Goal: Communication & Community: Answer question/provide support

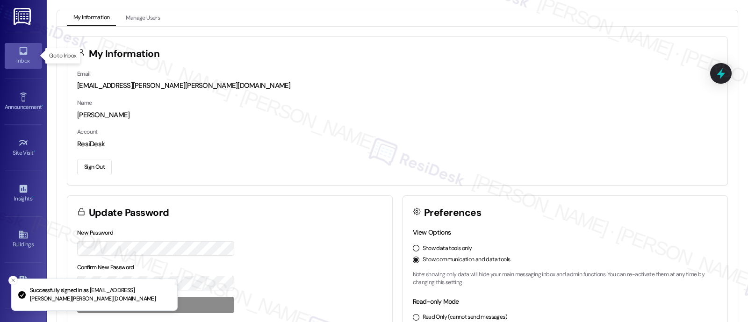
click at [19, 58] on div "Inbox" at bounding box center [23, 60] width 47 height 9
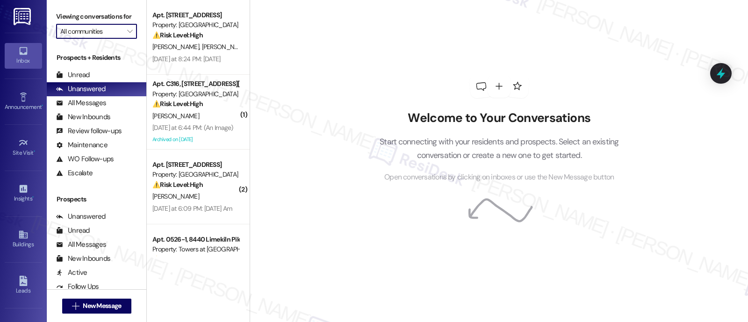
click at [114, 37] on input "All communities" at bounding box center [91, 31] width 62 height 15
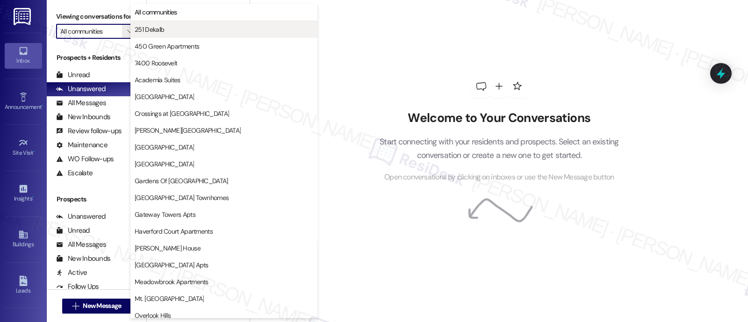
click at [158, 30] on span "251 Dekalb" at bounding box center [149, 29] width 29 height 9
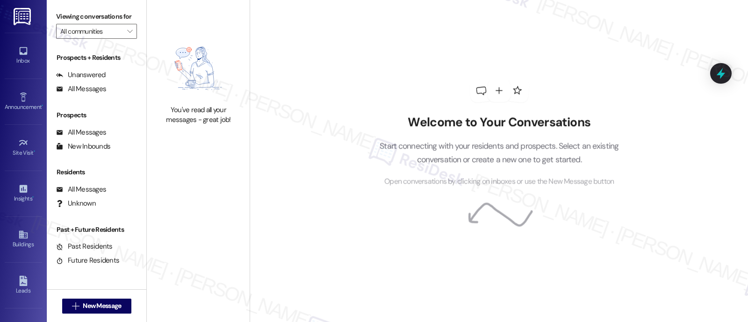
type input "251 Dekalb"
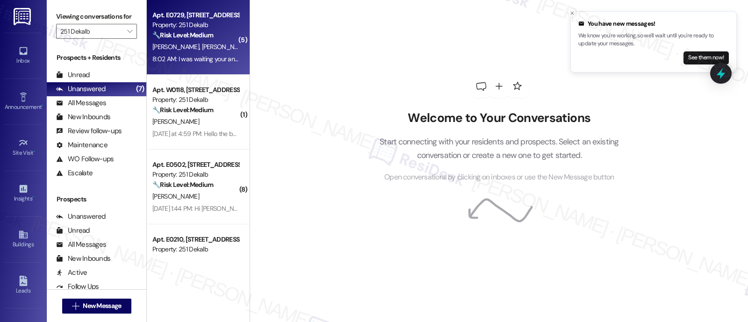
click at [170, 39] on div "🔧 Risk Level: Medium The resident is inquiring about the status of their letter…" at bounding box center [195, 35] width 87 height 10
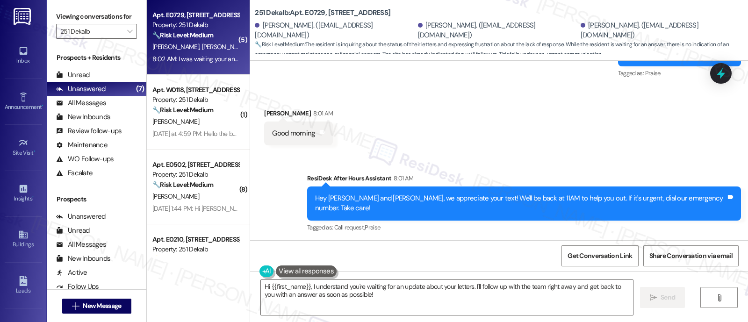
scroll to position [3952, 0]
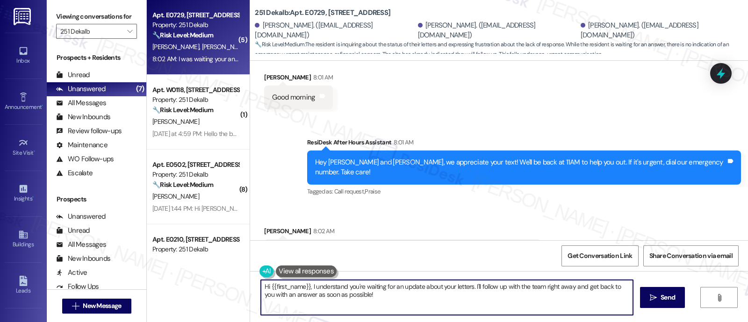
click at [285, 288] on textarea "Hi {{first_name}}, I understand you're waiting for an update about your letters…" at bounding box center [447, 297] width 372 height 35
click at [572, 205] on div "Received via SMS Oreb Lamerique 8:02 AM I was waiting your answer about my lett…" at bounding box center [499, 237] width 498 height 65
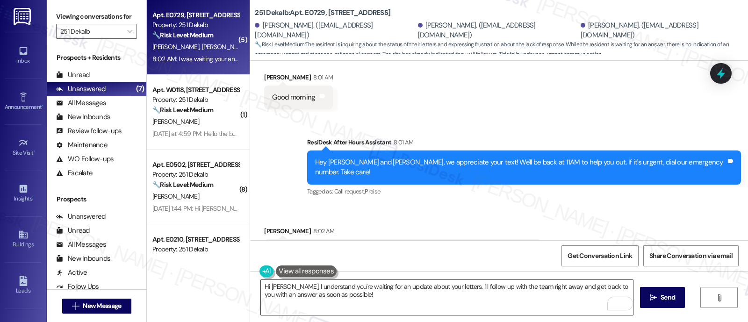
click at [443, 288] on textarea "Hi Oreb, I understand you're waiting for an update about your letters. I'll fol…" at bounding box center [447, 297] width 372 height 35
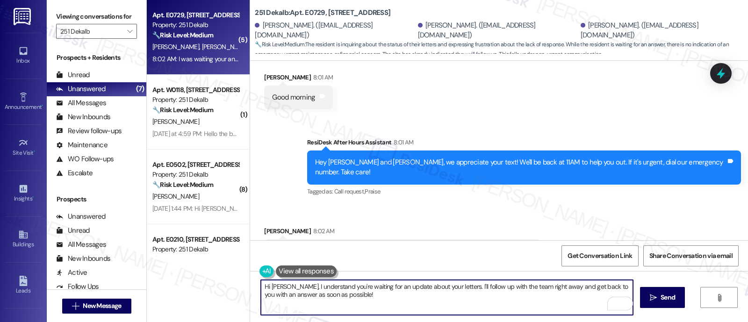
click at [470, 303] on textarea "Hi Oreb, I understand you're waiting for an update about your letters. I'll fol…" at bounding box center [447, 297] width 372 height 35
click at [424, 304] on textarea "Hi Oreb, I understand you're waiting for an update about your letters. Unfortun…" at bounding box center [447, 297] width 372 height 35
paste textarea "610-265-5251 option 3"
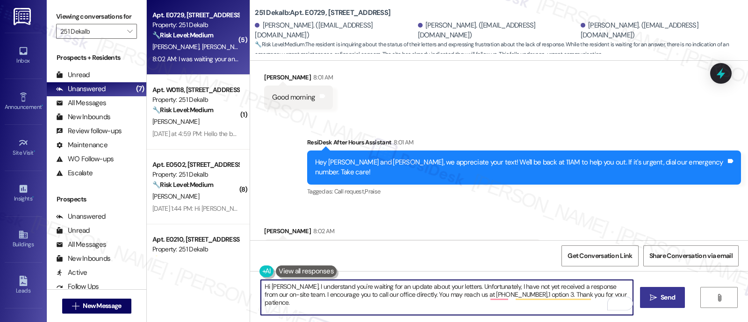
type textarea "Hi Oreb, I understand you're waiting for an update about your letters. Unfortun…"
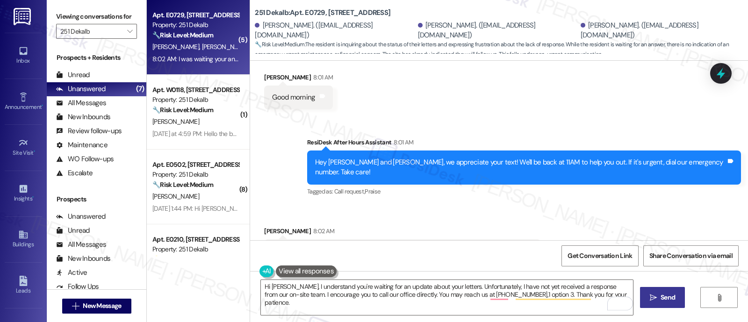
click at [654, 302] on span " Send" at bounding box center [662, 298] width 29 height 10
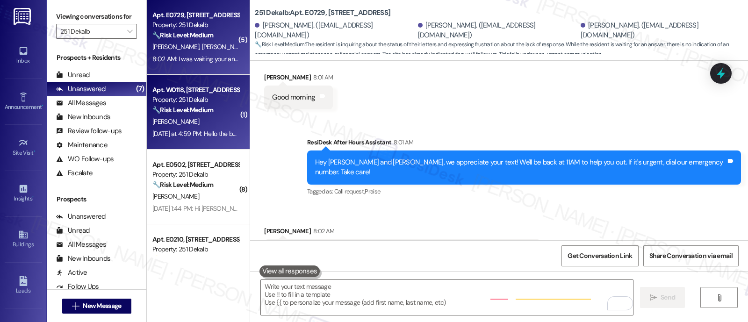
scroll to position [3951, 0]
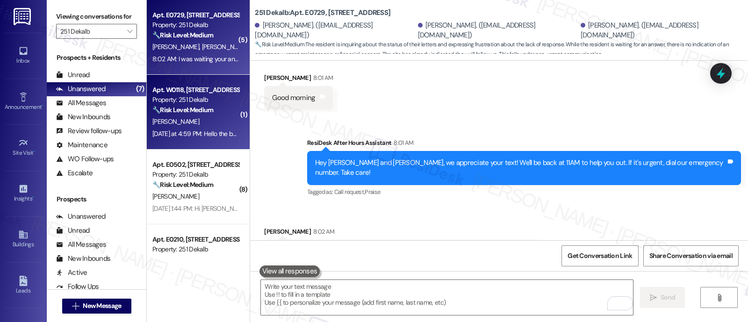
click at [180, 111] on strong "🔧 Risk Level: Medium" at bounding box center [182, 110] width 61 height 8
type textarea "Fetching suggested responses. Please feel free to read through the conversation…"
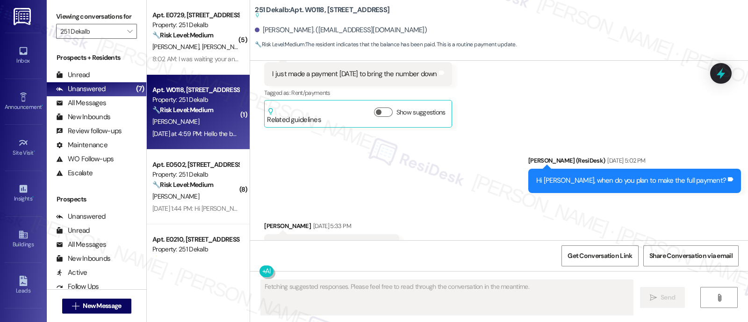
scroll to position [7582, 0]
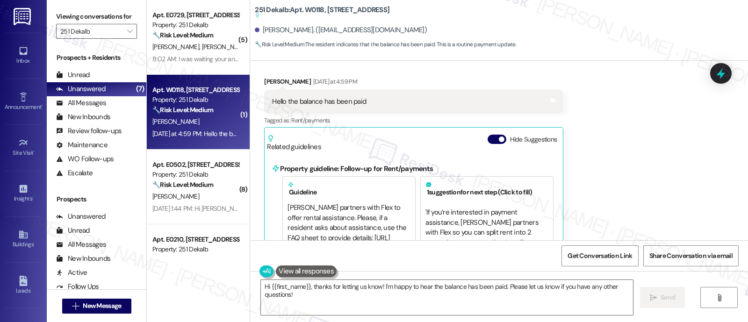
click at [594, 120] on div "Received via SMS Ralph Lewis Yesterday at 4:59 PM Hello the balance has been pa…" at bounding box center [499, 174] width 498 height 236
click at [488, 135] on button "Hide Suggestions" at bounding box center [497, 139] width 19 height 9
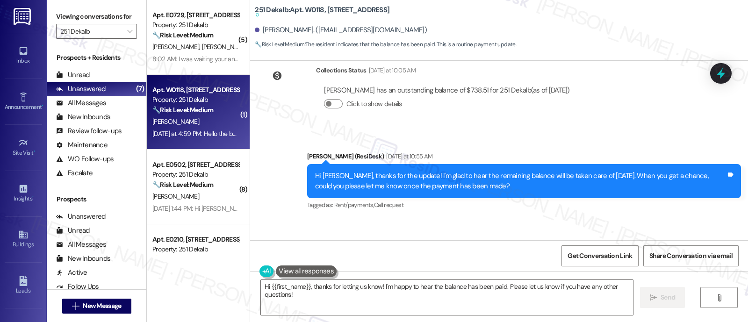
scroll to position [7396, 0]
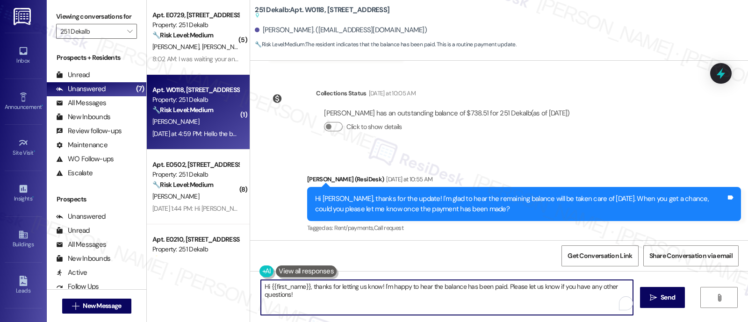
drag, startPoint x: 304, startPoint y: 285, endPoint x: 166, endPoint y: 279, distance: 138.5
click at [166, 279] on div "( 5 ) Apt. E0729, 251 W Dekalb Pike Property: 251 Dekalb 🔧 Risk Level: Medium T…" at bounding box center [447, 161] width 601 height 322
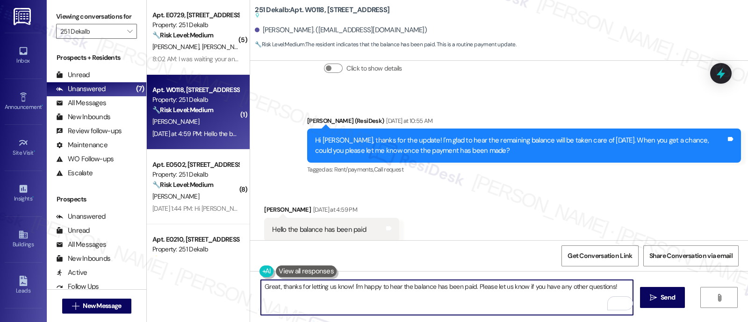
click at [444, 288] on textarea "Great, thanks for letting us know! I'm happy to hear the balance has been paid.…" at bounding box center [447, 297] width 372 height 35
click at [486, 288] on textarea "Great, thanks for letting us know! I'm happy to hear the balance has been paid.…" at bounding box center [447, 297] width 372 height 35
click at [556, 282] on textarea "Great, thanks for letting us know! I'm happy to hear the balance has been paid.…" at bounding box center [447, 297] width 372 height 35
click at [613, 285] on textarea "Great, thanks for letting us know! I'm happy to hear the balance has been paid.…" at bounding box center [447, 297] width 372 height 35
type textarea "Great, thanks for letting us know! I'm happy to hear the balance has been paid.…"
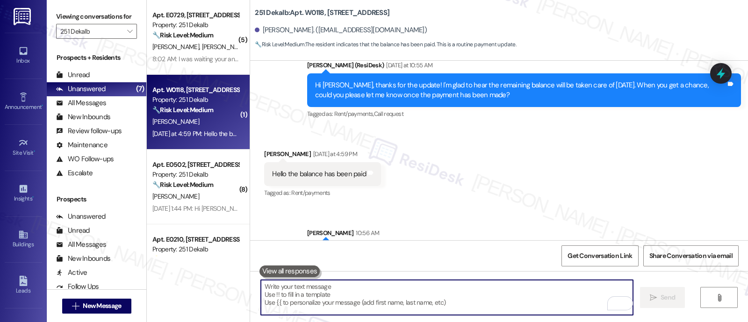
scroll to position [7398, 0]
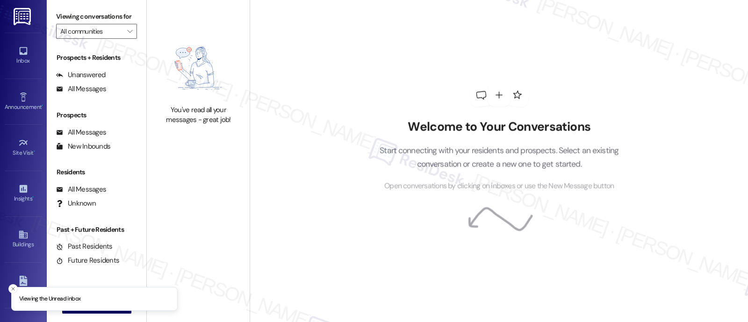
type input "251 Dekalb"
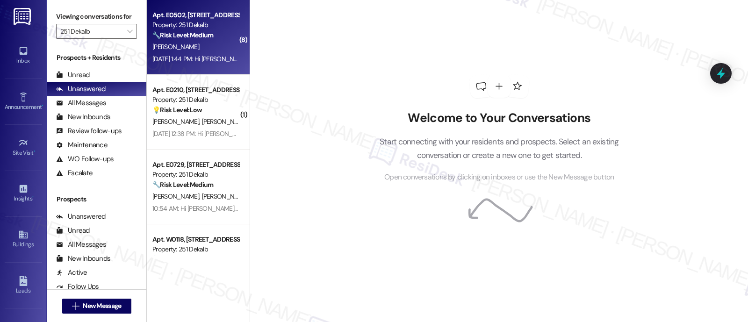
click at [194, 43] on div "[PERSON_NAME]" at bounding box center [195, 47] width 88 height 12
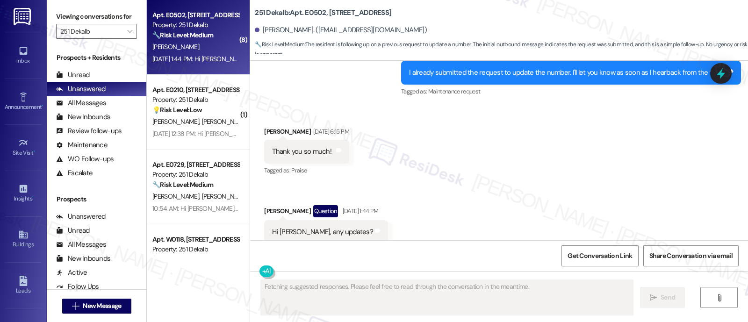
scroll to position [3341, 0]
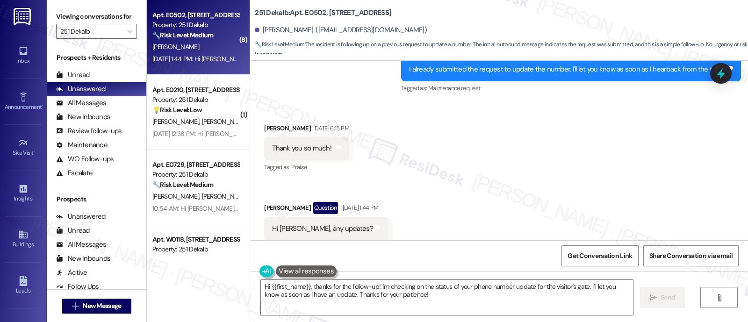
click at [504, 132] on div "Received via SMS Joshua Ball Aug 07, 2025 at 6:15 PM Thank you so much! Tags an…" at bounding box center [499, 182] width 498 height 160
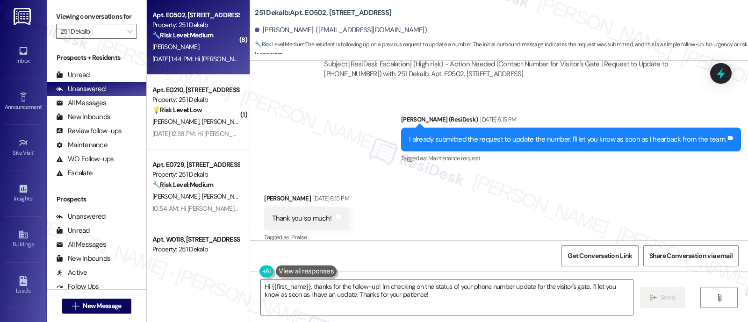
scroll to position [3224, 0]
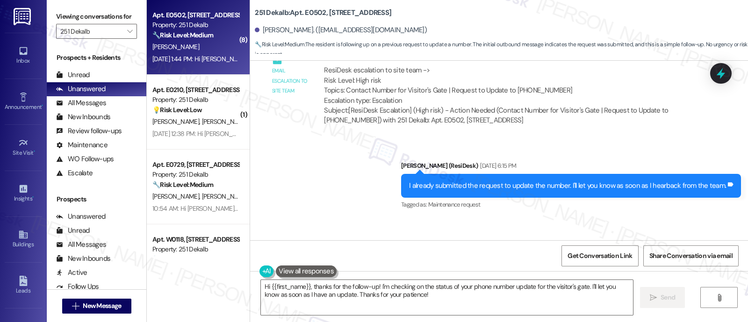
click at [318, 166] on div "Sent via SMS Emily (ResiDesk) Aug 07, 2025 at 6:15 PM I already submitted the r…" at bounding box center [499, 179] width 498 height 79
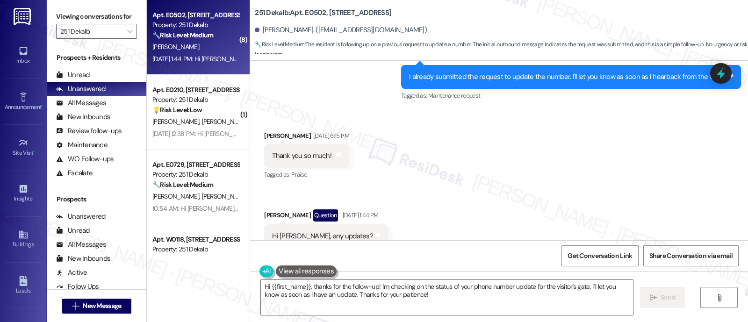
scroll to position [3341, 0]
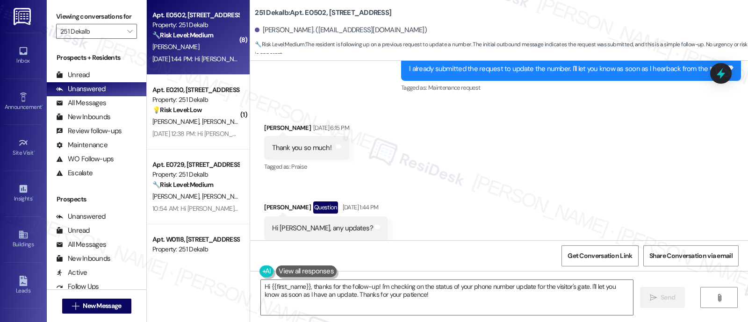
click at [542, 181] on div "Received via SMS Joshua Ball Aug 07, 2025 at 6:15 PM Thank you so much! Tags an…" at bounding box center [499, 182] width 498 height 160
click at [375, 286] on textarea "Hi {{first_name}}, thanks for the follow-up! I'm checking on the status of your…" at bounding box center [447, 297] width 372 height 35
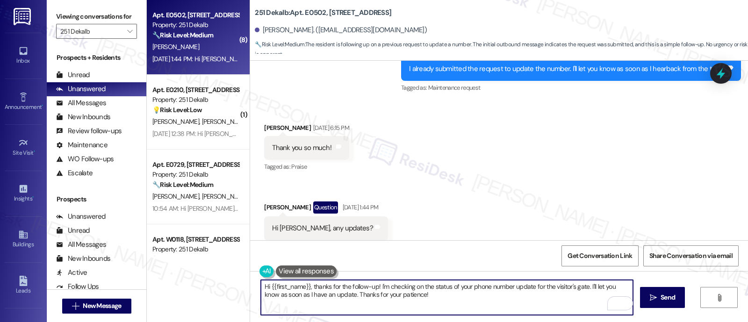
click at [306, 287] on textarea "Hi {{first_name}}, thanks for the follow-up! I'm checking on the status of your…" at bounding box center [447, 297] width 372 height 35
click at [420, 298] on textarea "Hi {{first_name}}, thanks for the follow-up! I'm checking on the status of your…" at bounding box center [447, 297] width 372 height 35
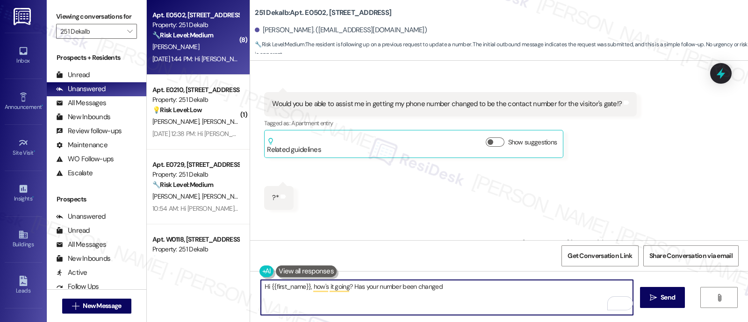
scroll to position [2698, 0]
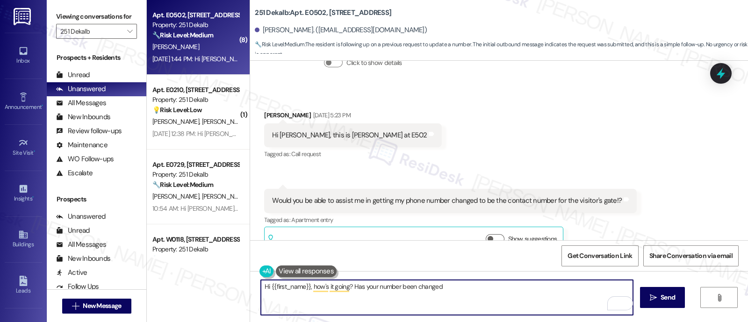
click at [319, 130] on div "Hi Emily, this is Syanne at E502" at bounding box center [349, 135] width 155 height 10
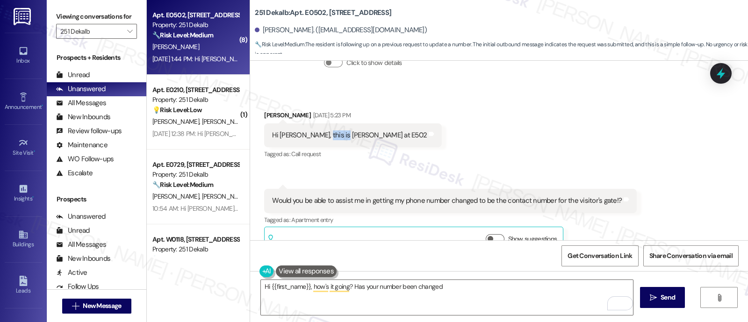
click at [319, 130] on div "Hi Emily, this is Syanne at E502" at bounding box center [349, 135] width 155 height 10
copy div "Syanne"
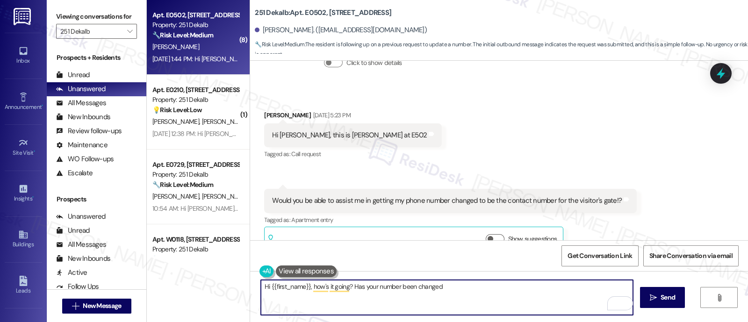
click at [303, 288] on textarea "Hi {{first_name}}, how's it going? Has your number been changed" at bounding box center [447, 297] width 372 height 35
paste textarea "Syanne"
click at [498, 288] on textarea "Hi {{first_name}} and Syanne, how's it going? Has your number been changed" at bounding box center [447, 297] width 372 height 35
drag, startPoint x: 536, startPoint y: 292, endPoint x: 517, endPoint y: 291, distance: 19.2
click at [536, 291] on textarea "Hi {{first_name}} and Syanne, how's it going? Has your number been changed on t…" at bounding box center [447, 297] width 372 height 35
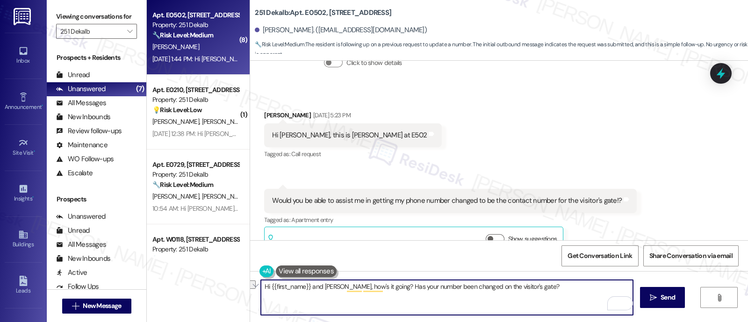
click at [521, 286] on textarea "Hi {{first_name}} and Syanne, how's it going? Has your number been changed on t…" at bounding box center [447, 297] width 372 height 35
click at [531, 287] on textarea "Hi {{first_name}} and Syanne, how's it going? Has your number been changed on t…" at bounding box center [447, 297] width 372 height 35
click at [381, 287] on textarea "Hi {{first_name}} and Syanne, how's it going? Has your number been changed on t…" at bounding box center [447, 297] width 372 height 35
paste textarea "Just checking in—has your number been updated at the visitor"
type textarea "Hi {{first_name}} and Syanne, how's it going? Just checking in—has your number …"
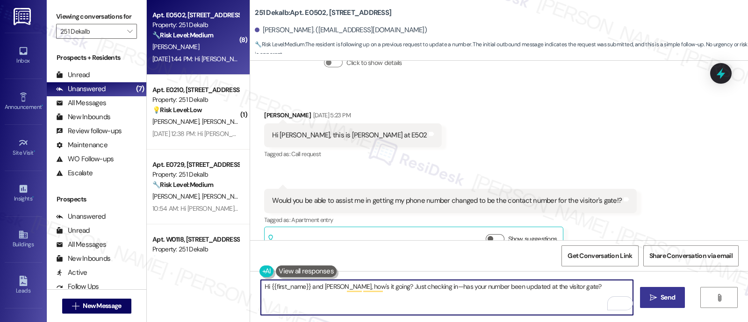
click at [652, 296] on icon "" at bounding box center [653, 297] width 7 height 7
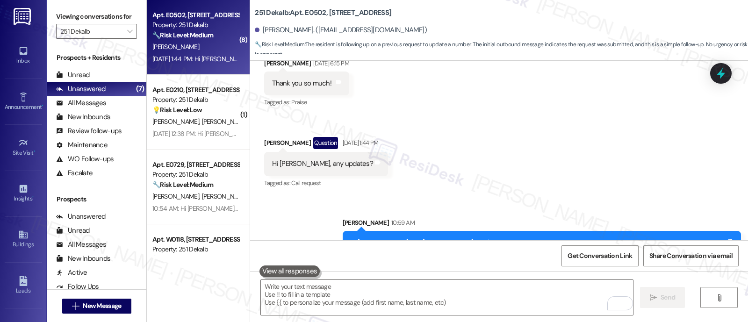
scroll to position [3406, 0]
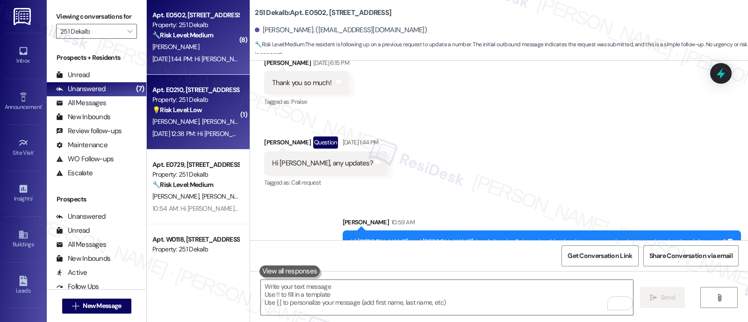
click at [187, 113] on strong "💡 Risk Level: Low" at bounding box center [177, 110] width 50 height 8
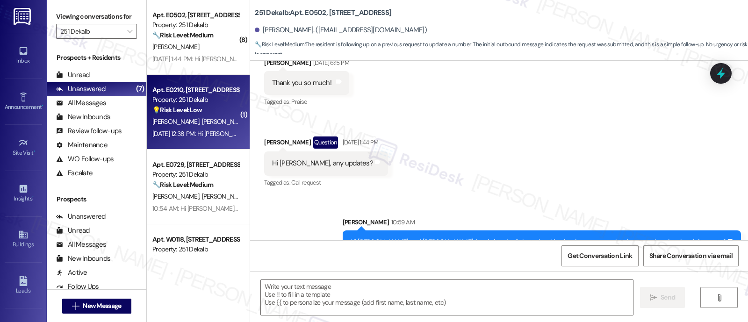
type textarea "Fetching suggested responses. Please feel free to read through the conversation…"
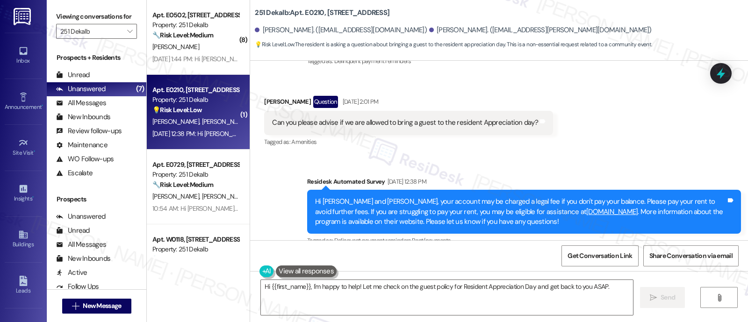
scroll to position [1720, 0]
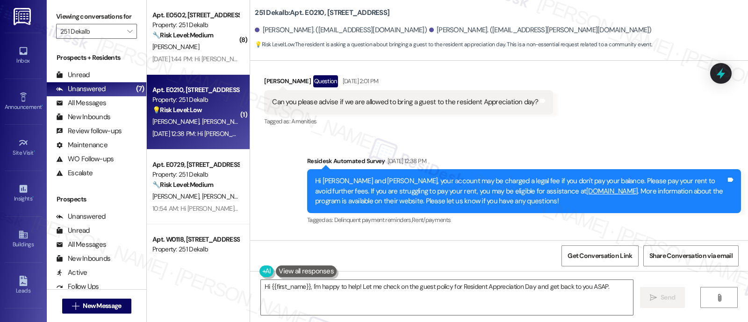
drag, startPoint x: 656, startPoint y: 200, endPoint x: 630, endPoint y: 211, distance: 27.6
click at [656, 200] on div "Survey, sent via SMS Residesk Automated Survey Apr 14, 2023 at 1:04 PM Hi Dawn …" at bounding box center [499, 151] width 498 height 180
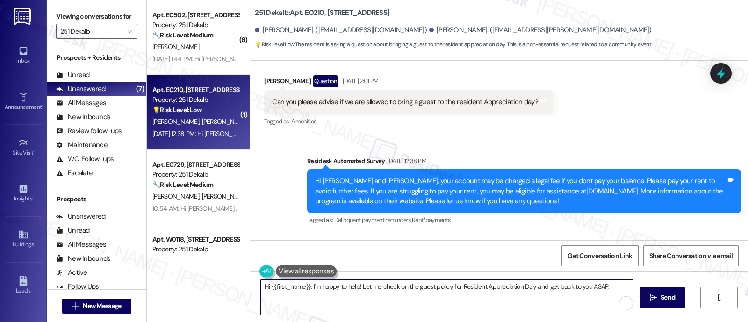
click at [541, 288] on textarea "Hi {{first_name}}, I'm happy to help! Let me check on the guest policy for Resi…" at bounding box center [447, 297] width 372 height 35
click at [418, 286] on textarea "Hi {{first_name}}, I'm happy to help! Let me check on the guest policy for Resi…" at bounding box center [447, 297] width 372 height 35
click at [441, 287] on textarea "Hi {{first_name}}, I'm happy to help! Let me check on the guest policy for Resi…" at bounding box center [447, 297] width 372 height 35
click at [477, 287] on textarea "Hi {{first_name}}, I'm happy to help! Let me check on the guest policy for Resi…" at bounding box center [447, 297] width 372 height 35
click at [543, 287] on textarea "Hi {{first_name}}, I'm happy to help! Let me check on the guest policy for Resi…" at bounding box center [447, 297] width 372 height 35
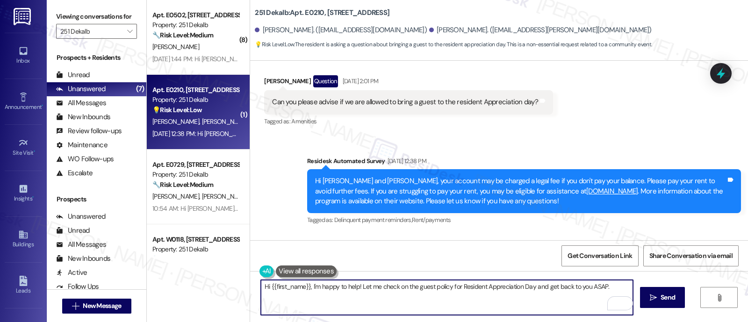
click at [613, 284] on textarea "Hi {{first_name}}, I'm happy to help! Let me check on the guest policy for Resi…" at bounding box center [447, 297] width 372 height 35
type textarea "Hi {{first_name}}, I'm happy to help! Let me check on the guest policy for Resi…"
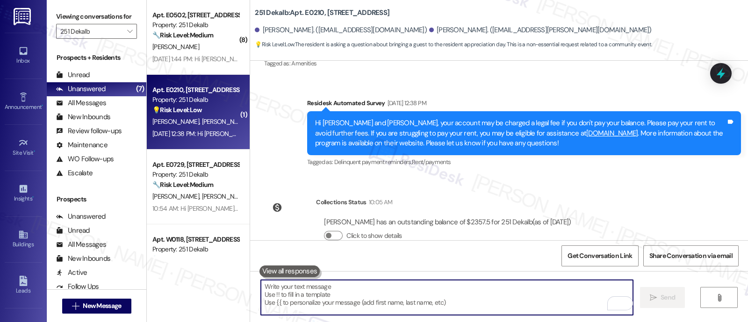
scroll to position [1785, 0]
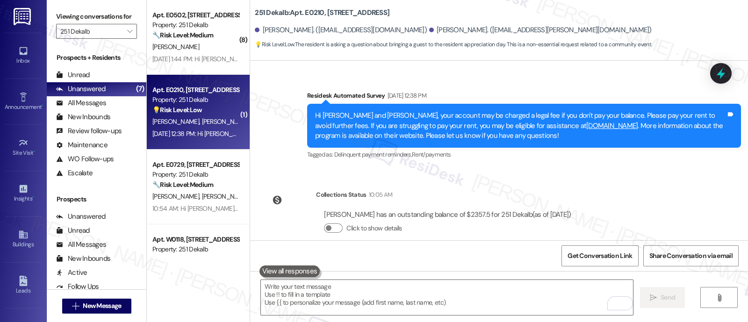
drag, startPoint x: 498, startPoint y: 222, endPoint x: 603, endPoint y: 219, distance: 105.2
click at [619, 296] on div "Hi Dawn and Christopher, I'm happy to help! Let me check on the guest policy fo…" at bounding box center [520, 306] width 411 height 20
copy div "guest policy for Resident Appreciation Da"
click at [643, 145] on div "Survey, sent via SMS Residesk Automated Survey Apr 14, 2023 at 1:04 PM Hi Dawn …" at bounding box center [499, 151] width 498 height 180
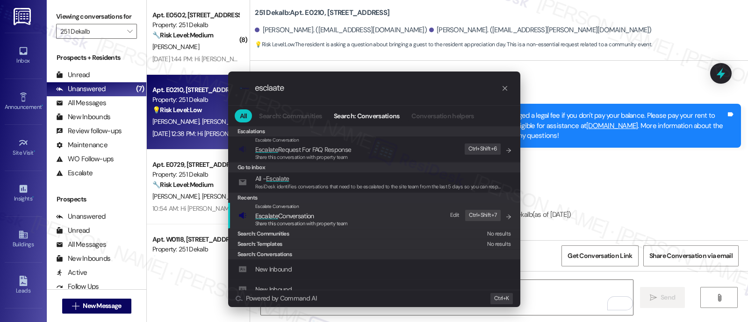
type input "esclaate"
click at [304, 217] on span "Escalate Conversation" at bounding box center [284, 216] width 59 height 8
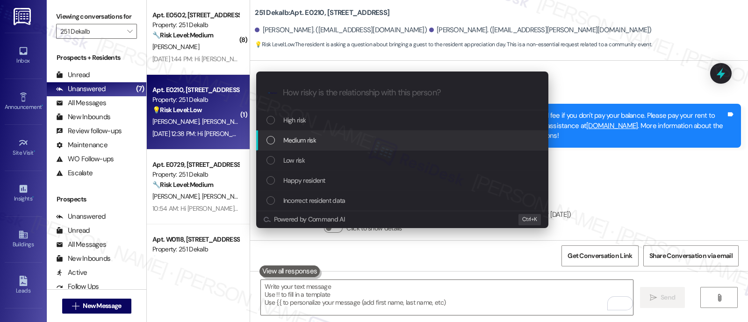
click at [306, 138] on span "Medium risk" at bounding box center [299, 140] width 33 height 10
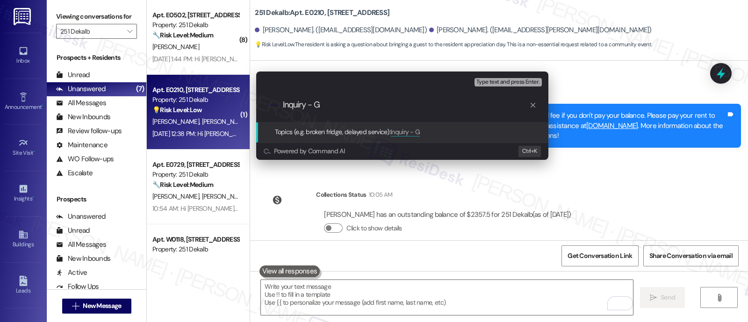
paste input "guest policy for Resident Appreciation Da"
click at [324, 104] on input "Inquiry - Gguest policy for Resident Appreciation Da" at bounding box center [406, 105] width 246 height 10
type input "Inquiry - Guest policy for Resident Appreciation Day"
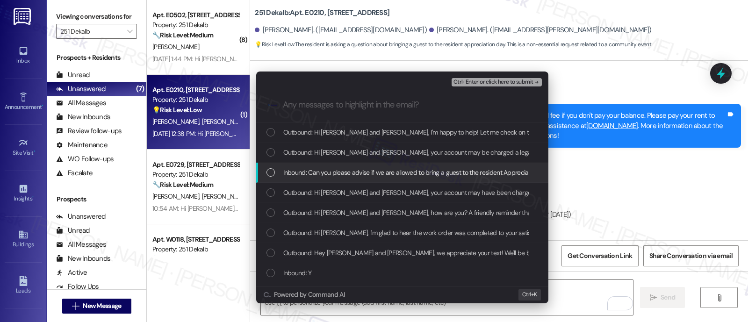
click at [334, 172] on span "Inbound: Can you please advise if we are allowed to bring a guest to the reside…" at bounding box center [418, 172] width 271 height 10
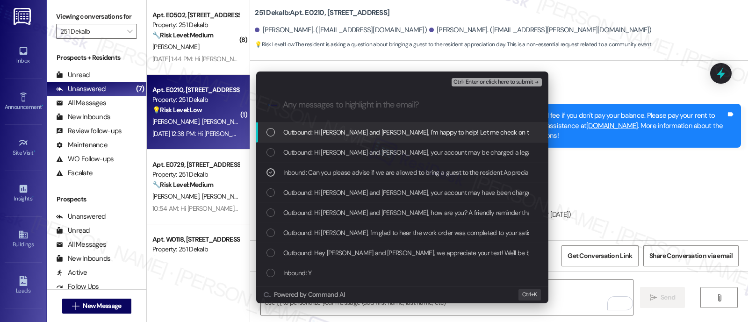
click at [476, 79] on span "Ctrl+Enter or click here to submit" at bounding box center [494, 82] width 80 height 7
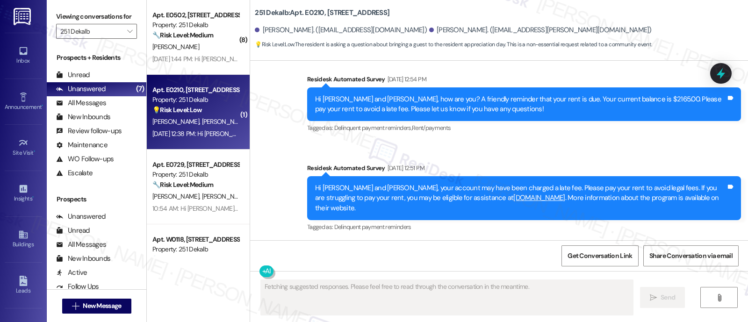
scroll to position [1535, 0]
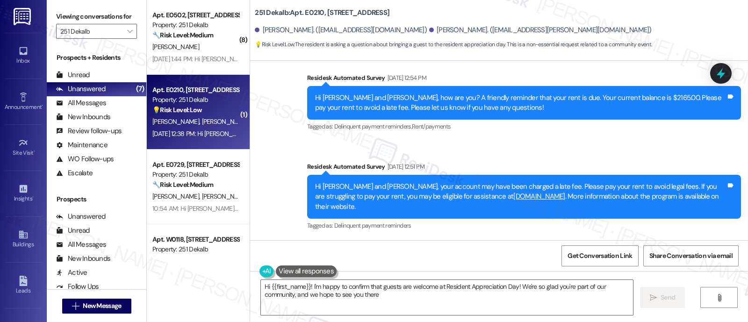
type textarea "Hi {{first_name}}! I'm happy to confirm that guests are welcome at Resident App…"
click at [438, 260] on div "Dawn Myers Question Aug 06, 2025 at 2:01 PM" at bounding box center [408, 267] width 289 height 15
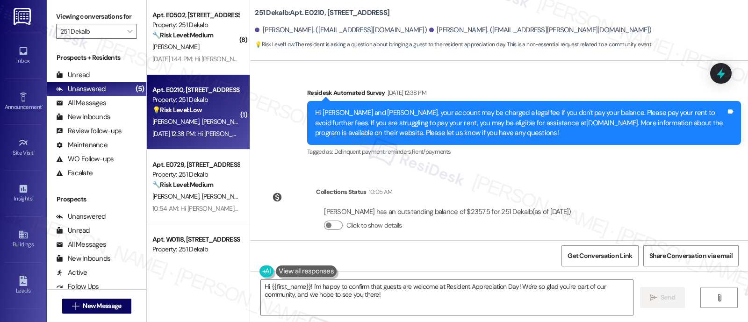
scroll to position [1799, 0]
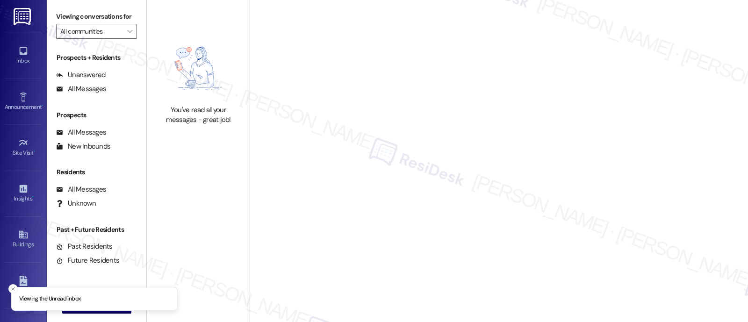
type input "251 Dekalb"
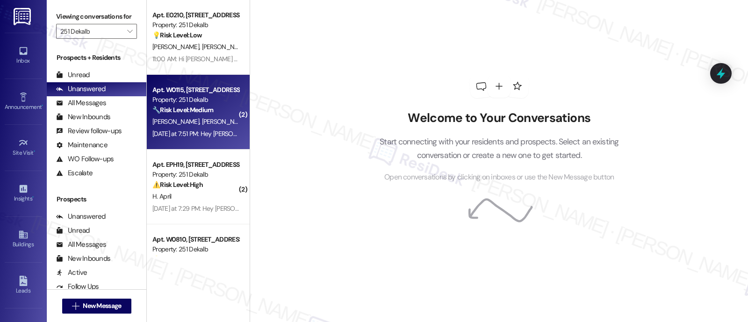
click at [173, 107] on strong "🔧 Risk Level: Medium" at bounding box center [182, 110] width 61 height 8
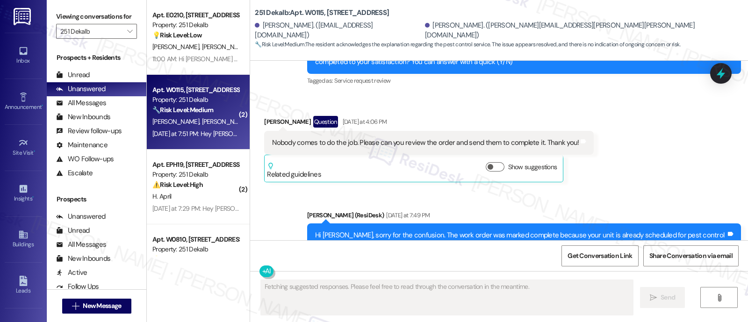
scroll to position [2386, 0]
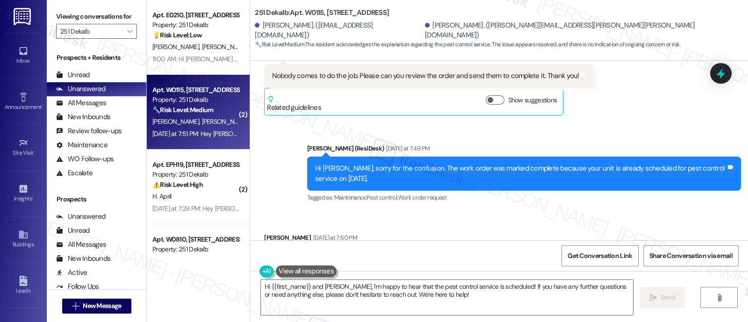
click at [541, 212] on div "Received via SMS [PERSON_NAME] [DATE] at 7:50 PM Ohhh. Great! Thank you. Tags a…" at bounding box center [499, 251] width 498 height 79
click at [493, 212] on div "Received via SMS [PERSON_NAME] [DATE] at 7:50 PM Ohhh. Great! Thank you. Tags a…" at bounding box center [499, 251] width 498 height 79
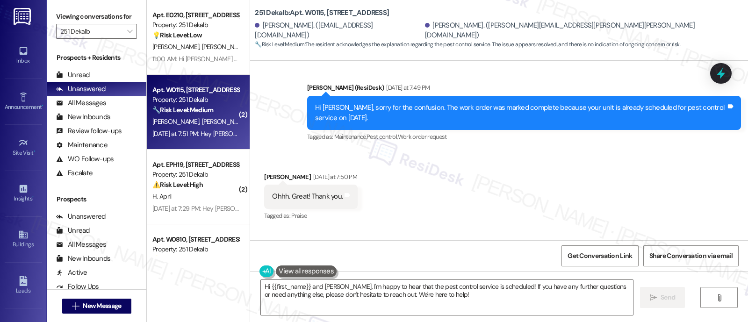
scroll to position [2465, 0]
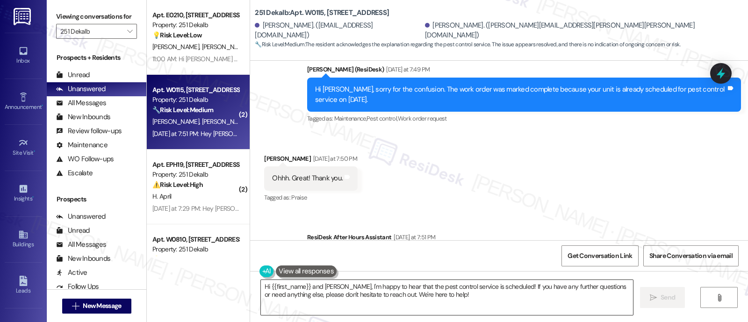
click at [499, 288] on textarea "Hi {{first_name}} and [PERSON_NAME], I'm happy to hear that the pest control se…" at bounding box center [447, 297] width 372 height 35
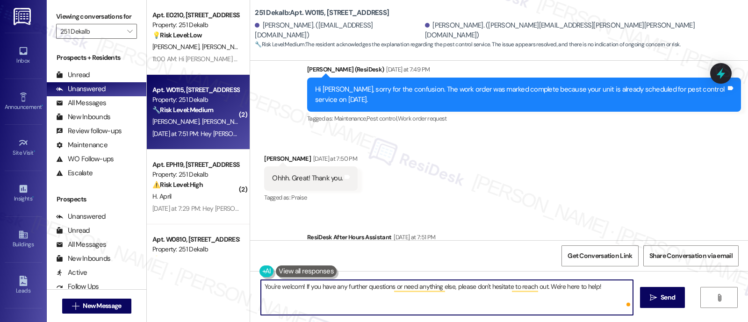
type textarea "You're welcome! If you have any further questions or need anything else, please…"
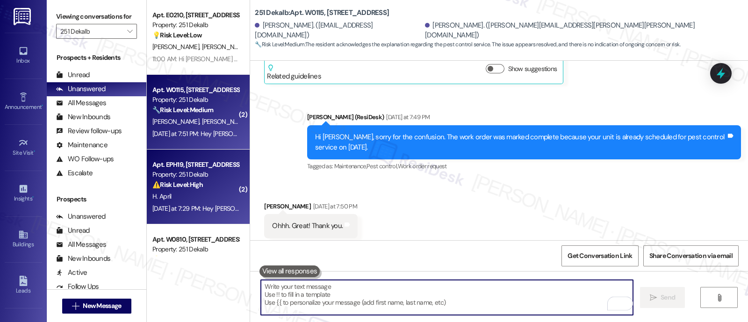
scroll to position [2386, 0]
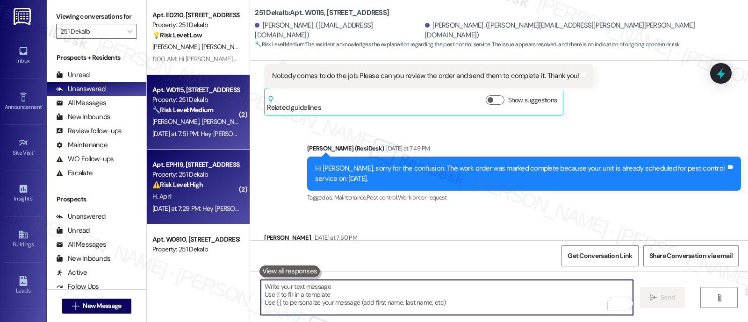
click at [182, 172] on div "Property: 251 Dekalb" at bounding box center [195, 175] width 87 height 10
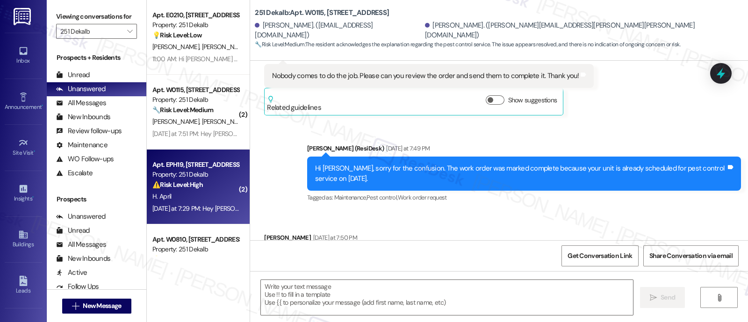
type textarea "Fetching suggested responses. Please feel free to read through the conversation…"
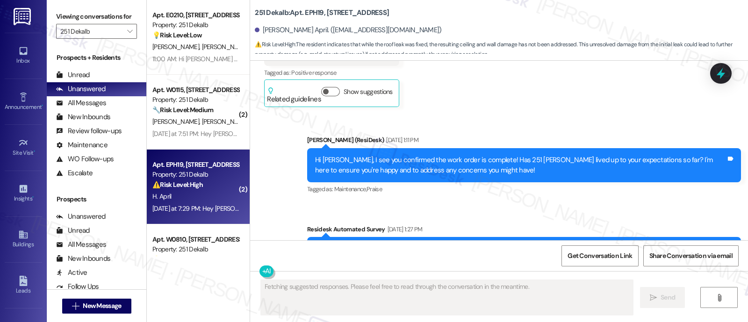
scroll to position [2991, 0]
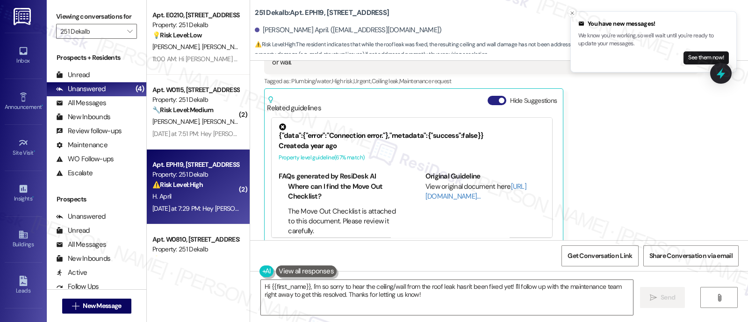
click at [491, 96] on button "Hide Suggestions" at bounding box center [497, 100] width 19 height 9
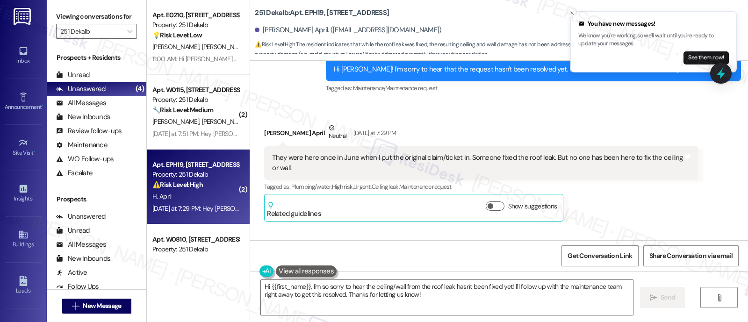
scroll to position [2883, 0]
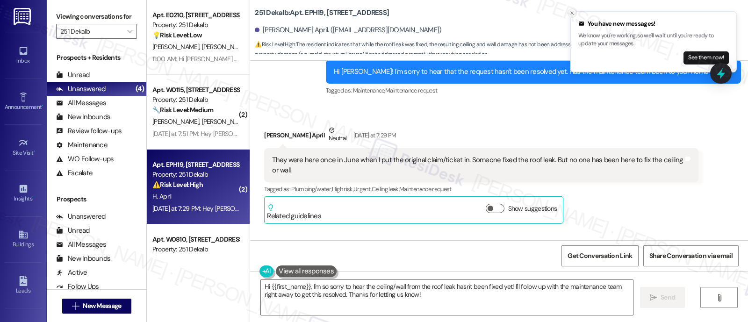
click at [572, 12] on icon "Close toast" at bounding box center [573, 13] width 6 height 6
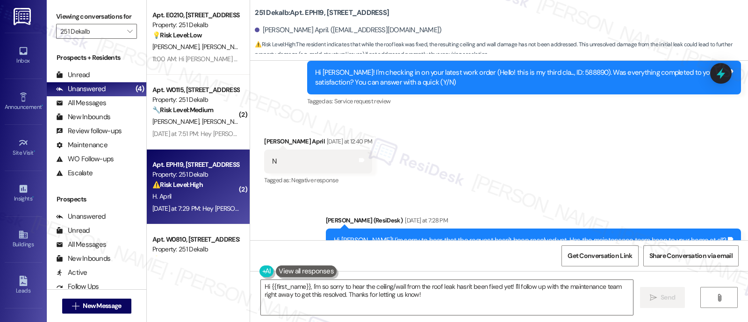
scroll to position [2707, 0]
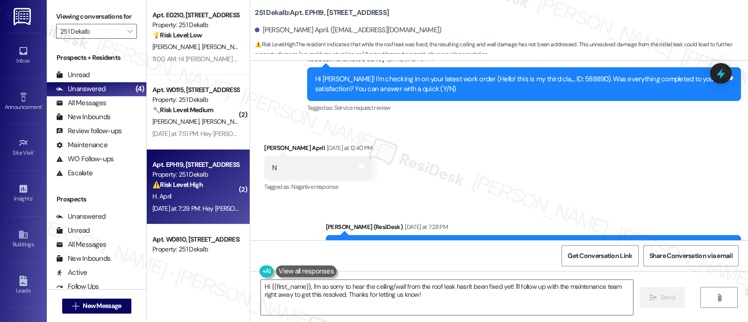
click at [310, 11] on b "251 Dekalb: Apt. EPH19, [STREET_ADDRESS]" at bounding box center [322, 13] width 134 height 10
copy b "EPH19"
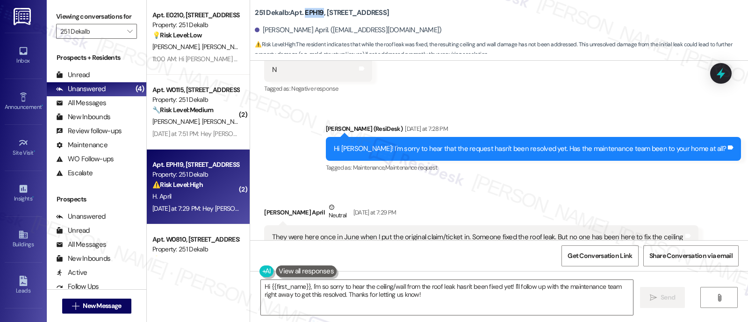
scroll to position [2824, 0]
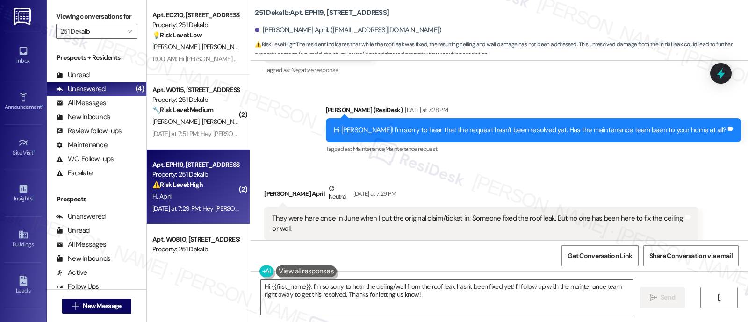
click at [584, 163] on div "Received via SMS [PERSON_NAME] April Neutral [DATE] at 7:29 PM They were here o…" at bounding box center [499, 226] width 498 height 127
click at [567, 163] on div "Received via SMS [PERSON_NAME] April Neutral [DATE] at 7:29 PM They were here o…" at bounding box center [499, 226] width 498 height 127
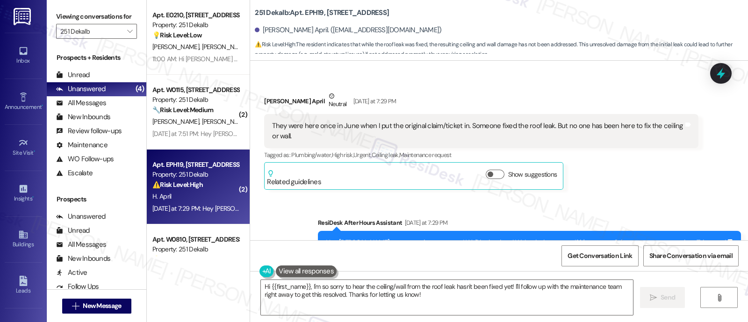
scroll to position [2941, 0]
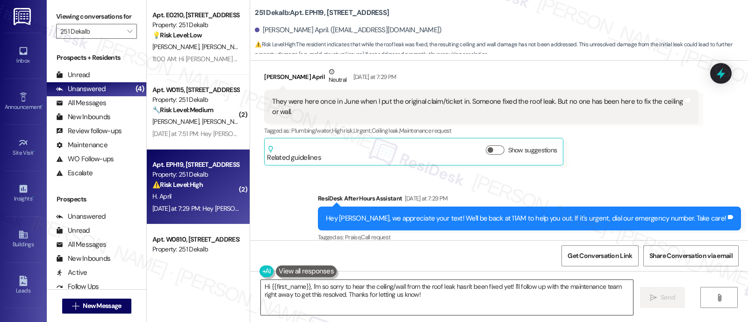
click at [508, 287] on textarea "Hi {{first_name}}, I'm so sorry to hear the ceiling/wall from the roof leak has…" at bounding box center [447, 297] width 372 height 35
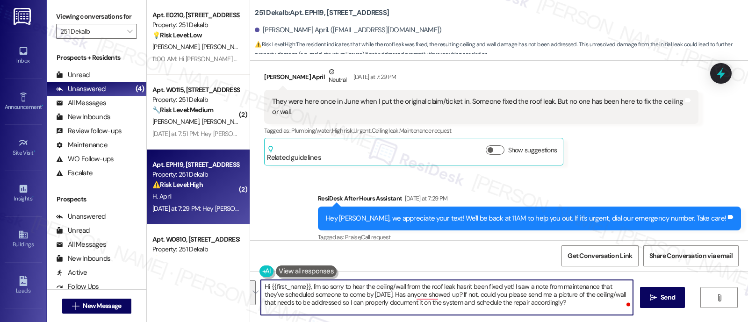
scroll to position [2824, 0]
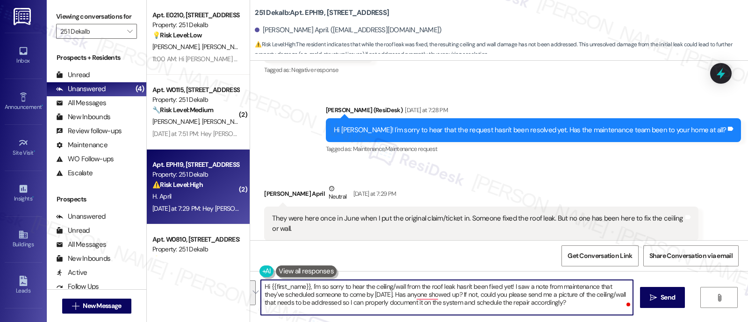
paste textarea "at the ceiling/wall from the roof leak still hasn’t been fixed! I saw a note fr…"
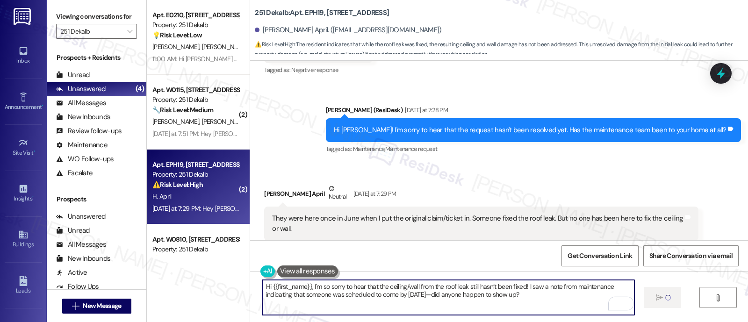
type textarea "Hi {{first_name}}, I'm so sorry to hear that the ceiling/wall from the roof lea…"
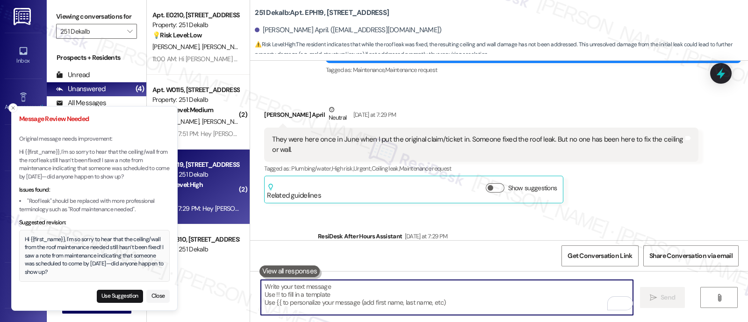
scroll to position [2941, 0]
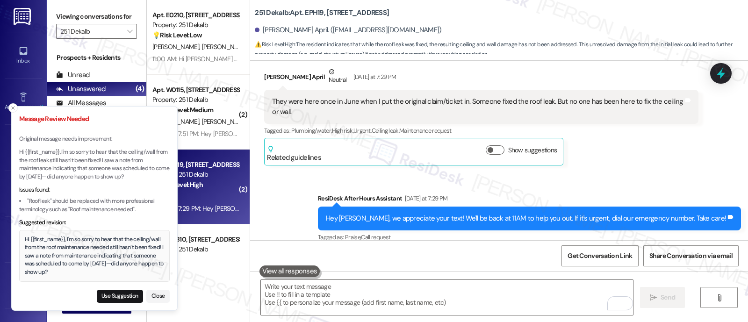
drag, startPoint x: 119, startPoint y: 293, endPoint x: 151, endPoint y: 297, distance: 32.1
click at [119, 293] on button "Use Suggestion" at bounding box center [120, 296] width 46 height 13
type textarea "Hi {{first_name}}, I'm so sorry to hear that the ceiling/wall from the roof mai…"
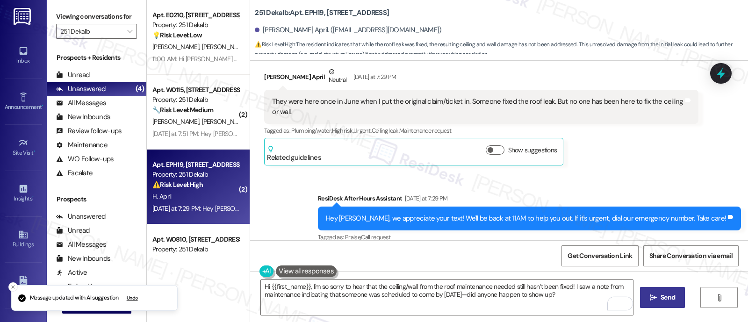
click at [655, 296] on icon "" at bounding box center [653, 297] width 7 height 7
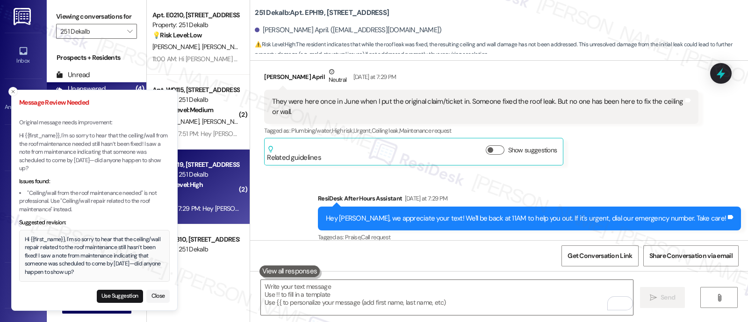
drag, startPoint x: 119, startPoint y: 296, endPoint x: 129, endPoint y: 301, distance: 10.9
click at [119, 297] on button "Use Suggestion" at bounding box center [120, 296] width 46 height 13
type textarea "Hi {{first_name}}, I'm so sorry to hear that the ceiling/wall repair related to…"
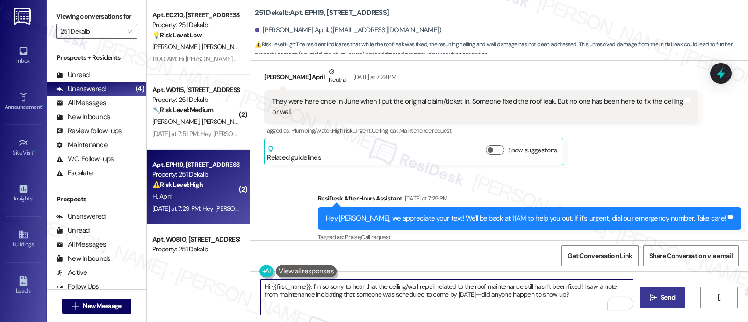
click at [661, 300] on span "Send" at bounding box center [668, 298] width 14 height 10
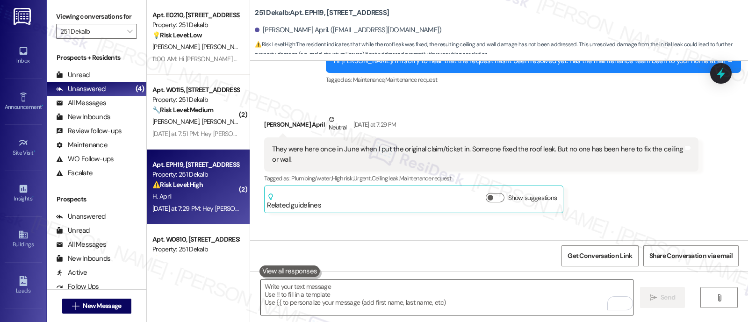
scroll to position [2862, 0]
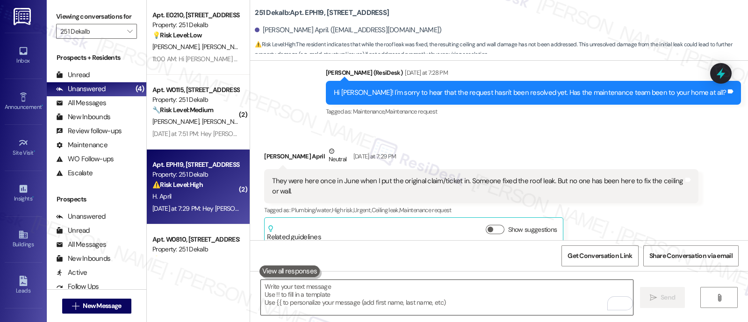
click at [479, 295] on textarea "To enrich screen reader interactions, please activate Accessibility in Grammarl…" at bounding box center [447, 297] width 372 height 35
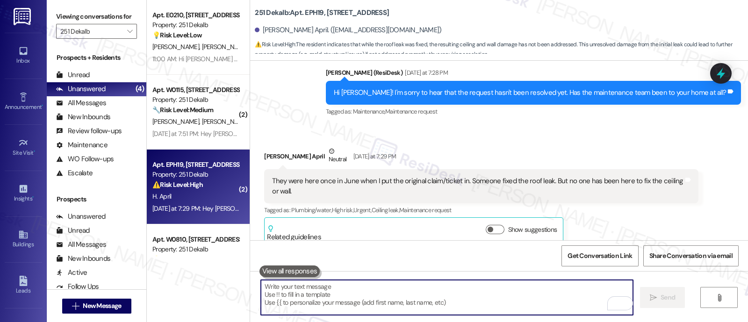
paste textarea "If not, could you please send me a photo of the affected area? That will help m…"
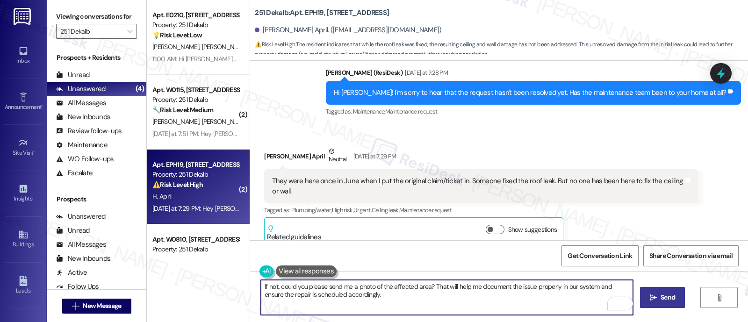
type textarea "If not, could you please send me a photo of the affected area? That will help m…"
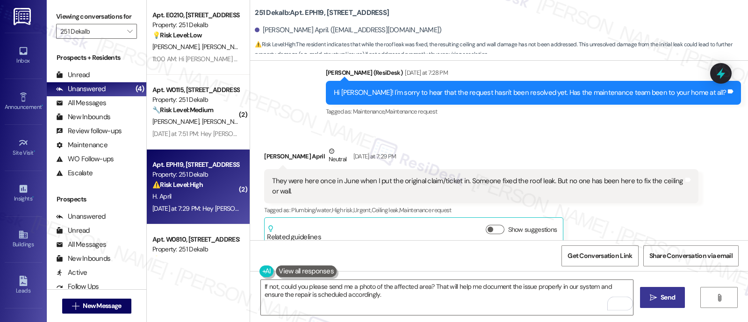
click at [669, 296] on span "Send" at bounding box center [668, 298] width 14 height 10
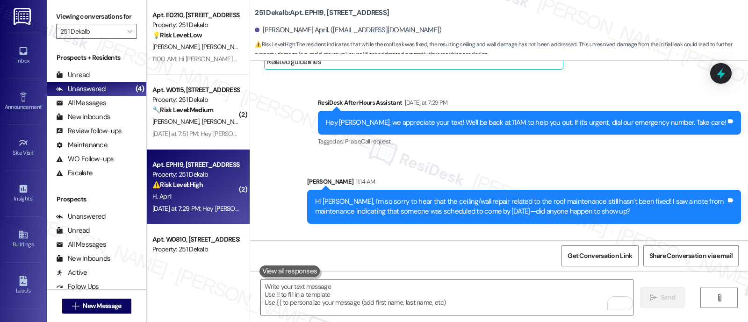
scroll to position [3092, 0]
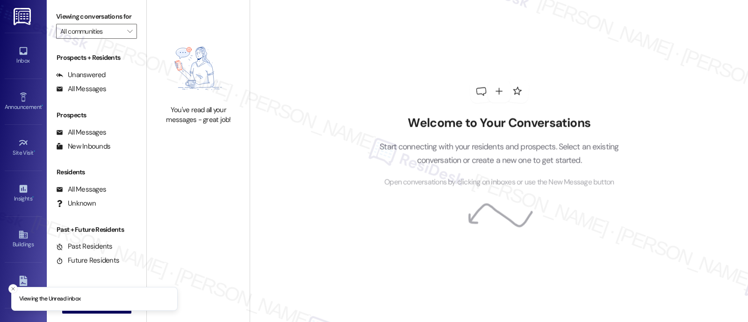
type input "251 Dekalb"
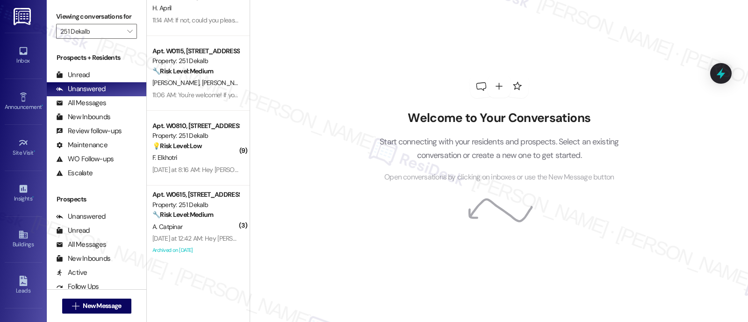
scroll to position [43, 0]
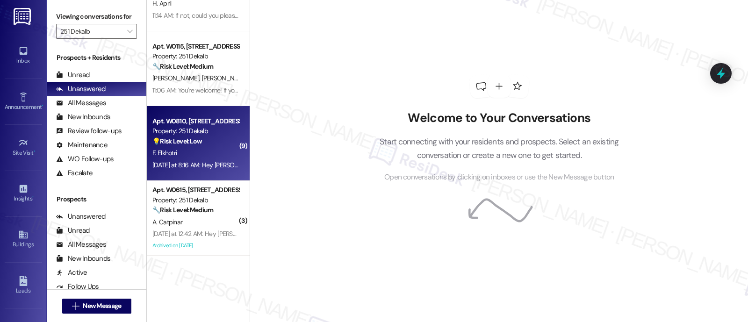
click at [184, 147] on div "F. Elkhotri" at bounding box center [195, 153] width 88 height 12
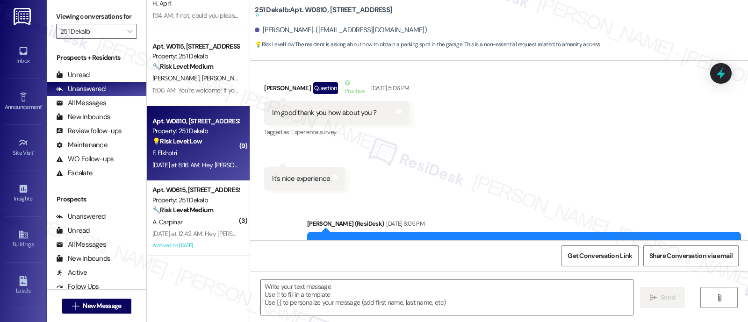
type textarea "Fetching suggested responses. Please feel free to read through the conversation…"
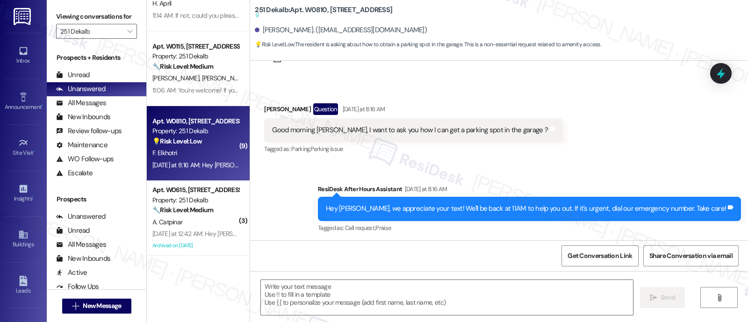
scroll to position [1439, 0]
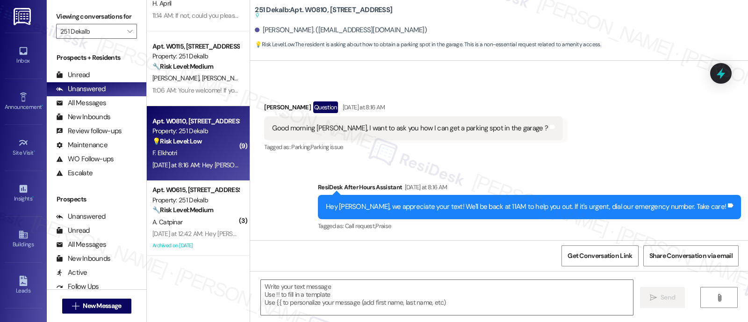
click at [567, 149] on div "Received via SMS Fatima Zahra Elkhotri Question Yesterday at 8:16 AM Good morni…" at bounding box center [499, 120] width 498 height 81
click at [484, 294] on textarea at bounding box center [447, 297] width 372 height 35
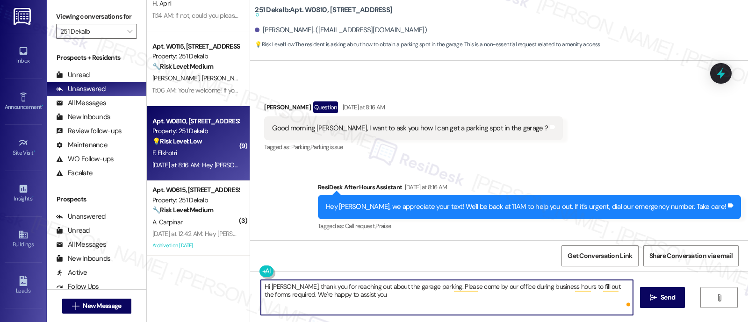
type textarea "Hi Fatima, thank you for reaching out about the garage parking. Please come by …"
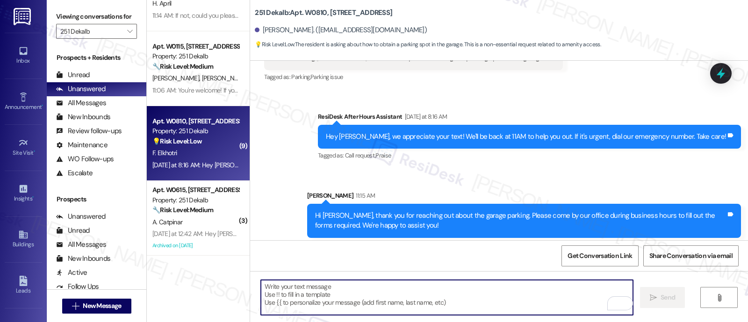
scroll to position [1486, 0]
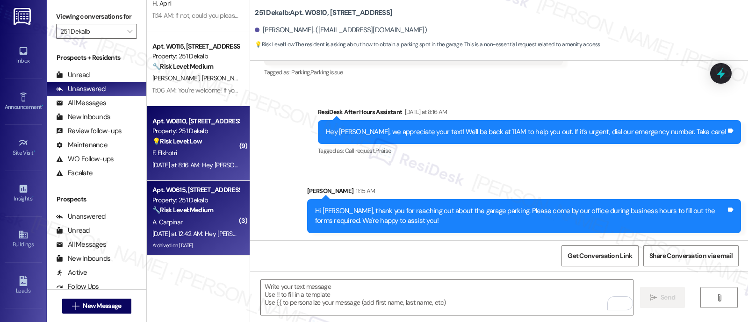
click at [208, 211] on strong "🔧 Risk Level: Medium" at bounding box center [182, 210] width 61 height 8
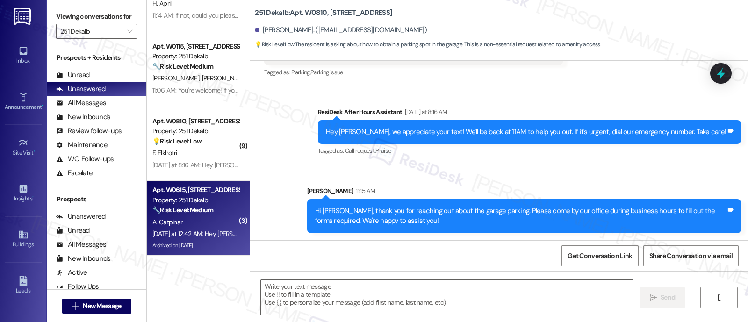
type textarea "Fetching suggested responses. Please feel free to read through the conversation…"
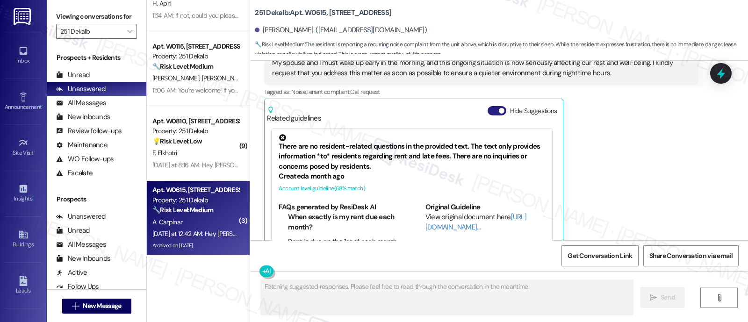
click at [488, 106] on button "Hide Suggestions" at bounding box center [497, 110] width 19 height 9
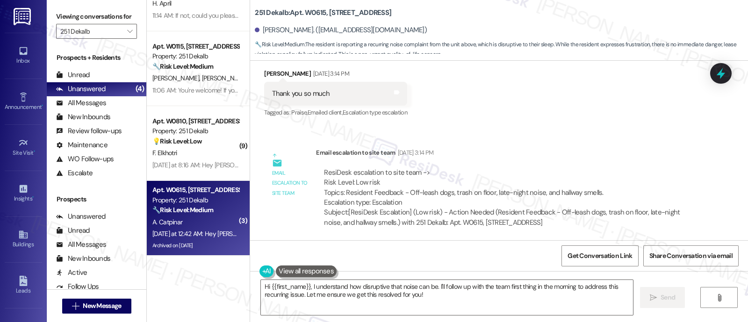
scroll to position [8387, 0]
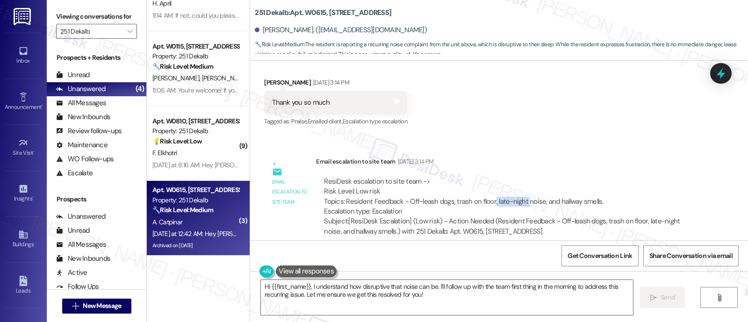
drag, startPoint x: 485, startPoint y: 191, endPoint x: 518, endPoint y: 189, distance: 32.8
click at [518, 189] on div "ResiDesk escalation to site team -> Risk Level: Low risk Topics: Resident Feedb…" at bounding box center [507, 197] width 366 height 40
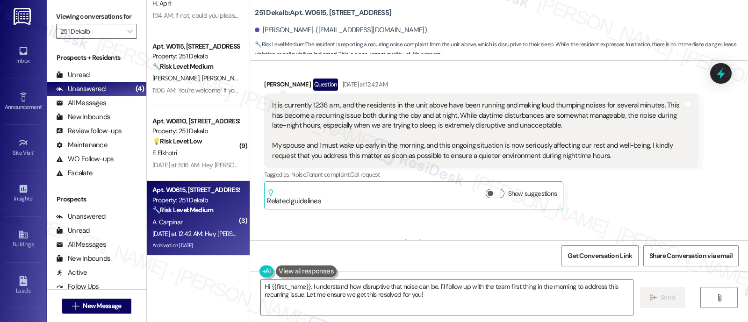
scroll to position [9965, 0]
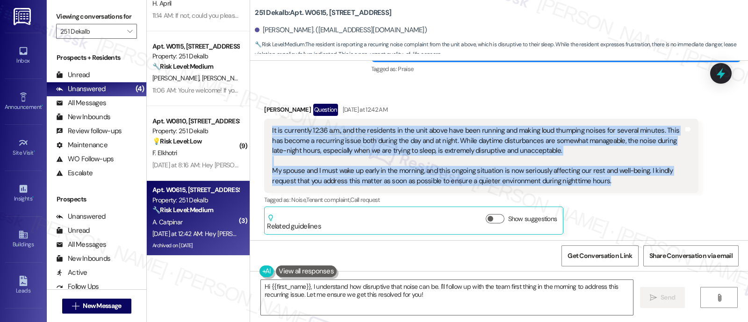
drag, startPoint x: 529, startPoint y: 157, endPoint x: 263, endPoint y: 108, distance: 270.5
click at [264, 119] on div "It is currently 12:36 a.m., and the residents in the unit above have been runni…" at bounding box center [481, 156] width 434 height 74
copy div "It is currently 12:36 a.m., and the residents in the unit above have been runni…"
click at [430, 293] on textarea "Hi {{first_name}}, I understand how disruptive that noise can be. I'll follow u…" at bounding box center [447, 297] width 372 height 35
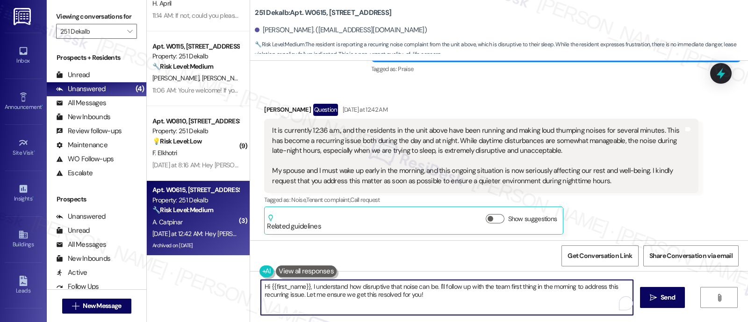
paste textarea "'m so sorry to hear about the ongoing noise issues—especially during the night.…"
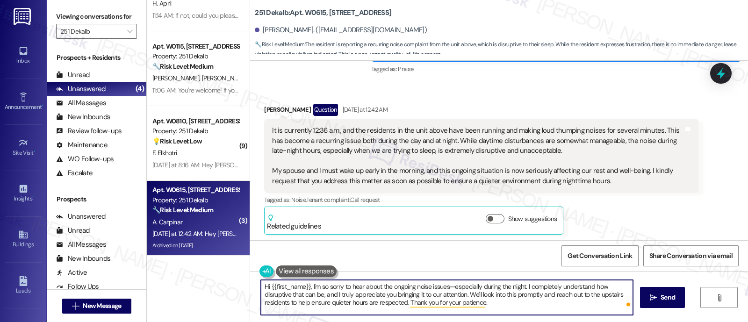
click at [317, 295] on textarea "Hi {{first_name}}, I'm so sorry to hear about the ongoing noise issues—especial…" at bounding box center [447, 297] width 372 height 35
click at [461, 296] on textarea "Hi {{first_name}}, I'm so sorry to hear about the ongoing noise issues—especial…" at bounding box center [447, 297] width 372 height 35
click at [441, 293] on textarea "Hi {{first_name}}, I'm so sorry to hear about the ongoing noise issues—especial…" at bounding box center [447, 297] width 372 height 35
click at [494, 296] on textarea "Hi {{first_name}}, I'm so sorry to hear about the ongoing noise issues—especial…" at bounding box center [447, 297] width 372 height 35
click at [552, 296] on textarea "Hi {{first_name}}, I'm so sorry to hear about the ongoing noise issues—especial…" at bounding box center [447, 297] width 372 height 35
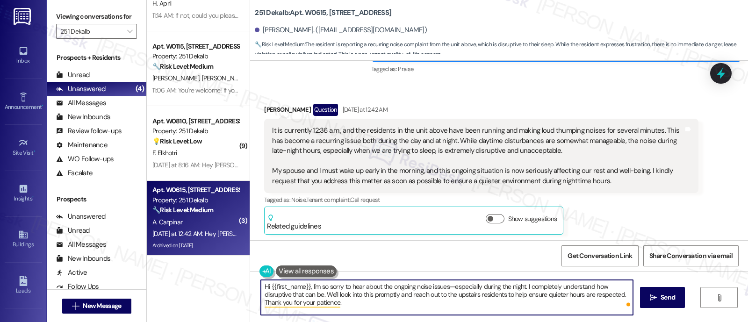
click at [358, 305] on textarea "Hi {{first_name}}, I'm so sorry to hear about the ongoing noise issues—especial…" at bounding box center [447, 297] width 372 height 35
type textarea "Hi {{first_name}}, I'm so sorry to hear about the ongoing noise issues—especial…"
click at [655, 297] on icon "" at bounding box center [653, 297] width 7 height 7
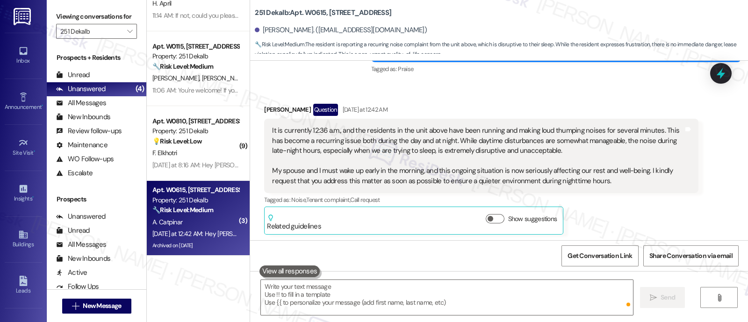
scroll to position [9945, 0]
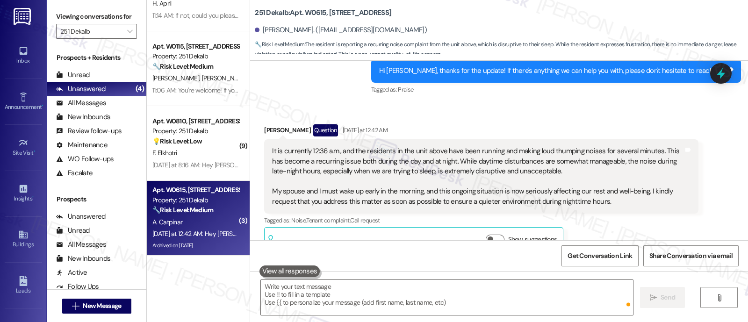
drag, startPoint x: 659, startPoint y: 192, endPoint x: 660, endPoint y: 185, distance: 7.0
click at [660, 187] on div "Abdulkerim Catpinar Question Yesterday at 12:42 AM It is currently 12:36 a.m., …" at bounding box center [481, 189] width 434 height 130
click at [663, 184] on div "It is currently 12:36 a.m., and the residents in the unit above have been runni…" at bounding box center [477, 176] width 411 height 60
click at [720, 74] on icon at bounding box center [720, 73] width 11 height 14
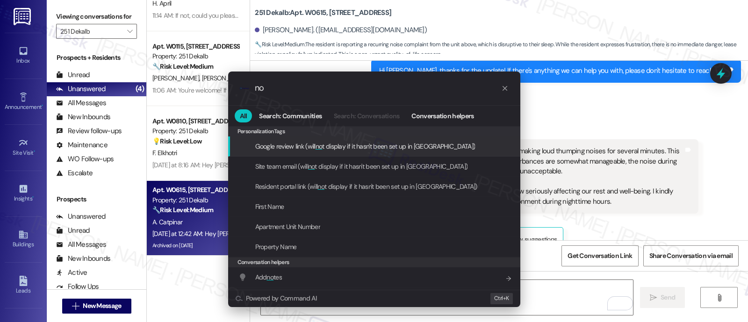
type input "n"
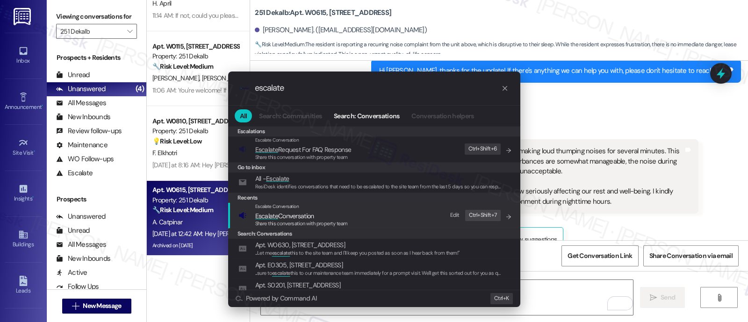
type input "escalate"
click at [327, 216] on span "Escalate Conversation" at bounding box center [301, 216] width 93 height 10
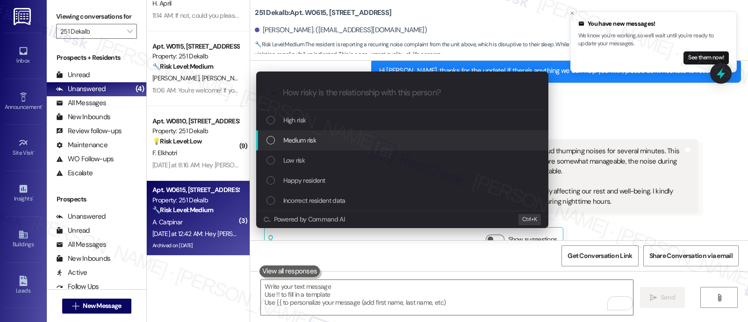
click at [300, 142] on span "Medium risk" at bounding box center [299, 140] width 33 height 10
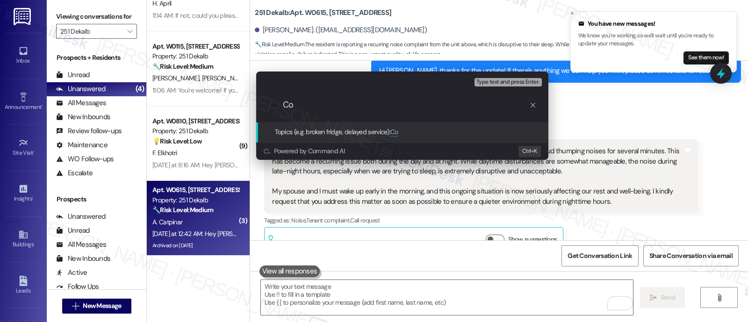
type input "C"
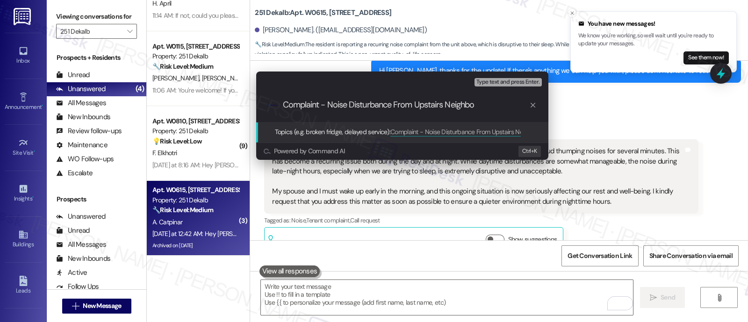
type input "Complaint - Noise Disturbance From Upstairs Neighbor"
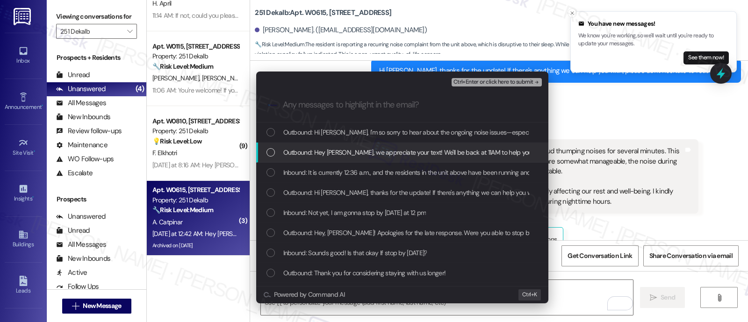
click at [324, 159] on div "Outbound: Hey Abdulkerim, we appreciate your text! We'll be back at 11AM to hel…" at bounding box center [402, 153] width 292 height 20
click at [330, 155] on span "Outbound: Hey Abdulkerim, we appreciate your text! We'll be back at 11AM to hel…" at bounding box center [483, 152] width 401 height 10
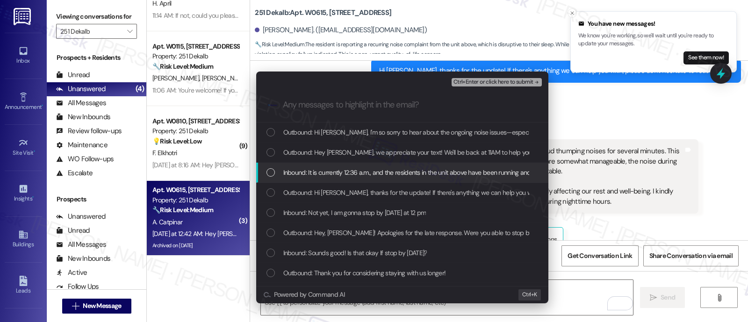
click at [337, 166] on div "Inbound: It is currently 12:36 a.m., and the residents in the unit above have b…" at bounding box center [402, 173] width 292 height 20
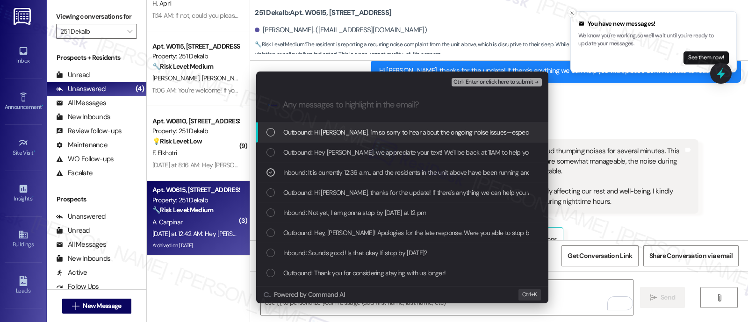
click at [508, 81] on span "Ctrl+Enter or click here to submit" at bounding box center [494, 82] width 80 height 7
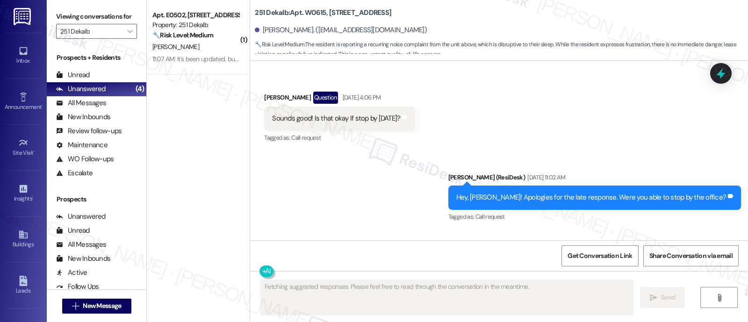
scroll to position [10073, 0]
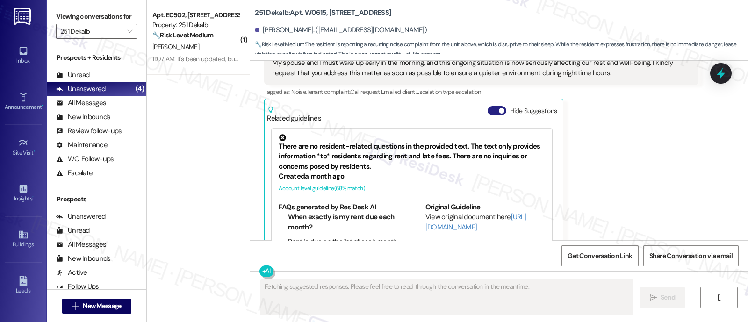
click at [488, 106] on button "Hide Suggestions" at bounding box center [497, 110] width 19 height 9
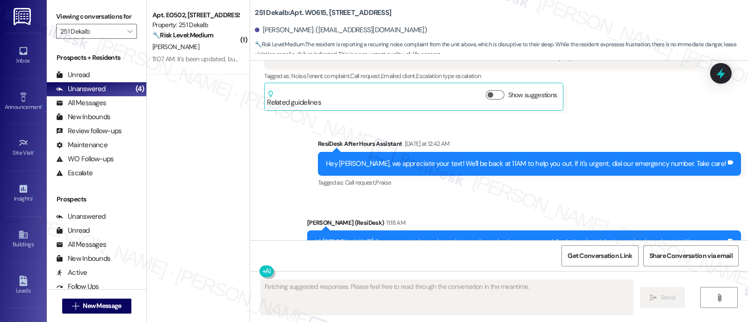
scroll to position [10065, 0]
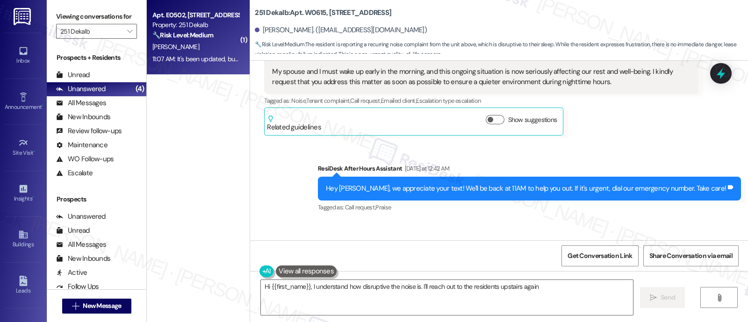
type textarea "Hi {{first_name}}, I understand how disruptive the noise is. I'll reach out to …"
click at [179, 37] on strong "🔧 Risk Level: Medium" at bounding box center [182, 35] width 61 height 8
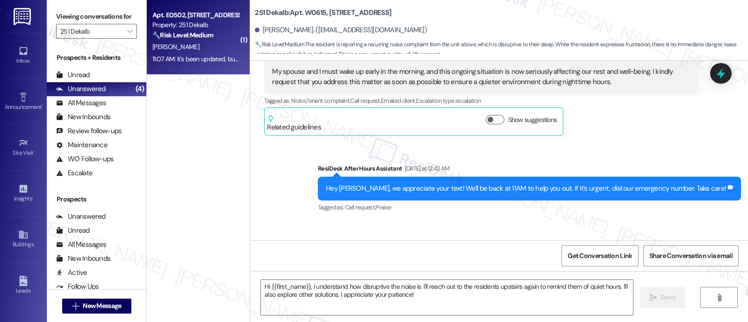
type textarea "Fetching suggested responses. Please feel free to read through the conversation…"
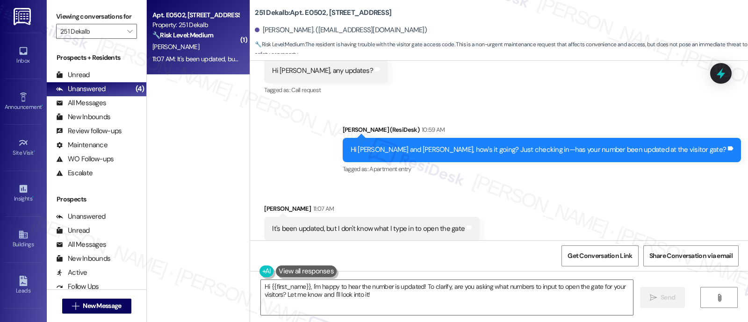
scroll to position [3499, 0]
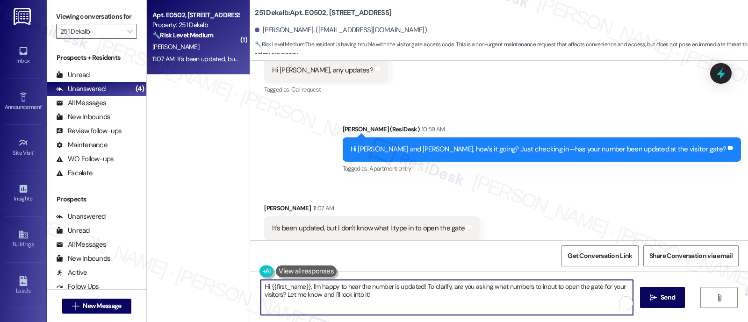
drag, startPoint x: 305, startPoint y: 286, endPoint x: 149, endPoint y: 284, distance: 156.2
click at [149, 286] on div "( 1 ) Apt. E0502, 251 W Dekalb Pike Property: 251 Dekalb 🔧 Risk Level: Medium T…" at bounding box center [447, 161] width 601 height 322
click at [455, 288] on textarea "I'm happy to hear the number is updated! To clarify, are you asking what number…" at bounding box center [447, 297] width 372 height 35
click at [411, 289] on textarea "I'm happy to hear the number is updated! To clarify, are you asking what number…" at bounding box center [447, 297] width 372 height 35
click at [413, 293] on textarea "I'm happy to hear the number is updated! To clarify, are you asking what number…" at bounding box center [447, 297] width 372 height 35
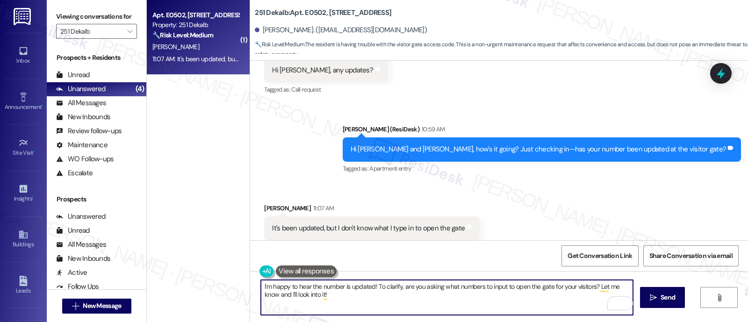
click at [371, 286] on textarea "I'm happy to hear the number is updated! To clarify, are you asking what number…" at bounding box center [447, 297] width 372 height 35
drag, startPoint x: 435, startPoint y: 288, endPoint x: 465, endPoint y: 225, distance: 69.4
click at [435, 287] on textarea "I'm happy to hear the number is updated! To clarify, are you asking what number…" at bounding box center [447, 297] width 372 height 35
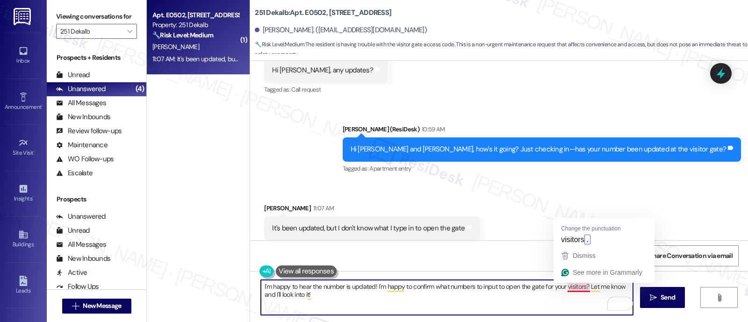
click at [580, 284] on textarea "I'm happy to hear the number is updated! I'm happy to confirm what numbers to i…" at bounding box center [447, 297] width 372 height 35
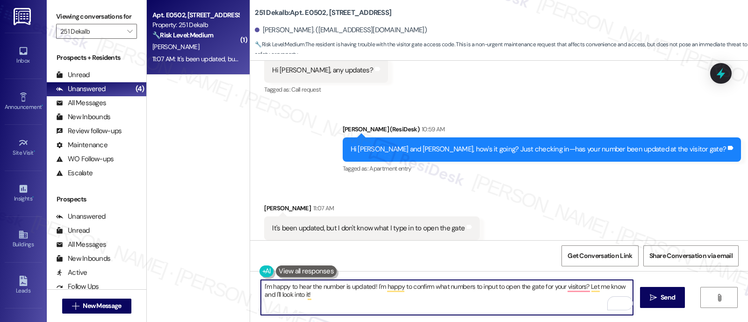
click at [582, 299] on textarea "I'm happy to hear the number is updated! I'm happy to confirm what numbers to i…" at bounding box center [447, 297] width 372 height 35
paste textarea "’m glad to hear your number has been updated! I’ll confirm which numbers you sh…"
type textarea "I’m glad to hear your number has been updated! I’ll confirm which numbers you s…"
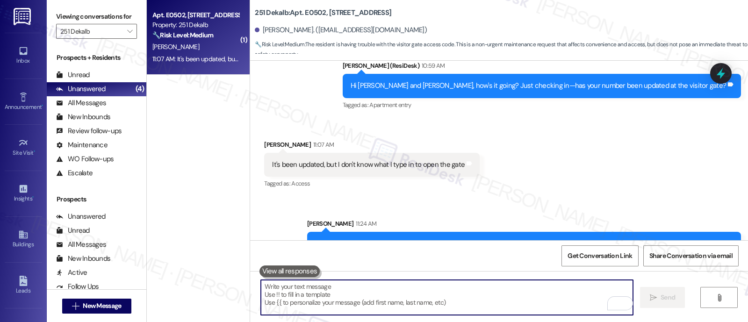
scroll to position [3565, 0]
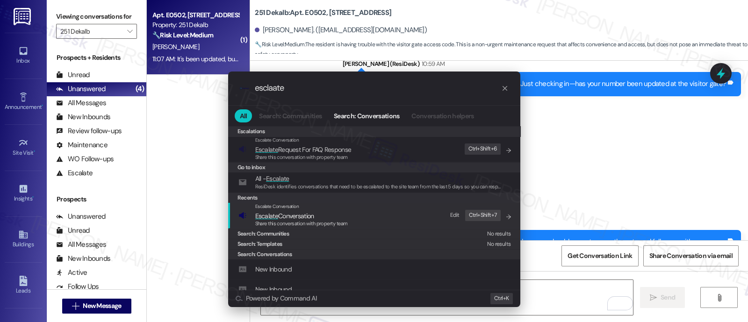
type input "esclaate"
click at [305, 212] on span "Escalate Conversation" at bounding box center [284, 216] width 59 height 8
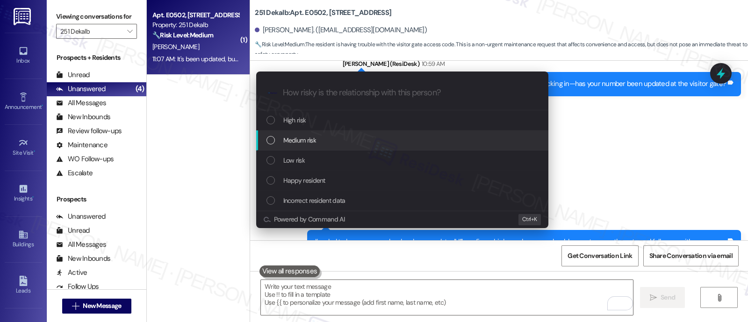
click at [299, 141] on span "Medium risk" at bounding box center [299, 140] width 33 height 10
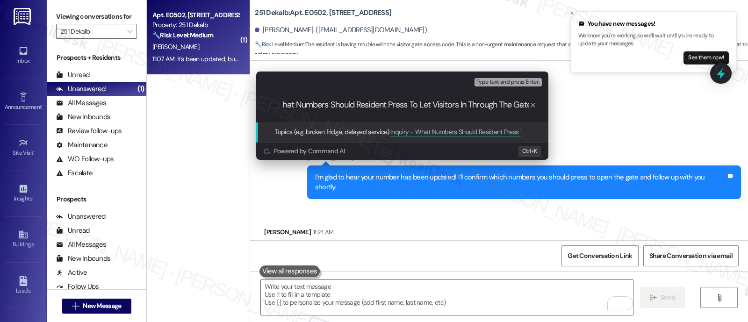
scroll to position [0, 43]
type input "Inquiry - What Numbers Should Resident Press To Let Visitors In Through The Gate"
click at [512, 83] on span "Type text and press Enter." at bounding box center [507, 82] width 63 height 7
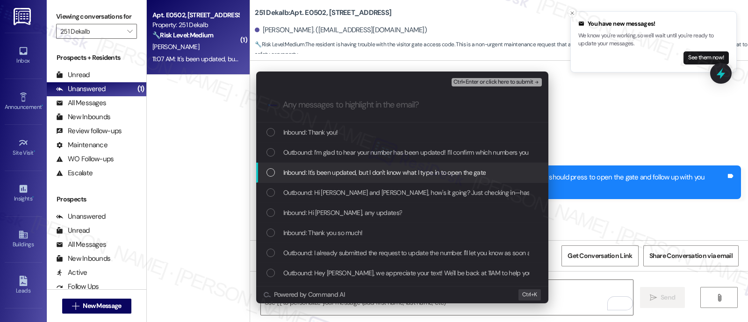
click at [329, 170] on span "Inbound: It's been updated, but I don't know what I type in to open the gate" at bounding box center [384, 172] width 203 height 10
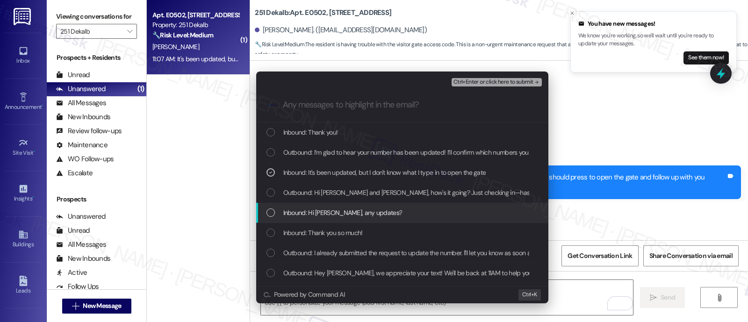
click at [326, 214] on span "Inbound: Hi Emily, any updates?" at bounding box center [342, 213] width 119 height 10
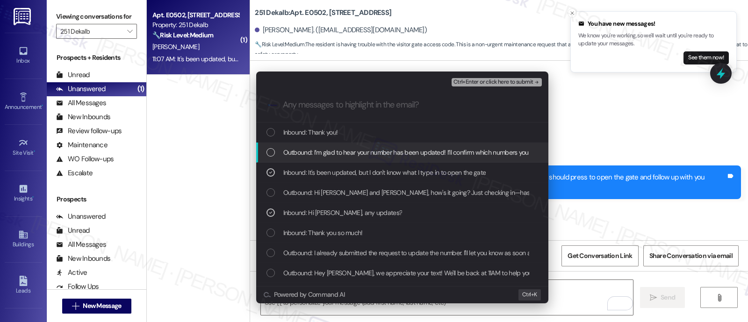
click at [330, 151] on span "Outbound: I’m glad to hear your number has been updated! I’ll confirm which num…" at bounding box center [489, 152] width 412 height 10
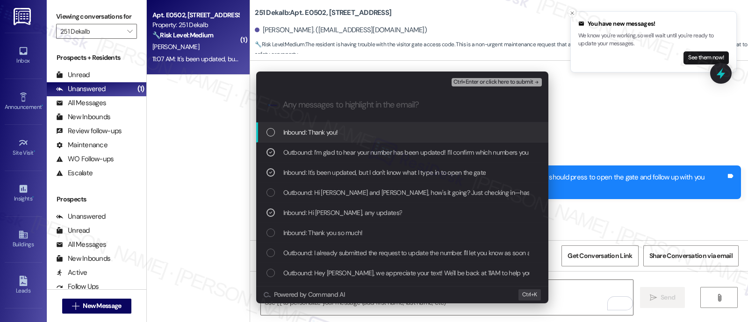
click at [495, 82] on span "Ctrl+Enter or click here to submit" at bounding box center [494, 82] width 80 height 7
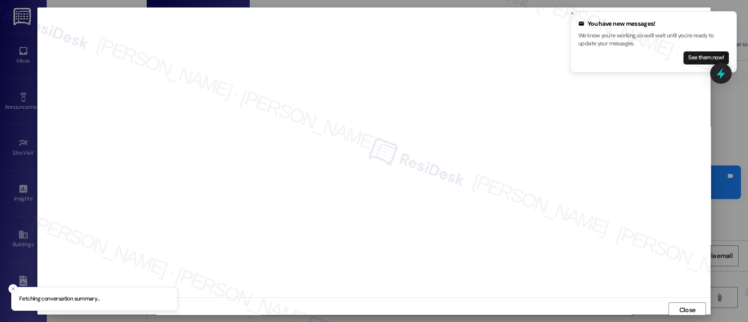
scroll to position [2, 0]
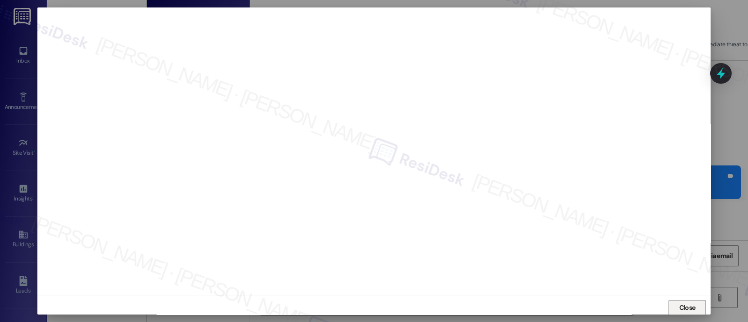
click at [696, 304] on button "Close" at bounding box center [687, 307] width 37 height 15
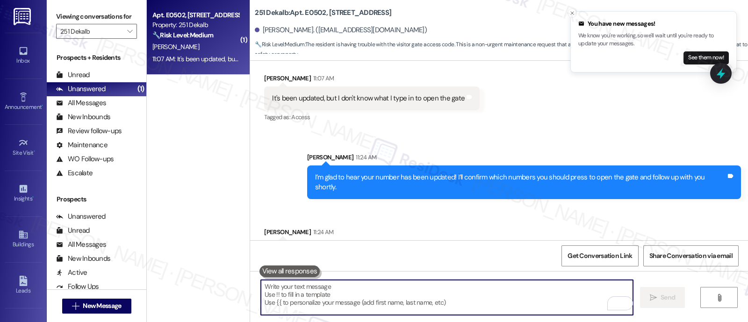
click at [604, 206] on div "Received via SMS Joshua Ball 11:24 AM Thank you! Tags and notes" at bounding box center [499, 238] width 498 height 65
click at [421, 296] on textarea "To enrich screen reader interactions, please activate Accessibility in Grammarl…" at bounding box center [447, 297] width 372 height 35
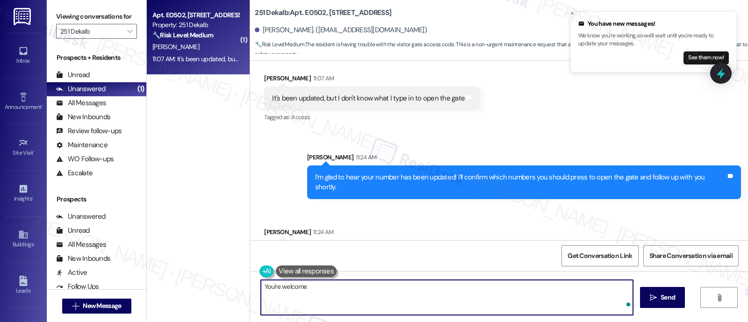
type textarea "You're welcome!"
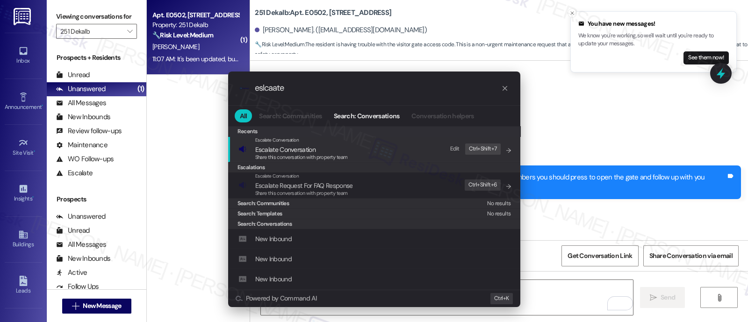
type input "eslcaate"
click at [295, 155] on span "Share this conversation with property team" at bounding box center [301, 157] width 93 height 7
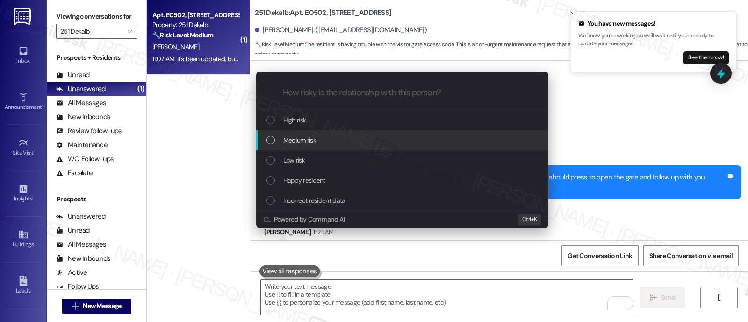
click at [292, 139] on span "Medium risk" at bounding box center [299, 140] width 33 height 10
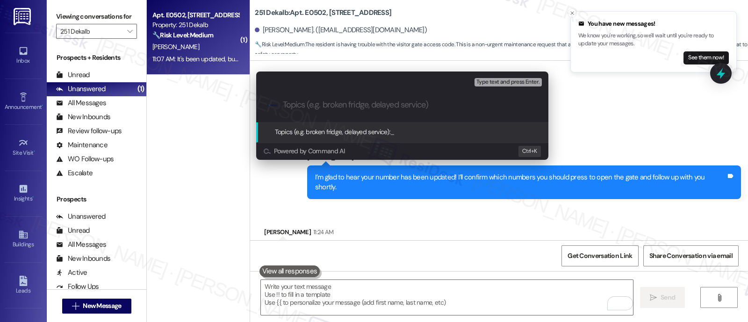
paste input "Inquiry - What Numbers Should Resident Press To Let Visitors In Through The Gate"
type input "Inquiry - What Numbers Should Resident Press To Let Visitors In Through The Gate"
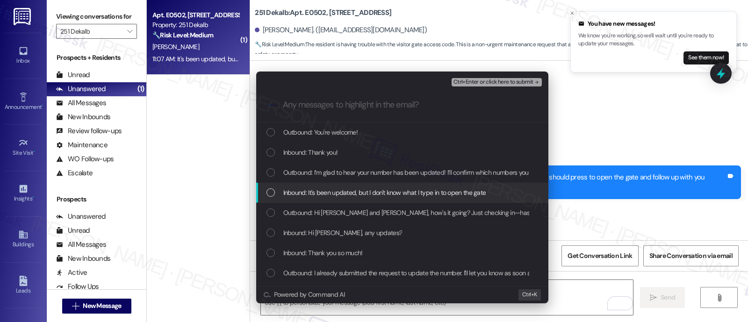
click at [321, 190] on span "Inbound: It's been updated, but I don't know what I type in to open the gate" at bounding box center [384, 192] width 203 height 10
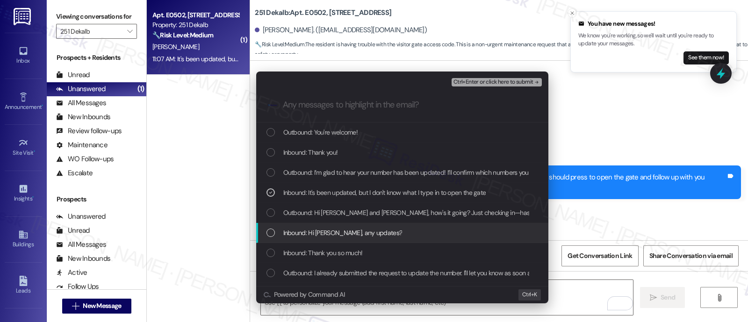
click at [339, 228] on span "Inbound: Hi Emily, any updates?" at bounding box center [342, 233] width 119 height 10
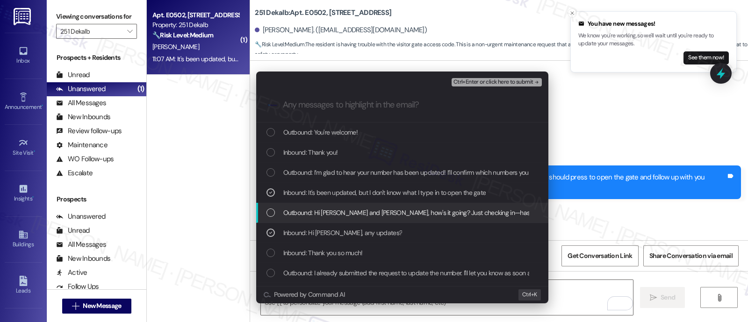
click at [290, 211] on span "Outbound: Hi Joshua and Syanne, how's it going? Just checking in—has your numbe…" at bounding box center [470, 213] width 375 height 10
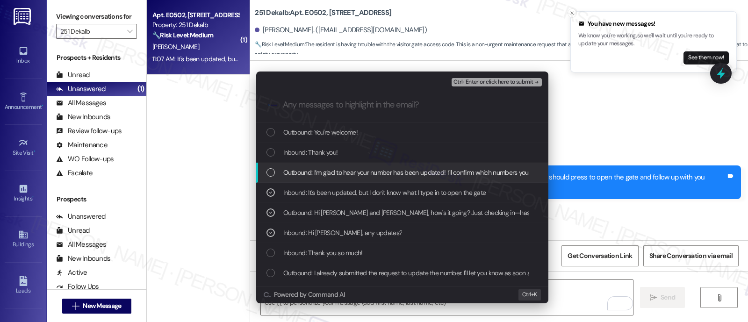
click at [286, 173] on span "Outbound: I’m glad to hear your number has been updated! I’ll confirm which num…" at bounding box center [489, 172] width 412 height 10
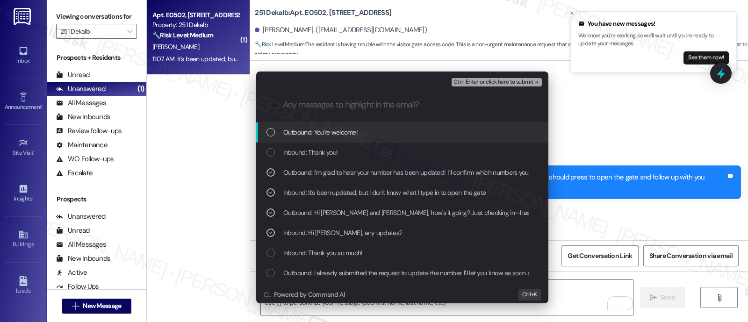
click at [512, 83] on span "Ctrl+Enter or click here to submit" at bounding box center [494, 82] width 80 height 7
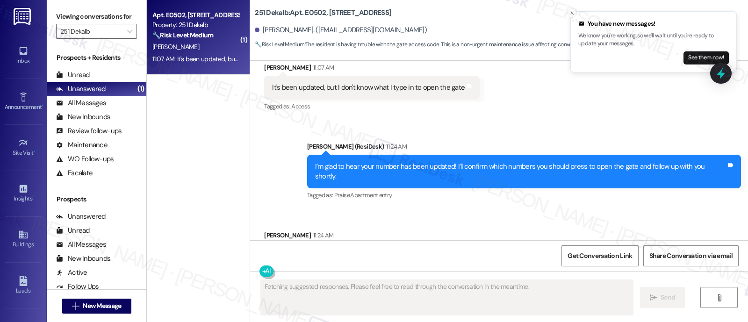
scroll to position [3656, 0]
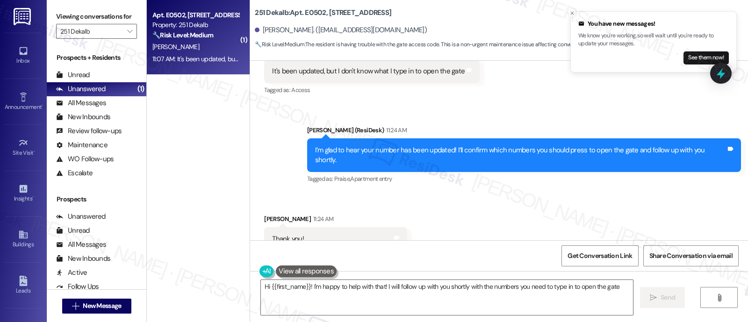
type textarea "Hi {{first_name}}! I'm happy to help with that! I will follow up with you short…"
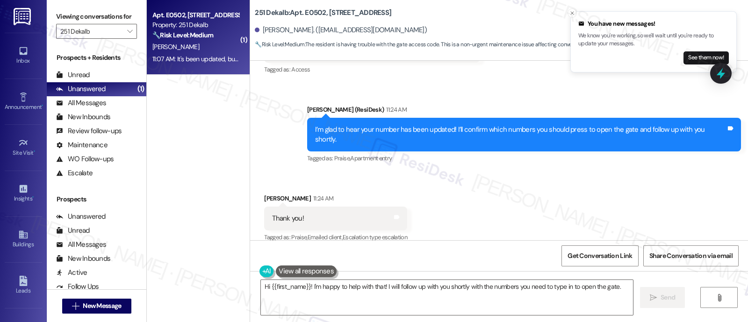
scroll to position [3736, 0]
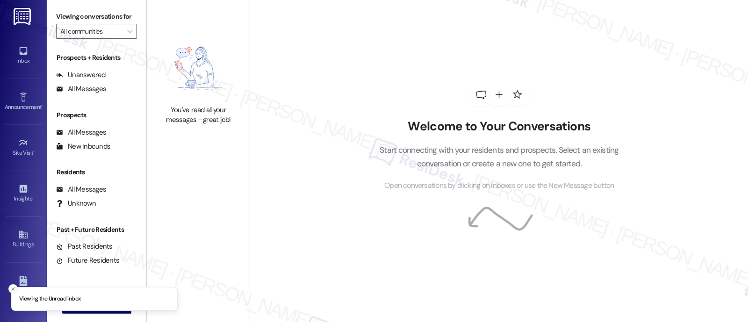
type input "251 Dekalb"
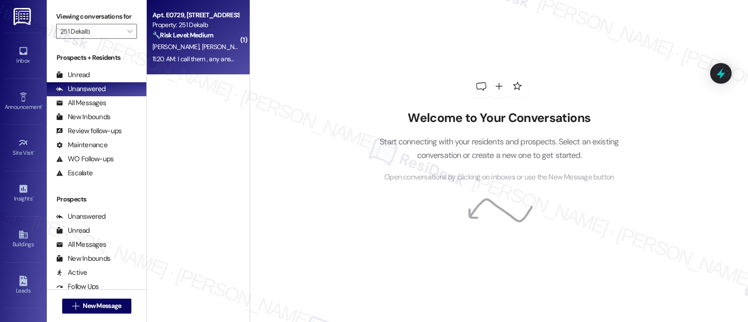
click at [209, 40] on div "🔧 Risk Level: Medium The resident is following up on letters and has not receiv…" at bounding box center [195, 35] width 87 height 10
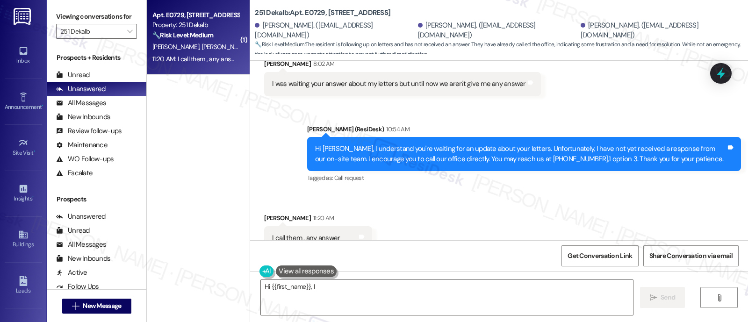
scroll to position [4120, 0]
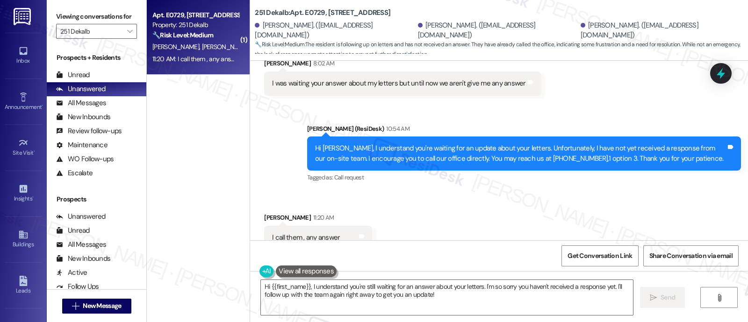
click at [497, 155] on div "Sent via SMS [PERSON_NAME] (ResiDesk) 10:54 AM Hi [PERSON_NAME], I understand y…" at bounding box center [524, 154] width 448 height 75
click at [472, 214] on div "Received via SMS [PERSON_NAME] 11:20 AM I call them , any answer Tags and notes…" at bounding box center [499, 231] width 498 height 79
click at [443, 298] on textarea "Hi {{first_name}}, I understand you're still waiting for an answer about your l…" at bounding box center [447, 297] width 372 height 35
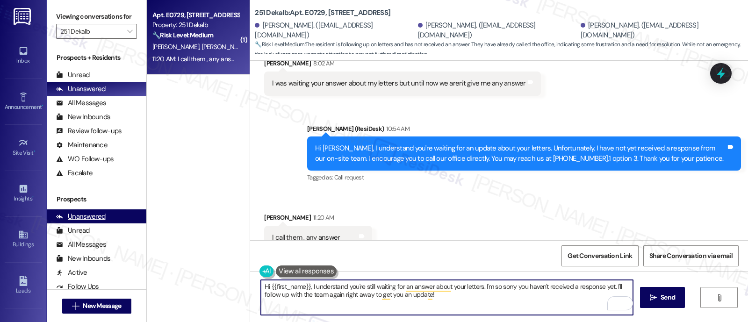
drag, startPoint x: 446, startPoint y: 296, endPoint x: 61, endPoint y: 230, distance: 390.6
click at [13, 223] on div "Inbox Go to Inbox Announcement • Send A Text Announcement Site Visit • Go to Si…" at bounding box center [374, 161] width 748 height 322
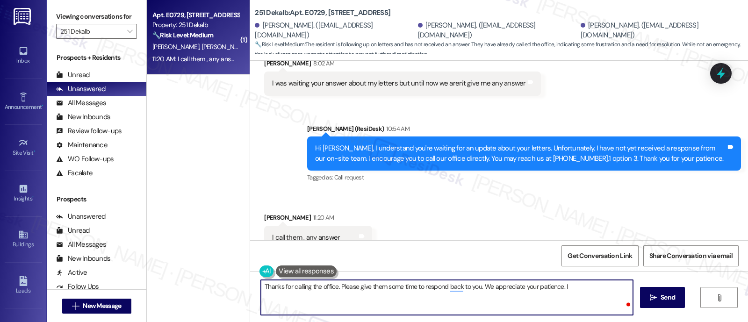
type textarea "Thanks for calling the office. Please give them some time to respond back to yo…"
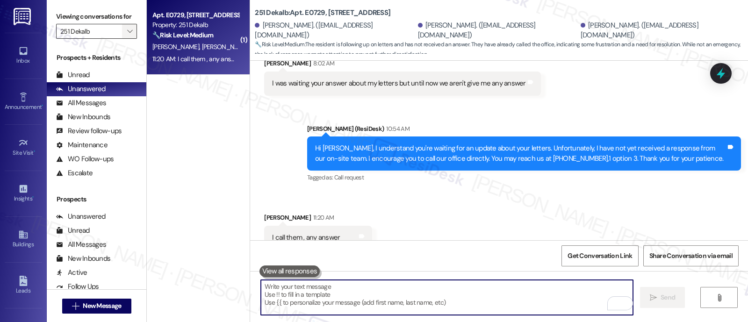
scroll to position [4119, 0]
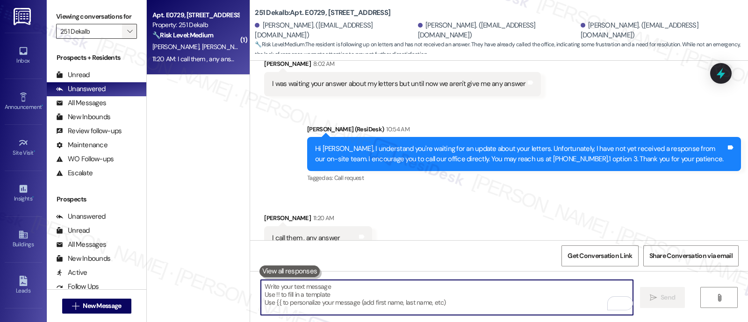
click at [127, 35] on icon "" at bounding box center [129, 31] width 5 height 7
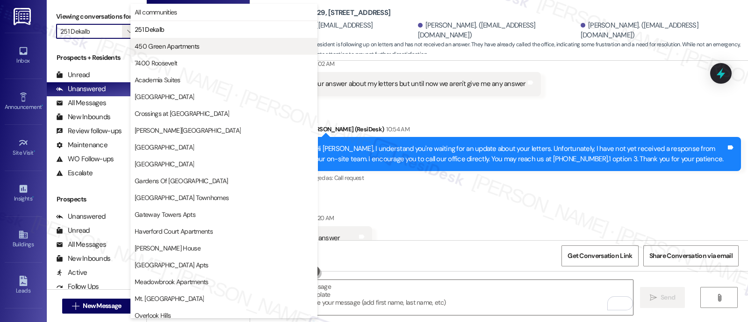
click at [166, 46] on span "450 Green Apartments" at bounding box center [167, 46] width 65 height 9
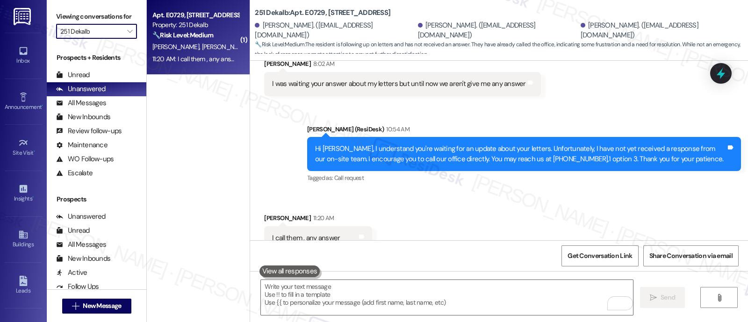
type input "450 Green Apartments"
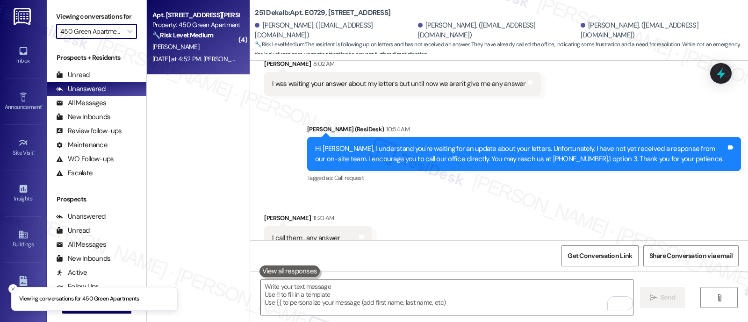
click at [174, 42] on div "C. Jordan-Harvey" at bounding box center [195, 47] width 88 height 12
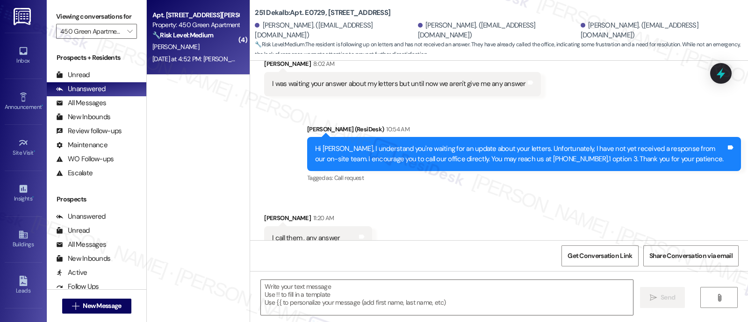
type textarea "Fetching suggested responses. Please feel free to read through the conversation…"
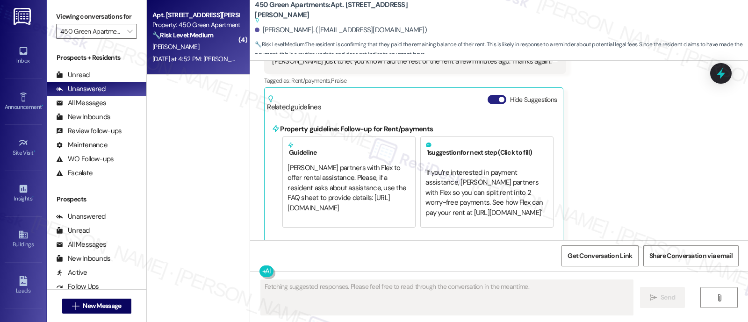
click at [489, 95] on button "Hide Suggestions" at bounding box center [497, 99] width 19 height 9
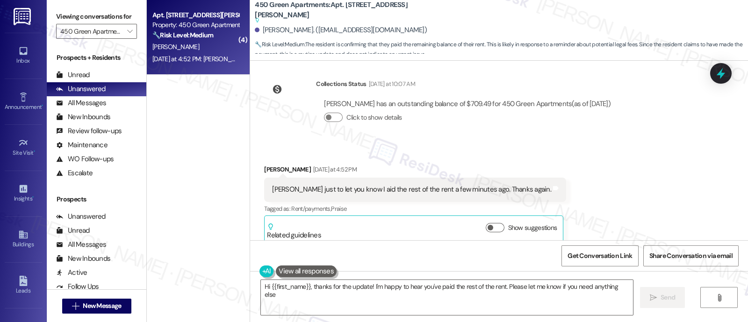
type textarea "Hi {{first_name}}, thanks for the update! I'm happy to hear you've paid the res…"
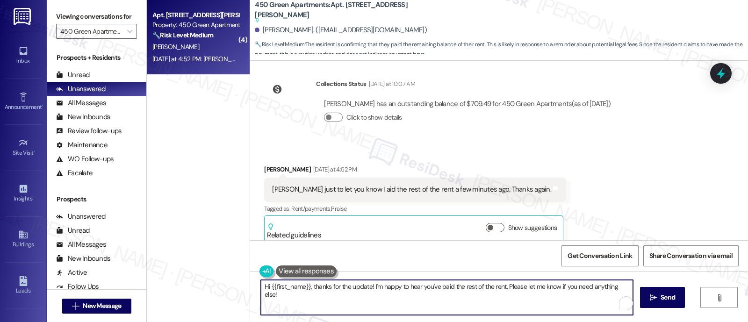
click at [543, 298] on textarea "Hi {{first_name}}, thanks for the update! I'm happy to hear you've paid the res…" at bounding box center [447, 297] width 372 height 35
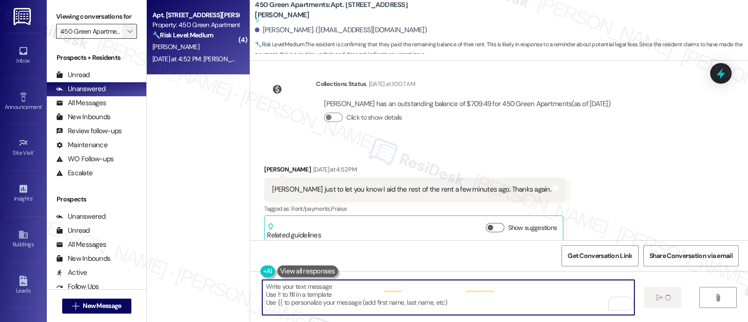
scroll to position [2528, 0]
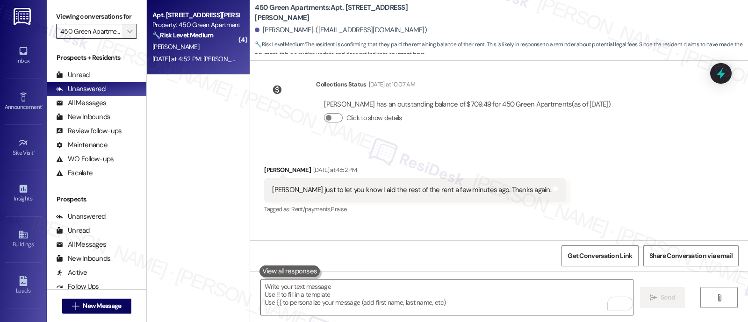
click at [127, 35] on icon "" at bounding box center [129, 31] width 5 height 7
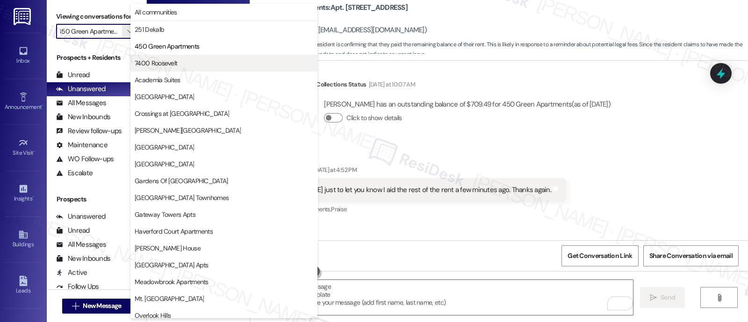
click at [148, 61] on span "7400 Roosevelt" at bounding box center [156, 62] width 43 height 9
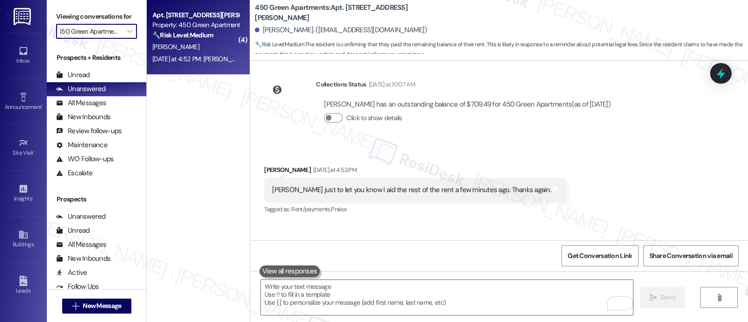
type input "7400 Roosevelt"
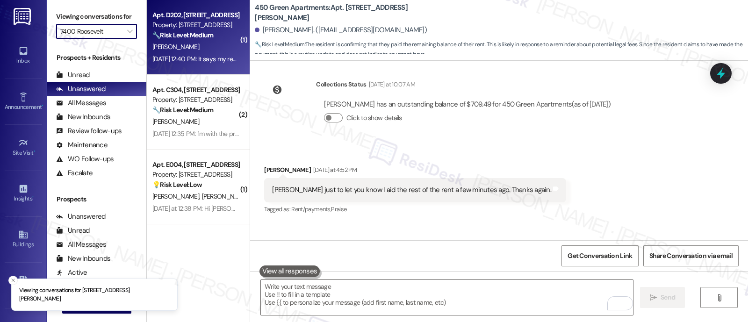
click at [190, 40] on div "🔧 Risk Level: Medium The resident is confirming that their rental assistance ap…" at bounding box center [195, 35] width 87 height 10
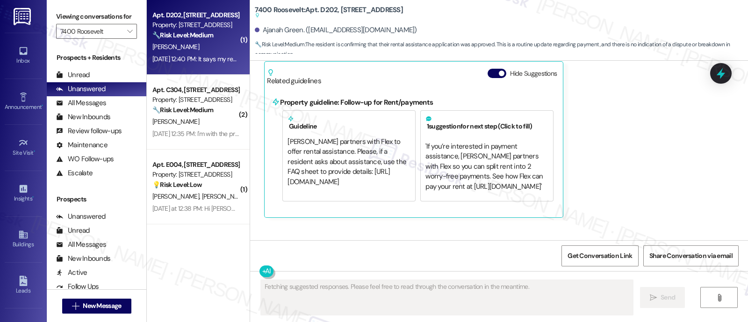
scroll to position [1270, 0]
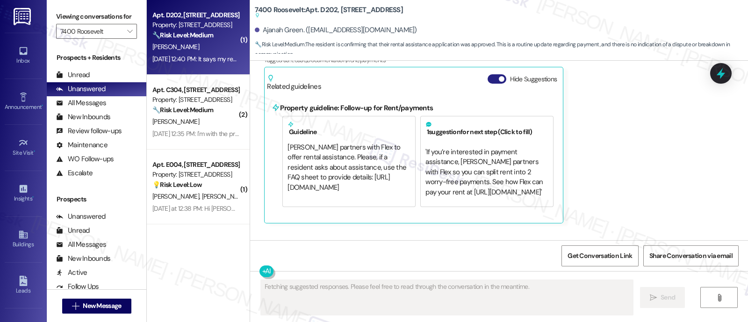
click at [490, 84] on button "Hide Suggestions" at bounding box center [497, 78] width 19 height 9
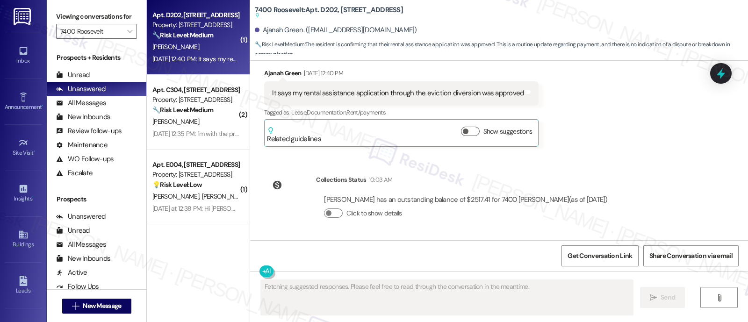
scroll to position [1228, 0]
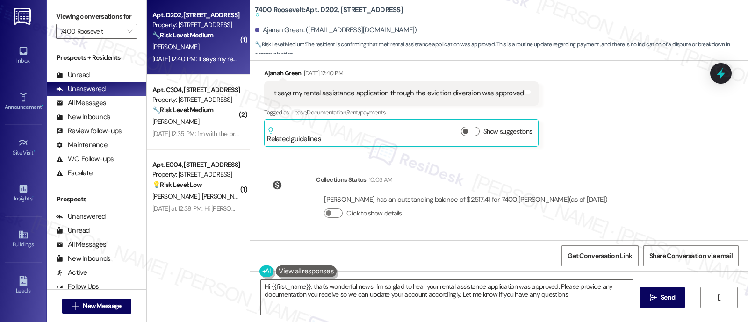
type textarea "Hi {{first_name}}, that's wonderful news! I'm so glad to hear your rental assis…"
click at [612, 144] on div "Received via SMS Ajanah Green Aug 11, 2025 at 12:40 PM It says my rental assist…" at bounding box center [499, 100] width 498 height 107
click at [471, 303] on textarea "Hi {{first_name}}, that's wonderful news! I'm so glad to hear your rental assis…" at bounding box center [447, 297] width 372 height 35
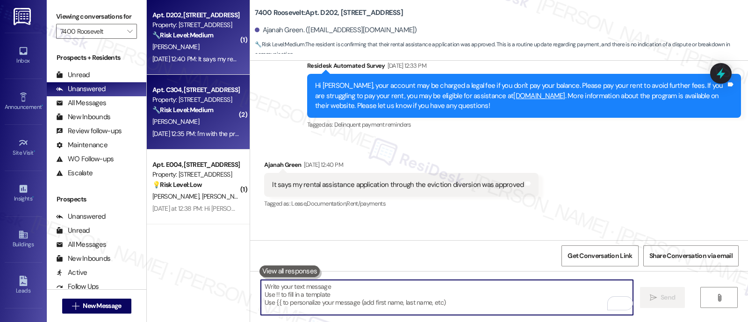
scroll to position [1086, 0]
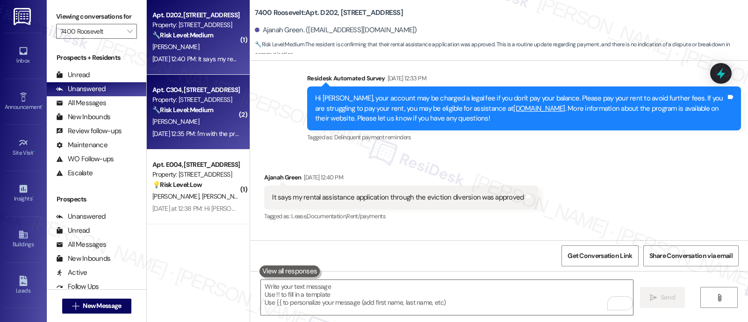
click at [199, 114] on div "🔧 Risk Level: Medium The resident is responding to a rent payment reminder and …" at bounding box center [195, 110] width 87 height 10
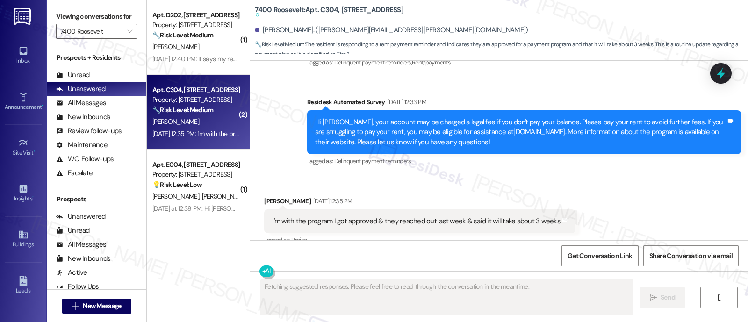
scroll to position [1699, 0]
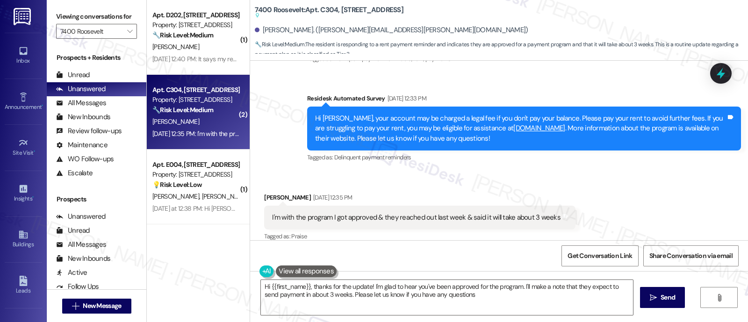
type textarea "Hi {{first_name}}, thanks for the update! I'm glad to hear you've been approved…"
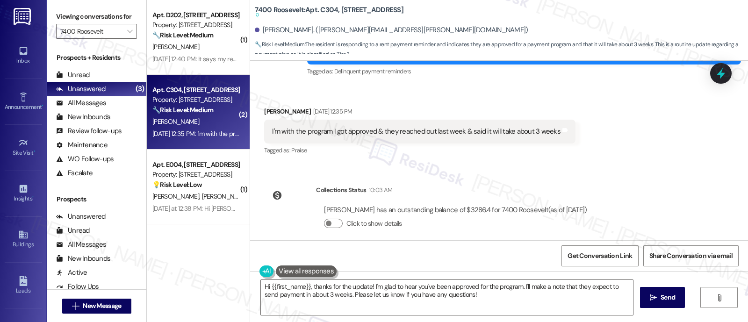
scroll to position [1785, 0]
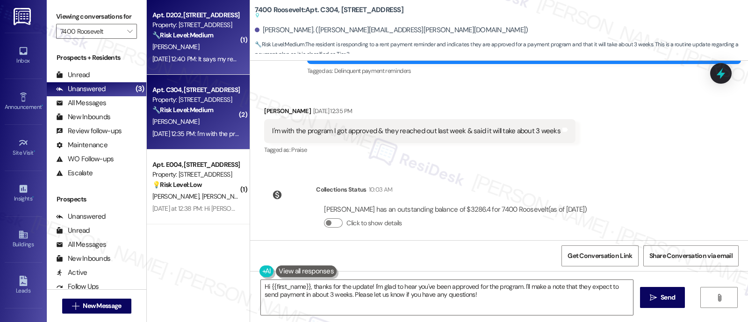
click at [170, 44] on div "A. Green" at bounding box center [195, 47] width 88 height 12
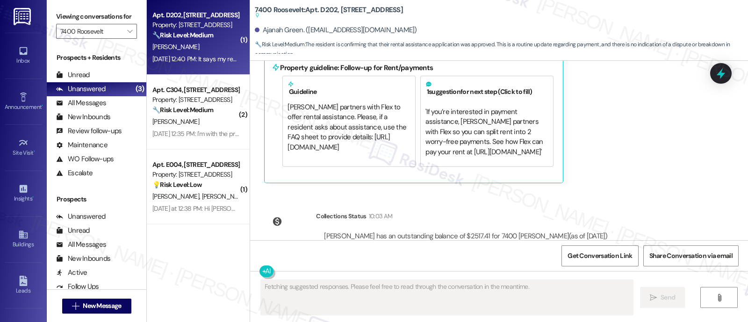
scroll to position [1270, 0]
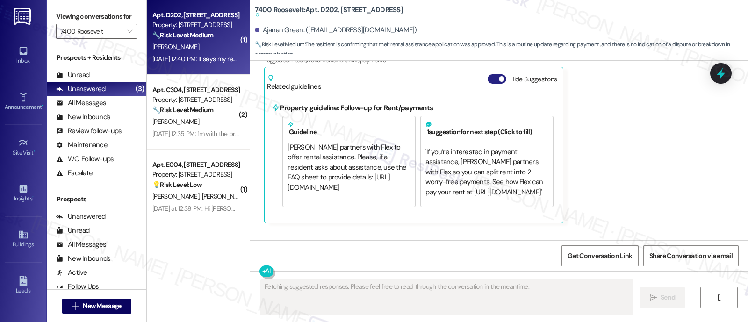
click at [488, 84] on button "Hide Suggestions" at bounding box center [497, 78] width 19 height 9
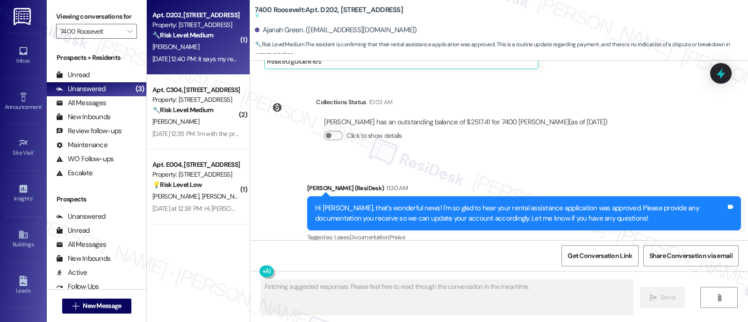
scroll to position [1317, 0]
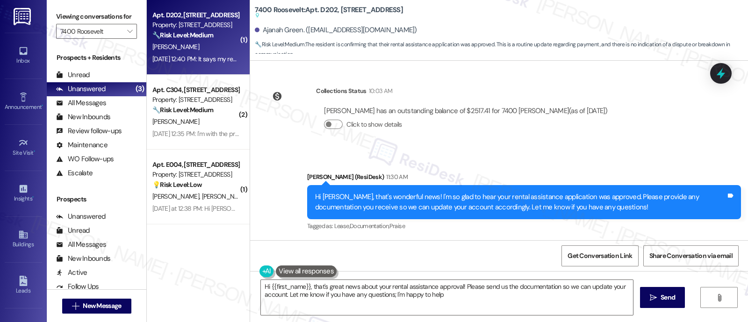
type textarea "Hi {{first_name}}, that's great news about your rental assistance approval! Ple…"
click at [583, 141] on div "Ajanah Green has an outstanding balance of $2517.41 for 7400 Roosevelt (as of A…" at bounding box center [465, 121] width 299 height 45
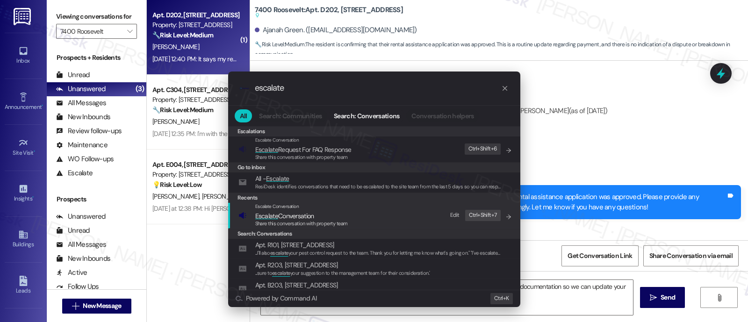
type input "escalate"
click at [342, 217] on span "Escalate Conversation" at bounding box center [301, 216] width 93 height 10
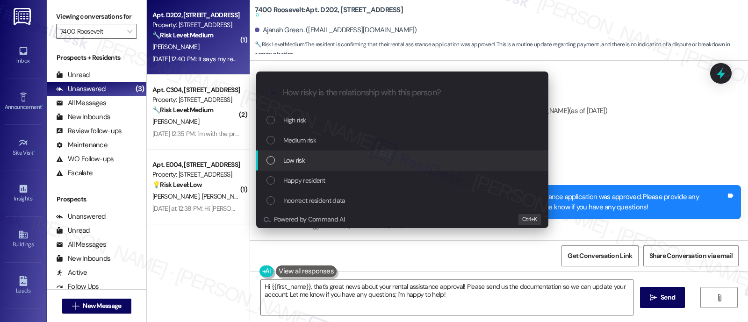
click at [320, 160] on div "Low risk" at bounding box center [404, 160] width 274 height 10
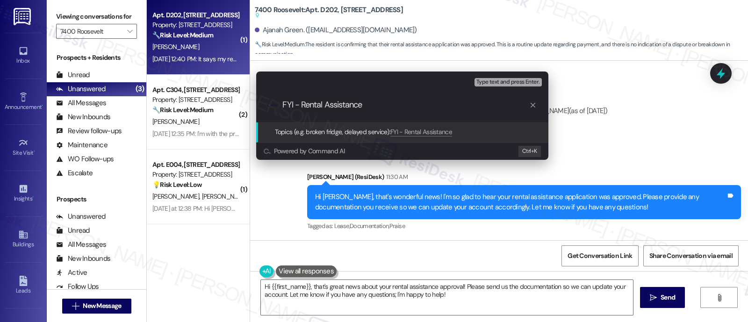
click at [300, 106] on input "FYI - Rental Assistance" at bounding box center [406, 105] width 246 height 10
type input "FYI - Approved Rental Assistance"
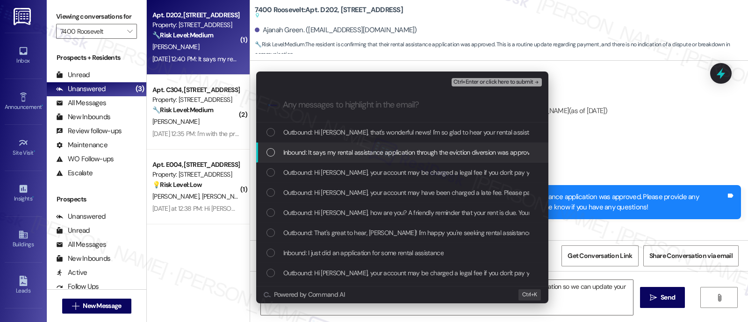
click at [324, 151] on span "Inbound: It says my rental assistance application through the eviction diversio…" at bounding box center [410, 152] width 254 height 10
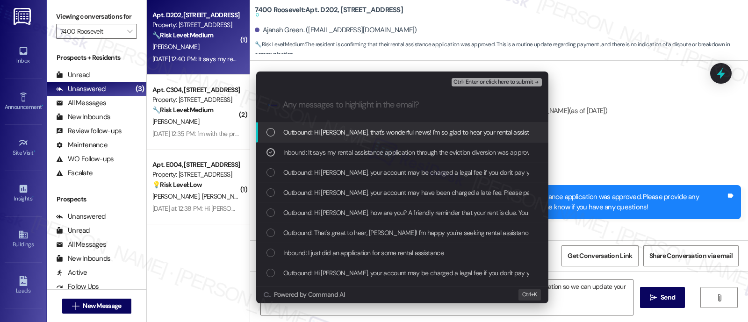
click at [521, 83] on span "Ctrl+Enter or click here to submit" at bounding box center [494, 82] width 80 height 7
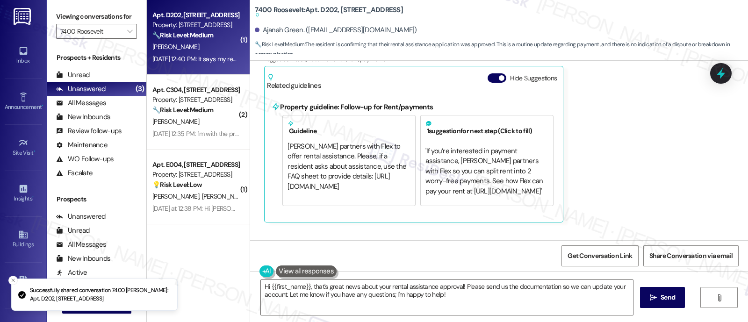
scroll to position [1270, 0]
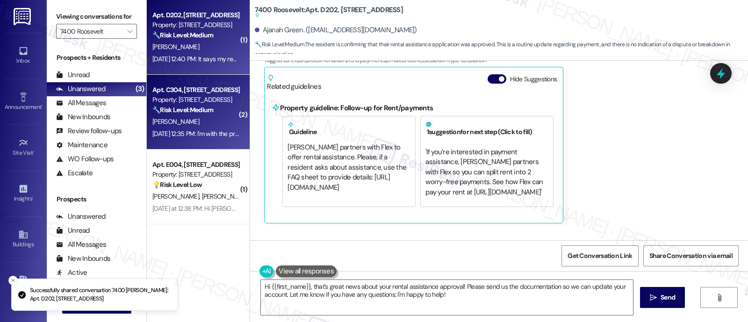
click at [204, 100] on div "Property: 7400 Roosevelt" at bounding box center [195, 100] width 87 height 10
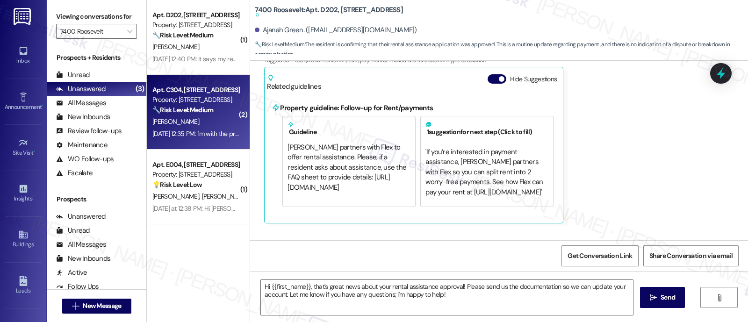
type textarea "Fetching suggested responses. Please feel free to read through the conversation…"
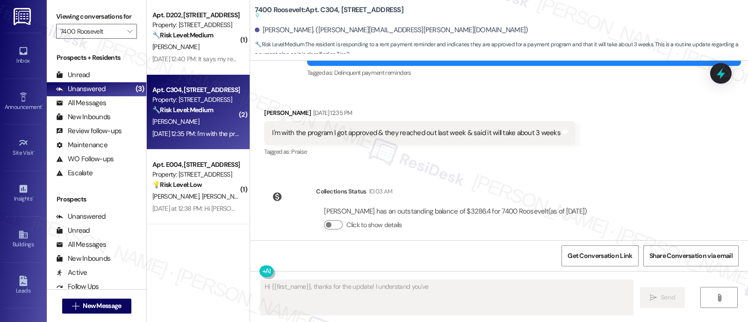
scroll to position [1785, 0]
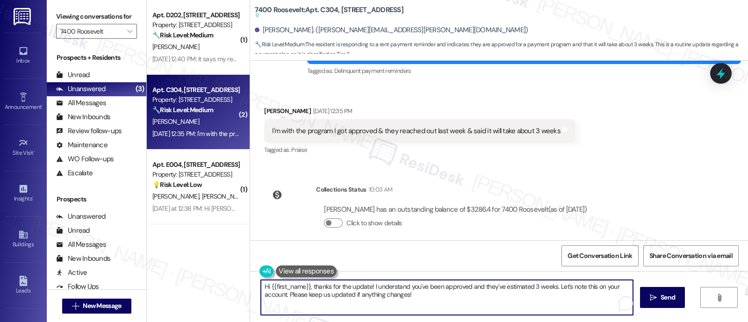
click at [450, 290] on textarea "Hi {{first_name}}, thanks for the update! I understand you've been approved and…" at bounding box center [447, 297] width 372 height 35
click at [561, 288] on textarea "Hi {{first_name}}, thanks for the update! I understand you've been approved and…" at bounding box center [447, 297] width 372 height 35
click at [309, 296] on textarea "Hi {{first_name}}, thanks for the update! I understand you've been approved and…" at bounding box center [447, 297] width 372 height 35
click at [430, 296] on textarea "Hi {{first_name}}, thanks for the update! I understand you've been approved and…" at bounding box center [447, 297] width 372 height 35
click at [284, 294] on textarea "Hi {{first_name}}, thanks for the update! I understand you've been approved and…" at bounding box center [447, 297] width 372 height 35
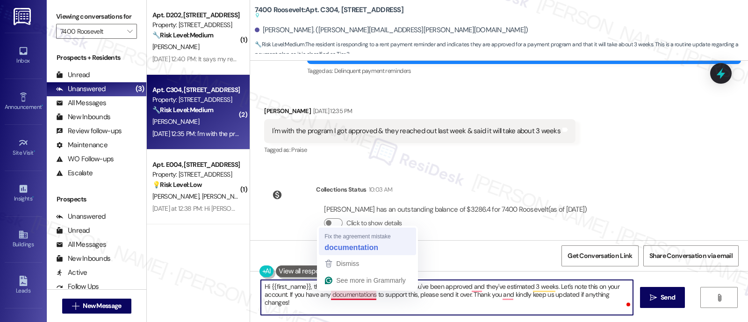
type textarea "Hi {{first_name}}, thanks for the update! I understand you've been approved and…"
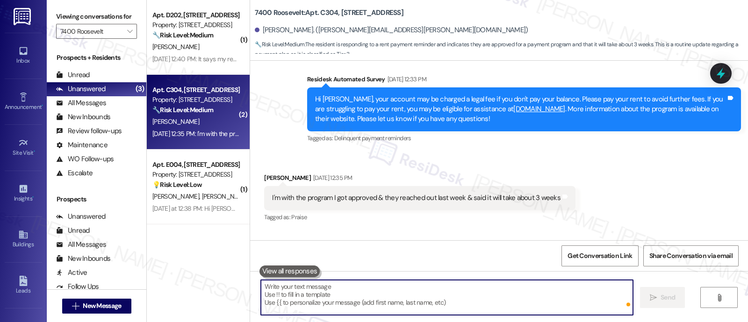
scroll to position [1671, 0]
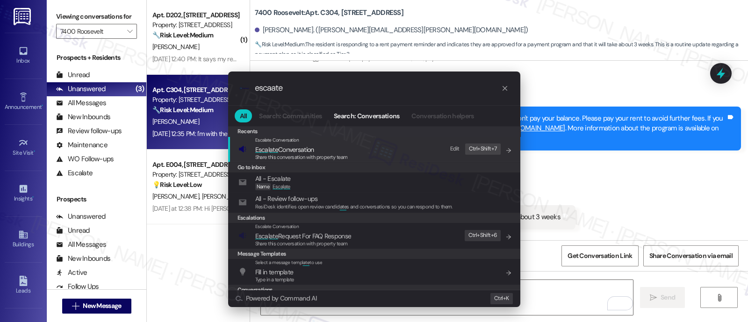
type input "escaate"
click at [329, 150] on span "Esca l ate Conversation" at bounding box center [301, 149] width 93 height 10
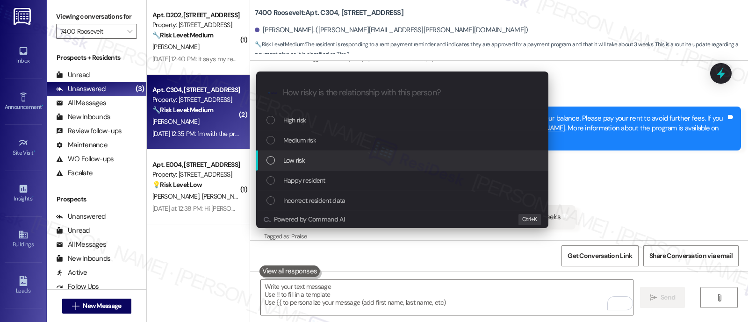
click at [313, 158] on div "Low risk" at bounding box center [404, 160] width 274 height 10
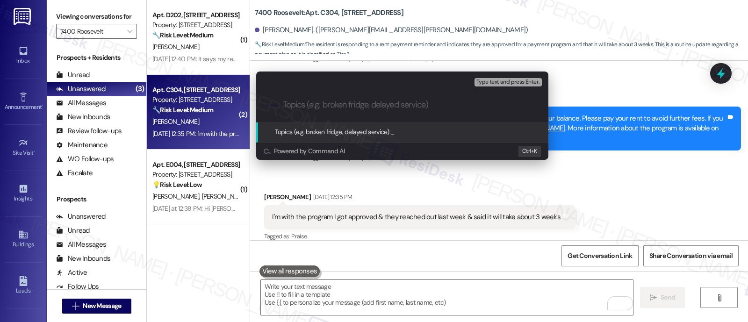
paste input "FYI - Approved Rental Assistance"
type input "FYI - Approved Rental Assistance"
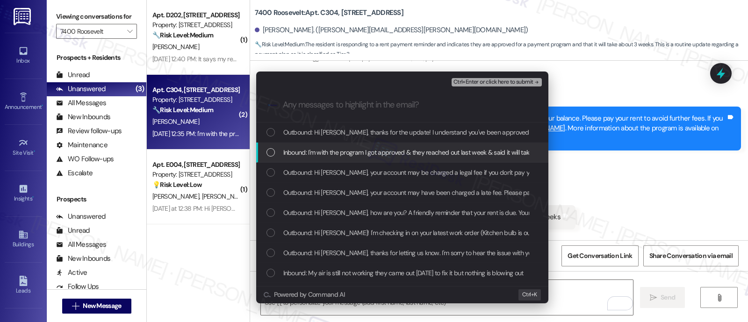
click at [360, 151] on span "Inbound: I'm with the program I got approved & they reached out last week & sai…" at bounding box center [428, 152] width 291 height 10
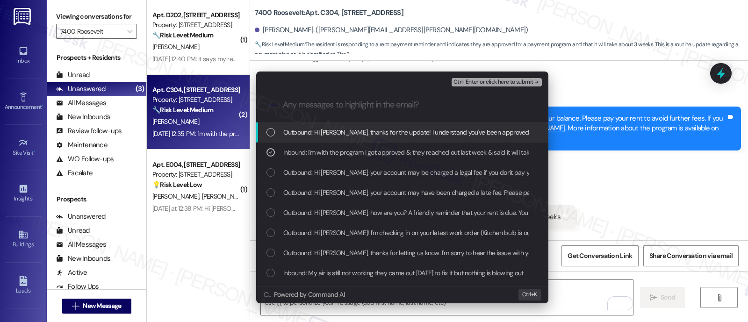
click at [479, 80] on span "Ctrl+Enter or click here to submit" at bounding box center [494, 82] width 80 height 7
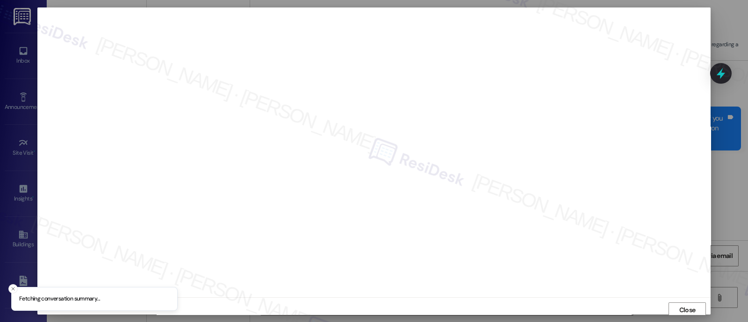
scroll to position [2, 0]
click at [679, 306] on span "Close" at bounding box center [687, 308] width 16 height 10
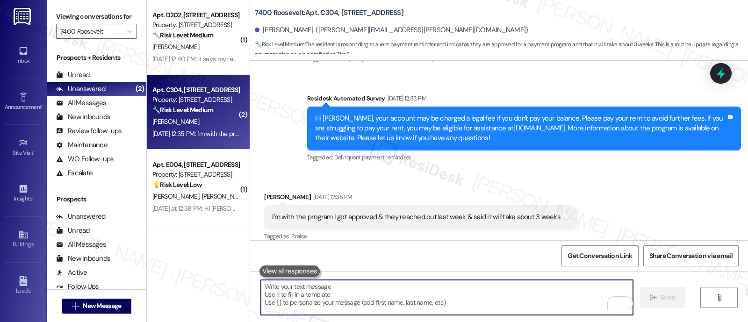
drag, startPoint x: 573, startPoint y: 193, endPoint x: 572, endPoint y: 187, distance: 5.6
click at [573, 189] on div "Received via SMS Naeemah Massenburg Aug 11, 2025 at 12:35 PM I'm with the progr…" at bounding box center [499, 210] width 498 height 79
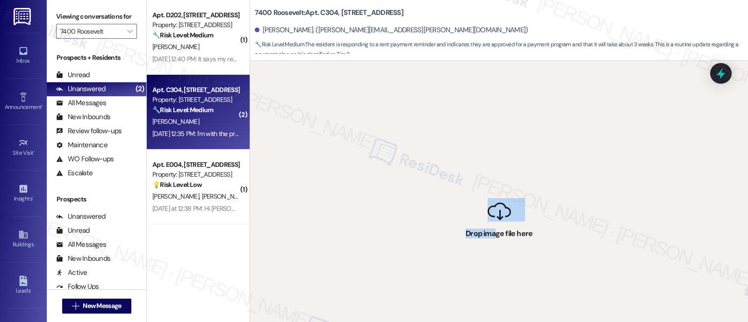
drag, startPoint x: 493, startPoint y: 250, endPoint x: 475, endPoint y: 188, distance: 64.4
click at [475, 188] on div " Drop image file here" at bounding box center [499, 222] width 498 height 322
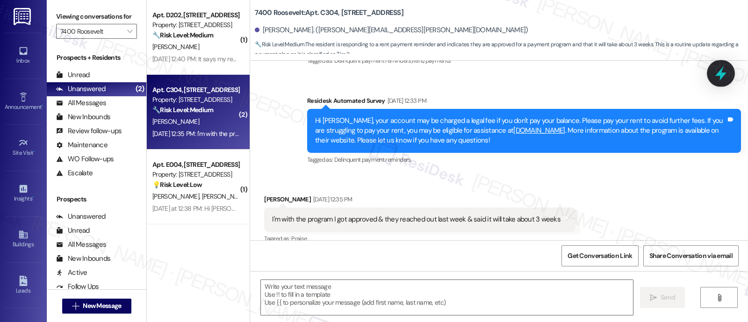
scroll to position [1671, 0]
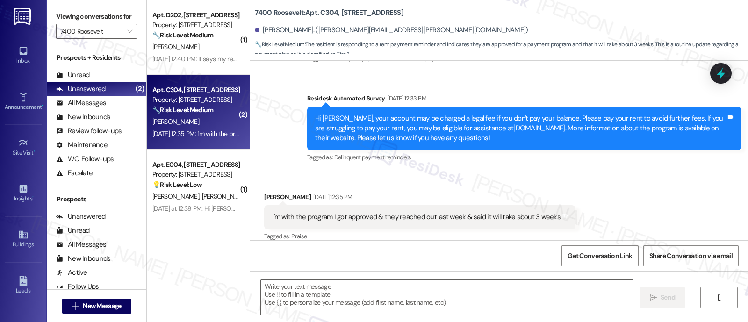
drag, startPoint x: 722, startPoint y: 73, endPoint x: 720, endPoint y: 106, distance: 32.8
click at [722, 73] on icon at bounding box center [721, 73] width 8 height 11
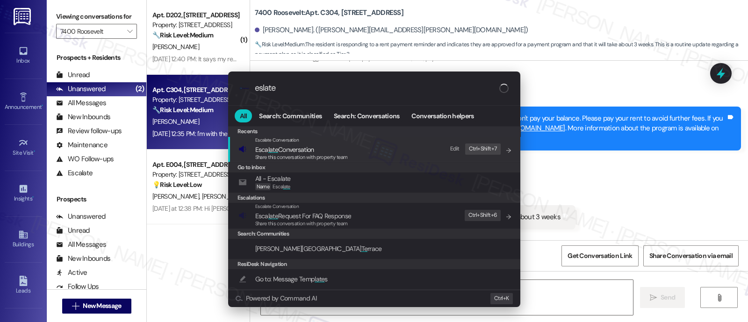
type input "eslate"
click at [299, 144] on div "Escalate Conversation" at bounding box center [301, 140] width 93 height 7
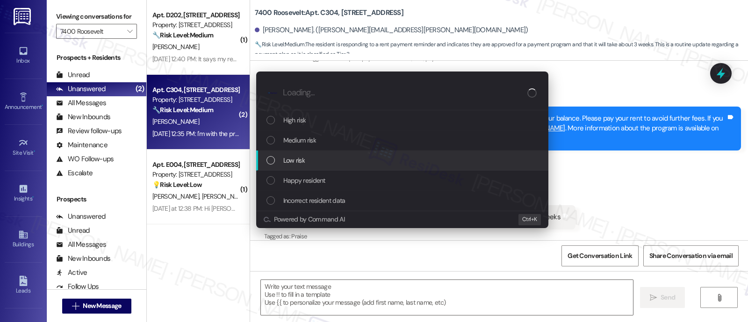
click at [337, 155] on div "Low risk" at bounding box center [404, 160] width 274 height 10
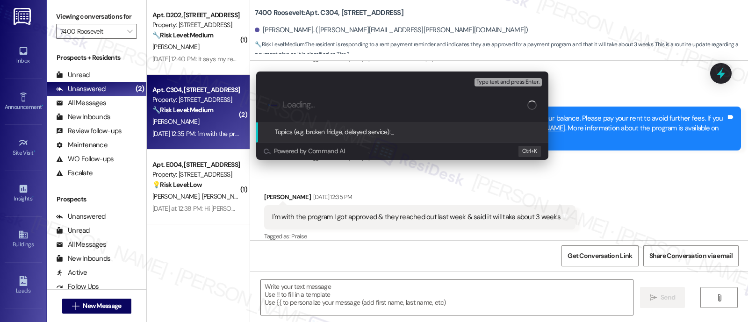
paste input "FYI - Approved Rental Assistance"
type input "FYI - Approved Rental Assistance"
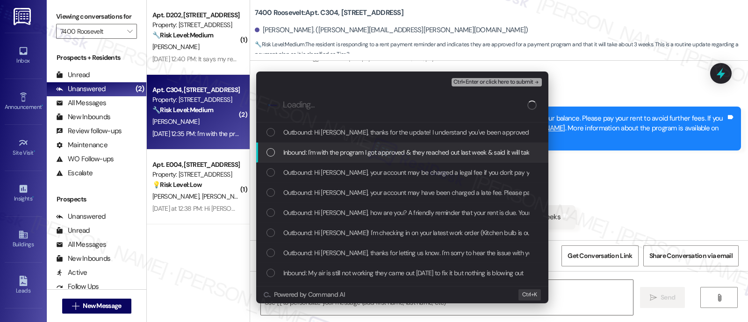
click at [332, 155] on span "Inbound: I'm with the program I got approved & they reached out last week & sai…" at bounding box center [428, 152] width 291 height 10
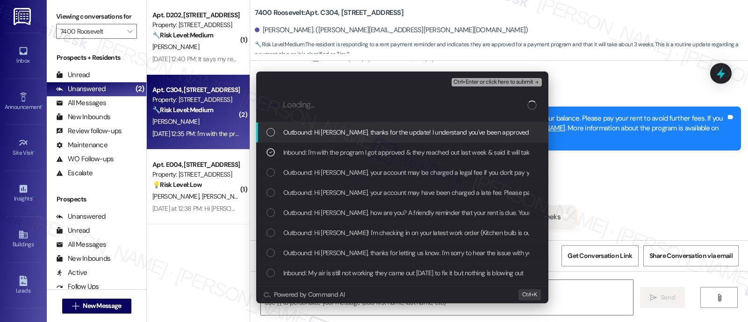
click at [479, 83] on span "Ctrl+Enter or click here to submit" at bounding box center [494, 82] width 80 height 7
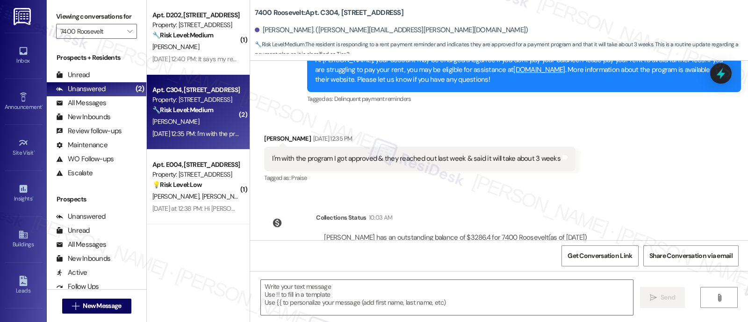
scroll to position [1832, 0]
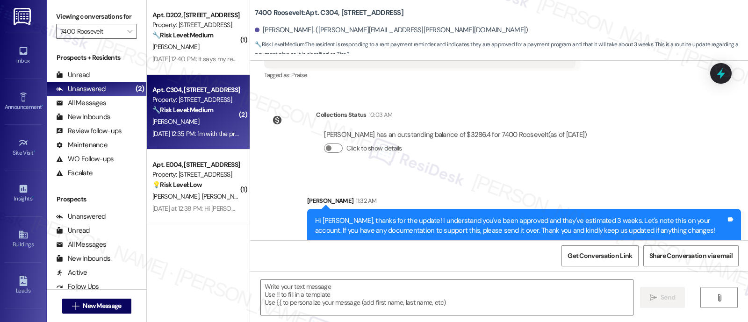
click at [643, 162] on div "Lease started Mar 07, 2025 at 7:00 PM Announcement, sent via SMS Emily (ResiDes…" at bounding box center [499, 151] width 498 height 180
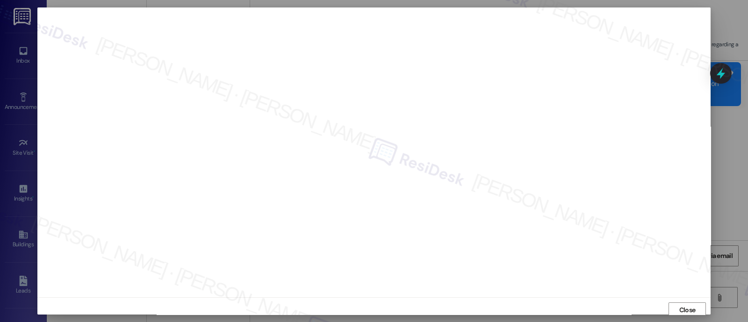
scroll to position [2, 0]
type textarea "Hi {{first_name}}, thanks for the update! I'm happy to hear you've been approve…"
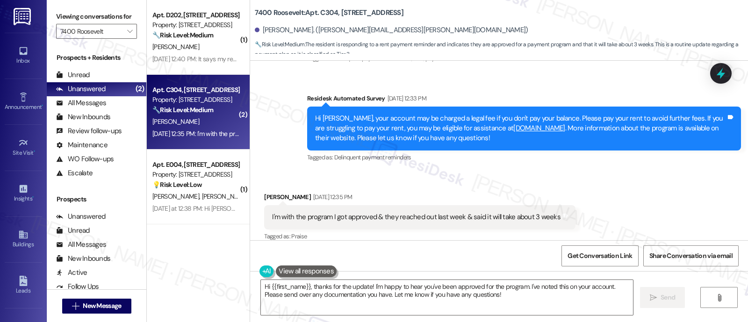
scroll to position [1699, 0]
click at [615, 202] on div "Received via SMS Naeemah Massenburg Aug 11, 2025 at 12:35 PM I'm with the progr…" at bounding box center [499, 211] width 498 height 79
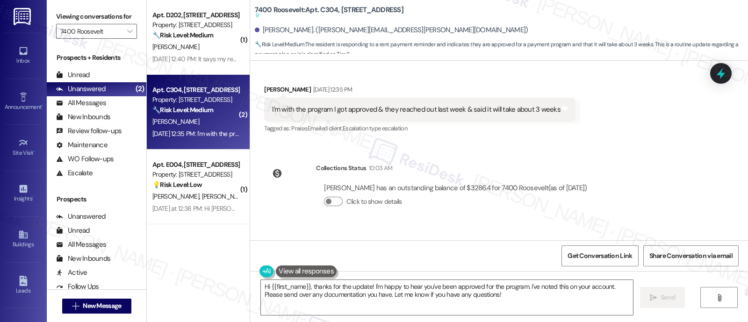
scroll to position [1874, 0]
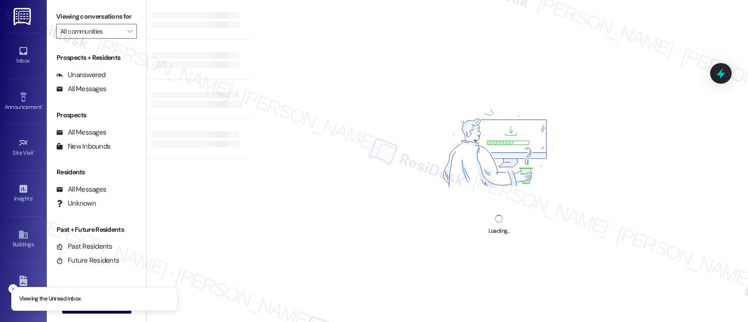
type input "7400 Roosevelt"
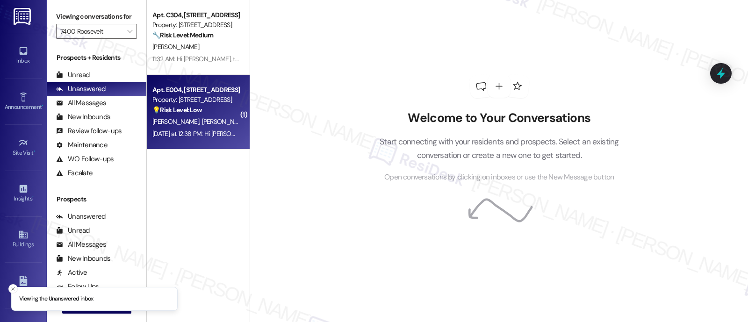
click at [180, 101] on div "Property: [STREET_ADDRESS]" at bounding box center [195, 100] width 87 height 10
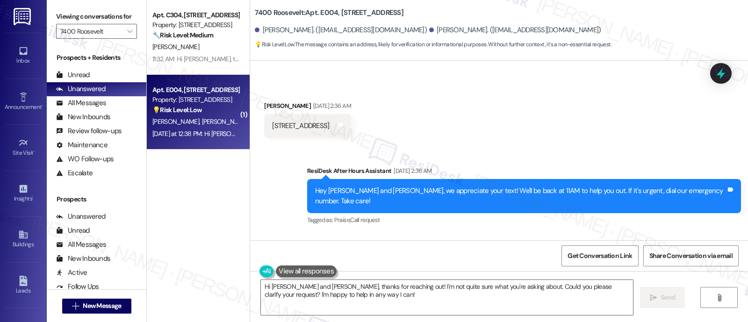
scroll to position [608, 0]
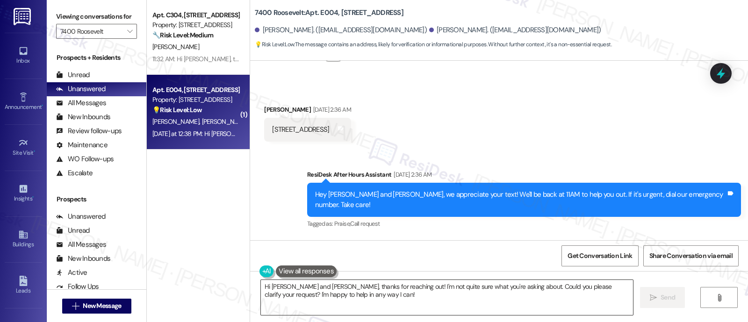
click at [339, 299] on textarea "Hi Donna and Tashena, thanks for reaching out! I'm not quite sure what you're a…" at bounding box center [447, 297] width 372 height 35
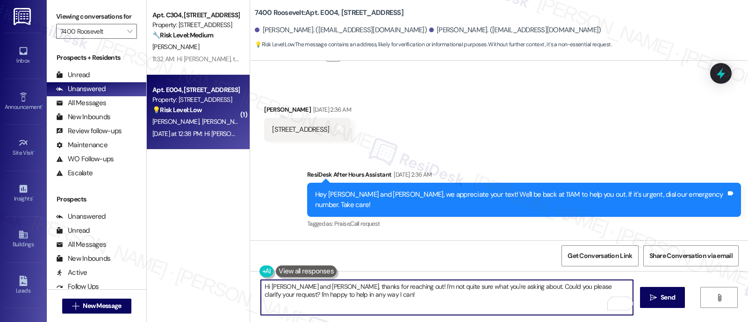
click at [296, 286] on textarea "Hi Donna and Tashena, thanks for reaching out! I'm not quite sure what you're a…" at bounding box center [447, 297] width 372 height 35
click at [265, 287] on textarea "Hi Donna and Tashena, thanks for reaching out! I'm not quite sure what you're a…" at bounding box center [447, 297] width 372 height 35
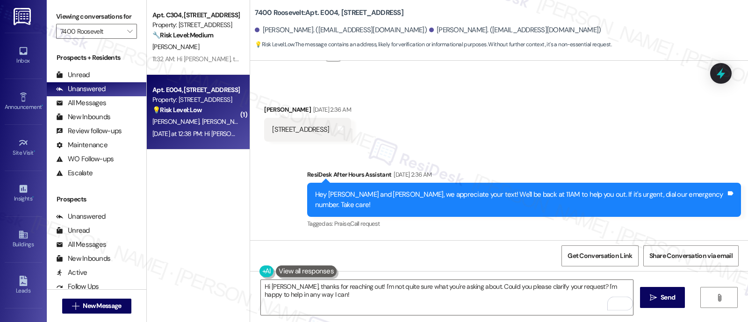
drag, startPoint x: 512, startPoint y: 130, endPoint x: 484, endPoint y: 182, distance: 59.2
click at [512, 130] on div "Received via SMS Tashena Bailey Aug 08, 2025 at 2:36 AM 1628 JFK BOVD, 22nd Phi…" at bounding box center [499, 116] width 498 height 65
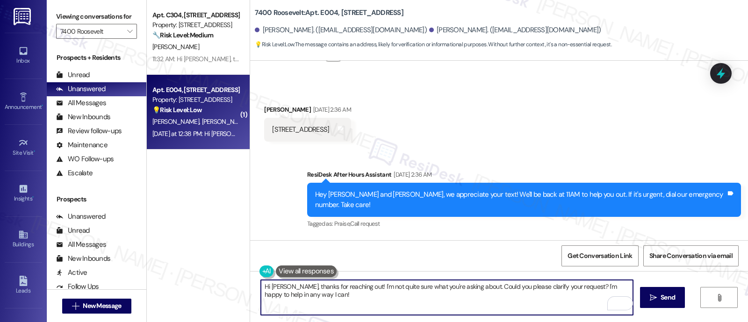
click at [318, 287] on textarea "Hi Tashena, thanks for reaching out! I'm not quite sure what you're asking abou…" at bounding box center [447, 297] width 372 height 35
click at [350, 289] on textarea "Hi Tashena, thanks for reaching out! I'm not quite sure what you're asking abou…" at bounding box center [447, 297] width 372 height 35
type textarea "Hi Tashena, thanks for sending the address! I'm not quite sure what you're aski…"
click at [495, 286] on textarea "Hi Tashena, thanks for sending the address! I'm not quite sure what you're aski…" at bounding box center [447, 297] width 372 height 35
click at [424, 295] on textarea "Hi Tashena, thanks for sending the address! I'm not quite sure what you're aski…" at bounding box center [447, 297] width 372 height 35
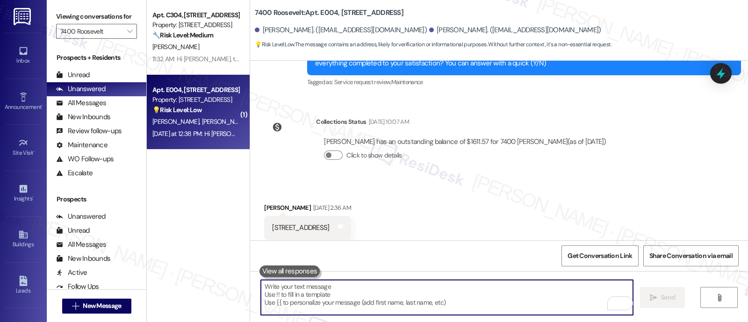
scroll to position [506, 0]
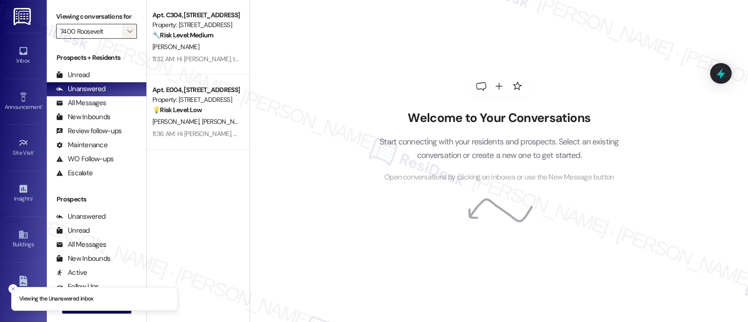
click at [127, 35] on icon "" at bounding box center [129, 31] width 5 height 7
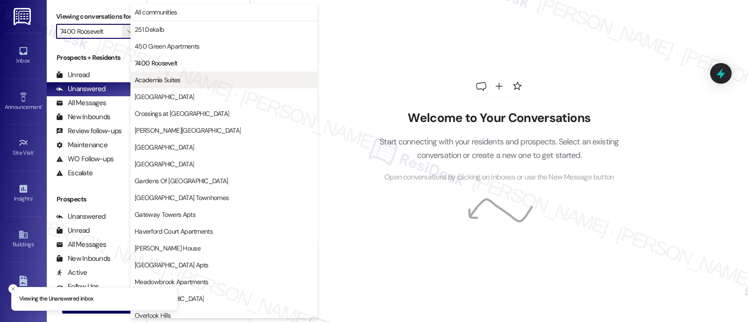
click at [144, 83] on span "Academia Suites" at bounding box center [158, 79] width 46 height 9
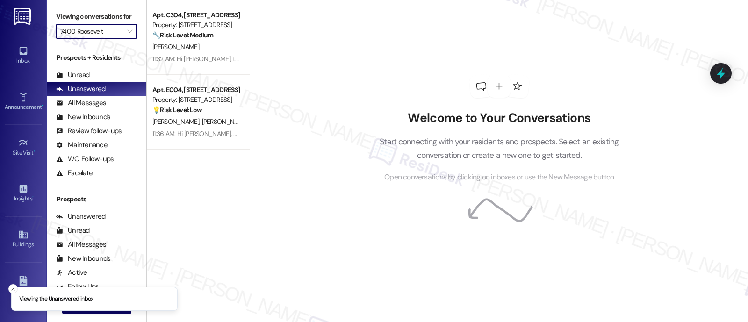
type input "Academia Suites"
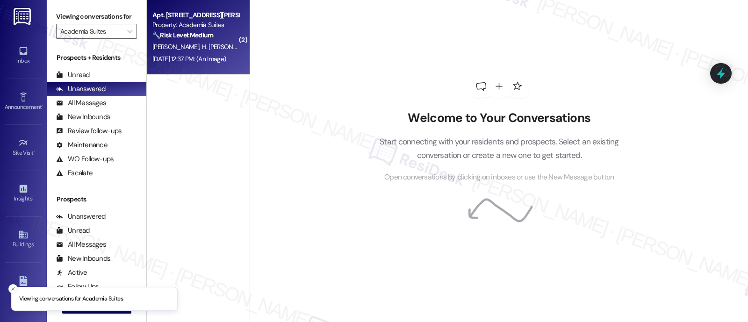
click at [207, 43] on span "H. [PERSON_NAME]" at bounding box center [229, 47] width 54 height 8
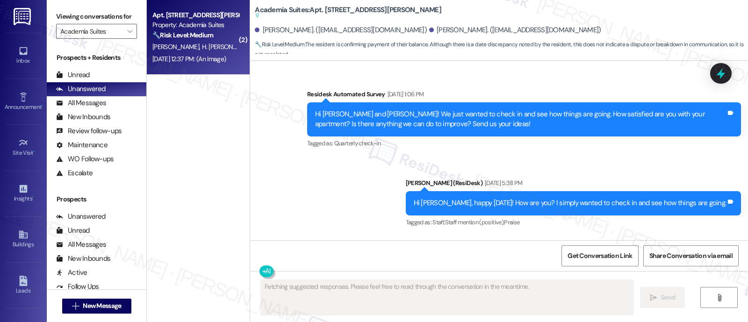
scroll to position [6429, 0]
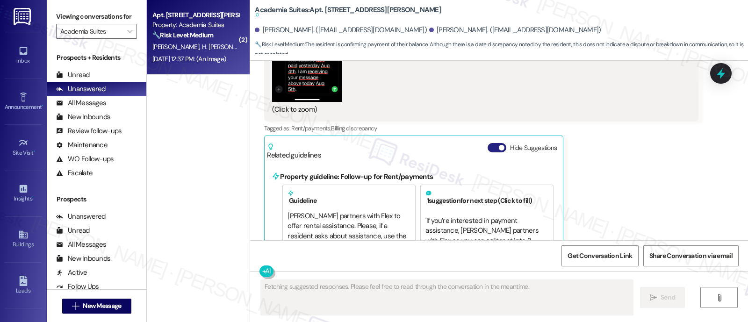
click at [488, 143] on button "Hide Suggestions" at bounding box center [497, 147] width 19 height 9
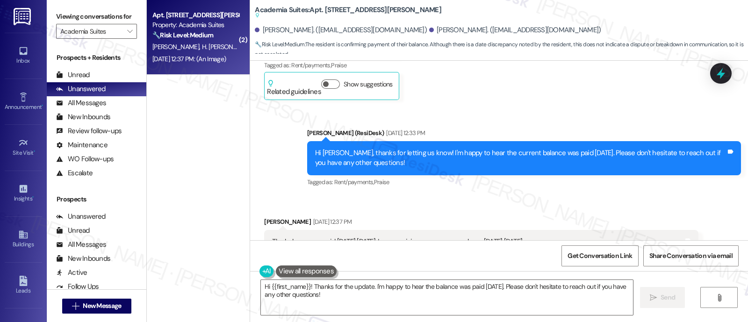
scroll to position [5938, 0]
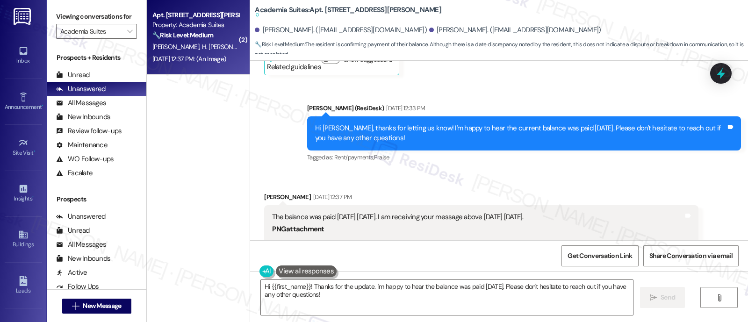
click at [452, 192] on div "Heidy Luis Borrero Aug 05, 2025 at 12:37 PM" at bounding box center [481, 198] width 434 height 13
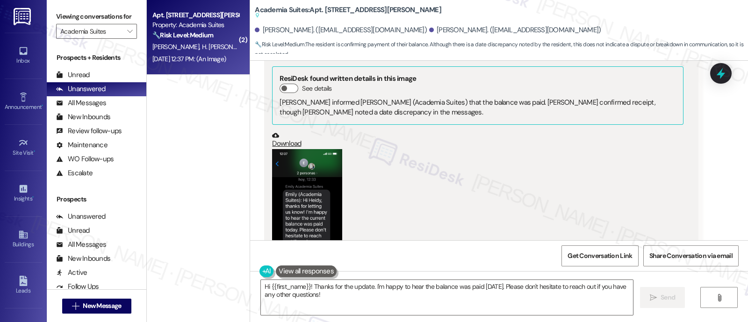
scroll to position [6172, 0]
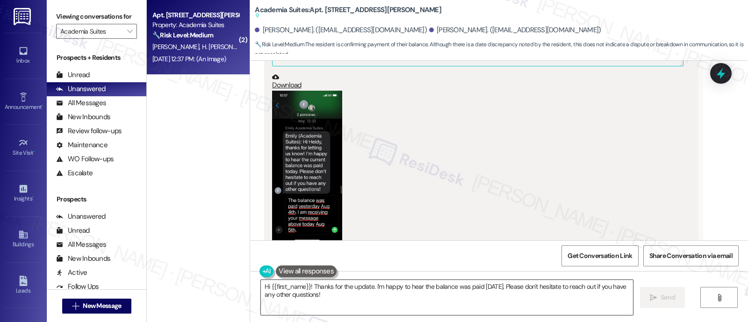
click at [492, 288] on textarea "Hi {{first_name}}! Thanks for the update. I'm happy to hear the balance was pai…" at bounding box center [447, 297] width 372 height 35
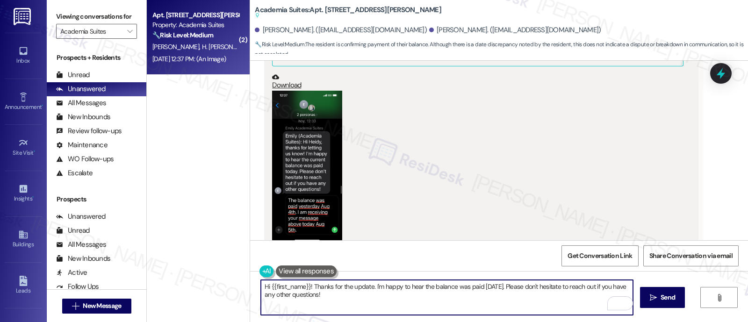
click at [368, 285] on textarea "Hi {{first_name}}! Thanks for the update. I'm happy to hear the balance was pai…" at bounding box center [447, 297] width 372 height 35
type textarea "Hi {{first_name}}! Thanks for the update. Please don't hesitate to reach out if…"
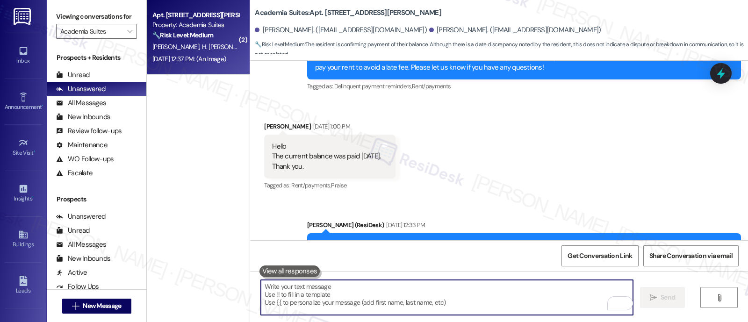
scroll to position [5769, 0]
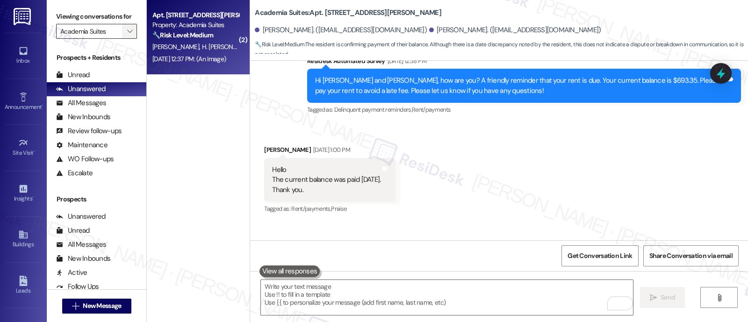
click at [125, 39] on span "" at bounding box center [129, 31] width 9 height 15
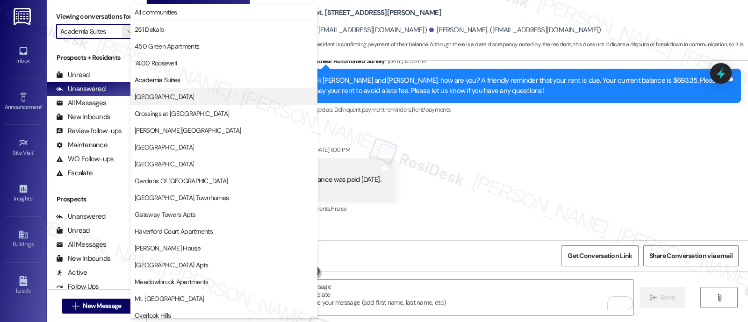
click at [145, 92] on span "Bromley House" at bounding box center [164, 96] width 59 height 9
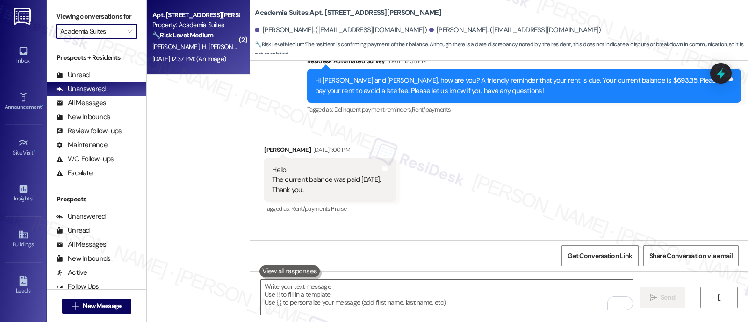
type input "[GEOGRAPHIC_DATA]"
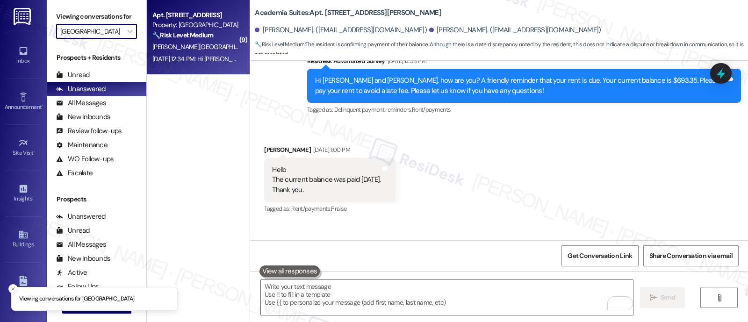
click at [176, 24] on div "Property: Bromley House" at bounding box center [195, 25] width 87 height 10
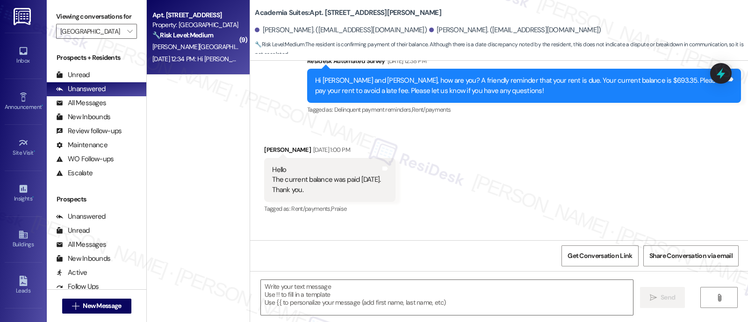
type textarea "Fetching suggested responses. Please feel free to read through the conversation…"
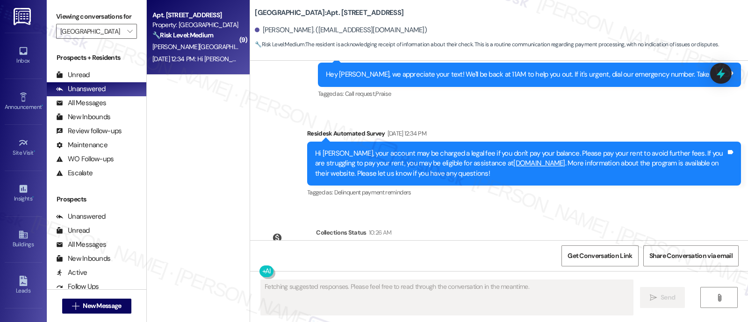
scroll to position [6894, 0]
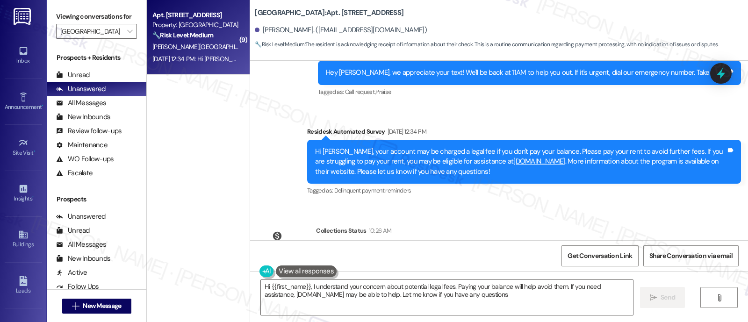
type textarea "Hi {{first_name}}, I understand your concern about potential legal fees. Paying…"
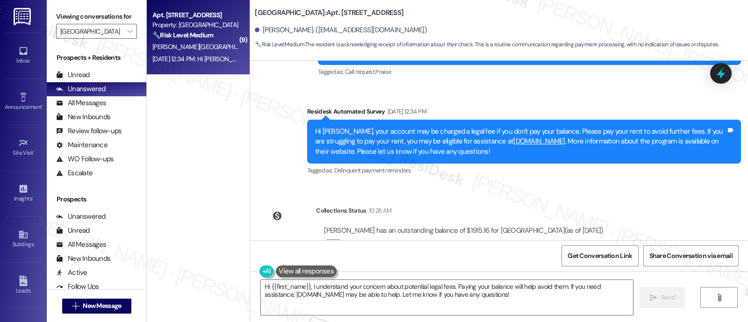
scroll to position [6925, 0]
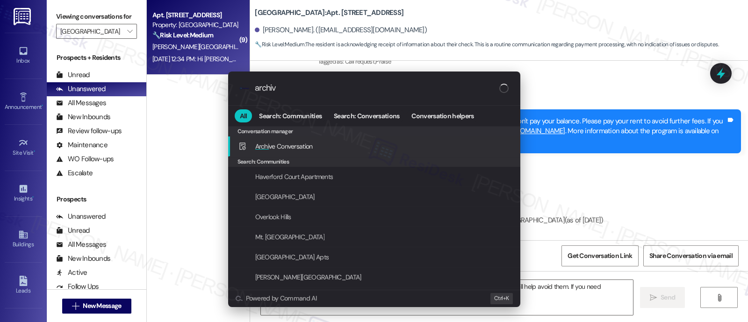
type input "archive"
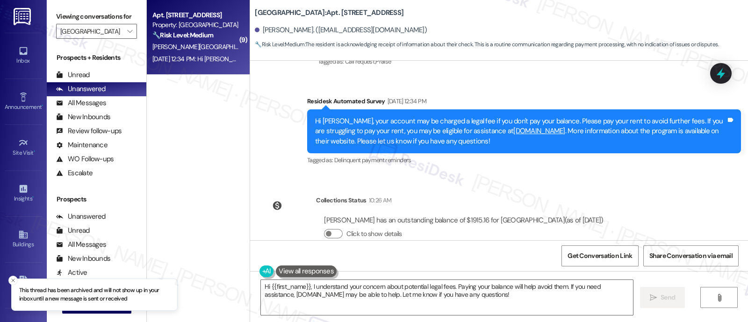
click at [126, 24] on label "Viewing conversations for" at bounding box center [96, 16] width 81 height 14
click at [126, 38] on span "" at bounding box center [129, 31] width 9 height 15
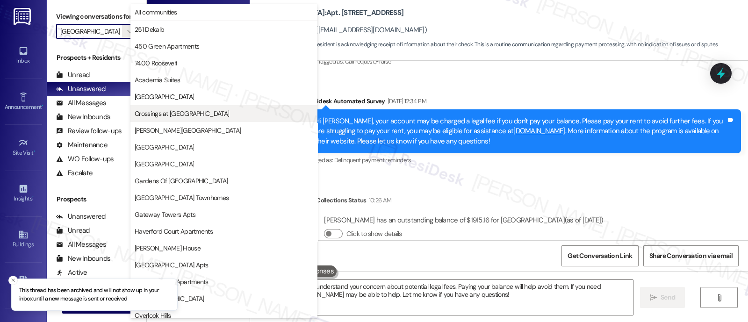
click at [161, 111] on span "Crossings at [GEOGRAPHIC_DATA]" at bounding box center [182, 113] width 94 height 9
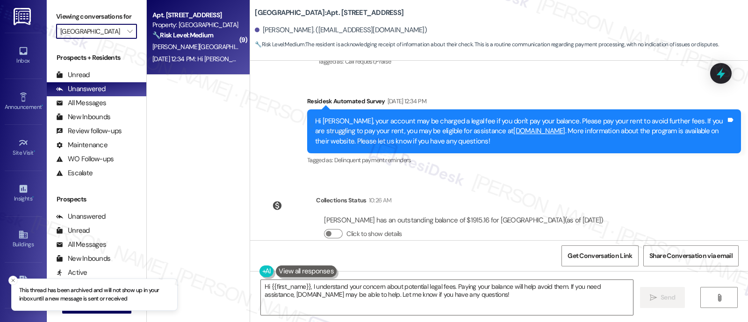
type input "Crossings at [GEOGRAPHIC_DATA]"
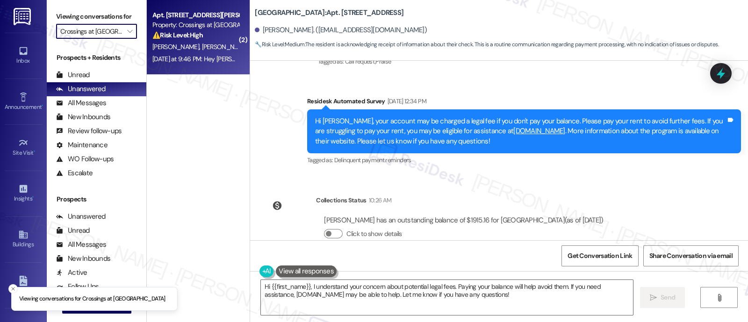
click at [177, 31] on strong "⚠️ Risk Level: High" at bounding box center [177, 35] width 50 height 8
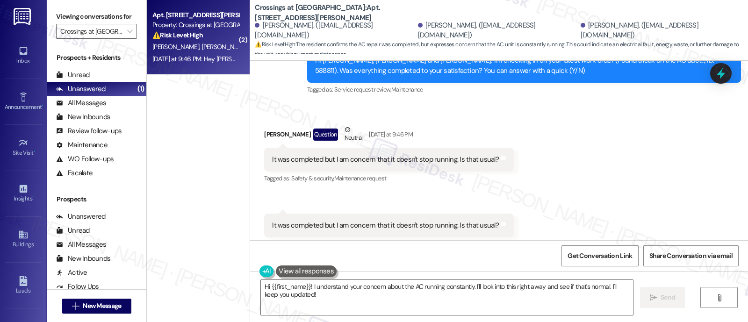
scroll to position [1358, 0]
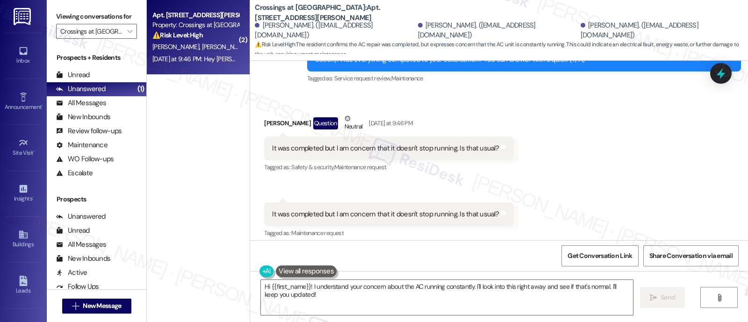
click at [569, 156] on div "Received via SMS Sandra Terrones Question Neutral Yesterday at 9:46 PM It was c…" at bounding box center [499, 170] width 498 height 155
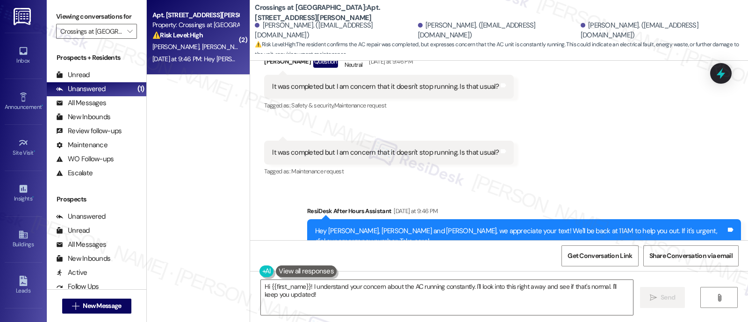
scroll to position [1386, 0]
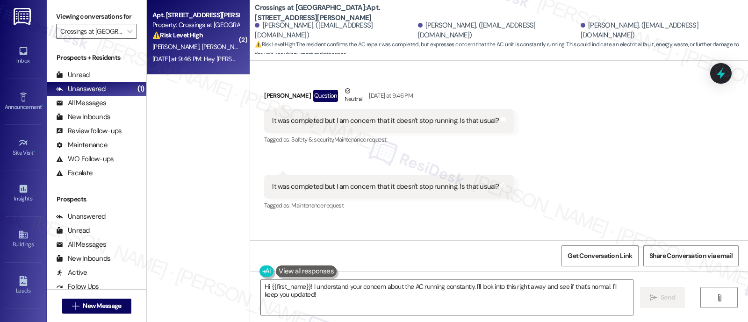
click at [266, 86] on div "Sandra Terrones Question Neutral Yesterday at 9:46 PM" at bounding box center [389, 97] width 250 height 23
copy div "Sandra"
click at [281, 285] on textarea "Hi {{first_name}}! I understand your concern about the AC running constantly. I…" at bounding box center [447, 297] width 372 height 35
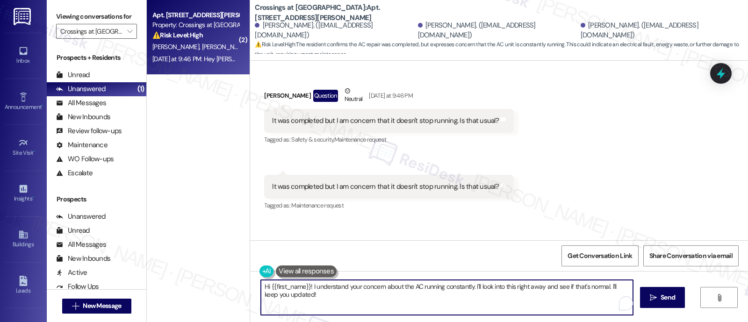
click at [281, 285] on textarea "Hi {{first_name}}! I understand your concern about the AC running constantly. I…" at bounding box center [447, 297] width 372 height 35
paste textarea "Sandra"
click at [447, 281] on textarea "Hi Sandra! I understand your concern about the AC running constantly. I'll look…" at bounding box center [447, 297] width 372 height 35
click at [517, 294] on textarea "Hi Sandra! I understand your concern about the AC running constantly. I'll look…" at bounding box center [447, 297] width 372 height 35
click at [522, 286] on textarea "Hi Sandra! I understand your concern about the AC running constantly. I'll look…" at bounding box center [447, 297] width 372 height 35
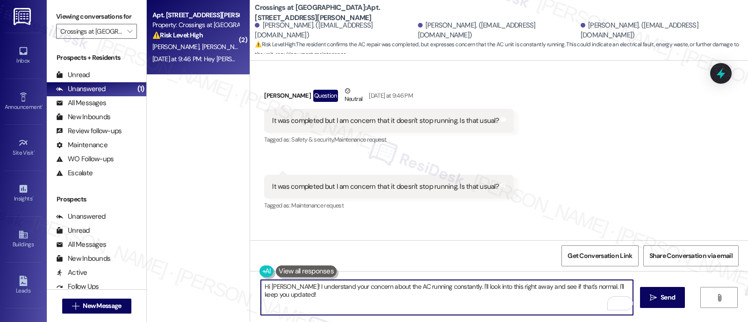
click at [585, 286] on textarea "Hi Sandra! I understand your concern about the AC running constantly. I'll look…" at bounding box center [447, 297] width 372 height 35
click at [315, 298] on textarea "Hi Sandra! I understand your concern about the AC running constantly. I'll look…" at bounding box center [447, 297] width 372 height 35
click at [455, 287] on textarea "Hi Sandra! I understand your concern about the AC running constantly. I'll look…" at bounding box center [447, 297] width 372 height 35
click at [519, 285] on textarea "Hi Sandra! I understand your concern about the AC running constantly. I'll look…" at bounding box center [447, 297] width 372 height 35
click at [588, 296] on textarea "Hi Sandra! I understand your concern about the AC running constantly. I'll cons…" at bounding box center [447, 297] width 372 height 35
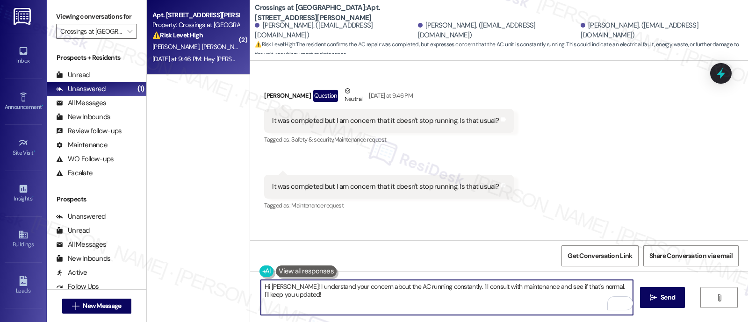
click at [592, 286] on textarea "Hi Sandra! I understand your concern about the AC running constantly. I'll cons…" at bounding box center [447, 297] width 372 height 35
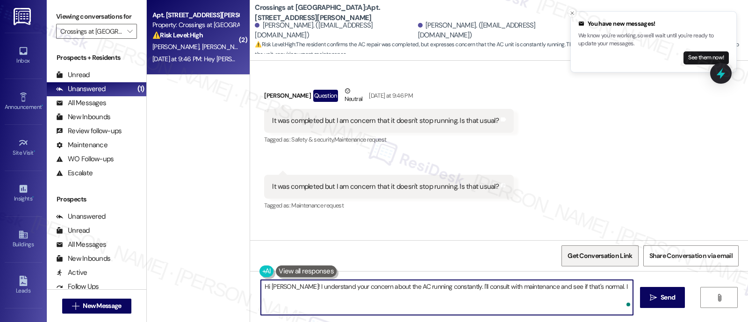
type textarea "Hi Sandra! I understand your concern about the AC running constantly. I'll cons…"
click at [554, 309] on textarea "Hi Sandra! I understand your concern about the AC running constantly. I'll cons…" at bounding box center [447, 297] width 372 height 35
click at [554, 303] on textarea "Hi Sandra! I understand your concern about the AC running constantly. I'll cons…" at bounding box center [447, 297] width 372 height 35
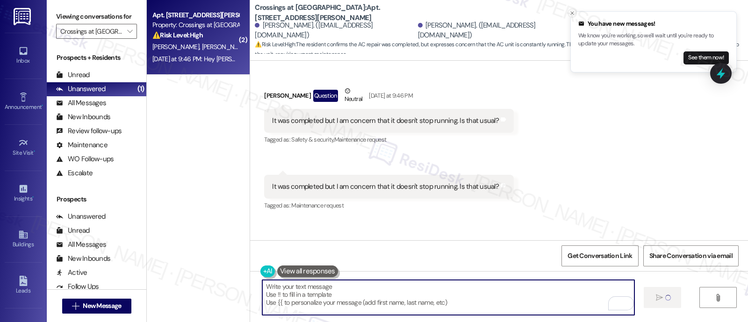
click at [570, 13] on icon "Close toast" at bounding box center [573, 13] width 6 height 6
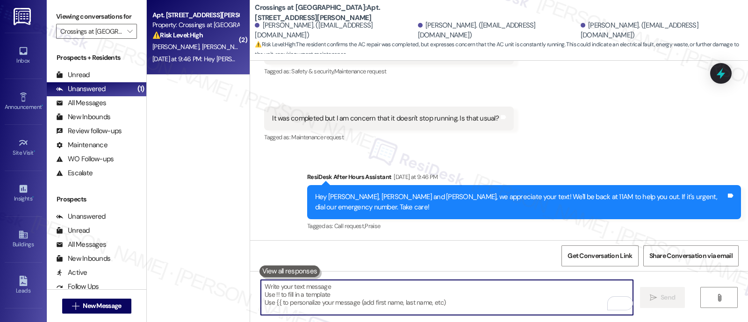
scroll to position [1403, 0]
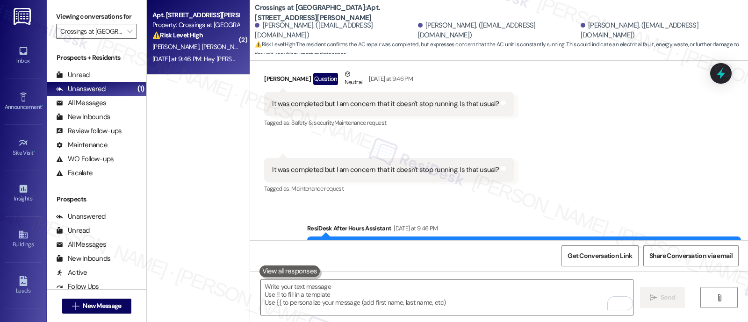
click at [589, 154] on div "Received via SMS Sandra Terrones Question Neutral Yesterday at 9:46 PM It was c…" at bounding box center [499, 125] width 498 height 155
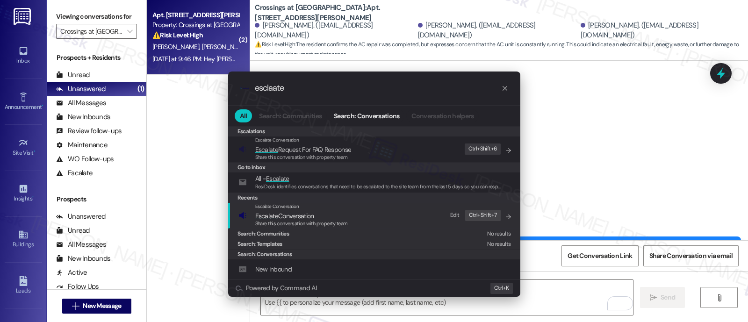
type input "esclaate"
click at [309, 217] on span "Escalate Conversation" at bounding box center [284, 216] width 59 height 8
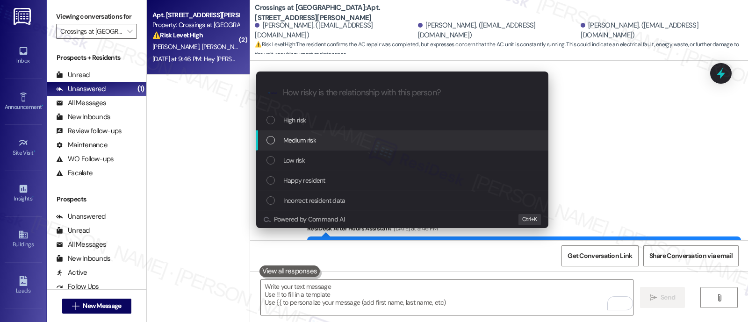
click at [295, 140] on span "Medium risk" at bounding box center [299, 140] width 33 height 10
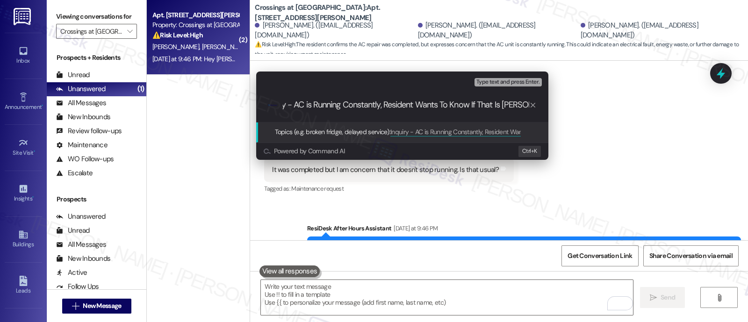
type input "Inquiry - AC is Running Constantly, Resident Wants To Know If That Is Normal"
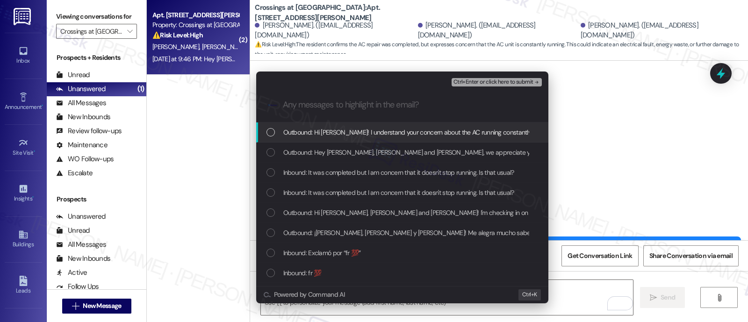
scroll to position [0, 0]
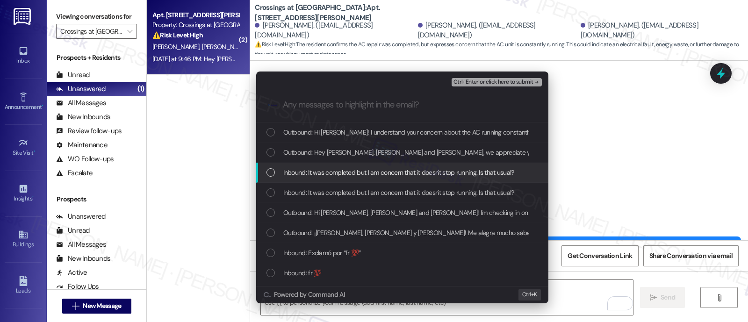
click at [314, 170] on span "Inbound: It was completed but I am concern that it doesn't stop running. Is tha…" at bounding box center [398, 172] width 231 height 10
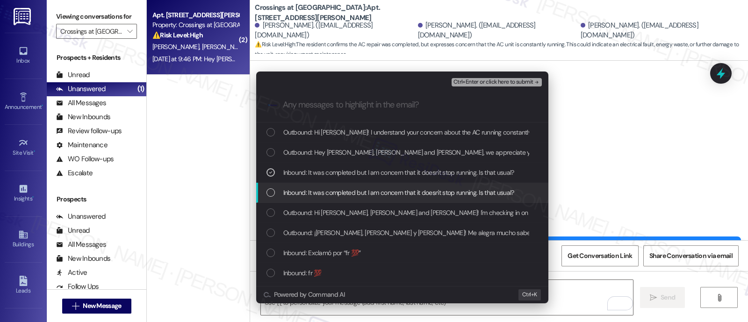
click at [288, 189] on span "Inbound: It was completed but I am concern that it doesn't stop running. Is tha…" at bounding box center [398, 192] width 231 height 10
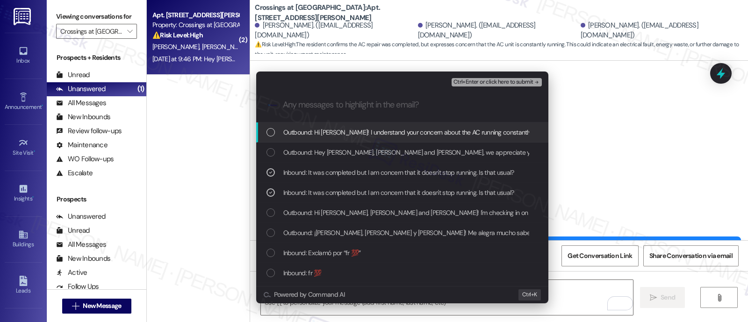
click at [485, 81] on span "Ctrl+Enter or click here to submit" at bounding box center [494, 82] width 80 height 7
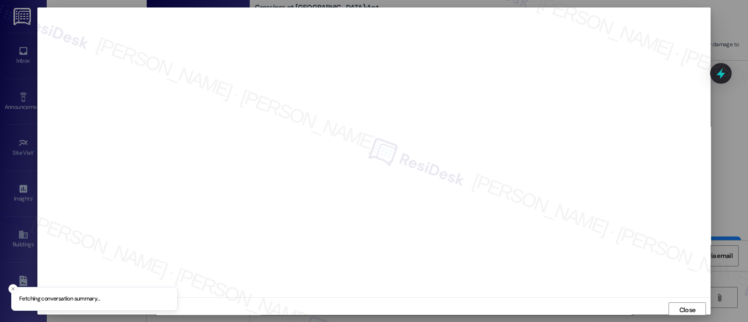
scroll to position [2, 0]
click at [691, 305] on span "Close" at bounding box center [687, 308] width 16 height 10
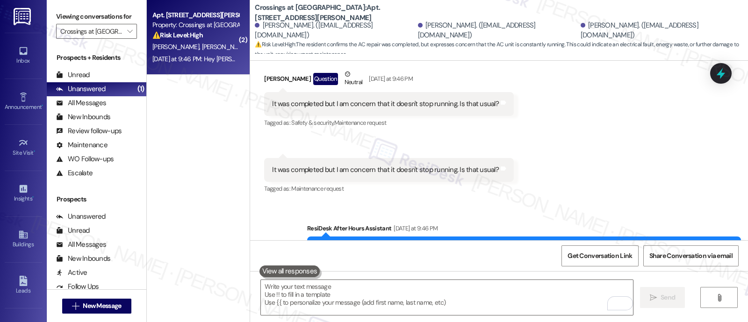
click at [611, 123] on div "Received via SMS Sandra Terrones Question Neutral Yesterday at 9:46 PM It was c…" at bounding box center [499, 125] width 498 height 155
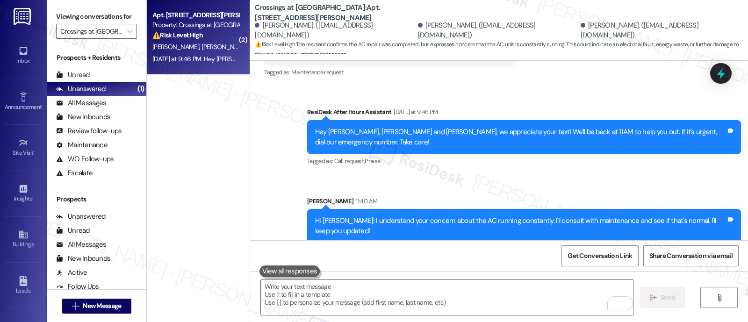
click at [541, 189] on div "Sent via SMS Sarah 11:40 AM Hi Sandra! I understand your concern about the AC r…" at bounding box center [524, 219] width 448 height 61
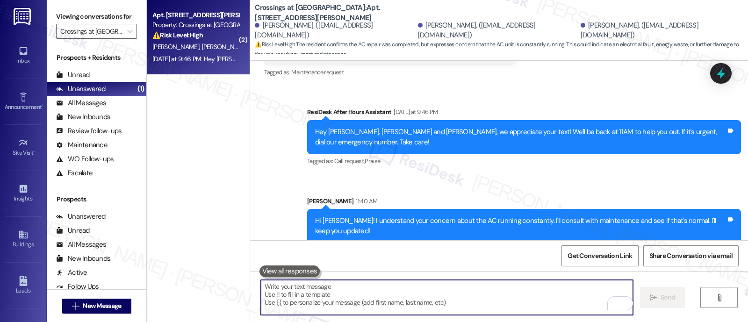
click at [448, 295] on textarea "To enrich screen reader interactions, please activate Accessibility in Grammarl…" at bounding box center [447, 297] width 372 height 35
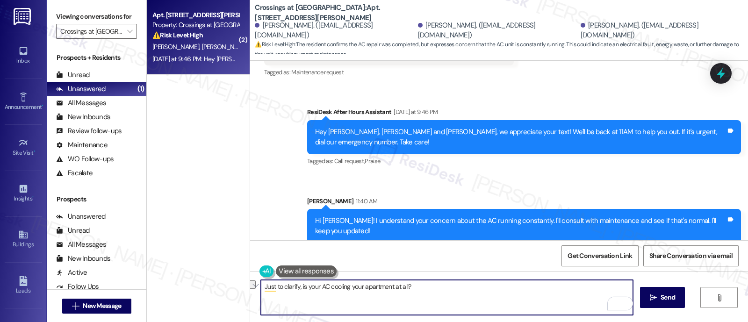
type textarea "Just to clarify, is your AC cooling your apartment at all?"
click at [437, 296] on textarea "Just to clarify, is your AC cooling your apartment at all?" at bounding box center [447, 297] width 372 height 35
click at [650, 300] on icon "" at bounding box center [653, 297] width 7 height 7
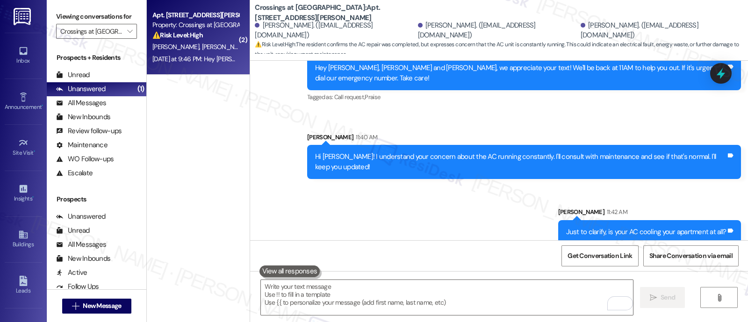
scroll to position [1585, 0]
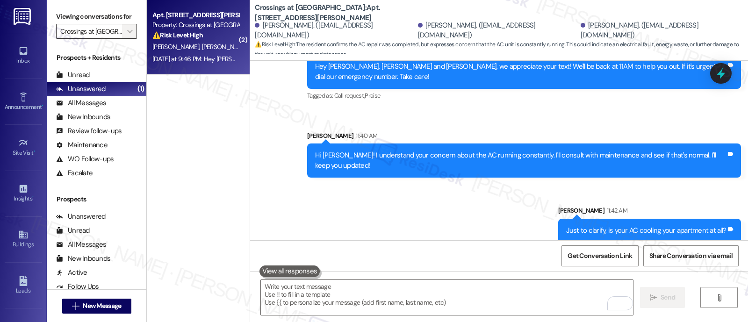
click at [127, 35] on icon "" at bounding box center [129, 31] width 5 height 7
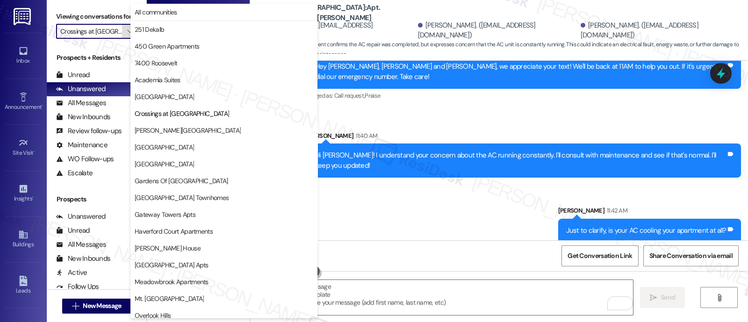
scroll to position [0, 9]
click at [155, 130] on span "[PERSON_NAME][GEOGRAPHIC_DATA]" at bounding box center [188, 130] width 106 height 9
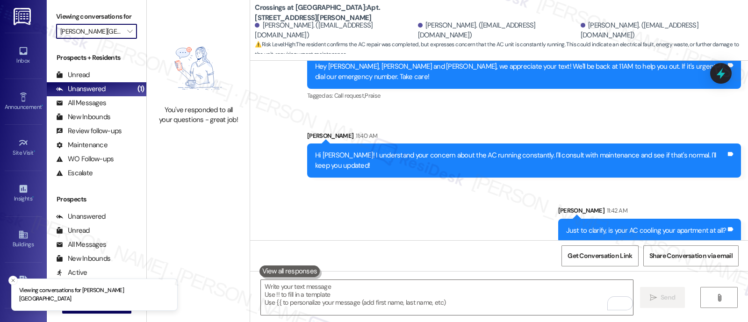
click at [110, 39] on input "[PERSON_NAME][GEOGRAPHIC_DATA]" at bounding box center [91, 31] width 62 height 15
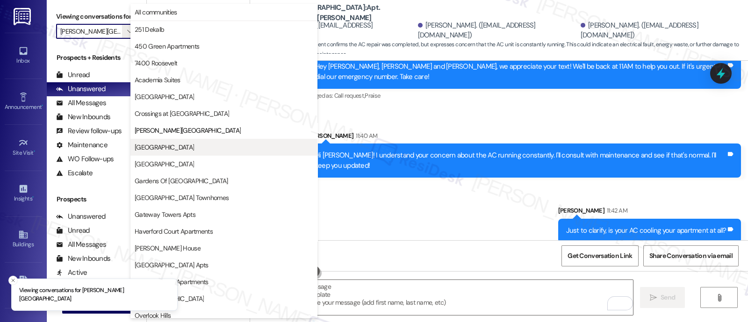
click at [168, 148] on span "[GEOGRAPHIC_DATA]" at bounding box center [224, 147] width 179 height 9
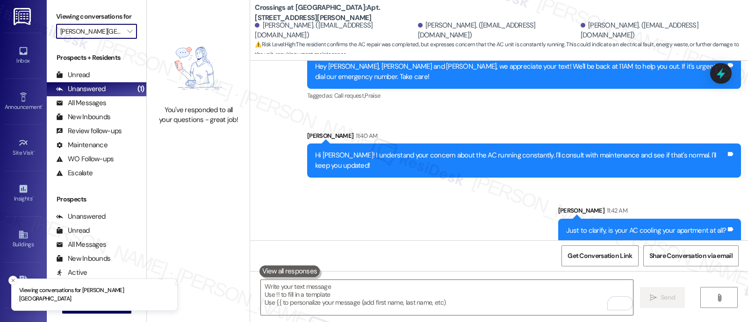
type input "[GEOGRAPHIC_DATA]"
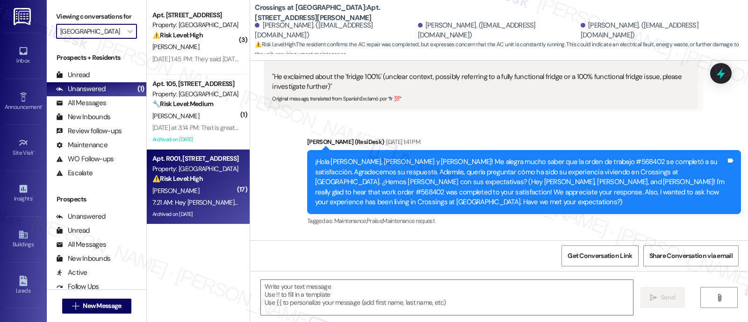
type textarea "Fetching suggested responses. Please feel free to read through the conversation…"
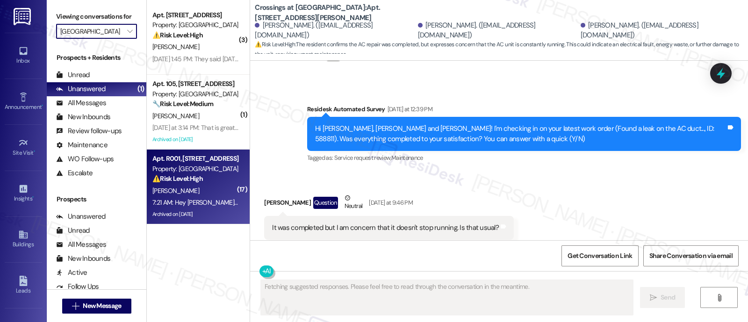
scroll to position [1355, 0]
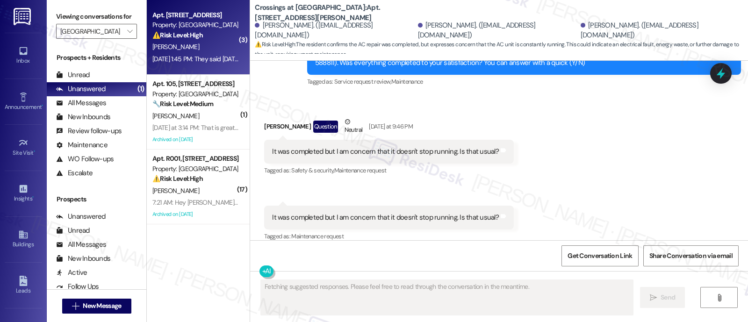
click at [186, 27] on div "Property: [GEOGRAPHIC_DATA]" at bounding box center [195, 25] width 87 height 10
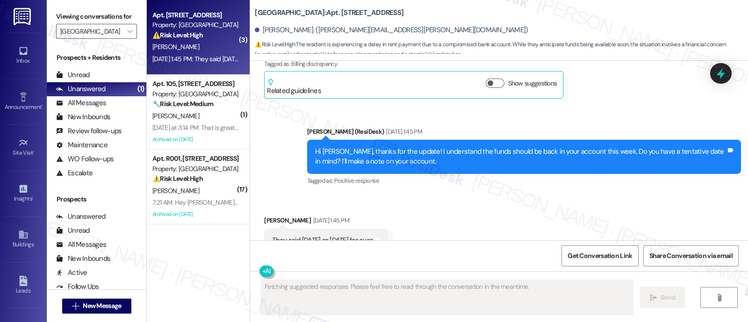
scroll to position [1259, 0]
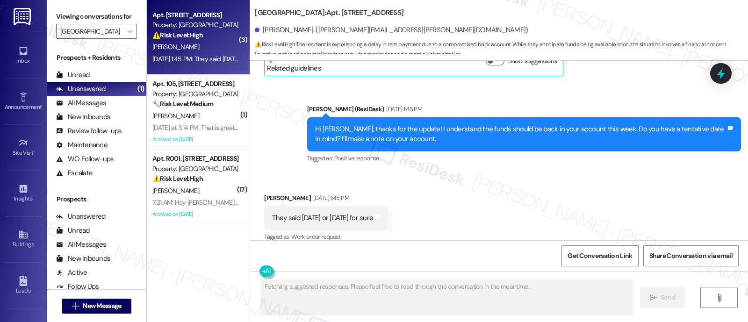
click at [476, 183] on div "Received via SMS Shanese Anderson Aug 11, 2025 at 1:45 PM They said Thursday or…" at bounding box center [499, 211] width 498 height 79
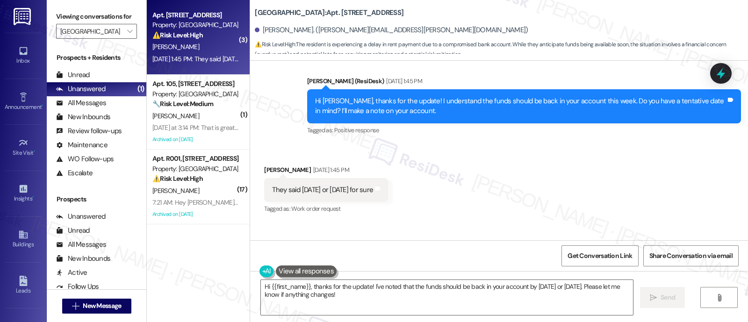
scroll to position [1229, 0]
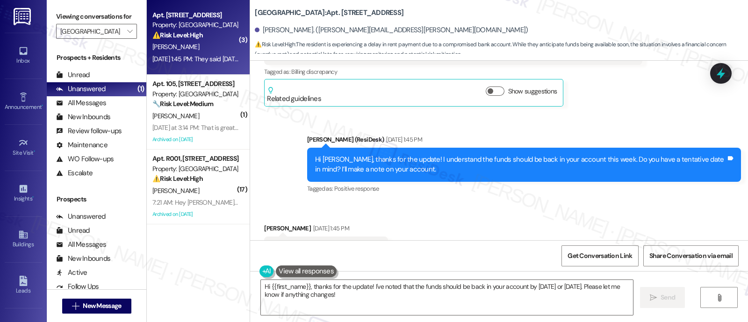
click at [413, 202] on div "Received via SMS Shanese Anderson Aug 11, 2025 at 1:45 PM They said Thursday or…" at bounding box center [499, 241] width 498 height 79
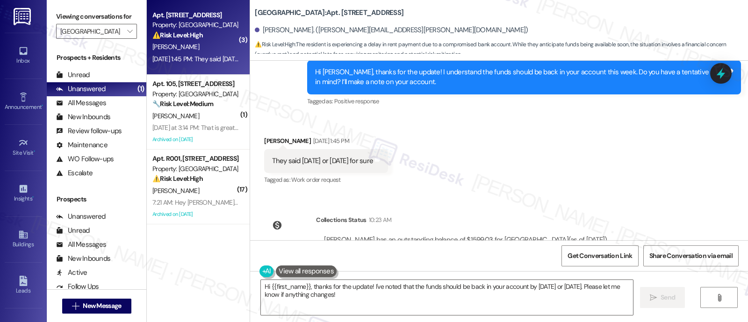
scroll to position [1346, 0]
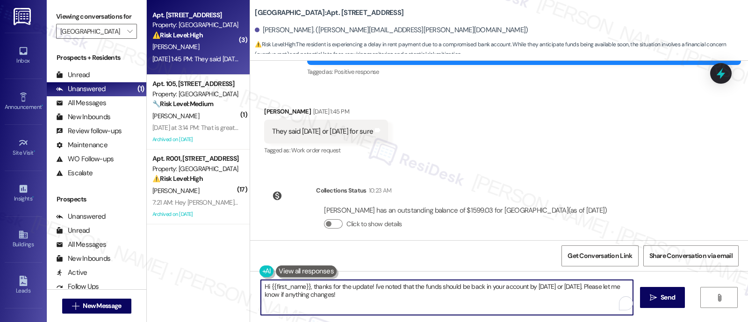
click at [449, 290] on textarea "Hi {{first_name}}, thanks for the update! I've noted that the funds should be b…" at bounding box center [447, 297] width 372 height 35
click at [552, 288] on textarea "Hi {{first_name}}, thanks for the update! I've noted that the funds should be b…" at bounding box center [447, 297] width 372 height 35
click at [585, 287] on textarea "Hi {{first_name}}, thanks for the update! I've noted that the funds should be b…" at bounding box center [447, 297] width 372 height 35
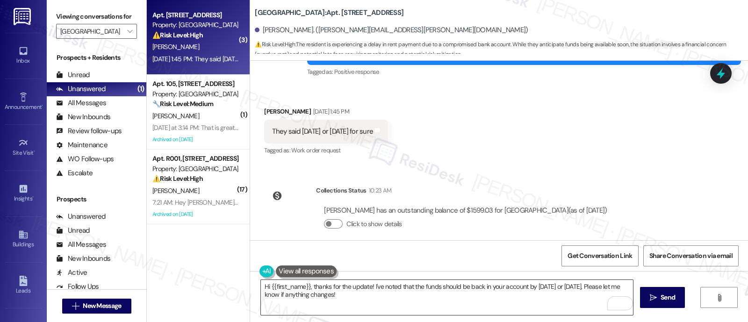
click at [579, 288] on textarea "Hi {{first_name}}, thanks for the update! I've noted that the funds should be b…" at bounding box center [447, 297] width 372 height 35
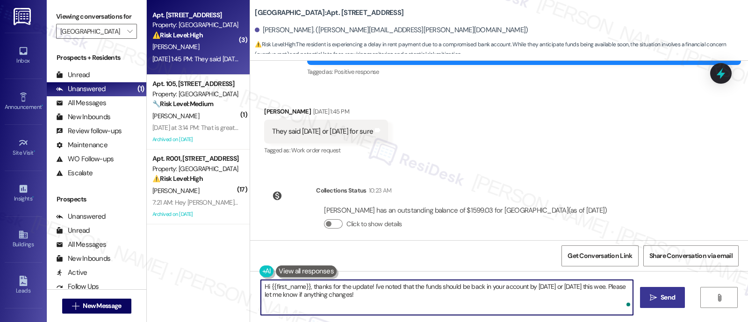
type textarea "Hi {{first_name}}, thanks for the update! I've noted that the funds should be b…"
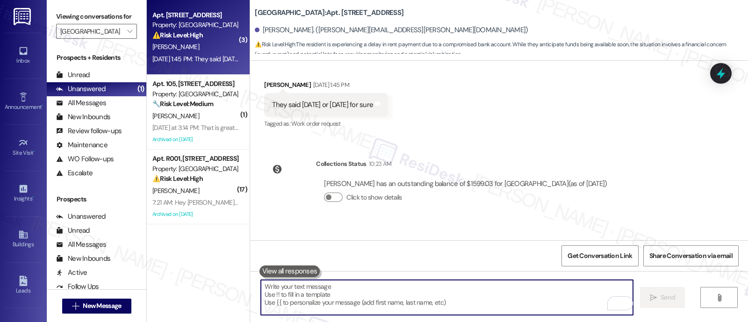
scroll to position [1421, 0]
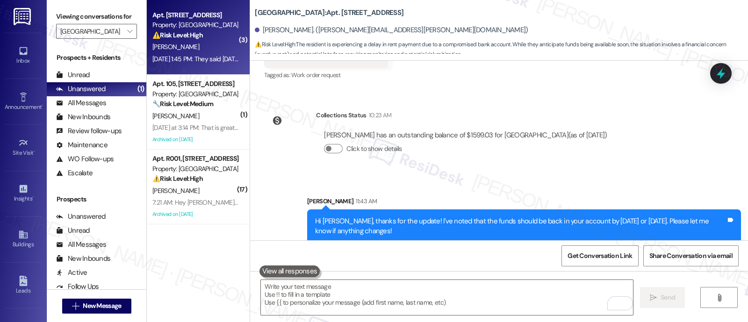
click at [680, 152] on div "Lease started Apr 23, 2025 at 8:00 PM Survey, sent via SMS Residesk Automated S…" at bounding box center [499, 151] width 498 height 180
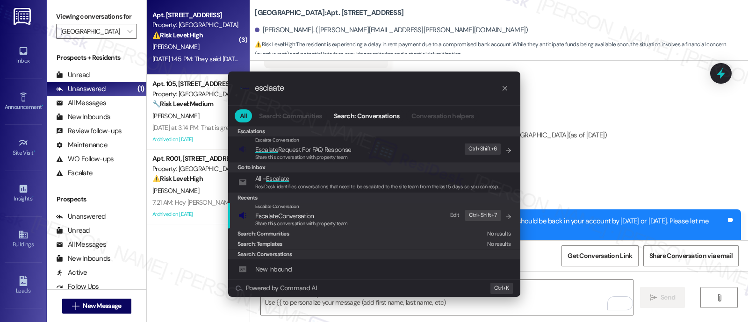
type input "esclaate"
click at [311, 215] on span "Escalate Conversation" at bounding box center [284, 216] width 59 height 8
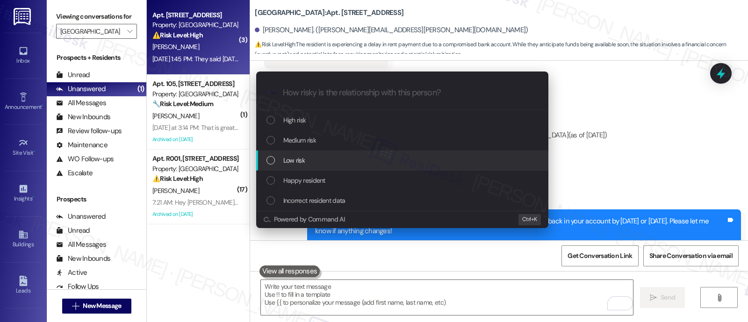
click at [303, 158] on span "Low risk" at bounding box center [294, 160] width 22 height 10
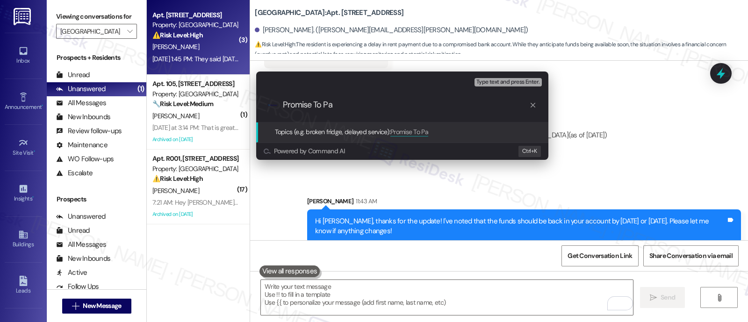
type input "Promise To Pay"
drag, startPoint x: 356, startPoint y: 106, endPoint x: 172, endPoint y: 106, distance: 184.2
click at [155, 105] on div "Escalate Conversation Low risk Topics (e.g. broken fridge, delayed service) Any…" at bounding box center [374, 161] width 748 height 322
click at [638, 120] on div "Escalate Conversation Low risk Topics (e.g. broken fridge, delayed service) Any…" at bounding box center [374, 161] width 748 height 322
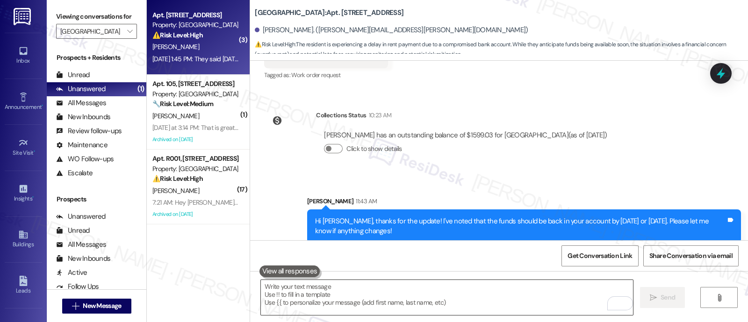
click at [455, 296] on textarea "To enrich screen reader interactions, please activate Accessibility in Grammarl…" at bounding box center [447, 297] width 372 height 35
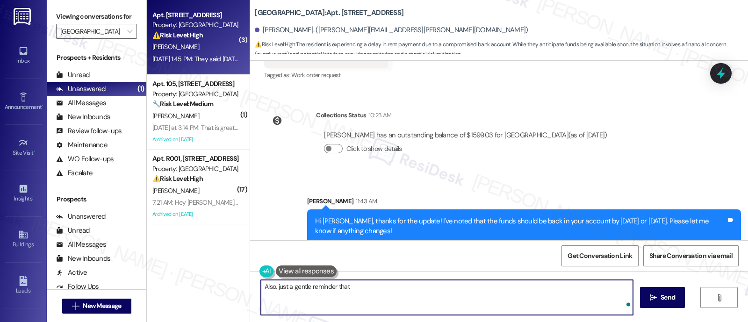
paste textarea "any applicable legal fees may still apply as per the terms of your lease. I jus…"
click at [385, 288] on textarea "Also, just a gentle reminder that any applicable legal fees may still apply as …" at bounding box center [447, 297] width 372 height 35
type textarea "Also, just a gentle reminder that any applicable late fees or legal fees may st…"
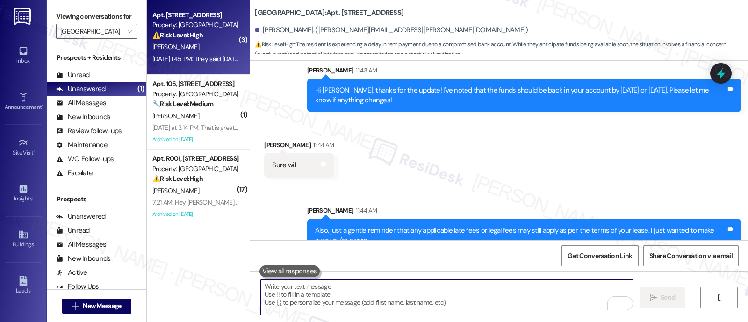
scroll to position [1561, 0]
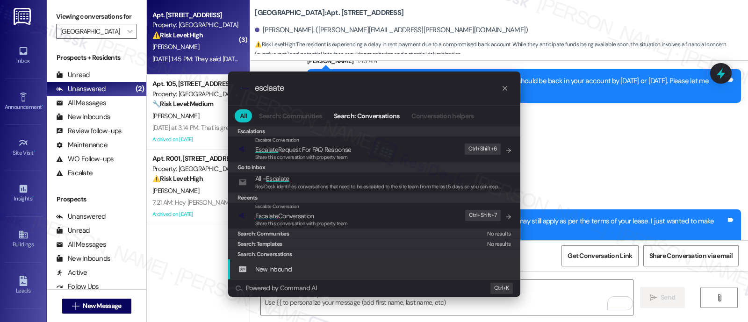
type input "esclaate"
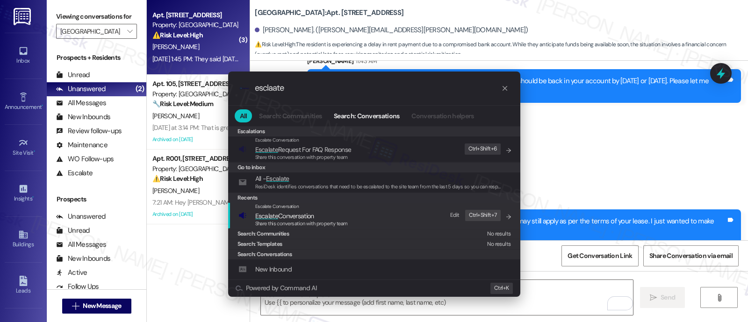
click at [295, 217] on span "Escalate Conversation" at bounding box center [284, 216] width 59 height 8
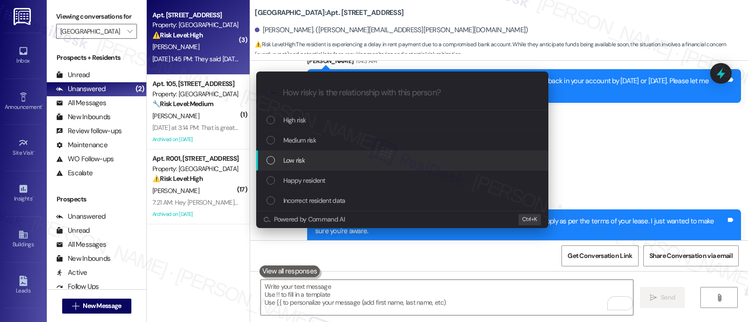
drag, startPoint x: 324, startPoint y: 160, endPoint x: 388, endPoint y: 181, distance: 67.0
click at [324, 160] on div "Low risk" at bounding box center [404, 160] width 274 height 10
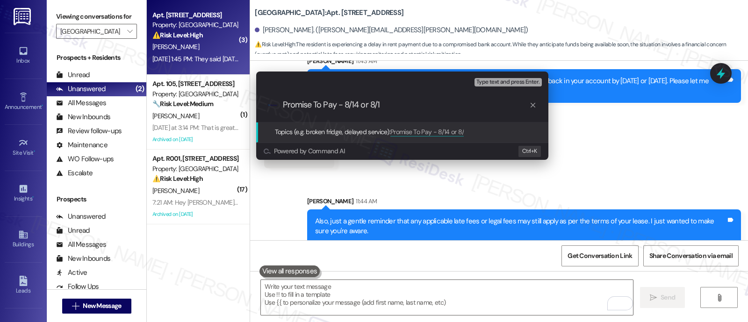
type input "Promise To Pay - 8/14 or 8/15"
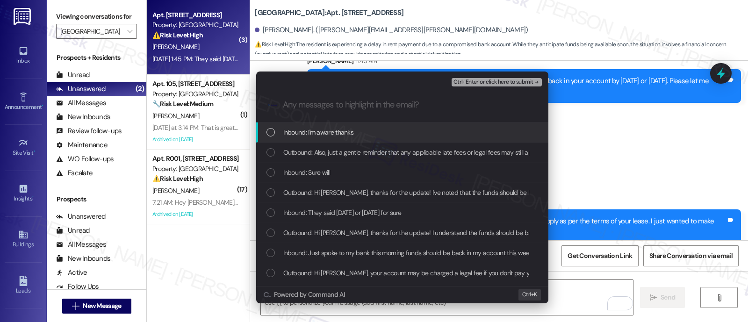
scroll to position [1626, 0]
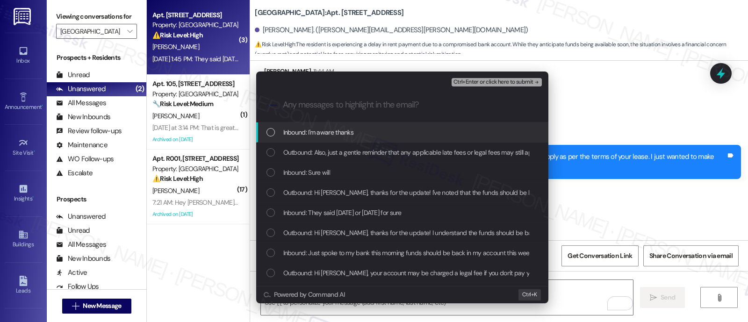
click at [314, 132] on span "Inbound: I'm aware thanks" at bounding box center [318, 132] width 71 height 10
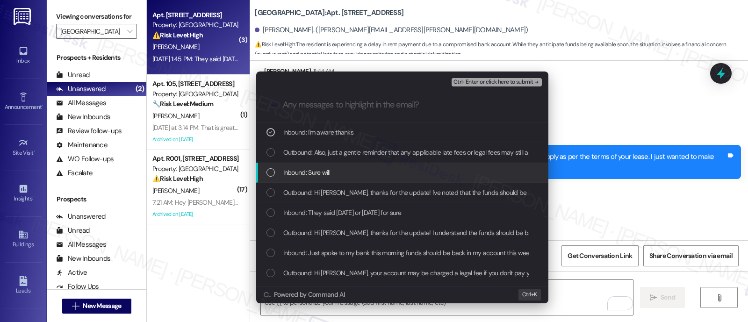
click at [313, 170] on span "Inbound: Sure will" at bounding box center [306, 172] width 47 height 10
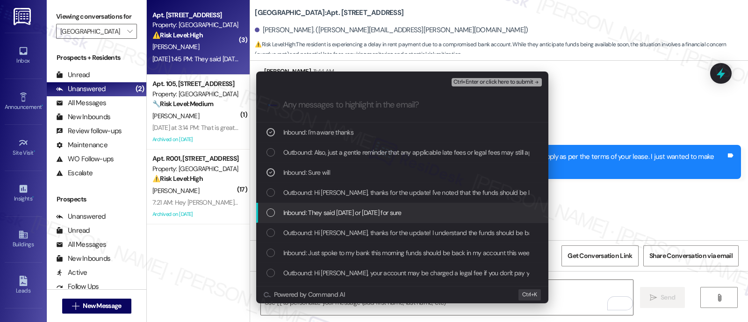
click at [332, 209] on span "Inbound: They said Thursday or Friday for sure" at bounding box center [342, 213] width 118 height 10
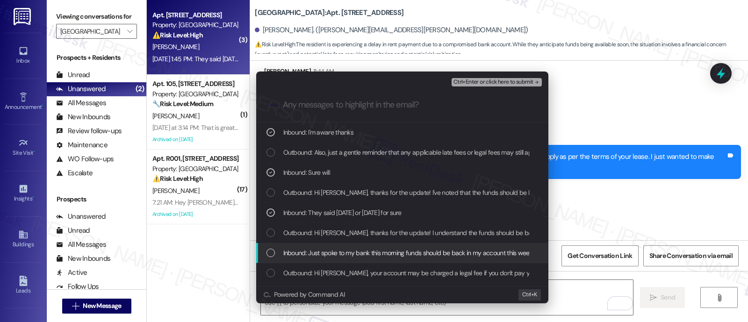
click at [329, 251] on span "Inbound: Just spoke to my bank this morning funds should be back in my account …" at bounding box center [458, 253] width 351 height 10
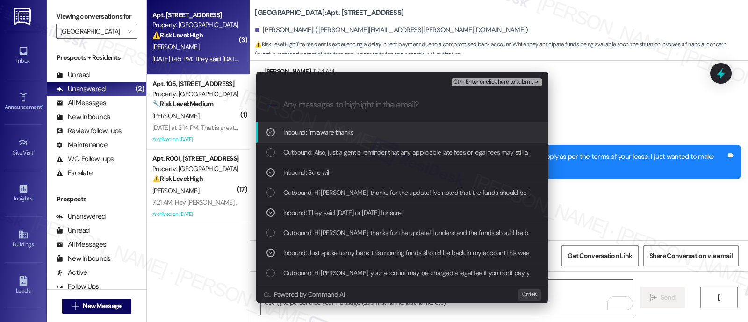
click at [472, 81] on span "Ctrl+Enter or click here to submit" at bounding box center [494, 82] width 80 height 7
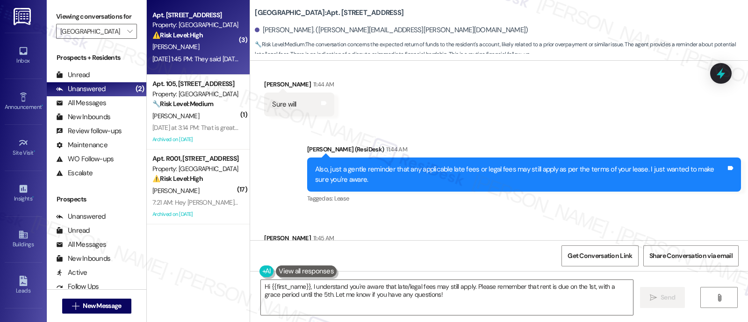
scroll to position [1608, 0]
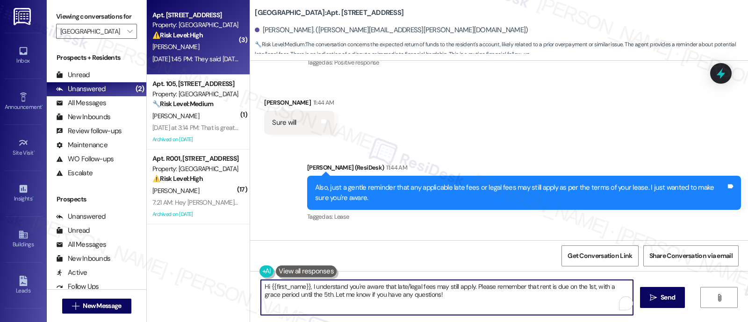
click at [459, 296] on textarea "Hi {{first_name}}, I understand you're aware that late/legal fees may still app…" at bounding box center [447, 297] width 372 height 35
drag, startPoint x: 309, startPoint y: 296, endPoint x: 203, endPoint y: 250, distance: 114.8
click at [165, 251] on div "( 3 ) Apt. 206, 6344 N. 8th St Property: Eola Park ⚠️ Risk Level: High The resi…" at bounding box center [447, 161] width 601 height 322
type textarea "Great! Thank you and have a wonderful day!"
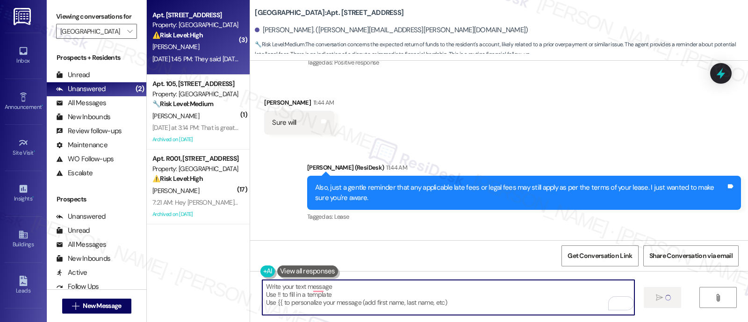
type textarea "Fetching suggested responses. Please feel free to read through the conversation…"
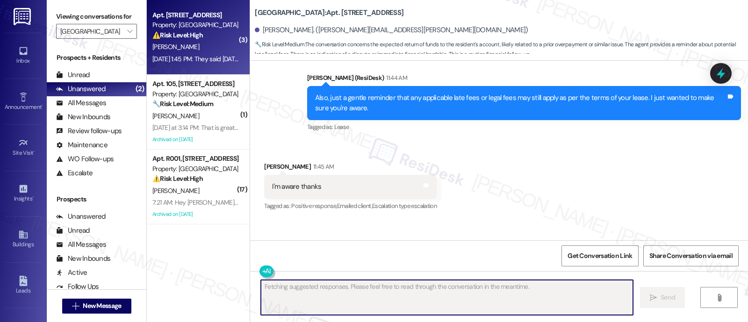
scroll to position [1725, 0]
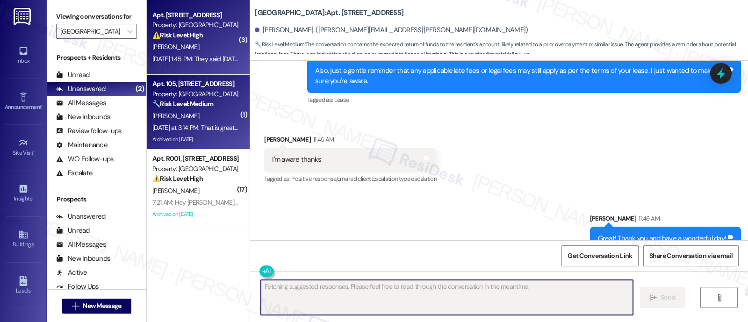
click at [167, 101] on strong "🔧 Risk Level: Medium" at bounding box center [182, 104] width 61 height 8
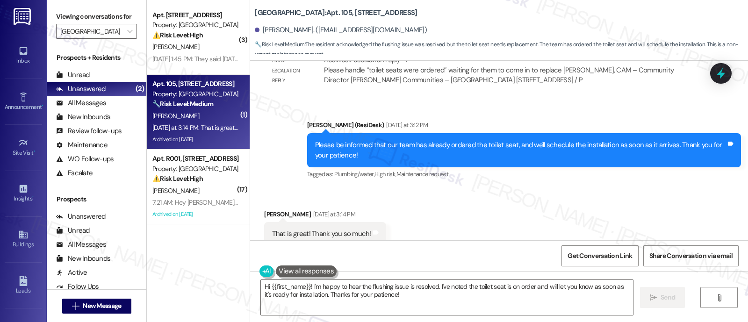
scroll to position [17754, 0]
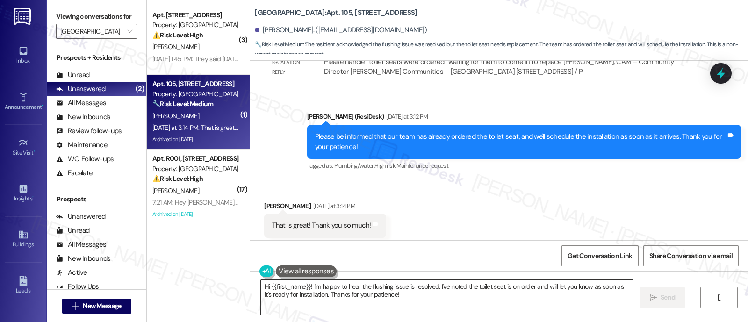
click at [341, 286] on textarea "Hi {{first_name}}! I'm happy to hear the flushing issue is resolved. I've noted…" at bounding box center [447, 297] width 372 height 35
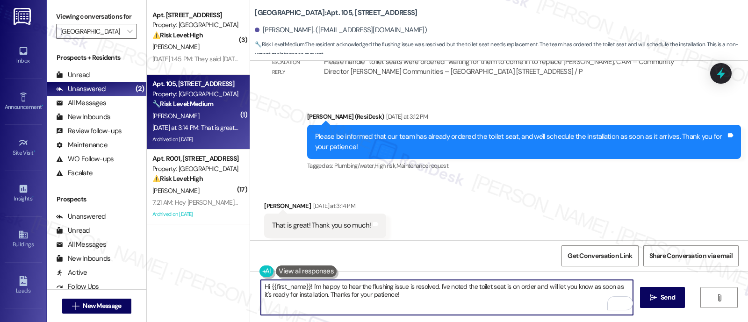
click at [393, 296] on textarea "Hi {{first_name}}! I'm happy to hear the flushing issue is resolved. I've noted…" at bounding box center [447, 297] width 372 height 35
type textarea "Hi {{first_name}}! I'm happy to let you know that the toilet seat will be insta…"
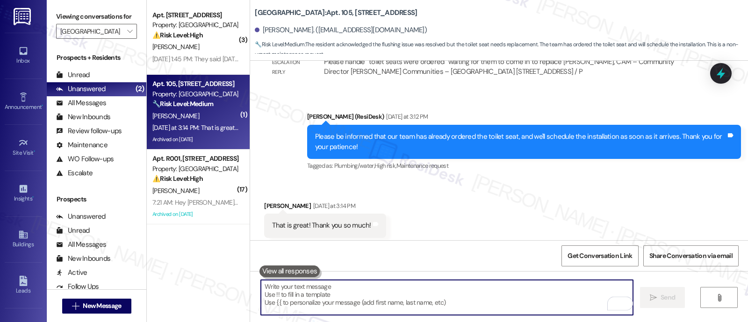
scroll to position [17669, 0]
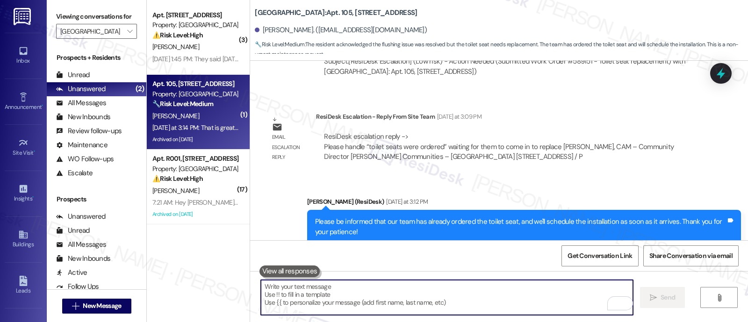
click at [450, 265] on div "Received via SMS Olufunke Konigbagbe Yesterday at 3:14 PM That is great! Thank …" at bounding box center [499, 304] width 498 height 79
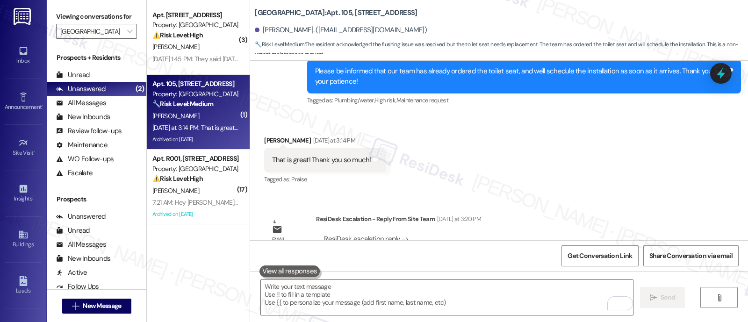
scroll to position [17829, 0]
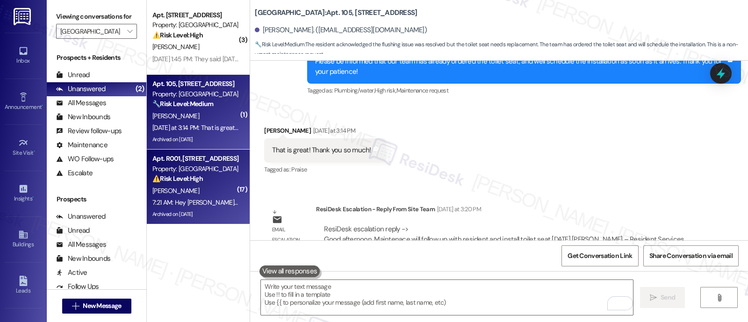
click at [159, 176] on strong "⚠️ Risk Level: High" at bounding box center [177, 178] width 50 height 8
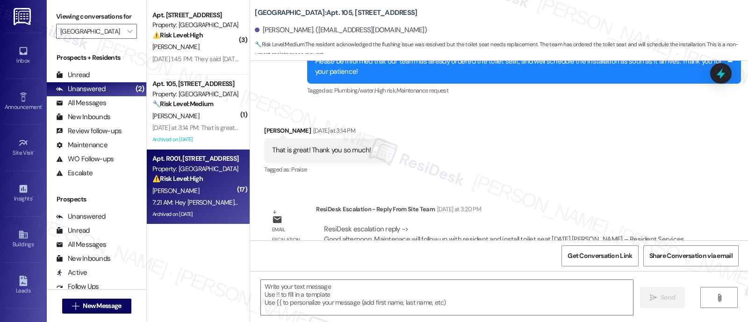
type textarea "Fetching suggested responses. Please feel free to read through the conversation…"
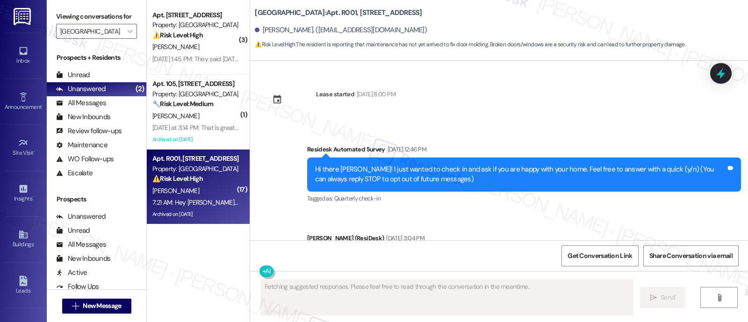
scroll to position [19930, 0]
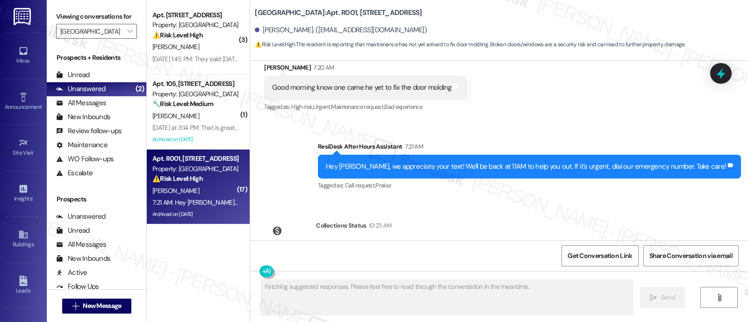
click at [475, 31] on div "Belinda Brown. (belindabrown518@gmail.com)" at bounding box center [501, 30] width 493 height 19
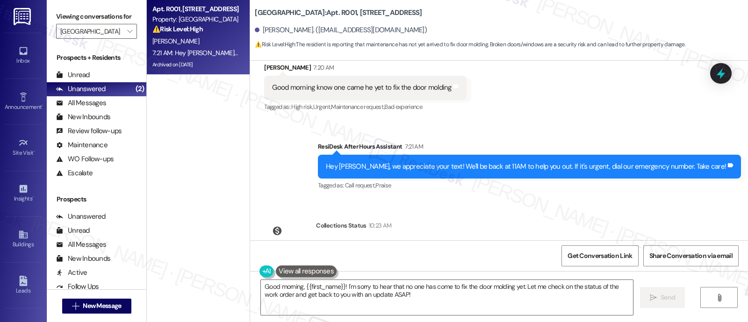
click at [552, 121] on div "Sent via SMS ResiDesk After Hours Assistant 7:21 AM Hey Belinda, we appreciate …" at bounding box center [499, 160] width 498 height 79
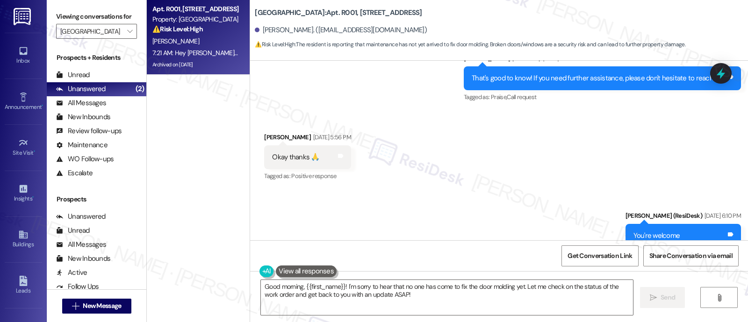
scroll to position [19793, 0]
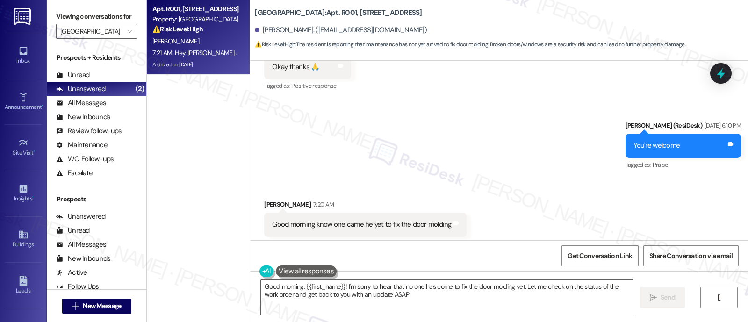
click at [483, 179] on div "Received via SMS Belinda Brown 7:20 AM Good morning know one came he yet to fix…" at bounding box center [499, 218] width 498 height 79
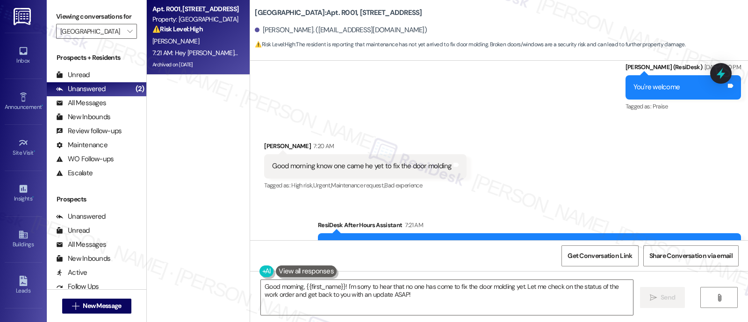
click at [296, 11] on b "Eola Park: Apt. R001, 6344 N. 8th St" at bounding box center [338, 13] width 167 height 10
click at [294, 14] on b "Eola Park: Apt. R001, 6344 N. 8th St" at bounding box center [338, 13] width 167 height 10
copy b "R001"
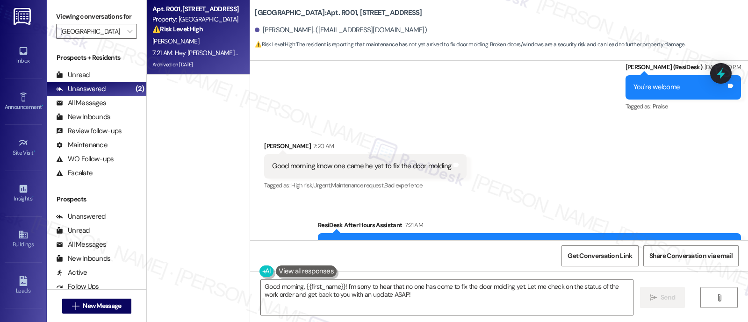
click at [591, 143] on div "Received via SMS Belinda Brown 7:20 AM Good morning know one came he yet to fix…" at bounding box center [499, 159] width 498 height 79
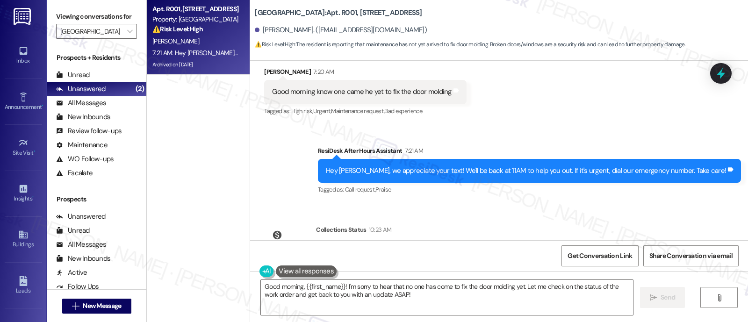
scroll to position [19930, 0]
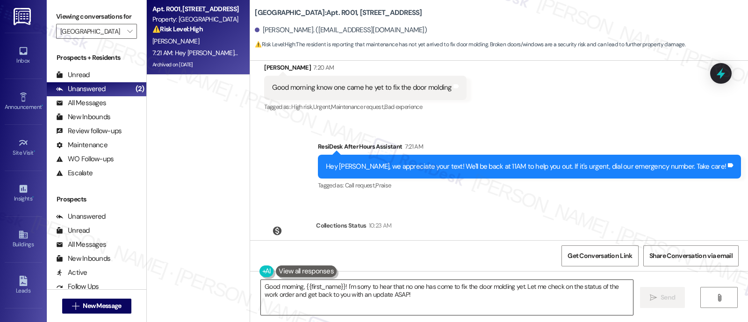
click at [288, 285] on textarea "Good morning, {{first_name}}! I'm sorry to hear that no one has come to fix the…" at bounding box center [447, 297] width 372 height 35
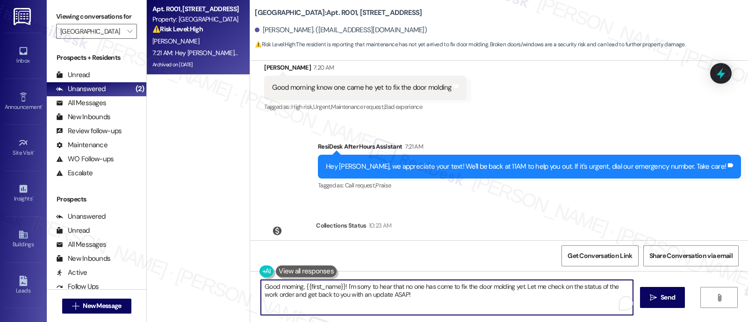
click at [288, 285] on textarea "Good morning, {{first_name}}! I'm sorry to hear that no one has come to fix the…" at bounding box center [447, 297] width 372 height 35
click at [463, 296] on textarea "Good afternoon, {{first_name}}! I'm sorry to hear that no one has come to fix t…" at bounding box center [447, 297] width 372 height 35
click at [482, 288] on textarea "Good afternoon, {{first_name}}! I'm sorry to hear that no one has come to fix t…" at bounding box center [447, 297] width 372 height 35
click at [505, 286] on textarea "Good afternoon, {{first_name}}! I'm sorry to hear that no one has come to fix t…" at bounding box center [447, 297] width 372 height 35
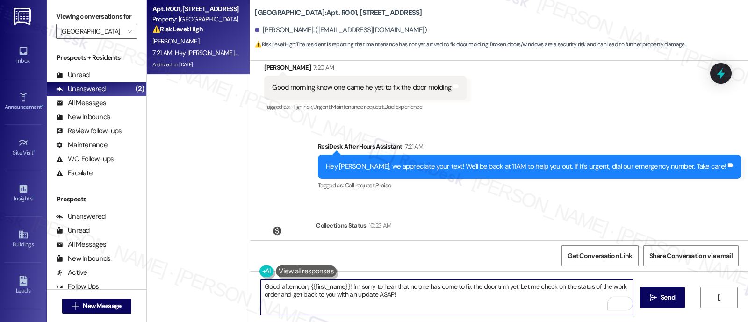
click at [526, 292] on textarea "Good afternoon, {{first_name}}! I'm sorry to hear that no one has come to fix t…" at bounding box center [447, 297] width 372 height 35
click at [515, 286] on textarea "Good afternoon, {{first_name}}! I'm sorry to hear that no one has come to fix t…" at bounding box center [447, 297] width 372 height 35
click at [603, 287] on textarea "Good afternoon, {{first_name}}! I'm sorry to hear that no one has come to fix t…" at bounding box center [447, 297] width 372 height 35
click at [273, 296] on textarea "Good afternoon, {{first_name}}! I'm sorry to hear that no one has come to fix t…" at bounding box center [447, 297] width 372 height 35
click at [531, 306] on textarea "Good afternoon, {{first_name}}! I'm sorry to hear that no one has come to fix t…" at bounding box center [447, 297] width 372 height 35
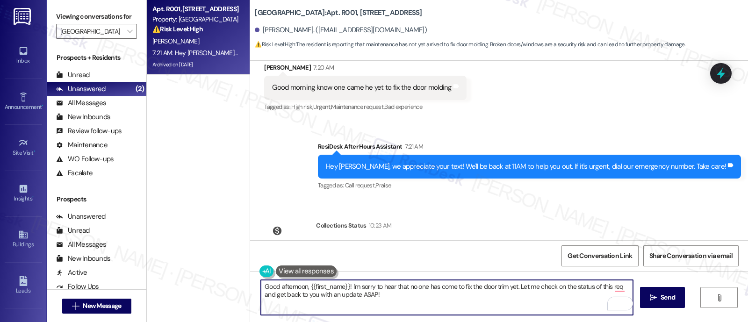
click at [515, 287] on textarea "Good afternoon, {{first_name}}! I'm sorry to hear that no one has come to fix t…" at bounding box center [447, 297] width 372 height 35
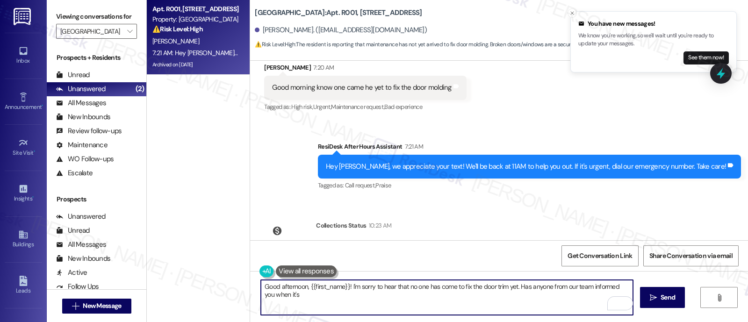
click at [528, 288] on textarea "Good afternoon, {{first_name}}! I'm sorry to hear that no one has come to fix t…" at bounding box center [447, 297] width 372 height 35
click at [553, 298] on textarea "Good afternoon, {{first_name}}! I'm sorry to hear that no one has come to fix t…" at bounding box center [447, 297] width 372 height 35
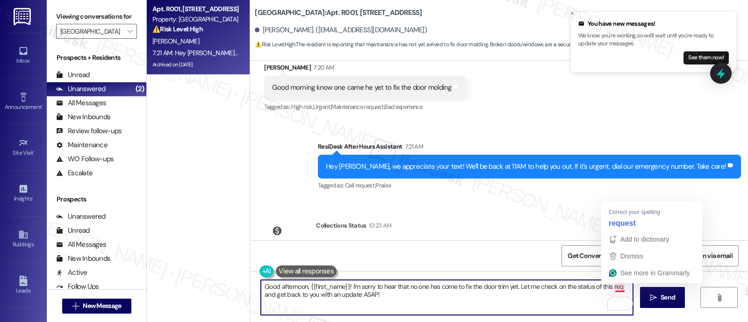
click at [617, 286] on textarea "Good afternoon, {{first_name}}! I'm sorry to hear that no one has come to fix t…" at bounding box center [447, 297] width 372 height 35
type textarea "Good afternoon, {{first_name}}! I'm sorry to hear that no one has come to fix t…"
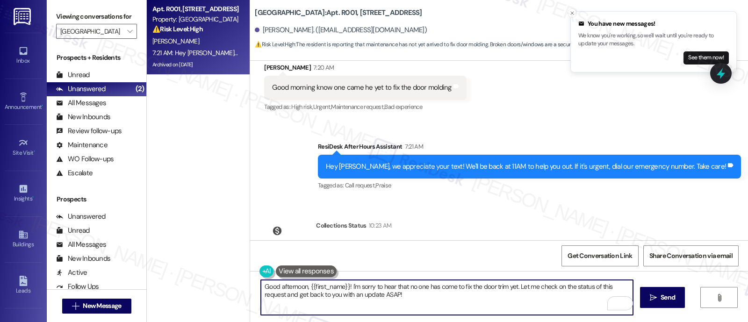
click at [424, 297] on textarea "Good afternoon, {{first_name}}! I'm sorry to hear that no one has come to fix t…" at bounding box center [447, 297] width 372 height 35
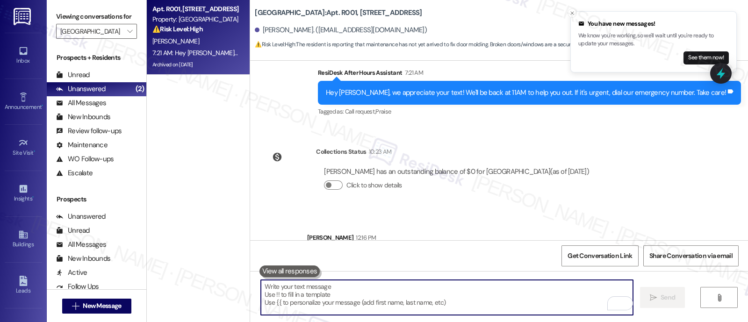
scroll to position [20005, 0]
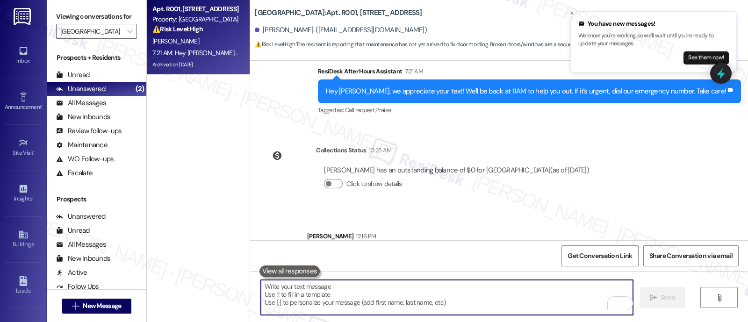
drag, startPoint x: 575, startPoint y: 147, endPoint x: 577, endPoint y: 139, distance: 8.2
click at [577, 142] on div "Lease started Jun 30, 2024 at 8:00 PM Survey, sent via SMS Residesk Automated S…" at bounding box center [499, 151] width 498 height 180
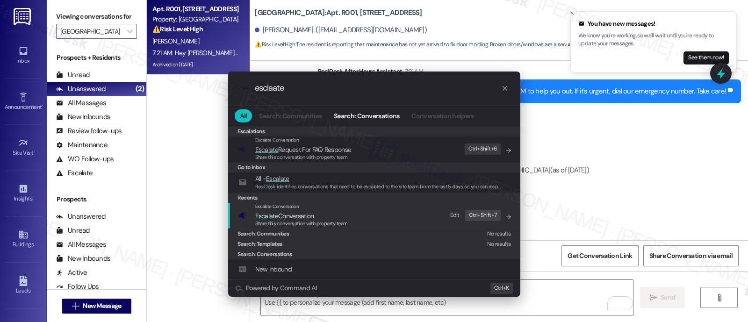
type input "esclaate"
click at [318, 209] on div "Escalate Conversation" at bounding box center [301, 206] width 93 height 7
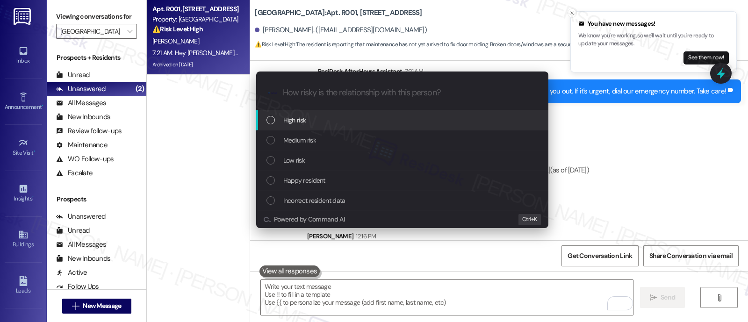
click at [302, 118] on span "High risk" at bounding box center [294, 120] width 23 height 10
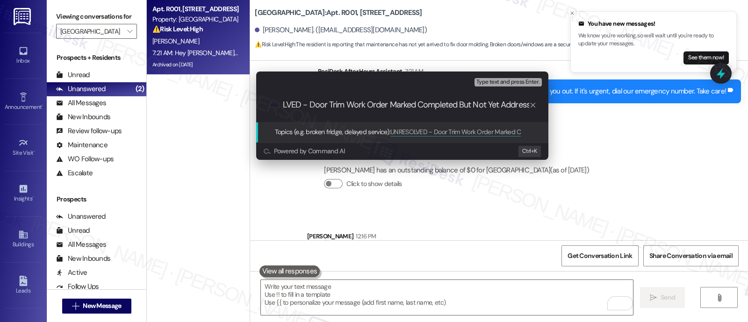
type input "UNRESOLVED - Door Trim Work Order Marked Completed But Not Yet Addressed"
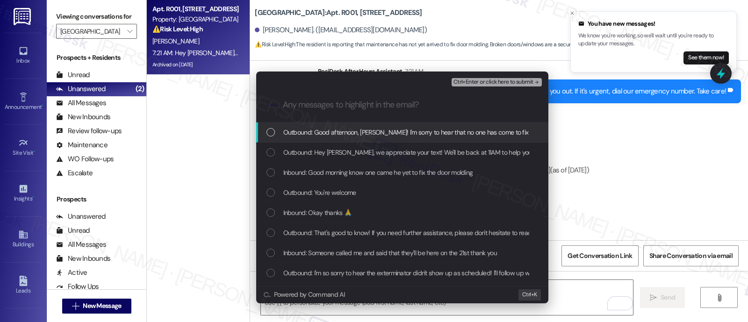
scroll to position [0, 0]
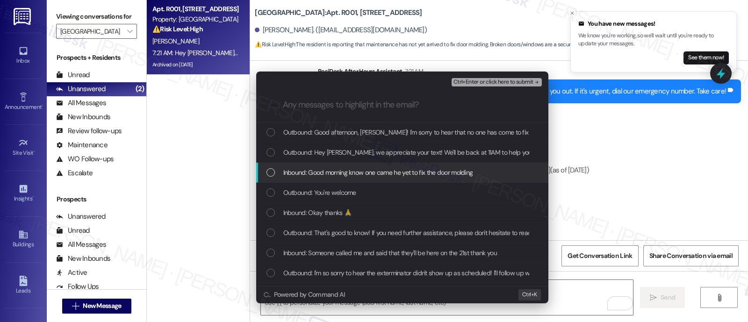
click at [362, 167] on span "Inbound: Good morning know one came he yet to fix the door molding" at bounding box center [378, 172] width 190 height 10
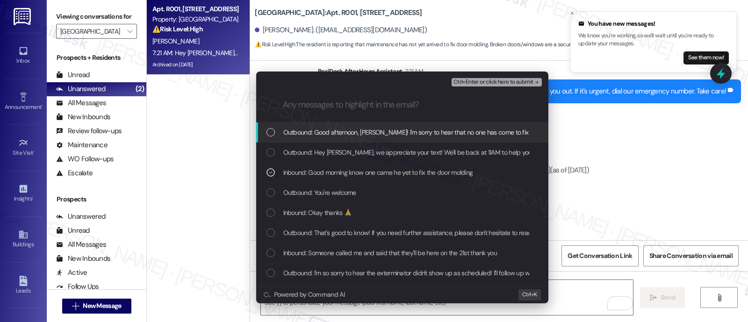
click at [508, 80] on span "Ctrl+Enter or click here to submit" at bounding box center [494, 82] width 80 height 7
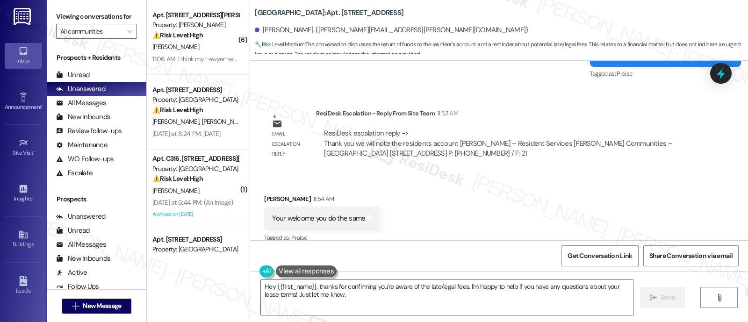
scroll to position [2026, 0]
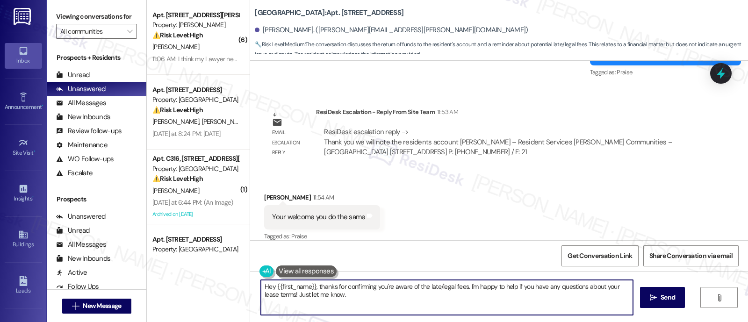
click at [367, 292] on textarea "Hey {{first_name}}, thanks for confirming you're aware of the late/legal fees. …" at bounding box center [447, 297] width 372 height 35
drag, startPoint x: 365, startPoint y: 302, endPoint x: 400, endPoint y: 280, distance: 41.6
click at [169, 265] on div "( 6 ) Apt. 204, [STREET_ADDRESS][PERSON_NAME] Property: [PERSON_NAME] ⚠️ Risk L…" at bounding box center [447, 161] width 601 height 322
type textarea "Thank you!"
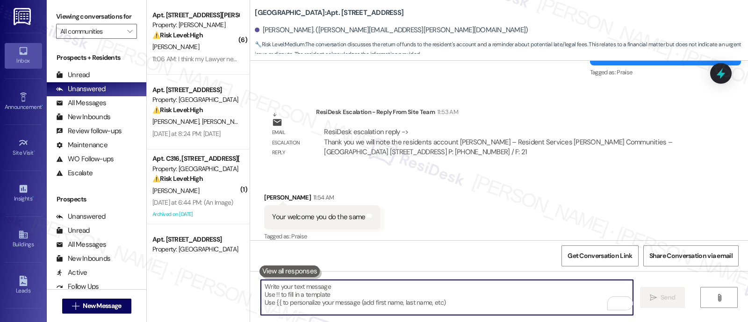
scroll to position [2026, 0]
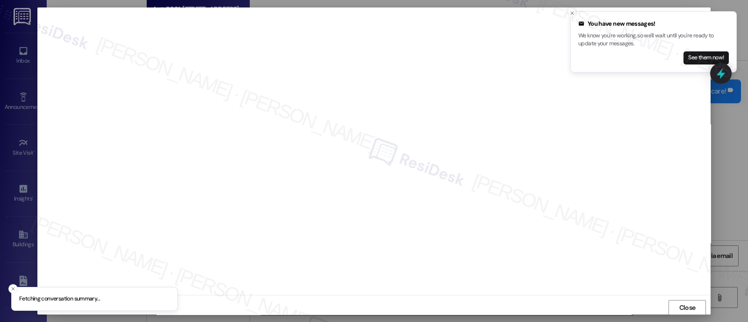
scroll to position [7, 0]
click at [572, 12] on line "Close toast" at bounding box center [572, 13] width 3 height 3
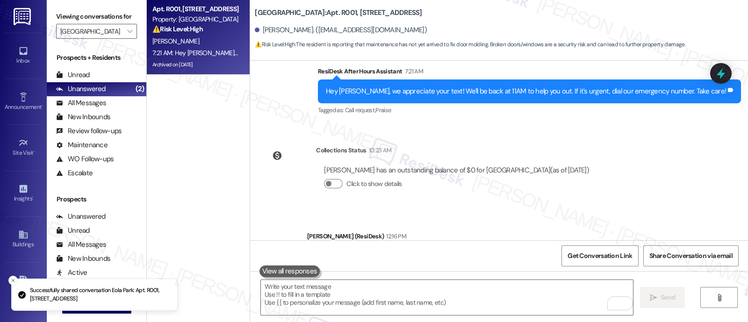
scroll to position [19765, 0]
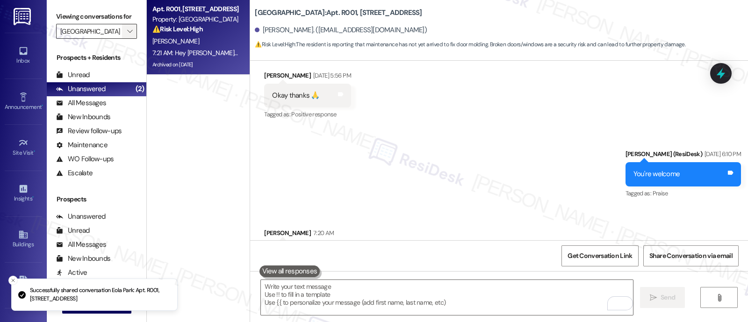
click at [127, 37] on span "" at bounding box center [129, 31] width 9 height 15
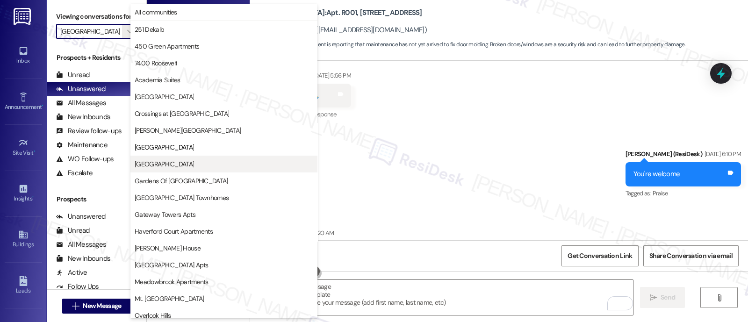
click at [166, 163] on span "[GEOGRAPHIC_DATA]" at bounding box center [164, 163] width 59 height 9
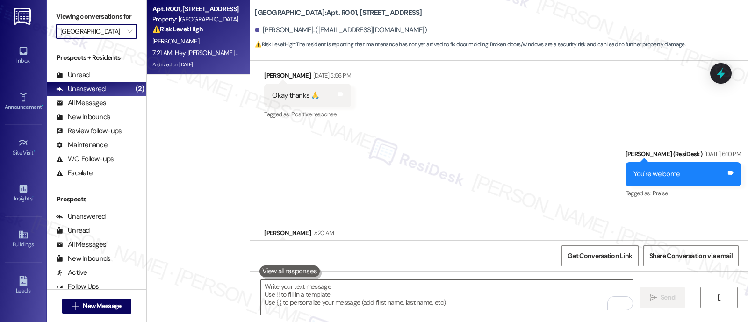
type input "[GEOGRAPHIC_DATA]"
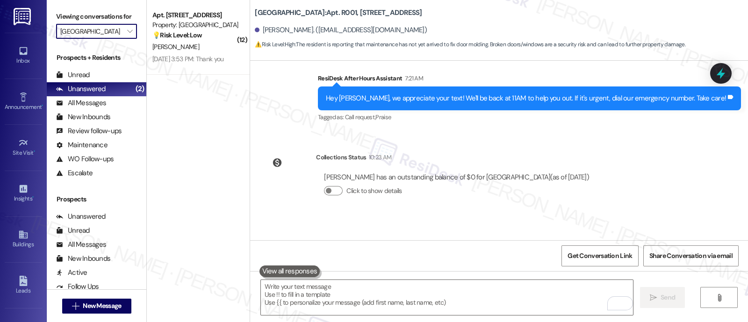
scroll to position [20019, 0]
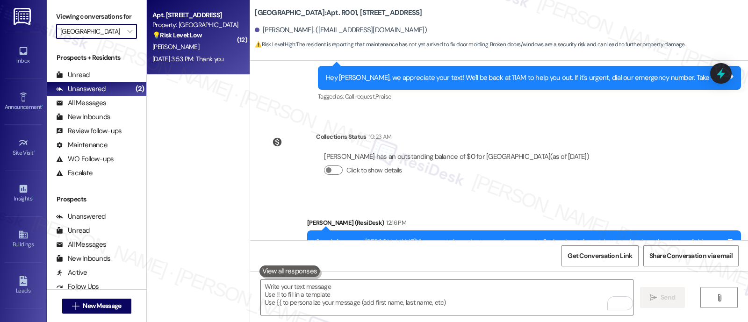
click at [198, 34] on div "💡 Risk Level: Low The resident is acknowledging instructions to schedule carpet…" at bounding box center [195, 35] width 87 height 10
type textarea "Fetching suggested responses. Please feel free to read through the conversation…"
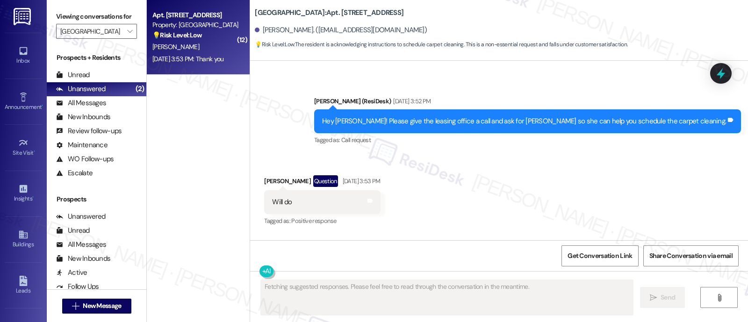
scroll to position [8973, 0]
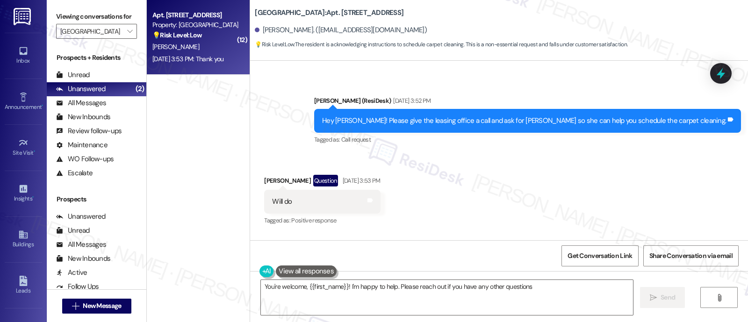
type textarea "You're welcome, {{first_name}}! I'm happy to help. Please reach out if you have…"
drag, startPoint x: 423, startPoint y: 161, endPoint x: 438, endPoint y: 173, distance: 18.6
click at [423, 160] on div "Received via SMS [PERSON_NAME] Question [DATE] 3:53 PM Will do Tags and notes T…" at bounding box center [499, 227] width 498 height 147
click at [398, 289] on textarea "You're welcome, {{first_name}}! I'm happy to help. Please reach out if you have…" at bounding box center [447, 297] width 372 height 35
click at [651, 301] on icon "" at bounding box center [653, 297] width 7 height 7
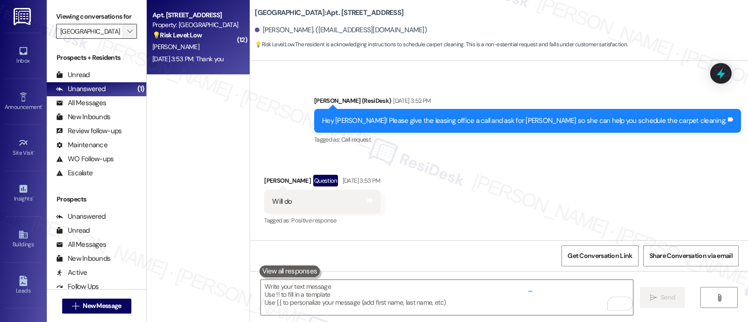
scroll to position [8973, 0]
click at [127, 38] on span "" at bounding box center [129, 31] width 9 height 15
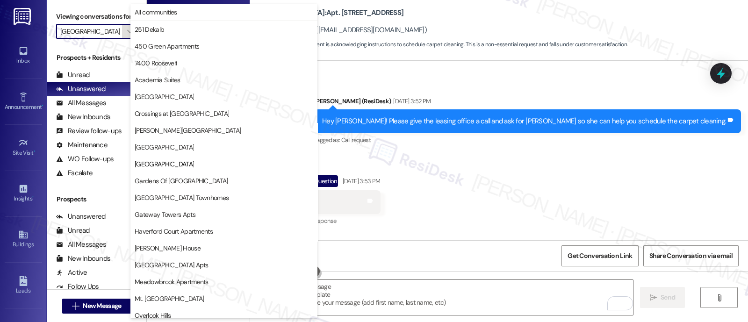
scroll to position [152, 0]
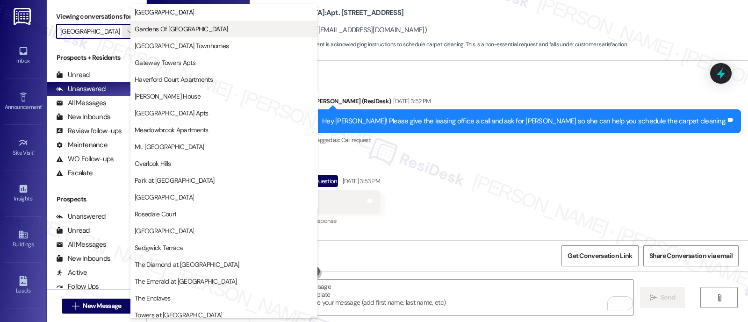
click at [164, 29] on span "Gardens Of [GEOGRAPHIC_DATA]" at bounding box center [181, 28] width 93 height 9
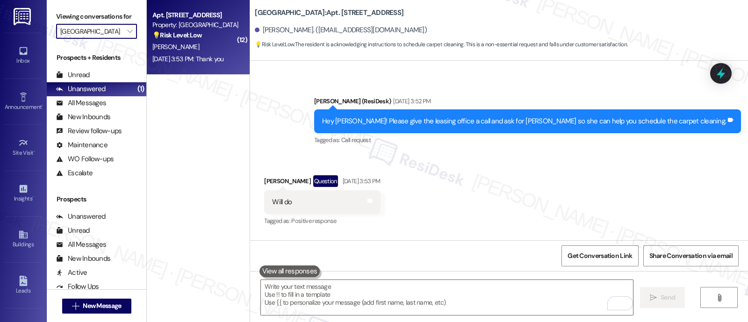
type input "Gardens Of [GEOGRAPHIC_DATA]"
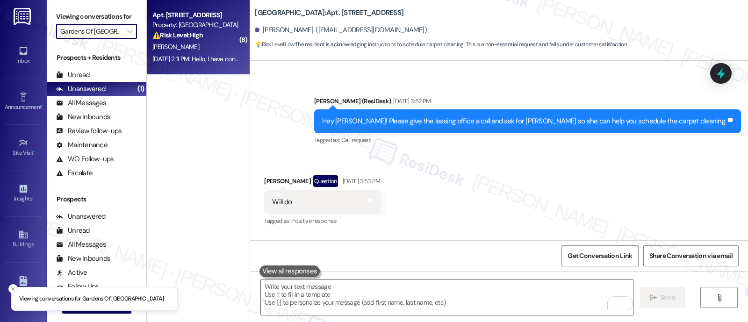
click at [203, 31] on div "⚠️ Risk Level: High The resident acknowledges the late rent notice and states t…" at bounding box center [195, 35] width 87 height 10
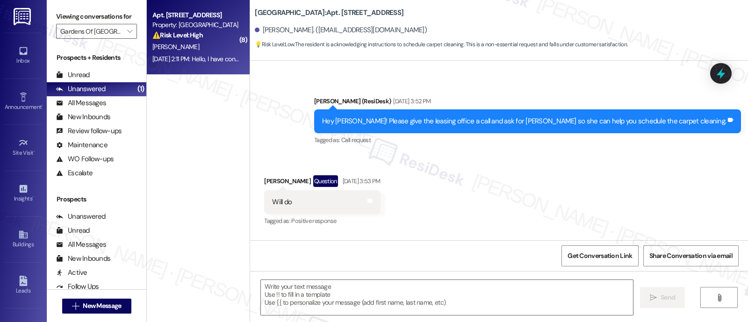
type textarea "Fetching suggested responses. Please feel free to read through the conversation…"
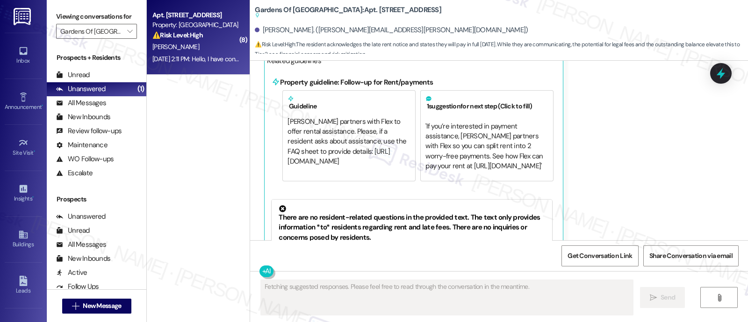
scroll to position [2929, 0]
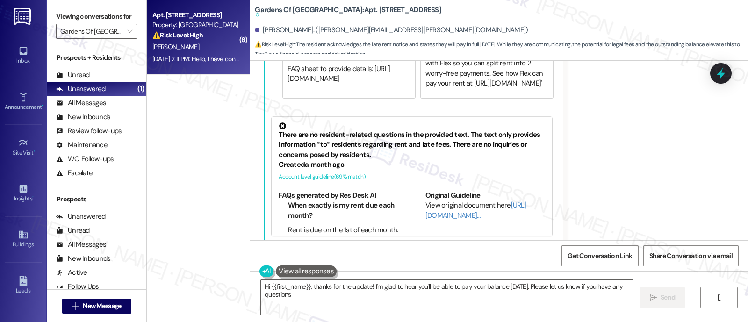
type textarea "Hi {{first_name}}, thanks for the update! I'm glad to hear you'll be able to pa…"
click at [665, 135] on div "[PERSON_NAME] [DATE] 2:11 PM Hello, I have contacted the office and have commun…" at bounding box center [481, 60] width 434 height 367
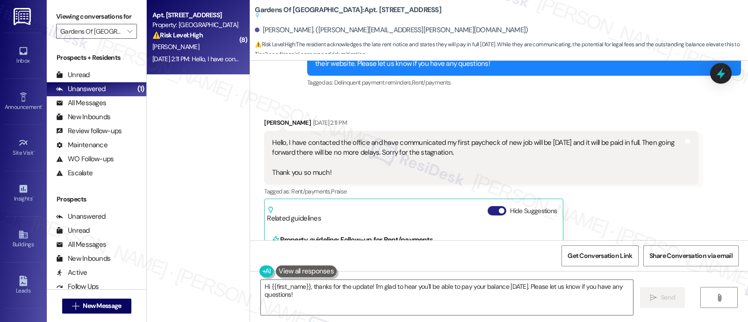
scroll to position [2723, 0]
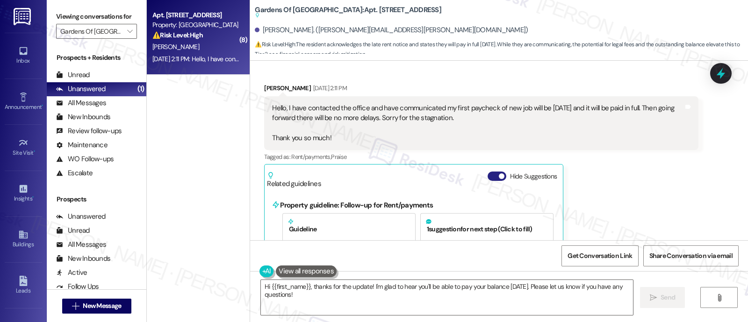
click at [483, 225] on div "Related guidelines Hide Suggestions Property guideline: Follow-up for Rent/paym…" at bounding box center [413, 307] width 299 height 286
click at [488, 172] on button "Hide Suggestions" at bounding box center [497, 176] width 19 height 9
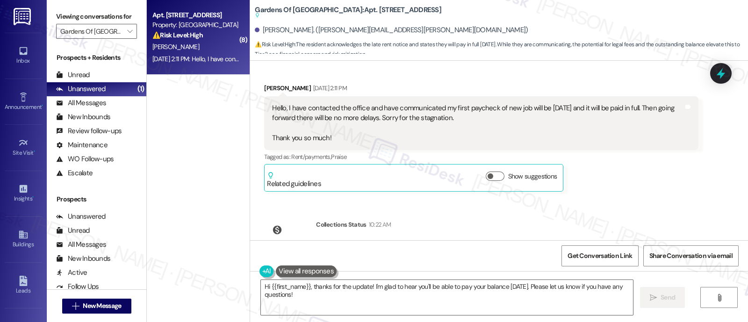
scroll to position [2606, 0]
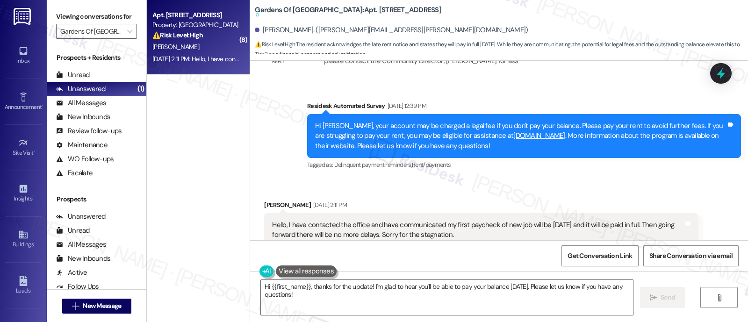
click at [438, 200] on div "[PERSON_NAME] [DATE] 2:11 PM" at bounding box center [481, 206] width 434 height 13
click at [483, 193] on div "Received via SMS [PERSON_NAME] [DATE] 2:11 PM Hello, I have contacted the offic…" at bounding box center [481, 254] width 448 height 123
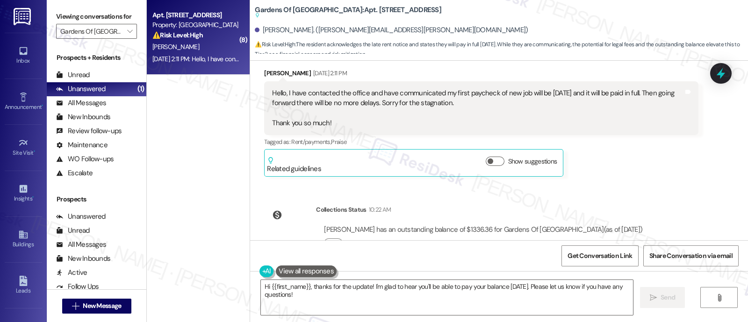
scroll to position [2757, 0]
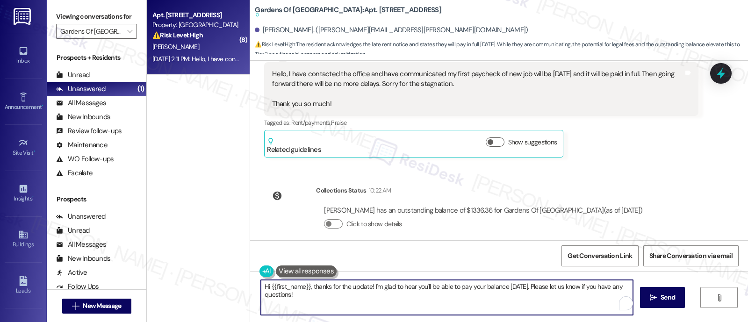
click at [568, 286] on textarea "Hi {{first_name}}, thanks for the update! I'm glad to hear you'll be able to pa…" at bounding box center [447, 297] width 372 height 35
click at [388, 298] on textarea "Hi {{first_name}}, thanks for the update! I'm glad to hear you'll be able to pa…" at bounding box center [447, 297] width 372 height 35
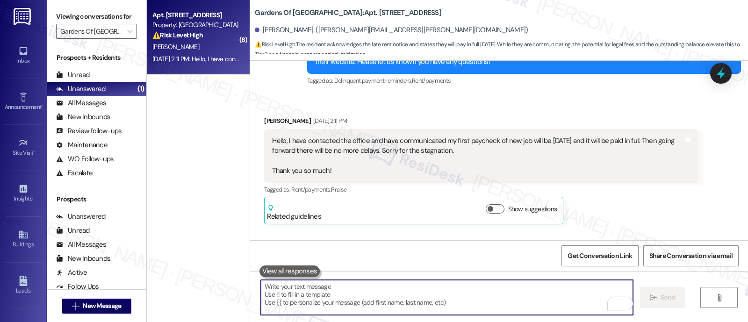
scroll to position [2671, 0]
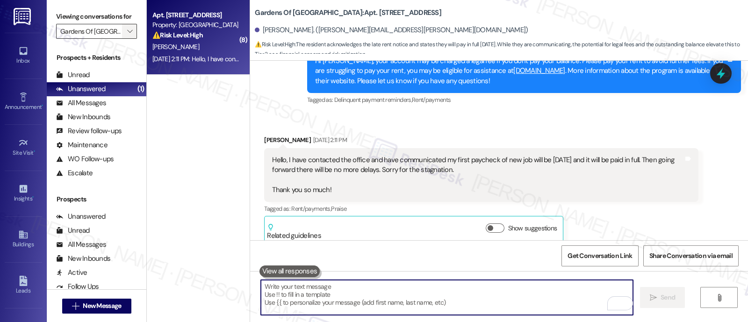
click at [127, 35] on icon "" at bounding box center [129, 31] width 5 height 7
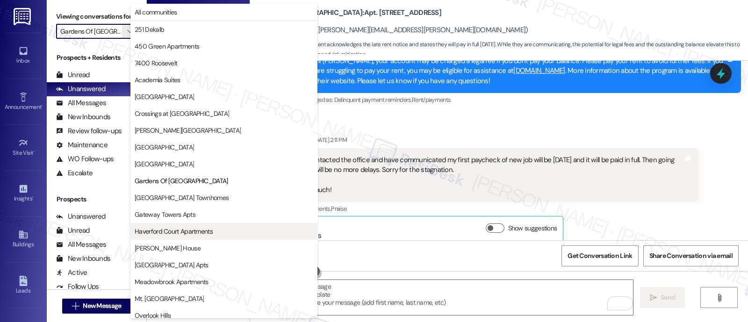
scroll to position [152, 0]
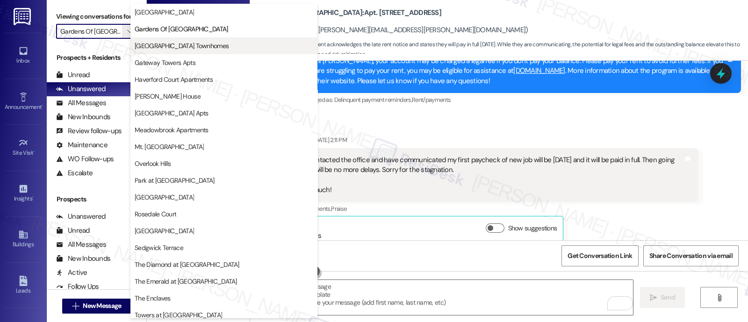
click at [189, 46] on span "[GEOGRAPHIC_DATA] Townhomes" at bounding box center [182, 45] width 94 height 9
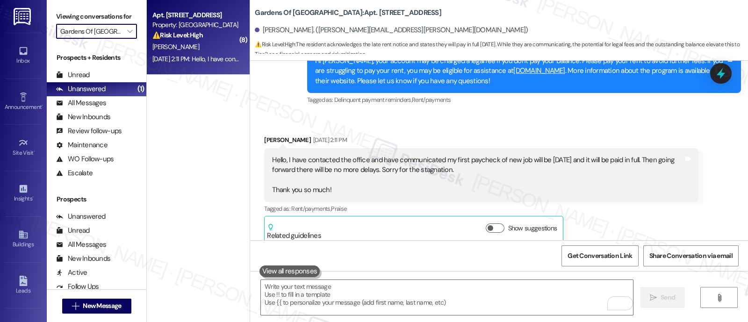
type input "[GEOGRAPHIC_DATA] Townhomes"
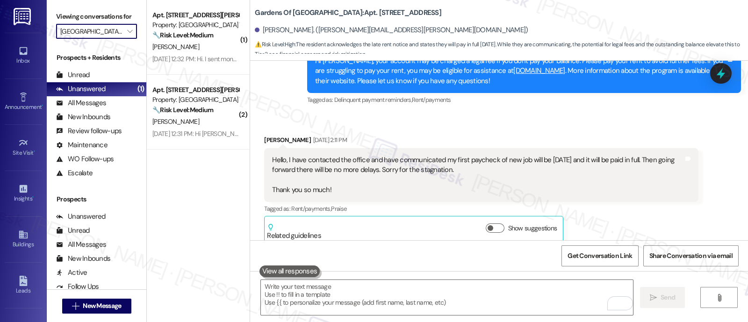
scroll to position [2823, 0]
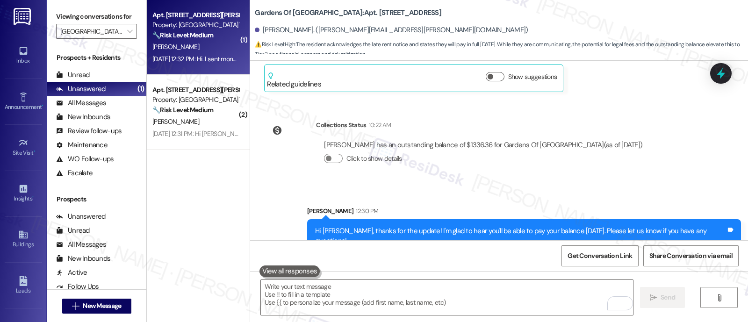
click at [187, 41] on div "[PERSON_NAME]" at bounding box center [195, 47] width 88 height 12
type textarea "Fetching suggested responses. Please feel free to read through the conversation…"
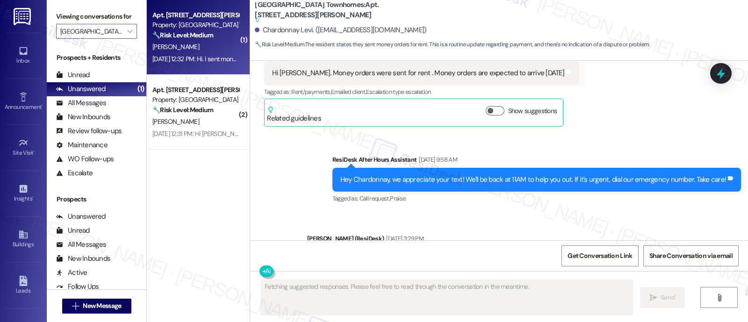
scroll to position [3349, 0]
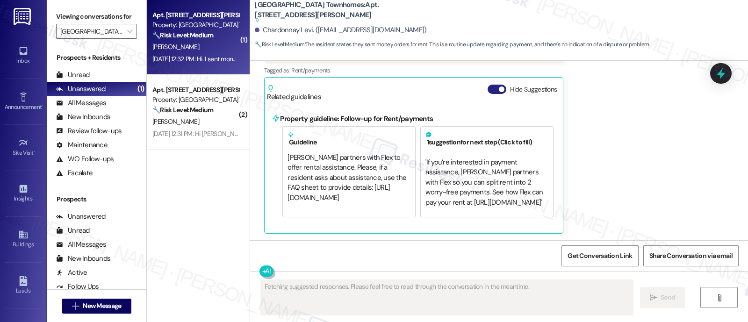
click at [490, 87] on button "Hide Suggestions" at bounding box center [497, 89] width 19 height 9
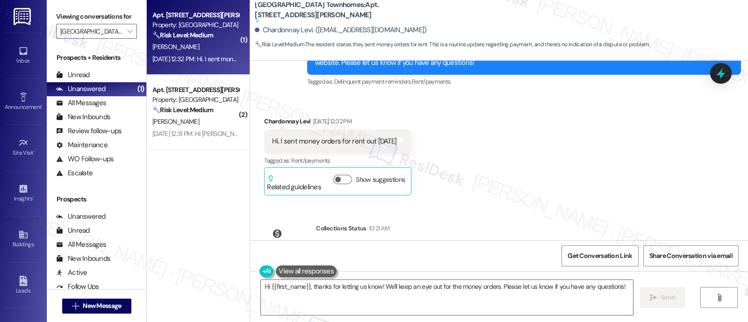
scroll to position [3248, 0]
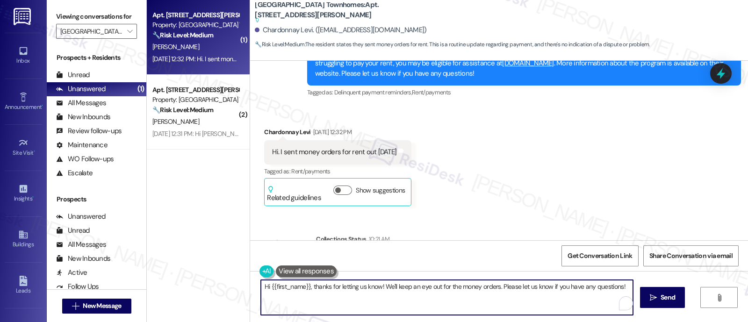
click at [496, 286] on textarea "Hi {{first_name}}, thanks for letting us know! We'll keep an eye out for the mo…" at bounding box center [447, 297] width 372 height 35
click at [613, 286] on textarea "Hi {{first_name}}, thanks for letting us know! We'll keep an eye out for the mo…" at bounding box center [447, 297] width 372 height 35
paste textarea "’ll keep an eye out for the money orders. Just to confirm—w"
type textarea "Hi {{first_name}}, thanks for letting us know! We’ll keep an eye out for the mo…"
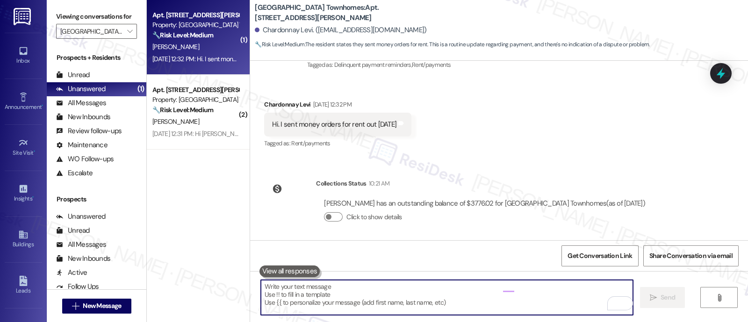
scroll to position [3165, 0]
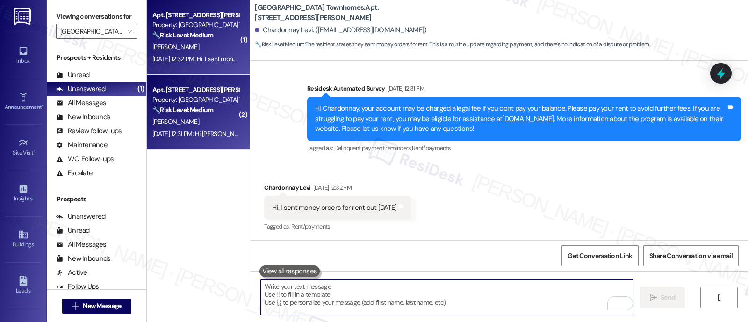
click at [152, 104] on div "Property: [GEOGRAPHIC_DATA] Townhomes" at bounding box center [195, 100] width 87 height 10
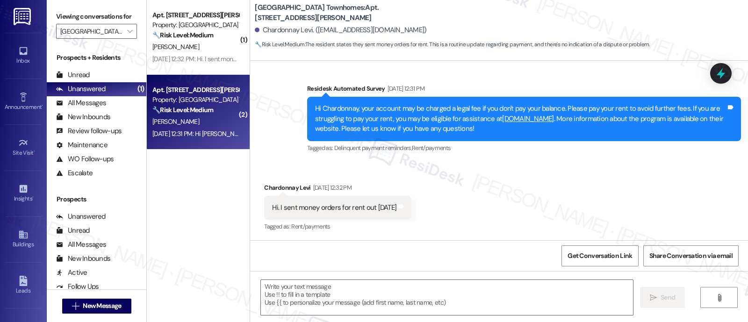
type textarea "Fetching suggested responses. Please feel free to read through the conversation…"
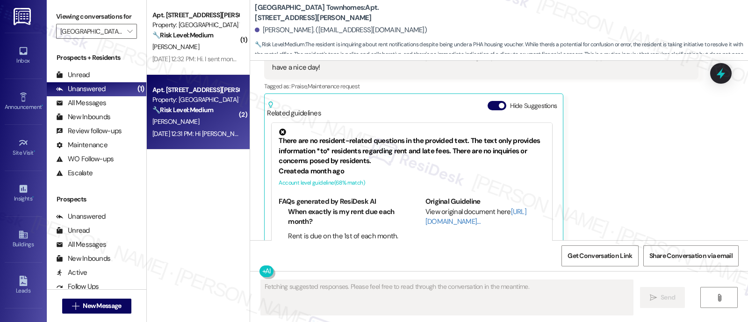
scroll to position [1407, 0]
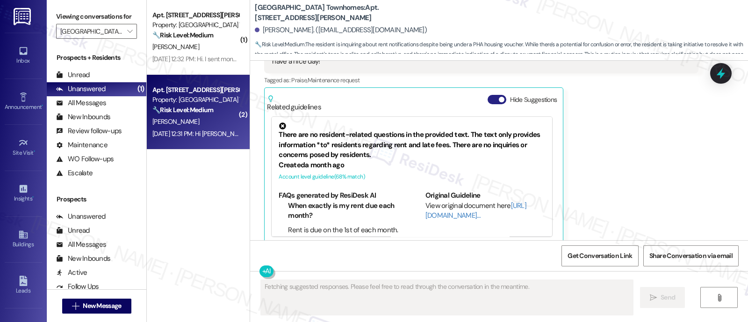
click at [488, 95] on button "Hide Suggestions" at bounding box center [497, 99] width 19 height 9
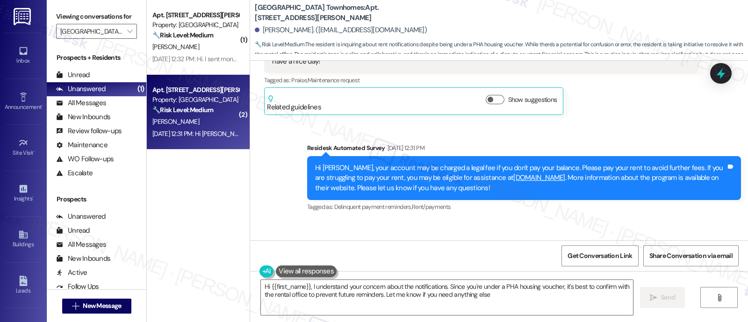
type textarea "Hi {{first_name}}, I understand your concern about the notifications. Since you…"
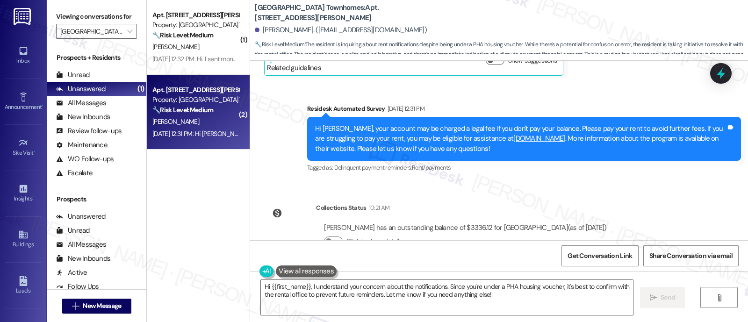
scroll to position [1464, 0]
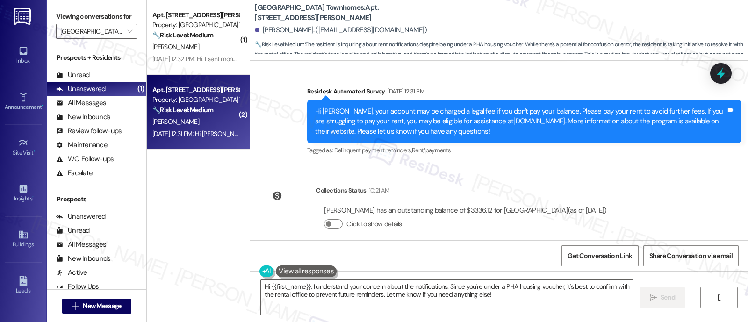
click at [518, 179] on div "Collections Status 10:21 AM [PERSON_NAME] has an outstanding balance of $3336.1…" at bounding box center [439, 215] width 364 height 72
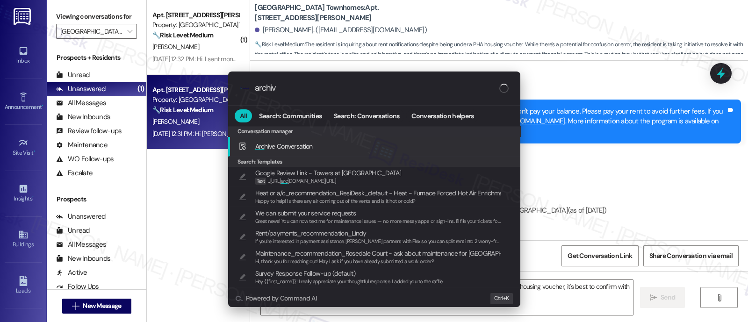
type input "archive"
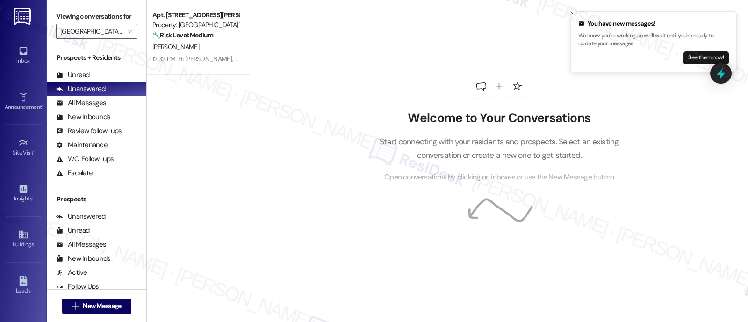
click at [394, 39] on div "Welcome to Your Conversations Start connecting with your residents and prospect…" at bounding box center [499, 129] width 281 height 258
click at [125, 35] on span "" at bounding box center [129, 31] width 9 height 15
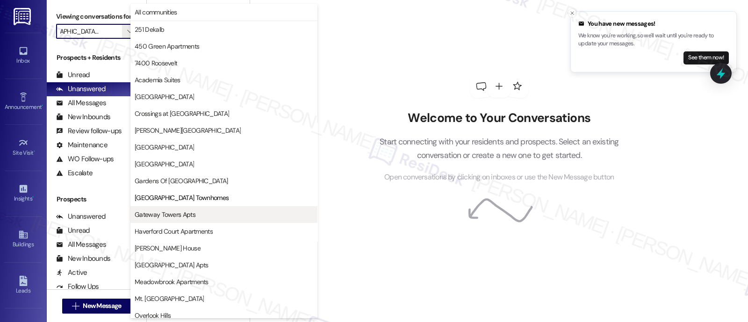
scroll to position [152, 0]
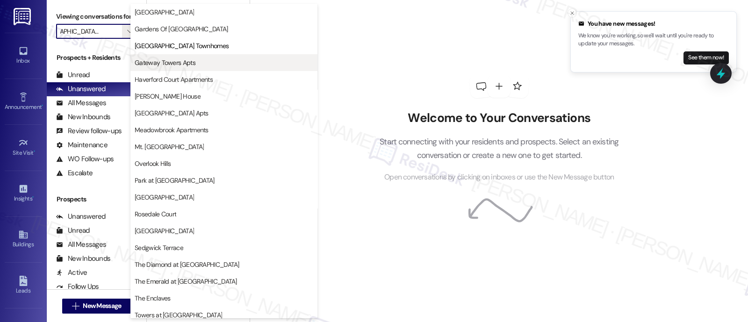
click at [200, 62] on span "Gateway Towers Apts" at bounding box center [224, 62] width 179 height 9
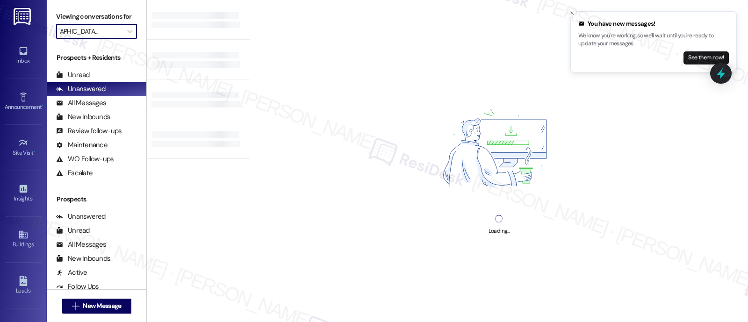
type input "Gateway Towers Apts"
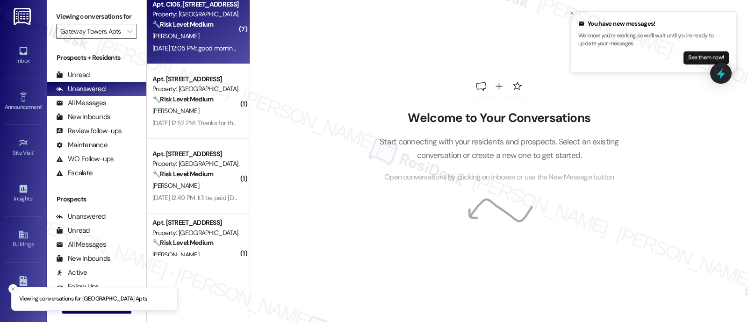
click at [191, 36] on div "N. Hinton" at bounding box center [195, 36] width 88 height 12
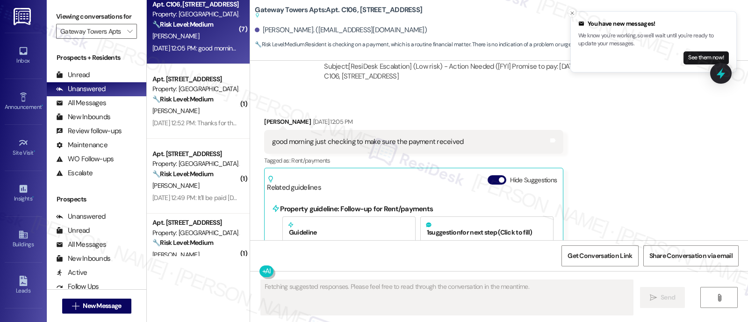
scroll to position [1615, 0]
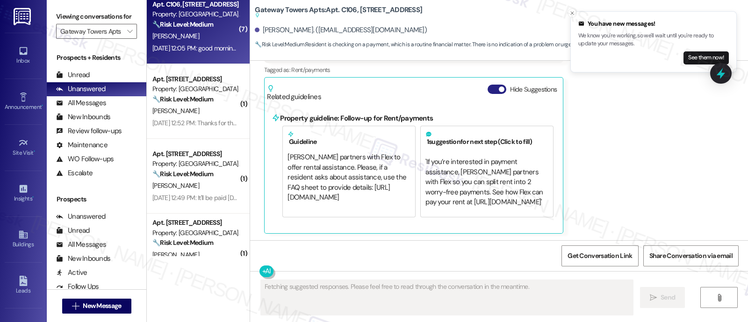
click at [488, 89] on button "Hide Suggestions" at bounding box center [497, 89] width 19 height 9
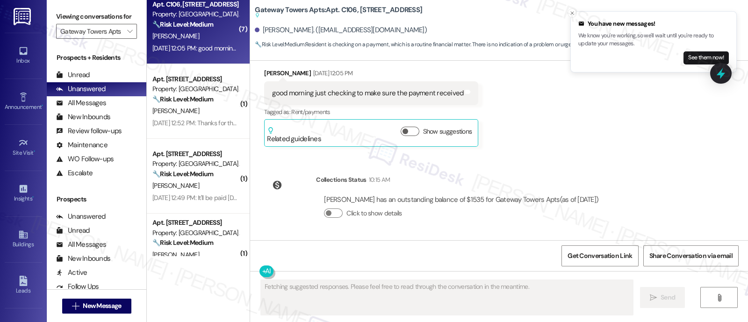
scroll to position [1572, 0]
click at [572, 10] on icon "Close toast" at bounding box center [573, 13] width 6 height 6
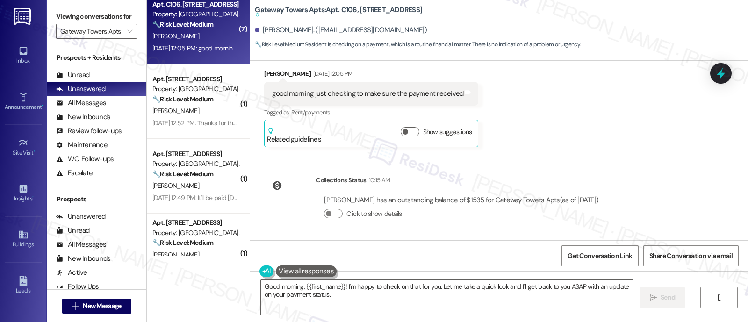
click at [589, 193] on div "Nasir Hinton has an outstanding balance of $1535 for Gateway Towers Apts (as of…" at bounding box center [461, 210] width 290 height 45
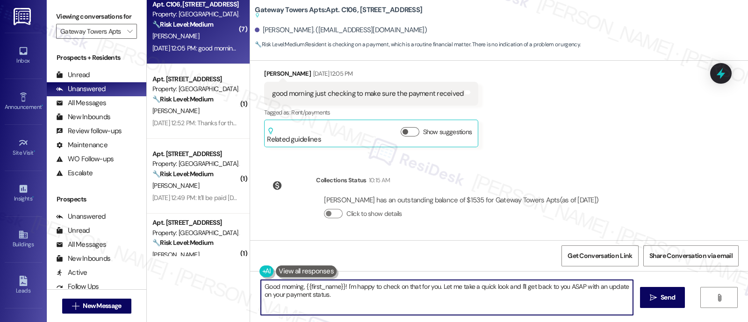
click at [284, 284] on textarea "Good morning, {{first_name}}! I'm happy to check on that for you. Let me take a…" at bounding box center [447, 297] width 372 height 35
click at [439, 288] on textarea "Good afternoon, {{first_name}}! I'm happy to check on that for you. Let me take…" at bounding box center [447, 297] width 372 height 35
click at [330, 211] on button "Click to show details" at bounding box center [333, 213] width 19 height 9
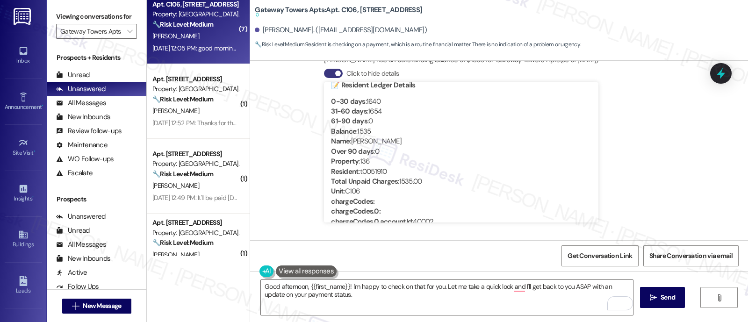
scroll to position [0, 0]
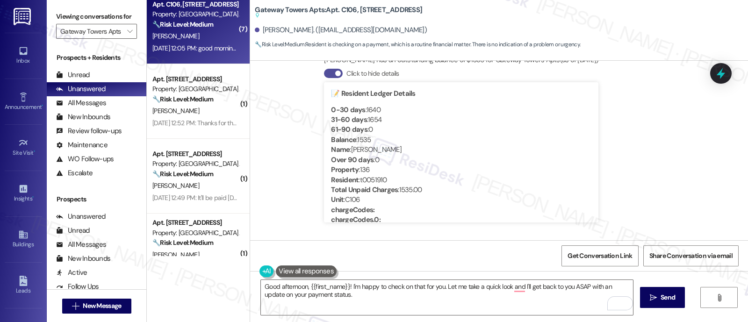
click at [324, 71] on button "Click to hide details" at bounding box center [333, 73] width 19 height 9
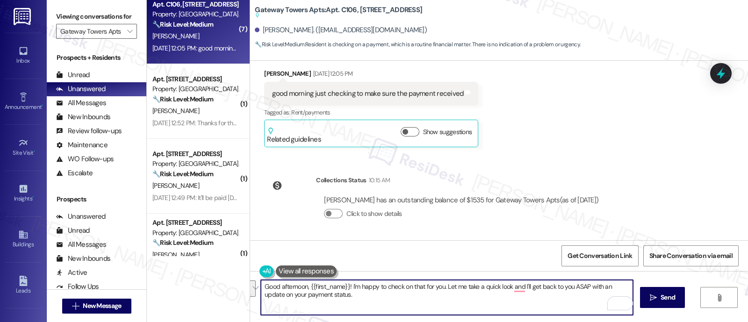
drag, startPoint x: 346, startPoint y: 288, endPoint x: 357, endPoint y: 315, distance: 29.2
click at [357, 315] on div "Good afternoon, {{first_name}}! I'm happy to check on that for you. Let me take…" at bounding box center [446, 298] width 373 height 36
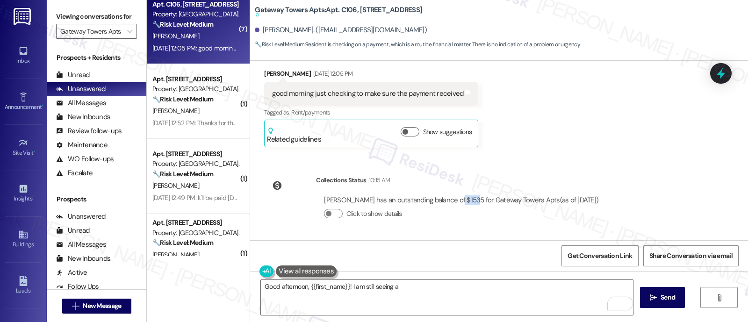
drag, startPoint x: 443, startPoint y: 200, endPoint x: 459, endPoint y: 202, distance: 16.4
click at [459, 202] on div "Nasir Hinton has an outstanding balance of $1535 for Gateway Towers Apts (as of…" at bounding box center [461, 200] width 274 height 10
copy div "$1535"
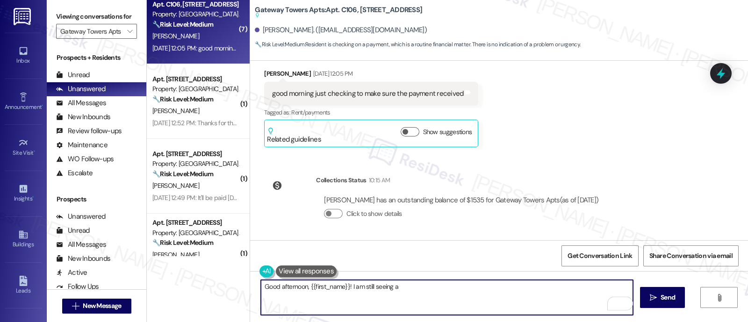
click at [424, 296] on textarea "Good afternoon, {{first_name}}! I am still seeing a" at bounding box center [447, 297] width 372 height 35
paste textarea "$1535"
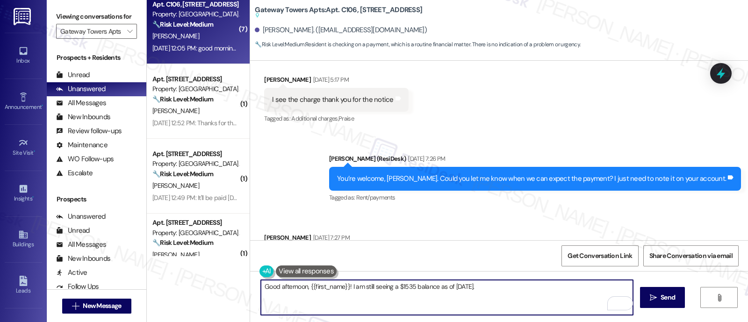
scroll to position [988, 0]
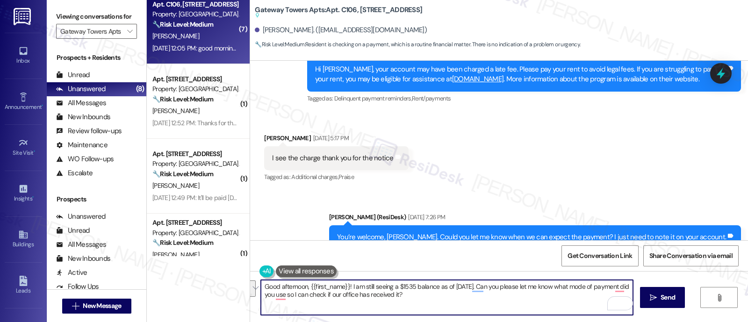
paste textarea "’m still seeing a balance of $1,535 as of today. Could you please let me know w…"
type textarea "Good afternoon, {{first_name}}! I’m still seeing a balance of $1,535 as of toda…"
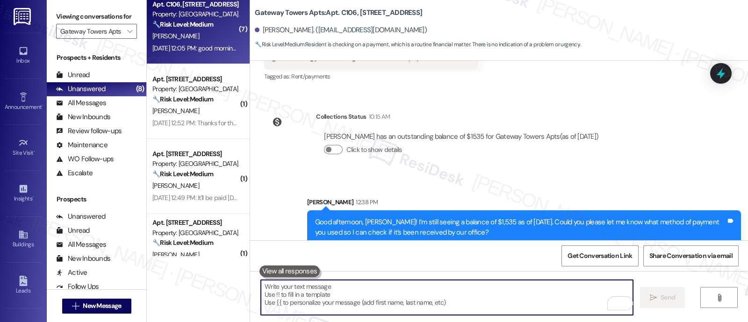
scroll to position [1620, 0]
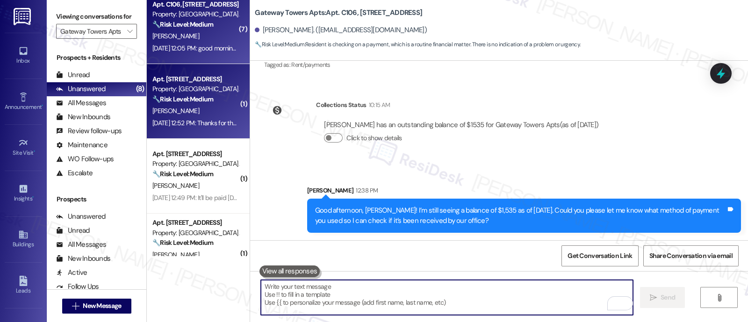
click at [199, 98] on strong "🔧 Risk Level: Medium" at bounding box center [182, 99] width 61 height 8
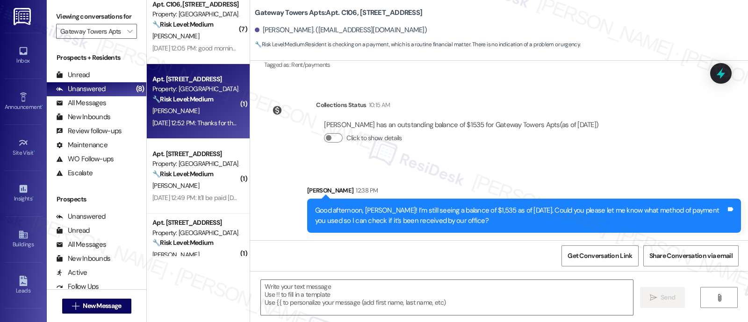
type textarea "Fetching suggested responses. Please feel free to read through the conversation…"
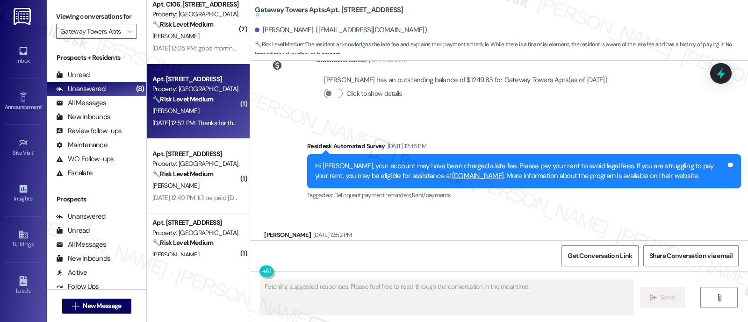
scroll to position [2279, 0]
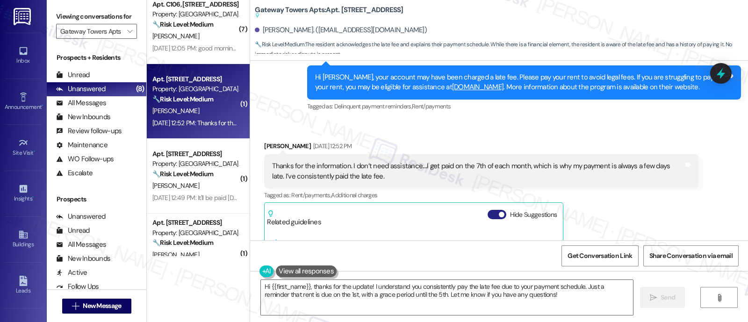
click at [499, 212] on span "button" at bounding box center [502, 215] width 6 height 6
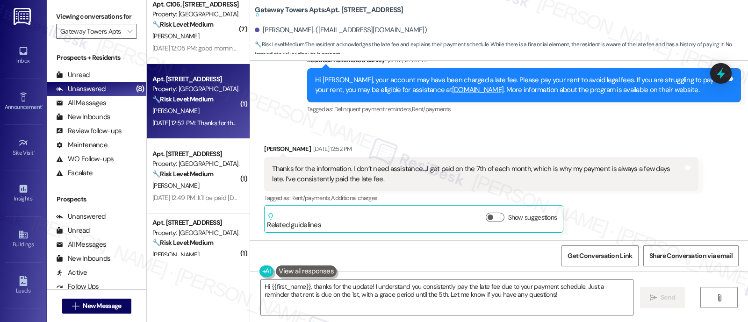
scroll to position [2022, 0]
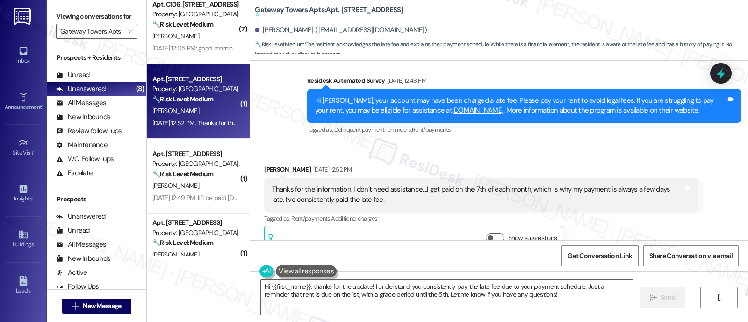
click at [446, 185] on div "Thanks for the information. I don’t need assistance....I get paid on the 7th of…" at bounding box center [477, 195] width 411 height 20
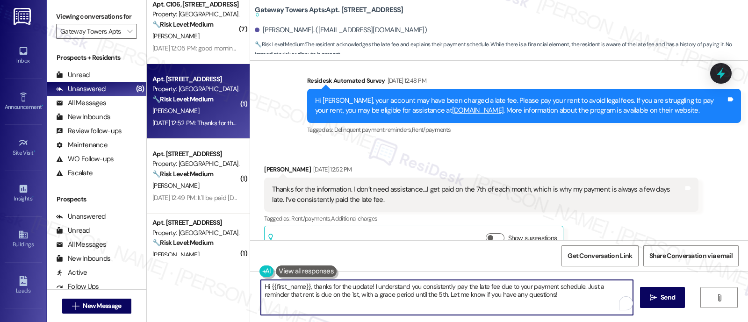
click at [558, 302] on textarea "Hi {{first_name}}, thanks for the update! I understand you consistently pay the…" at bounding box center [447, 297] width 372 height 35
click at [578, 288] on textarea "Hi {{first_name}}, thanks for the update! I understand you consistently pay the…" at bounding box center [447, 297] width 372 height 35
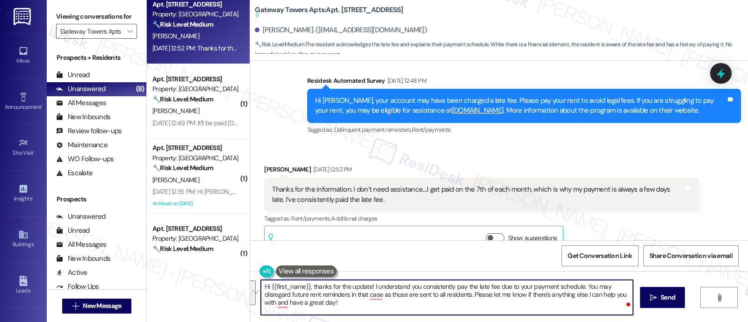
paste textarea "that the late fee is a result of your regular payment schedule. Feel free to di…"
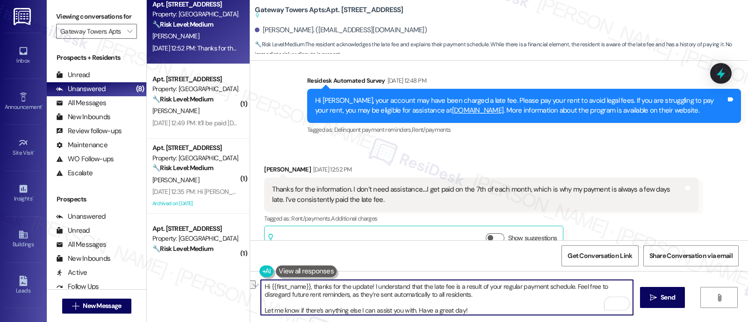
type textarea "Hi {{first_name}}, thanks for the update! I understand that the late fee is a r…"
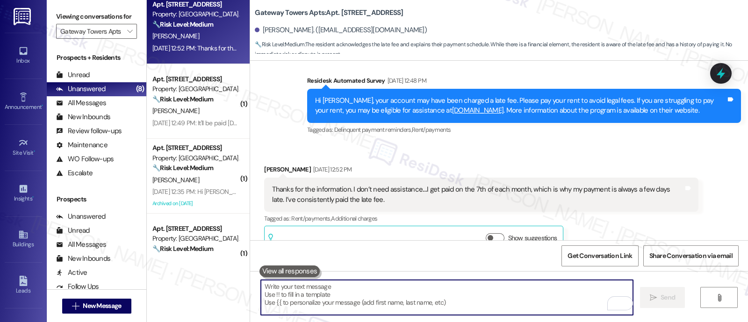
paste textarea "Let me know if there’s anything else I can assist you with. Have a great day!"
type textarea "Let me know if there’s anything else I can assist you with. Have a great day!"
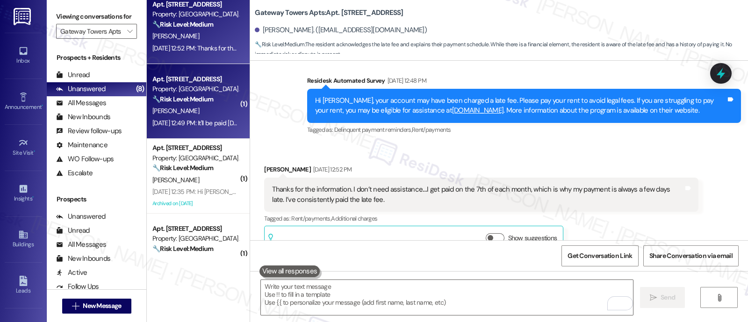
click at [182, 90] on div "Property: [GEOGRAPHIC_DATA] Apts" at bounding box center [195, 89] width 87 height 10
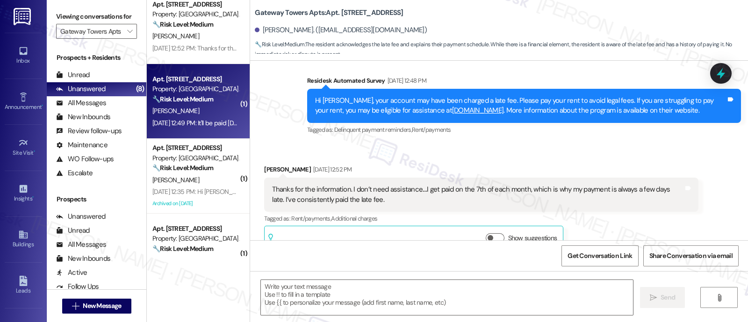
type textarea "Fetching suggested responses. Please feel free to read through the conversation…"
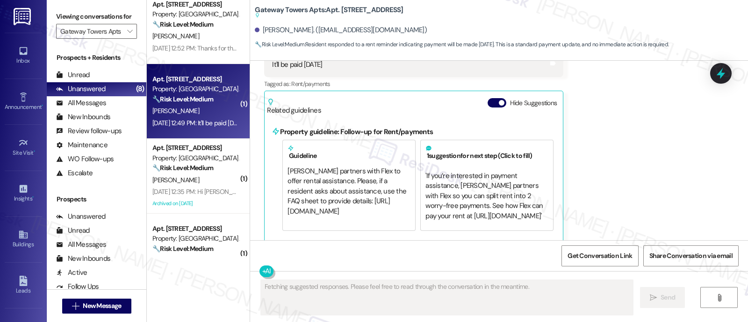
scroll to position [3849, 0]
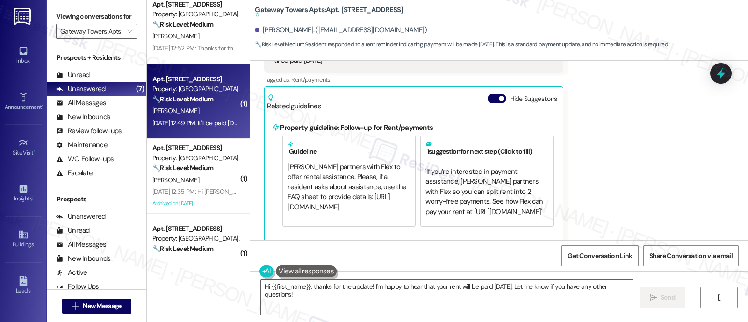
drag, startPoint x: 433, startPoint y: 105, endPoint x: 456, endPoint y: 105, distance: 22.9
click at [433, 111] on div "Property guideline: Follow-up for Rent/payments Guideline Lindy partners with F…" at bounding box center [414, 175] width 294 height 129
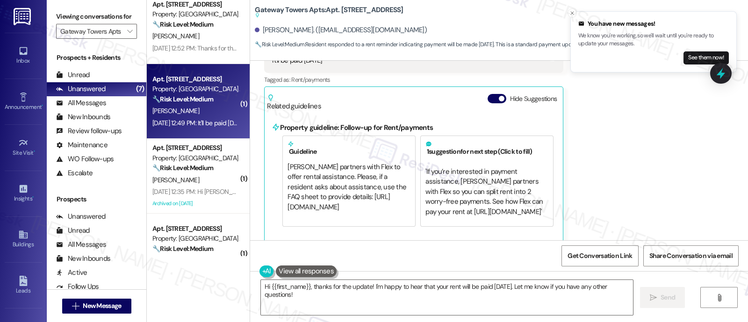
click at [479, 90] on div "Related guidelines Hide Suggestions" at bounding box center [414, 100] width 294 height 22
click at [488, 94] on button "Hide Suggestions" at bounding box center [497, 98] width 19 height 9
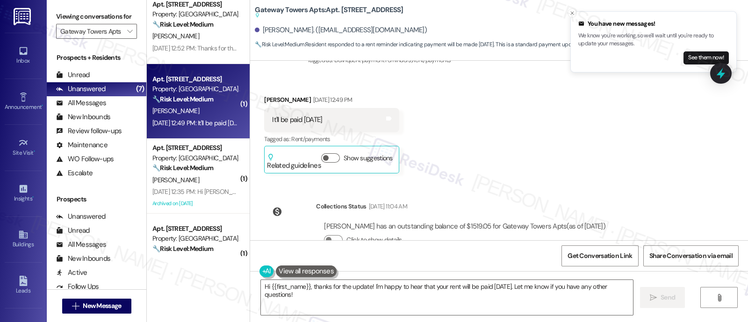
scroll to position [3748, 0]
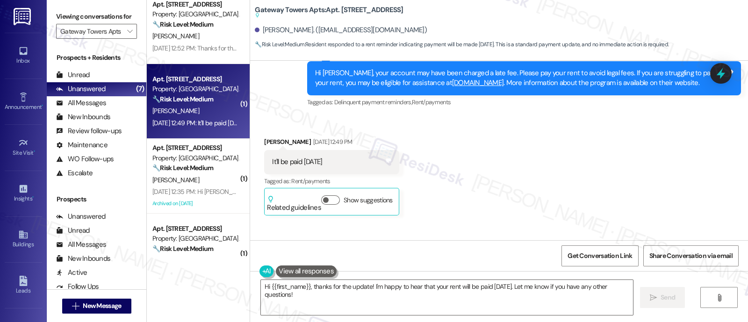
click at [414, 124] on div "Received via SMS Marquita Wright Aug 06, 2025 at 12:49 PM It'll be paid Friday …" at bounding box center [499, 169] width 498 height 107
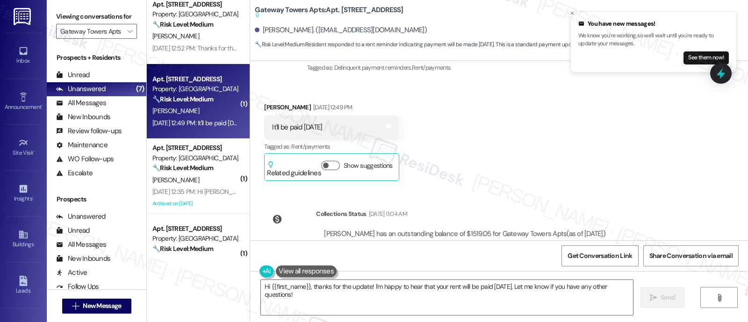
scroll to position [3806, 0]
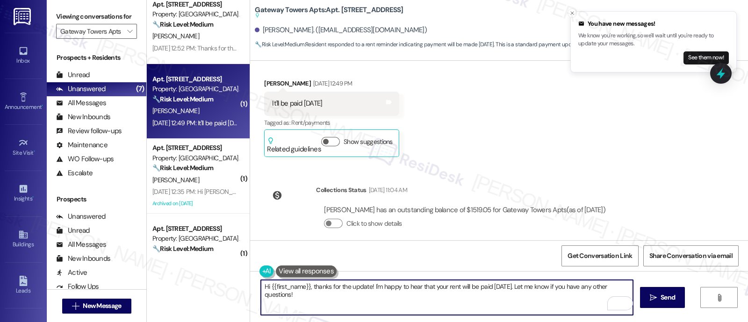
drag, startPoint x: 307, startPoint y: 285, endPoint x: 363, endPoint y: 286, distance: 56.6
click at [363, 286] on textarea "Hi {{first_name}}, thanks for the update! I'm happy to hear that your rent will…" at bounding box center [447, 297] width 372 height 35
type textarea "Hi {{first_name}}, sorry for the delay in getting back to you! Were you able to…"
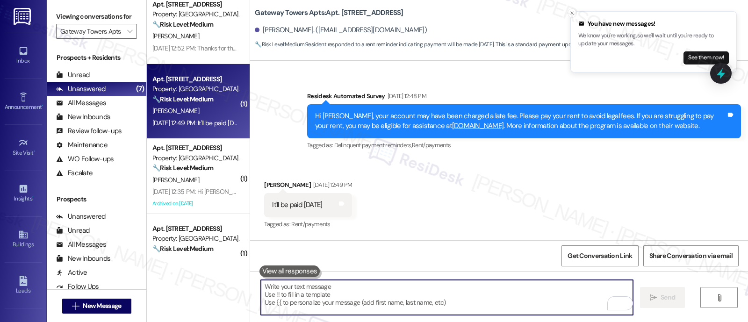
scroll to position [3692, 0]
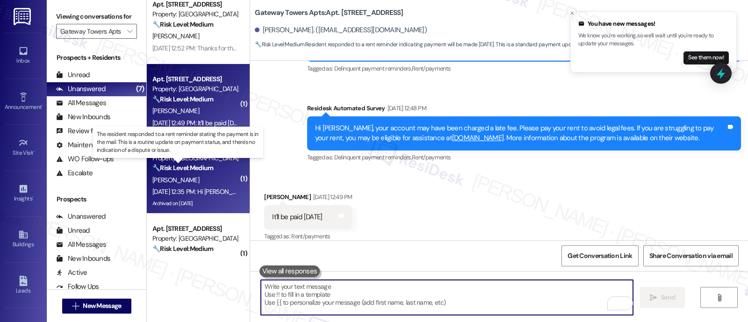
click at [181, 169] on strong "🔧 Risk Level: Medium" at bounding box center [182, 168] width 61 height 8
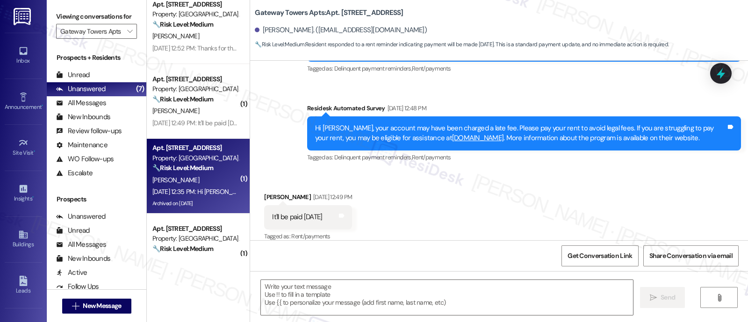
type textarea "Fetching suggested responses. Please feel free to read through the conversation…"
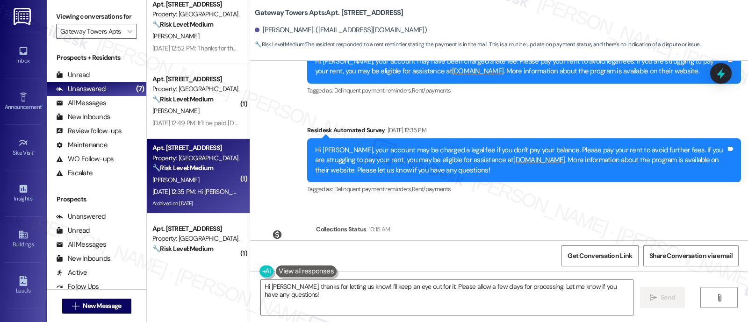
scroll to position [4959, 0]
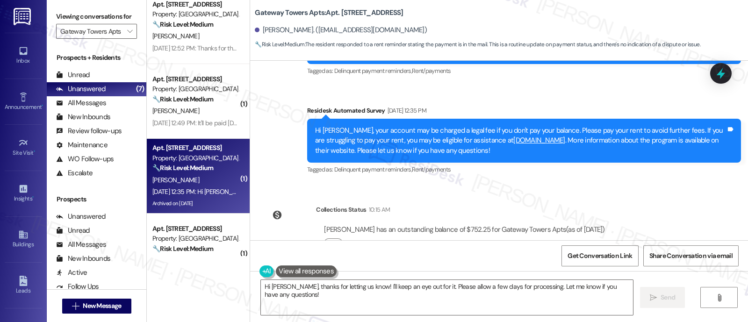
click at [505, 160] on div "Survey, sent via SMS Residesk Automated Survey Dec 09, 2024 at 12:45 PM Hi ther…" at bounding box center [499, 151] width 498 height 180
click at [419, 298] on textarea "Hi Robert, thanks for letting us know! I'll keep an eye out for it. Please allo…" at bounding box center [447, 297] width 372 height 35
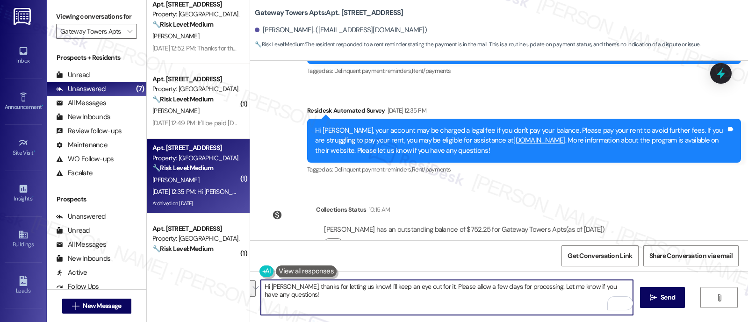
drag, startPoint x: 357, startPoint y: 287, endPoint x: 362, endPoint y: 295, distance: 9.5
click at [362, 295] on textarea "Hi Robert, thanks for letting us know! I'll keep an eye out for it. Please allo…" at bounding box center [447, 297] width 372 height 35
paste textarea "any applicable legal fees may still apply as per the terms of your lease. I jus…"
click at [286, 293] on textarea "Hi Robert, thanks for letting us know! Please submit the remainder of your bala…" at bounding box center [447, 297] width 372 height 35
click at [516, 302] on textarea "Hi Robert, thanks for letting us know! Please submit the remainder of your bala…" at bounding box center [447, 297] width 372 height 35
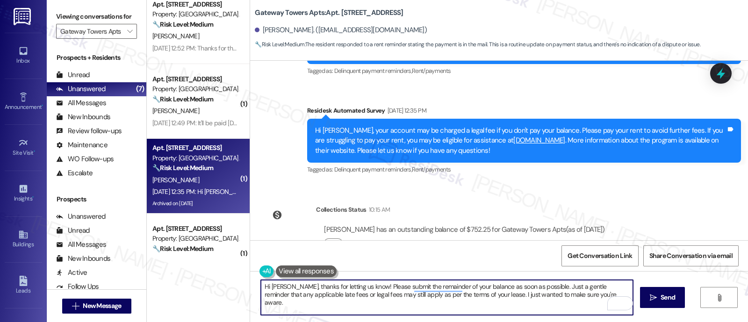
click at [317, 296] on textarea "Hi Robert, thanks for letting us know! Please submit the remainder of your bala…" at bounding box center [447, 297] width 372 height 35
click at [286, 296] on textarea "Hi Robert, thanks for letting us know! Please submit the remainder of your bala…" at bounding box center [447, 297] width 372 height 35
type textarea "Hi Robert, thanks for letting us know! Please submit the remainder of your bala…"
click at [526, 300] on textarea "Hi Robert, thanks for letting us know! Please submit the remainder of your bala…" at bounding box center [447, 297] width 372 height 35
click at [571, 300] on textarea "Hi Robert, thanks for letting us know! Please submit the remainder of your bala…" at bounding box center [447, 297] width 372 height 35
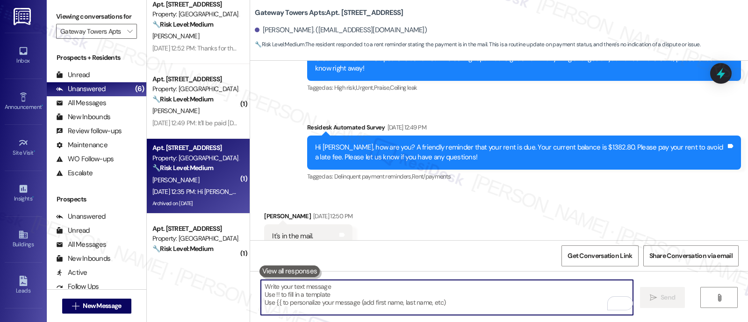
scroll to position [4685, 0]
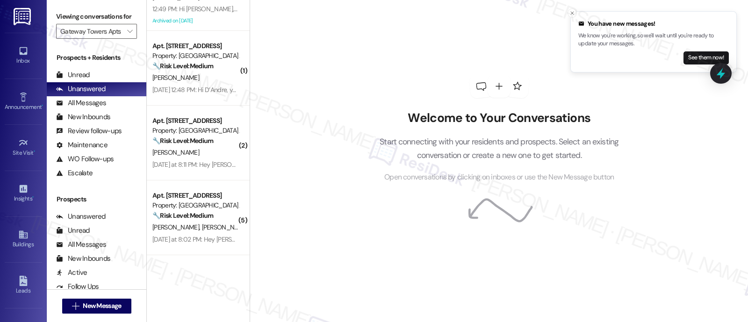
scroll to position [95, 0]
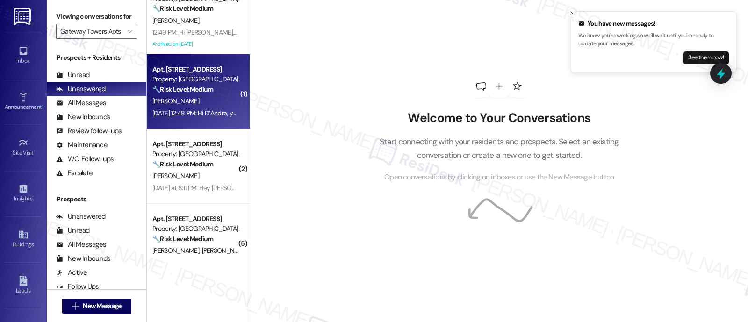
click at [173, 92] on strong "🔧 Risk Level: Medium" at bounding box center [182, 89] width 61 height 8
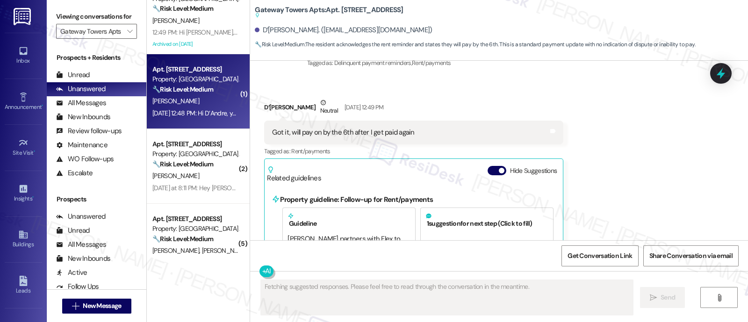
scroll to position [1103, 0]
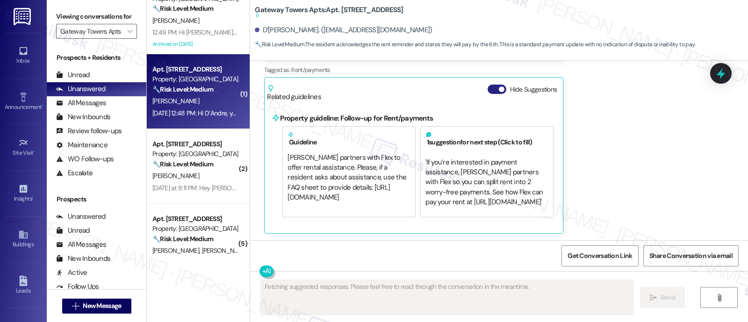
click at [489, 90] on button "Hide Suggestions" at bounding box center [497, 89] width 19 height 9
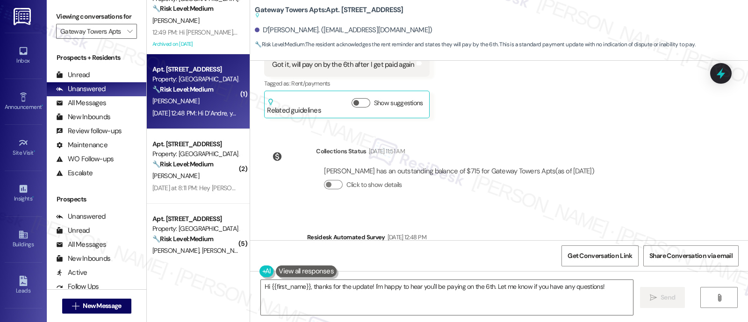
scroll to position [1149, 0]
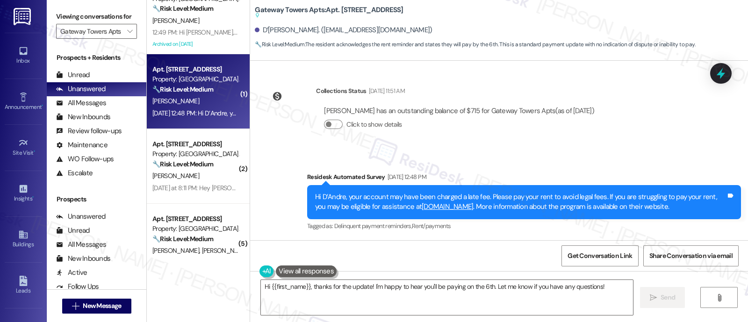
click at [648, 161] on div "Survey, sent via SMS Residesk Automated Survey Aug 06, 2025 at 12:48 PM Hi D’An…" at bounding box center [499, 195] width 498 height 89
click at [489, 288] on textarea "Hi {{first_name}}, thanks for the update! I'm happy to hear you'll be paying on…" at bounding box center [447, 297] width 372 height 35
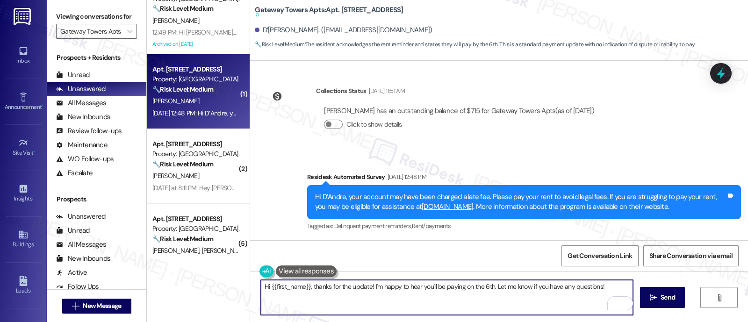
click at [367, 286] on textarea "Hi {{first_name}}, thanks for the update! I'm happy to hear you'll be paying on…" at bounding box center [447, 297] width 372 height 35
type textarea "Hi {{first_name}}, thanks for the update! Your updated balance is shown on the …"
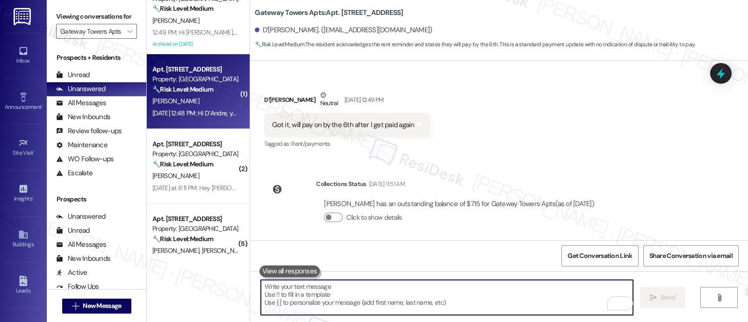
scroll to position [946, 0]
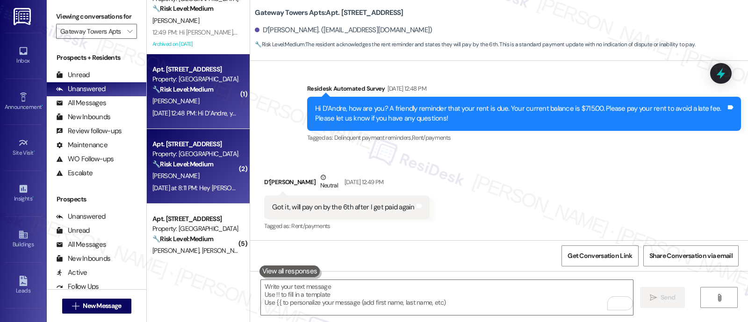
click at [190, 174] on div "[PERSON_NAME]" at bounding box center [195, 176] width 88 height 12
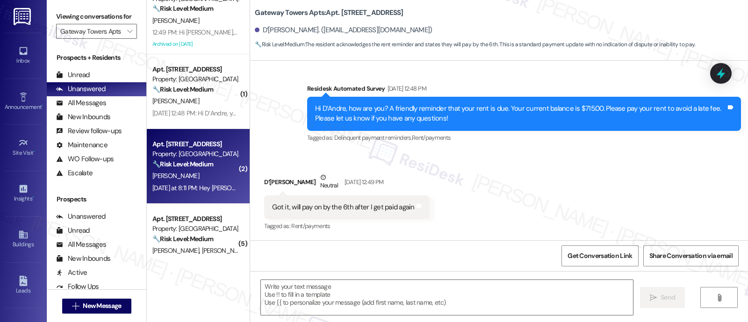
type textarea "Fetching suggested responses. Please feel free to read through the conversation…"
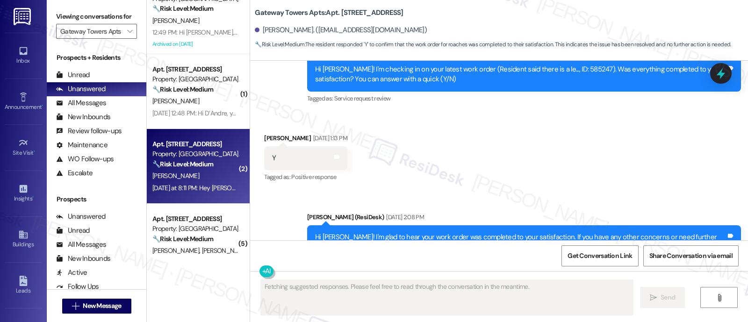
scroll to position [1010, 0]
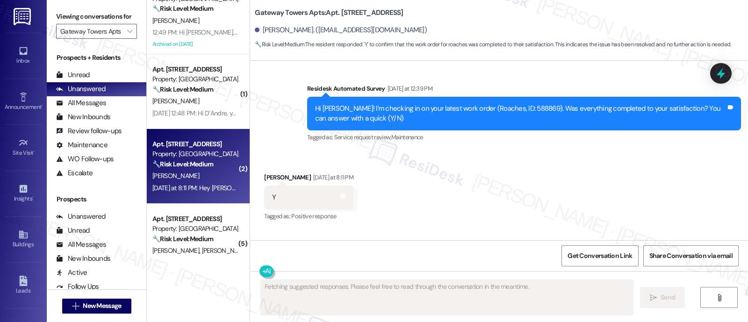
click at [564, 164] on div "Received via SMS Elaine Roditis Yesterday at 8:11 PM Y Tags and notes Tagged as…" at bounding box center [499, 190] width 498 height 79
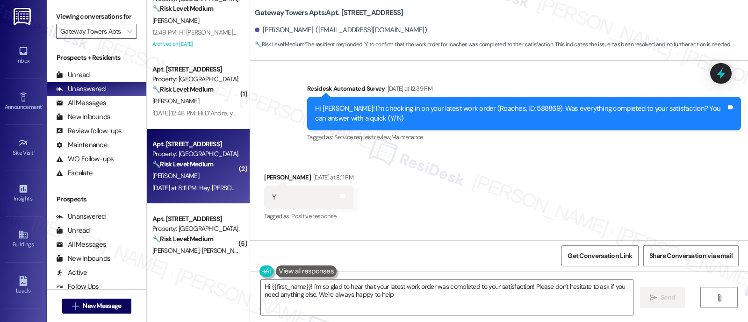
type textarea "Hi {{first_name}}! I'm so glad to hear that your latest work order was complete…"
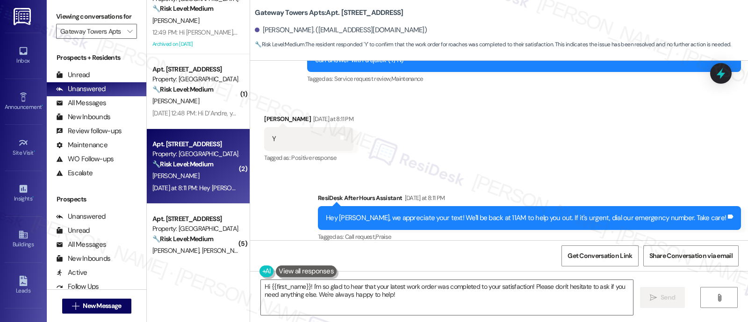
scroll to position [1089, 0]
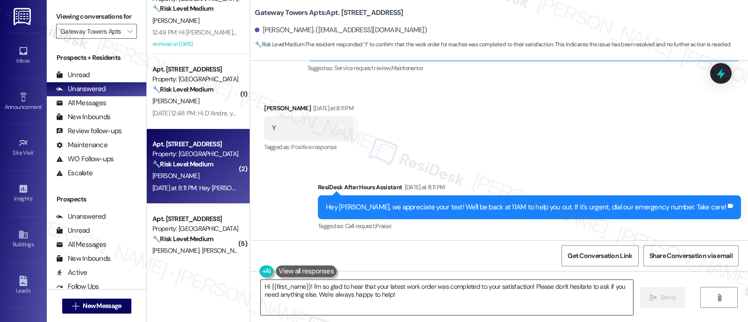
click at [533, 298] on textarea "Hi {{first_name}}! I'm so glad to hear that your latest work order was complete…" at bounding box center [447, 297] width 372 height 35
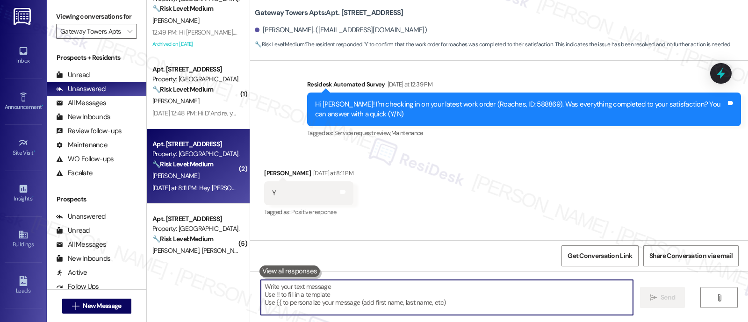
scroll to position [1010, 0]
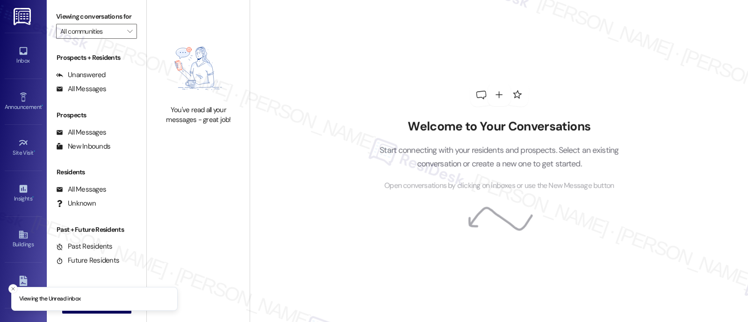
type input "Gateway Towers Apts"
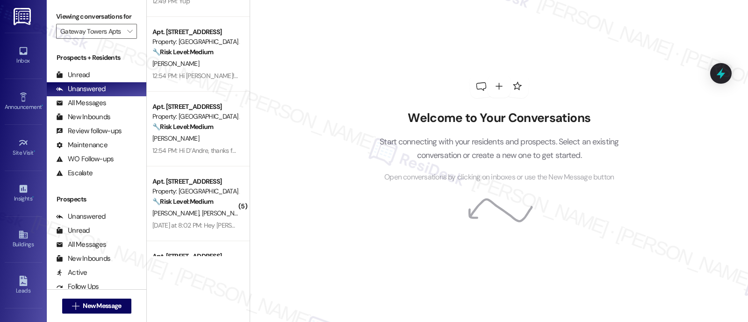
scroll to position [118, 0]
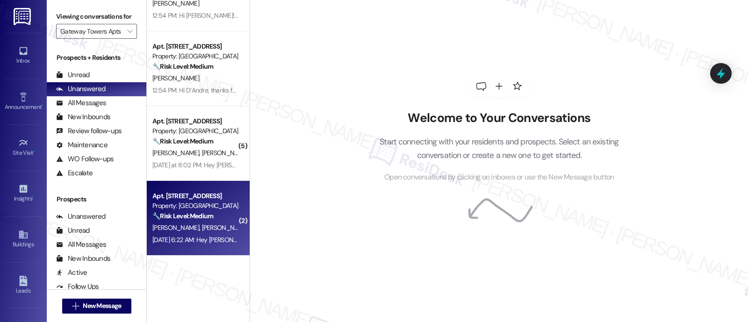
click at [202, 228] on span "[PERSON_NAME]" at bounding box center [225, 228] width 47 height 8
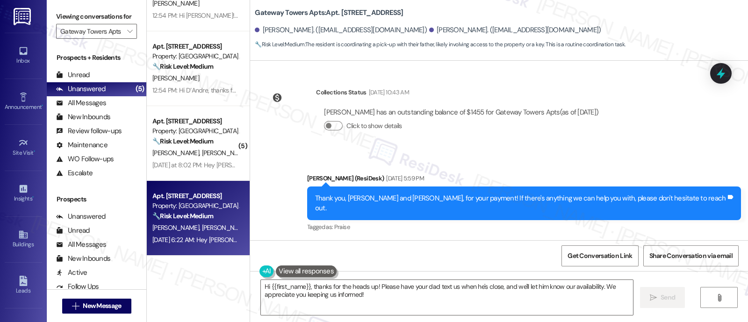
scroll to position [4458, 0]
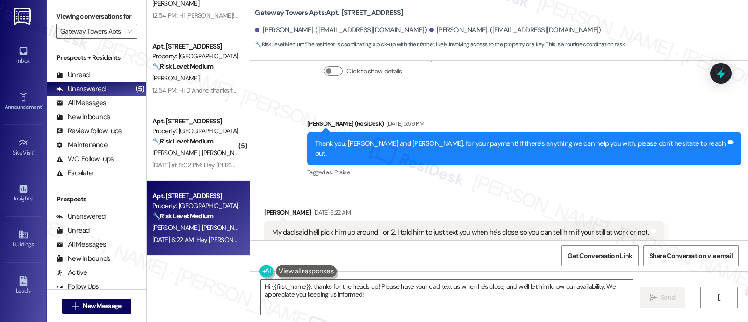
click at [280, 208] on div "[PERSON_NAME] [DATE] 6:22 AM" at bounding box center [464, 214] width 400 height 13
copy div "[PERSON_NAME]"
click at [289, 285] on textarea "Hi {{first_name}}, thanks for the heads up! Please have your dad text us when h…" at bounding box center [447, 297] width 372 height 35
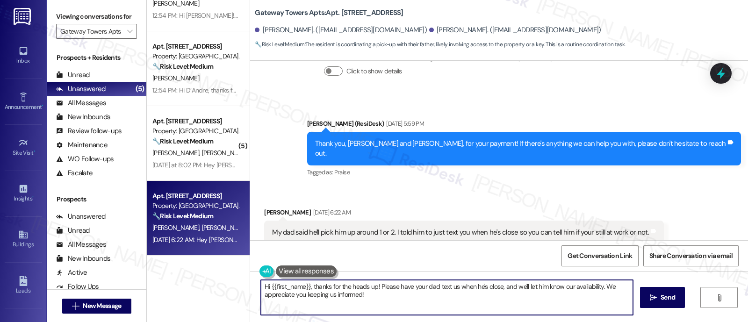
click at [289, 285] on textarea "Hi {{first_name}}, thanks for the heads up! Please have your dad text us when h…" at bounding box center [447, 297] width 372 height 35
paste textarea "[PERSON_NAME]"
paste textarea "it looks like your last text may have been sent by mistake—no worries at all! J…"
type textarea "Hi [PERSON_NAME], it looks like your last text may have been sent by mistake—no…"
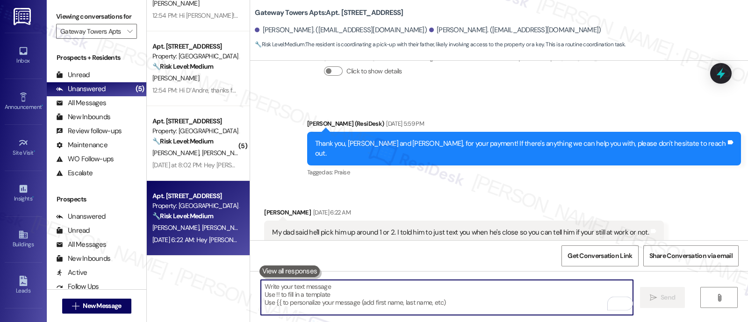
scroll to position [4379, 0]
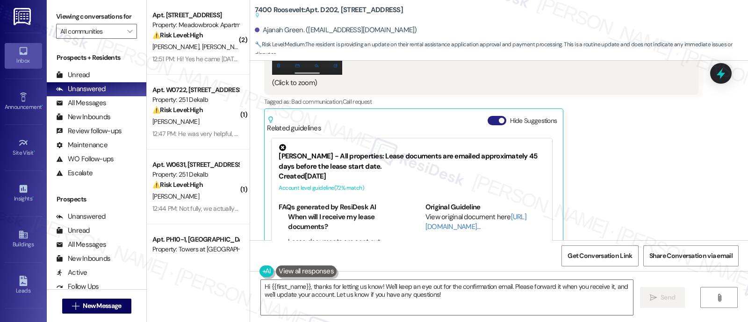
click at [488, 122] on button "Hide Suggestions" at bounding box center [497, 120] width 19 height 9
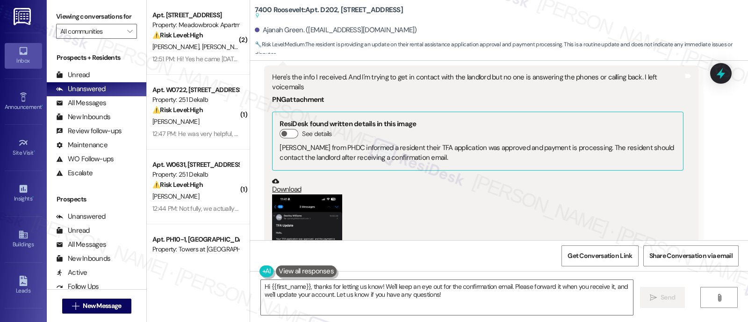
scroll to position [1666, 0]
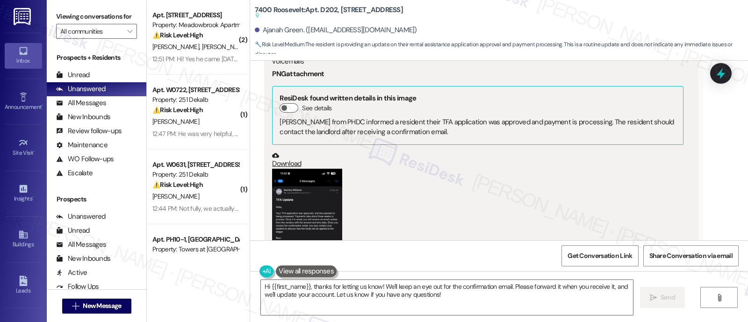
click at [292, 196] on button "Zoom image" at bounding box center [307, 245] width 70 height 152
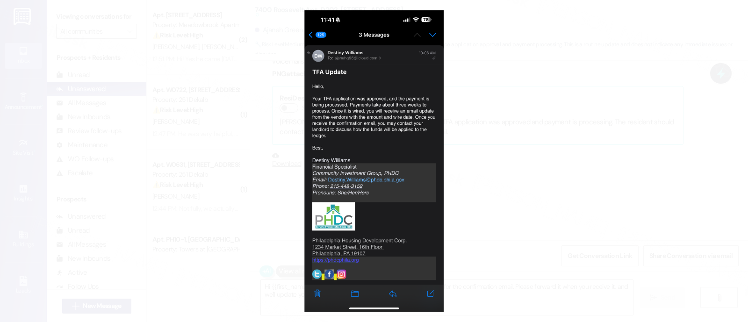
click at [532, 187] on button "Unzoom image" at bounding box center [374, 161] width 748 height 322
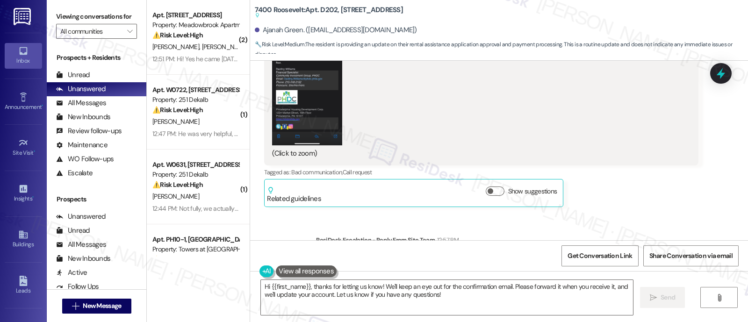
scroll to position [1900, 0]
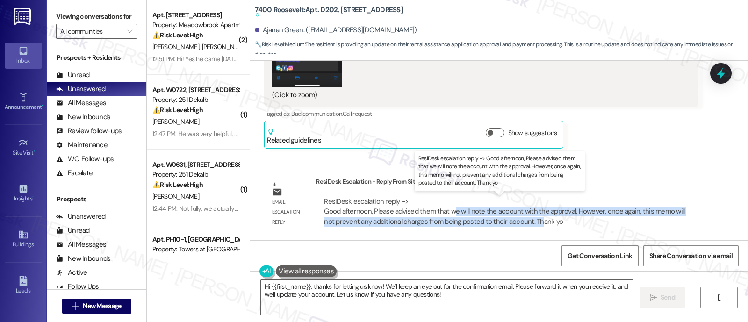
drag, startPoint x: 446, startPoint y: 211, endPoint x: 521, endPoint y: 220, distance: 76.3
click at [521, 220] on div "ResiDesk escalation reply -> Good afternoon, Please advised them that we will n…" at bounding box center [504, 211] width 361 height 29
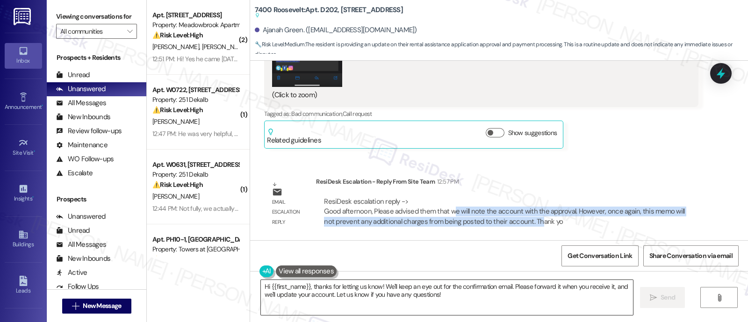
click at [508, 300] on textarea "Hi {{first_name}}, thanks for letting us know! We'll keep an eye out for the co…" at bounding box center [447, 297] width 372 height 35
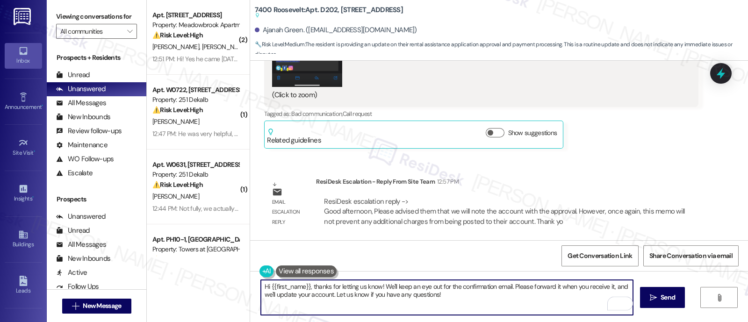
drag, startPoint x: 508, startPoint y: 300, endPoint x: 197, endPoint y: 261, distance: 313.4
click at [197, 261] on div "( 2 ) Apt. 366, 200 Meadowbrook Drive Property: Meadowbrook Apartments ⚠️ Risk …" at bounding box center [447, 161] width 601 height 322
paste textarea "Please note that while we’ve added the memo to your account regarding your paym…"
click at [475, 286] on textarea "Please note that while we’ve added the memo to your account regarding your paym…" at bounding box center [447, 297] width 372 height 35
click at [383, 287] on textarea "Thank you for sending this. Please note that while we’ve added the memo to your…" at bounding box center [447, 297] width 372 height 35
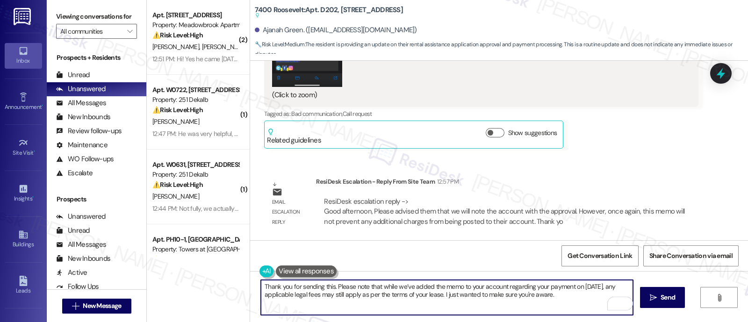
click at [435, 287] on textarea "Thank you for sending this. Please note that while we’ve added the memo to your…" at bounding box center [447, 297] width 372 height 35
click at [491, 286] on textarea "Thank you for sending this. Please note that while we’ve added the memo to your…" at bounding box center [447, 297] width 372 height 35
click at [543, 288] on textarea "Thank you for sending this. Please note that while we’ve added the memo to your…" at bounding box center [447, 297] width 372 height 35
drag, startPoint x: 609, startPoint y: 288, endPoint x: 627, endPoint y: 259, distance: 33.6
click at [611, 288] on textarea "Thank you for sending this. Please note that while we’ve added the memo to your…" at bounding box center [447, 297] width 372 height 35
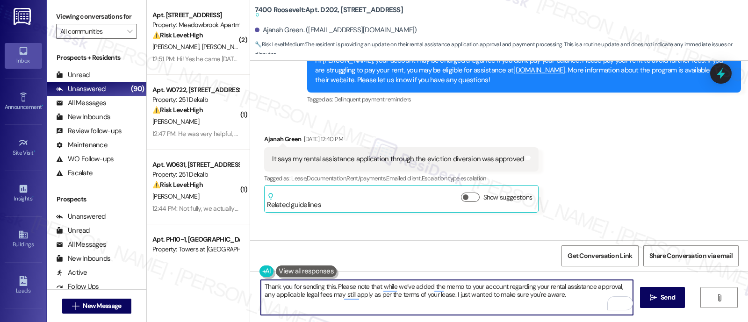
scroll to position [1141, 0]
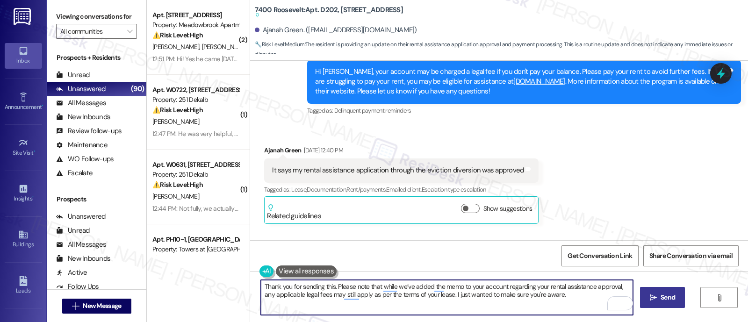
type textarea "Thank you for sending this. Please note that while we’ve added the memo to your…"
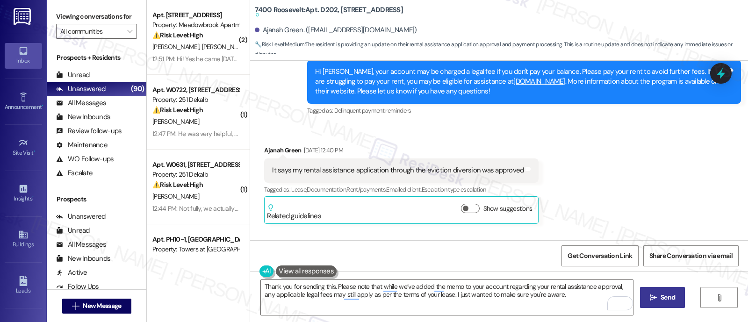
click at [660, 291] on button " Send" at bounding box center [662, 297] width 45 height 21
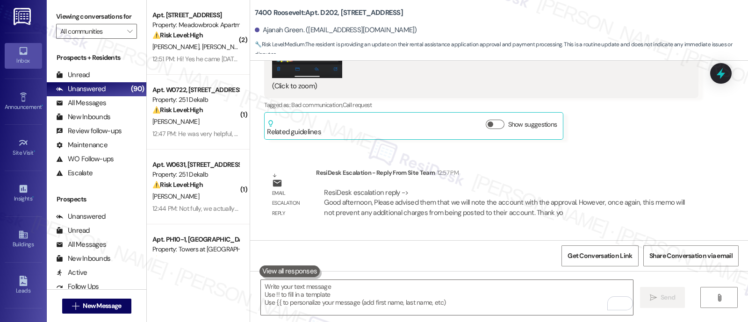
scroll to position [1877, 0]
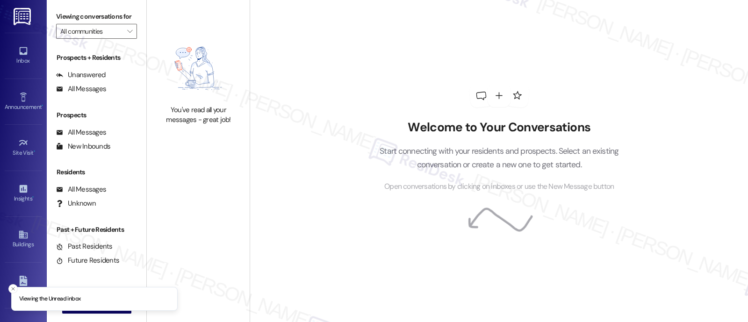
type input "Gateway Towers Apts"
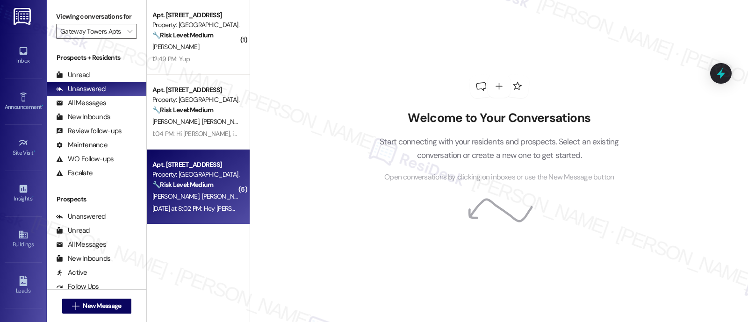
click at [206, 198] on span "[PERSON_NAME]" at bounding box center [225, 196] width 47 height 8
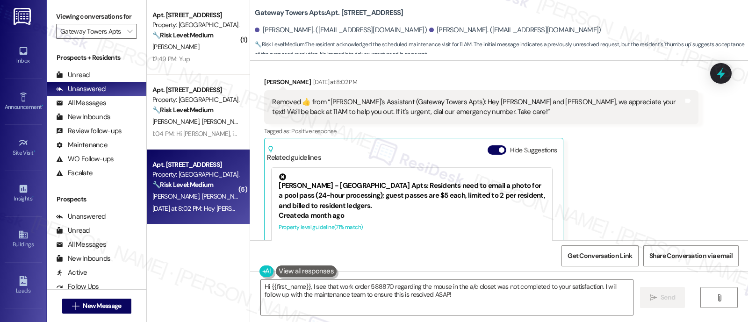
scroll to position [1957, 0]
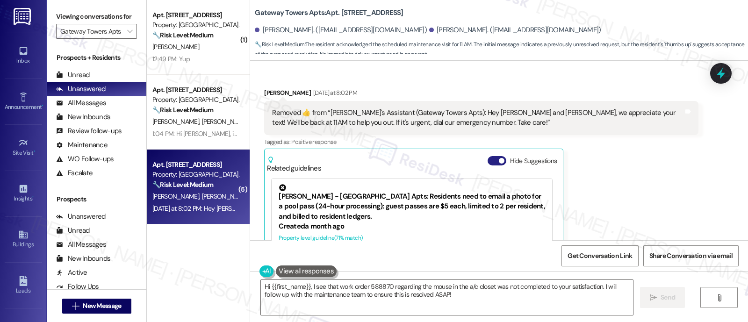
click at [491, 156] on button "Hide Suggestions" at bounding box center [497, 160] width 19 height 9
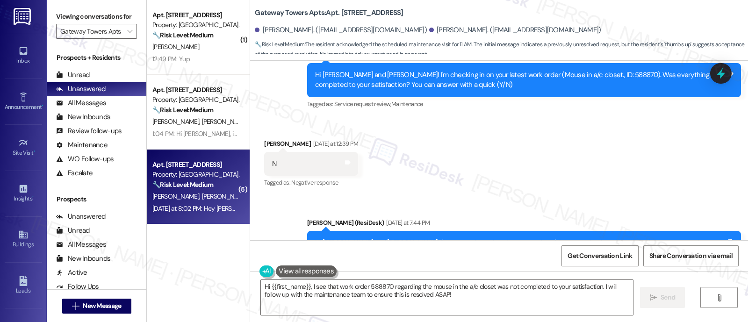
scroll to position [1528, 0]
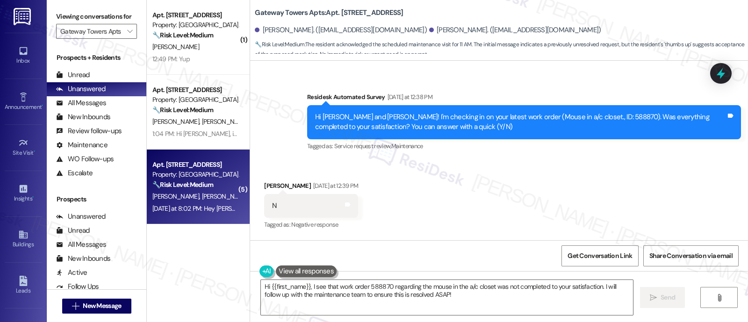
click at [571, 112] on div "Hi [PERSON_NAME] and [PERSON_NAME]! I'm checking in on your latest work order (…" at bounding box center [520, 122] width 411 height 20
copy div "588870"
click at [501, 187] on div "Received via SMS [PERSON_NAME] [DATE] at 12:39 PM N Tags and notes Tagged as: N…" at bounding box center [499, 199] width 498 height 79
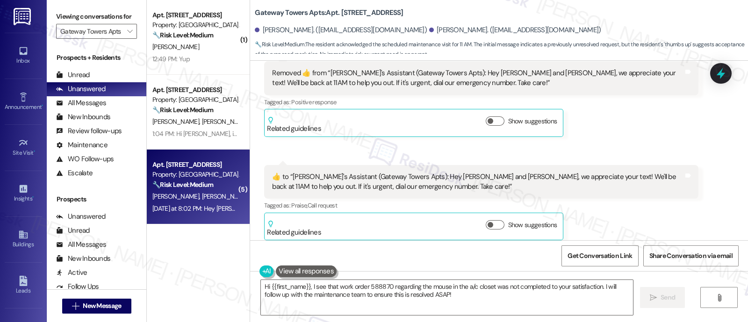
scroll to position [2054, 0]
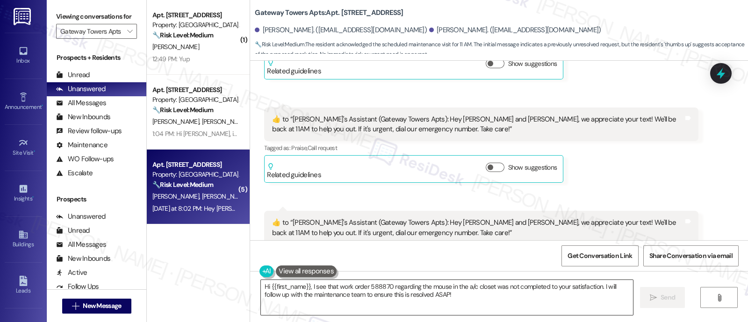
click at [356, 293] on textarea "Hi {{first_name}}, I see that work order 588870 regarding the mouse in the a/c …" at bounding box center [447, 297] width 372 height 35
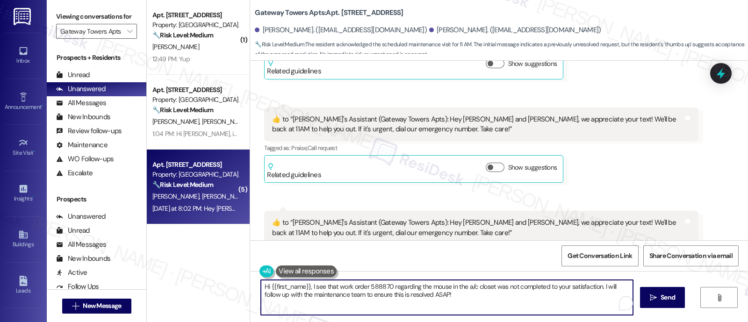
click at [522, 296] on textarea "Hi {{first_name}}, I see that work order 588870 regarding the mouse in the a/c …" at bounding box center [447, 297] width 372 height 35
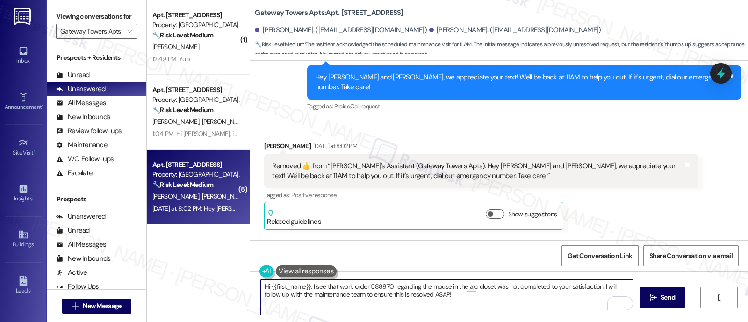
scroll to position [1879, 0]
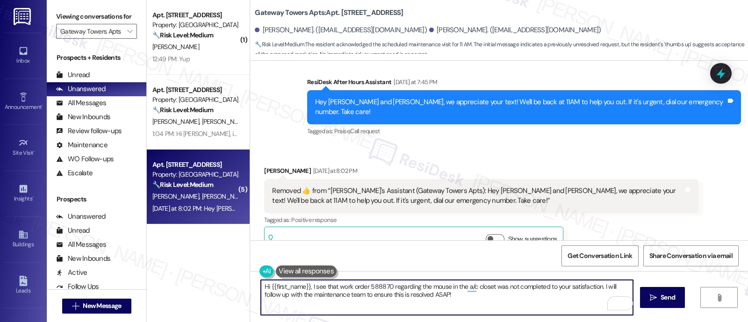
click at [264, 166] on div "[PERSON_NAME] [DATE] at 8:02 PM" at bounding box center [481, 172] width 434 height 13
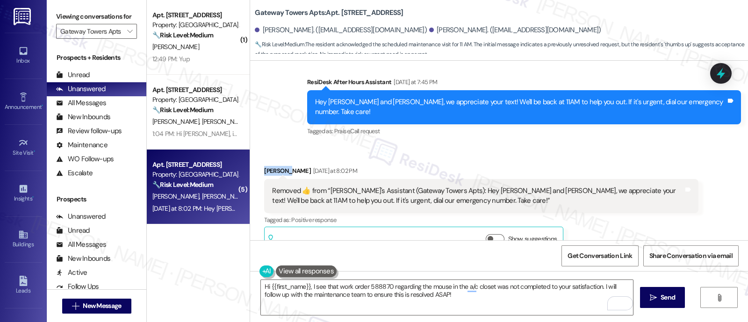
click at [264, 166] on div "[PERSON_NAME] [DATE] at 8:02 PM" at bounding box center [481, 172] width 434 height 13
copy div "[PERSON_NAME]"
click at [288, 288] on textarea "Hi {{first_name}}, I see that work order 588870 regarding the mouse in the a/c …" at bounding box center [447, 297] width 372 height 35
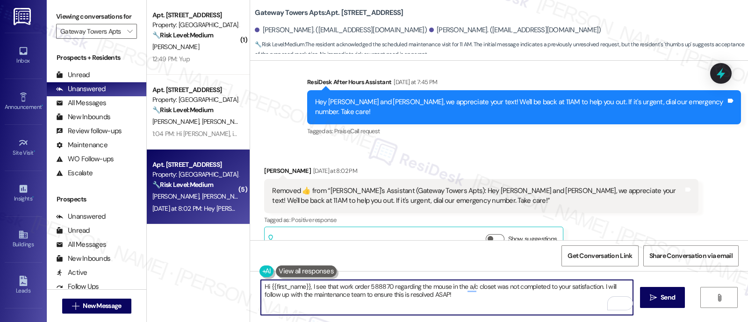
click at [288, 288] on textarea "Hi {{first_name}}, I see that work order 588870 regarding the mouse in the a/c …" at bounding box center [447, 297] width 372 height 35
paste textarea "Loretta"
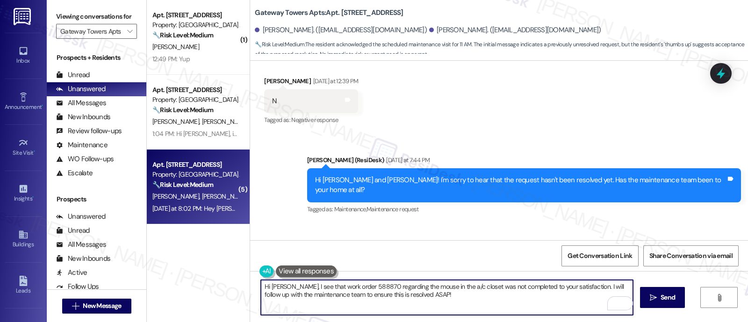
scroll to position [1658, 0]
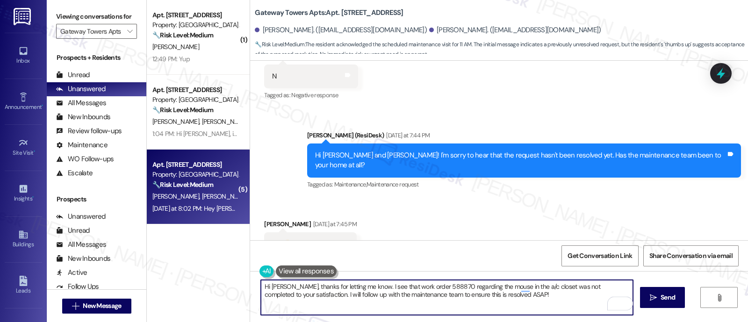
drag, startPoint x: 288, startPoint y: 296, endPoint x: 302, endPoint y: 281, distance: 19.9
click at [289, 296] on textarea "Hi Loretta, thanks for letting me know. I see that work order 588870 regarding …" at bounding box center [447, 297] width 372 height 35
click at [276, 296] on textarea "Hi Loretta, thanks for letting me know. I'm sorry to hear that maintenance hasn…" at bounding box center [447, 297] width 372 height 35
click at [449, 288] on textarea "Hi Loretta, thanks for letting me know. I'm sorry to hear that maintenance hasn…" at bounding box center [447, 297] width 372 height 35
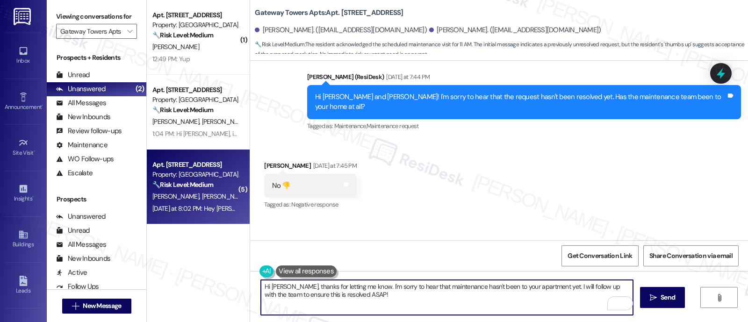
scroll to position [1774, 0]
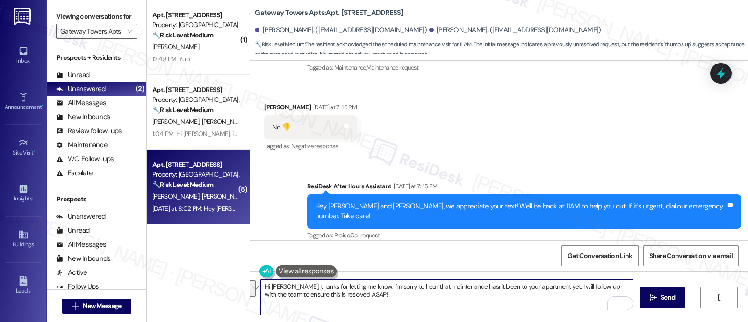
drag, startPoint x: 549, startPoint y: 286, endPoint x: 555, endPoint y: 296, distance: 11.1
click at [555, 296] on textarea "Hi Loretta, thanks for letting me know. I'm sorry to hear that maintenance hasn…" at bounding box center [447, 297] width 372 height 35
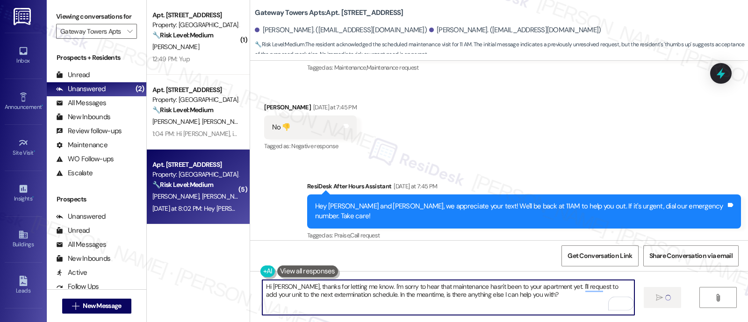
type textarea "Hi Loretta, thanks for letting me know. I'm sorry to hear that maintenance hasn…"
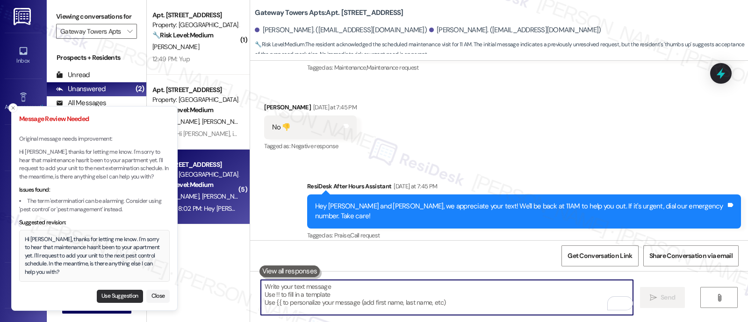
click at [119, 295] on button "Use Suggestion" at bounding box center [120, 296] width 46 height 13
type textarea "Hi Loretta, thanks for letting me know. I'm sorry to hear that maintenance hasn…"
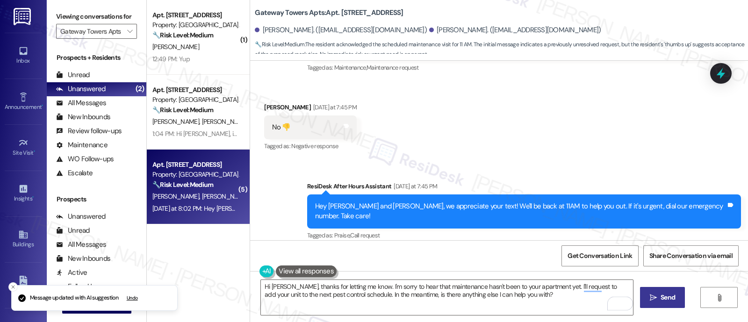
click at [659, 296] on span "Send" at bounding box center [668, 298] width 18 height 10
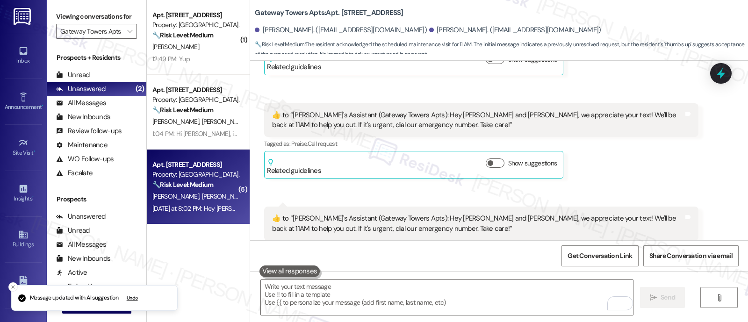
scroll to position [2077, 0]
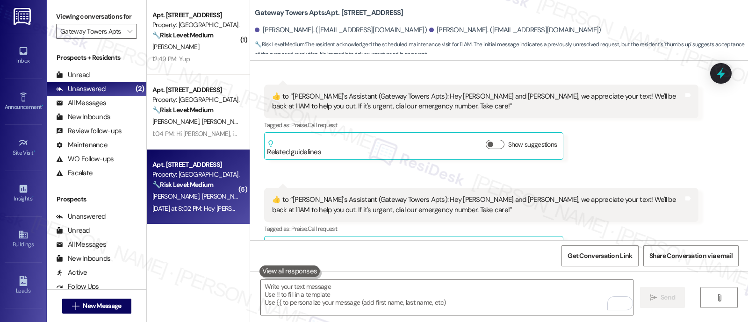
drag, startPoint x: 655, startPoint y: 183, endPoint x: 603, endPoint y: 209, distance: 57.7
click at [655, 195] on div "​👍​ to “ Emily's Assistant (Gateway Towers Apts): Hey Loretta and Victor, we ap…" at bounding box center [477, 205] width 411 height 20
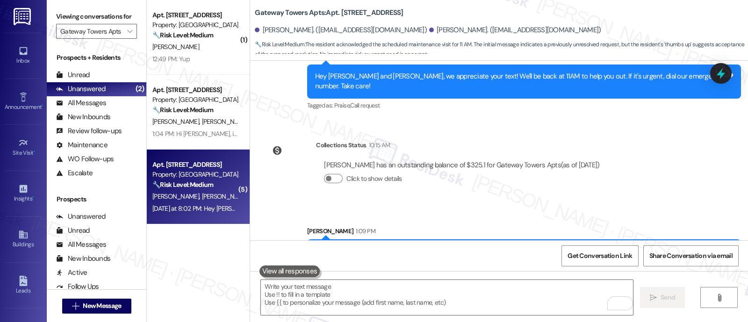
drag, startPoint x: 666, startPoint y: 173, endPoint x: 669, endPoint y: 165, distance: 8.4
click at [669, 205] on div "Sent via SMS Sarah 1:09 PM Hi Loretta, thanks for letting me know. I'm sorry to…" at bounding box center [499, 242] width 498 height 75
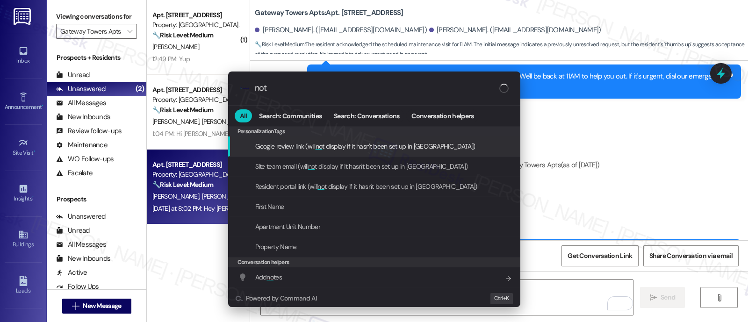
type input "note"
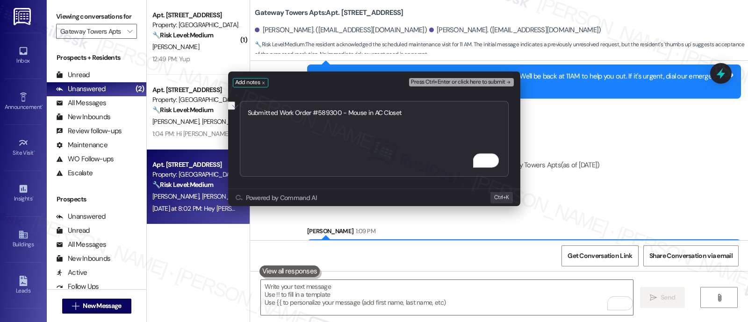
type textarea "Submitted Work Order #589300 - Mouse in AC Closet"
click at [502, 85] on span "Press Ctrl+Enter or click here to submit" at bounding box center [458, 82] width 94 height 7
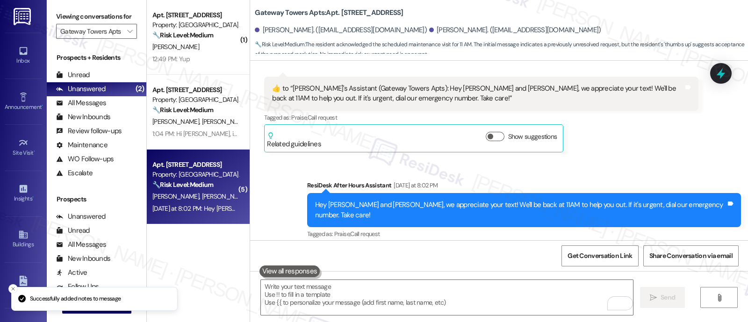
scroll to position [2206, 0]
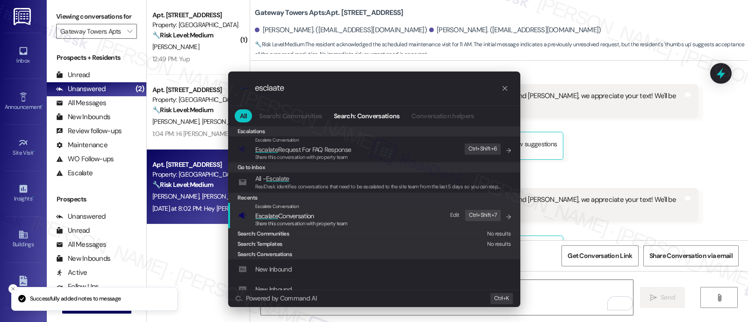
type input "esclaate"
click at [311, 222] on span "Share this conversation with property team" at bounding box center [301, 223] width 93 height 7
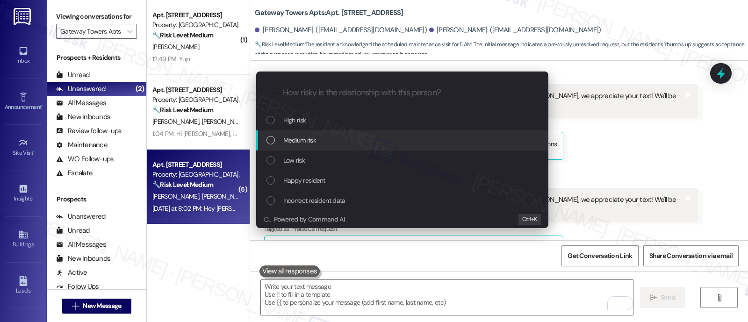
click at [299, 142] on span "Medium risk" at bounding box center [299, 140] width 33 height 10
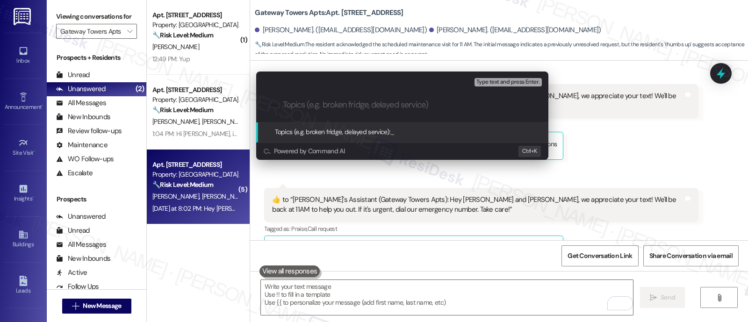
paste input "Submitted Work Order #589300 - Mouse in AC Closet"
type input "Submitted Work Order #589300 - Mouse in AC Closet"
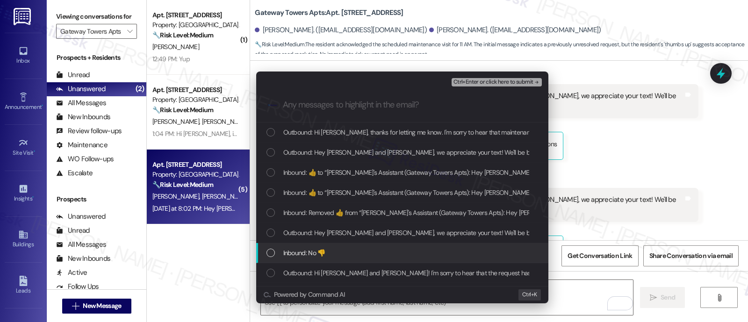
click at [320, 249] on span "Inbound: No 👎" at bounding box center [304, 253] width 42 height 10
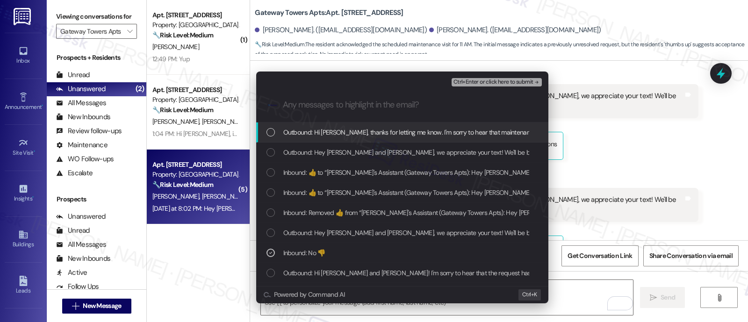
click at [503, 82] on span "Ctrl+Enter or click here to submit" at bounding box center [494, 82] width 80 height 7
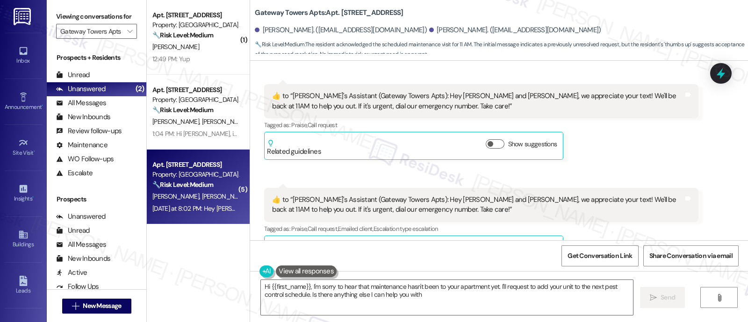
type textarea "Hi {{first_name}}, I'm sorry to hear that maintenance hasn't been to your apart…"
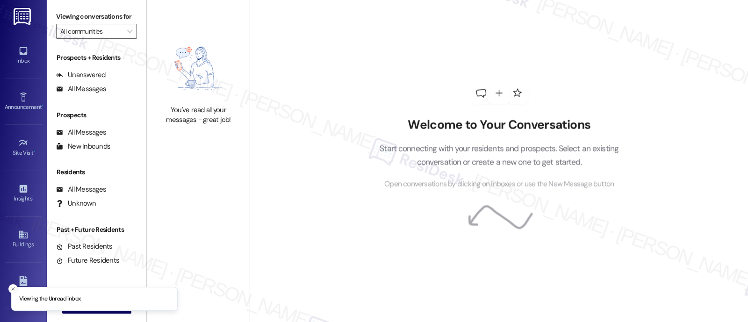
type input "Gateway Towers Apts"
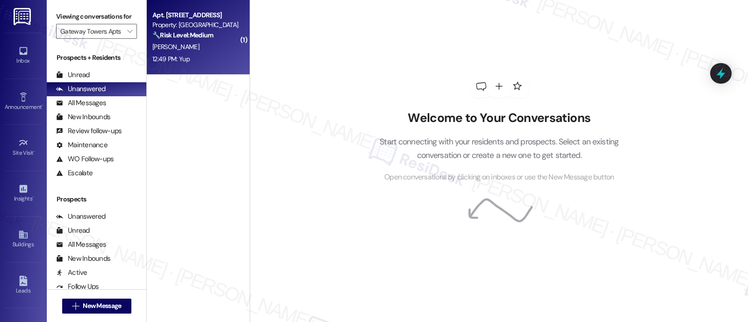
click at [206, 52] on div "[PERSON_NAME]" at bounding box center [195, 47] width 88 height 12
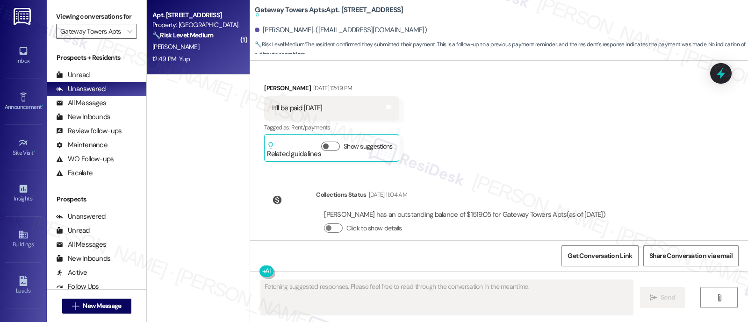
scroll to position [3964, 0]
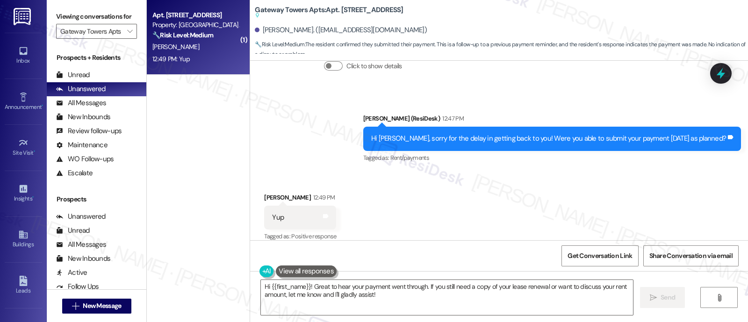
click at [524, 183] on div "Received via SMS [PERSON_NAME] 12:49 PM Yup Tags and notes Tagged as: Positive …" at bounding box center [499, 211] width 498 height 79
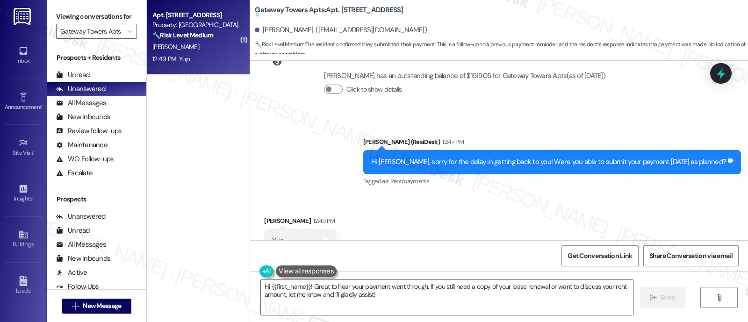
scroll to position [3965, 0]
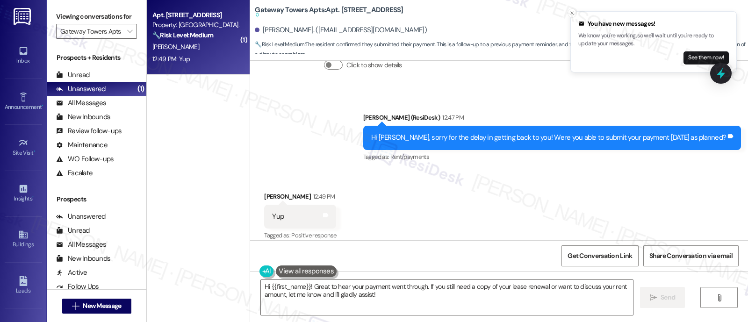
click at [517, 213] on div "Received via SMS [PERSON_NAME] 12:49 PM Yup Tags and notes Tagged as: Positive …" at bounding box center [499, 210] width 498 height 79
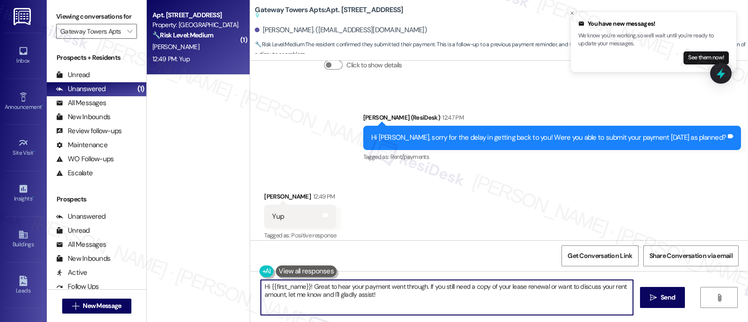
drag, startPoint x: 224, startPoint y: 285, endPoint x: 177, endPoint y: 285, distance: 47.2
click at [177, 285] on div "( 1 ) Apt. [STREET_ADDRESS] Property: [GEOGRAPHIC_DATA] Apts 🔧 Risk Level: Medi…" at bounding box center [447, 161] width 601 height 322
click at [388, 285] on textarea "Great to hear your payment went through. If you still need a copy of your lease…" at bounding box center [447, 297] width 372 height 35
click at [380, 287] on textarea "Great to hear your payment went through. If you still need a copy of your lease…" at bounding box center [447, 297] width 372 height 35
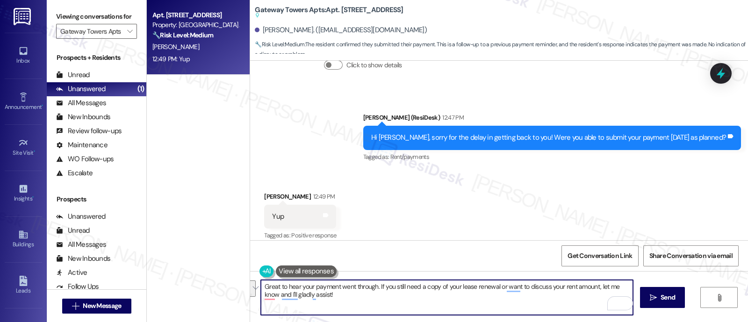
paste textarea "have any other questions or concerns, please get in touch with us. Have a great…"
type textarea "Great to hear your payment went through. If you have any other questions or con…"
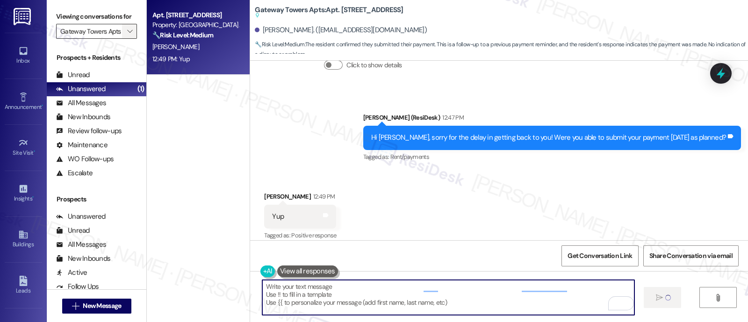
scroll to position [3936, 0]
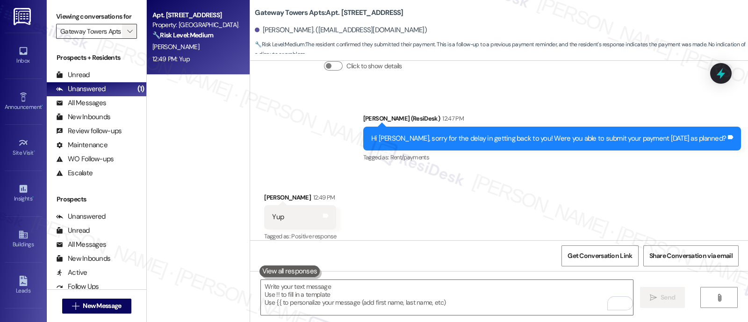
click at [125, 39] on span "" at bounding box center [129, 31] width 9 height 15
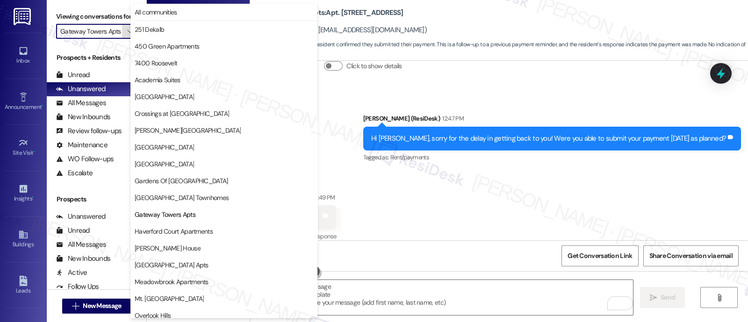
scroll to position [152, 0]
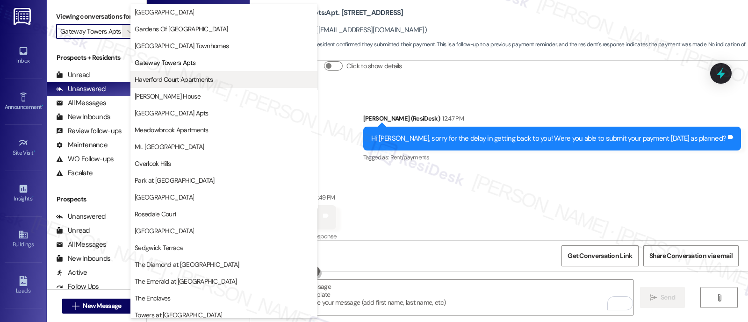
click at [192, 76] on span "Haverford Court Apartments" at bounding box center [174, 79] width 78 height 9
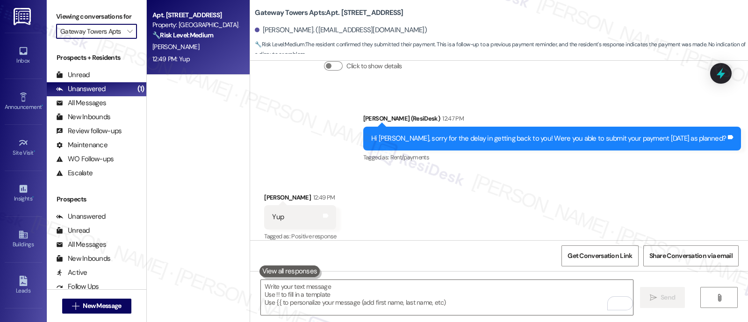
type input "Haverford Court Apartments"
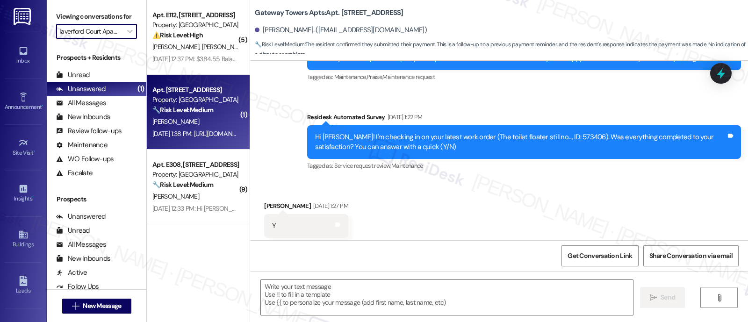
type textarea "Fetching suggested responses. Please feel free to read through the conversation…"
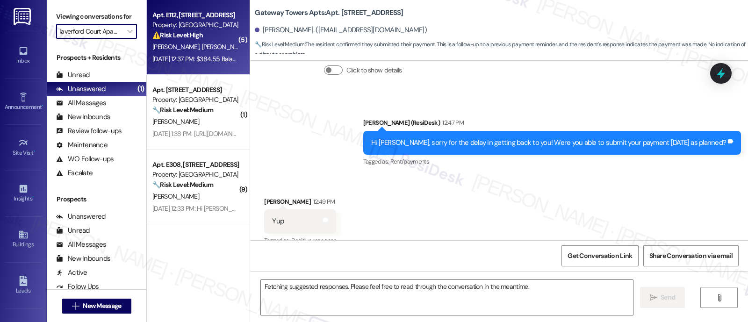
scroll to position [3936, 0]
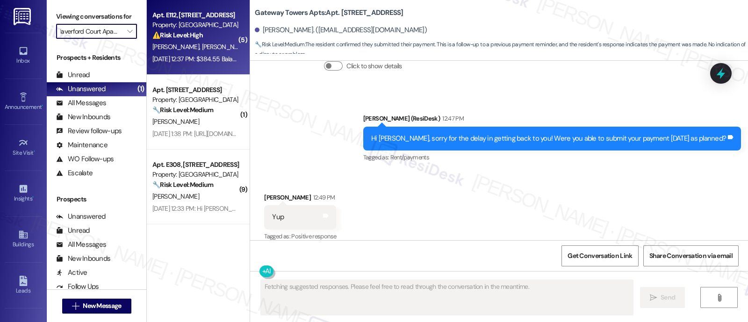
click at [202, 43] on span "[PERSON_NAME]" at bounding box center [225, 47] width 47 height 8
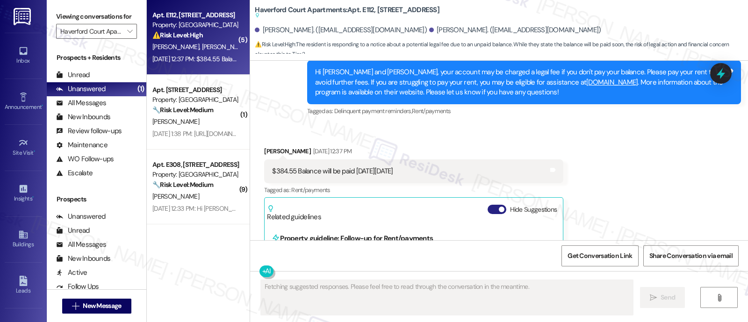
click at [488, 205] on button "Hide Suggestions" at bounding box center [497, 209] width 19 height 9
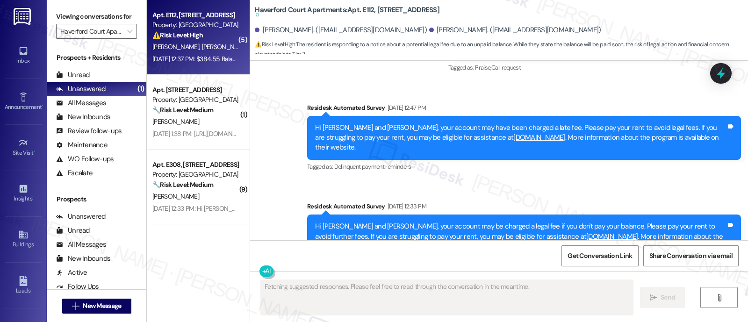
scroll to position [3705, 0]
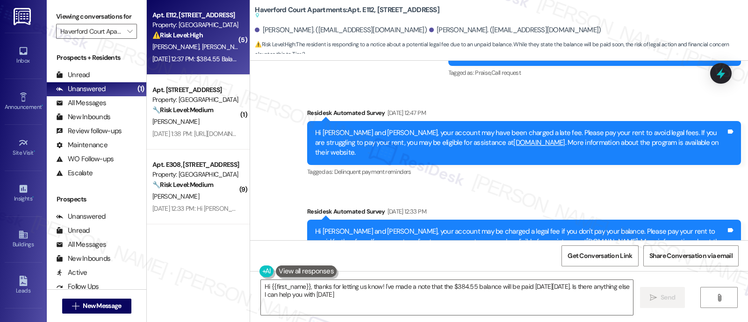
type textarea "Hi {{first_name}}, thanks for letting us know! I've made a note that the $384.5…"
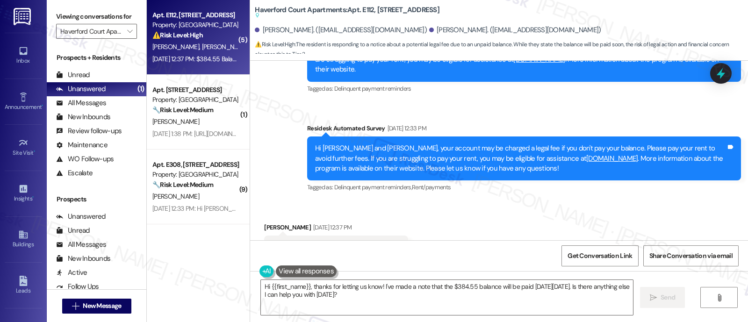
scroll to position [3822, 0]
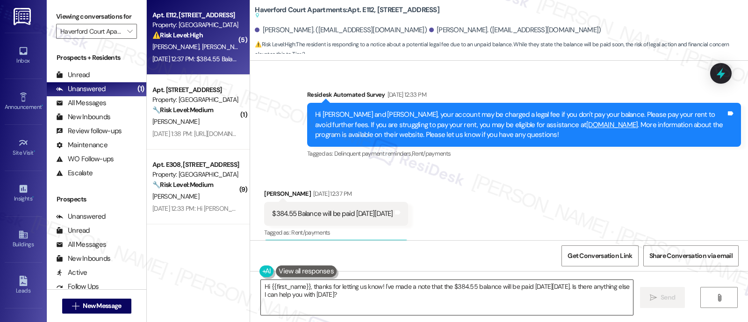
click at [599, 296] on textarea "Hi {{first_name}}, thanks for letting us know! I've made a note that the $384.5…" at bounding box center [447, 297] width 372 height 35
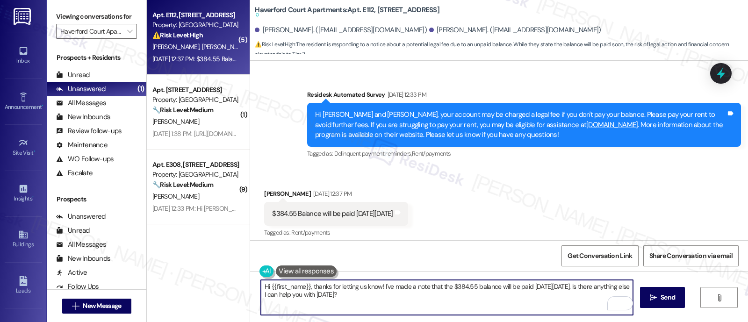
click at [602, 287] on textarea "Hi {{first_name}}, thanks for letting us know! I've made a note that the $384.5…" at bounding box center [447, 297] width 372 height 35
paste textarea "f you have any other questions or concerns, please get in touch with us. Have a…"
click at [278, 287] on textarea "Hi {{first_name}}, thanks for letting us know! I've made a note that the $384.5…" at bounding box center [447, 297] width 372 height 35
type textarea "Hi [PERSON_NAME], thanks for letting us know! I've made a note that the $384.55…"
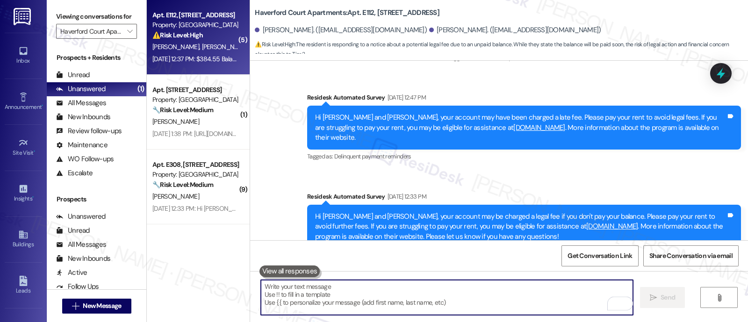
scroll to position [3679, 0]
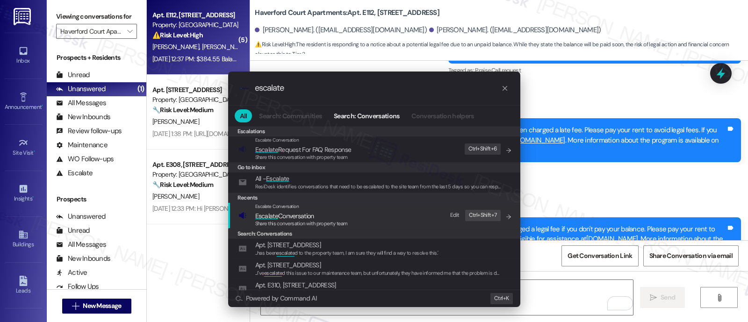
type input "escalate"
click at [291, 209] on div "Escalate Conversation" at bounding box center [301, 206] width 93 height 7
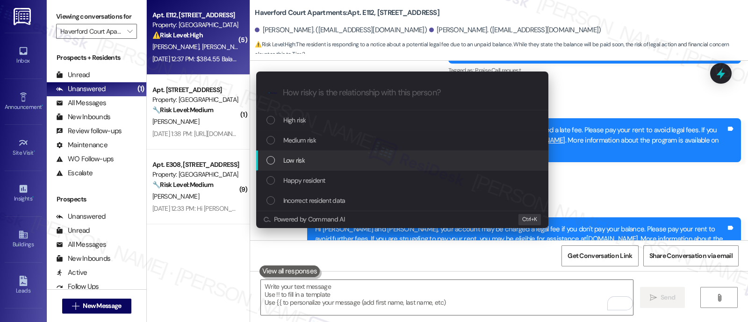
click at [330, 155] on div "Low risk" at bounding box center [404, 160] width 274 height 10
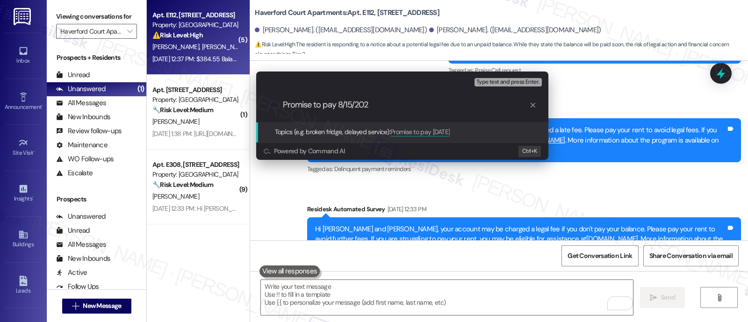
type input "Promise to pay 8/15/2025"
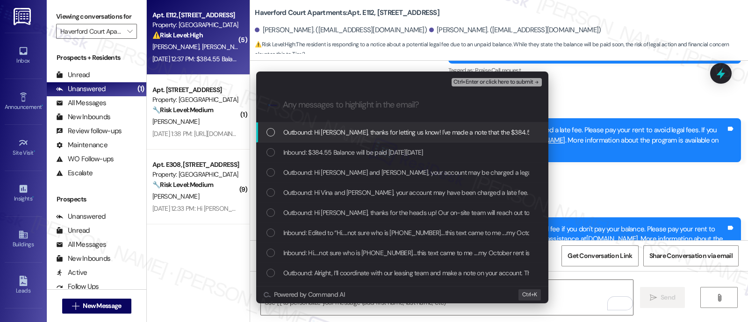
click at [330, 155] on span "Inbound: $384.55 Balance will be paid on Friday Aug 15th 2025" at bounding box center [353, 152] width 140 height 10
click at [471, 79] on span "Ctrl+Enter or click here to submit" at bounding box center [494, 82] width 80 height 7
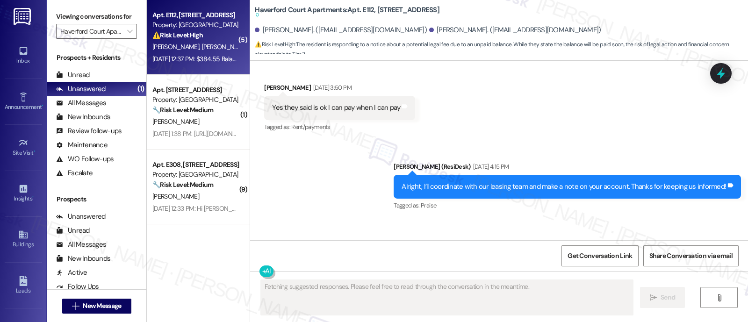
scroll to position [3864, 0]
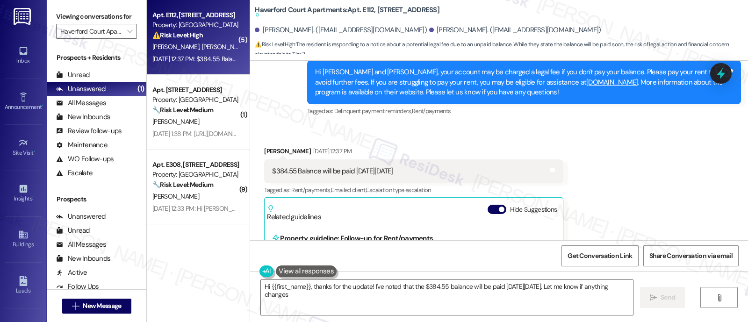
type textarea "Hi {{first_name}}, thanks for the update! I've noted that the $384.55 balance w…"
click at [488, 205] on button "Hide Suggestions" at bounding box center [497, 209] width 19 height 9
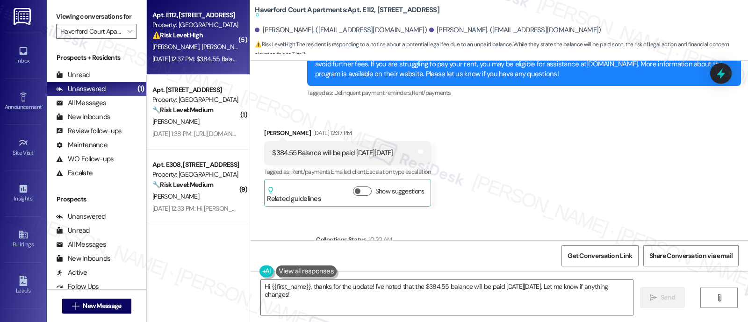
scroll to position [3910, 0]
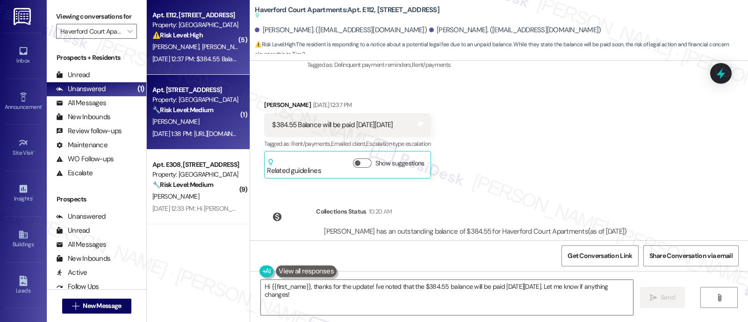
click at [175, 115] on div "🔧 Risk Level: Medium The resident sent a link, which appears to be unrelated to…" at bounding box center [195, 110] width 87 height 10
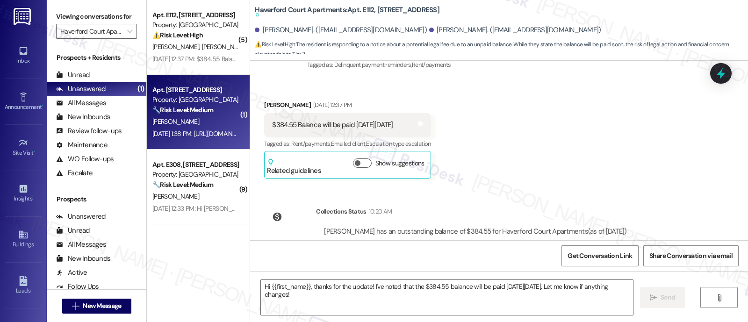
type textarea "Fetching suggested responses. Please feel free to read through the conversation…"
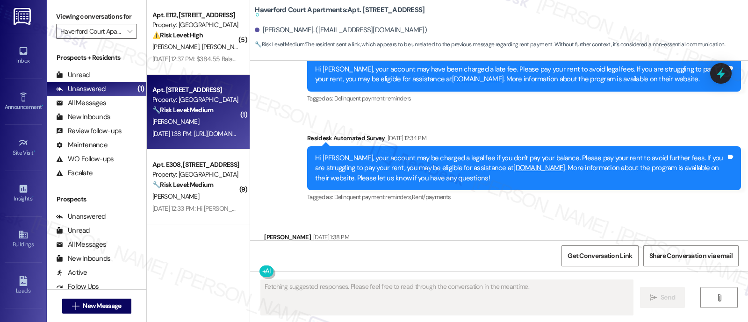
scroll to position [3593, 0]
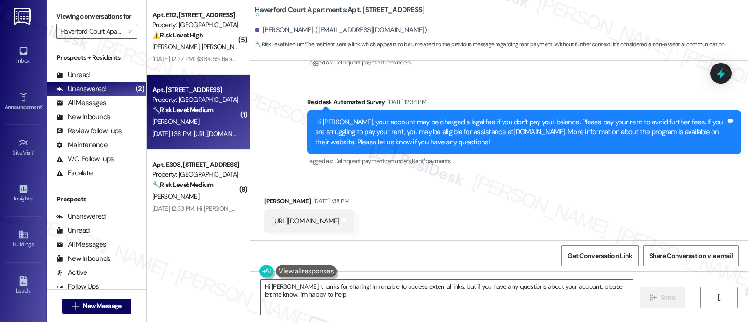
type textarea "Hi Vanessa, thanks for sharing! I'm unable to access external links, but if you…"
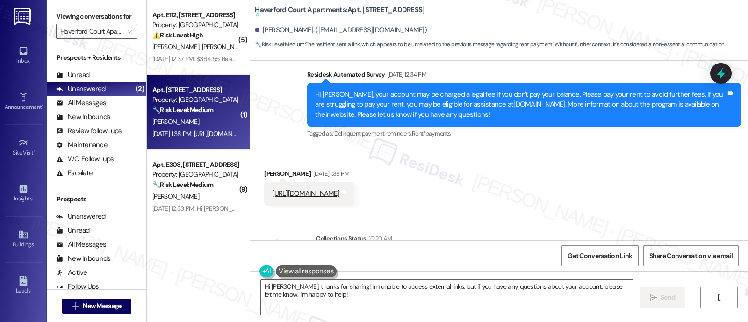
scroll to position [3679, 0]
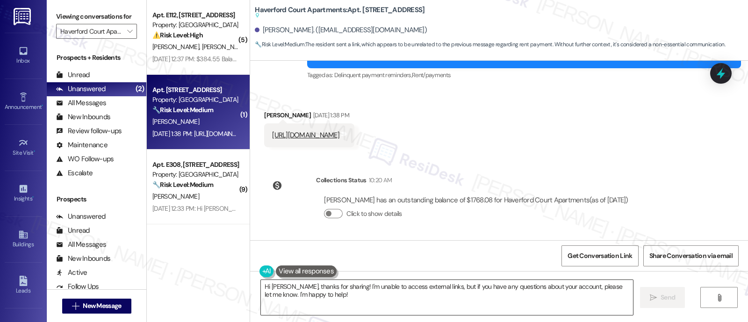
click at [431, 296] on textarea "Hi Vanessa, thanks for sharing! I'm unable to access external links, but if you…" at bounding box center [447, 297] width 372 height 35
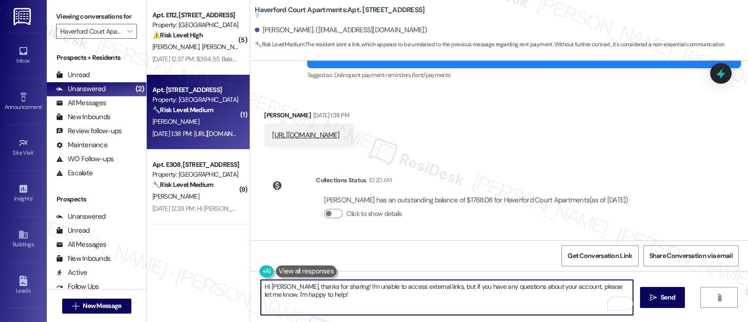
click at [539, 286] on textarea "Hi Vanessa, thanks for sharing! I'm unable to access external links, but if you…" at bounding box center [447, 297] width 372 height 35
click at [580, 296] on textarea "Hi Vanessa, thanks for sharing! I'm unable to access external links, but if you…" at bounding box center [447, 297] width 372 height 35
click at [541, 298] on textarea "Hi Vanessa, thanks for sharing! I'm unable to access external links, but if you…" at bounding box center [447, 297] width 372 height 35
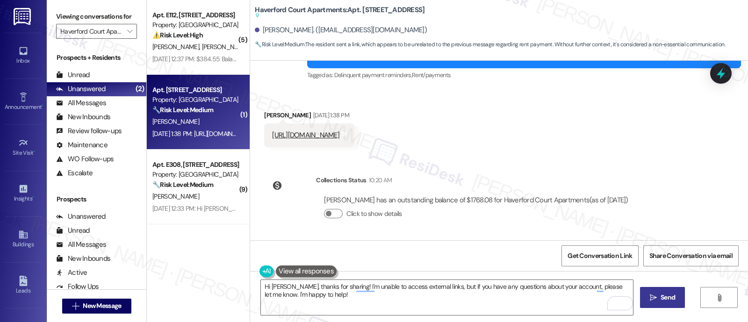
click at [664, 304] on button " Send" at bounding box center [662, 297] width 45 height 21
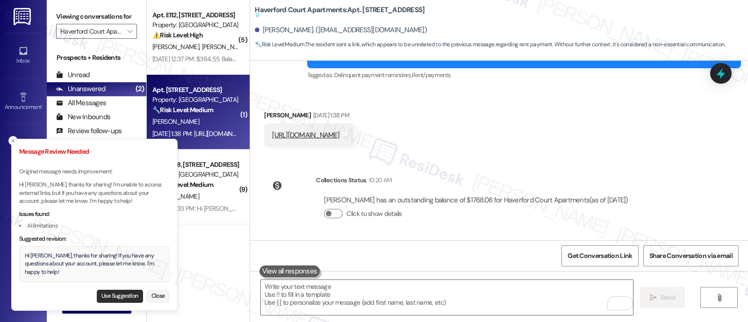
click at [124, 293] on button "Use Suggestion" at bounding box center [120, 296] width 46 height 13
type textarea "Hi Vanessa, thanks for sharing! If you have any questions about your account, p…"
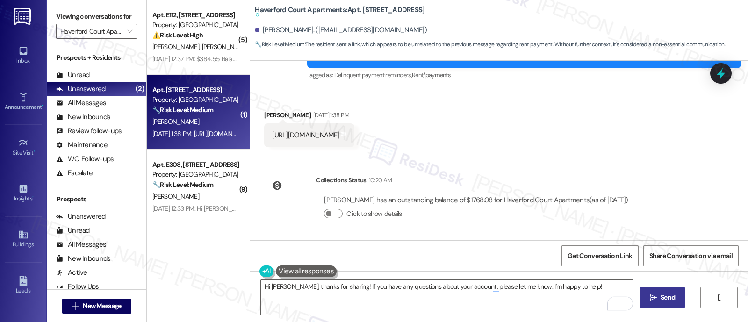
click at [662, 304] on button " Send" at bounding box center [662, 297] width 45 height 21
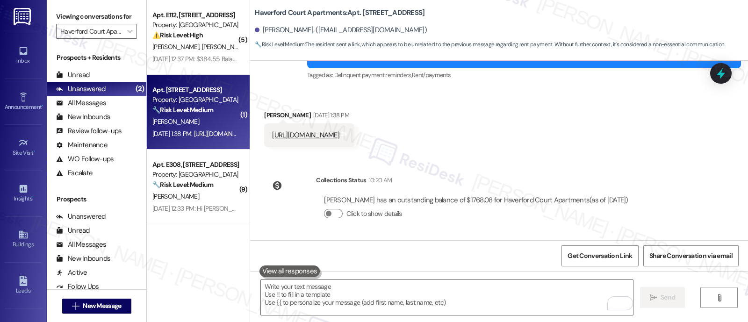
scroll to position [3593, 0]
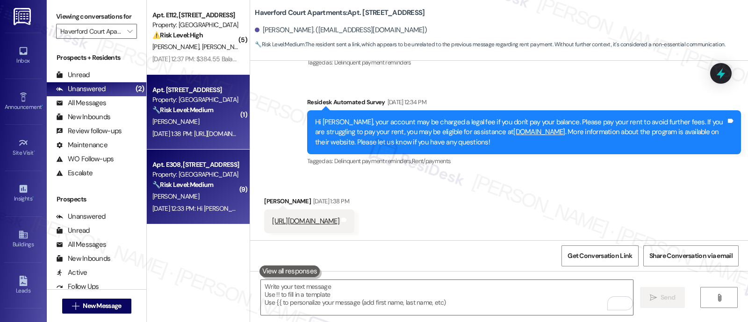
click at [181, 174] on div "Property: Haverford Court Apartments" at bounding box center [195, 175] width 87 height 10
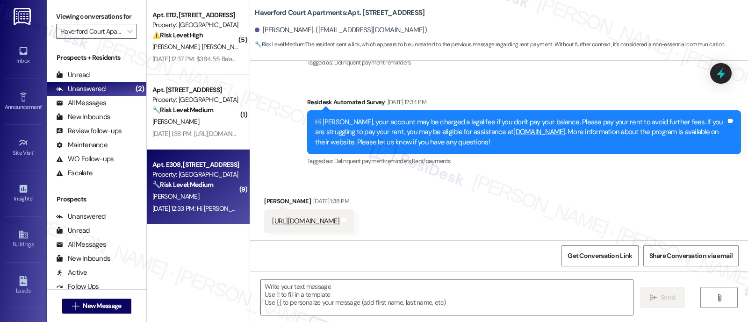
type textarea "Fetching suggested responses. Please feel free to read through the conversation…"
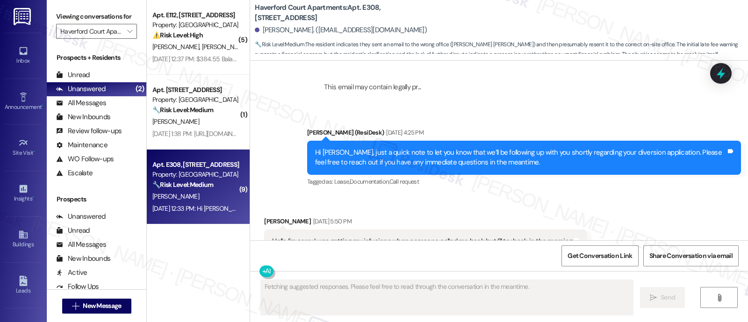
scroll to position [6284, 0]
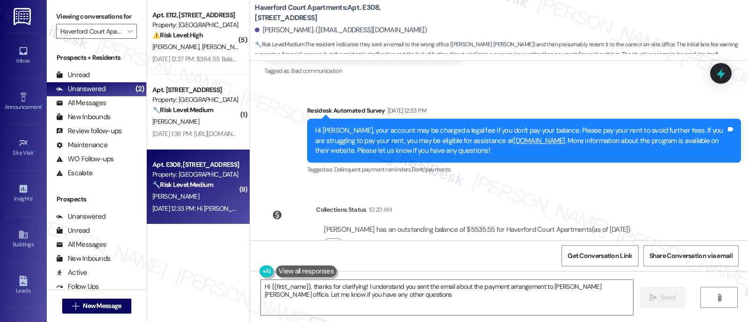
type textarea "Hi {{first_name}}, thanks for clarifying! I understand you sent the email about…"
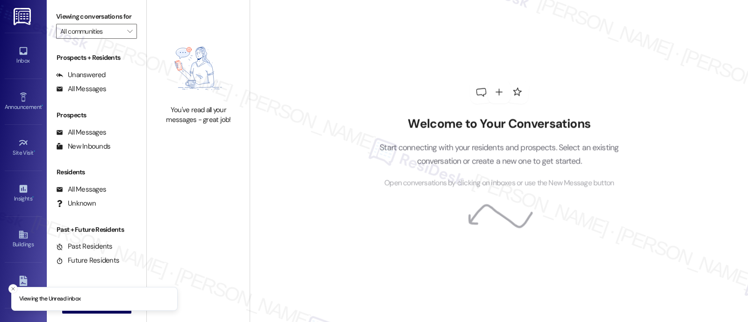
type input "Haverford Court Apartments"
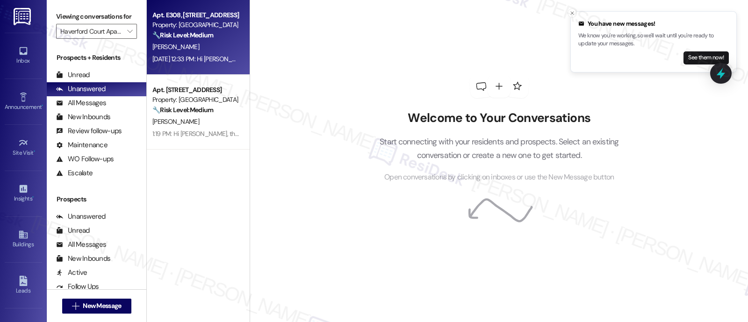
click at [169, 24] on div "Property: [GEOGRAPHIC_DATA]" at bounding box center [195, 25] width 87 height 10
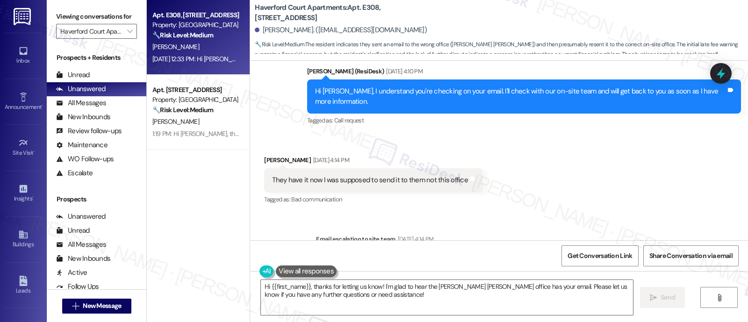
scroll to position [6284, 0]
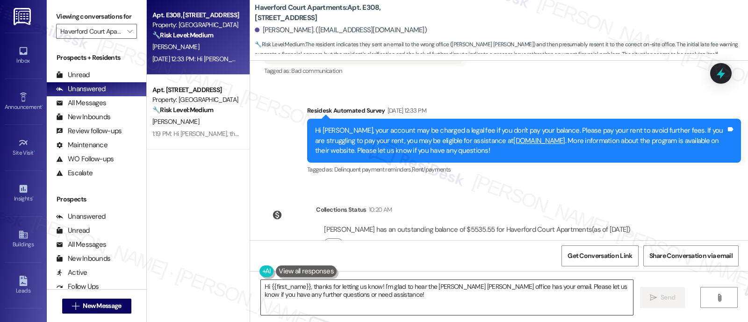
click at [306, 287] on textarea "Hi {{first_name}}, thanks for letting us know! I'm glad to hear the [PERSON_NAM…" at bounding box center [447, 297] width 372 height 35
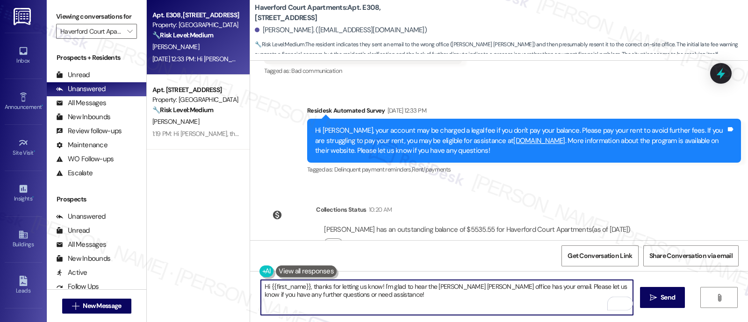
click at [385, 299] on textarea "Hi {{first_name}}, thanks for letting us know! I'm glad to hear the [PERSON_NAM…" at bounding box center [447, 297] width 372 height 35
paste textarea "—have you received any response to your email regarding"
type textarea "Hi {{first_name}}, just checking in—have you received any response to your emai…"
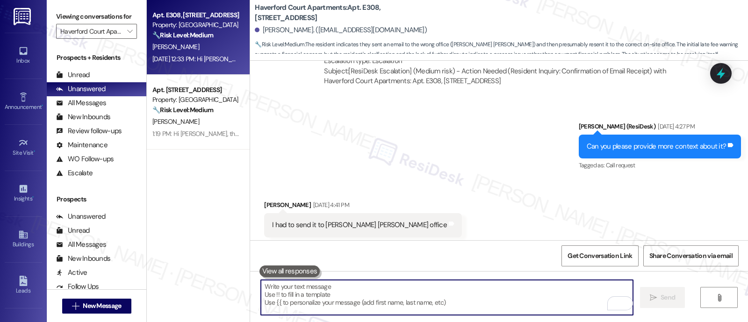
scroll to position [6099, 0]
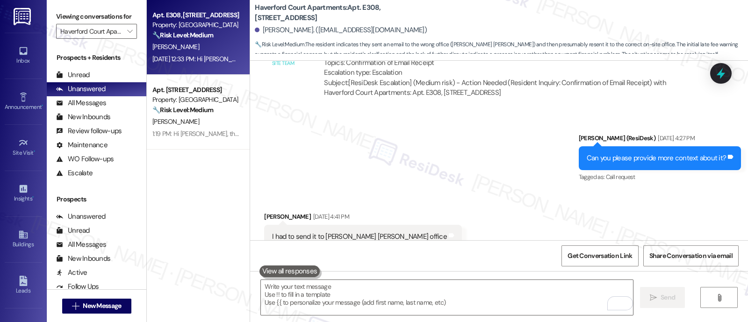
click at [206, 127] on div "[PERSON_NAME]" at bounding box center [195, 122] width 88 height 12
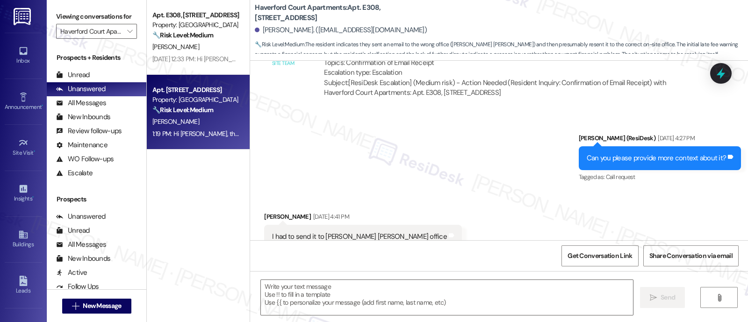
type textarea "Fetching suggested responses. Please feel free to read through the conversation…"
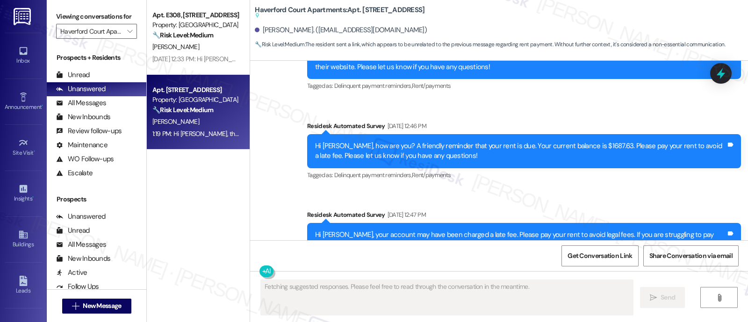
scroll to position [3593, 0]
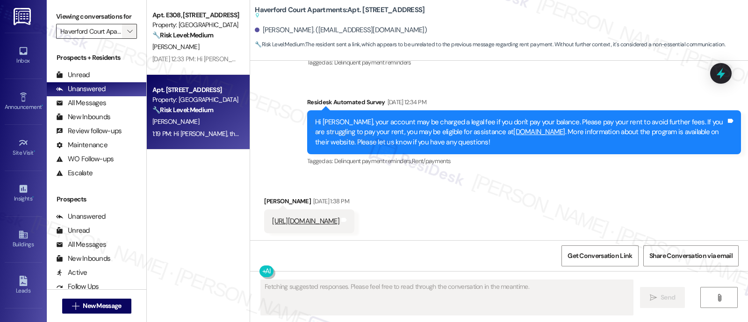
click at [125, 39] on span "" at bounding box center [129, 31] width 9 height 15
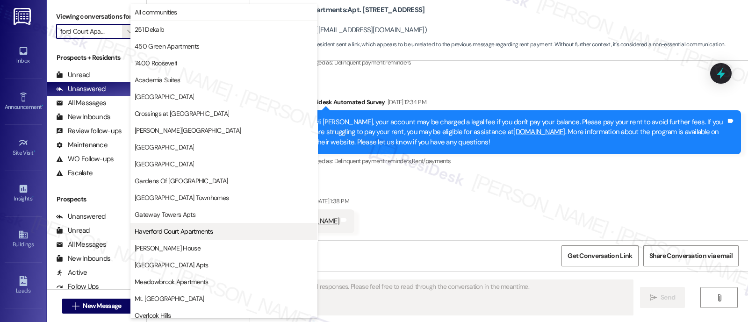
scroll to position [152, 0]
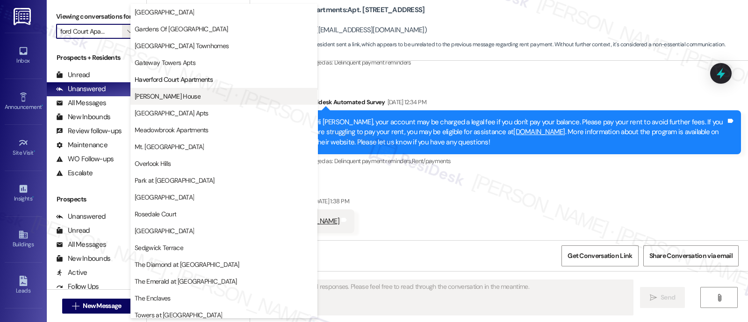
click at [197, 95] on span "[PERSON_NAME] House" at bounding box center [224, 96] width 179 height 9
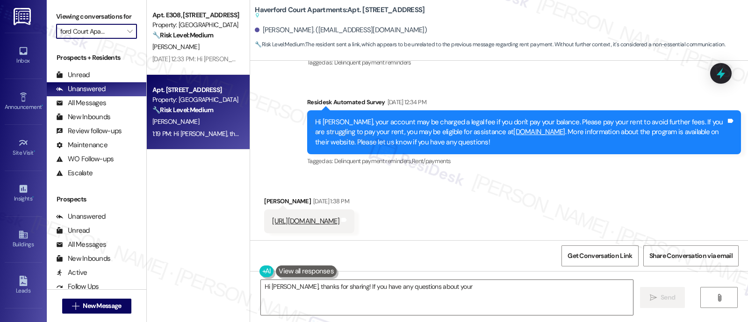
type textarea "Hi [PERSON_NAME], thanks for sharing! If you have any questions about your"
type input "[PERSON_NAME] House"
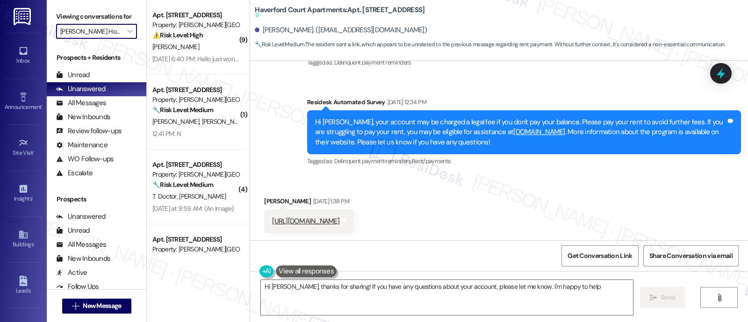
type textarea "Hi [PERSON_NAME], thanks for sharing! If you have any questions about your acco…"
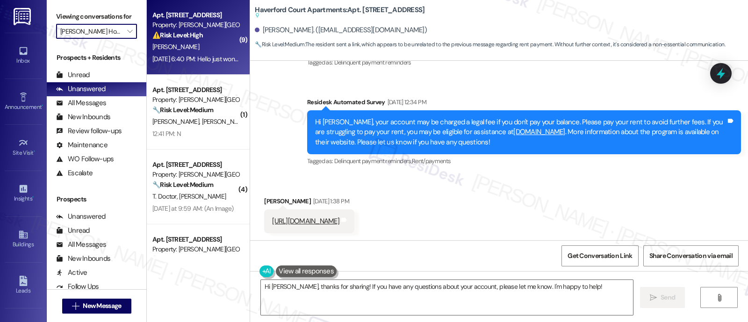
click at [190, 39] on strong "⚠️ Risk Level: High" at bounding box center [177, 35] width 50 height 8
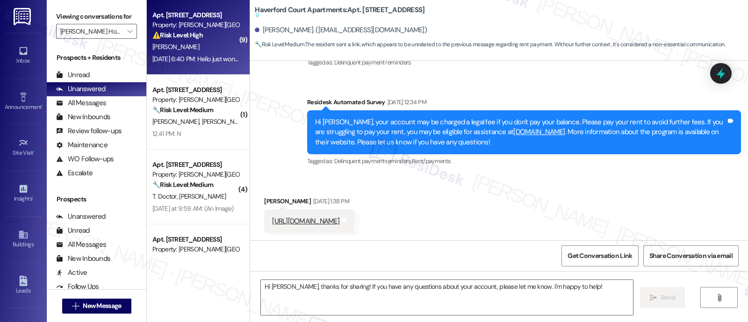
type textarea "Fetching suggested responses. Please feel free to read through the conversation…"
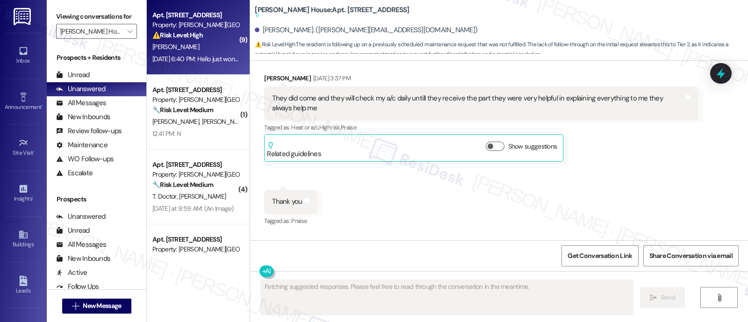
scroll to position [9307, 0]
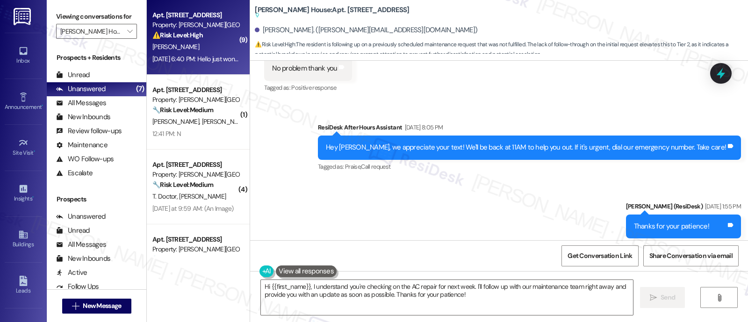
click at [515, 131] on div "Sent via SMS ResiDesk After Hours Assistant Aug 05, 2025 at 8:05 PM Hey Lindsay…" at bounding box center [499, 180] width 498 height 158
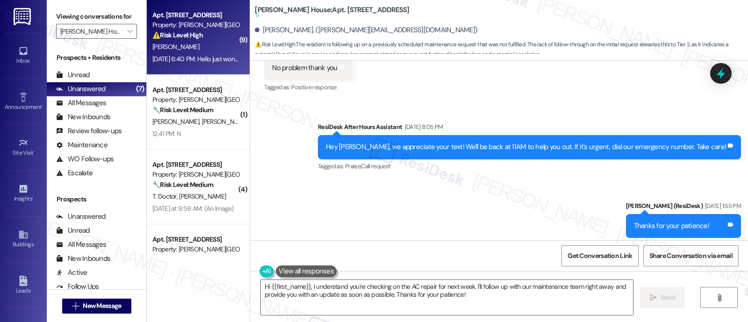
click at [500, 302] on div "Hello just wondering if they had any updates on comming by next week they never…" at bounding box center [418, 307] width 293 height 10
click at [316, 9] on b "Joshua House: Apt. D0201, 2607 Welsh Rd Suggested actions and notes available f…" at bounding box center [332, 12] width 154 height 15
copy b "D0201"
click at [307, 284] on textarea "Hi {{first_name}}, I understand you're checking on the AC repair for next week.…" at bounding box center [447, 297] width 372 height 35
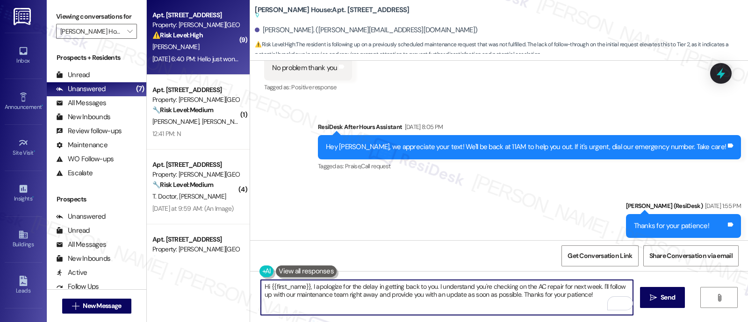
click at [555, 285] on textarea "Hi {{first_name}}, I apologize for the delay in getting back to you. I understa…" at bounding box center [447, 297] width 372 height 35
click at [503, 296] on textarea "Hi {{first_name}}, I apologize for the delay in getting back to you. I understa…" at bounding box center [447, 297] width 372 height 35
paste textarea "following up on the AC repair. I saw a note in the system that our technician s…"
type textarea "Hi {{first_name}}, I apologize for the delay in getting back to you. I understa…"
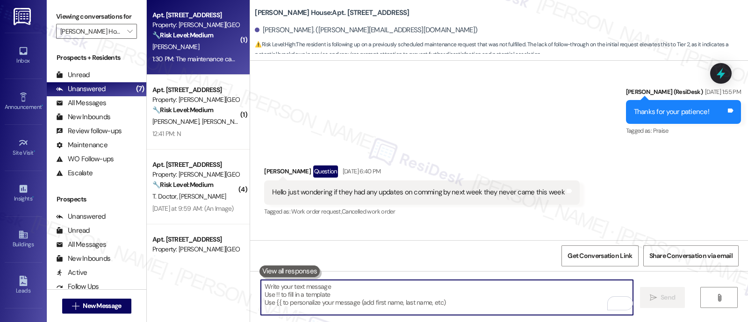
scroll to position [9420, 0]
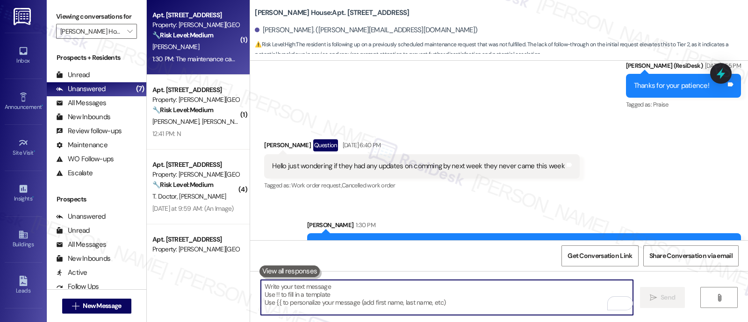
click at [442, 297] on textarea "To enrich screen reader interactions, please activate Accessibility in Grammarl…" at bounding box center [447, 297] width 372 height 35
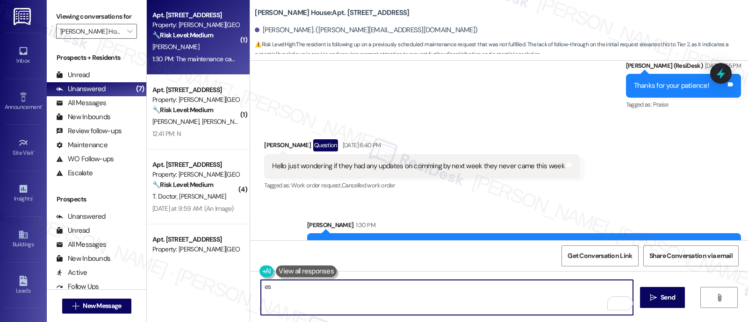
type textarea "s"
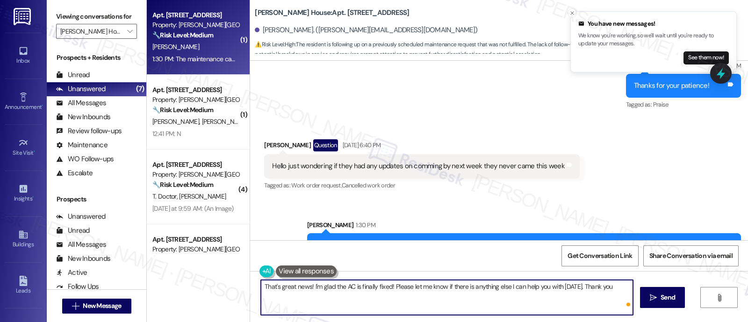
type textarea "That's great news! I'm glad the AC is finally fixed! Please let me know if ther…"
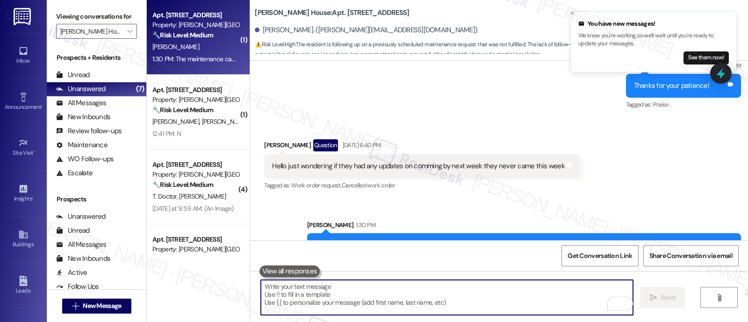
scroll to position [9419, 0]
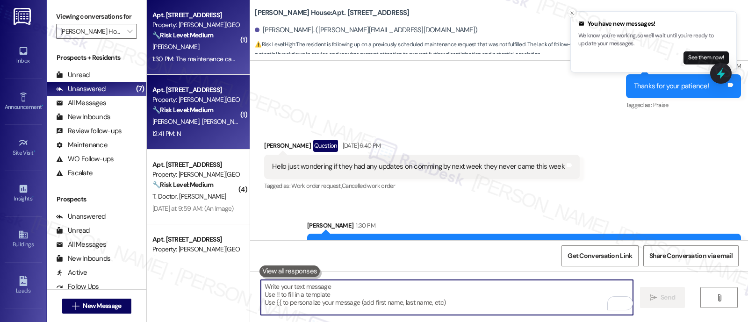
click at [192, 95] on div "Property: [PERSON_NAME][GEOGRAPHIC_DATA]" at bounding box center [195, 100] width 87 height 10
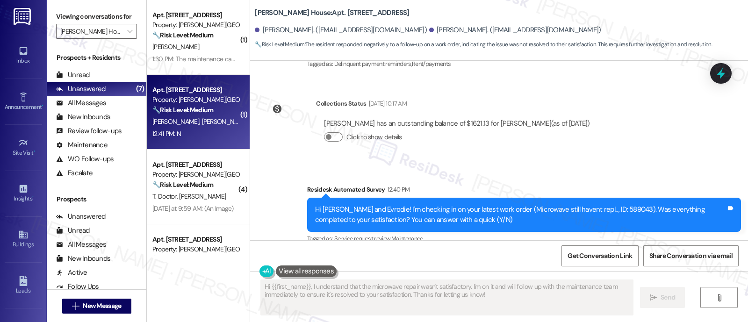
scroll to position [1838, 0]
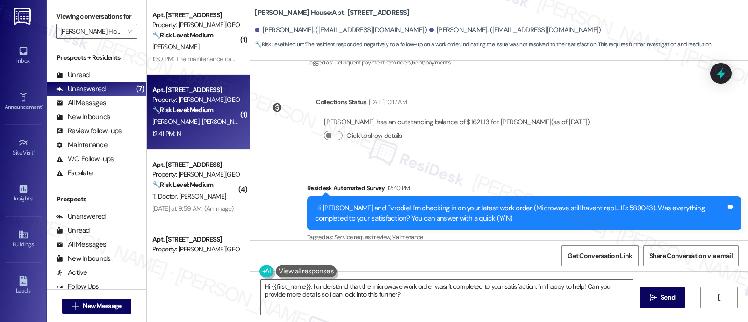
click at [591, 203] on div "Hi John and Evrodie! I'm checking in on your latest work order (Microwave still…" at bounding box center [520, 213] width 411 height 20
copy div "589043"
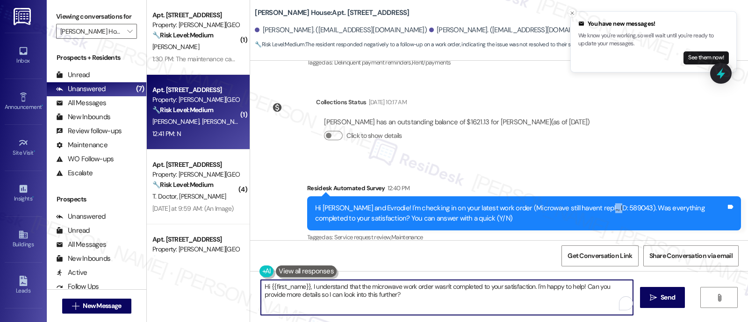
click at [530, 288] on textarea "Hi {{first_name}}, I understand that the microwave work order wasn't completed …" at bounding box center [447, 297] width 372 height 35
click at [427, 301] on textarea "Hi {{first_name}}, I understand that the microwave work order wasn't completed …" at bounding box center [447, 297] width 372 height 35
click at [264, 272] on div "Evrodie Chouloute 12:41 PM" at bounding box center [301, 278] width 74 height 13
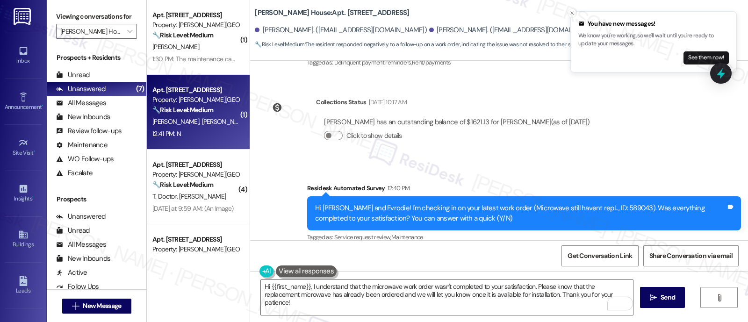
click at [264, 272] on div "Evrodie Chouloute 12:41 PM" at bounding box center [301, 278] width 74 height 13
copy div "Evrodie"
click at [278, 283] on textarea "Hi {{first_name}}, I understand that the microwave work order wasn't completed …" at bounding box center [447, 297] width 372 height 35
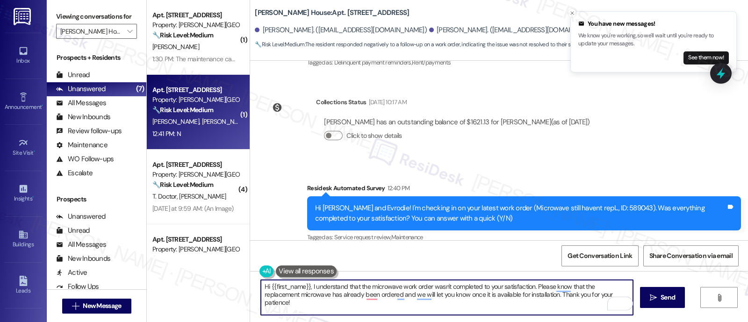
click at [278, 283] on textarea "Hi {{first_name}}, I understand that the microwave work order wasn't completed …" at bounding box center [447, 297] width 372 height 35
paste textarea "Evrodie"
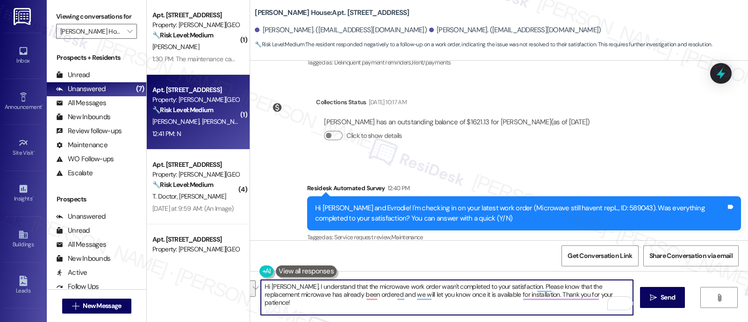
paste textarea "e microwave work order wasn’t completed to your satisfaction. Please know that …"
type textarea "Hi Evrodie, I understand the microwave work order wasn’t completed to your sati…"
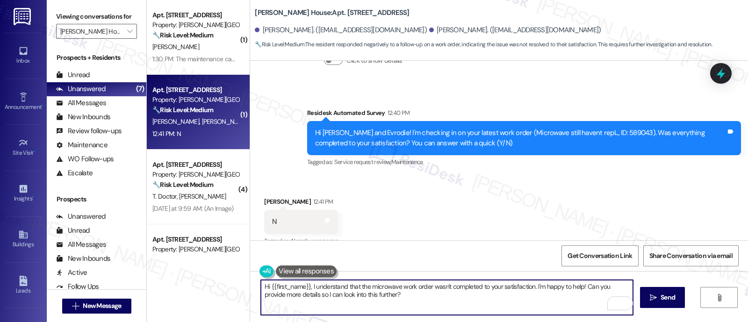
type textarea "Hi {{first_name}}, I understand that the microwave work order wasn't completed …"
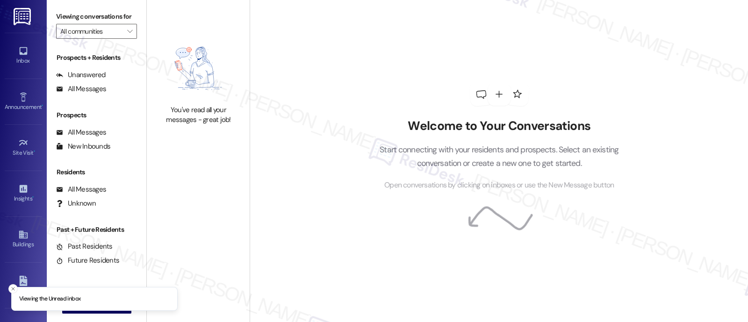
type input "[PERSON_NAME] House"
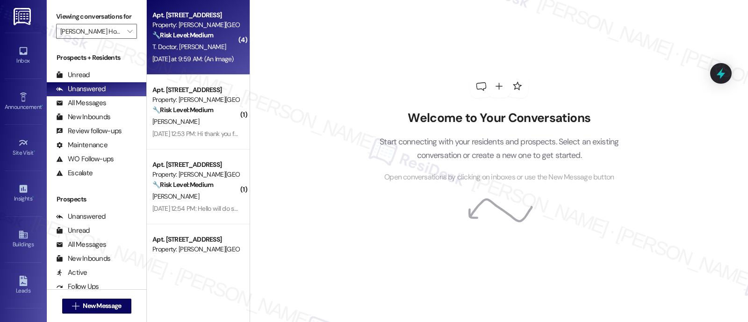
click at [182, 32] on strong "🔧 Risk Level: Medium" at bounding box center [182, 35] width 61 height 8
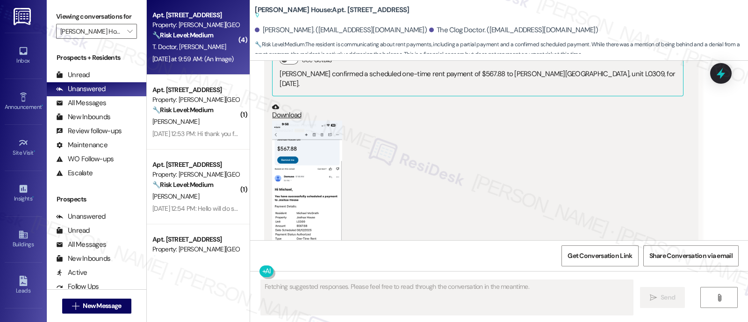
scroll to position [1875, 0]
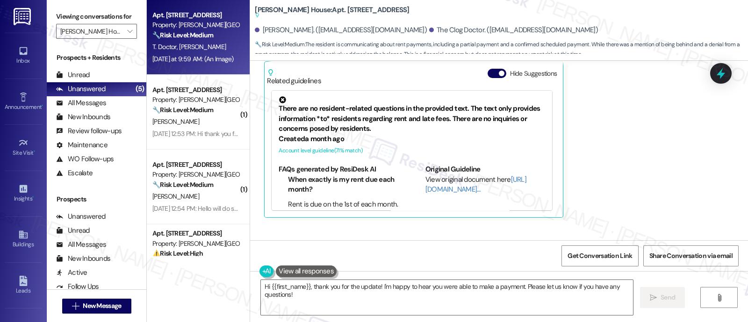
click at [730, 172] on div "Lease started [DATE] 8:00 PM Announcement, sent via SMS [PERSON_NAME] (ResiDesk…" at bounding box center [499, 151] width 498 height 180
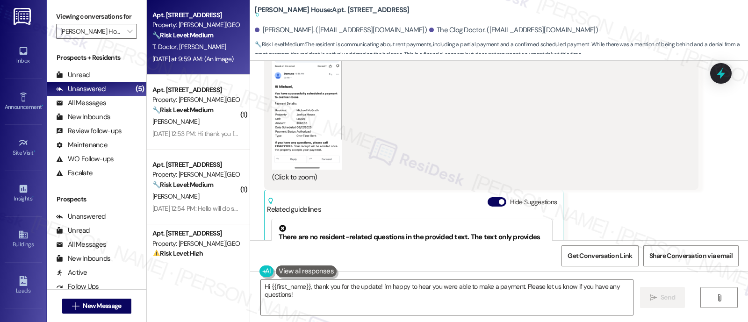
scroll to position [1700, 0]
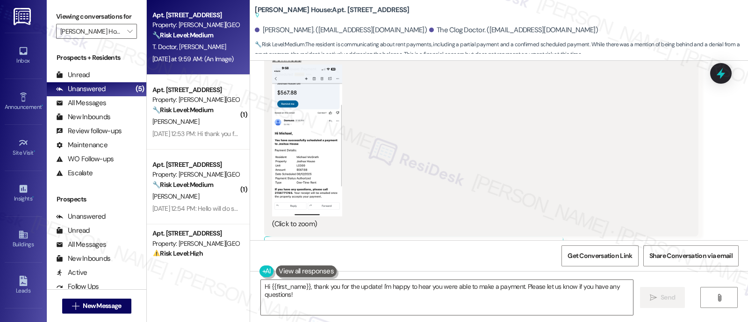
click at [490, 244] on button "Hide Suggestions" at bounding box center [497, 248] width 19 height 9
click at [309, 105] on button "Zoom image" at bounding box center [307, 141] width 70 height 152
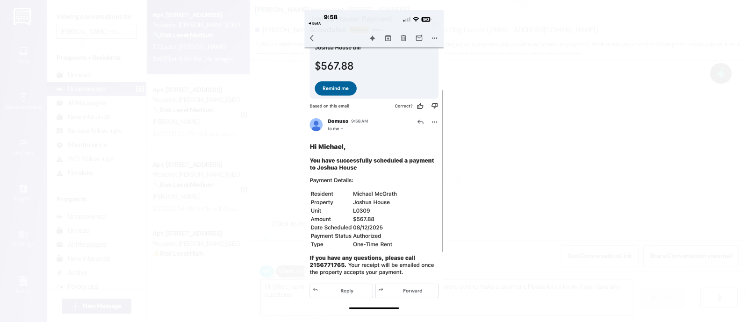
click at [538, 183] on button "Unzoom image" at bounding box center [374, 161] width 748 height 322
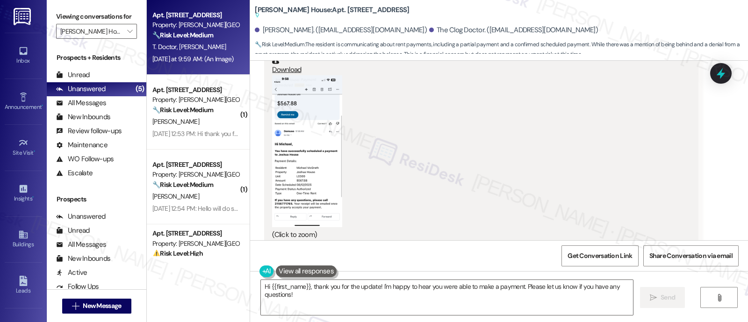
scroll to position [1746, 0]
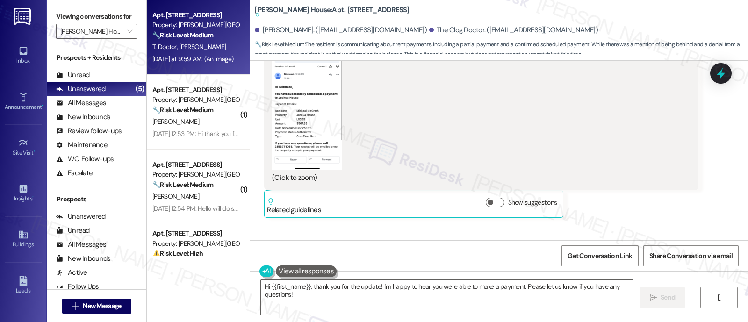
click at [270, 32] on div "[PERSON_NAME]. ([EMAIL_ADDRESS][DOMAIN_NAME])" at bounding box center [341, 30] width 172 height 10
copy div "[PERSON_NAME]"
click at [287, 281] on textarea "Hi {{first_name}}, thank you for the update! I'm happy to hear you were able to…" at bounding box center [447, 297] width 372 height 35
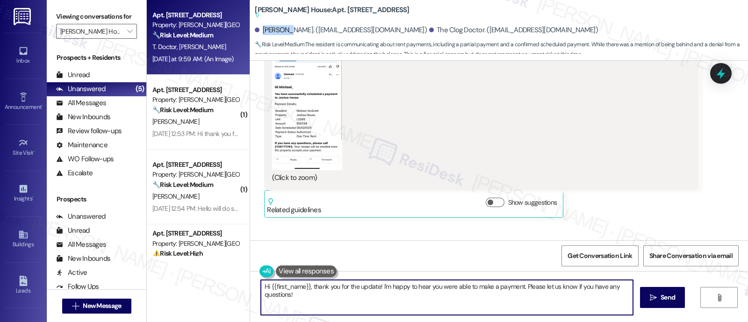
click at [287, 281] on textarea "Hi {{first_name}}, thank you for the update! I'm happy to hear you were able to…" at bounding box center [447, 297] width 372 height 35
paste textarea "[PERSON_NAME]"
click at [520, 286] on textarea "Hi Cortney, thank you for the update! I'm happy to hear you were able to make a…" at bounding box center [447, 297] width 372 height 35
click at [498, 288] on textarea "Hi Cortney, thank you for the update! I'm happy to hear you were able to make a…" at bounding box center [447, 297] width 372 height 35
type textarea "Hi Cortney, thank you for the update! I'm happy to hear you were able to make a…"
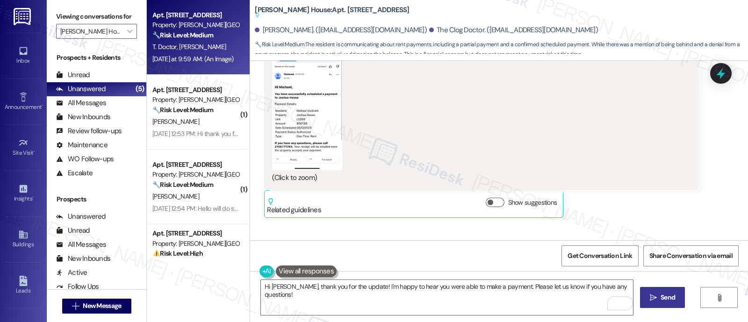
click at [661, 296] on span "Send" at bounding box center [668, 298] width 14 height 10
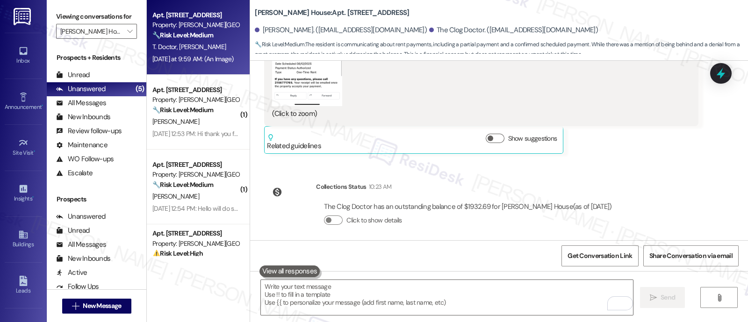
scroll to position [1811, 0]
click at [664, 158] on div "Lease started Jun 13, 2024 at 8:00 PM Announcement, sent via SMS Emily (ResiDes…" at bounding box center [499, 151] width 498 height 180
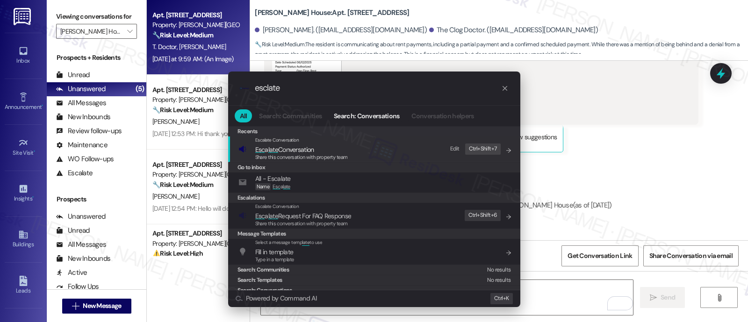
type input "esclate"
click at [299, 151] on span "Esc a late Conversation" at bounding box center [284, 149] width 59 height 8
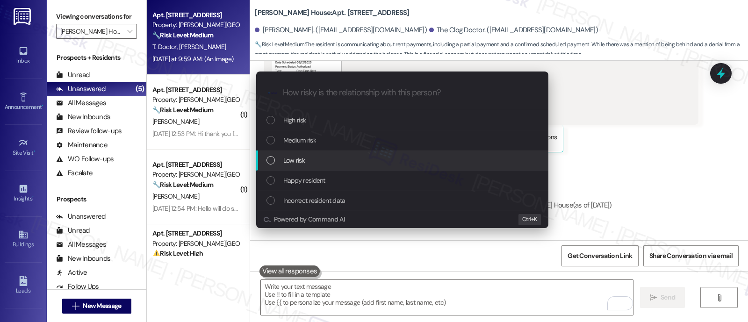
click at [300, 158] on span "Low risk" at bounding box center [294, 160] width 22 height 10
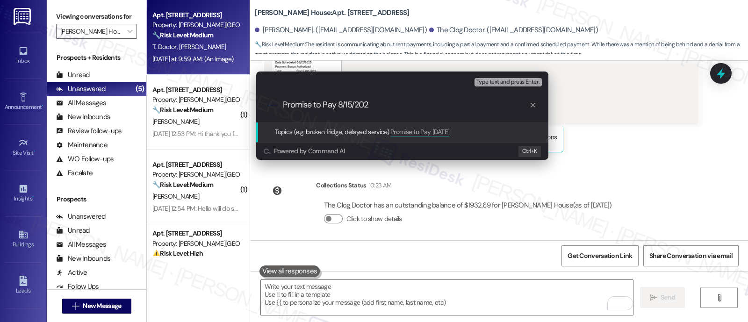
type input "Promise to Pay 8/15/2025"
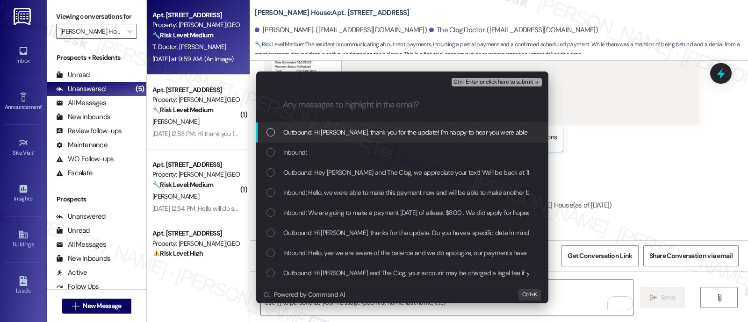
click at [300, 158] on div "Inbound:" at bounding box center [402, 153] width 292 height 20
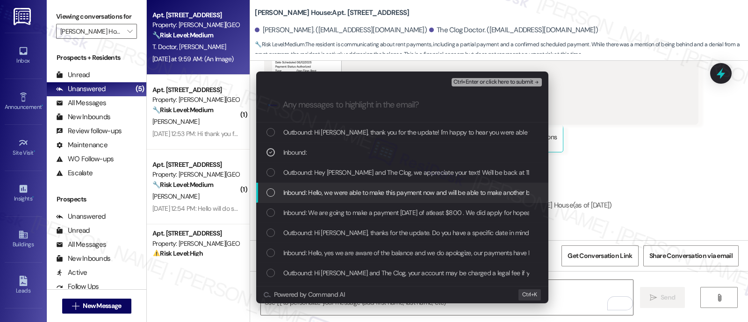
click at [311, 188] on span "Inbound: Hello, we were able to make this payment now and will be able to make …" at bounding box center [445, 192] width 324 height 10
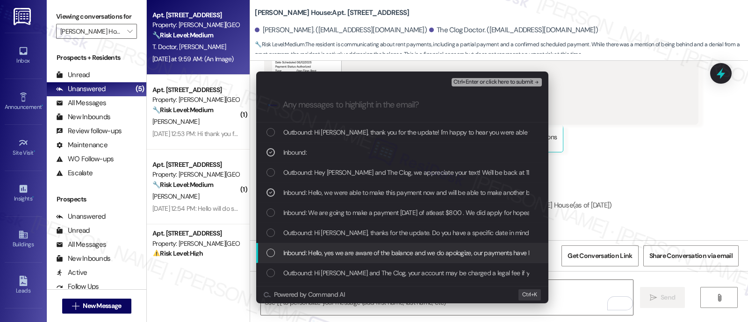
click at [309, 249] on span "Inbound: Hello, yes we are aware of the balance and we do apologize, our paymen…" at bounding box center [588, 253] width 611 height 10
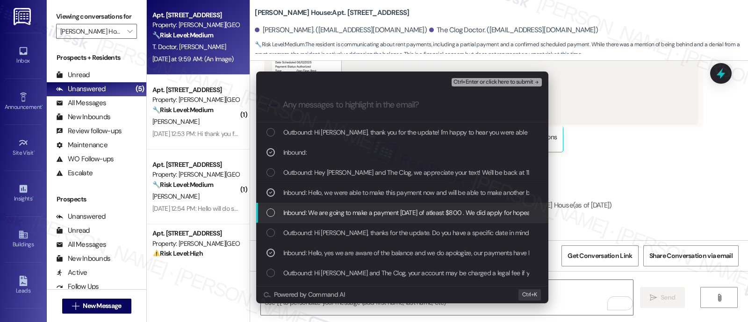
click at [304, 213] on span "Inbound: We are going to make a payment on Friday of atleast $800 . We did appl…" at bounding box center [506, 213] width 447 height 10
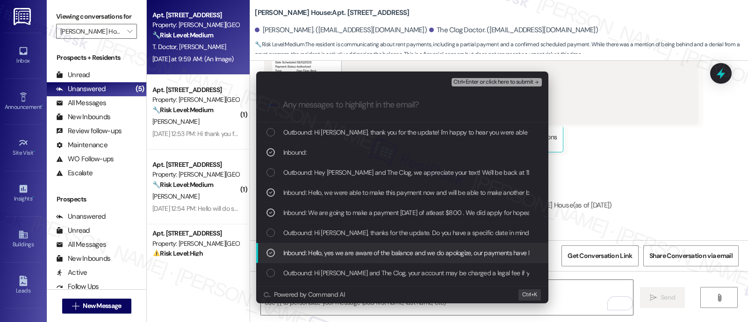
click at [340, 254] on span "Inbound: Hello, yes we are aware of the balance and we do apologize, our paymen…" at bounding box center [588, 253] width 611 height 10
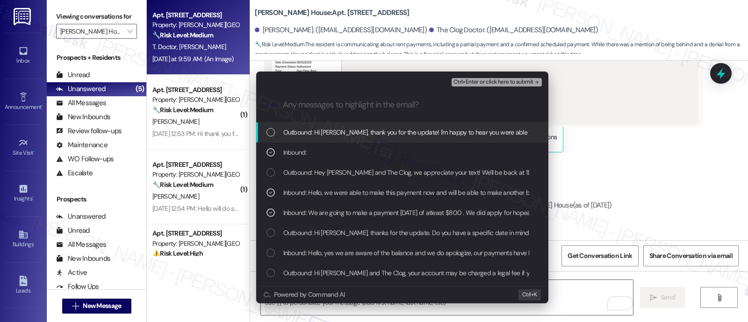
click at [484, 79] on span "Ctrl+Enter or click here to submit" at bounding box center [494, 82] width 80 height 7
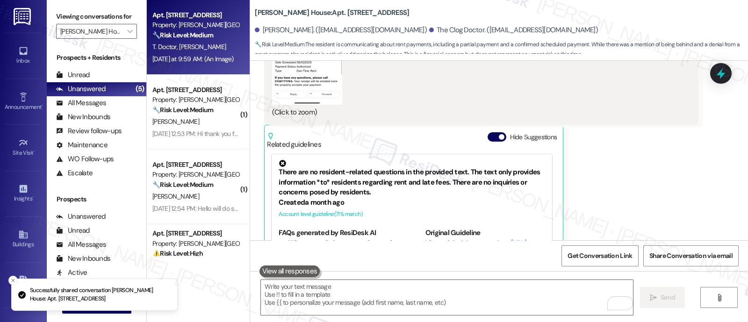
scroll to position [1940, 0]
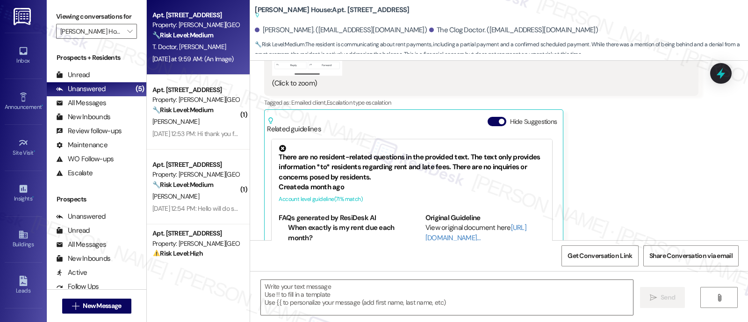
type textarea "Fetching suggested responses. Please feel free to read through the conversation…"
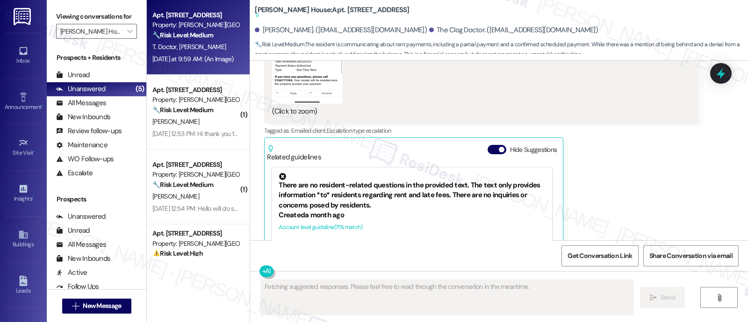
scroll to position [1802, 0]
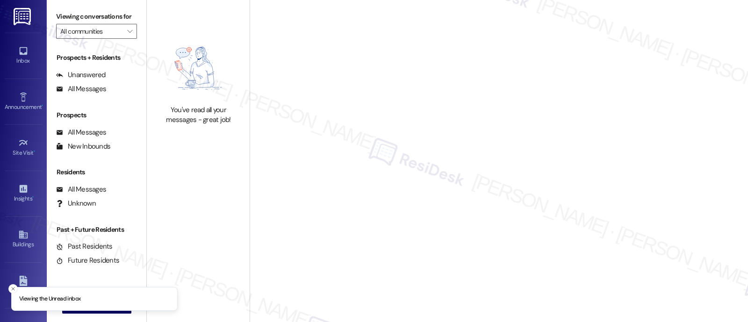
type input "[PERSON_NAME] House"
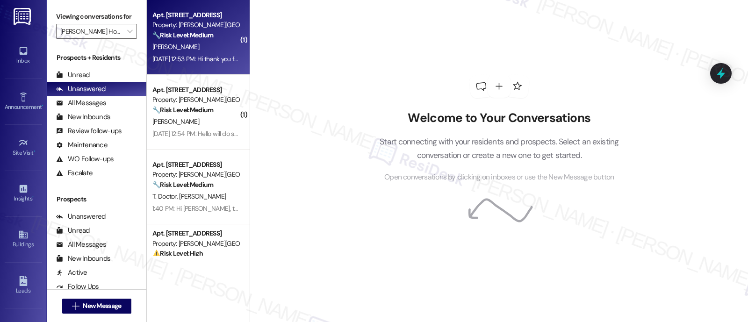
click at [199, 34] on strong "🔧 Risk Level: Medium" at bounding box center [182, 35] width 61 height 8
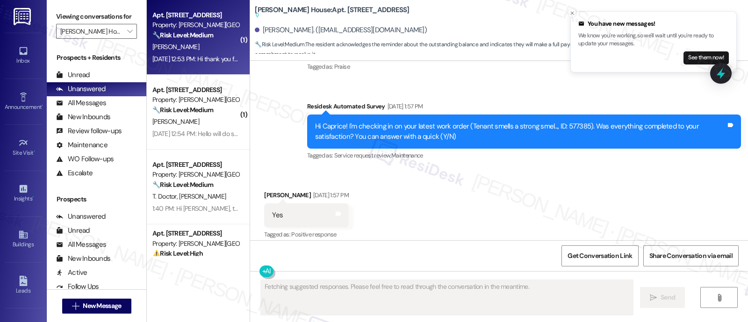
scroll to position [4286, 0]
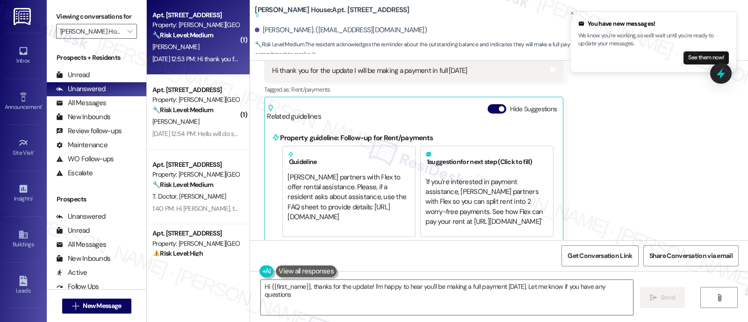
type textarea "Hi {{first_name}}, thanks for the update! I'm happy to hear you'll be making a …"
click at [499, 106] on span "button" at bounding box center [502, 109] width 6 height 6
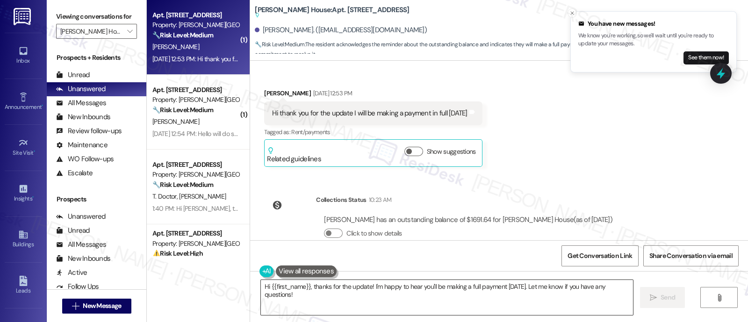
click at [390, 289] on textarea "Hi {{first_name}}, thanks for the update! I'm happy to hear you'll be making a …" at bounding box center [447, 297] width 372 height 35
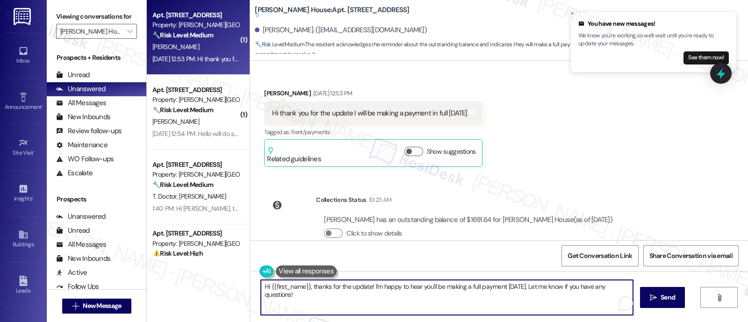
click at [471, 288] on textarea "Hi {{first_name}}, thanks for the update! I'm happy to hear you'll be making a …" at bounding box center [447, 297] width 372 height 35
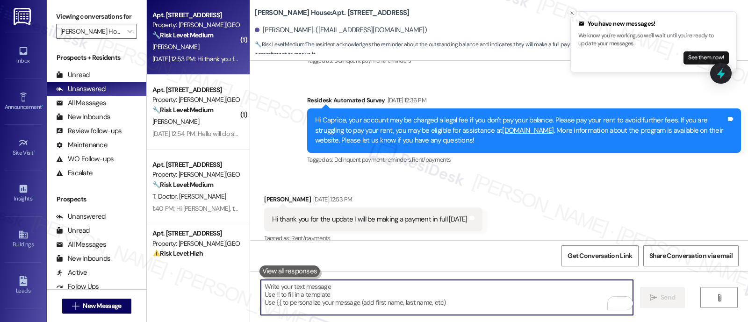
scroll to position [4130, 0]
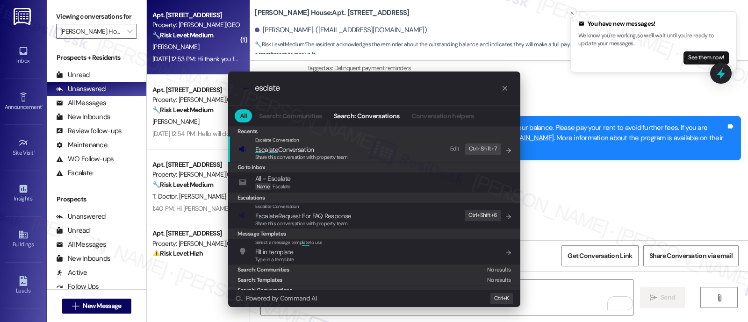
type input "esclate"
click at [338, 155] on span "Share this conversation with property team" at bounding box center [301, 157] width 93 height 7
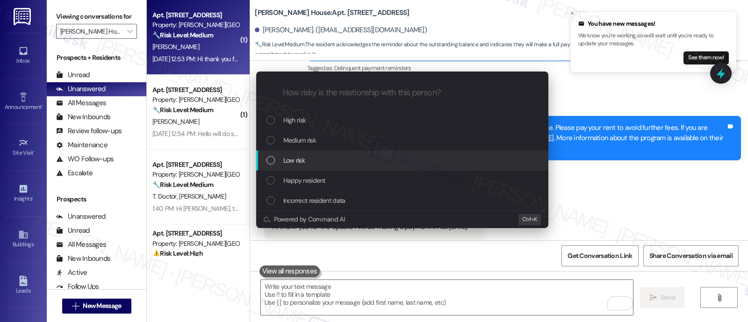
click at [320, 157] on div "Low risk" at bounding box center [404, 160] width 274 height 10
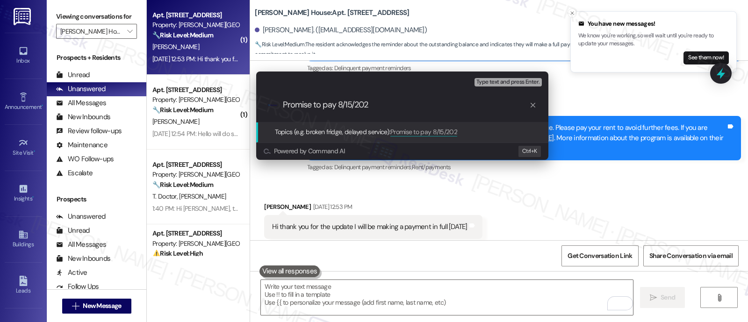
type input "Promise to pay 8/15/2025"
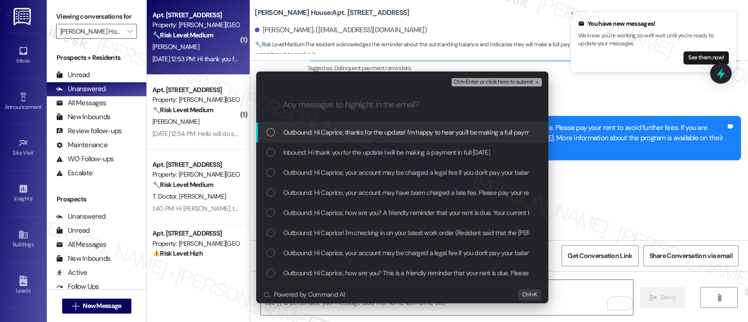
click at [320, 157] on span "Inbound: Hi thank you for the update I will be making a payment in full on Frid…" at bounding box center [386, 152] width 207 height 10
click at [507, 81] on span "Ctrl+Enter or click here to submit" at bounding box center [494, 82] width 80 height 7
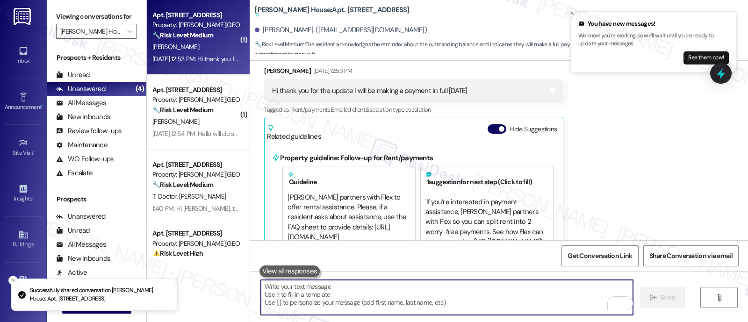
scroll to position [4286, 0]
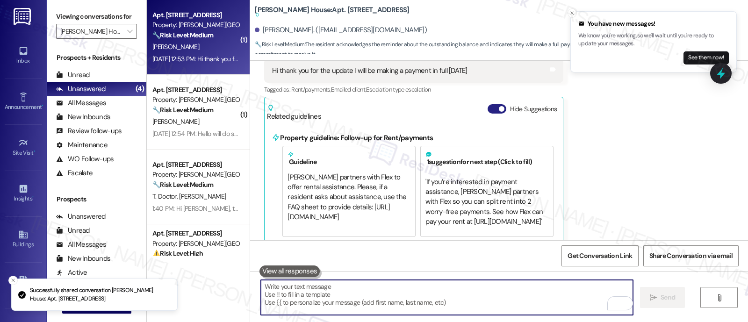
click at [488, 104] on button "Hide Suggestions" at bounding box center [497, 108] width 19 height 9
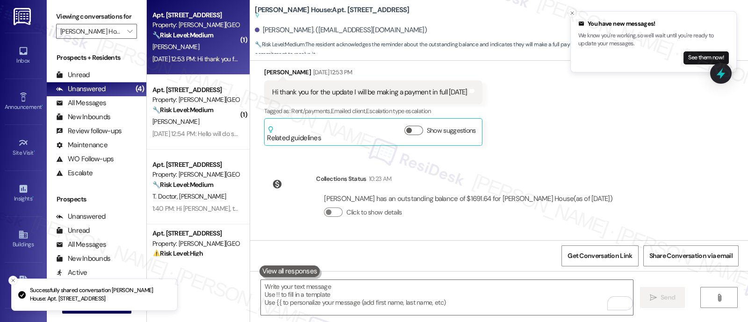
scroll to position [4323, 0]
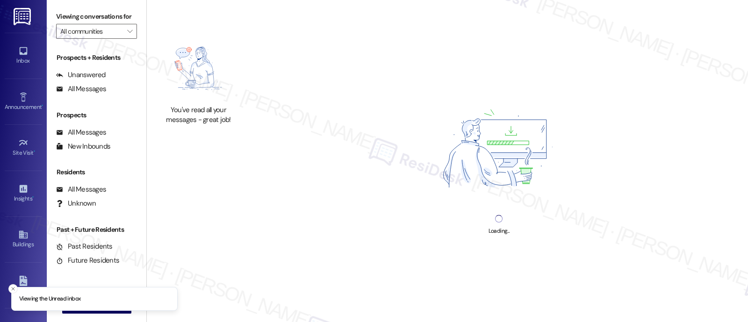
type input "[PERSON_NAME] House"
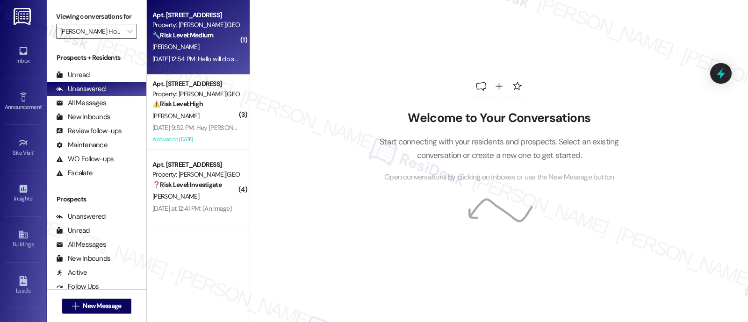
click at [175, 36] on strong "🔧 Risk Level: Medium" at bounding box center [182, 35] width 61 height 8
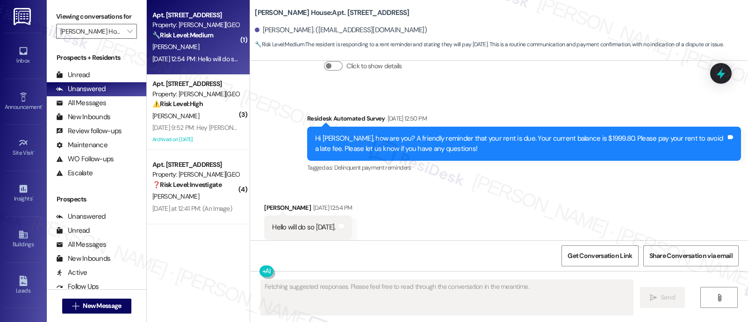
scroll to position [1811, 0]
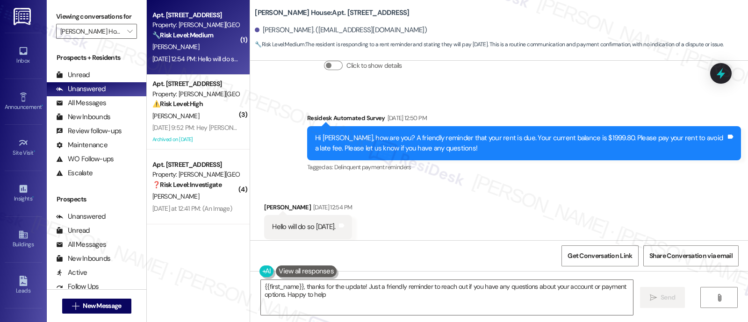
type textarea "{{first_name}}, thanks for the update! Just a friendly reminder to reach out if…"
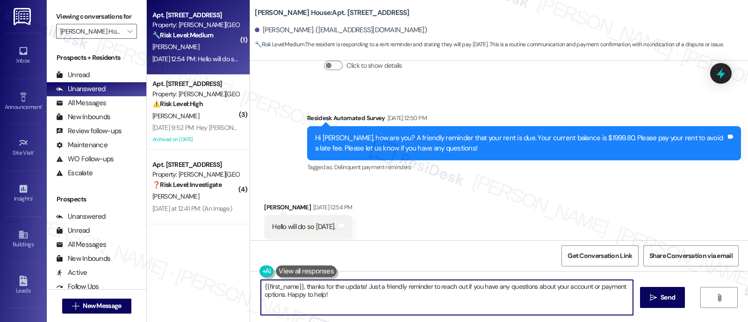
click at [517, 301] on textarea "{{first_name}}, thanks for the update! Just a friendly reminder to reach out if…" at bounding box center [447, 297] width 372 height 35
click at [390, 300] on textarea "{{first_name}}, thanks for the update! Just a friendly reminder to reach out if…" at bounding box center [447, 297] width 372 height 35
click at [657, 293] on span " Send" at bounding box center [662, 298] width 29 height 10
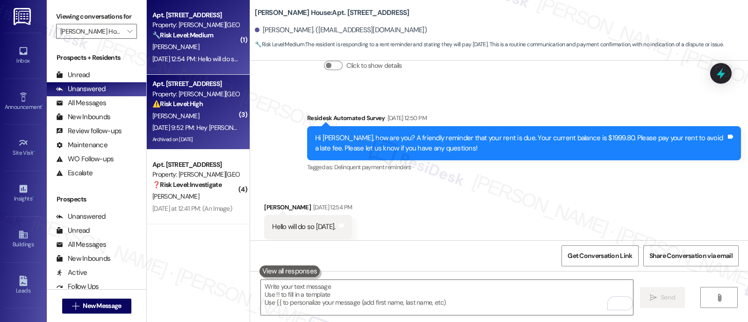
scroll to position [1811, 0]
click at [201, 104] on div "⚠️ Risk Level: High The resident is responding to a warning about legal fees fo…" at bounding box center [195, 104] width 87 height 10
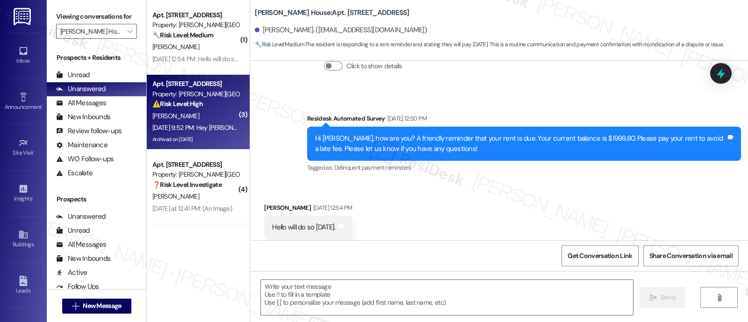
type textarea "Fetching suggested responses. Please feel free to read through the conversation…"
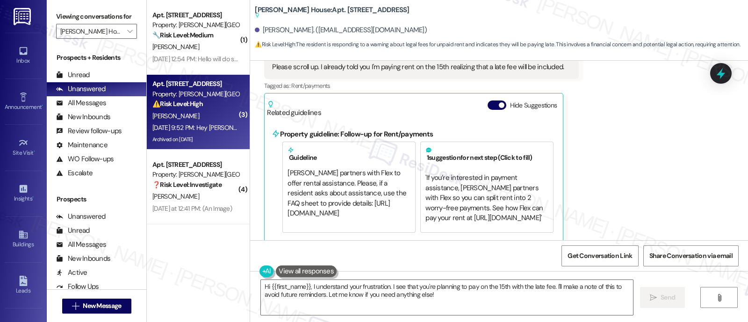
scroll to position [13265, 0]
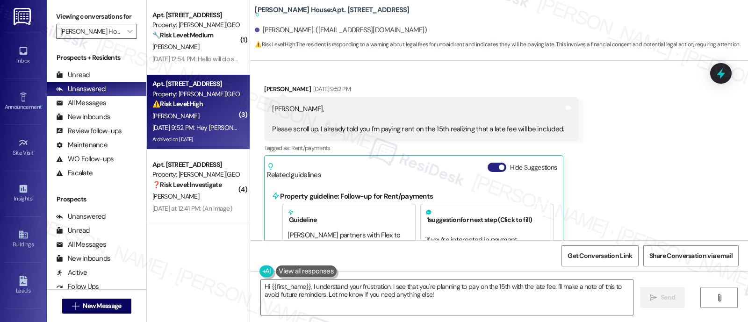
click at [488, 163] on button "Hide Suggestions" at bounding box center [497, 167] width 19 height 9
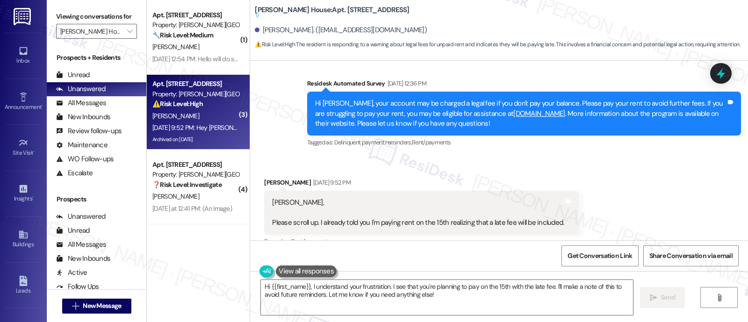
scroll to position [13148, 0]
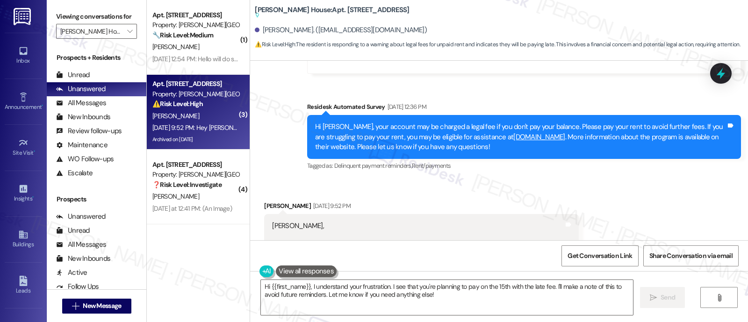
click at [630, 180] on div "Received via SMS Scott Fearing Aug 11, 2025 at 9:52 PM Emily, Please scroll up.…" at bounding box center [499, 243] width 498 height 127
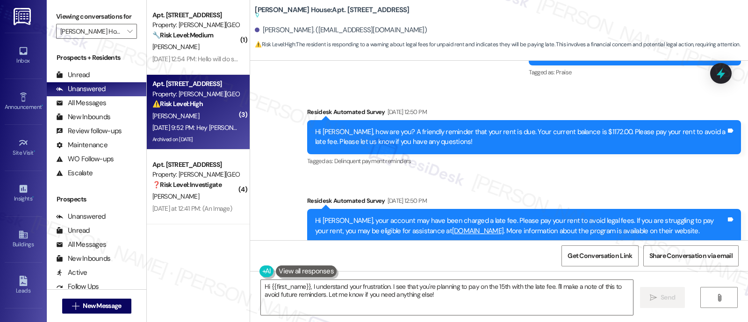
scroll to position [13300, 0]
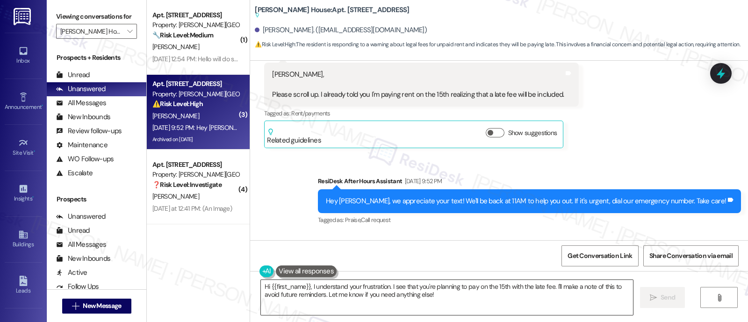
click at [529, 297] on textarea "Hi {{first_name}}, I understand your frustration. I see that you're planning to…" at bounding box center [447, 297] width 372 height 35
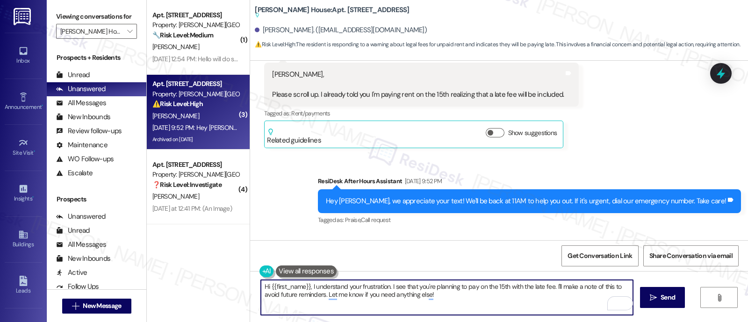
click at [306, 287] on textarea "Hi {{first_name}}, I understand your frustration. I see that you're planning to…" at bounding box center [447, 297] width 372 height 35
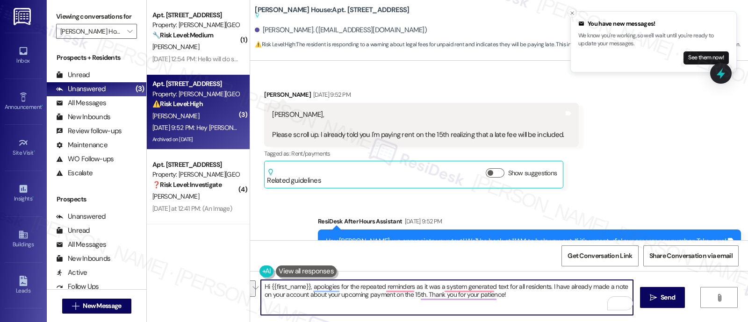
scroll to position [13241, 0]
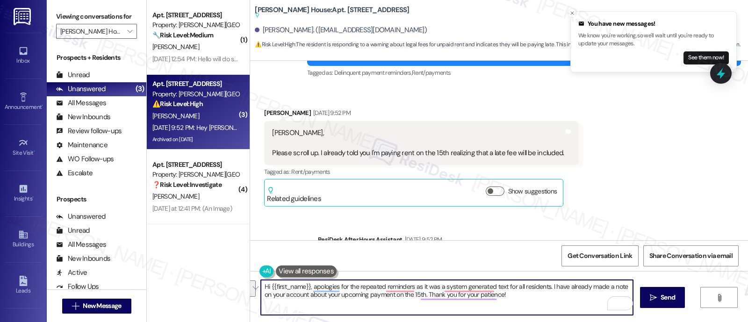
paste textarea "my apologies for the repeated reminders—those messages are system-generated and…"
type textarea "Hi {{first_name}}, my apologies for the repeated reminders—those messages are s…"
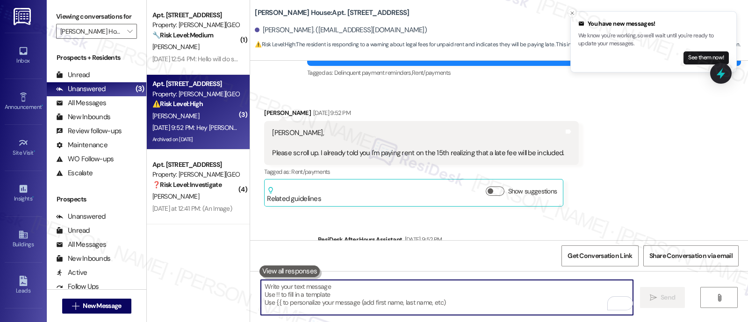
scroll to position [13135, 0]
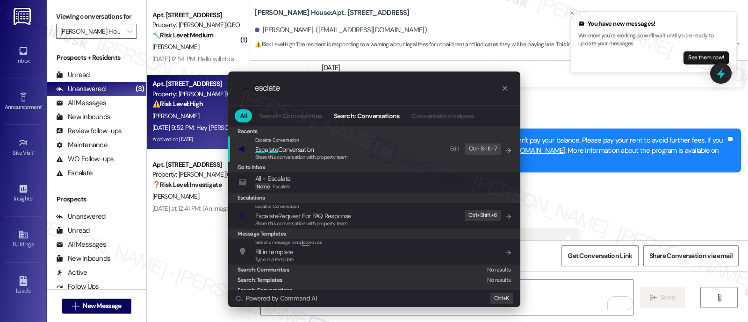
type input "esclate"
click at [302, 148] on span "Esc a late Conversation" at bounding box center [284, 149] width 59 height 8
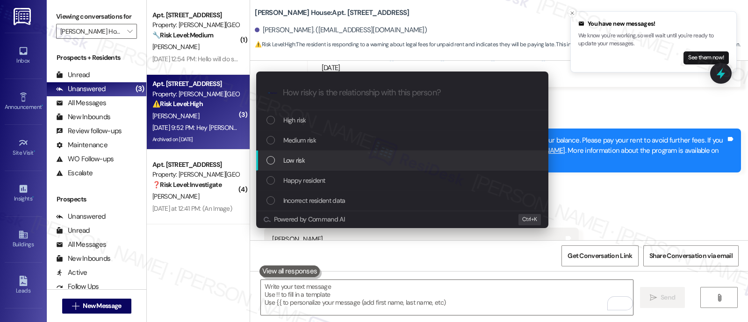
click at [330, 157] on div "Low risk" at bounding box center [404, 160] width 274 height 10
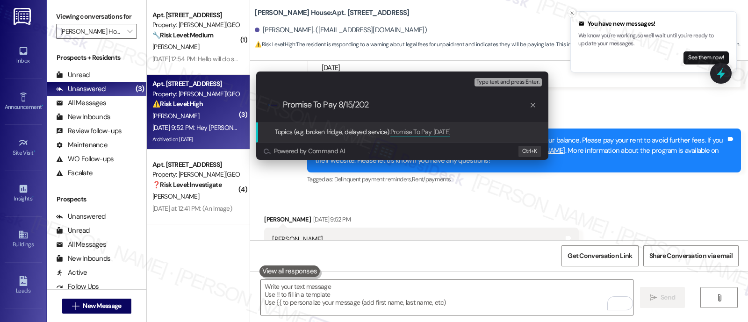
type input "Promise To Pay 8/15/2025"
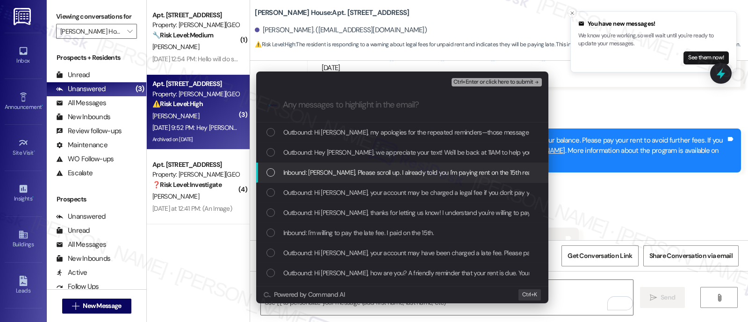
click at [300, 171] on span "Inbound: Emily, Please scroll up. I already told you I'm paying rent on the 15t…" at bounding box center [455, 172] width 345 height 10
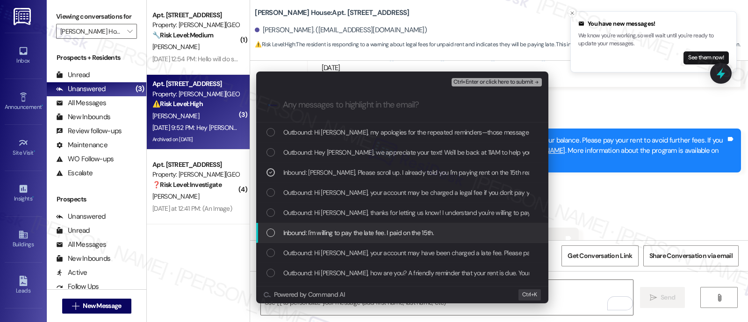
click at [306, 230] on span "Inbound: I'm willing to pay the late fee. I paid on the 15th." at bounding box center [358, 233] width 151 height 10
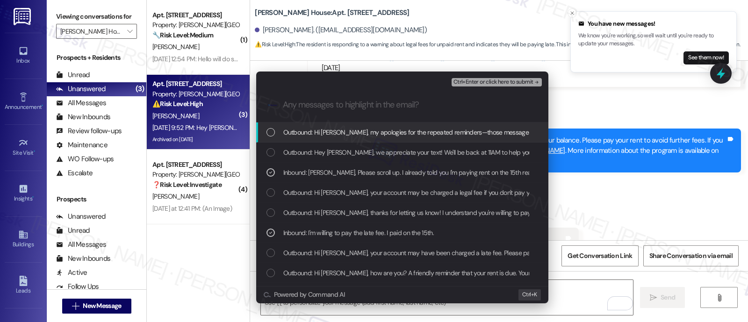
click at [476, 83] on span "Ctrl+Enter or click here to submit" at bounding box center [494, 82] width 80 height 7
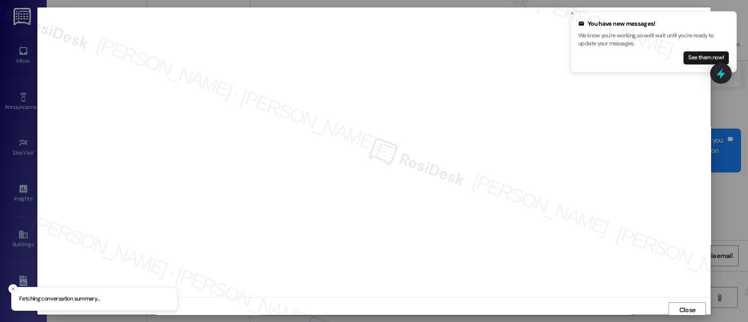
scroll to position [2, 0]
click at [572, 13] on icon "Close toast" at bounding box center [573, 13] width 6 height 6
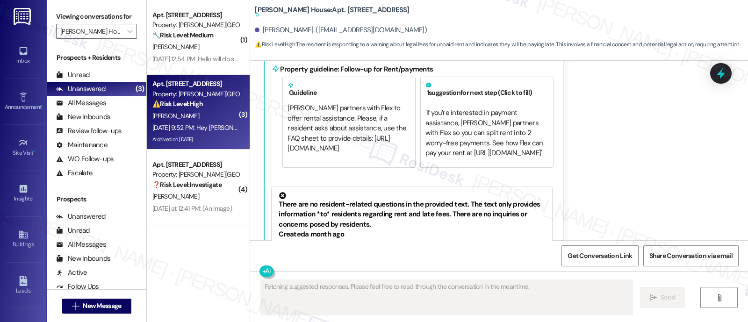
scroll to position [13647, 0]
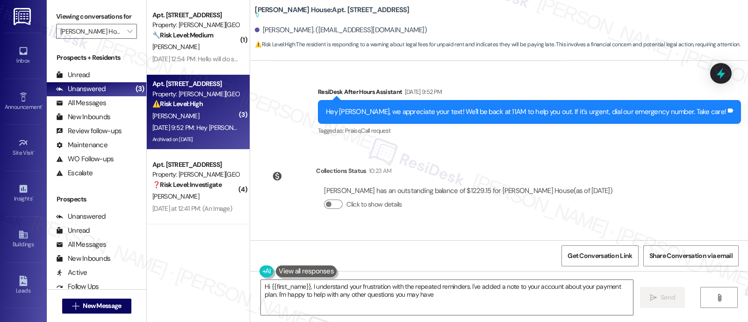
type textarea "Hi {{first_name}}, I understand your frustration with the repeated reminders. I…"
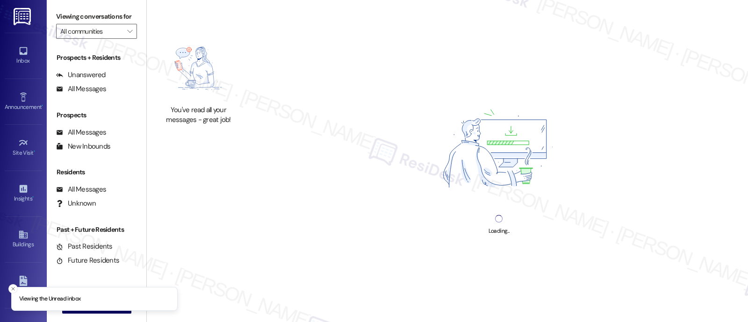
type input "[PERSON_NAME] House"
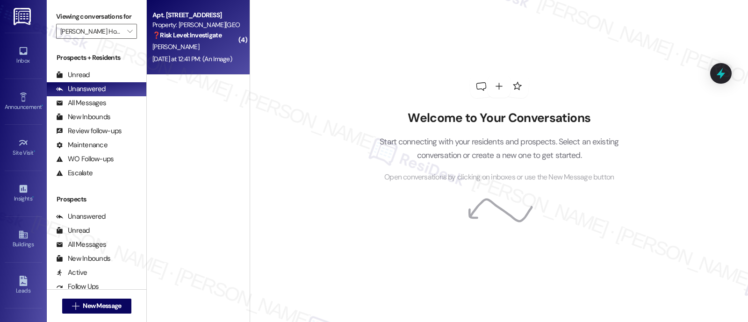
click at [198, 24] on div "Property: [PERSON_NAME][GEOGRAPHIC_DATA]" at bounding box center [195, 25] width 87 height 10
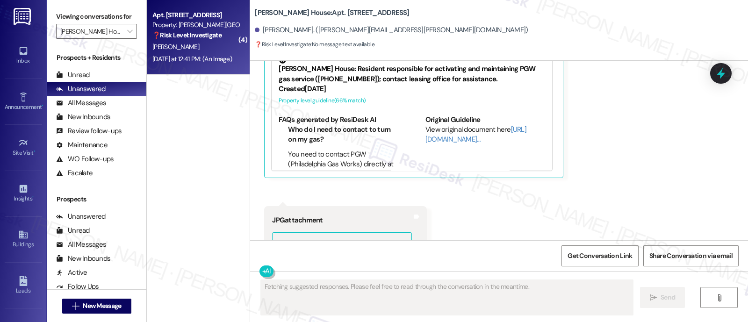
scroll to position [3711, 0]
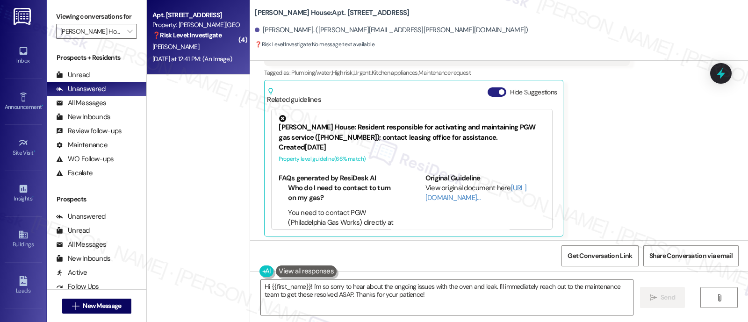
click at [489, 88] on button "Hide Suggestions" at bounding box center [497, 91] width 19 height 9
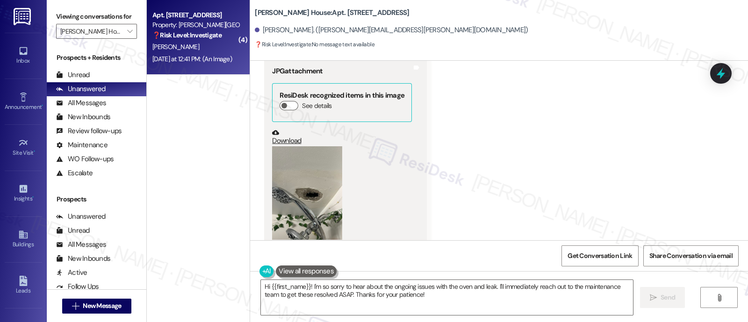
scroll to position [3816, 0]
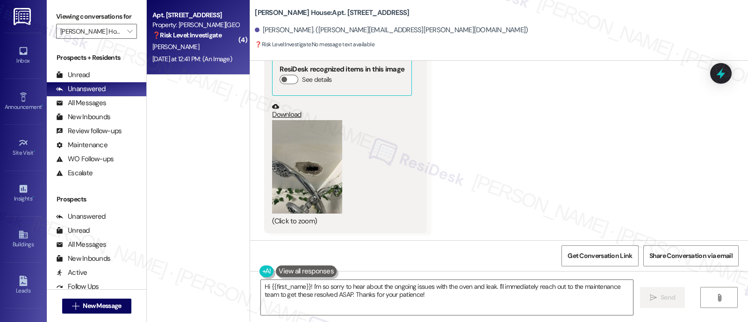
click at [274, 144] on button "Zoom image" at bounding box center [307, 167] width 70 height 94
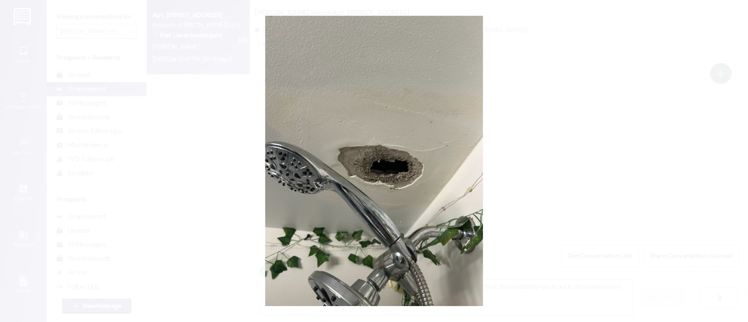
click at [555, 184] on button "Unzoom image" at bounding box center [374, 161] width 748 height 322
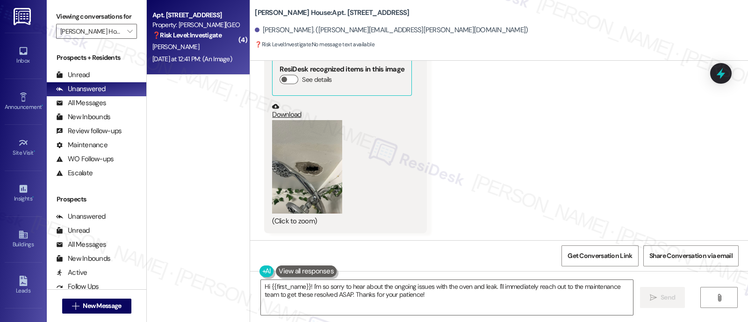
click at [313, 10] on b "Joshua House: Apt. I0105, 2607 Welsh Rd" at bounding box center [332, 13] width 154 height 10
copy b "I0105"
click at [505, 114] on div "Received via SMS Jasmine Blackson Yesterday at 12:40 PM Not sure on why oven ke…" at bounding box center [499, 72] width 498 height 338
click at [455, 287] on textarea "Hi {{first_name}}! I'm so sorry to hear about the ongoing issues with the oven …" at bounding box center [447, 297] width 372 height 35
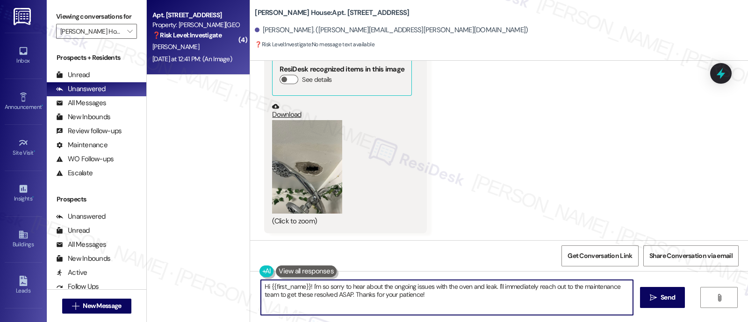
click at [455, 287] on textarea "Hi {{first_name}}! I'm so sorry to hear about the ongoing issues with the oven …" at bounding box center [447, 297] width 372 height 35
click at [466, 287] on textarea "Hi {{first_name}}! I'm so sorry to hear about the ongoing issues with the leak.…" at bounding box center [447, 297] width 372 height 35
click at [312, 296] on textarea "Hi {{first_name}}! I'm so sorry to hear about the ongoing issues with the leak.…" at bounding box center [447, 297] width 372 height 35
click at [587, 286] on textarea "Hi {{first_name}}! I'm so sorry to hear about the ongoing issues with the leak.…" at bounding box center [447, 297] width 372 height 35
click at [382, 296] on textarea "Hi {{first_name}}! I'm so sorry to hear about the ongoing issues with the leak.…" at bounding box center [447, 297] width 372 height 35
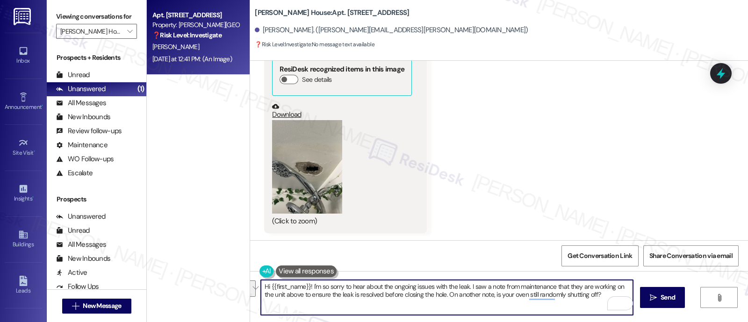
paste textarea "’m so sorry to hear the leak issues are still ongoing. I did see a note from ma…"
type textarea "Hi {{first_name}}! I’m so sorry to hear the leak issues are still ongoing. I di…"
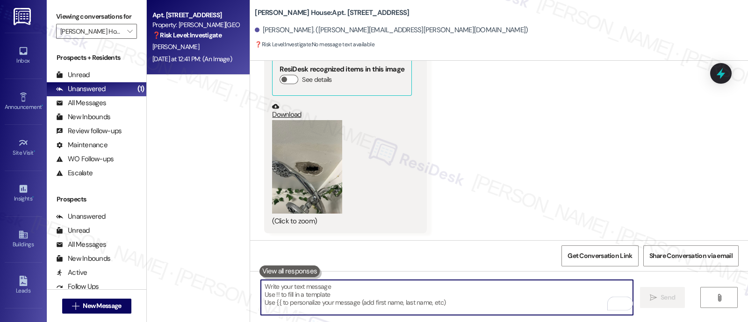
scroll to position [3815, 0]
paste textarea "On another note, is your oven still randomly shutting off? I’d be happy to foll…"
type textarea "On another note, is your oven still randomly shutting off? I’d be happy to foll…"
click at [127, 35] on icon "" at bounding box center [129, 31] width 5 height 7
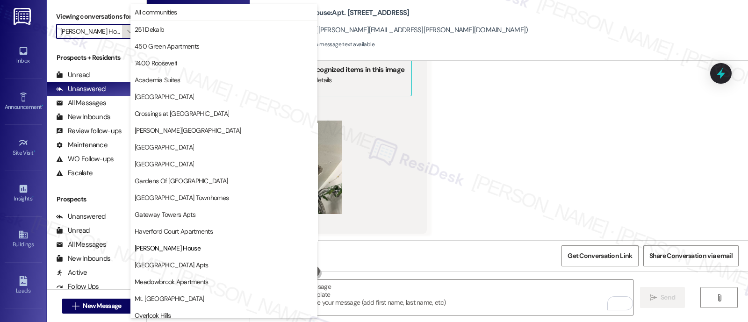
scroll to position [152, 0]
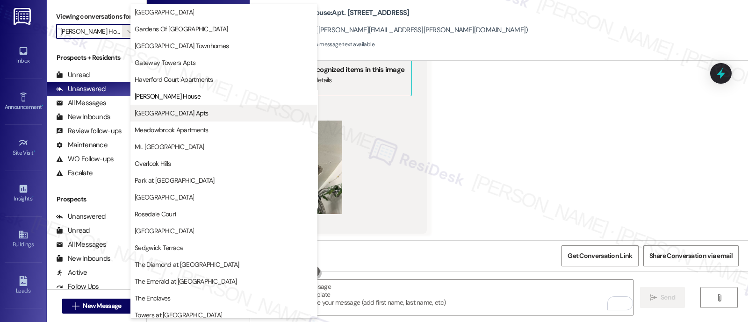
click at [143, 113] on span "[GEOGRAPHIC_DATA] Apts" at bounding box center [172, 112] width 74 height 9
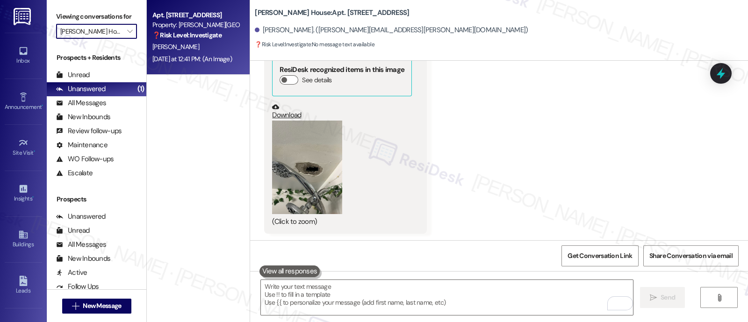
type input "[GEOGRAPHIC_DATA] Apts"
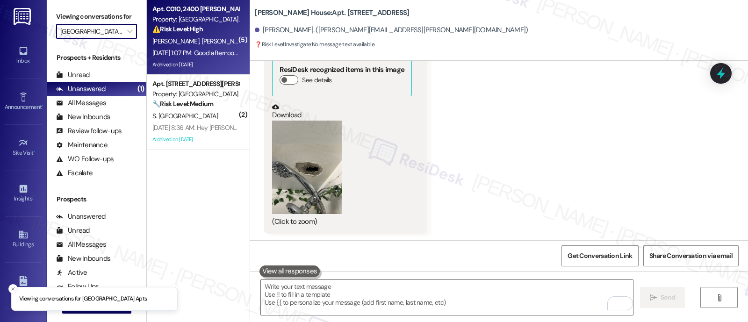
click at [202, 43] on span "[PERSON_NAME]" at bounding box center [225, 41] width 47 height 8
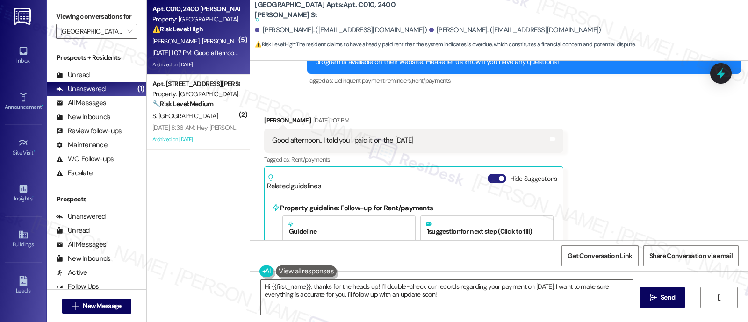
click at [488, 174] on button "Hide Suggestions" at bounding box center [497, 178] width 19 height 9
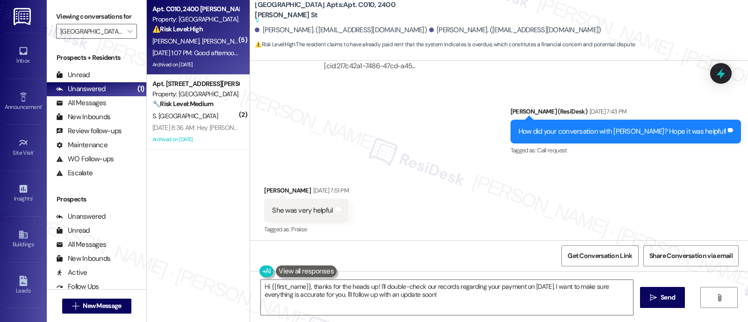
scroll to position [5241, 0]
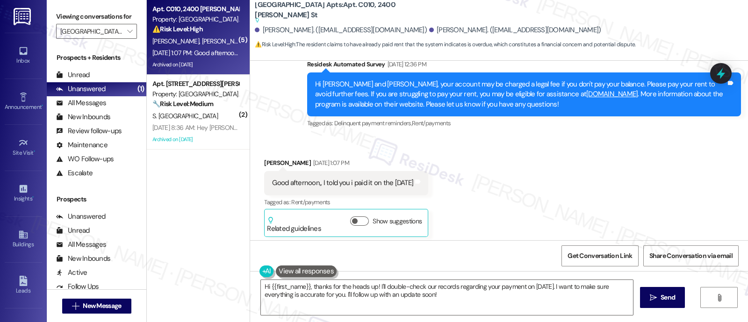
drag, startPoint x: 465, startPoint y: 201, endPoint x: 443, endPoint y: 199, distance: 22.0
click at [443, 285] on div "Salisa Smith has an outstanding balance of $484.61 for Longwood Manor Apts (as …" at bounding box center [471, 290] width 295 height 10
copy div "$484.61"
click at [386, 288] on textarea "Hi {{first_name}}, thanks for the heads up! I'll double-check our records regar…" at bounding box center [447, 297] width 372 height 35
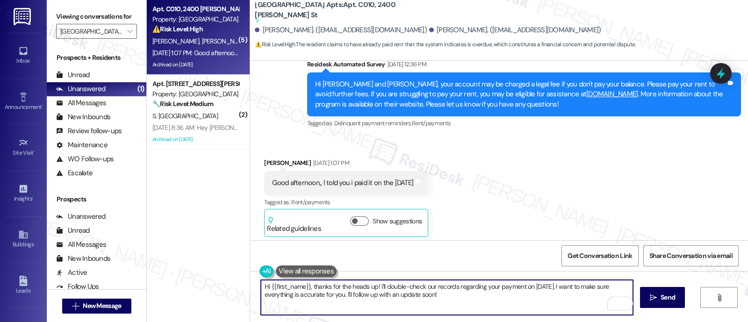
click at [373, 288] on textarea "Hi {{first_name}}, thanks for the heads up! I'll double-check our records regar…" at bounding box center [447, 297] width 372 height 35
click at [447, 298] on textarea "Hi {{first_name}}, thanks for the heads up! I'll double-check our records regar…" at bounding box center [447, 297] width 372 height 35
paste textarea "$484.61"
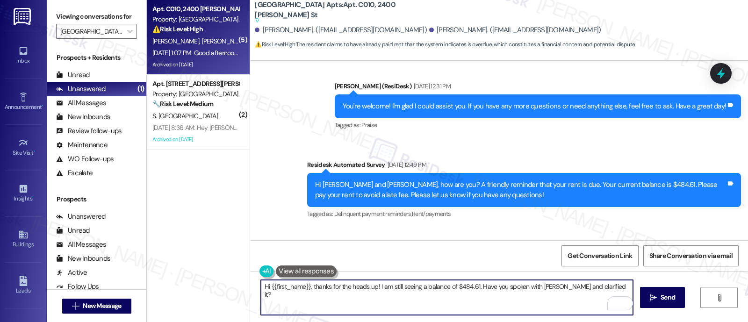
scroll to position [3955, 0]
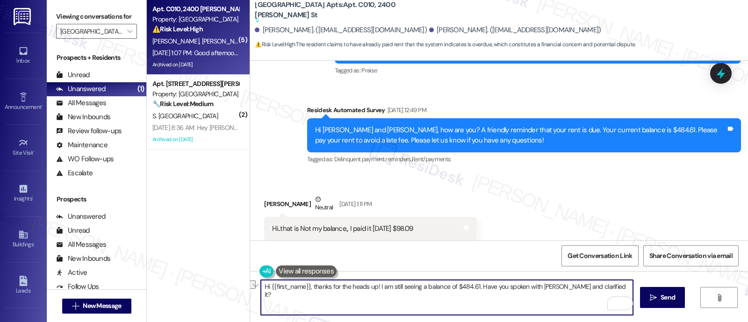
paste textarea "’m still seeing a balance of $484.61. Have you had a chance to speak with Alici…"
click at [268, 195] on div "Salisa Smith Neutral Aug 04, 2025 at 1:11 PM" at bounding box center [370, 206] width 212 height 23
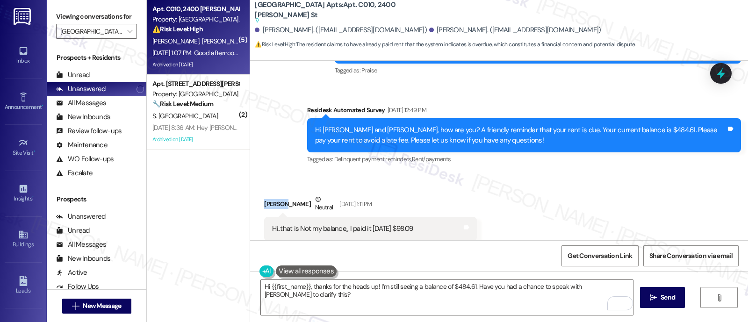
click at [268, 195] on div "Salisa Smith Neutral Aug 04, 2025 at 1:11 PM" at bounding box center [370, 206] width 212 height 23
copy div "Salisa"
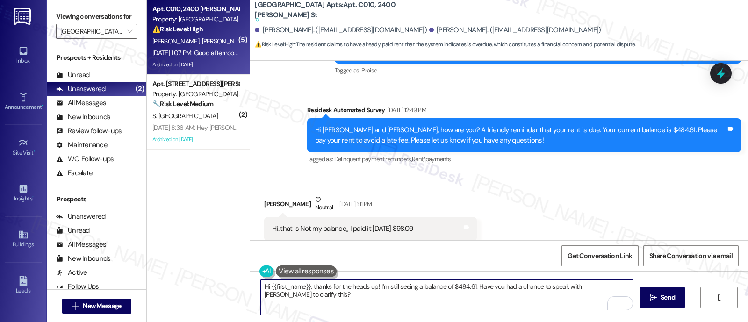
click at [282, 284] on textarea "Hi {{first_name}}, thanks for the heads up! I’m still seeing a balance of $484.…" at bounding box center [447, 297] width 372 height 35
paste textarea "Salisa"
type textarea "Hi Salisa, thanks for the heads up! I’m still seeing a balance of $484.61. Have…"
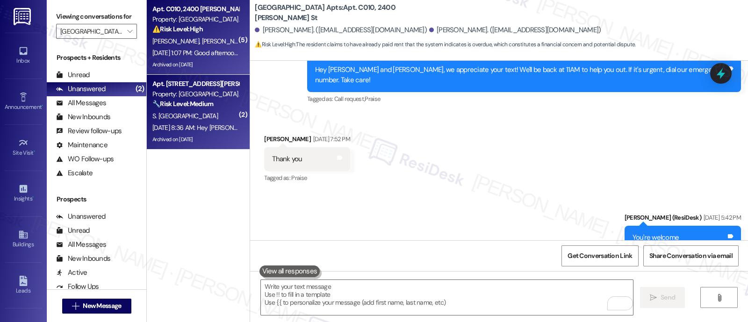
click at [189, 116] on div "S. Berlin" at bounding box center [195, 116] width 88 height 12
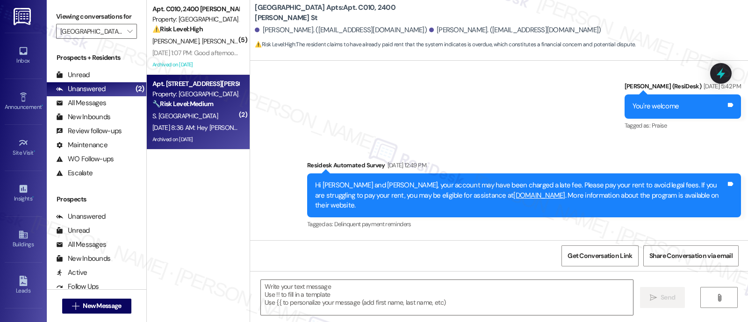
scroll to position [5127, 0]
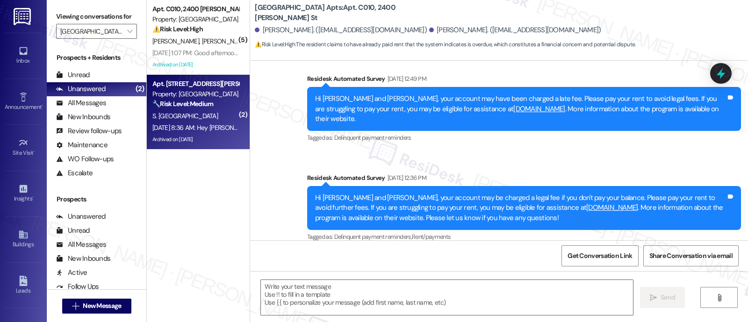
type textarea "Fetching suggested responses. Please feel free to read through the conversation…"
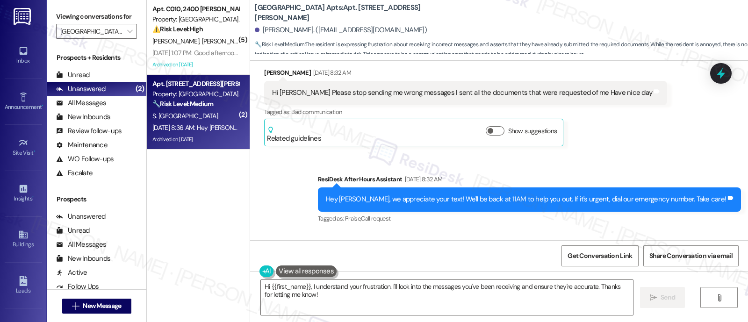
scroll to position [6034, 0]
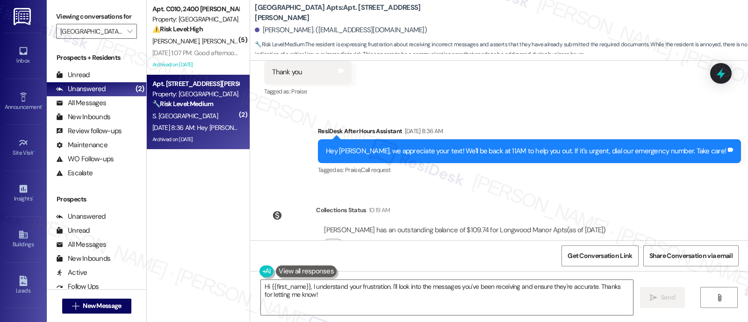
click at [476, 152] on div "Sent via SMS ResiDesk After Hours Assistant Aug 09, 2025 at 8:36 AM Hey Svetlan…" at bounding box center [529, 151] width 437 height 65
click at [307, 288] on textarea "Hi {{first_name}}, I understand your frustration. I'll look into the messages y…" at bounding box center [447, 297] width 372 height 35
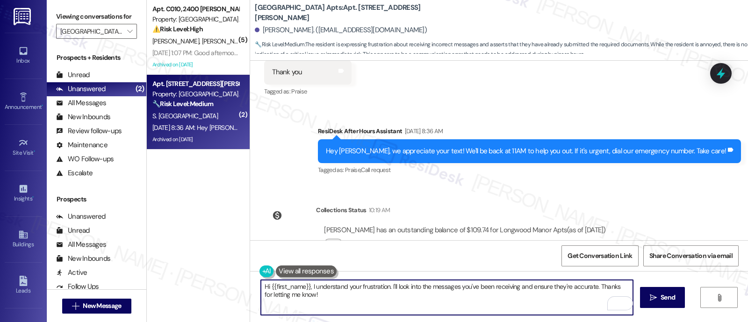
click at [355, 286] on textarea "Hi {{first_name}}, I understand your frustration. I'll look into the messages y…" at bounding box center [447, 297] width 372 height 35
paste textarea "any of my messages caused frustration. Could you please let me know which ones …"
type textarea "Hi {{first_name}}, I apologize if any of my messages caused frustration. Could …"
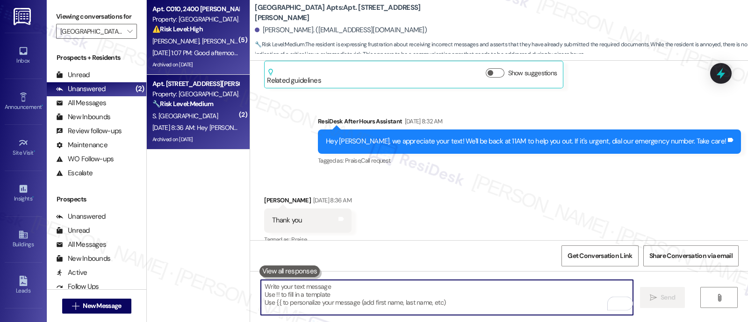
scroll to position [5869, 0]
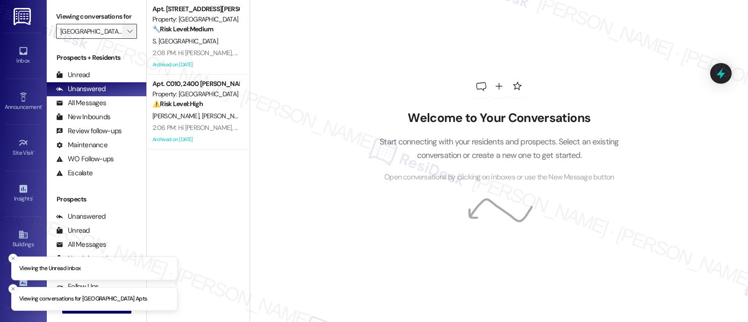
click at [127, 35] on icon "" at bounding box center [129, 31] width 5 height 7
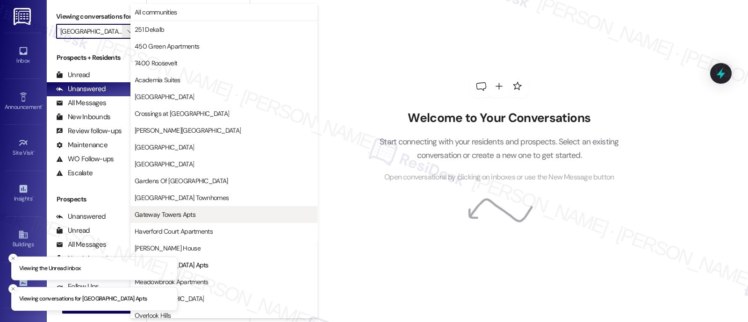
scroll to position [152, 0]
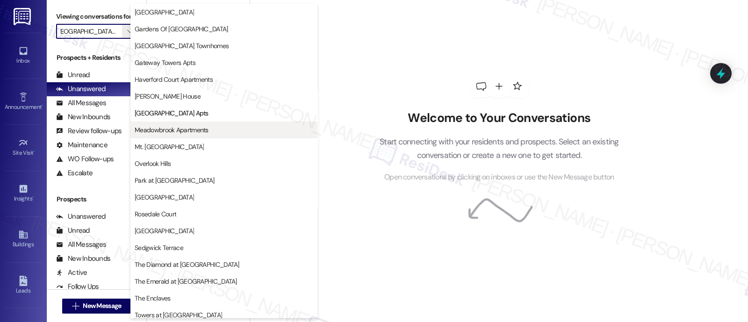
click at [173, 131] on span "Meadowbrook Apartments" at bounding box center [172, 129] width 74 height 9
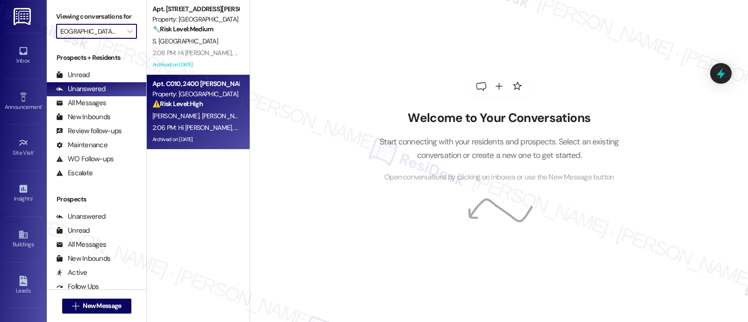
type input "Meadowbrook Apartments"
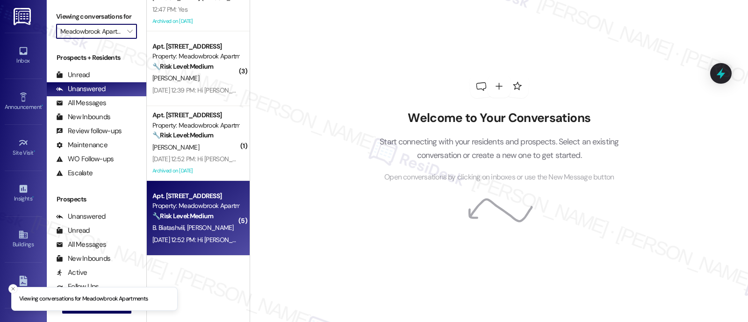
click at [201, 228] on span "[PERSON_NAME]" at bounding box center [210, 228] width 47 height 8
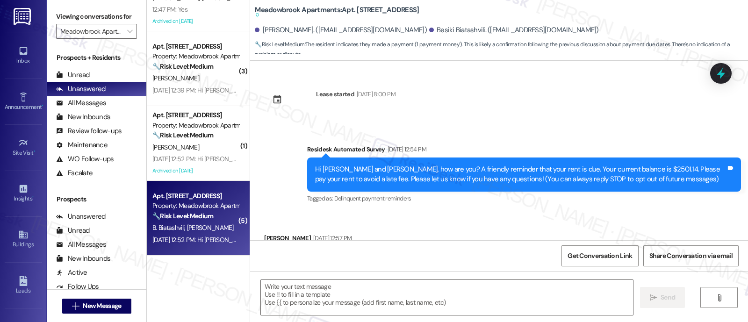
type textarea "Fetching suggested responses. Please feel free to read through the conversation…"
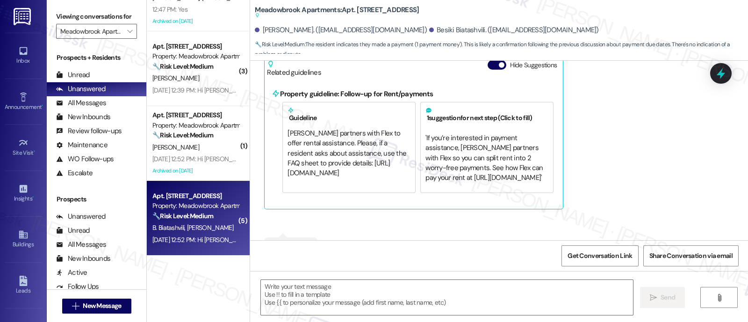
scroll to position [556, 0]
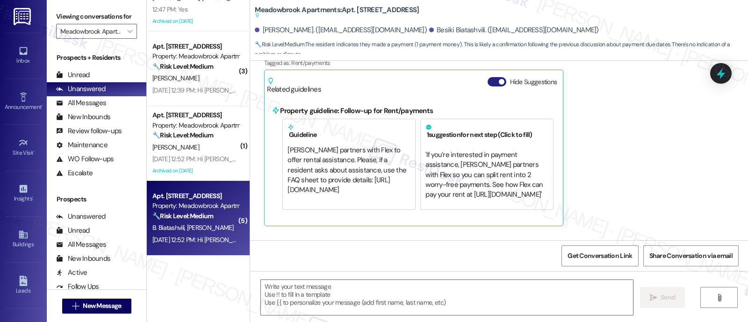
click at [490, 83] on button "Hide Suggestions" at bounding box center [497, 81] width 19 height 9
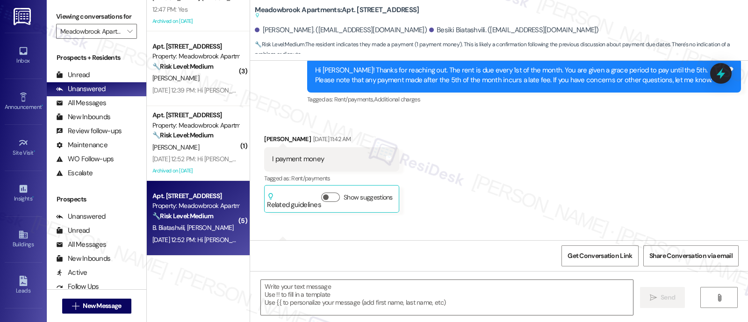
scroll to position [427, 0]
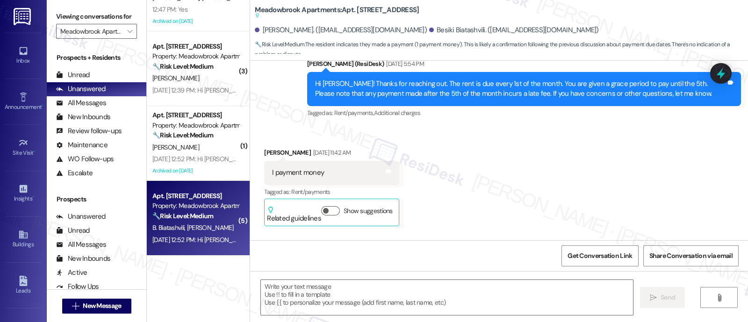
click at [264, 151] on div "[PERSON_NAME] [DATE] 11:42 AM" at bounding box center [331, 154] width 135 height 13
copy div "Teona"
click at [442, 292] on textarea at bounding box center [447, 297] width 372 height 35
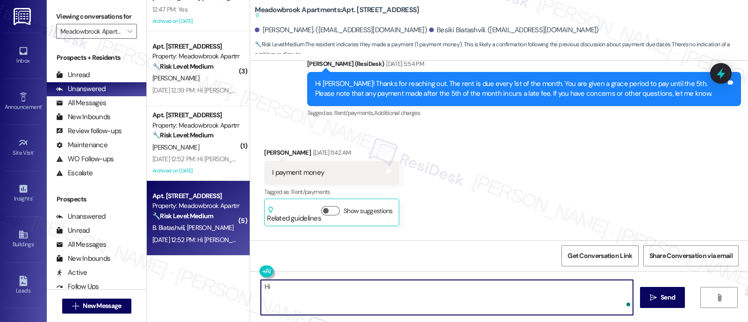
paste textarea "Teona"
click at [460, 287] on textarea "Hi [PERSON_NAME], I apologize for my late reply. Thank you for letting me know" at bounding box center [447, 297] width 372 height 35
drag, startPoint x: 470, startPoint y: 289, endPoint x: 362, endPoint y: 286, distance: 108.0
click at [362, 286] on textarea "Hi [PERSON_NAME], I apologize for my late reply. Thank you for letting me know" at bounding box center [447, 297] width 372 height 35
paste textarea "thank you for informing us that you have already paid your rent. I appreciate y…"
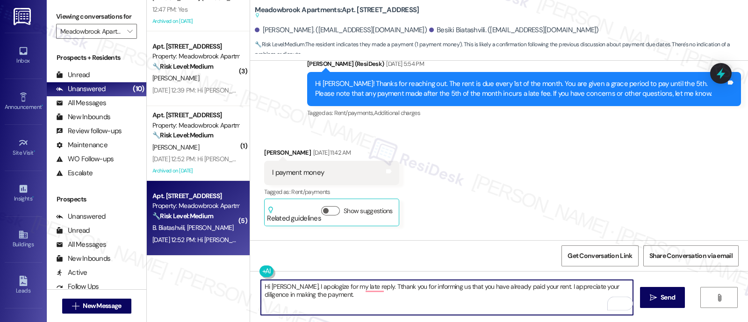
click at [369, 288] on textarea "Hi [PERSON_NAME], I apologize for my late reply. Tthank you for informing us th…" at bounding box center [447, 297] width 372 height 35
click at [367, 290] on textarea "Hi [PERSON_NAME], I apologize for my late reply. Tthank you for informing us th…" at bounding box center [447, 297] width 372 height 35
click at [359, 297] on textarea "Hi [PERSON_NAME], I apologize for my late reply. Thank you for informing us tha…" at bounding box center [447, 297] width 372 height 35
paste textarea "If you have any other questions or concerns, please get in touch with us. Have …"
type textarea "Hi [PERSON_NAME], I apologize for my late reply. Thank you for informing us tha…"
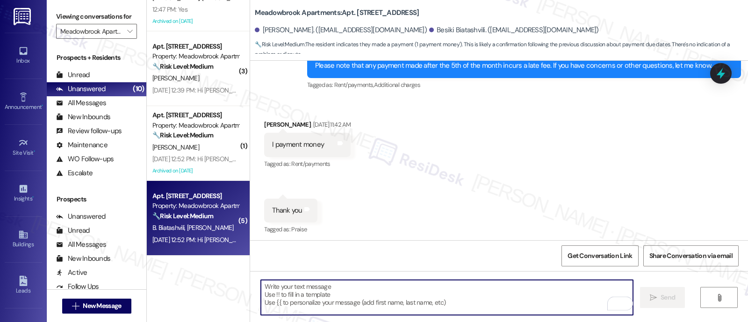
scroll to position [458, 0]
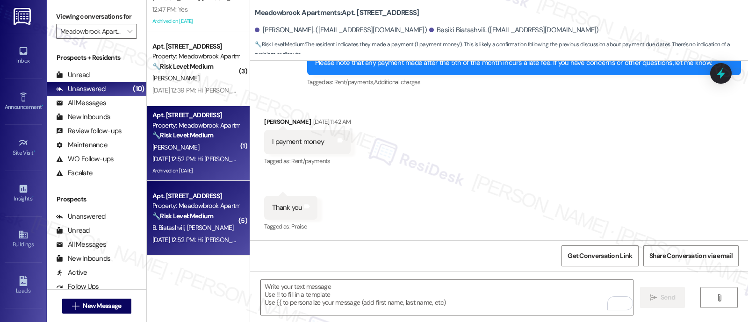
click at [202, 142] on div "[PERSON_NAME]" at bounding box center [195, 148] width 88 height 12
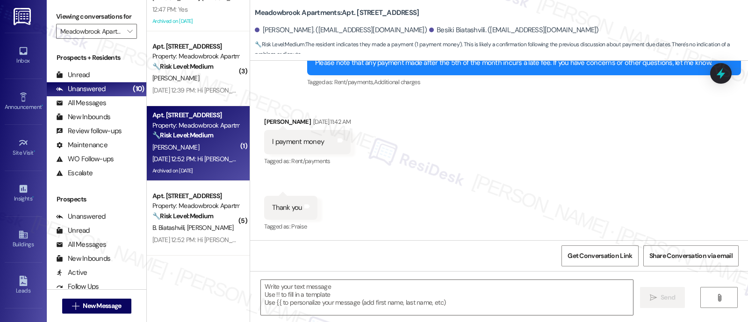
type textarea "Fetching suggested responses. Please feel free to read through the conversation…"
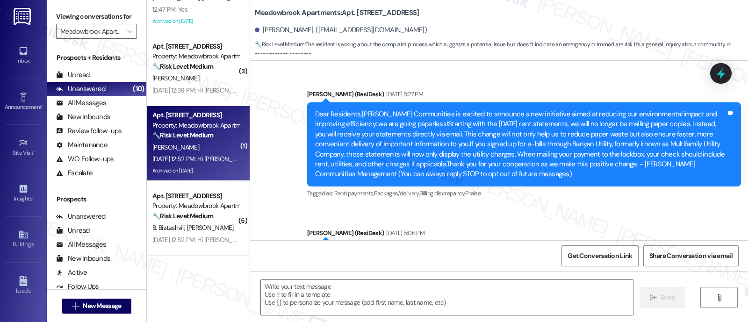
scroll to position [7896, 0]
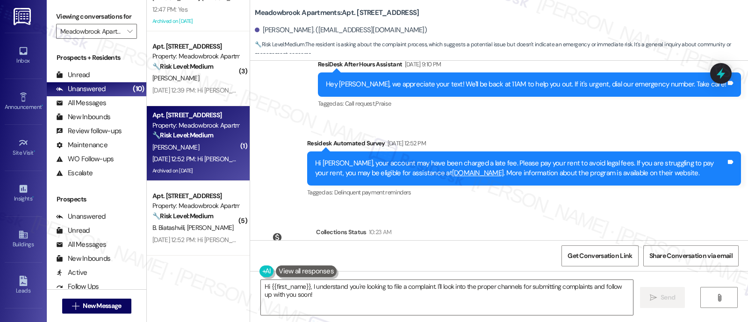
click at [508, 227] on div "Collections Status 10:23 AM" at bounding box center [472, 233] width 312 height 13
click at [371, 307] on textarea "Hi {{first_name}}, I understand you're looking to file a complaint. I'll look i…" at bounding box center [447, 297] width 372 height 35
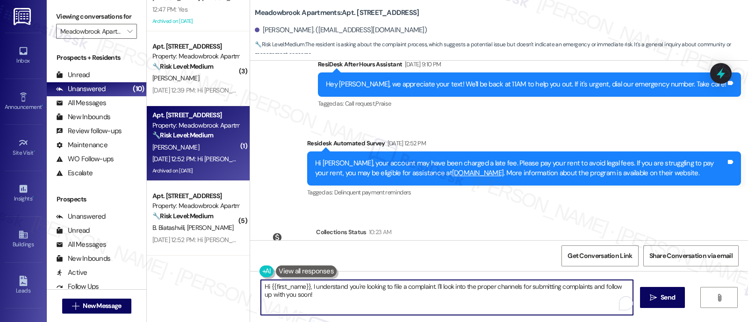
click at [446, 286] on textarea "Hi {{first_name}}, I understand you're looking to file a complaint. I'll look i…" at bounding box center [447, 297] width 372 height 35
click at [515, 288] on textarea "Hi {{first_name}}, I understand you're looking to file a complaint. I'll look i…" at bounding box center [447, 297] width 372 height 35
click at [431, 289] on textarea "Hi {{first_name}}, I understand you're looking to file a complaint. I'll look i…" at bounding box center [447, 297] width 372 height 35
click at [431, 293] on textarea "Hi {{first_name}}, I understand you're looking to file a complaint. I'll look i…" at bounding box center [447, 297] width 372 height 35
click at [306, 289] on textarea "Hi {{first_name}}, I understand you're looking to file a complaint. May I know …" at bounding box center [447, 297] width 372 height 35
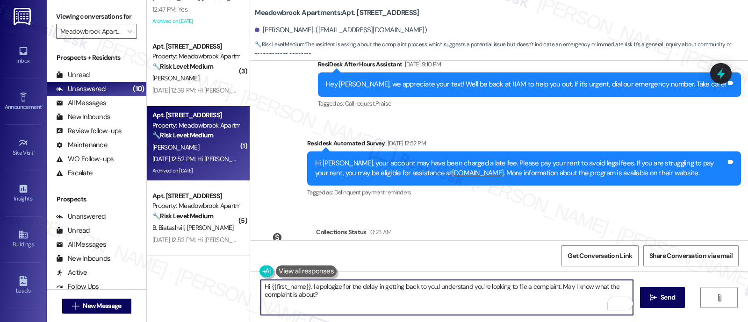
type textarea "Hi {{first_name}}, I apologize for the delay in getting back to you. I understa…"
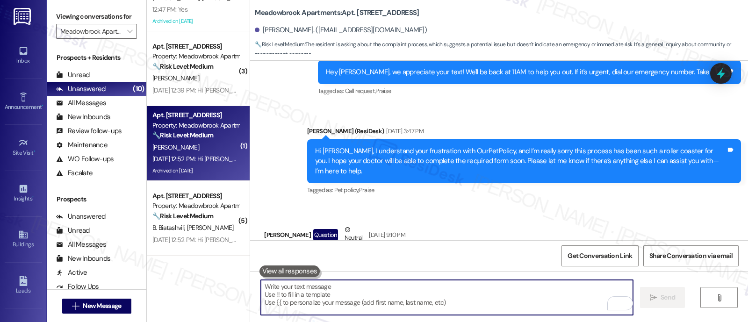
scroll to position [434, 0]
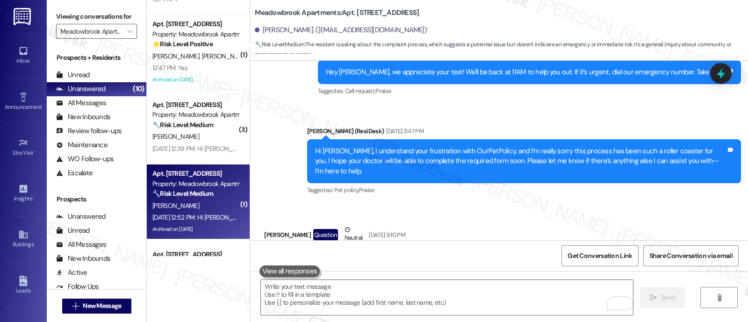
click at [200, 131] on div "[PERSON_NAME]" at bounding box center [195, 137] width 88 height 12
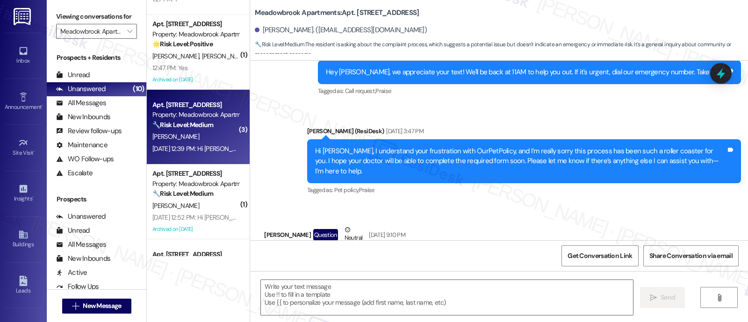
type textarea "Fetching suggested responses. Please feel free to read through the conversation…"
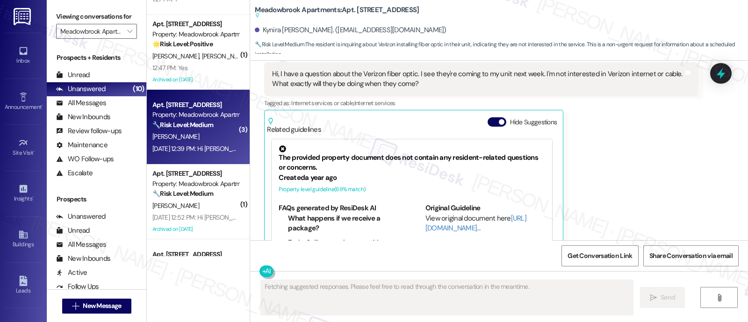
scroll to position [787, 0]
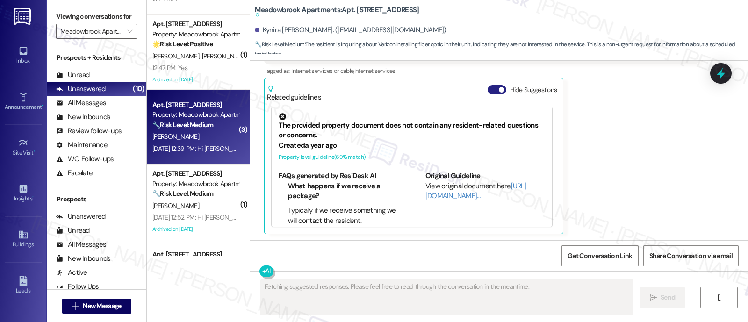
click at [488, 87] on button "Hide Suggestions" at bounding box center [497, 89] width 19 height 9
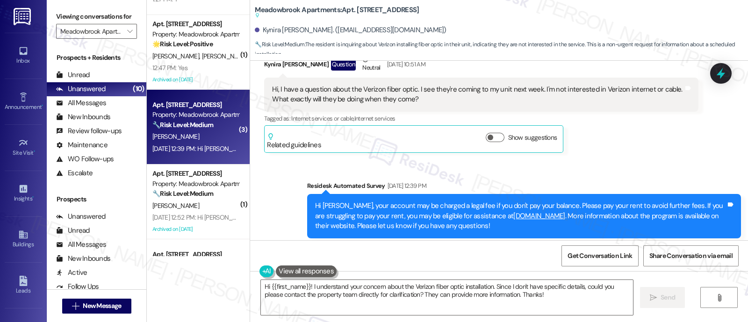
scroll to position [733, 0]
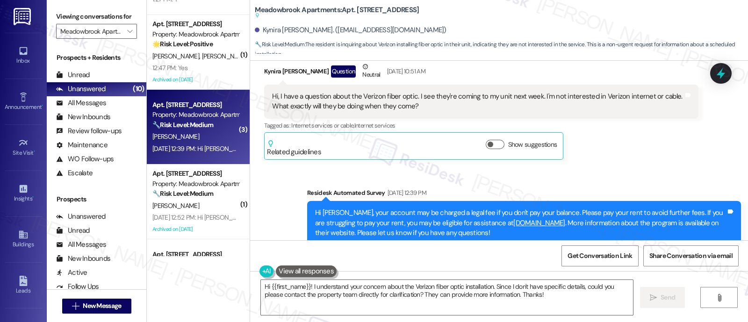
click at [568, 160] on div "Received via SMS Kynira Hunt Question Neutral Aug 08, 2025 at 10:51 AM Hi, I ha…" at bounding box center [481, 111] width 448 height 113
click at [486, 141] on button "Show suggestions" at bounding box center [495, 144] width 19 height 9
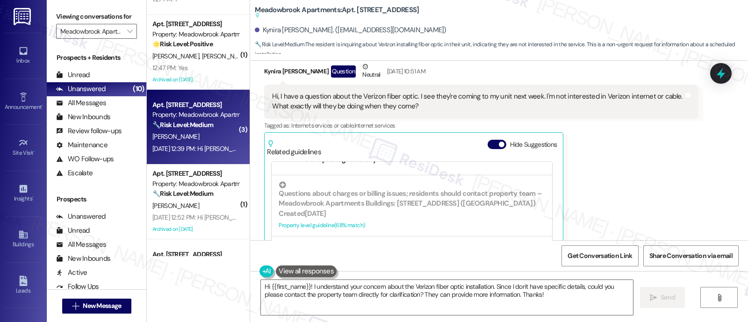
scroll to position [136, 0]
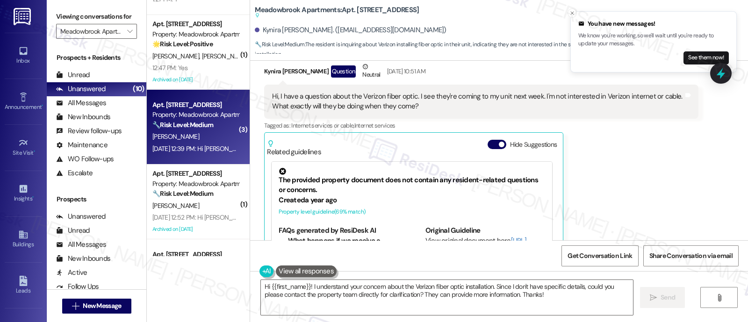
drag, startPoint x: 545, startPoint y: 174, endPoint x: 520, endPoint y: 165, distance: 26.1
click at [499, 144] on span "button" at bounding box center [502, 145] width 6 height 6
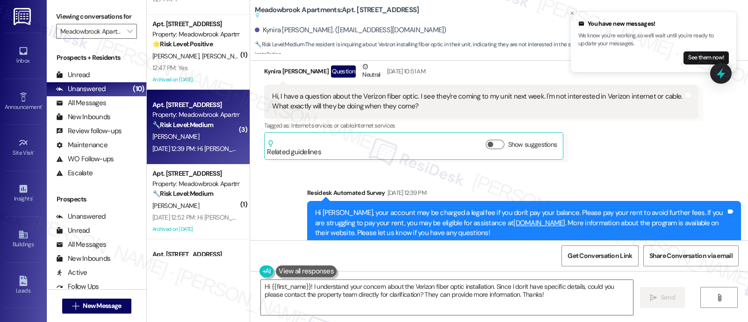
click at [617, 169] on div "Survey, sent via SMS Residesk Automated Survey Aug 11, 2025 at 12:39 PM Hi Kyni…" at bounding box center [499, 216] width 498 height 99
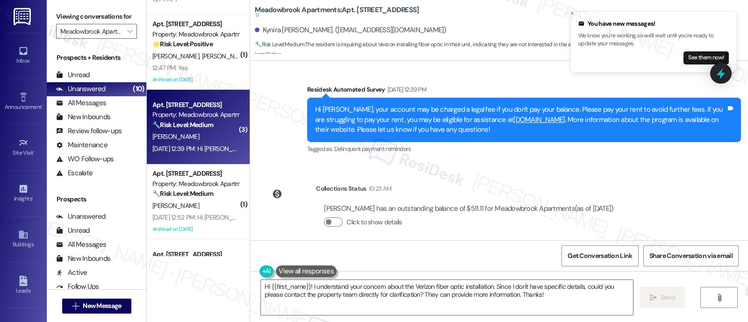
scroll to position [844, 0]
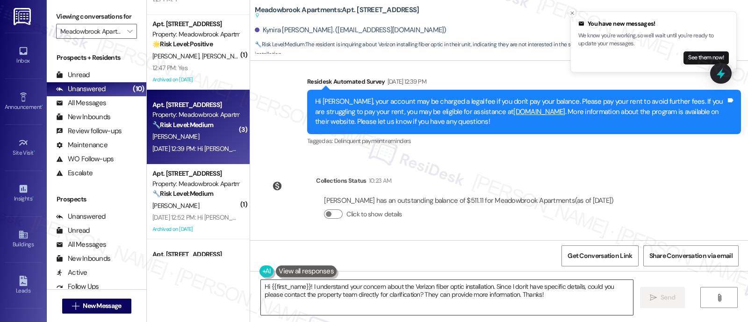
click at [494, 286] on textarea "Hi {{first_name}}! I understand your concern about the Verizon fiber optic inst…" at bounding box center [447, 297] width 372 height 35
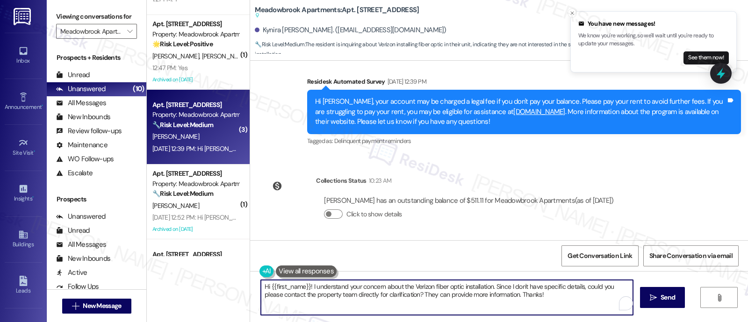
click at [594, 288] on textarea "Hi {{first_name}}! I understand your concern about the Verizon fiber optic inst…" at bounding box center [447, 297] width 372 height 35
click at [317, 298] on textarea "Hi {{first_name}}! I understand your concern about the Verizon fiber optic inst…" at bounding box center [447, 297] width 372 height 35
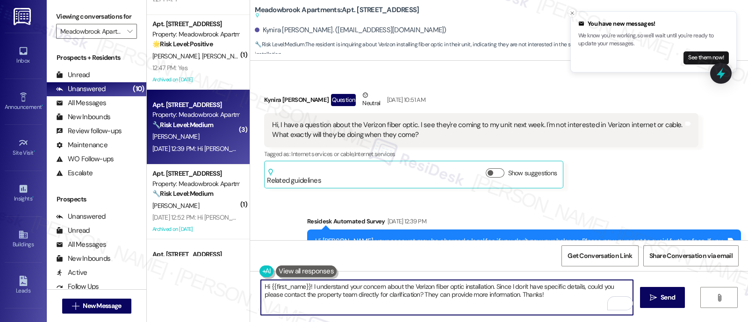
scroll to position [669, 0]
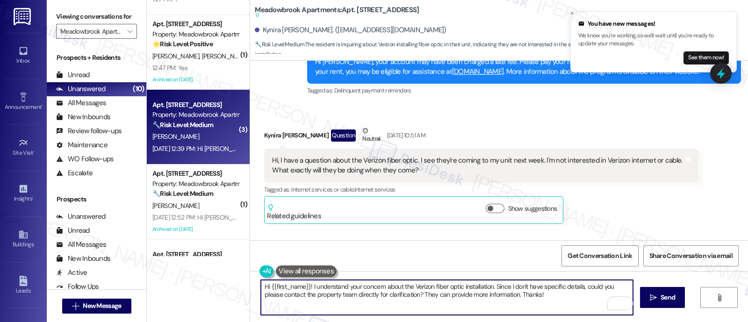
click at [307, 284] on textarea "Hi {{first_name}}! I understand your concern about the Verizon fiber optic inst…" at bounding box center [447, 297] width 372 height 35
click at [397, 296] on textarea "Hi {{first_name}}! Apologies for the delay in getting back to you. I understand…" at bounding box center [447, 297] width 372 height 35
click at [401, 303] on textarea "Hi {{first_name}}! Apologies for the delay in getting back to you. I understand…" at bounding box center [447, 297] width 372 height 35
paste textarea "’t have the specific details on file, could you please let me know what day the…"
type textarea "Hi {{first_name}}! Apologies for the delay in getting back to you. I understand…"
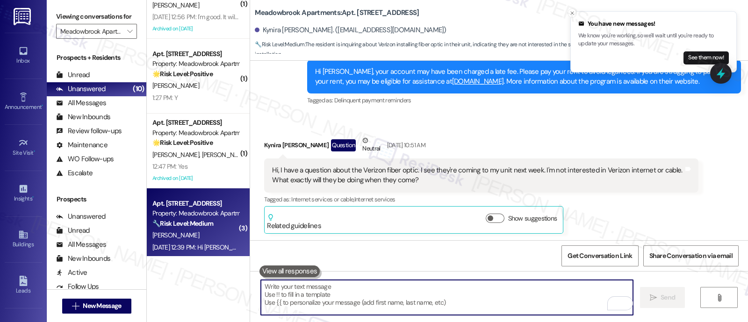
scroll to position [317, 0]
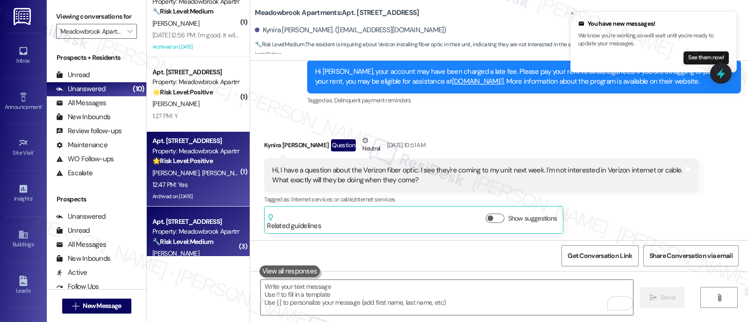
click at [203, 153] on div "Property: Meadowbrook Apartments" at bounding box center [195, 151] width 87 height 10
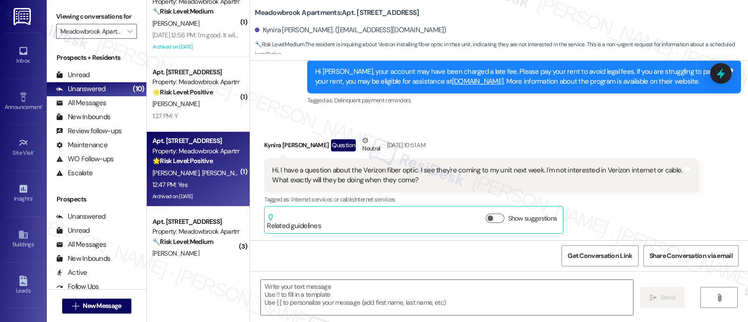
type textarea "Fetching suggested responses. Please feel free to read through the conversation…"
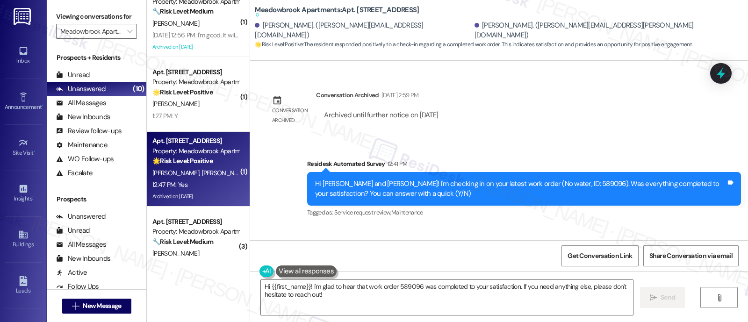
scroll to position [3483, 0]
click at [267, 247] on div "Shalini Jaiswal 12:47 PM" at bounding box center [299, 253] width 70 height 13
copy div "Shalini"
click at [285, 288] on textarea "Hi {{first_name}}! I'm glad to hear that work order 589096 was completed to you…" at bounding box center [447, 297] width 372 height 35
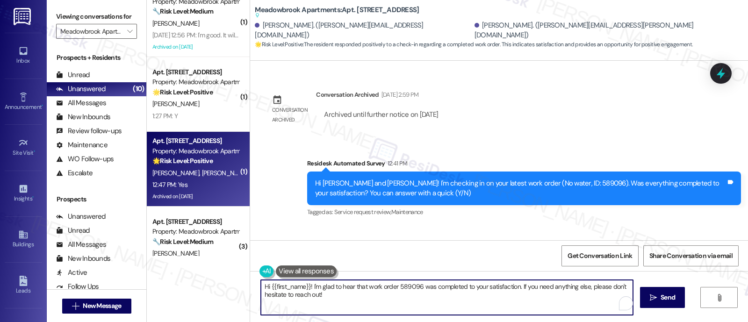
click at [285, 288] on textarea "Hi {{first_name}}! I'm glad to hear that work order 589096 was completed to you…" at bounding box center [447, 297] width 372 height 35
paste textarea "Shalini"
type textarea "Hi Shalini! I'm glad to hear that work order 589096 was completed to your satis…"
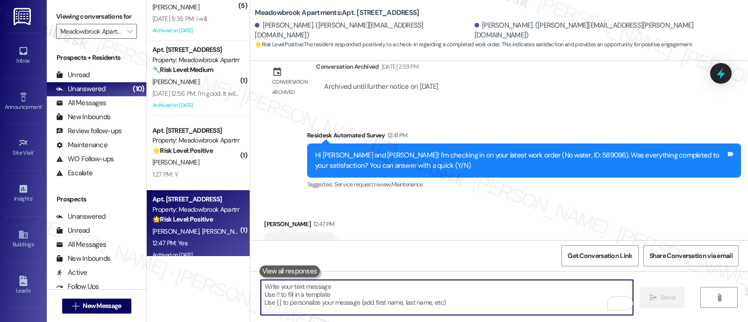
scroll to position [3454, 0]
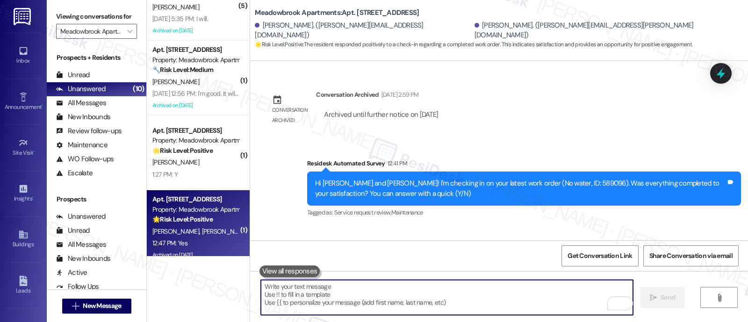
click at [187, 171] on div "1:27 PM: Y 1:27 PM: Y" at bounding box center [195, 175] width 88 height 12
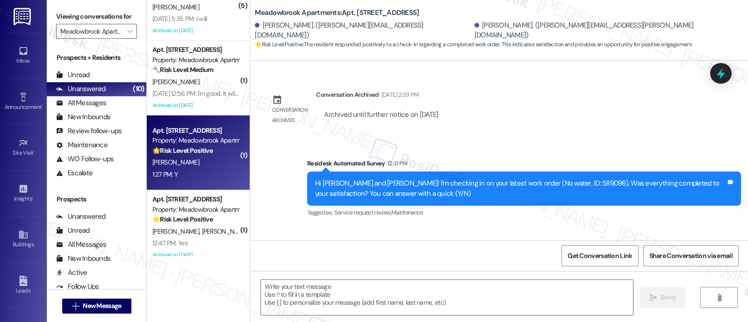
type textarea "Fetching suggested responses. Please feel free to read through the conversation…"
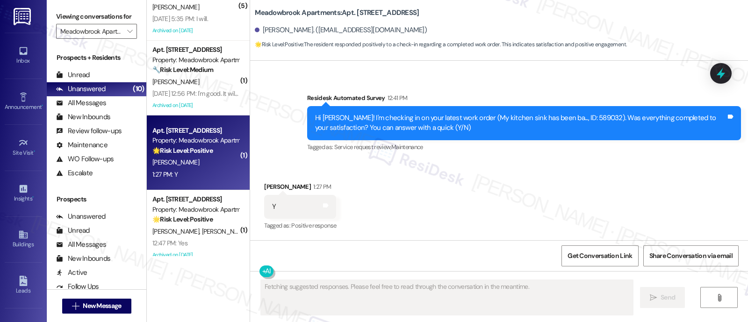
scroll to position [810, 0]
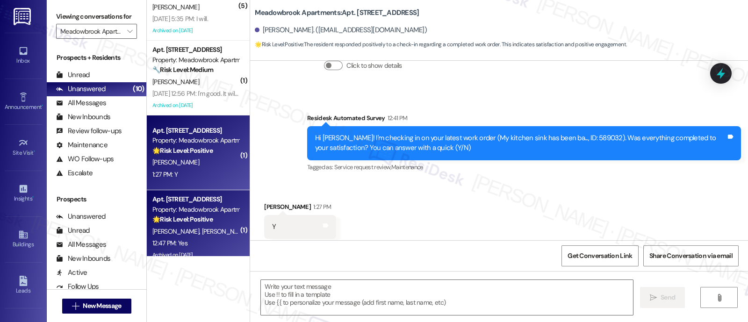
click at [198, 215] on strong "🌟 Risk Level: Positive" at bounding box center [182, 219] width 60 height 8
type textarea "Fetching suggested responses. Please feel free to read through the conversation…"
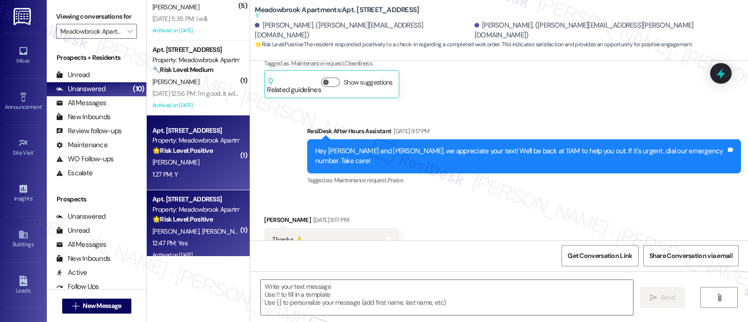
type textarea "Fetching suggested responses. Please feel free to read through the conversation…"
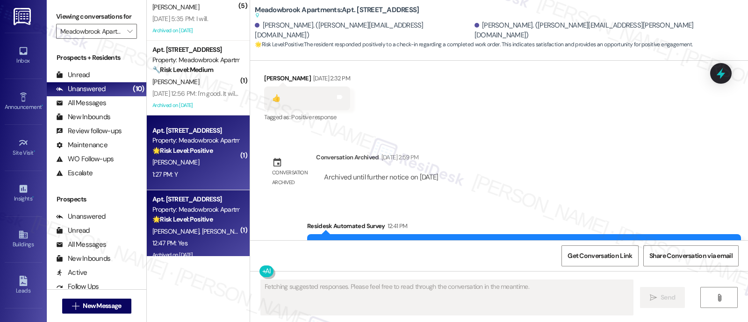
click at [195, 158] on div "[PERSON_NAME]" at bounding box center [195, 163] width 88 height 12
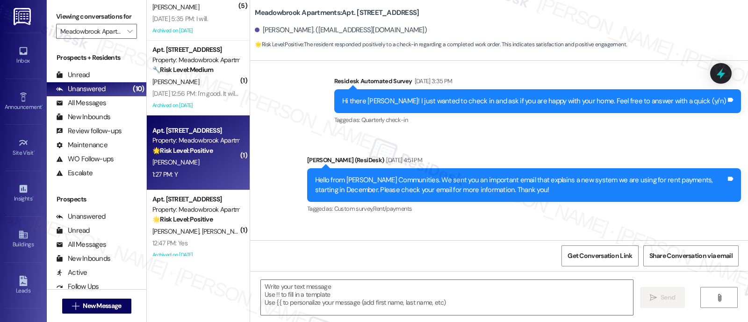
type textarea "Fetching suggested responses. Please feel free to read through the conversation…"
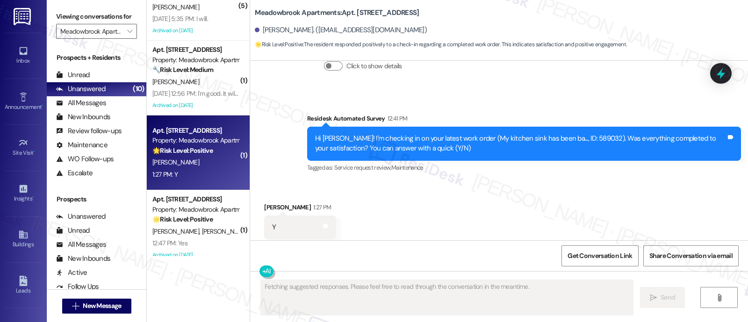
scroll to position [810, 0]
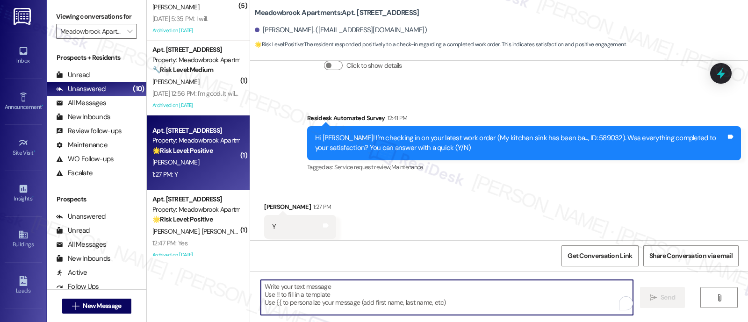
click at [454, 304] on textarea "To enrich screen reader interactions, please activate Accessibility in Grammarl…" at bounding box center [447, 297] width 372 height 35
paste textarea "I'm so glad to hear that everything was taken care of to your satisfaction. Ple…"
type textarea "I'm so glad to hear that everything was taken care of to your satisfaction. Ple…"
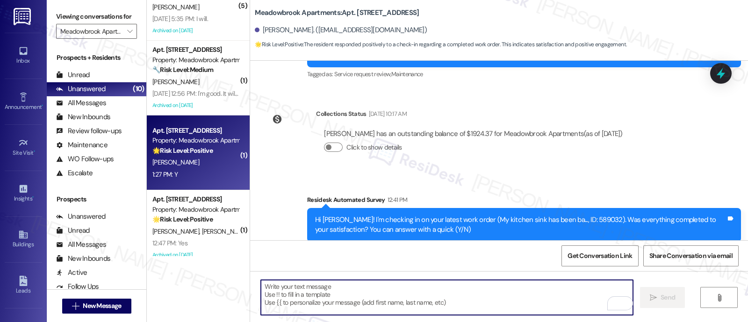
scroll to position [885, 0]
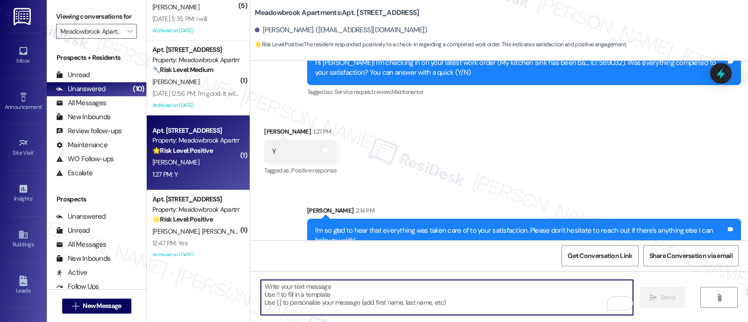
click at [409, 296] on textarea "To enrich screen reader interactions, please activate Accessibility in Grammarl…" at bounding box center [447, 297] width 372 height 35
paste textarea "May I also please take this chance to ask you a favor? Can you write us a Googl…"
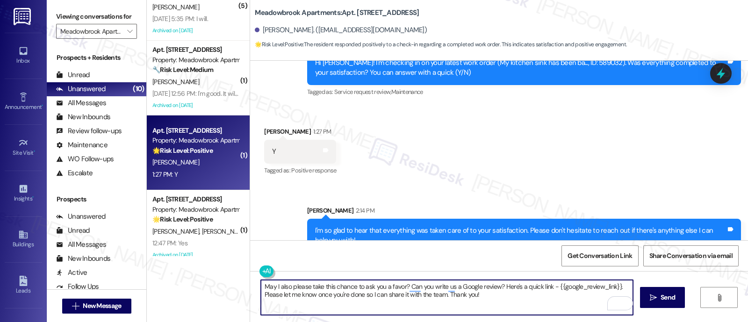
click at [261, 295] on textarea "May I also please take this chance to ask you a favor? Can you write us a Googl…" at bounding box center [447, 297] width 372 height 35
type textarea "May I also please take this chance to ask you a favor? Can you write us a Googl…"
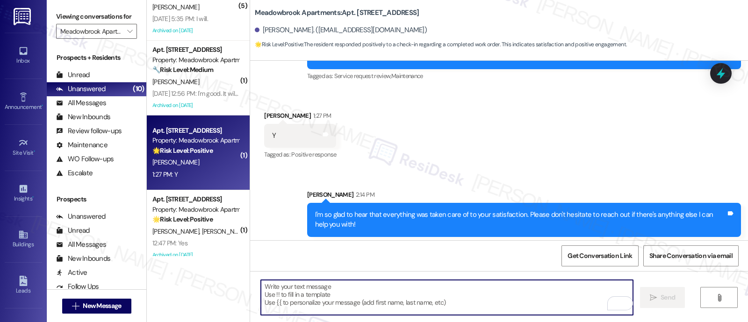
scroll to position [926, 0]
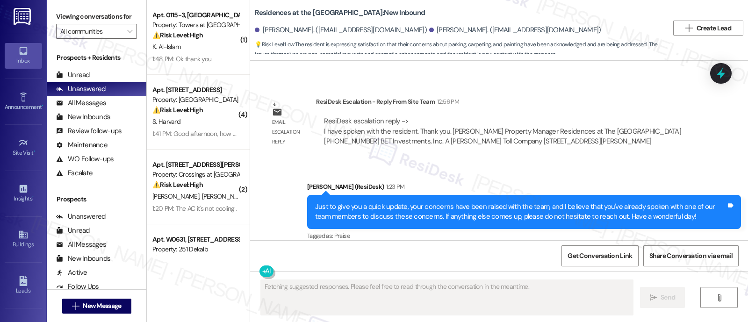
scroll to position [1384, 0]
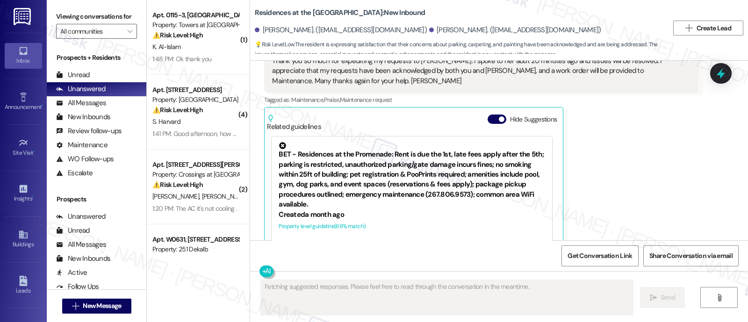
click at [488, 115] on button "Hide Suggestions" at bounding box center [497, 119] width 19 height 9
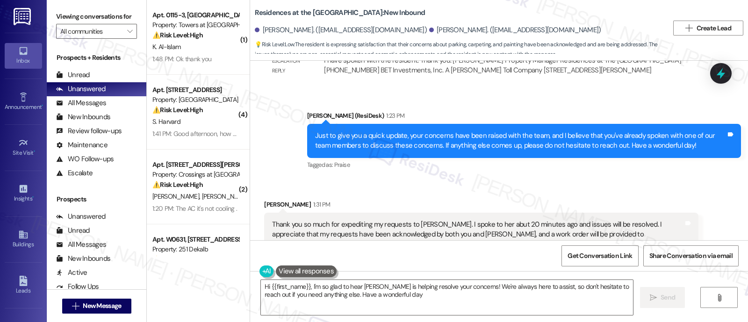
type textarea "Hi {{first_name}}, I'm so glad to hear [PERSON_NAME] is helping resolve your co…"
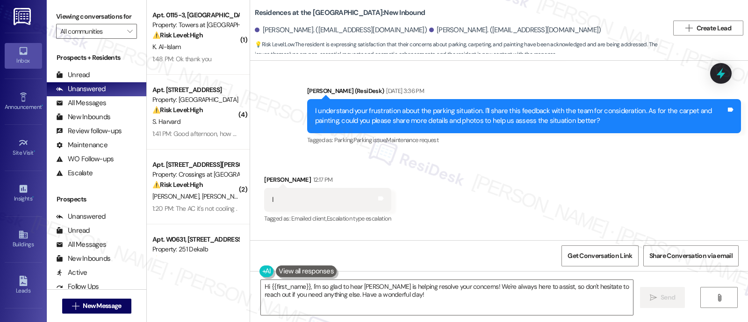
scroll to position [729, 0]
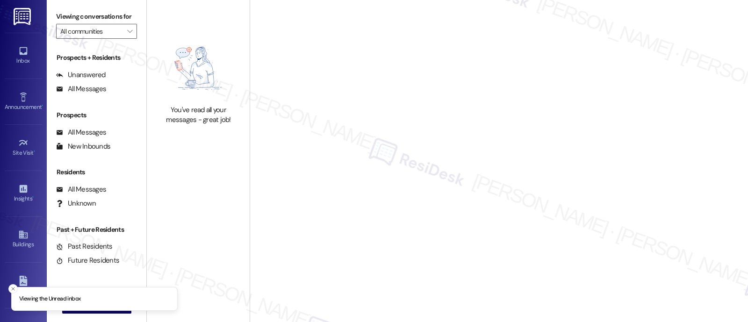
type input "Meadowbrook Apartments"
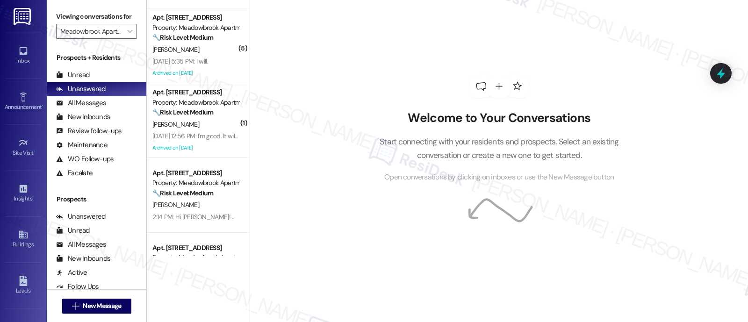
scroll to position [200, 0]
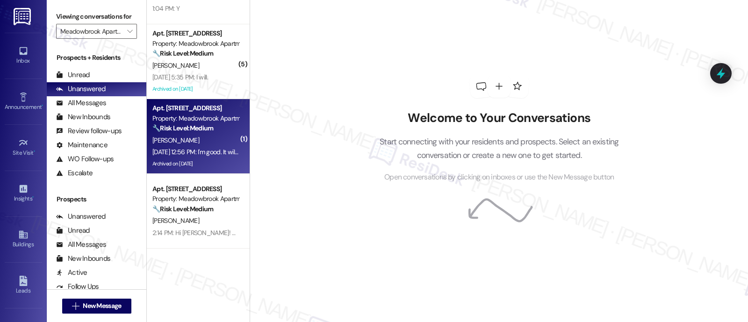
click at [188, 132] on div "🔧 Risk Level: Medium The resident is responding to a rent reminder and indicate…" at bounding box center [195, 128] width 87 height 10
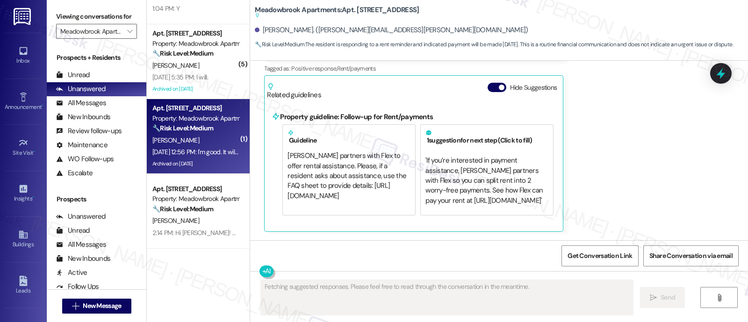
scroll to position [8462, 0]
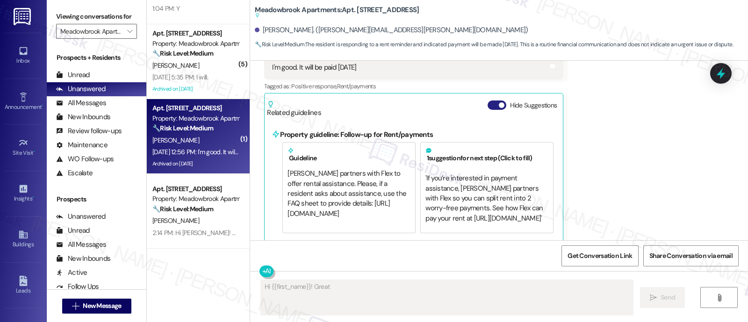
click at [488, 101] on button "Hide Suggestions" at bounding box center [497, 105] width 19 height 9
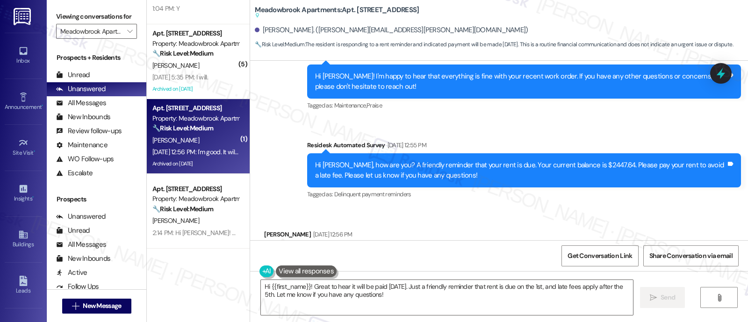
scroll to position [8392, 0]
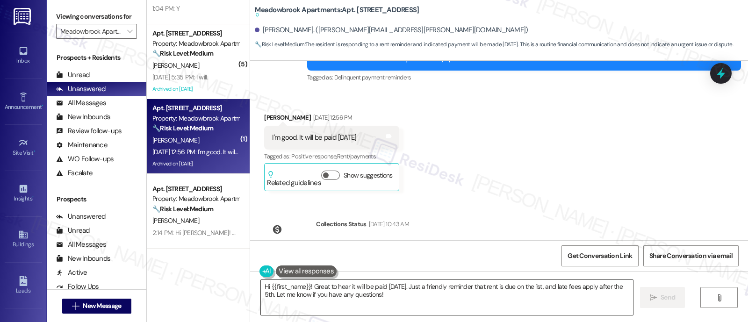
click at [306, 288] on textarea "Hi {{first_name}}! Great to hear it will be paid [DATE]. Just a friendly remind…" at bounding box center [447, 297] width 372 height 35
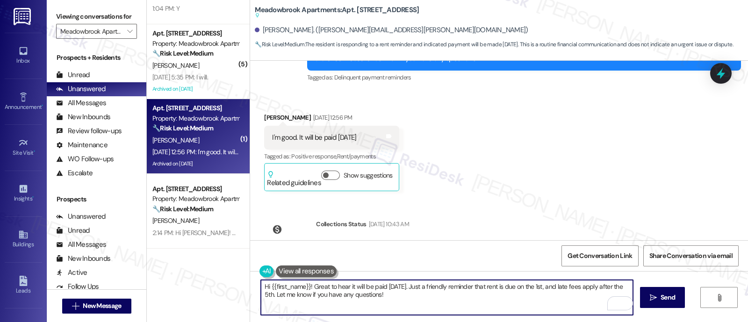
click at [307, 288] on textarea "Hi {{first_name}}! Great to hear it will be paid [DATE]. Just a friendly remind…" at bounding box center [447, 297] width 372 height 35
click at [383, 295] on textarea "Hi {{first_name}}! Great to hear it will be paid [DATE]. Just a friendly remind…" at bounding box center [447, 297] width 372 height 35
paste textarea "We appreciate your promptness in making the payment. If you have any other ques…"
click at [386, 288] on textarea "Hi {{first_name}}! Thank you for your payment! We appreciate your promptness in…" at bounding box center [447, 297] width 372 height 35
click at [307, 287] on textarea "Hi {{first_name}}! Thank you for your payment! We appreciate your promptness in…" at bounding box center [447, 297] width 372 height 35
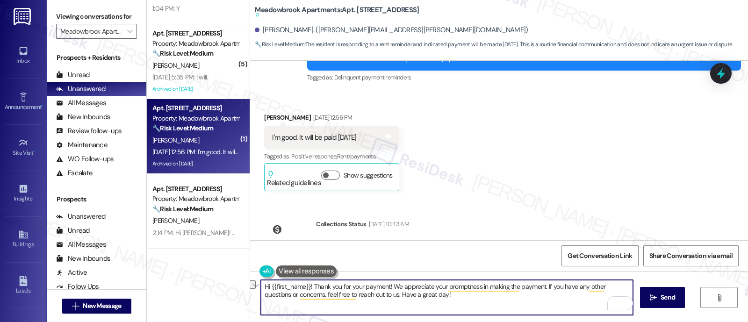
type textarea "Hi {{first_name}}! We appreciate your promptness in making the payment. If you …"
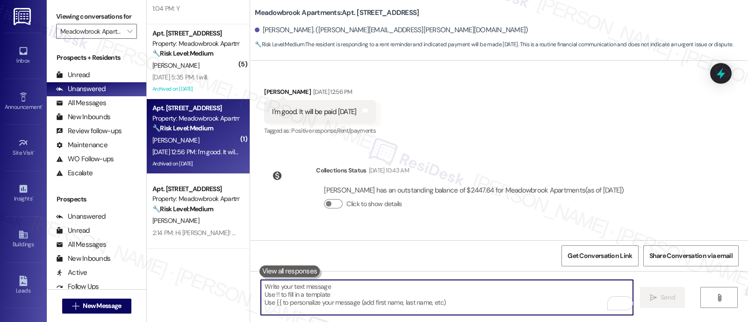
scroll to position [8440, 0]
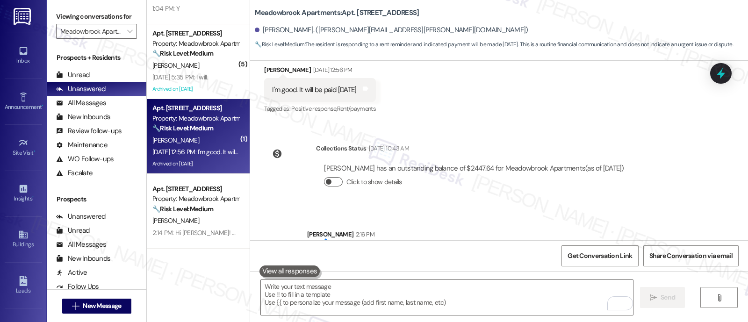
click at [332, 177] on button "Click to show details" at bounding box center [333, 181] width 19 height 9
click at [325, 177] on button "Click to hide details" at bounding box center [333, 181] width 19 height 9
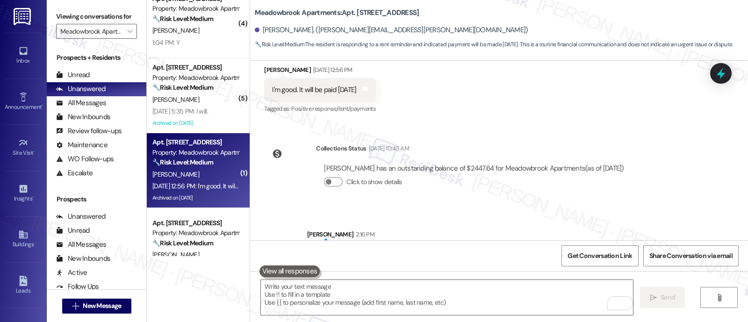
scroll to position [142, 0]
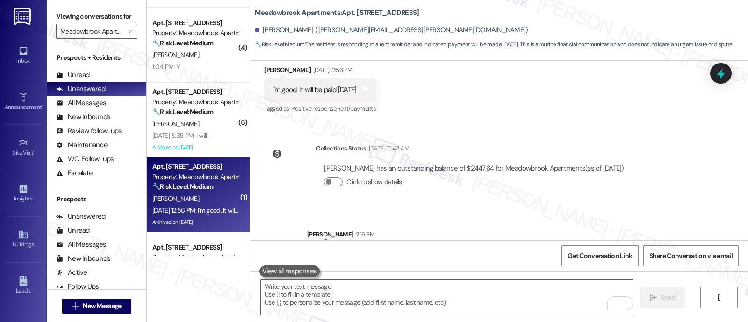
click at [195, 132] on div "[DATE] 5:35 PM: I will. [DATE] 5:35 PM: I will." at bounding box center [180, 135] width 56 height 8
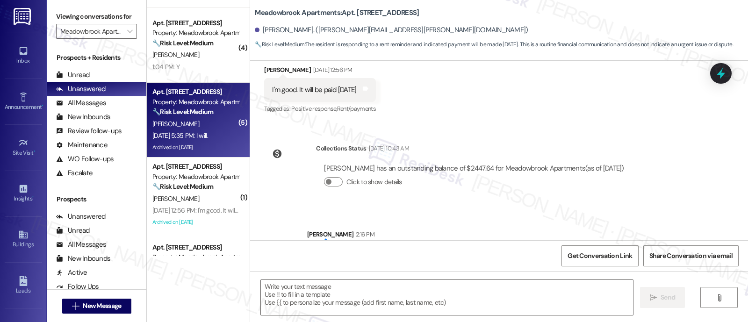
type textarea "Fetching suggested responses. Please feel free to read through the conversation…"
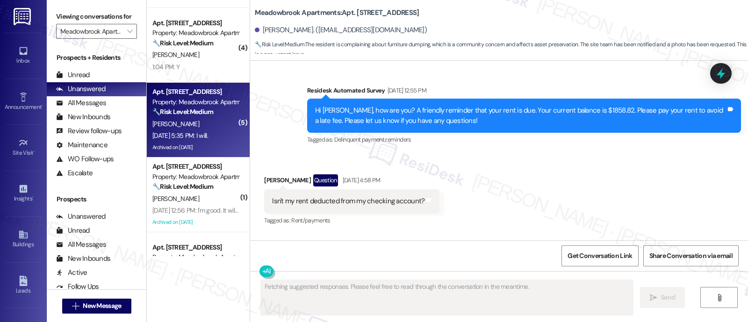
scroll to position [9599, 0]
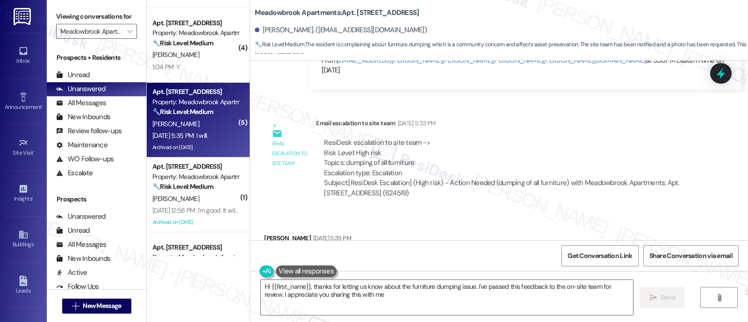
type textarea "Hi {{first_name}}, thanks for letting us know about the furniture dumping issue…"
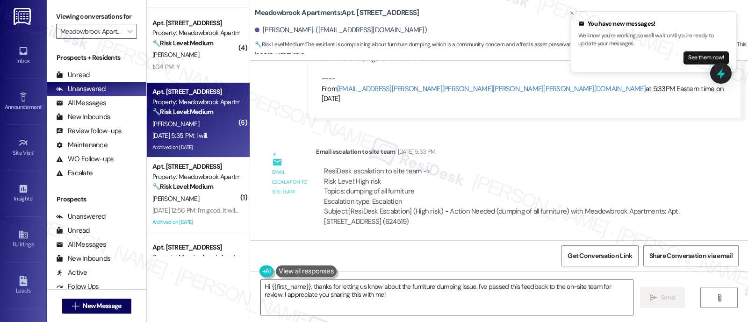
scroll to position [9600, 0]
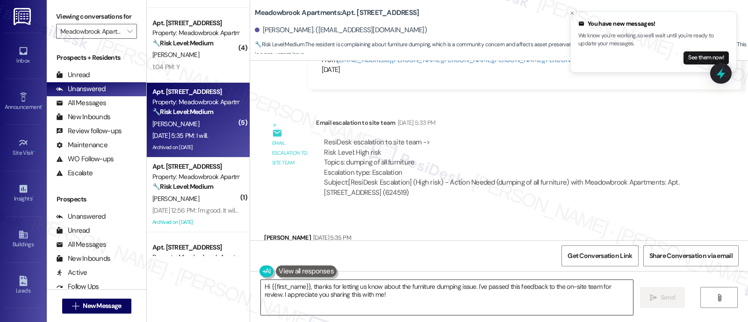
click at [419, 286] on textarea "Hi {{first_name}}, thanks for letting us know about the furniture dumping issue…" at bounding box center [447, 297] width 372 height 35
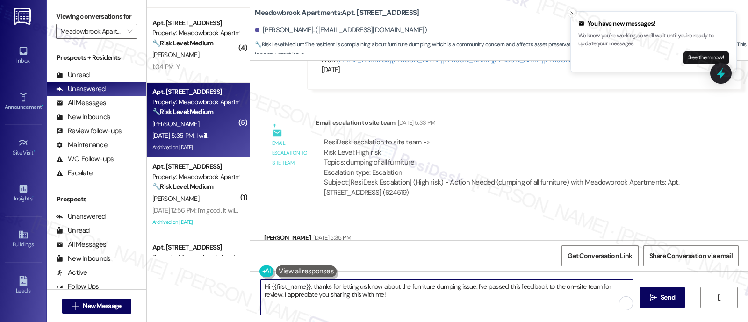
click at [456, 286] on textarea "Hi {{first_name}}, thanks for letting us know about the furniture dumping issue…" at bounding box center [447, 297] width 372 height 35
click at [390, 295] on textarea "Hi {{first_name}}, thanks for letting us know about the furniture dumping issue…" at bounding box center [447, 297] width 372 height 35
click at [670, 293] on span "Send" at bounding box center [668, 298] width 14 height 10
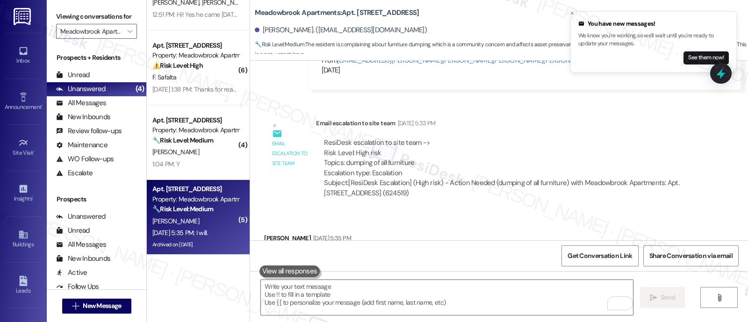
scroll to position [25, 0]
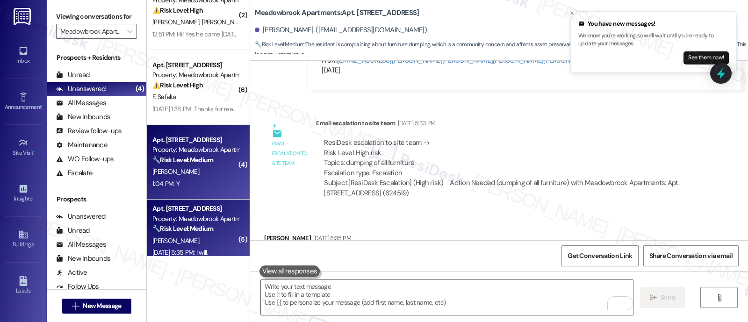
click at [195, 145] on div "Property: Meadowbrook Apartments" at bounding box center [195, 150] width 87 height 10
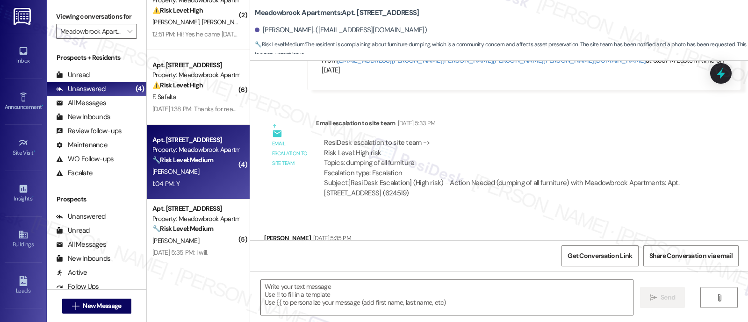
type textarea "Fetching suggested responses. Please feel free to read through the conversation…"
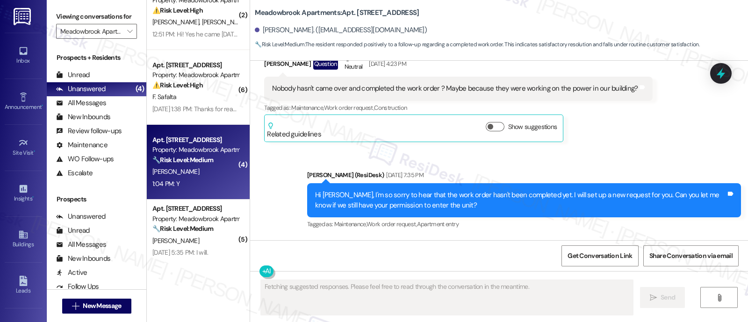
scroll to position [4869, 0]
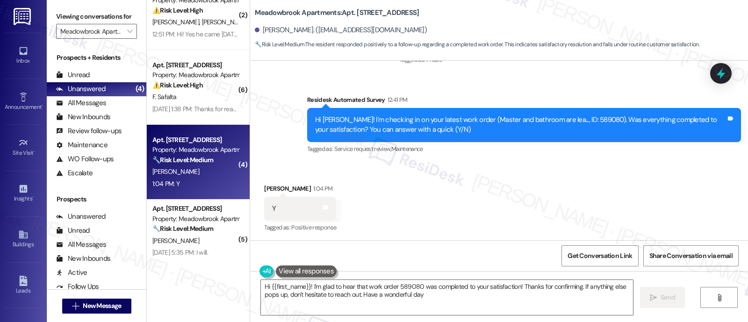
type textarea "Hi {{first_name}}! I'm glad to hear that work order 589080 was completed to you…"
click at [463, 292] on textarea "Hi {{first_name}}! I'm glad to hear that work order 589080 was completed to you…" at bounding box center [447, 297] width 372 height 35
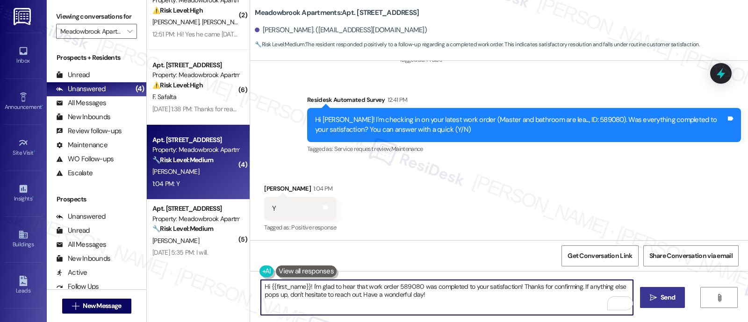
click at [650, 298] on icon "" at bounding box center [653, 297] width 7 height 7
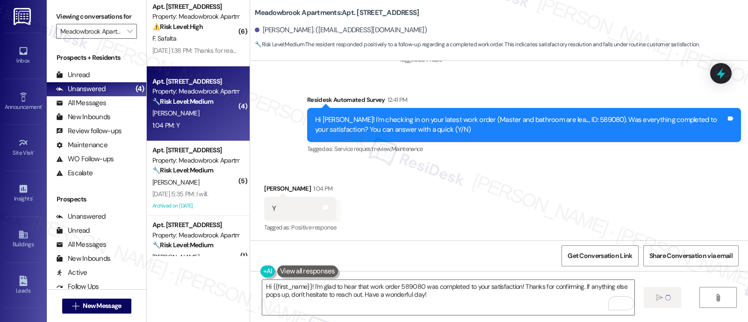
scroll to position [0, 0]
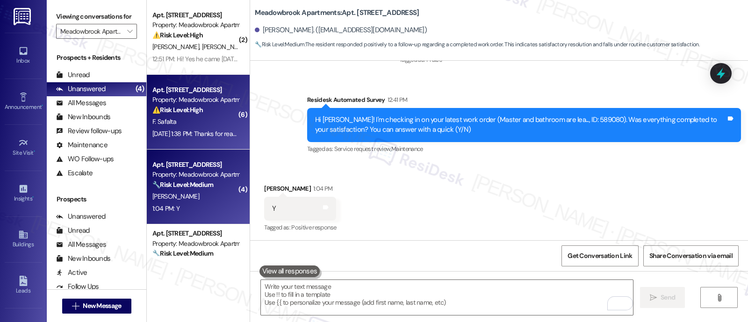
click at [172, 116] on div "F. Safalta" at bounding box center [195, 122] width 88 height 12
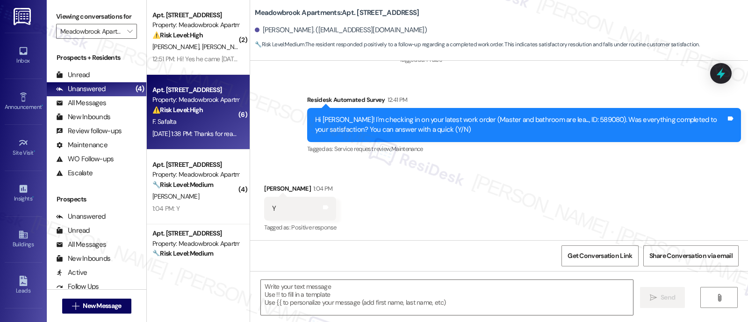
type textarea "Fetching suggested responses. Please feel free to read through the conversation…"
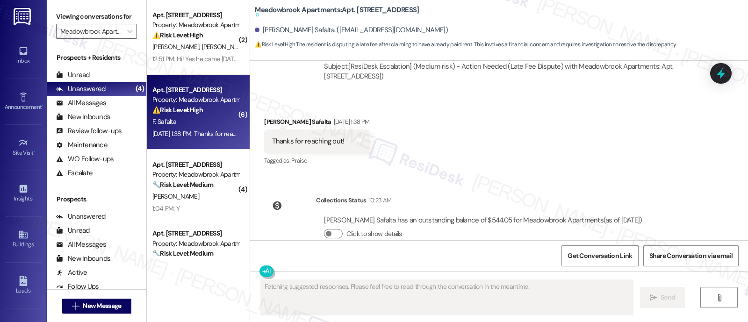
scroll to position [1994, 0]
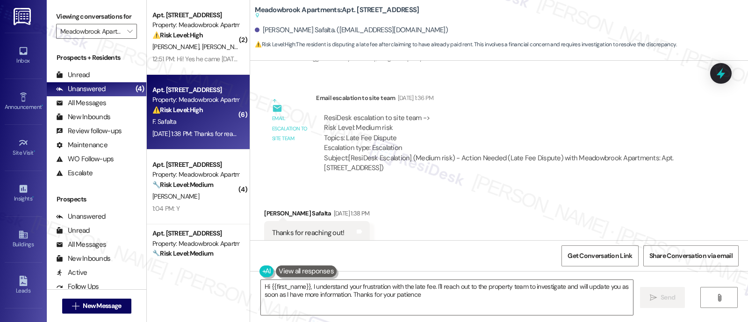
type textarea "Hi {{first_name}}, I understand your frustration with the late fee. I'll reach …"
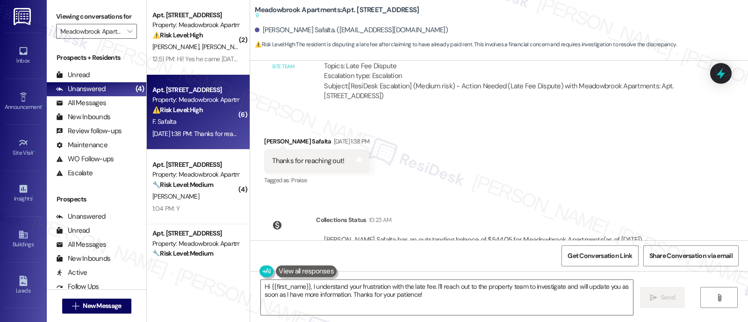
scroll to position [2053, 0]
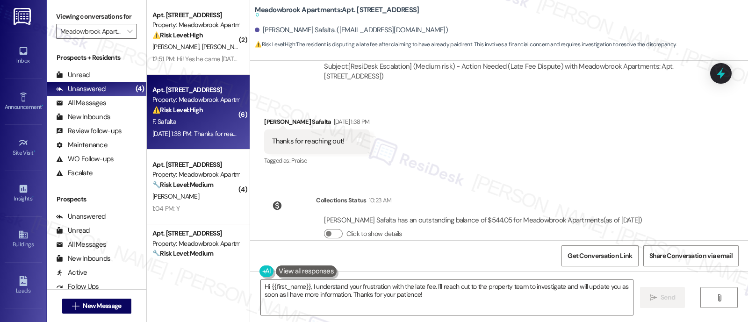
drag, startPoint x: 449, startPoint y: 153, endPoint x: 444, endPoint y: 152, distance: 5.2
click at [449, 152] on div "Received via SMS Fnu Safalta Aug 11, 2025 at 1:38 PM Thanks for reaching out! T…" at bounding box center [499, 135] width 498 height 79
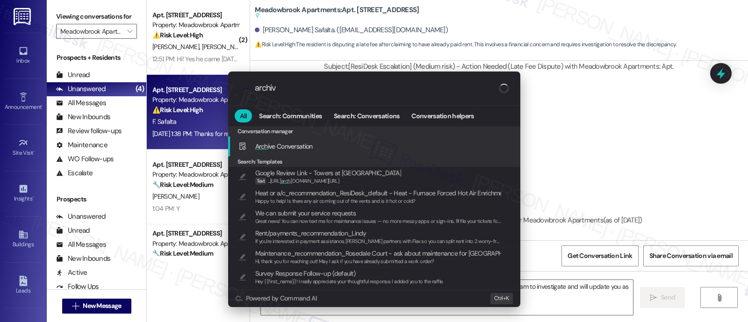
type input "archive"
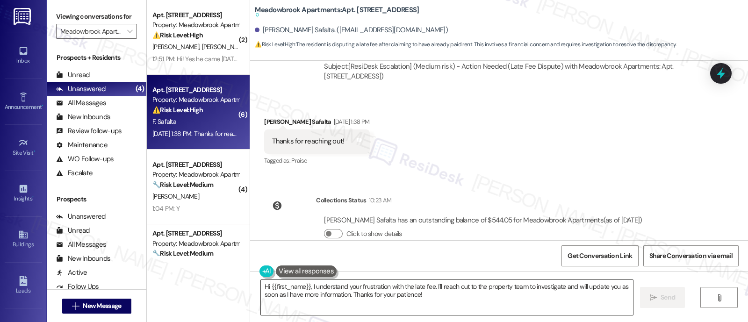
click at [427, 297] on textarea "Hi {{first_name}}, I understand your frustration with the late fee. I'll reach …" at bounding box center [447, 297] width 372 height 35
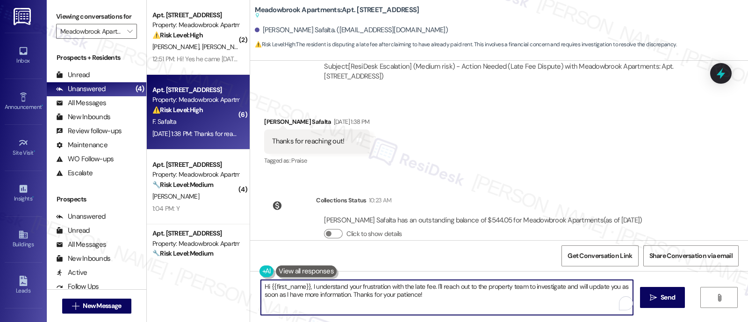
drag, startPoint x: 442, startPoint y: 300, endPoint x: 193, endPoint y: 263, distance: 252.0
click at [193, 263] on div "( 2 ) Apt. 366, 200 Meadowbrook Drive Property: Meadowbrook Apartments ⚠️ Risk …" at bounding box center [447, 161] width 601 height 322
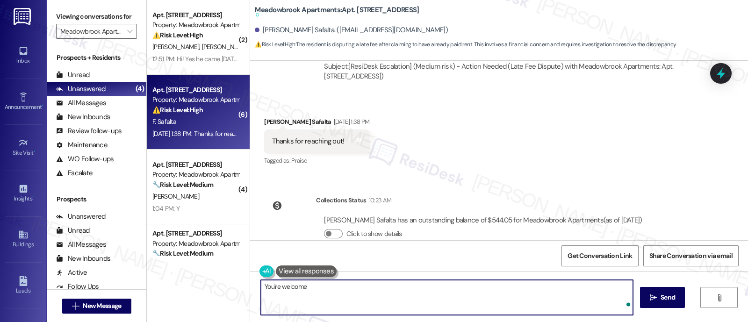
type textarea "You're welcome!"
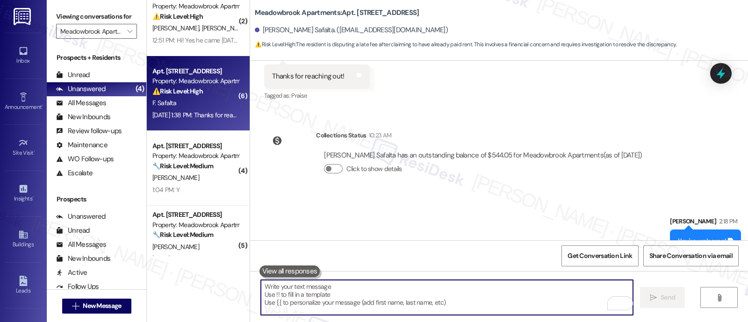
scroll to position [0, 0]
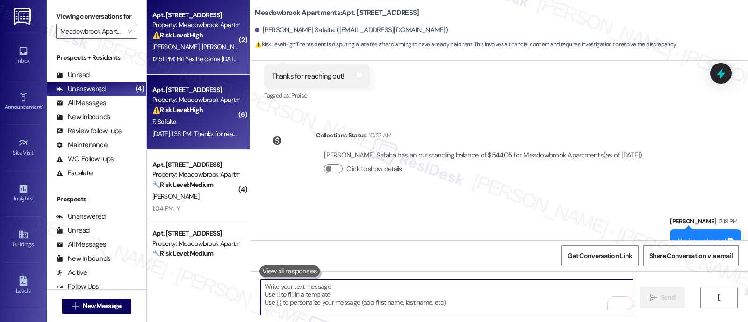
click at [202, 45] on span "S. Woods" at bounding box center [225, 47] width 47 height 8
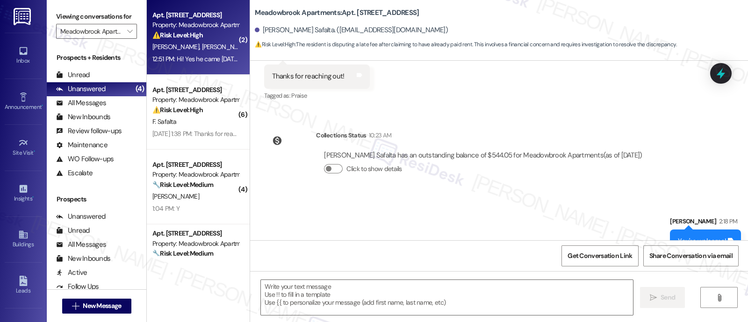
type textarea "Fetching suggested responses. Please feel free to read through the conversation…"
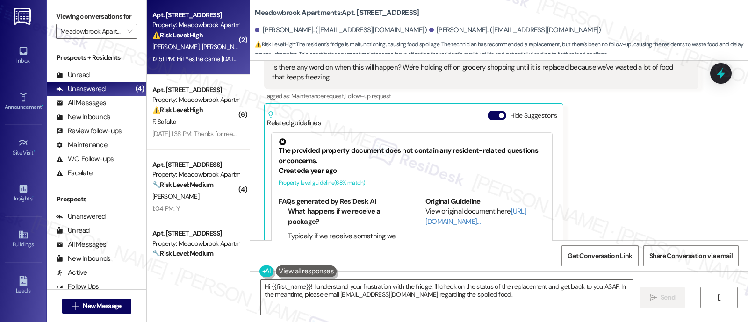
scroll to position [1297, 0]
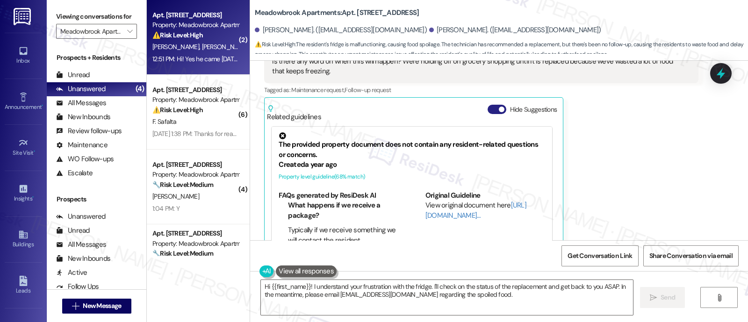
click at [488, 105] on button "Hide Suggestions" at bounding box center [497, 109] width 19 height 9
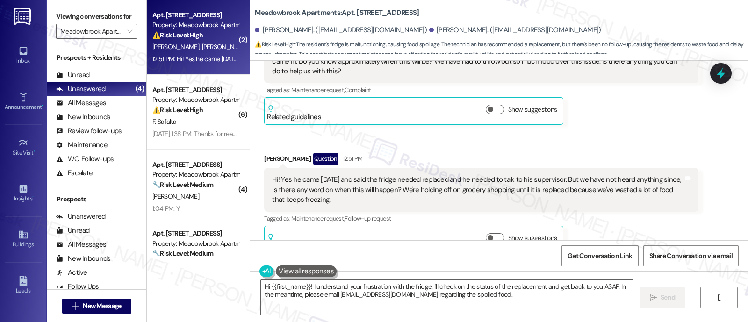
scroll to position [1110, 0]
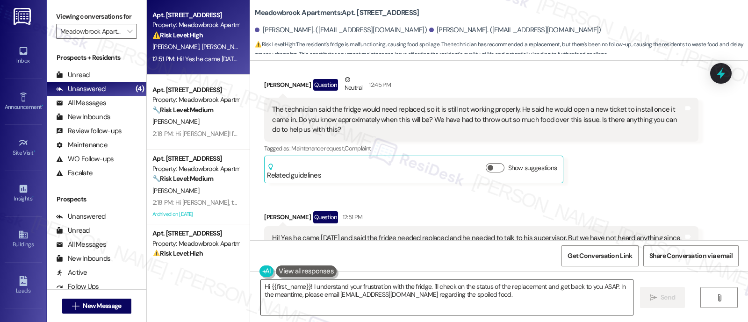
click at [610, 288] on textarea "Hi {{first_name}}! I understand your frustration with the fridge. I'll check on…" at bounding box center [447, 297] width 372 height 35
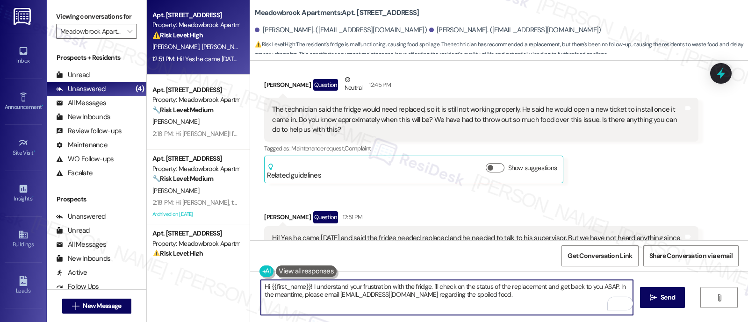
click at [530, 294] on textarea "Hi {{first_name}}! I understand your frustration with the fridge. I'll check on…" at bounding box center [447, 297] width 372 height 35
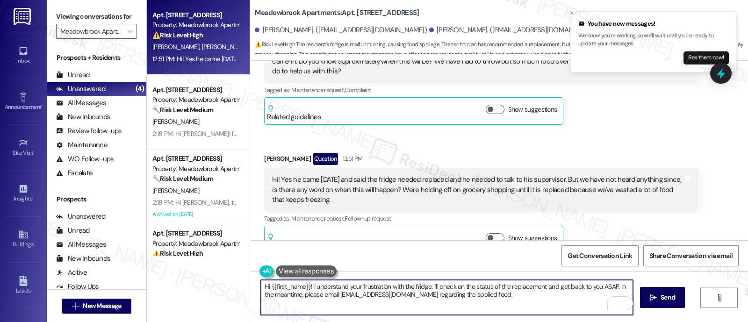
click at [317, 297] on textarea "Hi {{first_name}}! I understand your frustration with the fridge. I'll check on…" at bounding box center [447, 297] width 372 height 35
paste textarea ", I completely understand your frustration with the fridge, and I’m really sorr…"
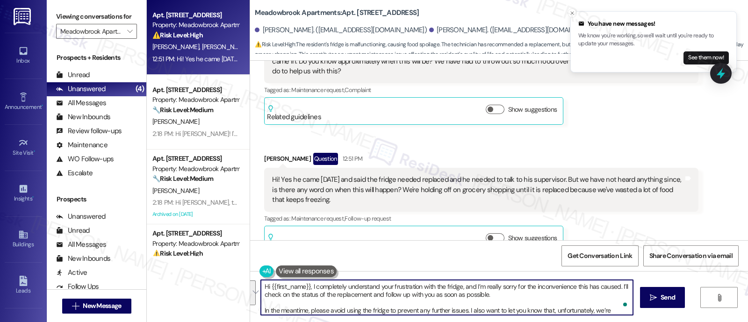
scroll to position [7, 0]
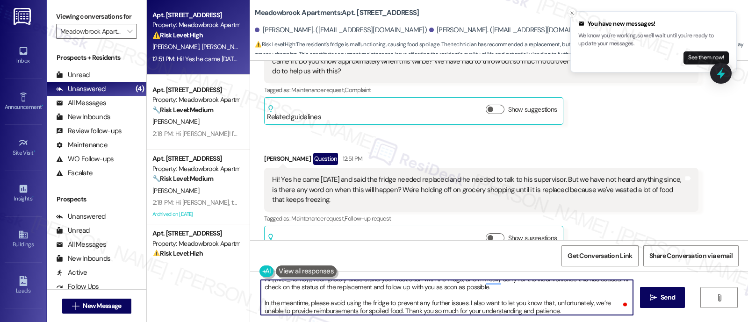
click at [465, 298] on textarea "Hi {{first_name}}, I completely understand your frustration with the fridge, an…" at bounding box center [447, 297] width 372 height 35
type textarea "Hi {{first_name}}, I completely understand your frustration with the fridge, an…"
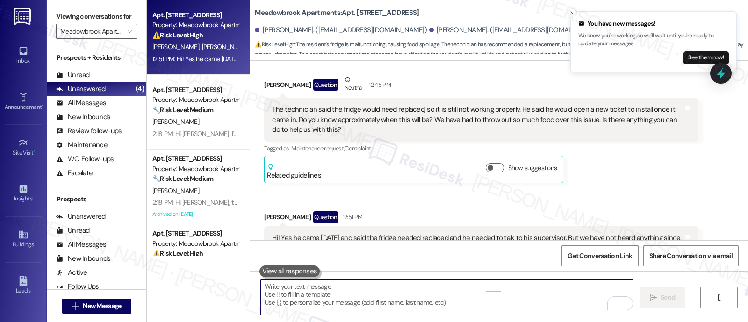
scroll to position [1168, 0]
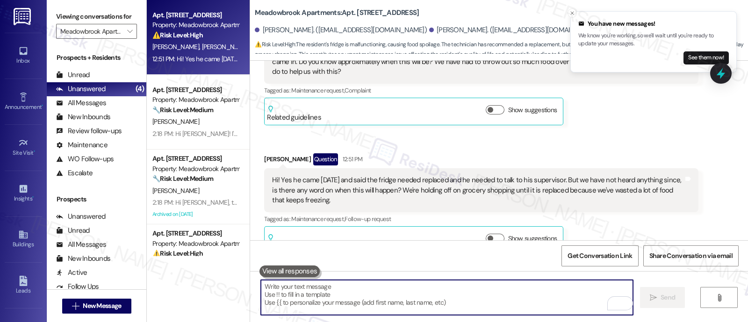
paste textarea "In the meantime, please avoid using the fridge to prevent any further issues. I…"
type textarea "In the meantime, please avoid using the fridge to prevent any further issues. I…"
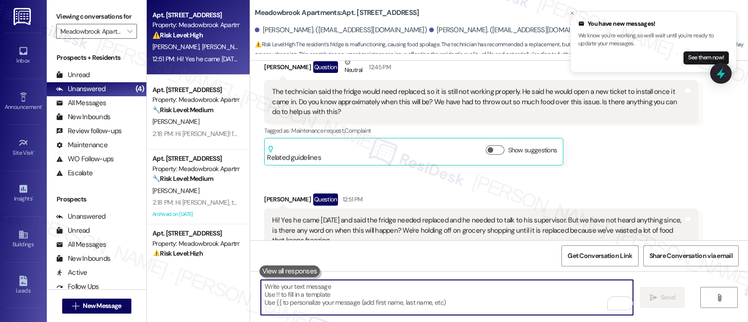
scroll to position [1109, 0]
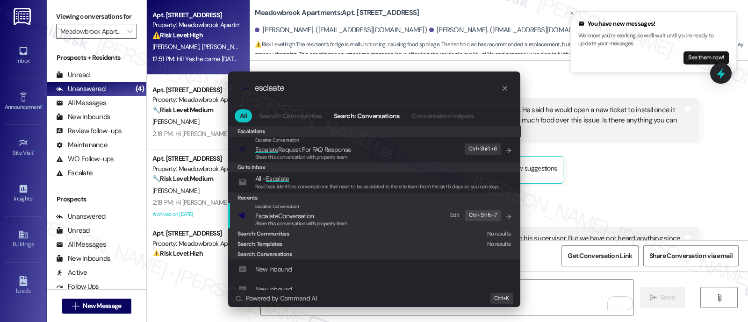
type input "esclaate"
click at [328, 219] on span "Escalate Conversation" at bounding box center [301, 216] width 93 height 10
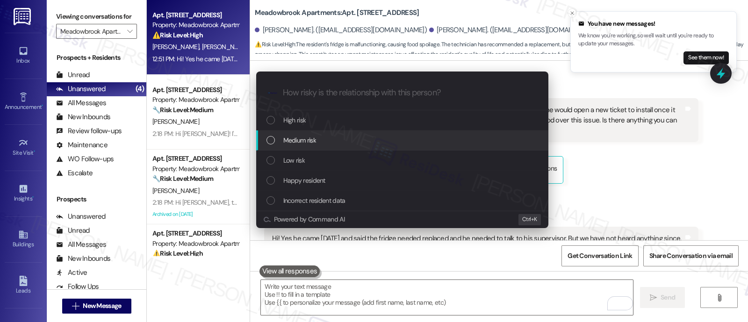
click at [312, 143] on span "Medium risk" at bounding box center [299, 140] width 33 height 10
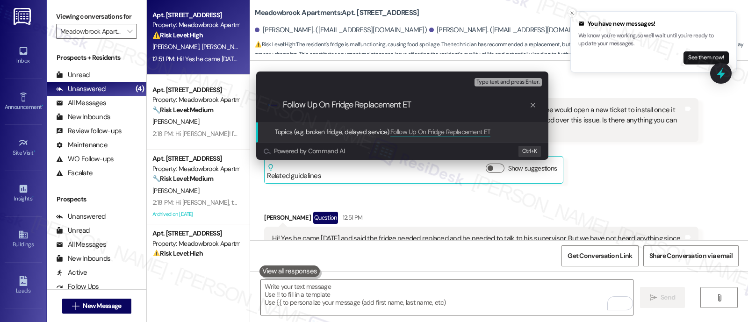
type input "Follow Up On Fridge Replacement ETA"
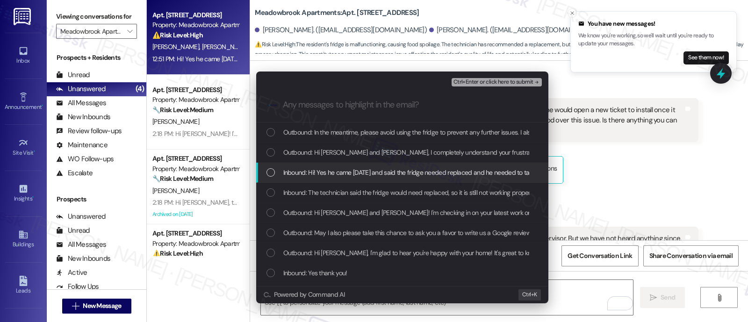
click at [348, 172] on span "Inbound: Hi! Yes he came yesterday and said the fridge needed replaced and he n…" at bounding box center [696, 172] width 827 height 10
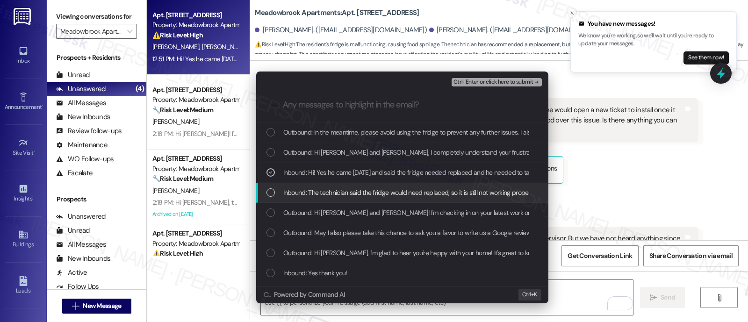
click at [358, 193] on span "Inbound: The technician said the fridge would need replaced, so it is still not…" at bounding box center [698, 192] width 830 height 10
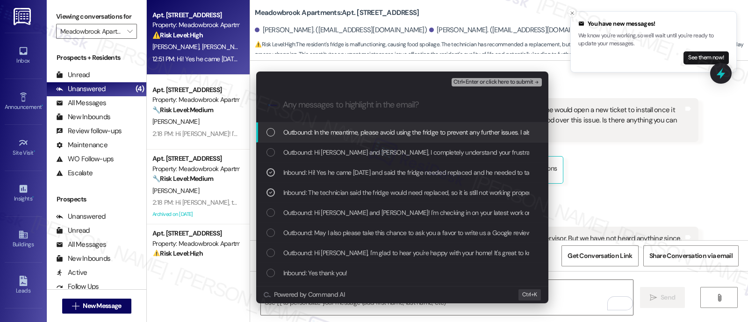
click at [498, 81] on span "Ctrl+Enter or click here to submit" at bounding box center [494, 82] width 80 height 7
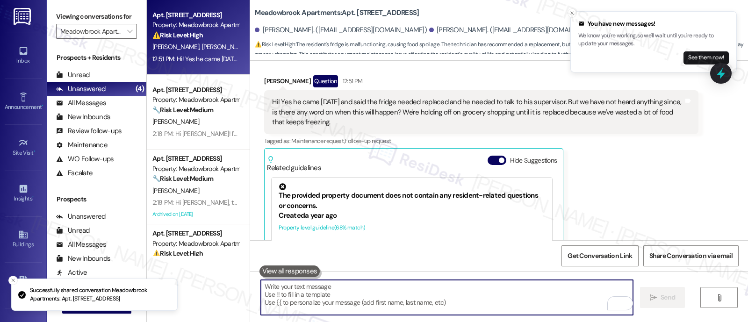
scroll to position [1297, 0]
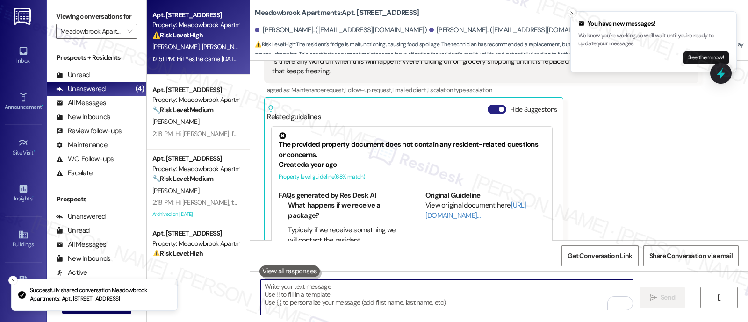
click at [488, 105] on button "Hide Suggestions" at bounding box center [497, 109] width 19 height 9
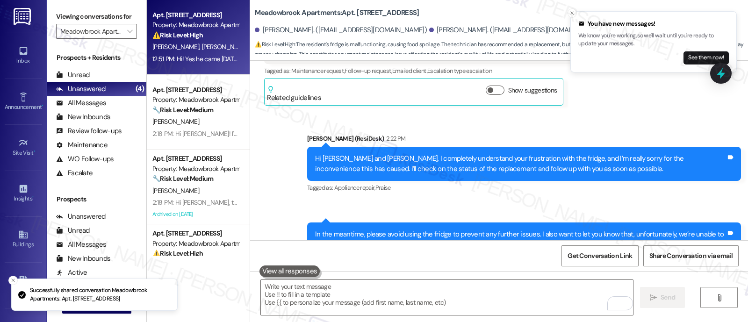
scroll to position [1333, 0]
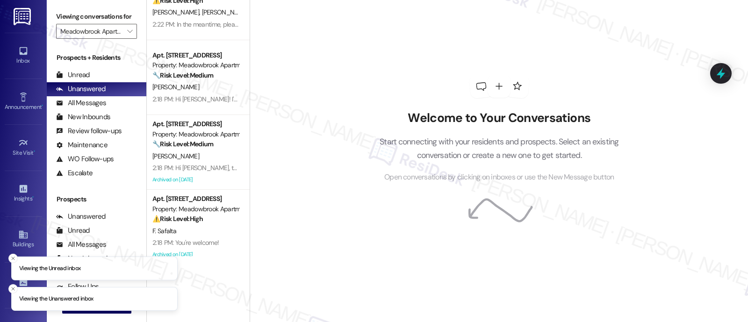
scroll to position [43, 0]
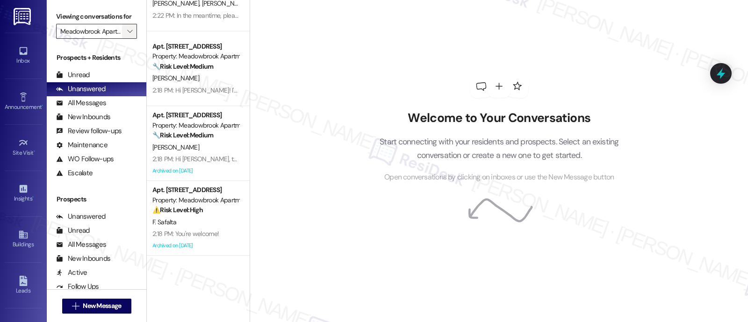
click at [122, 39] on button "" at bounding box center [129, 31] width 15 height 15
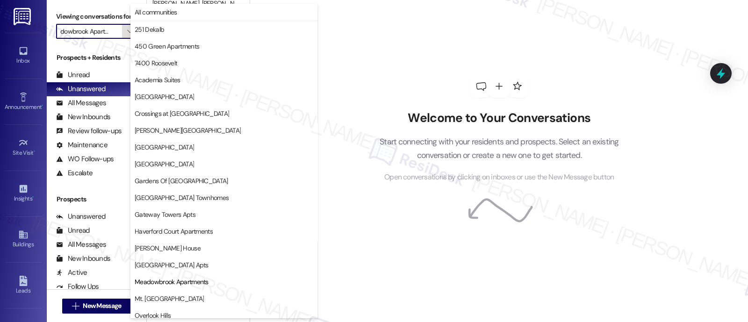
scroll to position [152, 0]
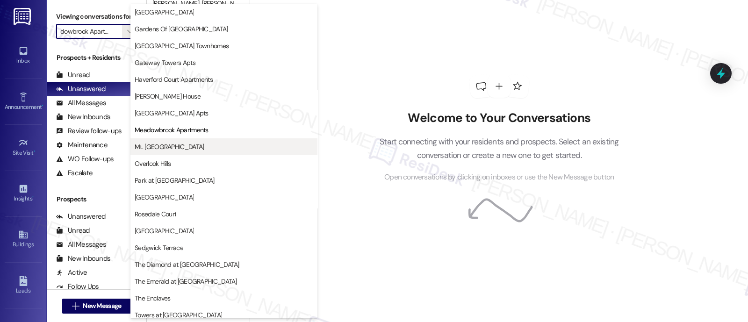
click at [165, 146] on span "Mt. Airy Place" at bounding box center [169, 146] width 69 height 9
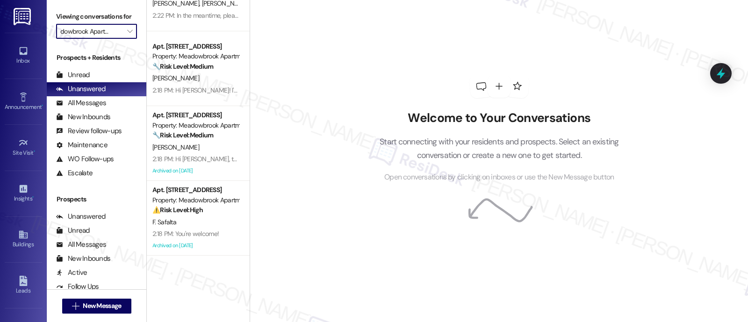
type input "Mt. Airy Place"
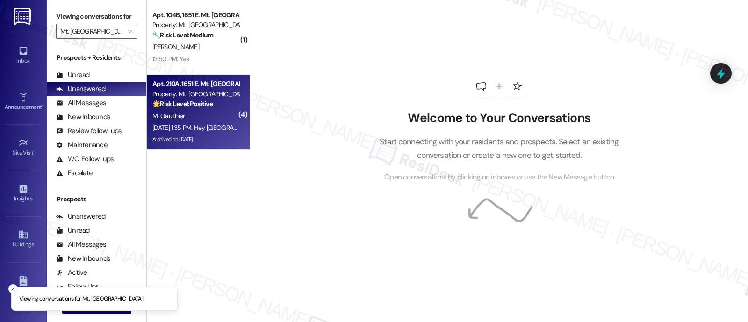
click at [188, 132] on div "Aug 10, 2025 at 1:35 PM: Hey Marseille, we appreciate your text! We'll be back …" at bounding box center [195, 128] width 88 height 12
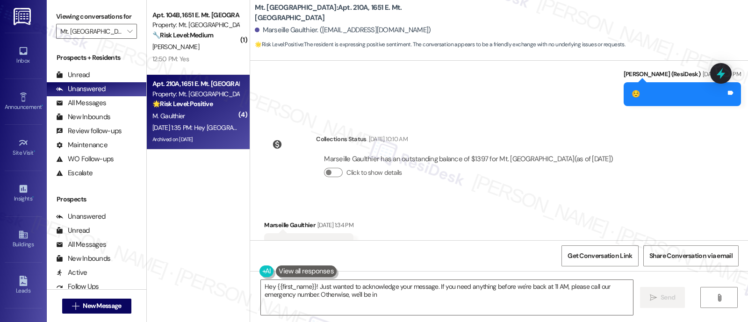
scroll to position [1702, 0]
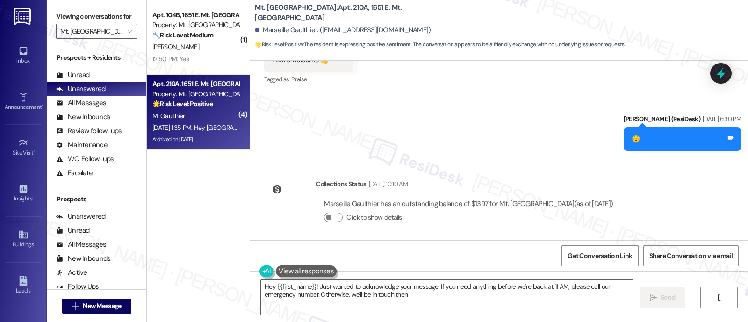
type textarea "Hey {{first_name}}! Just wanted to acknowledge your message. If you need anythi…"
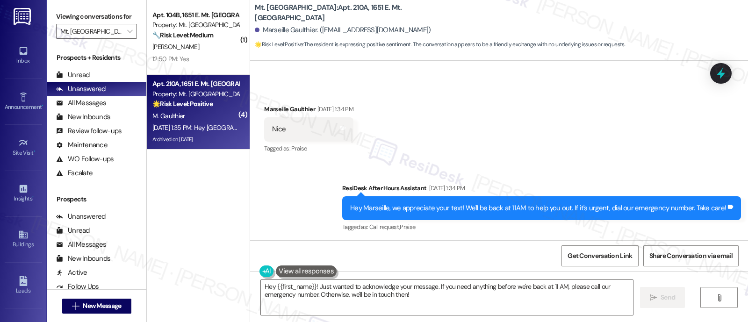
scroll to position [1877, 0]
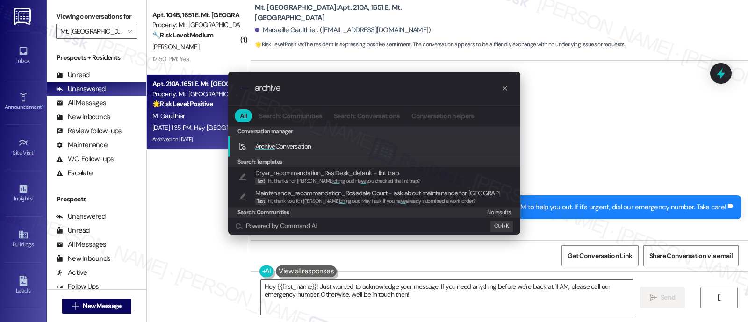
click at [680, 186] on div ".cls-1{fill:#0a055f;}.cls-2{fill:#0cc4c4;} resideskLogoBlueOrange archive All S…" at bounding box center [374, 161] width 748 height 322
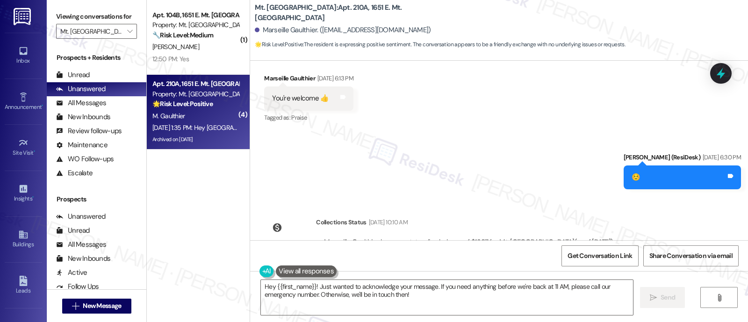
scroll to position [1644, 0]
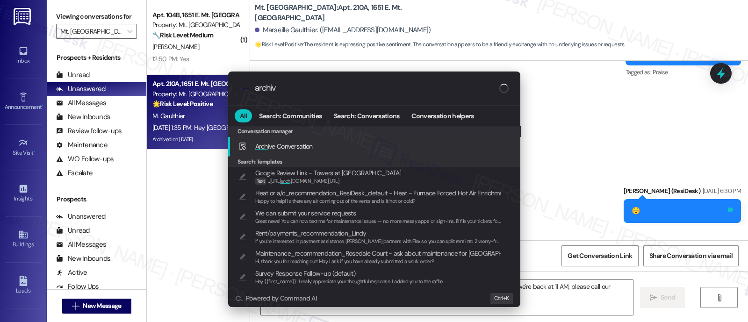
type input "archive"
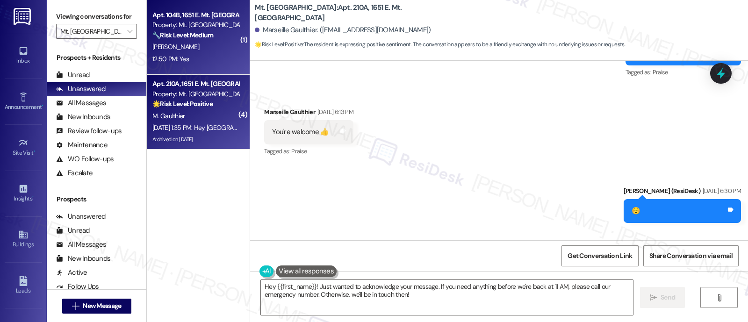
click at [194, 47] on span "V. Gonzalez-Castillo" at bounding box center [175, 47] width 47 height 8
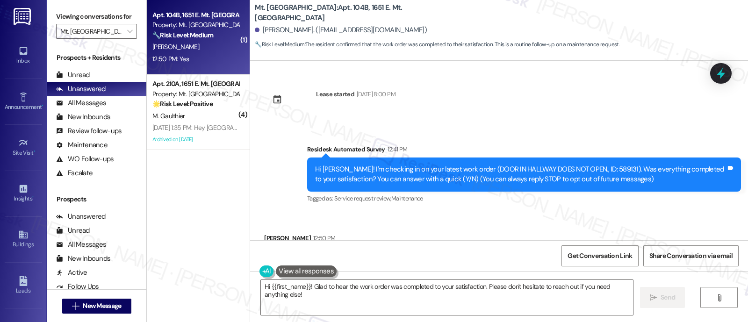
scroll to position [51, 0]
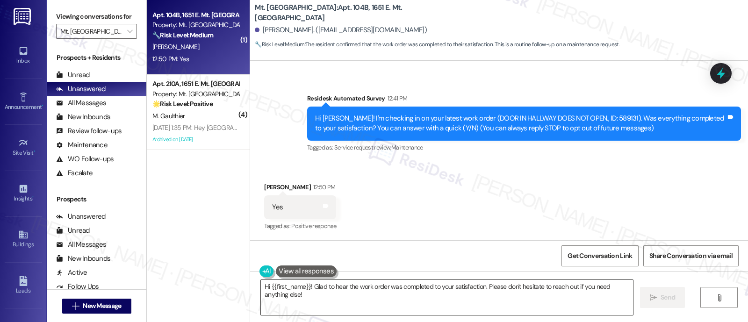
click at [308, 289] on textarea "Hi {{first_name}}! Glad to hear the work order was completed to your satisfacti…" at bounding box center [447, 297] width 372 height 35
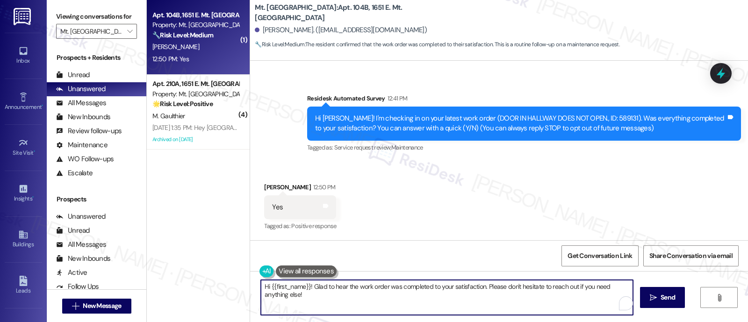
type textarea "Glad to hear the work order was completed to your satisfaction. Please don't he…"
click at [126, 38] on span "" at bounding box center [129, 31] width 9 height 15
type textarea "Hi {{first_name}}! Glad to hear the work order was completed to your satisfacti…"
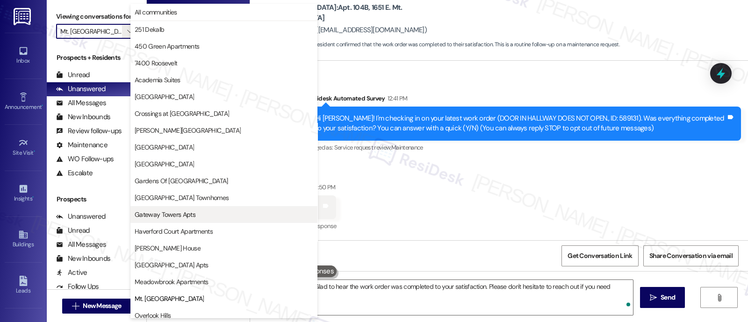
scroll to position [152, 0]
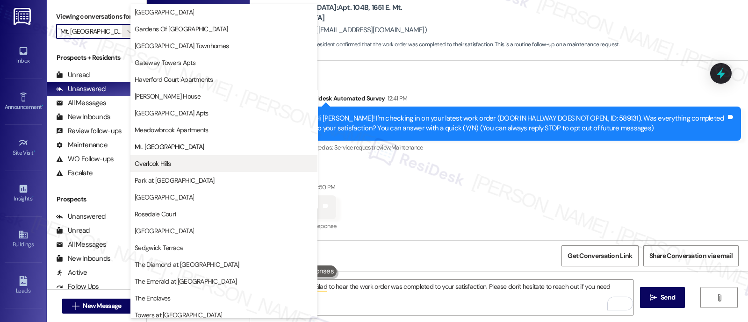
click at [157, 160] on span "Overlook Hills" at bounding box center [153, 163] width 36 height 9
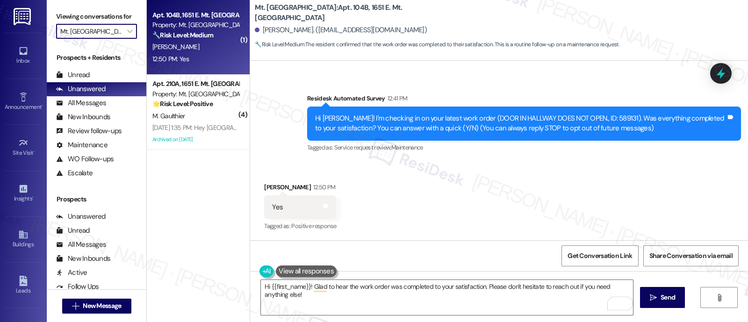
type input "Overlook Hills"
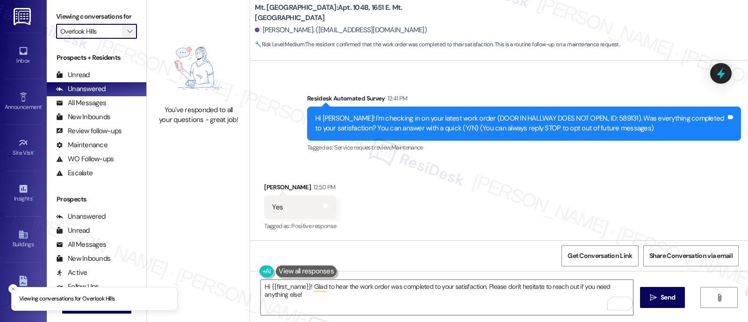
click at [125, 36] on span "" at bounding box center [129, 31] width 9 height 15
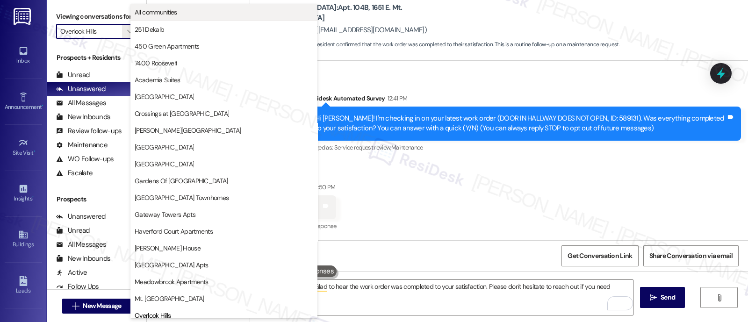
click at [169, 8] on span "All communities" at bounding box center [156, 11] width 43 height 9
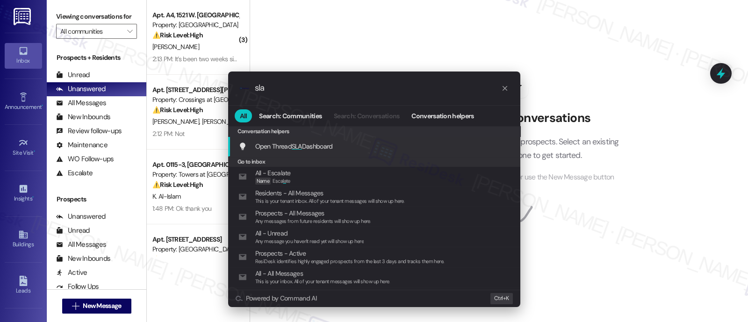
type input "sla"
click at [328, 139] on div "Open Thread SLA Dashboard Add shortcut" at bounding box center [374, 147] width 292 height 20
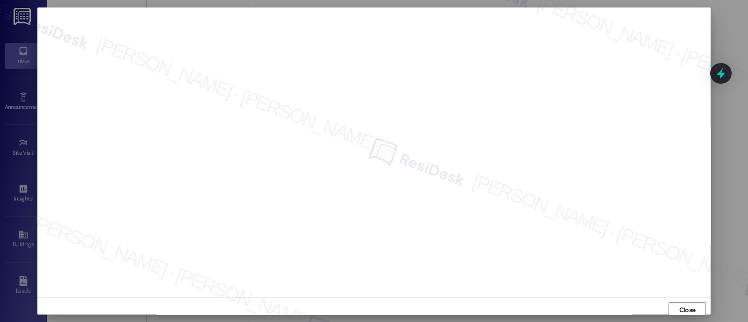
scroll to position [2, 0]
click at [678, 312] on span "Close" at bounding box center [688, 308] width 20 height 14
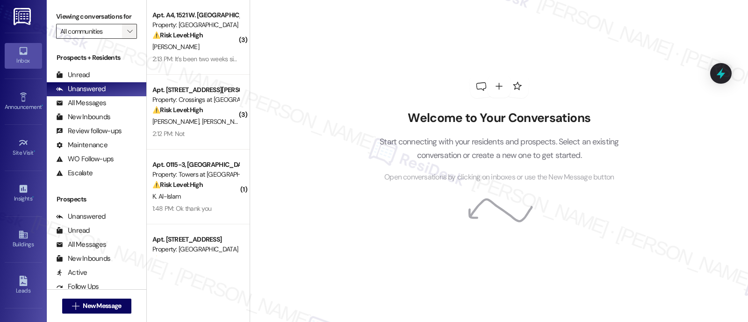
click at [122, 39] on button "" at bounding box center [129, 31] width 15 height 15
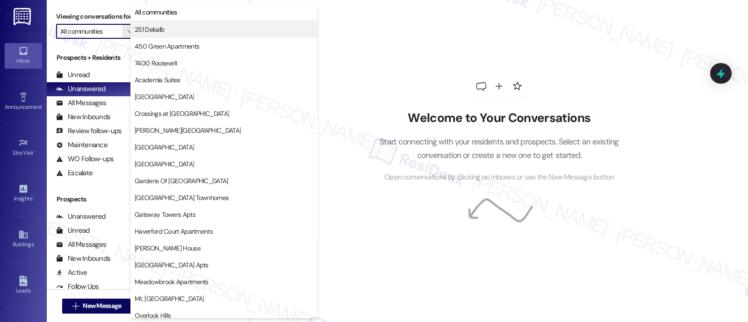
click at [186, 28] on span "251 Dekalb" at bounding box center [224, 29] width 179 height 9
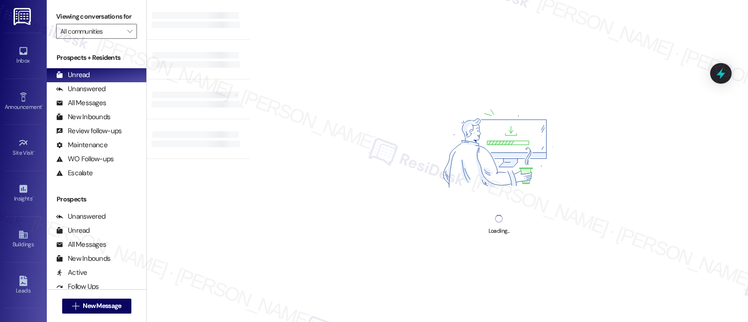
type input "251 Dekalb"
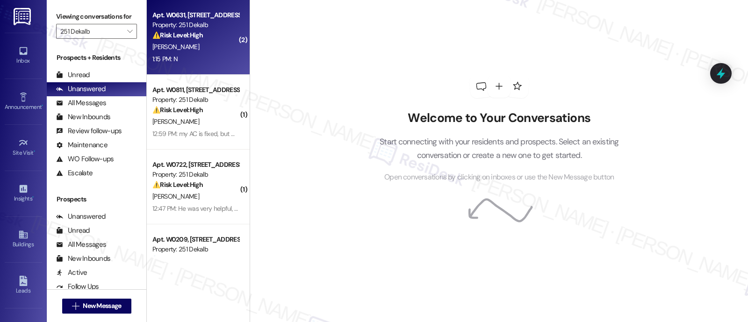
click at [192, 41] on div "A. Aguiar" at bounding box center [195, 47] width 88 height 12
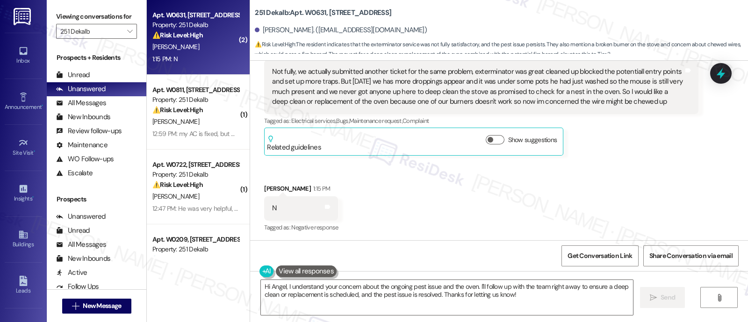
scroll to position [372, 0]
click at [306, 12] on b "251 Dekalb: Apt. W0631, 251 W Dekalb Pike" at bounding box center [323, 13] width 137 height 10
copy b "W0631"
click at [492, 221] on div "Received via SMS Angel Aguiar Neutral 12:44 PM Not fully, we actually submitted…" at bounding box center [499, 127] width 498 height 225
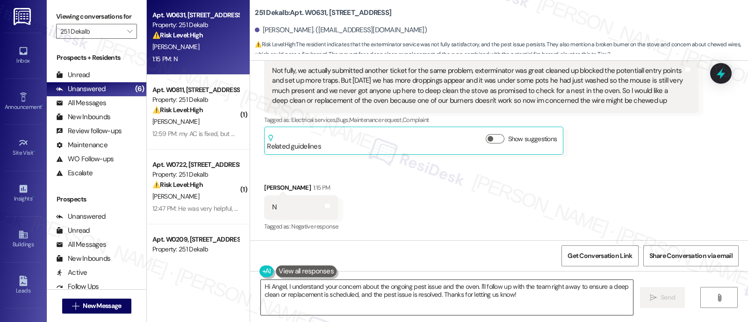
click at [383, 287] on textarea "Hi Angel, I understand your concern about the ongoing pest issue and the oven. …" at bounding box center [447, 297] width 372 height 35
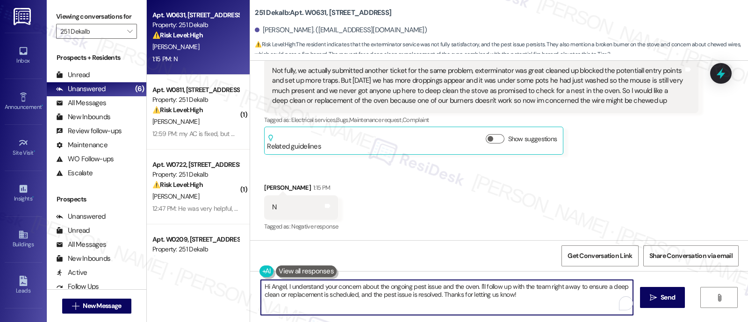
click at [479, 282] on textarea "Hi Angel, I understand your concern about the ongoing pest issue and the oven. …" at bounding box center [447, 297] width 372 height 35
click at [528, 286] on textarea "Hi Angel, I understand your concern about the ongoing pest issue and the oven. …" at bounding box center [447, 297] width 372 height 35
click at [474, 287] on textarea "Hi Angel, I understand your concern about the ongoing pest issue and the oven. …" at bounding box center [447, 297] width 372 height 35
click at [512, 295] on textarea "Hi Angel, I understand your concern about the ongoing pest issue and the oven. …" at bounding box center [447, 297] width 372 height 35
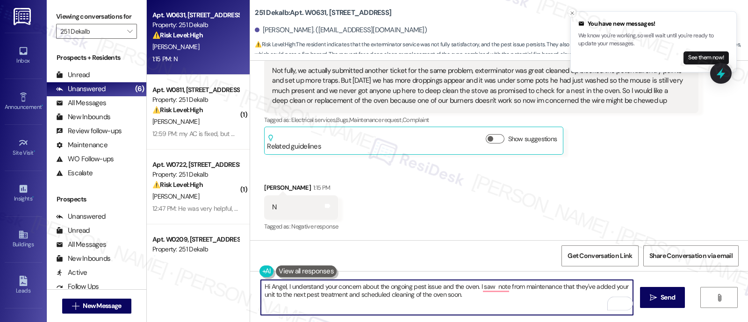
click at [354, 296] on textarea "Hi Angel, I understand your concern about the ongoing pest issue and the oven. …" at bounding box center [447, 297] width 372 height 35
click at [498, 301] on textarea "Hi Angel, I understand your concern about the ongoing pest issue and the oven. …" at bounding box center [447, 297] width 372 height 35
paste textarea "regarding the ongoing pest issue and the oven. I saw a note from maintenance co…"
type textarea "Hi Angel, I understand your concern regarding the ongoing pest issue and the ov…"
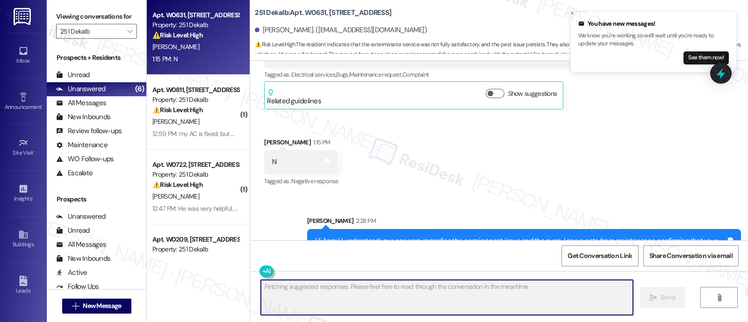
scroll to position [447, 0]
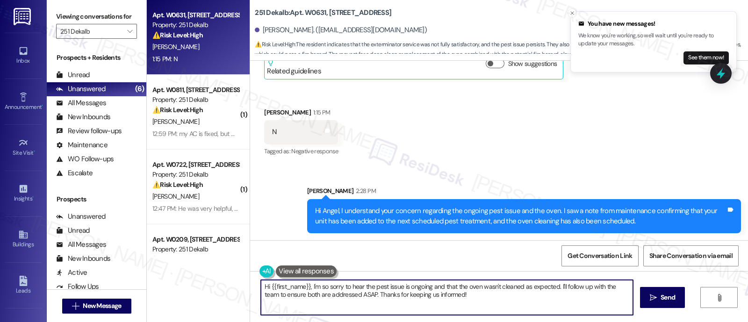
click at [382, 305] on textarea "Hi {{first_name}}, I'm so sorry to hear the pest issue is ongoing and that the …" at bounding box center [447, 297] width 372 height 35
paste textarea "Please let me know if there’s anything else I can assist you with. I'm here to …"
type textarea "Please let me know if there’s anything else I can assist you with. I'm here to …"
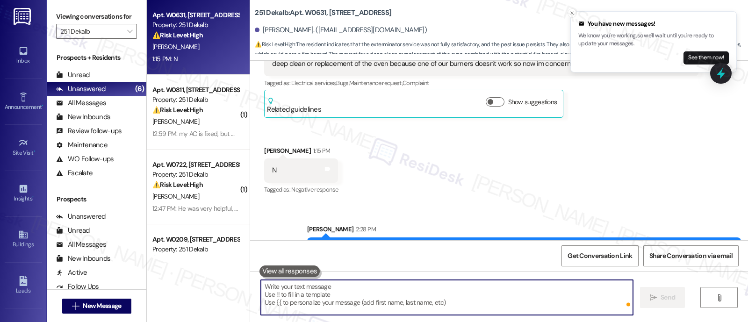
scroll to position [372, 0]
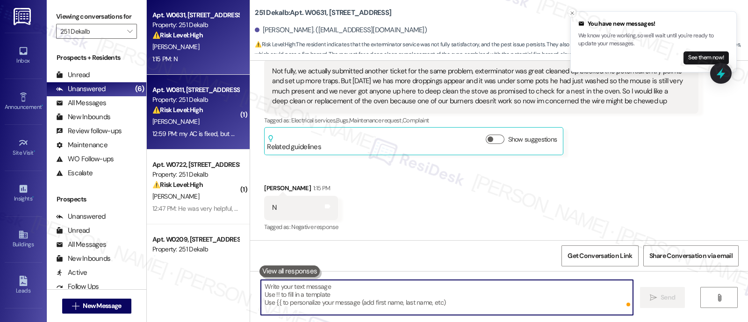
click at [193, 115] on div "⚠️ Risk Level: High The resident reports that their AC is fixed, but the kitche…" at bounding box center [195, 110] width 87 height 10
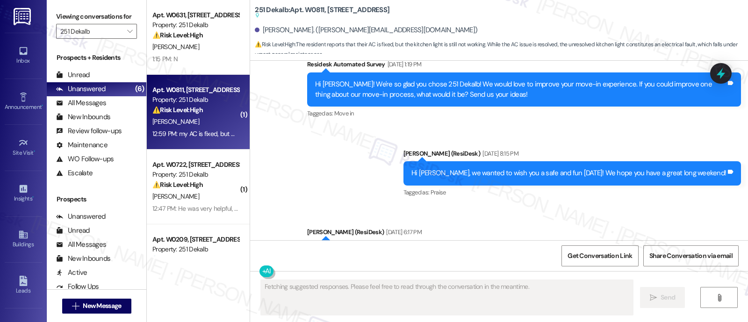
scroll to position [1247, 0]
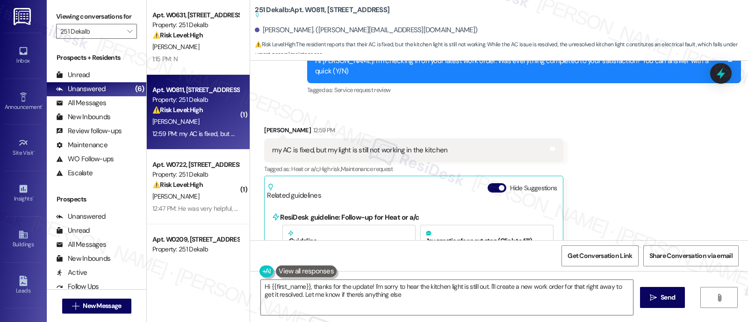
type textarea "Hi {{first_name}}, thanks for the update! I'm sorry to hear the kitchen light i…"
click at [488, 183] on button "Hide Suggestions" at bounding box center [497, 187] width 19 height 9
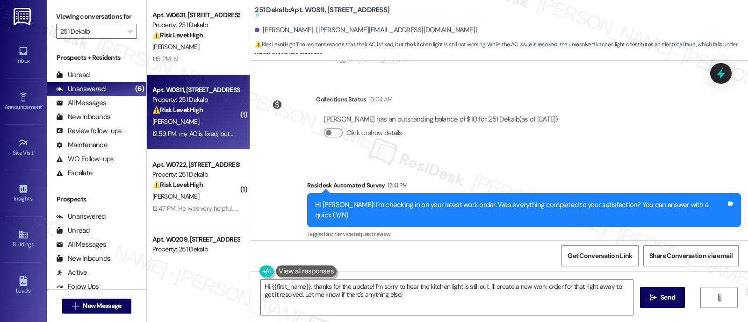
scroll to position [1091, 0]
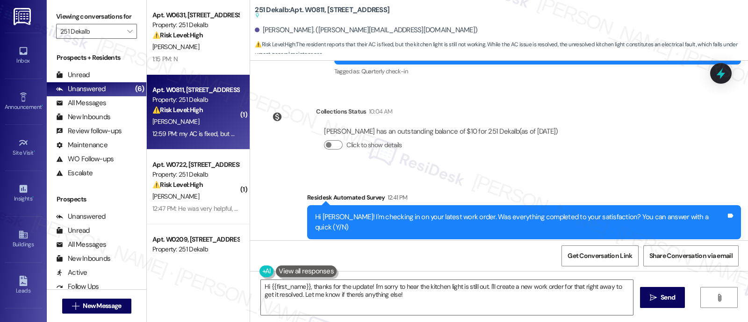
click at [310, 7] on b "251 Dekalb: Apt. W0811, 251 W Dekalb Pike Suggested actions and notes available…" at bounding box center [322, 12] width 135 height 15
click at [309, 6] on b "251 Dekalb: Apt. W0811, 251 W Dekalb Pike Suggested actions and notes available…" at bounding box center [322, 12] width 135 height 15
click at [304, 9] on b "251 Dekalb: Apt. W0811, 251 W Dekalb Pike Suggested actions and notes available…" at bounding box center [322, 12] width 135 height 15
copy b "W0811"
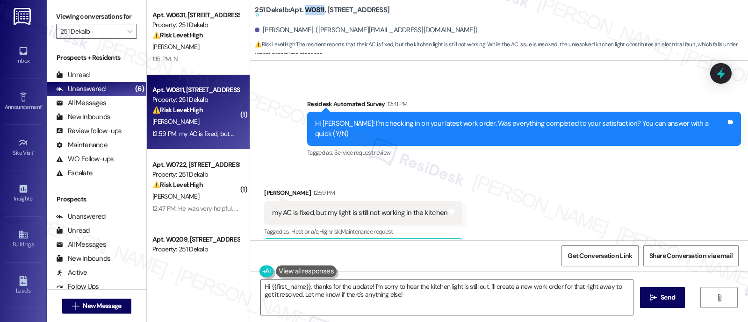
scroll to position [1208, 0]
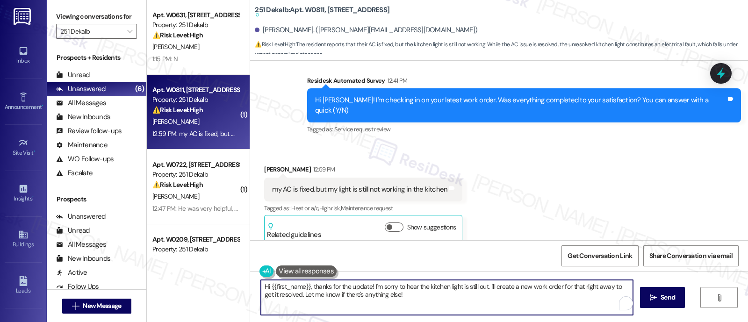
click at [331, 298] on textarea "Hi {{first_name}}, thanks for the update! I'm sorry to hear the kitchen light i…" at bounding box center [447, 297] width 372 height 35
click at [403, 303] on textarea "Hi {{first_name}}, thanks for the update! I'm sorry to hear the kitchen light i…" at bounding box center [447, 297] width 372 height 35
click at [648, 301] on span " Send" at bounding box center [662, 298] width 29 height 10
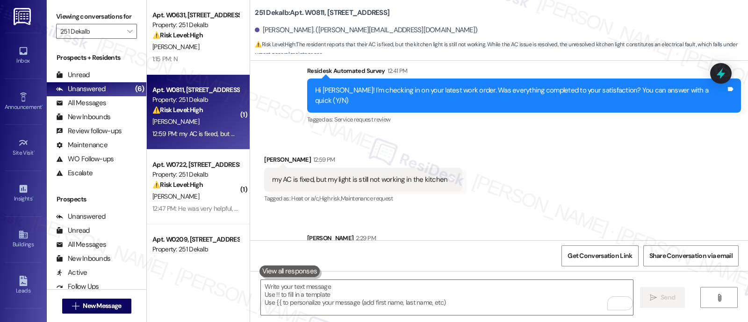
scroll to position [1255, 0]
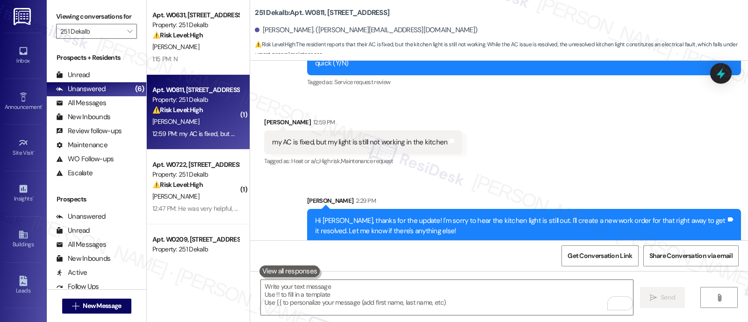
click at [306, 10] on b "251 Dekalb: Apt. W0811, 251 W Dekalb Pike" at bounding box center [322, 13] width 135 height 10
copy b "W0811"
click at [488, 140] on div "Received via SMS Carmen Torres 12:59 PM my AC is fixed, but my light is still n…" at bounding box center [499, 135] width 498 height 79
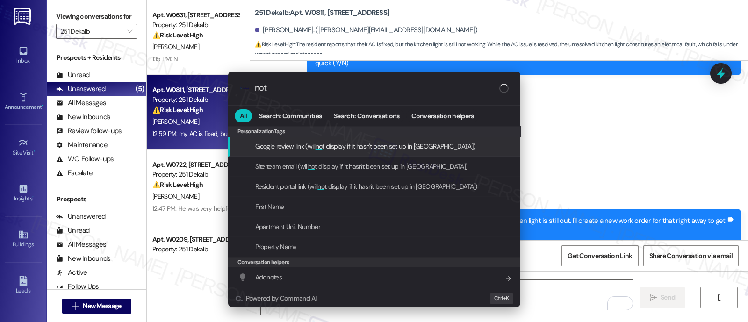
type input "note"
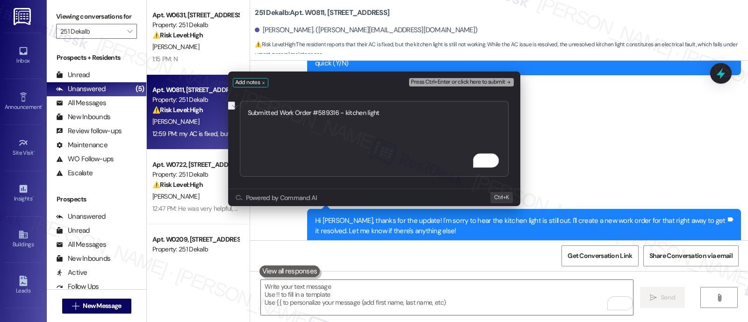
type textarea "Submitted Work Order #589316 - kitchen light"
click at [489, 82] on span "Press Ctrl+Enter or click here to submit" at bounding box center [458, 82] width 94 height 7
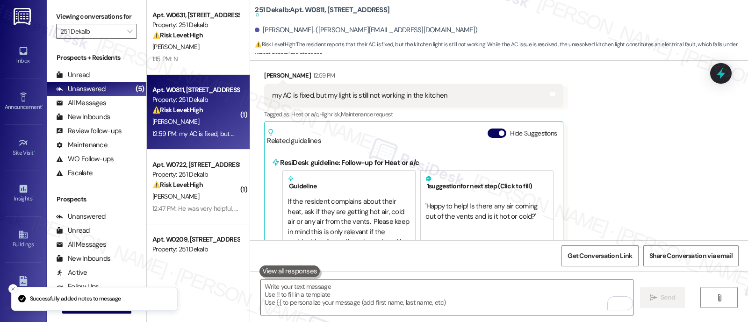
scroll to position [1328, 0]
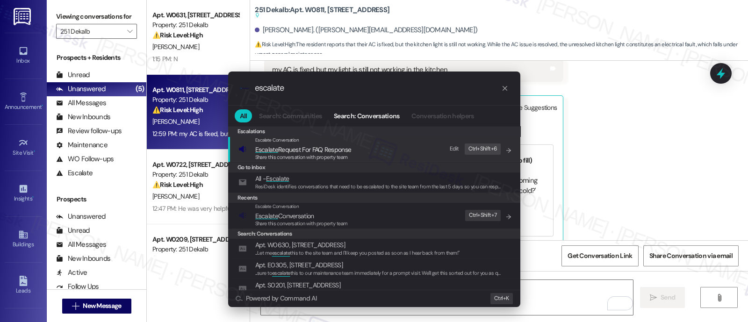
type input "escalate"
click at [334, 214] on span "Escalate Conversation" at bounding box center [301, 216] width 93 height 10
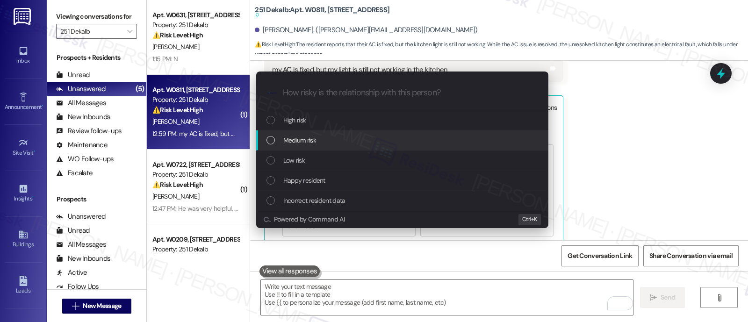
click at [314, 138] on span "Medium risk" at bounding box center [299, 140] width 33 height 10
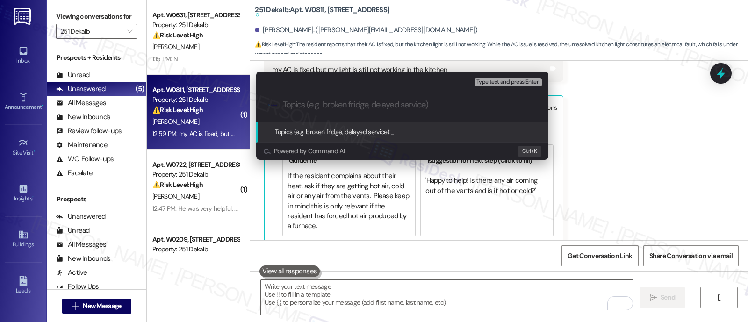
paste input "Submitted Work Order #589316 - kitchen light"
type input "Submitted Work Order #589316 - kitchen light"
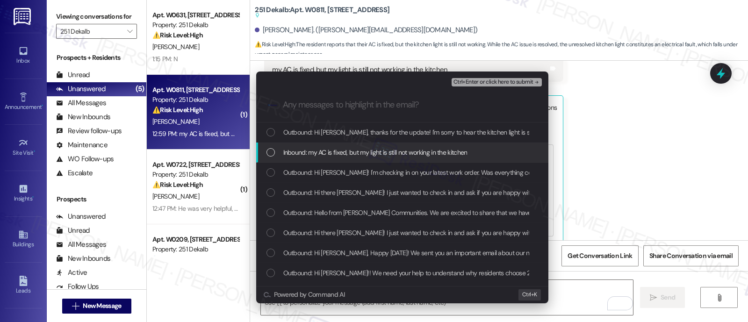
drag, startPoint x: 305, startPoint y: 149, endPoint x: 470, endPoint y: 112, distance: 168.7
click at [305, 150] on span "Inbound: my AC is fixed, but my light is still not working in the kitchen" at bounding box center [375, 152] width 184 height 10
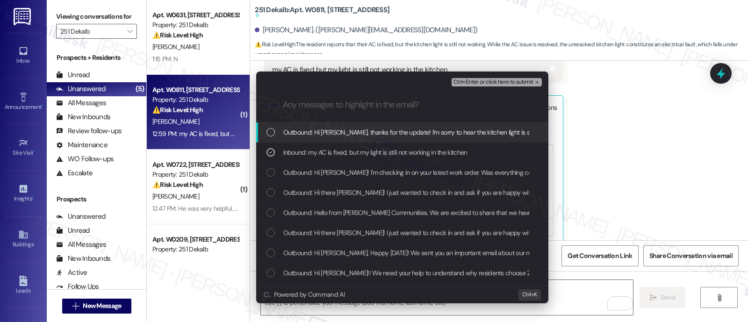
click at [497, 80] on span "Ctrl+Enter or click here to submit" at bounding box center [494, 82] width 80 height 7
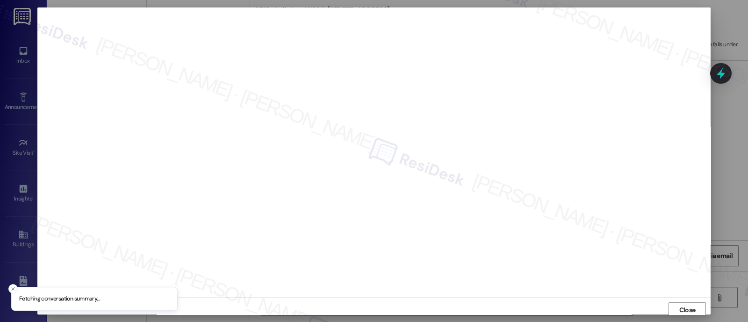
scroll to position [2, 0]
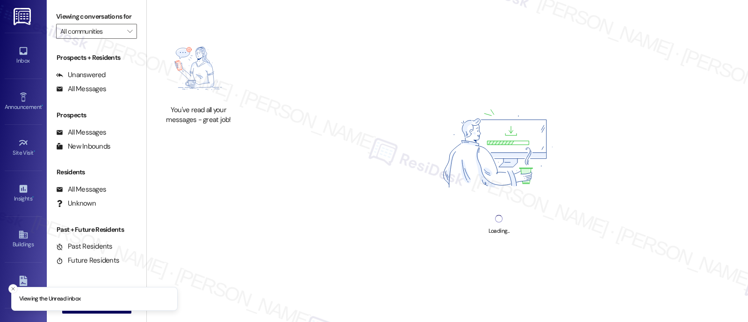
type input "251 Dekalb"
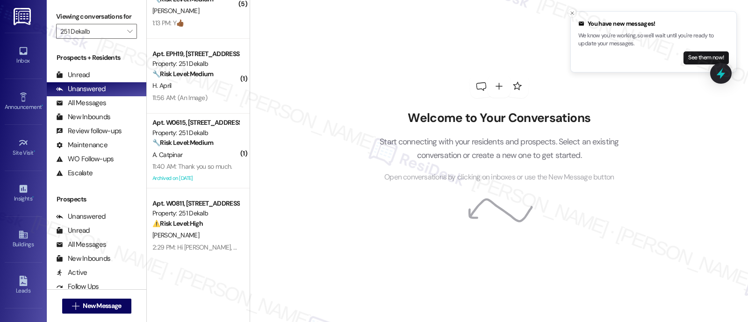
scroll to position [118, 0]
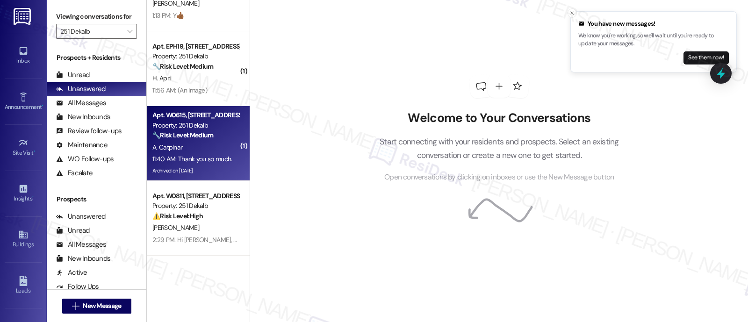
click at [195, 142] on div "A. Catpinar" at bounding box center [195, 148] width 88 height 12
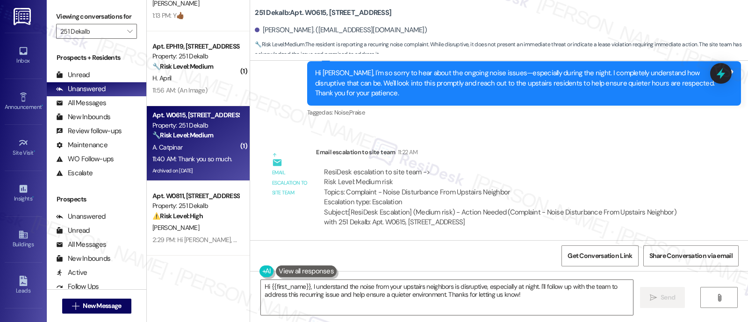
scroll to position [10317, 0]
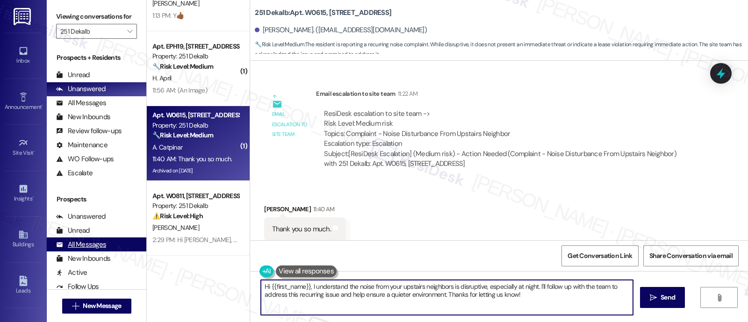
drag, startPoint x: 534, startPoint y: 303, endPoint x: 53, endPoint y: 249, distance: 484.5
click at [45, 251] on div "Inbox Go to Inbox Announcement • Send A Text Announcement Site Visit • Go to Si…" at bounding box center [374, 161] width 748 height 322
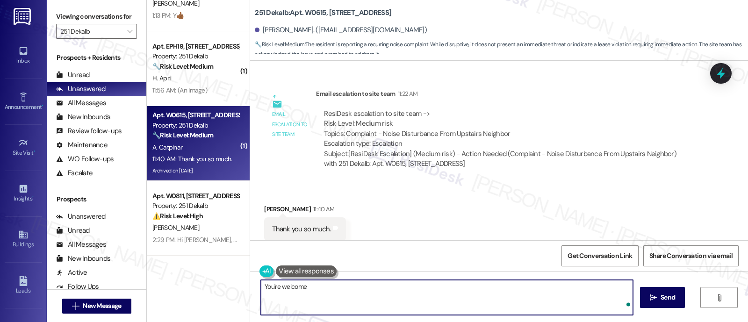
type textarea "You're welcome!"
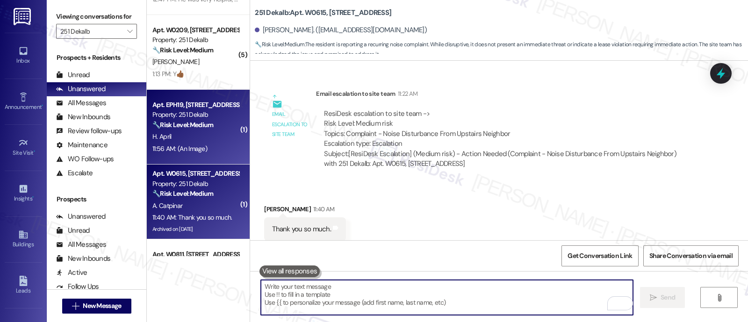
click at [171, 134] on div "H. April" at bounding box center [195, 137] width 88 height 12
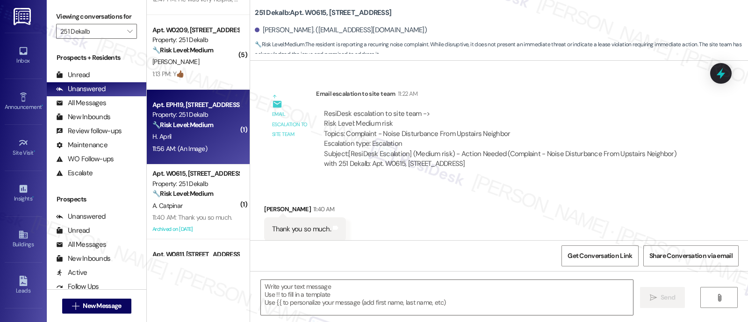
type textarea "Fetching suggested responses. Please feel free to read through the conversation…"
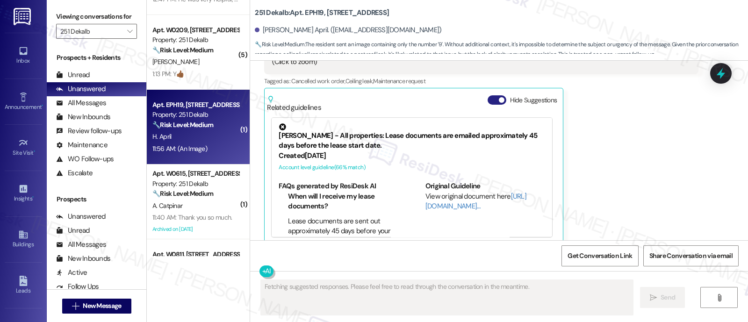
click at [488, 95] on button "Hide Suggestions" at bounding box center [497, 99] width 19 height 9
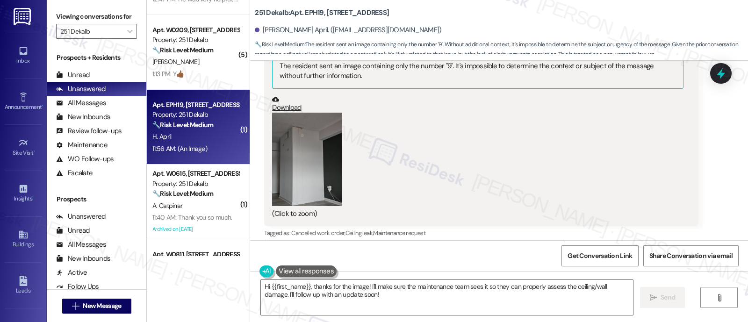
scroll to position [3421, 0]
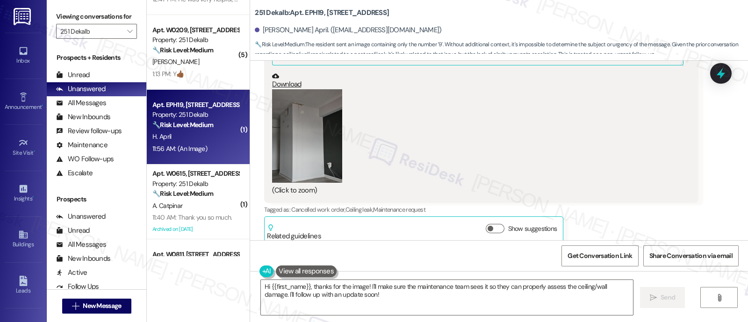
click at [278, 114] on button "Zoom image" at bounding box center [307, 136] width 70 height 94
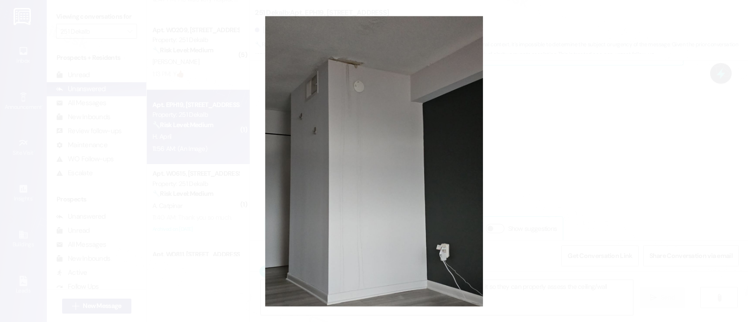
click at [562, 129] on button "Unzoom image" at bounding box center [374, 161] width 748 height 322
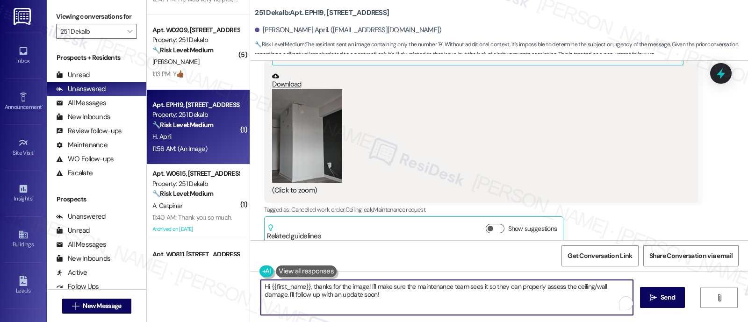
drag, startPoint x: 309, startPoint y: 290, endPoint x: 187, endPoint y: 280, distance: 122.4
click at [187, 280] on div "( 1 ) Apt. W0722, [STREET_ADDRESS] Property: 251 Dekalb ⚠️ Risk Level: High The…" at bounding box center [447, 161] width 601 height 322
click at [534, 290] on textarea "Thanks for the image! I'll make sure the maintenance team sees it so they can p…" at bounding box center [447, 297] width 372 height 35
click at [583, 286] on textarea "Thanks for the image! I'll make sure the maintenance team sees it so they can p…" at bounding box center [447, 297] width 372 height 35
click at [577, 287] on textarea "Thanks for the image! I'll make sure the maintenance team sees it so they can p…" at bounding box center [447, 297] width 372 height 35
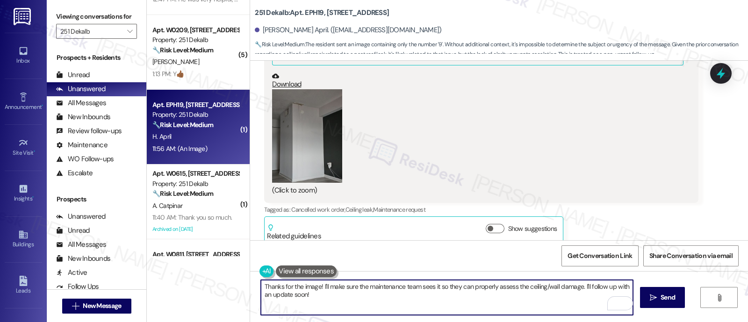
click at [575, 306] on textarea "Thanks for the image! I'll make sure the maintenance team sees it so they can p…" at bounding box center [447, 297] width 372 height 35
type textarea "Thanks for the image! I'll make sure the maintenance team sees it so they can p…"
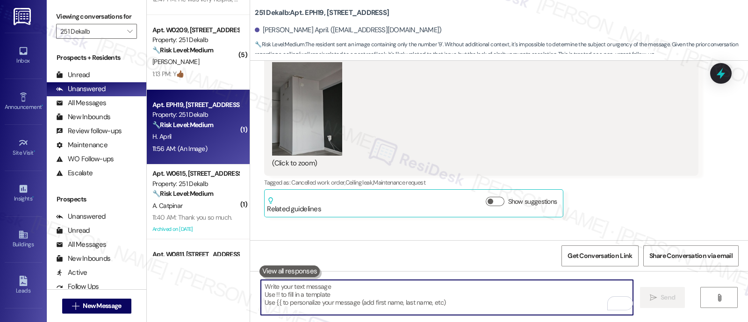
scroll to position [3497, 0]
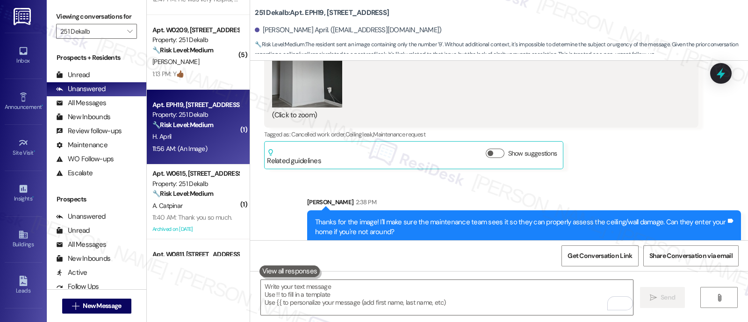
click at [660, 176] on div "Sent via SMS [PERSON_NAME] 2:38 PM Thanks for the image! I'll make sure the mai…" at bounding box center [499, 213] width 498 height 75
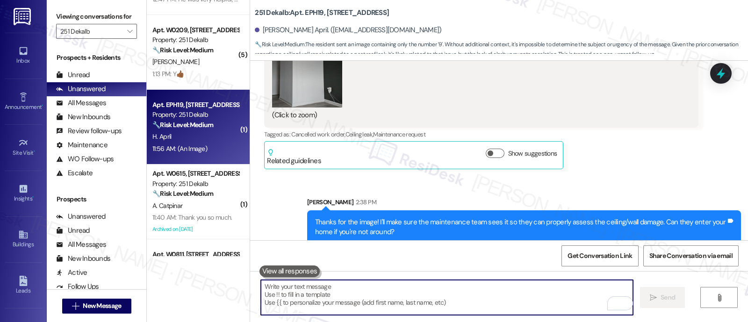
click at [497, 292] on textarea "To enrich screen reader interactions, please activate Accessibility in Grammarl…" at bounding box center [447, 297] width 372 height 35
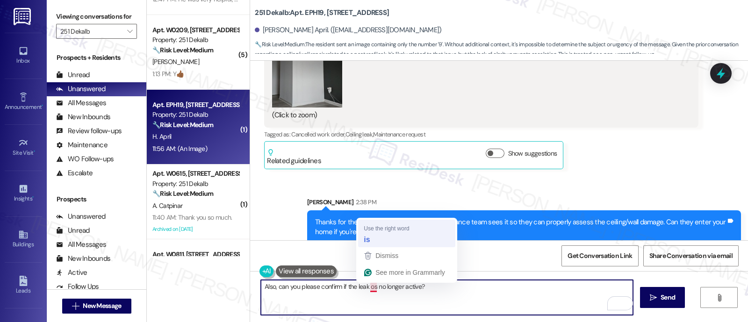
type textarea "Also, can you please confirm if the leak is no longer active?"
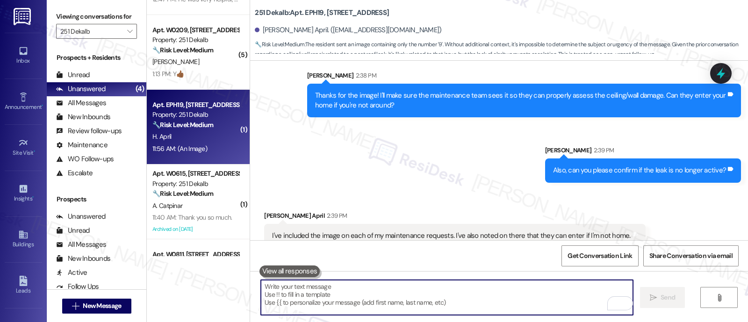
scroll to position [3626, 0]
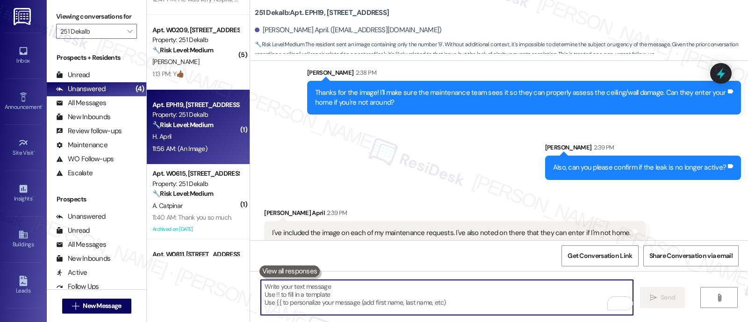
click at [467, 159] on div "Sent via SMS [PERSON_NAME] 2:38 PM Thanks for the image! I'll make sure the mai…" at bounding box center [499, 117] width 498 height 140
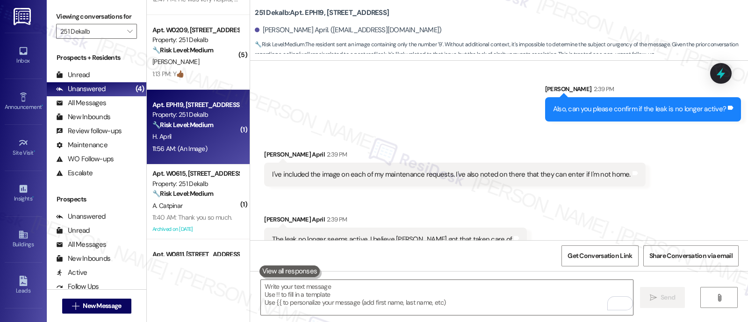
scroll to position [3692, 0]
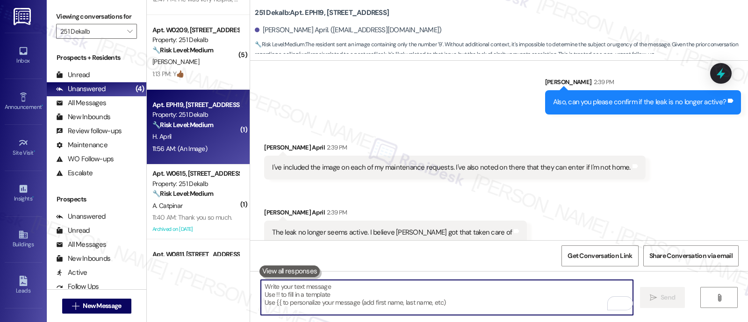
drag, startPoint x: 491, startPoint y: 296, endPoint x: 584, endPoint y: 291, distance: 93.1
click at [492, 296] on textarea "To enrich screen reader interactions, please activate Accessibility in Grammarl…" at bounding box center [447, 297] width 372 height 35
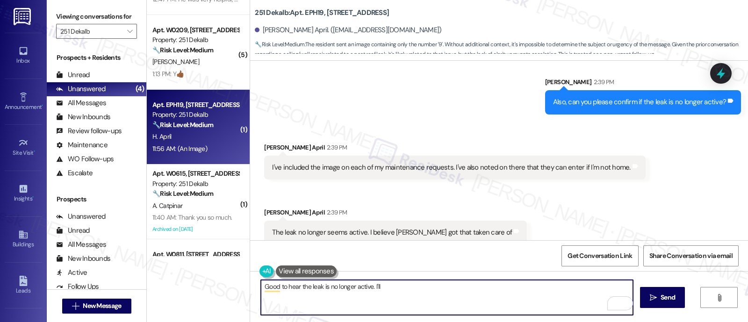
scroll to position [3633, 0]
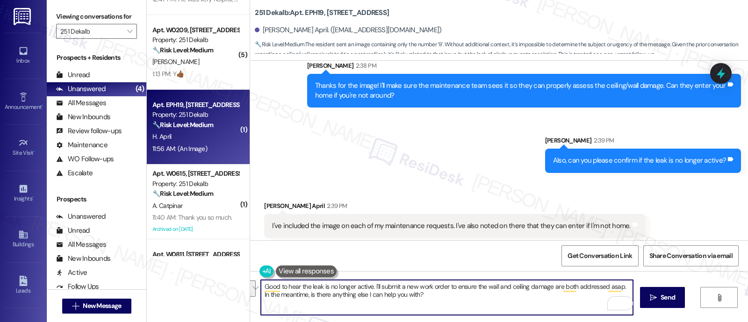
paste textarea "lad to hear the leak is no longer active! I’ll go ahead and submit a new work o…"
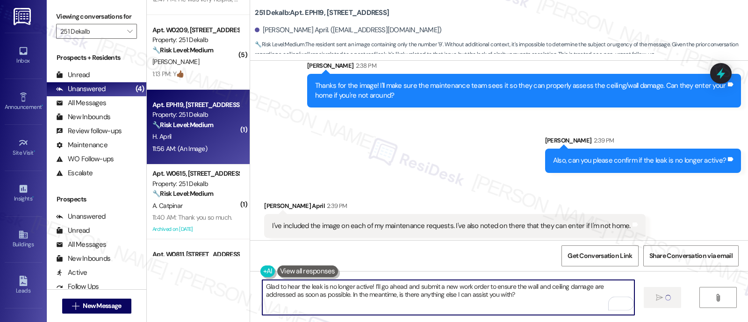
type textarea "Glad to hear the leak is no longer active! I’ll go ahead and submit a new work …"
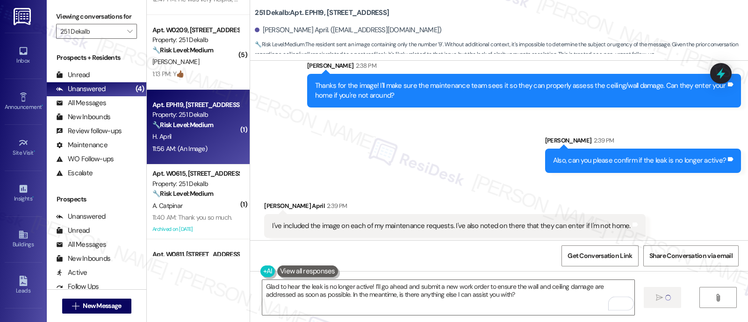
click at [308, 13] on b "251 Dekalb: Apt. EPH19, [STREET_ADDRESS]" at bounding box center [322, 13] width 134 height 10
copy b "EPH19"
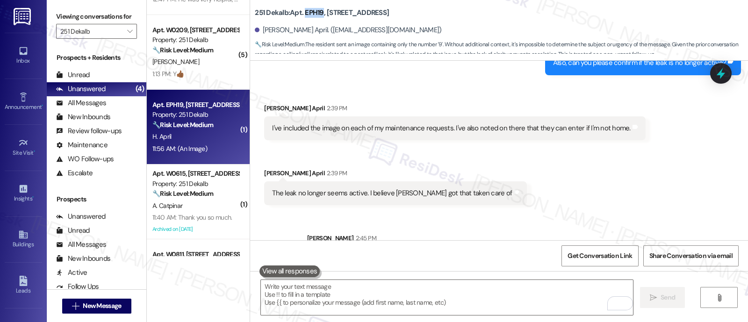
scroll to position [3708, 0]
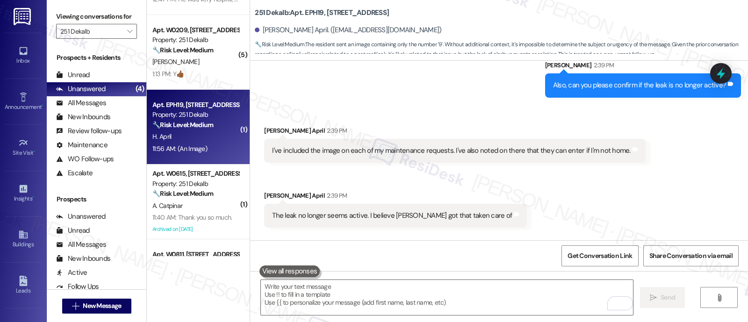
click at [529, 180] on div "Received via SMS [PERSON_NAME] April 2:39 PM I've included the image on each of…" at bounding box center [499, 170] width 498 height 130
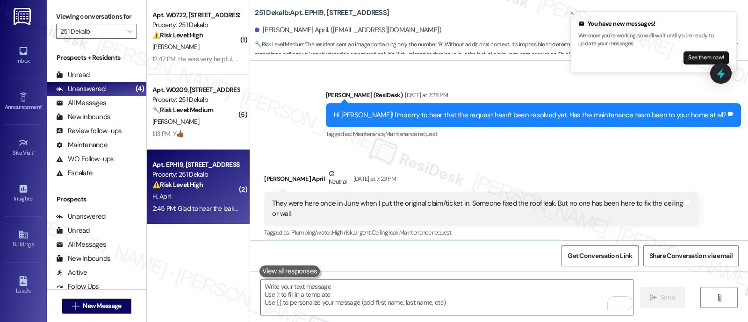
scroll to position [2838, 0]
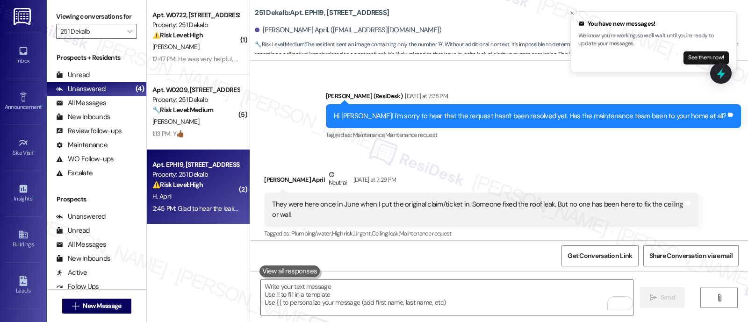
click at [491, 170] on div "[PERSON_NAME] April Neutral [DATE] at 7:29 PM" at bounding box center [481, 181] width 434 height 23
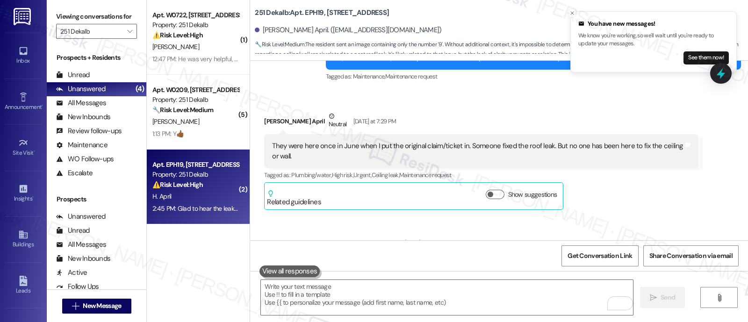
scroll to position [3832, 0]
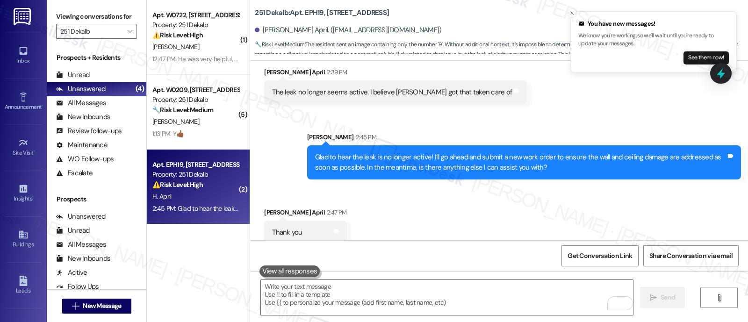
click at [520, 209] on div "Received via SMS [PERSON_NAME] April 2:47 PM Thank you Tags and notes" at bounding box center [499, 219] width 498 height 65
click at [482, 290] on textarea "To enrich screen reader interactions, please activate Accessibility in Grammarl…" at bounding box center [447, 297] width 372 height 35
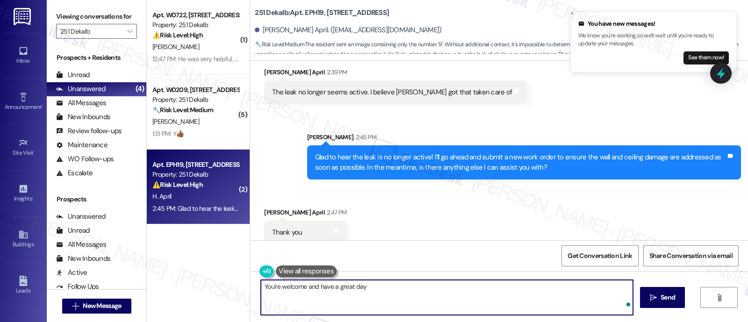
type textarea "You're welcome and have a great day!"
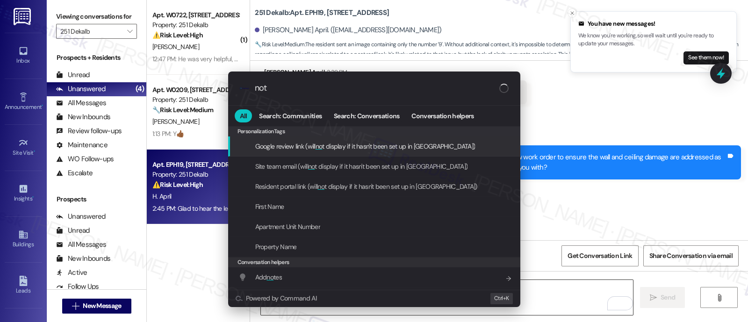
type input "note"
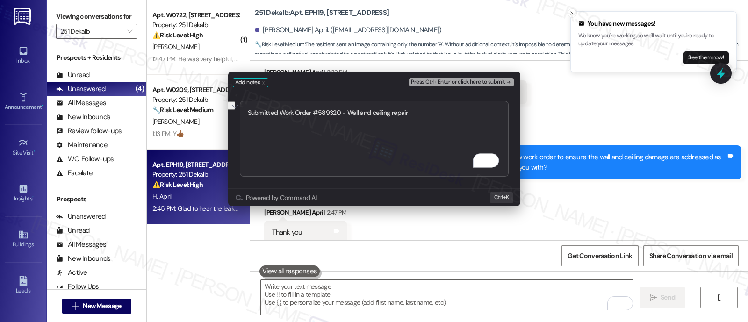
type textarea "Submitted Work Order #589320 - Wall and ceiling repair"
click at [473, 83] on span "Press Ctrl+Enter or click here to submit" at bounding box center [458, 82] width 94 height 7
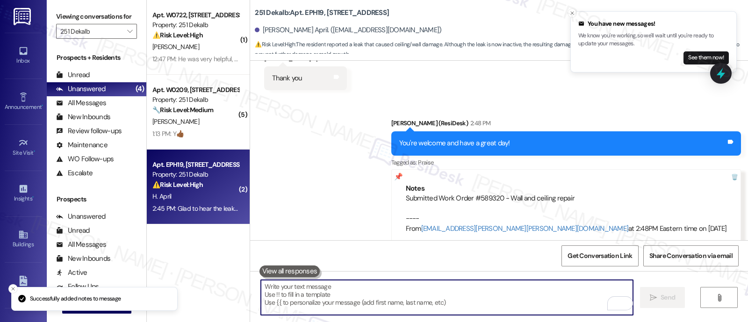
scroll to position [4060, 0]
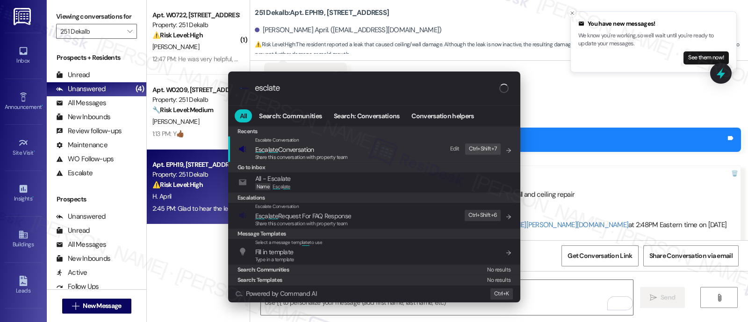
type input "esclate"
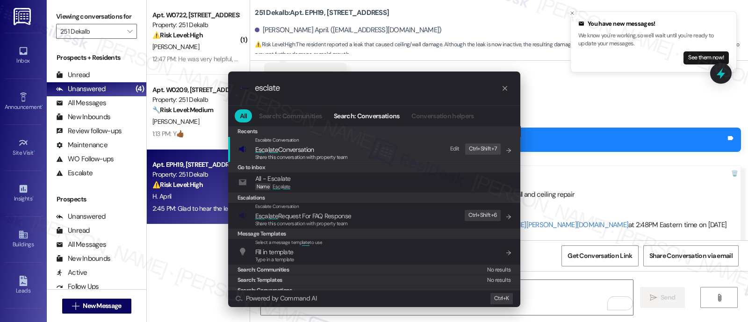
click at [298, 153] on div "Share this conversation with property team" at bounding box center [301, 157] width 93 height 8
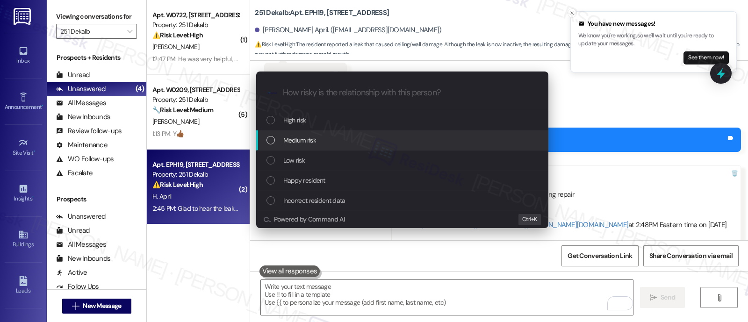
click at [296, 138] on span "Medium risk" at bounding box center [299, 140] width 33 height 10
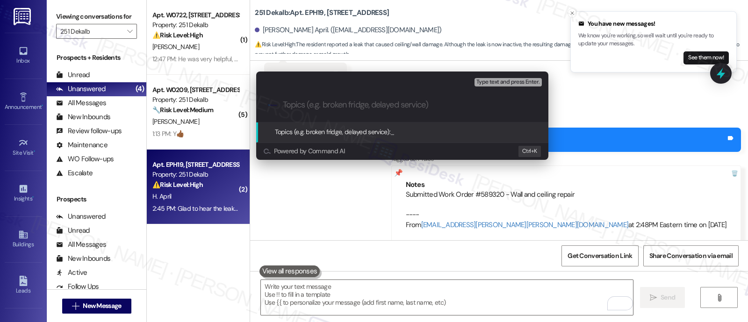
paste input "Submitted Work Order #589320 - Wall and ceiling repair"
type input "Submitted Work Order #589320 - Wall and ceiling repair"
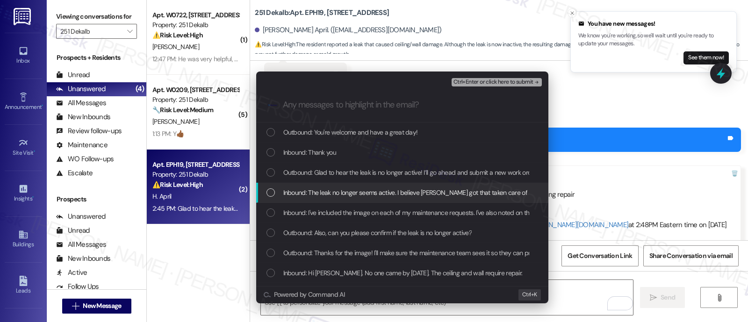
click at [312, 193] on span "Inbound: The leak no longer seems active. I believe Jason got that taken care of" at bounding box center [405, 192] width 244 height 10
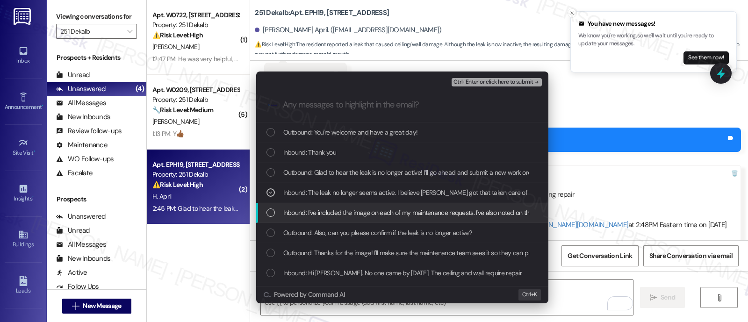
click at [317, 216] on span "Inbound: I've included the image on each of my maintenance requests. I've also …" at bounding box center [458, 213] width 351 height 10
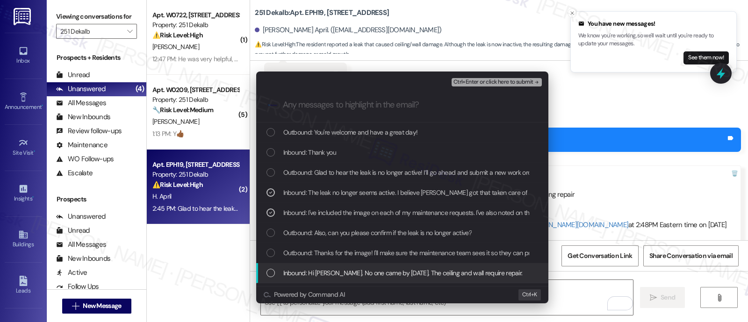
click at [304, 271] on span "Inbound: Hi Emily. No one came by yesterday. The ceiling and wall require repai…" at bounding box center [402, 273] width 239 height 10
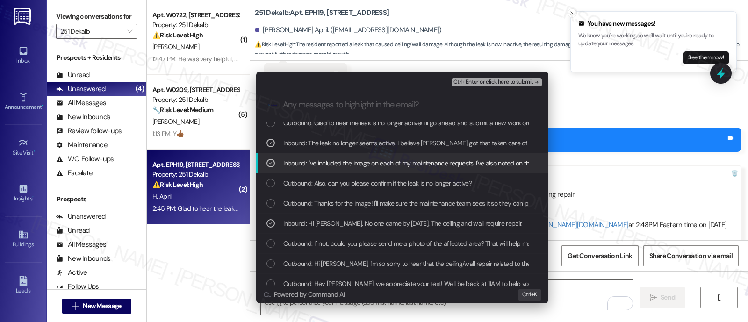
scroll to position [58, 0]
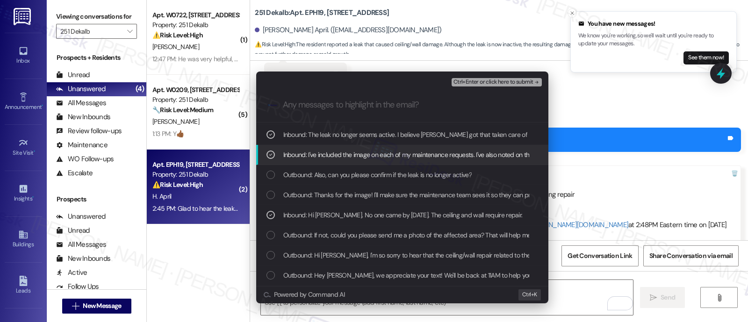
click at [507, 81] on span "Ctrl+Enter or click here to submit" at bounding box center [494, 82] width 80 height 7
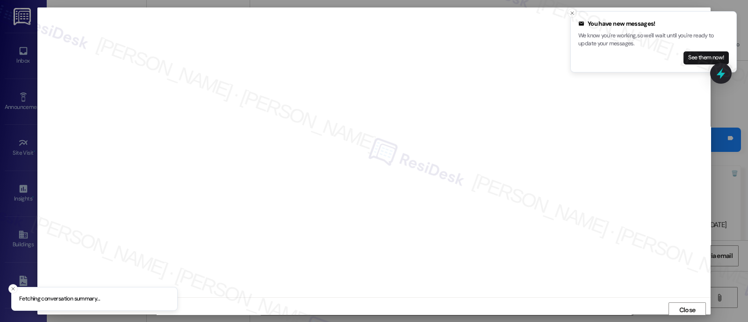
scroll to position [2, 0]
click at [573, 14] on icon "Close toast" at bounding box center [573, 13] width 6 height 6
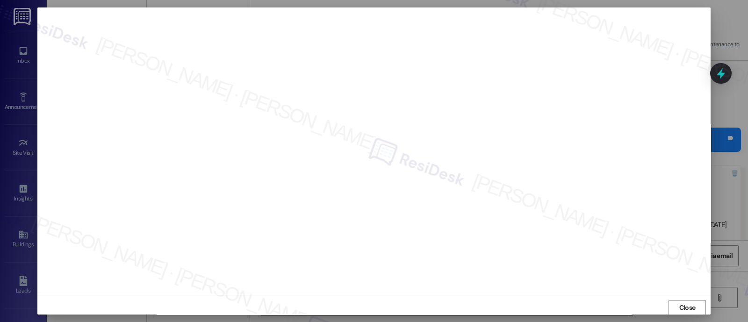
scroll to position [7, 0]
click at [680, 305] on span "Close" at bounding box center [687, 303] width 16 height 10
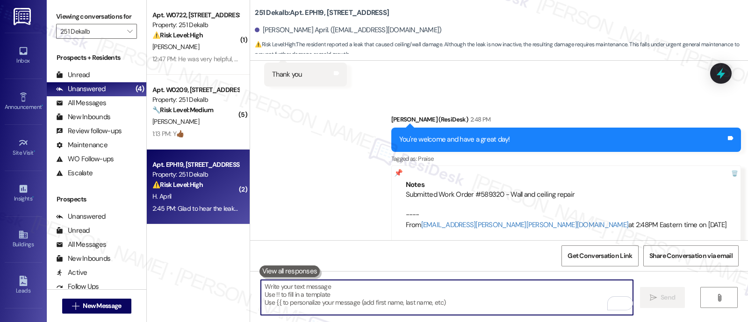
drag, startPoint x: 358, startPoint y: 167, endPoint x: 367, endPoint y: 157, distance: 13.2
click at [363, 159] on div "Sent via SMS Emily (ResiDesk) 2:48 PM You're welcome and have a great day! Tags…" at bounding box center [499, 173] width 498 height 158
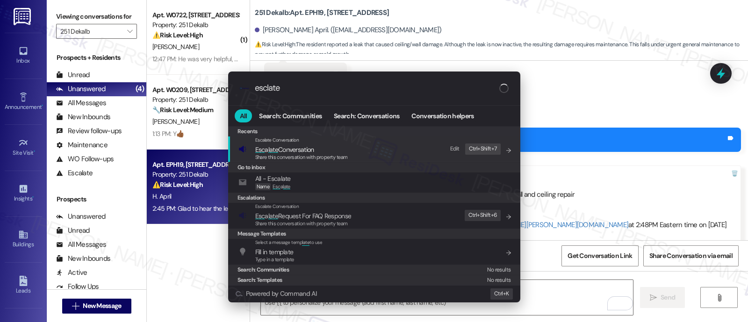
type input "esclate"
click at [367, 157] on div "Escalate Conversation Esc a late Conversation Share this conversation with prop…" at bounding box center [375, 149] width 274 height 25
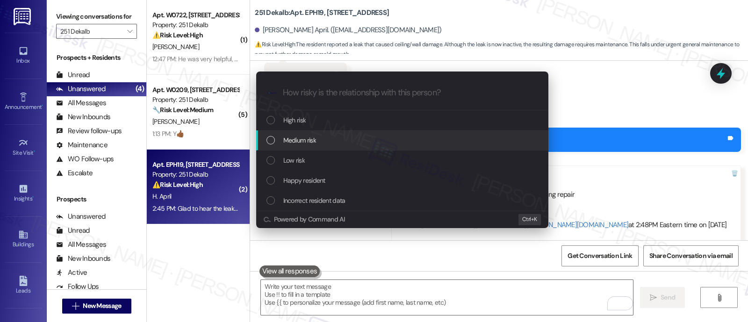
click at [330, 144] on div "Medium risk" at bounding box center [404, 140] width 274 height 10
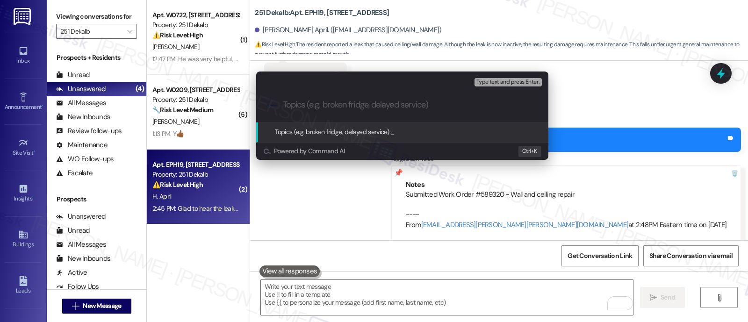
paste input "Submitted Work Order #589320 - Wall and ceiling repair"
type input "Submitted Work Order #589320 - Wall and ceiling repair"
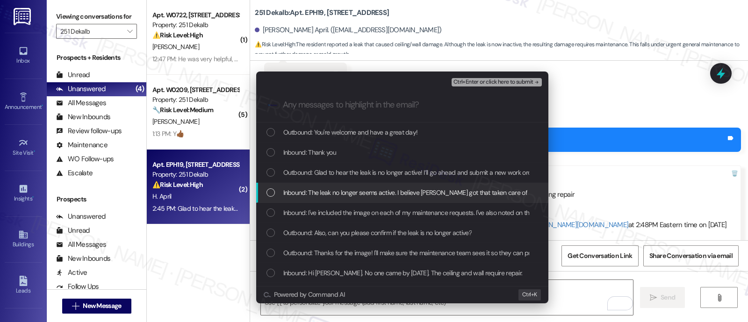
click at [320, 195] on span "Inbound: The leak no longer seems active. I believe Jason got that taken care of" at bounding box center [405, 192] width 244 height 10
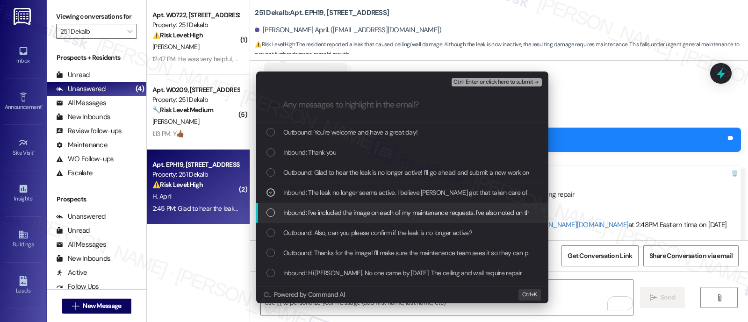
click at [328, 216] on span "Inbound: I've included the image on each of my maintenance requests. I've also …" at bounding box center [458, 213] width 351 height 10
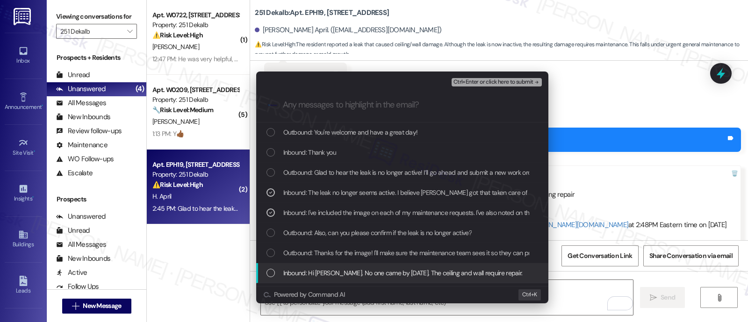
click at [329, 269] on span "Inbound: Hi Emily. No one came by yesterday. The ceiling and wall require repai…" at bounding box center [402, 273] width 239 height 10
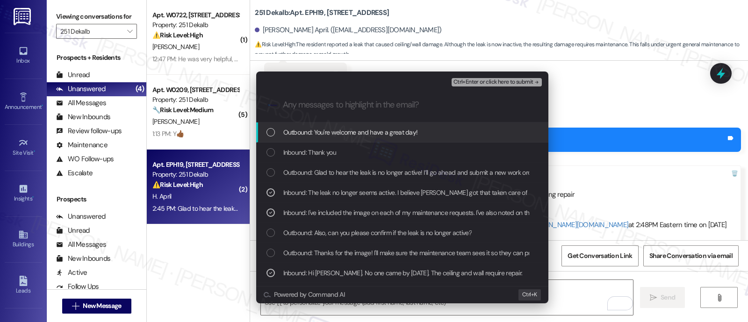
click at [506, 82] on span "Ctrl+Enter or click here to submit" at bounding box center [494, 82] width 80 height 7
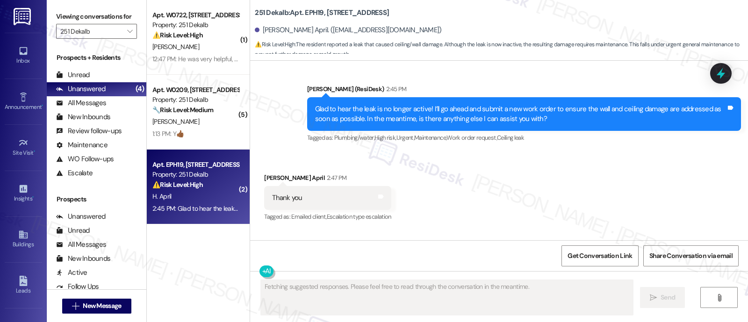
scroll to position [3916, 0]
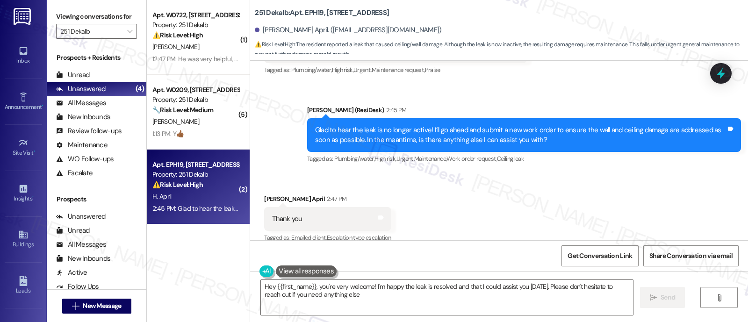
type textarea "Hey {{first_name}}, you're very welcome! I'm happy the leak is resolved and tha…"
drag, startPoint x: 616, startPoint y: 188, endPoint x: 612, endPoint y: 200, distance: 12.4
click at [616, 187] on div "Received via SMS Holly April 2:47 PM Thank you Tags and notes Tagged as: Emaile…" at bounding box center [499, 212] width 498 height 79
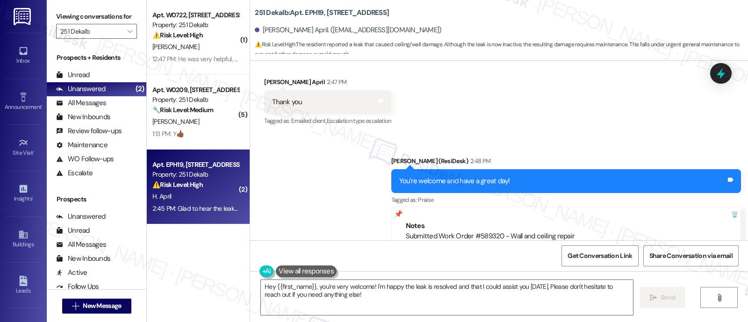
scroll to position [4074, 0]
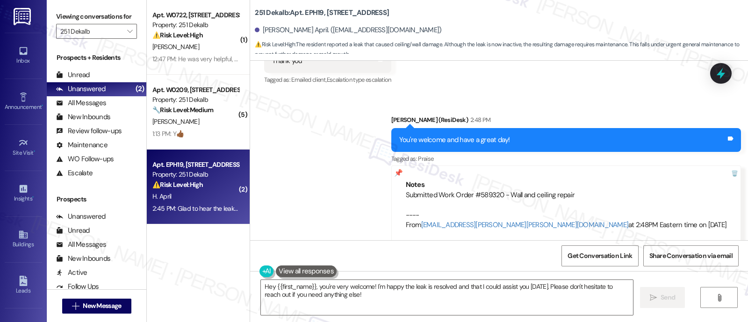
click at [362, 160] on div "Sent via SMS Emily (ResiDesk) 2:48 PM You're welcome and have a great day! Tags…" at bounding box center [499, 173] width 498 height 158
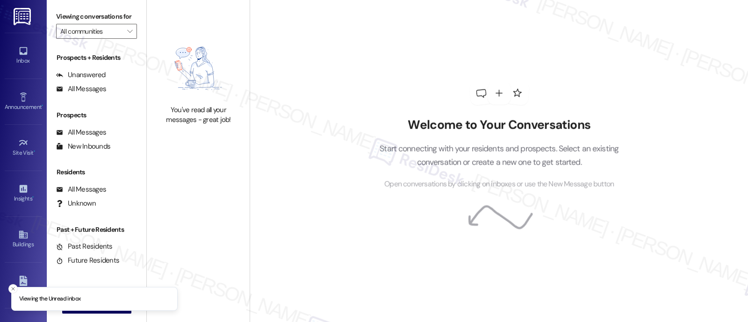
type input "251 Dekalb"
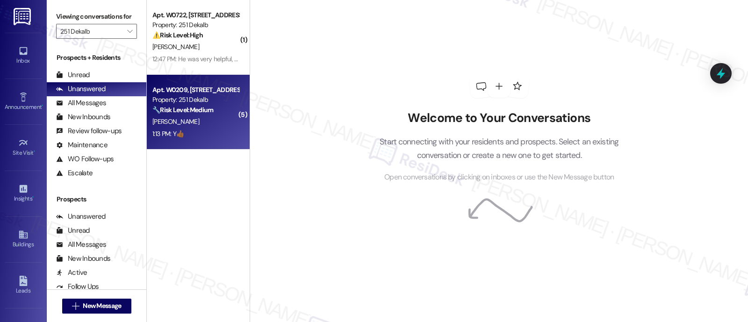
click at [203, 101] on div "Property: 251 Dekalb" at bounding box center [195, 100] width 87 height 10
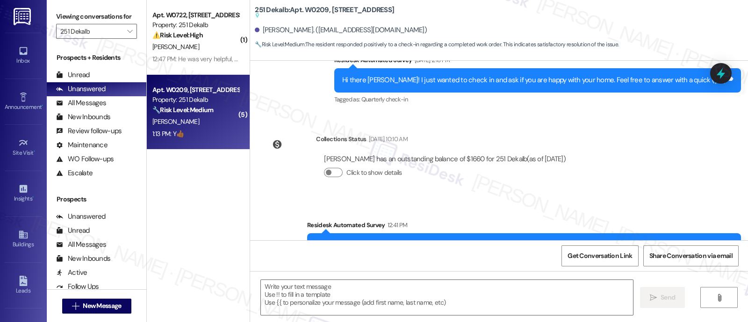
type textarea "Fetching suggested responses. Please feel free to read through the conversation…"
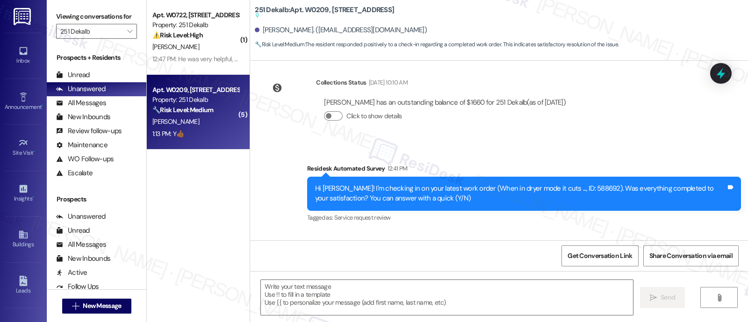
scroll to position [1899, 0]
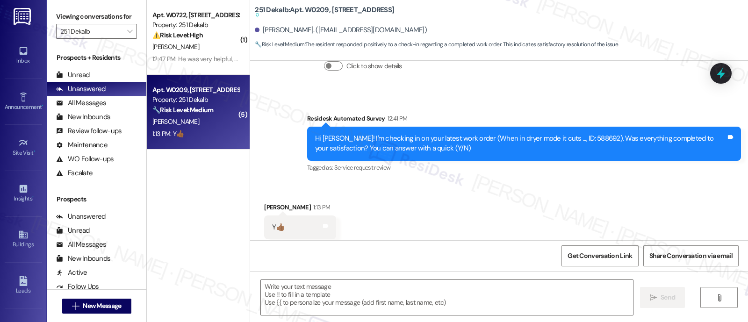
click at [527, 202] on div "Received via SMS [PERSON_NAME] 1:13 PM Y👍🏾 Tags and notes Tagged as: Positive r…" at bounding box center [499, 220] width 498 height 79
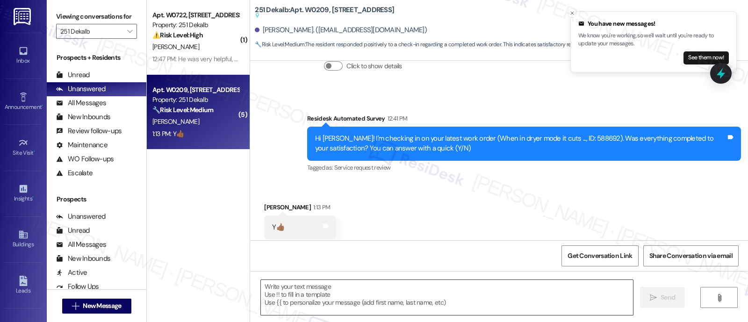
click at [449, 303] on textarea at bounding box center [447, 297] width 372 height 35
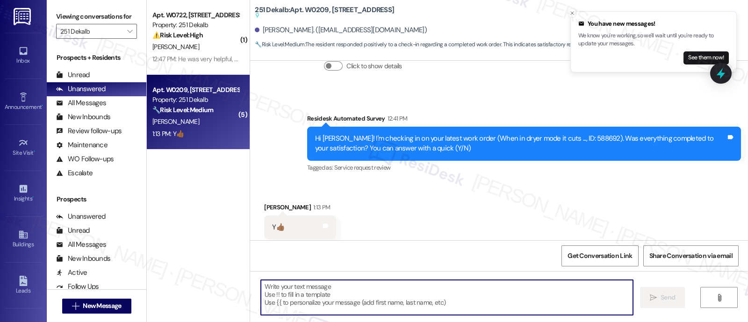
paste textarea "I'm so glad to hear that everything was taken care of to your satisfaction. Ple…"
type textarea "I'm so glad to hear that everything was taken care of to your satisfaction. Ple…"
click at [200, 51] on div "[PERSON_NAME]" at bounding box center [195, 47] width 88 height 12
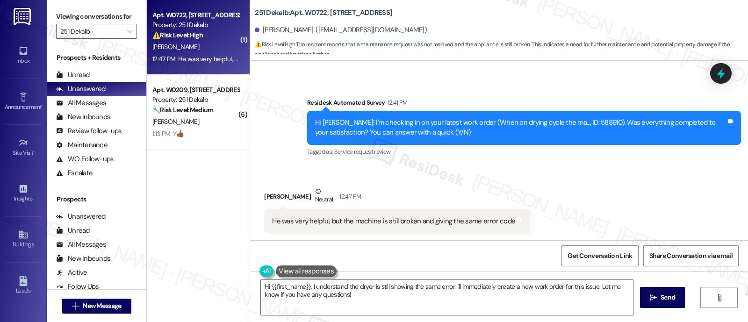
scroll to position [164, 0]
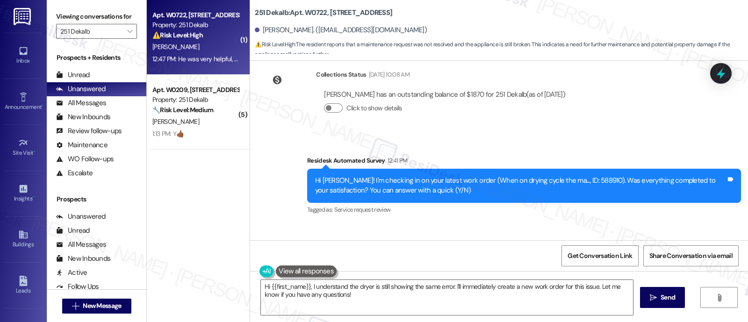
click at [570, 181] on div "Hi [PERSON_NAME]! I'm checking in on your latest work order (When on drying cyc…" at bounding box center [520, 186] width 411 height 20
copy div "588910"
click at [611, 145] on div "Survey, sent via SMS Residesk Automated Survey 12:41 PM Hi [PERSON_NAME]! I'm c…" at bounding box center [499, 179] width 498 height 89
click at [531, 292] on textarea "Hi {{first_name}}, I understand the dryer is still showing the same error. I'll…" at bounding box center [447, 297] width 372 height 35
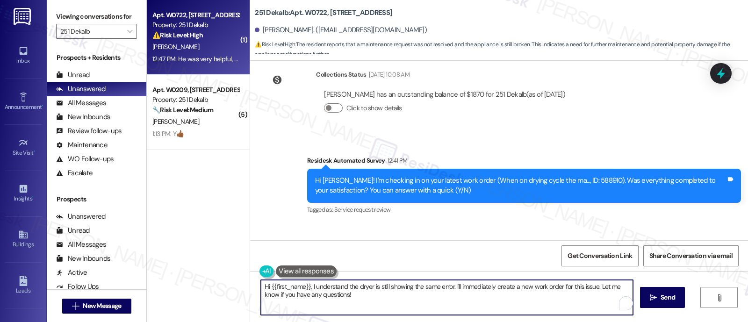
click at [570, 287] on textarea "Hi {{first_name}}, I understand the dryer is still showing the same error. I'll…" at bounding box center [447, 297] width 372 height 35
drag, startPoint x: 272, startPoint y: 301, endPoint x: 323, endPoint y: 303, distance: 50.5
click at [273, 301] on textarea "Hi {{first_name}}, I understand the dryer is still showing the same error. I'll…" at bounding box center [447, 297] width 372 height 35
click at [399, 303] on textarea "Hi {{first_name}}, I understand the dryer is still showing the same error. I'll…" at bounding box center [447, 297] width 372 height 35
drag, startPoint x: 450, startPoint y: 287, endPoint x: 451, endPoint y: 302, distance: 15.0
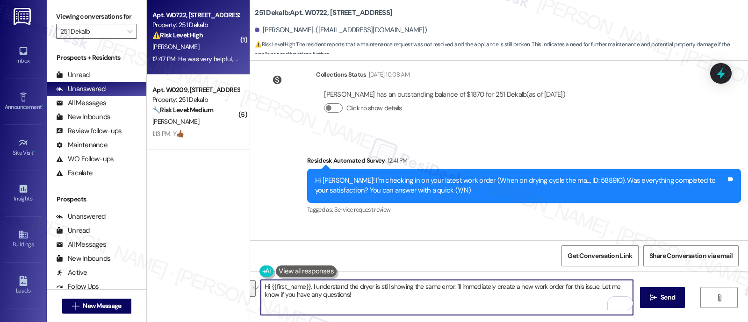
click at [451, 302] on textarea "Hi {{first_name}}, I understand the dryer is still showing the same error. I'll…" at bounding box center [447, 297] width 372 height 35
paste textarea "—I'm very sorry for the continued inconvenience. Could you please let me know w…"
type textarea "Hi {{first_name}}, I understand the dryer is still showing the same error—I'm v…"
type textarea "Hi {{first_name}}, I understand the dryer is still showing the same error. I'll…"
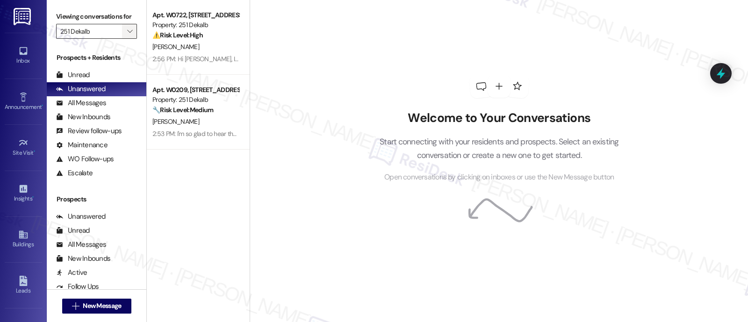
click at [127, 39] on span "" at bounding box center [129, 31] width 9 height 15
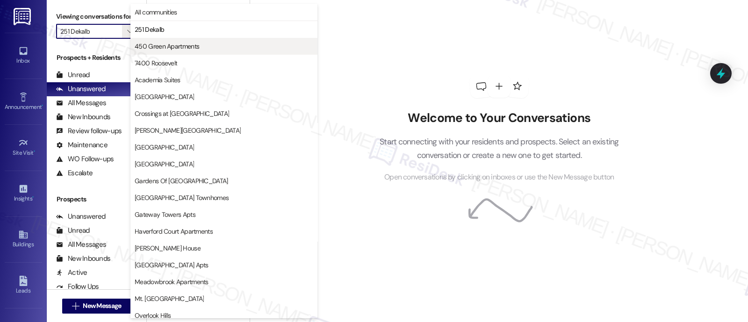
click at [146, 43] on span "450 Green Apartments" at bounding box center [167, 46] width 65 height 9
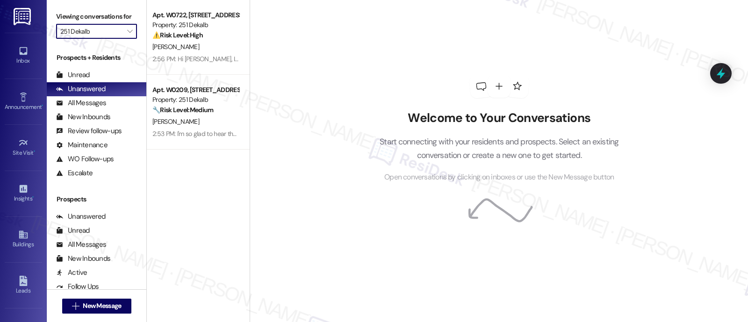
type input "450 Green Apartments"
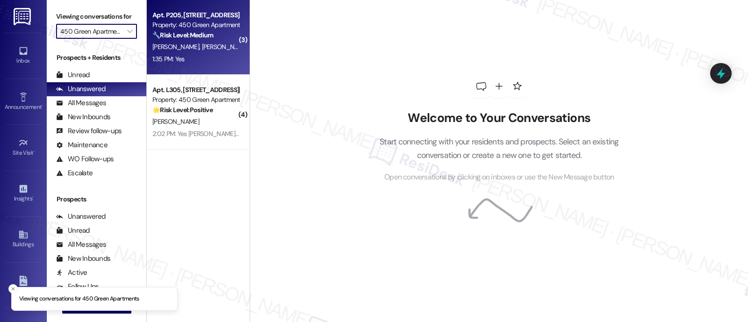
click at [202, 50] on span "[PERSON_NAME]" at bounding box center [225, 47] width 47 height 8
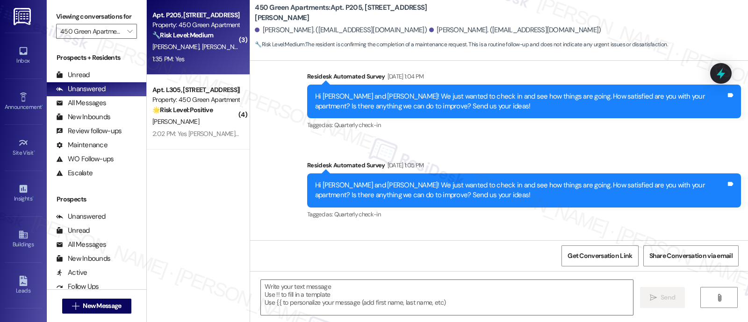
type textarea "Fetching suggested responses. Please feel free to read through the conversation…"
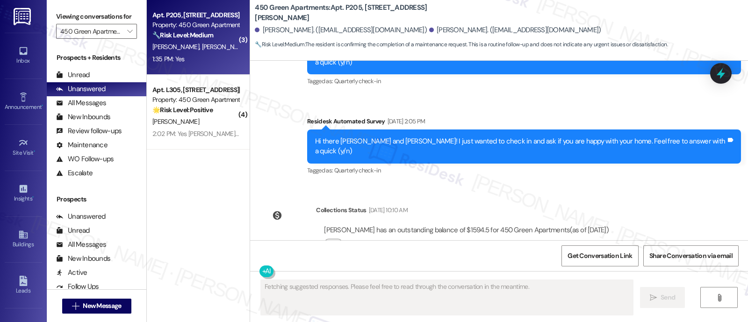
scroll to position [2087, 0]
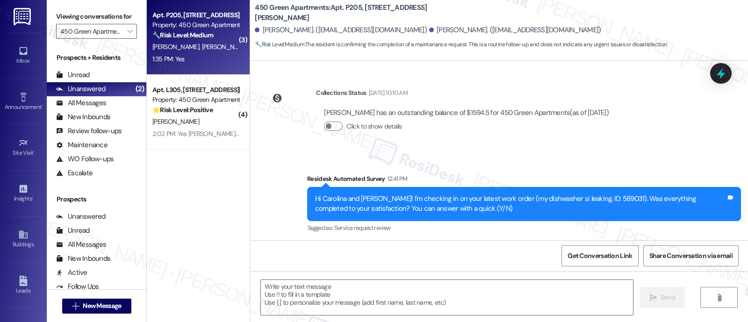
click at [555, 242] on div "Received via SMS Ramirez Parra 1:35 PM Yes Tags and notes Tagged as: Positive r…" at bounding box center [499, 281] width 498 height 79
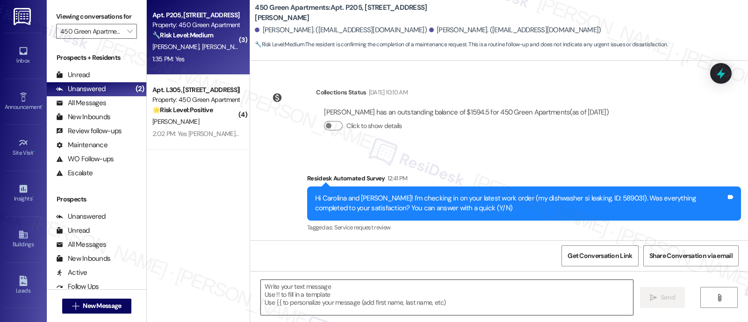
click at [427, 288] on textarea at bounding box center [447, 297] width 372 height 35
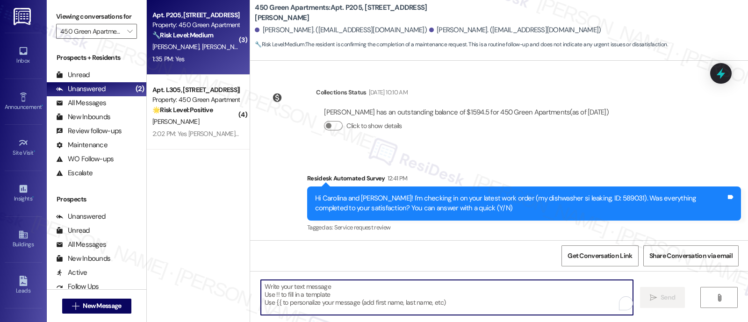
paste textarea "Hi {{first_name}}, I understand the dryer is still showing the same error—I'm v…"
type textarea "Hi {{first_name}}, I understand the dryer is still showing the same error—I'm v…"
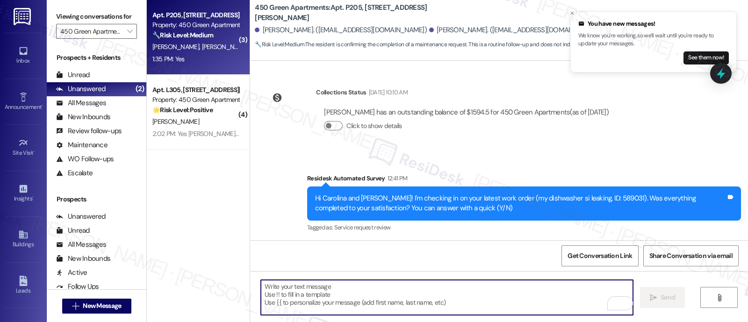
paste textarea "I'm so glad to hear that everything was taken care of to your satisfaction. Ple…"
type textarea "I'm so glad to hear that everything was taken care of to your satisfaction. Ple…"
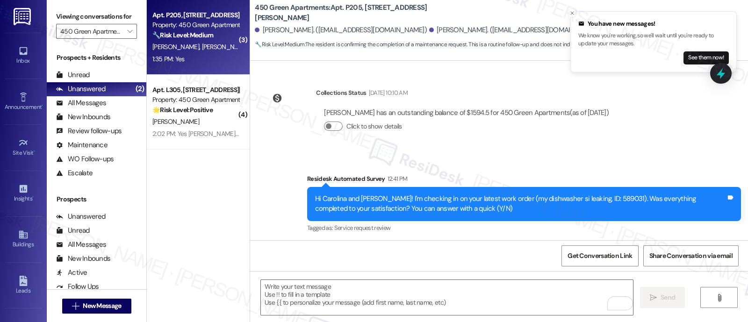
click at [165, 114] on strong "🌟 Risk Level: Positive" at bounding box center [182, 110] width 60 height 8
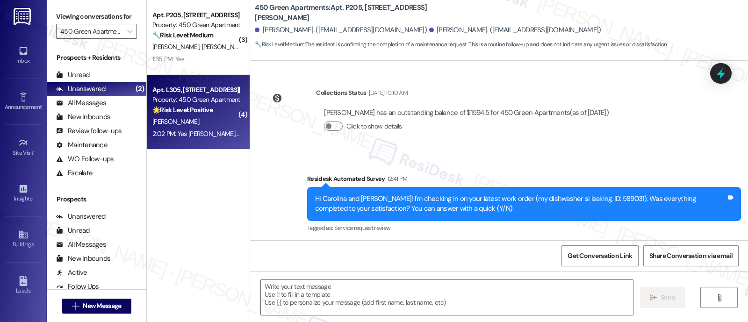
type textarea "Fetching suggested responses. Please feel free to read through the conversation…"
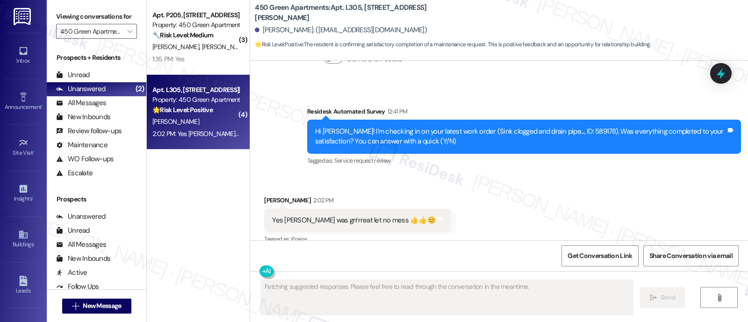
scroll to position [2884, 0]
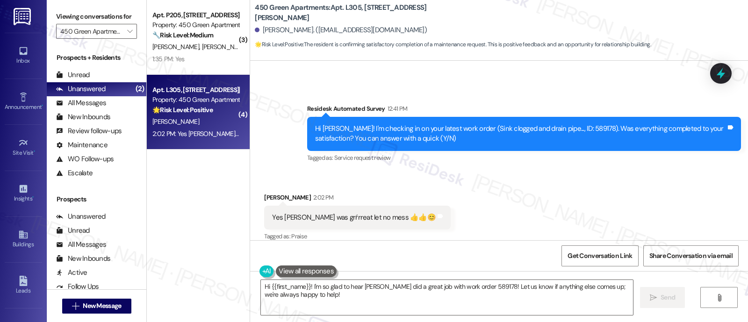
click at [518, 172] on div "Received via SMS Darlene Devaughn 2:02 PM Yes George was grŕrreat let no mess 👍…" at bounding box center [499, 211] width 498 height 79
click at [386, 290] on textarea "Hi {{first_name}}! I'm so glad to hear George did a great job with work order 5…" at bounding box center [447, 297] width 372 height 35
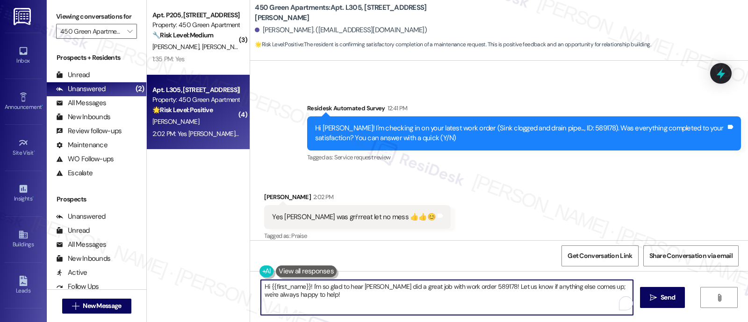
click at [425, 288] on textarea "Hi {{first_name}}! I'm so glad to hear George did a great job with work order 5…" at bounding box center [447, 297] width 372 height 35
click at [483, 284] on textarea "Hi {{first_name}}! I'm so glad to hear George did a great job with work order 5…" at bounding box center [447, 297] width 372 height 35
click at [484, 284] on textarea "Hi {{first_name}}! I'm so glad to hear George did a great job with work order 5…" at bounding box center [447, 297] width 372 height 35
click at [302, 286] on textarea "Hi {{first_name}}! I'm so glad to hear George did a great job with work order 5…" at bounding box center [447, 297] width 372 height 35
type textarea "Awesome! I'm so glad to hear George did a great job with work order 589178! Wou…"
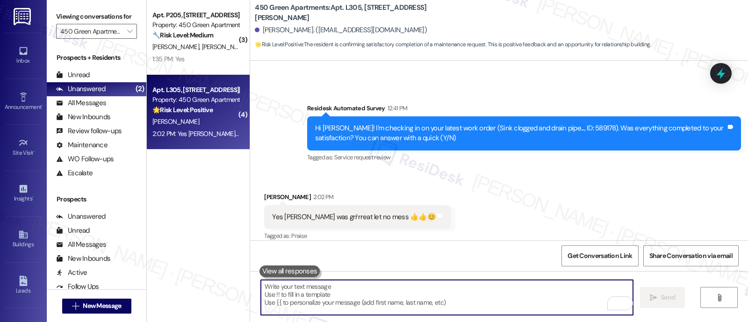
scroll to position [2884, 0]
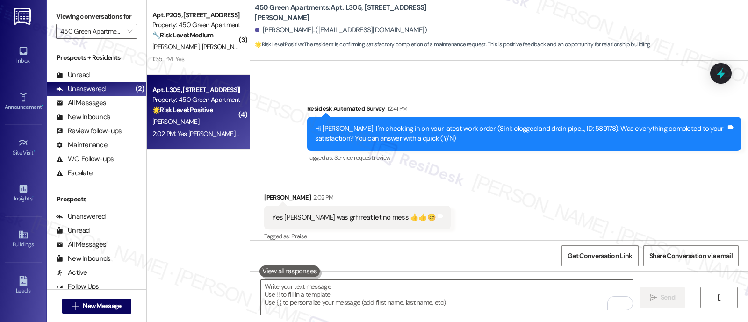
click at [560, 203] on div "Received via SMS Darlene Devaughn 2:02 PM Yes George was grŕrreat let no mess 👍…" at bounding box center [499, 211] width 498 height 79
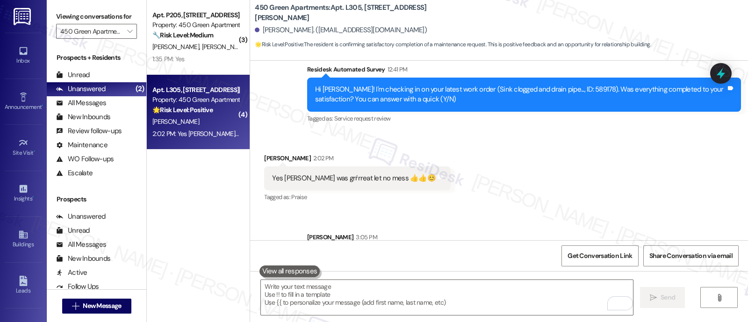
scroll to position [2950, 0]
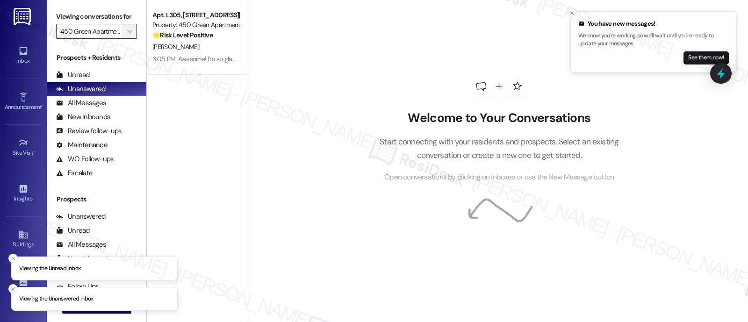
click at [126, 36] on span "" at bounding box center [129, 31] width 9 height 15
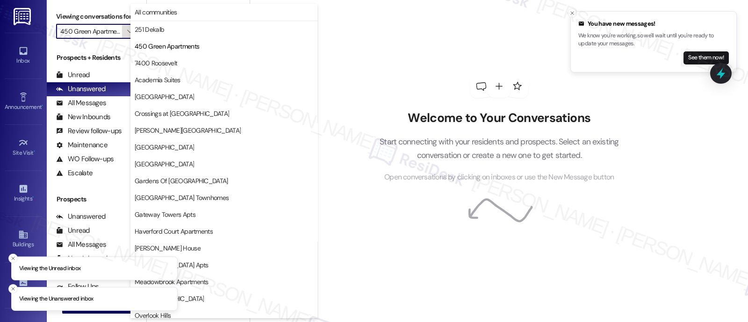
scroll to position [0, 8]
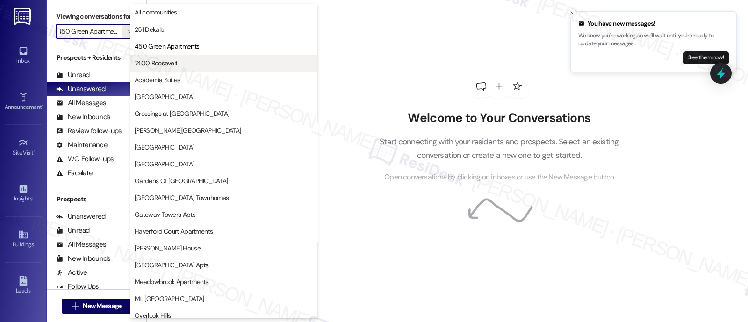
click at [147, 59] on span "7400 Roosevelt" at bounding box center [156, 62] width 43 height 9
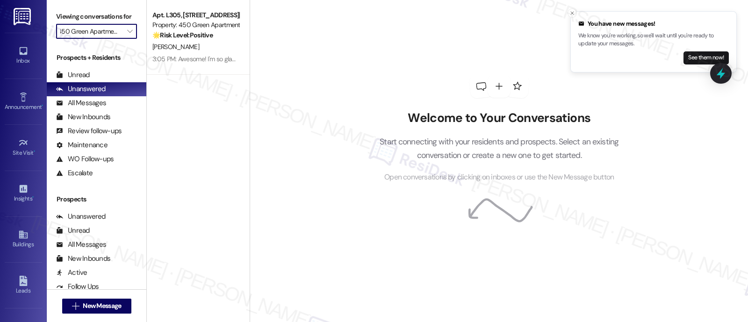
type input "7400 Roosevelt"
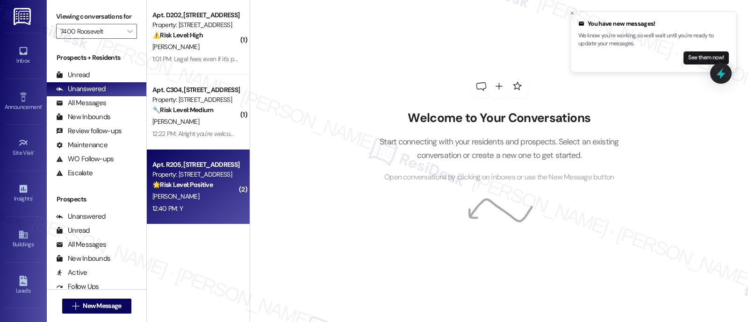
click at [186, 185] on strong "🌟 Risk Level: Positive" at bounding box center [182, 184] width 60 height 8
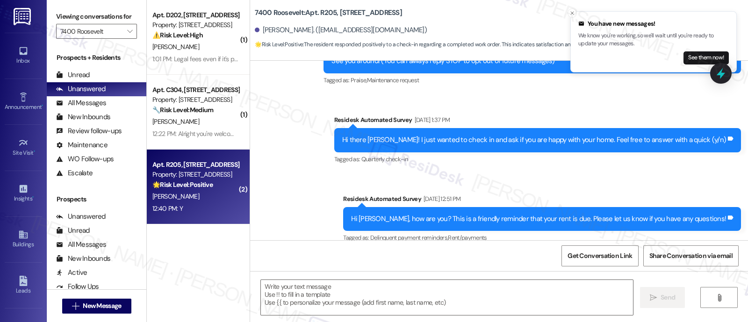
type textarea "Fetching suggested responses. Please feel free to read through the conversation…"
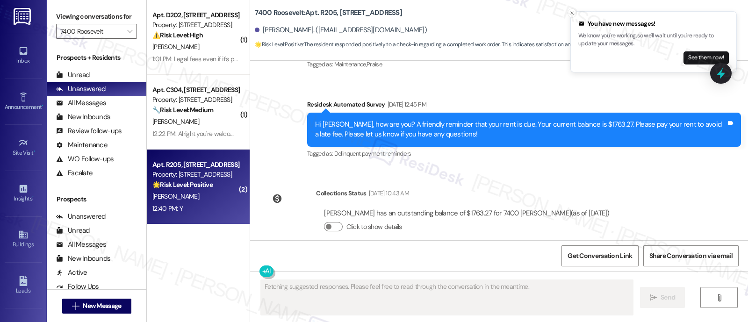
scroll to position [779, 0]
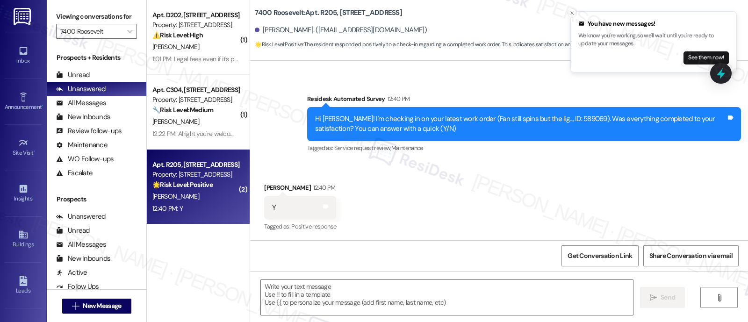
click at [480, 211] on div "Received via SMS [PERSON_NAME] 12:40 PM Y Tags and notes Tagged as: Positive re…" at bounding box center [499, 201] width 498 height 79
drag, startPoint x: 454, startPoint y: 182, endPoint x: 477, endPoint y: 181, distance: 23.4
click at [460, 182] on div "Received via SMS [PERSON_NAME] 12:40 PM Y Tags and notes Tagged as: Positive re…" at bounding box center [499, 201] width 498 height 79
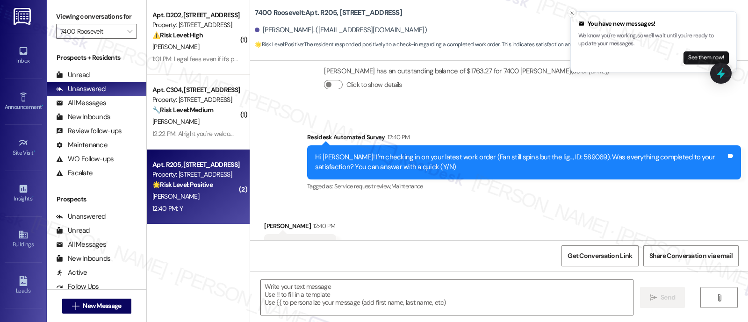
scroll to position [780, 0]
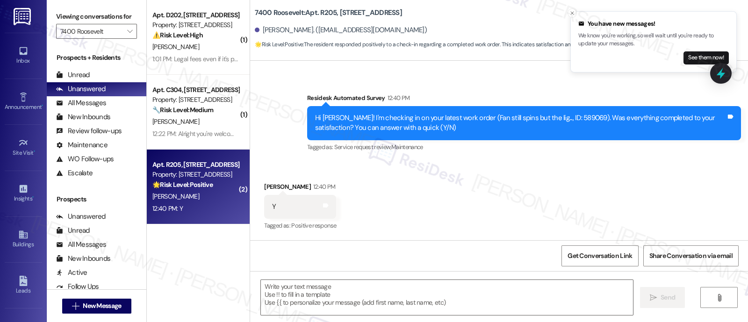
click at [506, 213] on div "Received via SMS [PERSON_NAME] 12:40 PM Y Tags and notes Tagged as: Positive re…" at bounding box center [499, 200] width 498 height 79
click at [410, 308] on textarea at bounding box center [447, 297] width 372 height 35
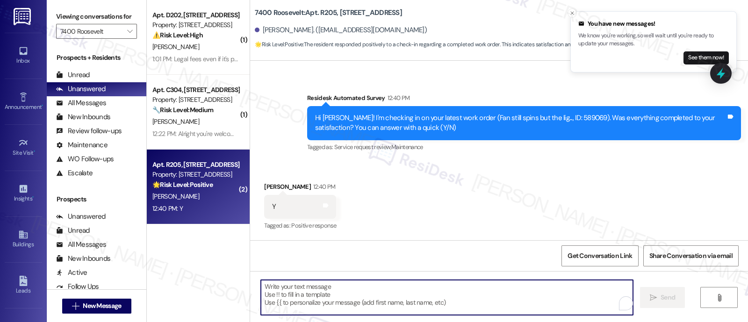
paste textarea "I'm so glad to hear that everything was taken care of to your satisfaction. Ple…"
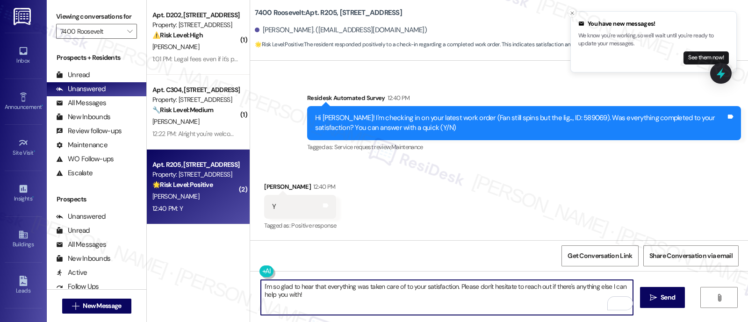
click at [454, 288] on textarea "I'm so glad to hear that everything was taken care of to your satisfaction. Ple…" at bounding box center [447, 297] width 372 height 35
paste textarea "By the way, I was wondering if you've had a chance to leave [GEOGRAPHIC_DATA] a…"
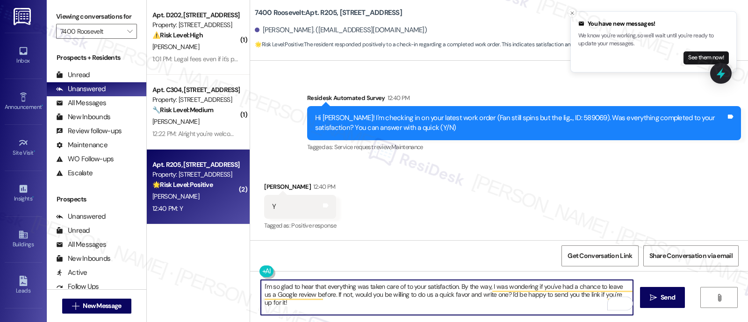
click at [544, 199] on div "Received via SMS [PERSON_NAME] 12:40 PM Y Tags and notes Tagged as: Positive re…" at bounding box center [499, 200] width 498 height 79
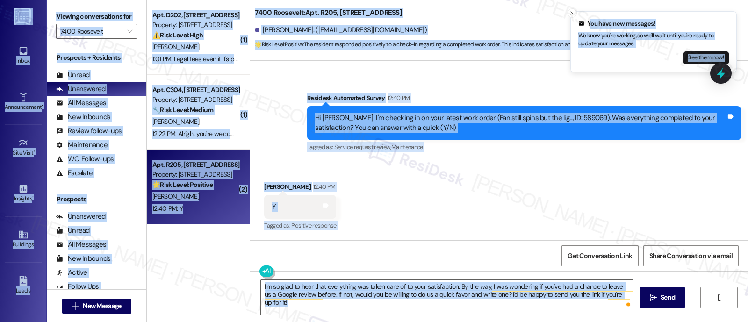
click at [457, 208] on div "Received via SMS [PERSON_NAME] 12:40 PM Y Tags and notes Tagged as: Positive re…" at bounding box center [499, 200] width 498 height 79
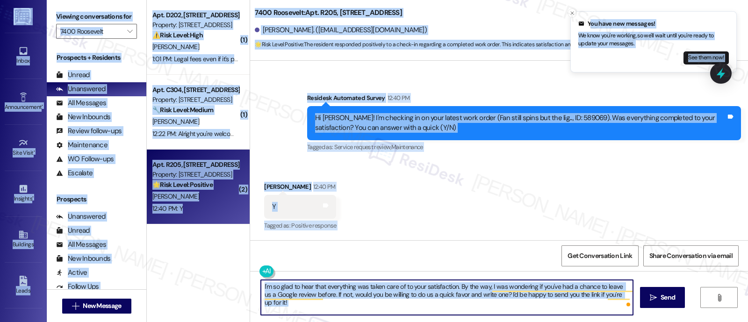
click at [438, 298] on textarea "I'm so glad to hear that everything was taken care of to your satisfaction. By …" at bounding box center [447, 297] width 372 height 35
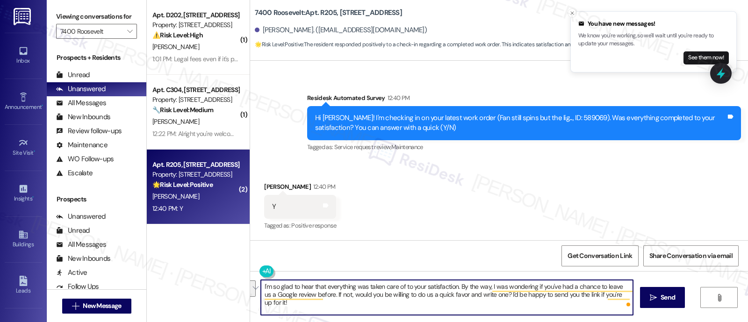
paste textarea "’m so glad to hear everything was taken care of to your satisfaction! By the wa…"
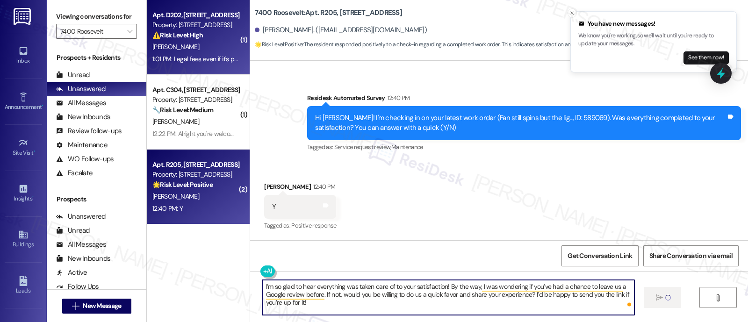
type textarea "I’m so glad to hear everything was taken care of to your satisfaction! By the w…"
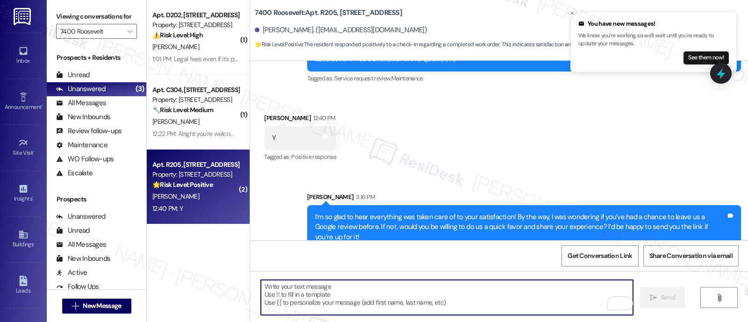
scroll to position [855, 0]
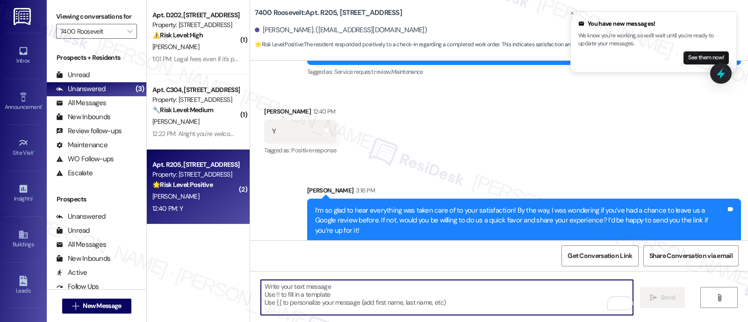
click at [430, 155] on div "Received via SMS [PERSON_NAME] 12:40 PM Y Tags and notes Tagged as: Positive re…" at bounding box center [499, 125] width 498 height 79
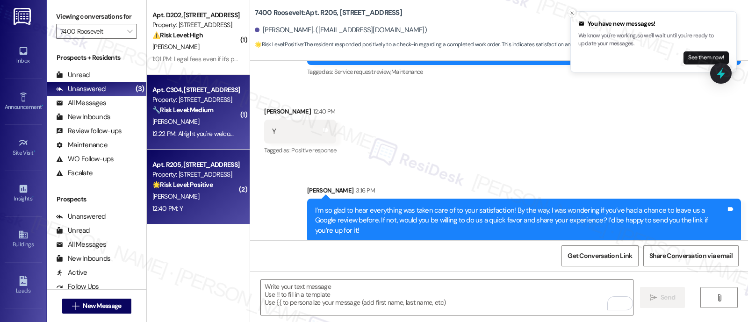
click at [188, 128] on div "12:22 PM: Alright you're welcome ... once everything thing I have to reach out …" at bounding box center [195, 134] width 88 height 12
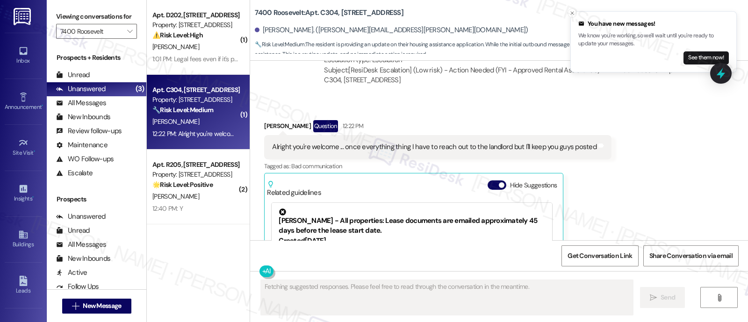
scroll to position [2199, 0]
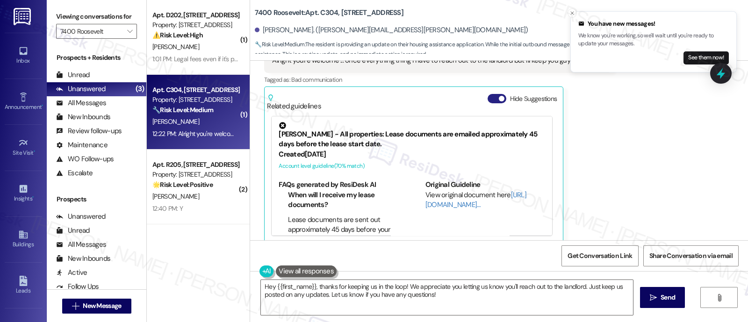
click at [490, 94] on button "Hide Suggestions" at bounding box center [497, 98] width 19 height 9
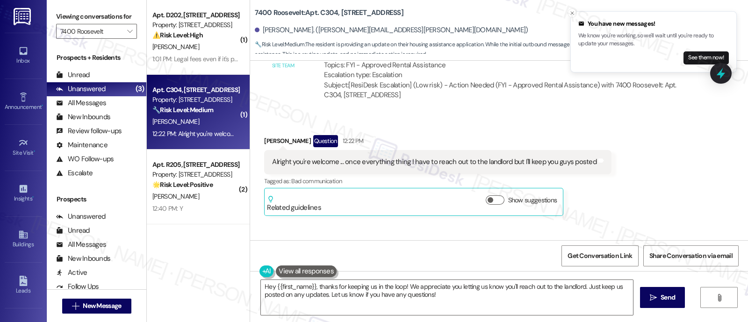
scroll to position [2156, 0]
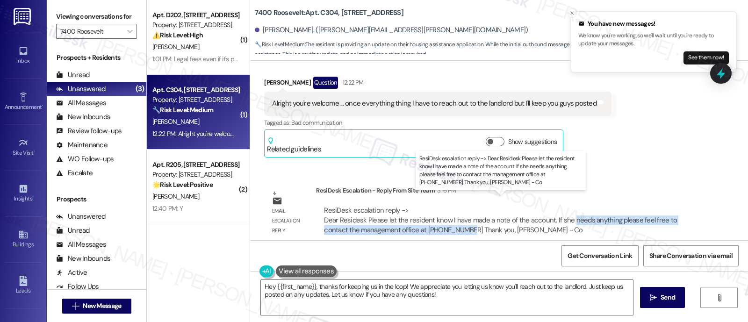
drag, startPoint x: 561, startPoint y: 211, endPoint x: 439, endPoint y: 222, distance: 123.0
click at [439, 222] on div "ResiDesk escalation reply -> Dear Residesk Please let the resident know I have …" at bounding box center [500, 220] width 353 height 29
copy div "needs anything please feel free to contact the management office at 215-333-6400"
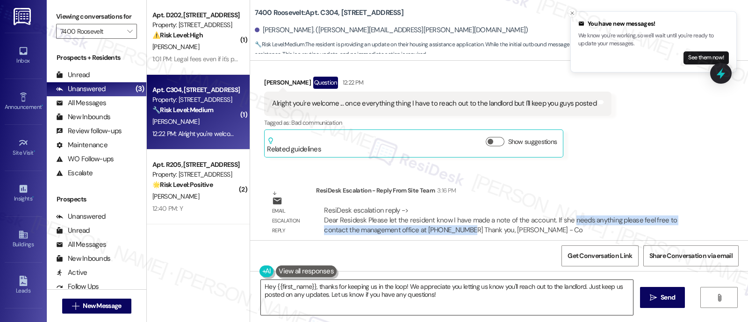
click at [477, 302] on textarea "Hey {{first_name}}, thanks for keeping us in the loop! We appreciate you lettin…" at bounding box center [447, 297] width 372 height 35
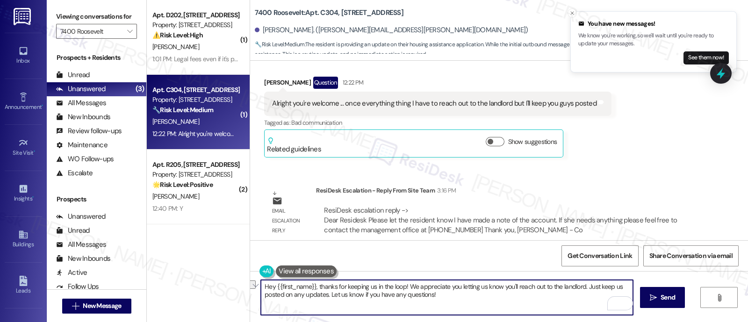
drag, startPoint x: 313, startPoint y: 286, endPoint x: 213, endPoint y: 264, distance: 102.4
click at [213, 273] on div "( 1 ) Apt. D202, 7400 Roosevelt Blvd Property: 7400 Roosevelt ⚠️ Risk Level: Hi…" at bounding box center [447, 161] width 601 height 322
click at [351, 288] on textarea "Thanks for keeping us in the loop! We appreciate you letting us know you'll rea…" at bounding box center [447, 297] width 372 height 35
click at [375, 299] on textarea "Thanks for keeping us in the loop! We appreciate you letting us know you'll rea…" at bounding box center [447, 297] width 372 height 35
paste textarea "needs anything please feel free to contact the management office at 215-333-6400"
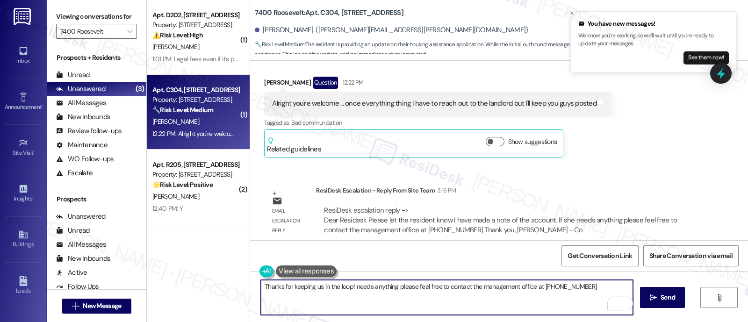
click at [350, 288] on textarea "Thanks for keeping us in the loop! needs anything please feel free to contact t…" at bounding box center [447, 297] width 372 height 35
click at [402, 288] on textarea "Thanks for keeping us in the loop! If you need anything please feel free to con…" at bounding box center [447, 297] width 372 height 35
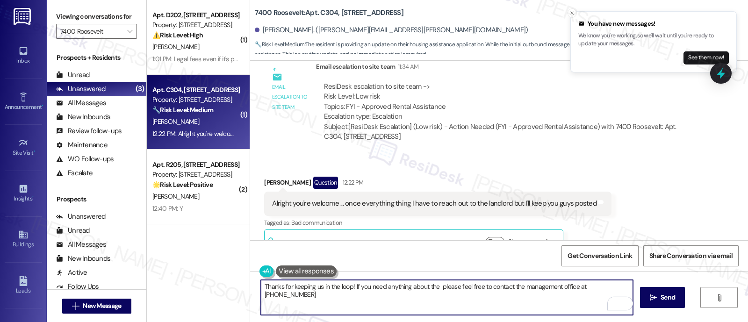
scroll to position [2039, 0]
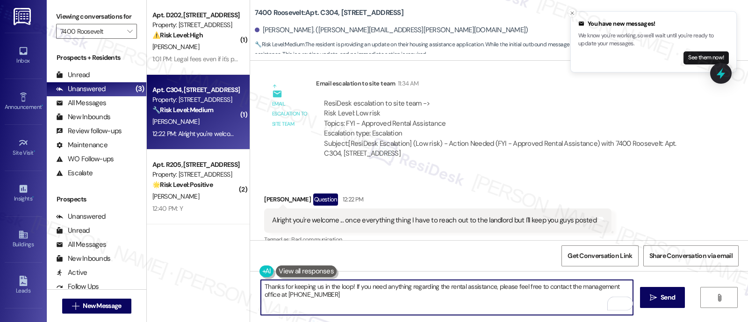
click at [520, 289] on textarea "Thanks for keeping us in the loop! If you need anything regarding the rental as…" at bounding box center [447, 297] width 372 height 35
click at [365, 302] on textarea "Thanks for keeping us in the loop! If you need anything regarding the rental as…" at bounding box center [447, 297] width 372 height 35
paste textarea "assistance regarding the rental assistance process, please don’t hesitat"
type textarea "Thanks for keeping us in the loop! If you need any assistance regarding the ren…"
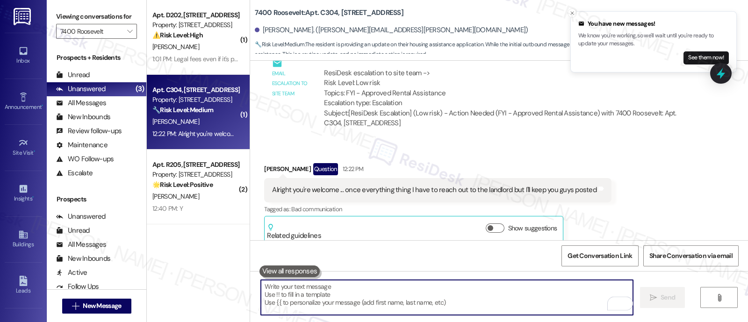
scroll to position [2069, 0]
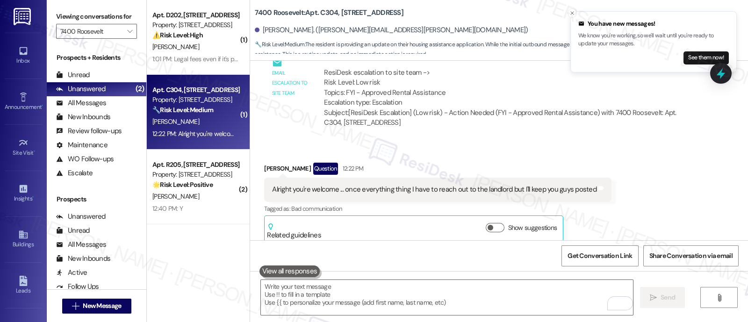
click at [477, 178] on div "Alright you're welcome ... once everything thing I have to reach out to the lan…" at bounding box center [437, 190] width 347 height 24
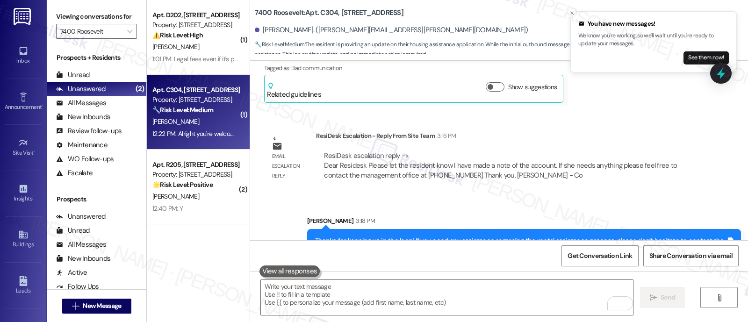
scroll to position [2230, 0]
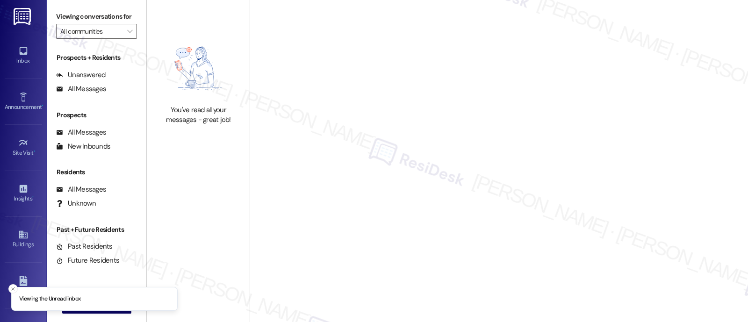
type input "7400 Roosevelt"
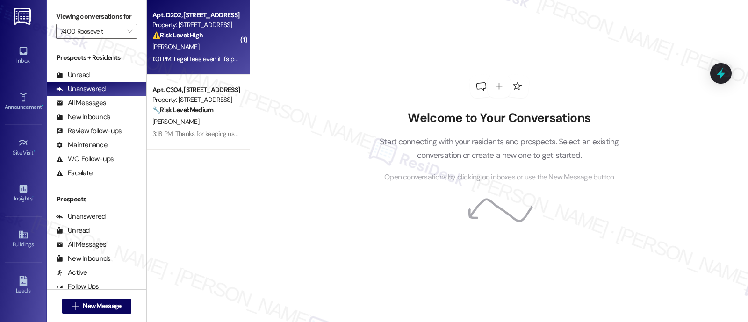
click at [187, 38] on strong "⚠️ Risk Level: High" at bounding box center [177, 35] width 50 height 8
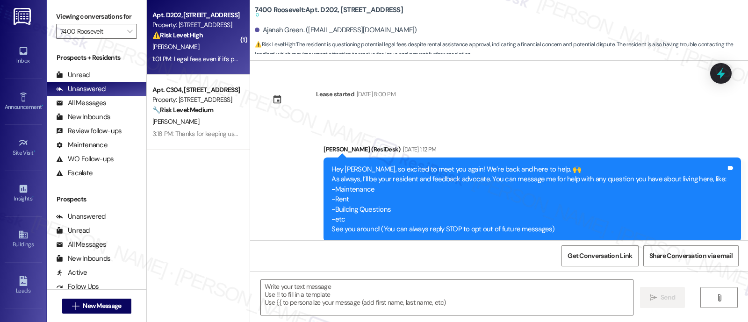
scroll to position [2198, 0]
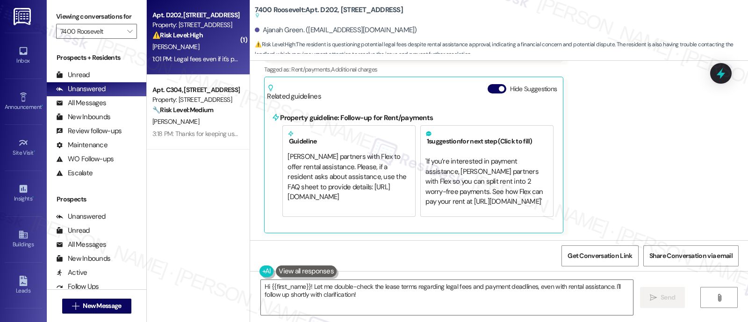
click at [490, 87] on button "Hide Suggestions" at bounding box center [497, 88] width 19 height 9
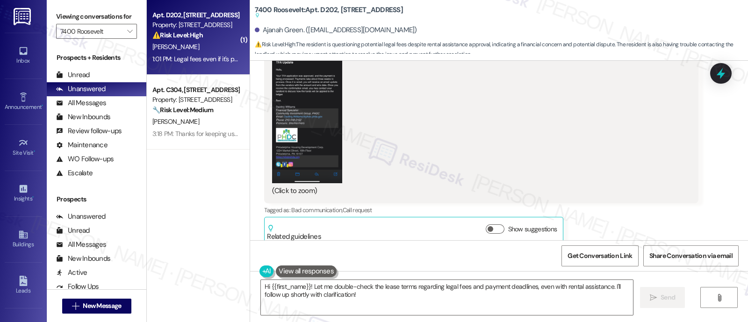
scroll to position [2069, 0]
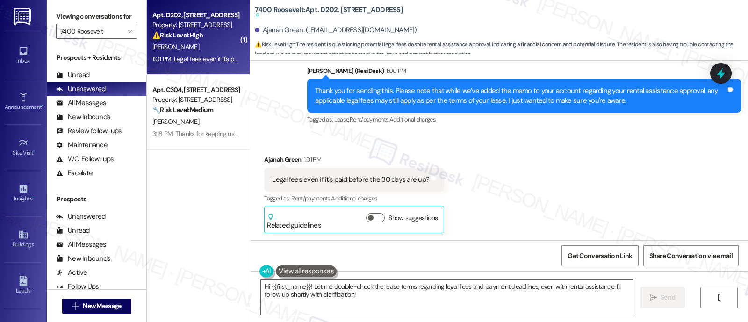
click at [573, 206] on div "Received via SMS Ajanah Green 1:01 PM Legal fees even if it's paid before the 3…" at bounding box center [499, 187] width 498 height 107
click at [548, 189] on div "Received via SMS Ajanah Green 1:01 PM Legal fees even if it's paid before the 3…" at bounding box center [499, 187] width 498 height 107
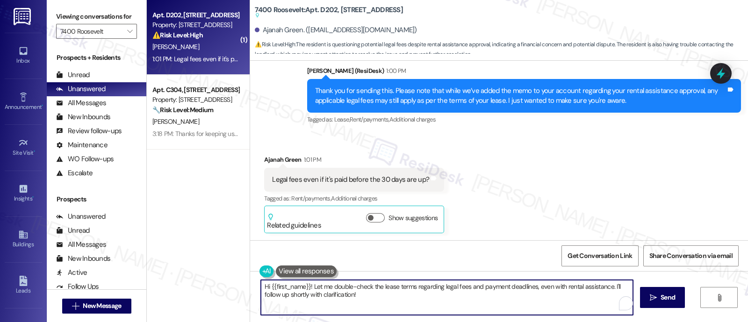
drag, startPoint x: 397, startPoint y: 302, endPoint x: 34, endPoint y: 261, distance: 365.6
click at [34, 261] on div "Inbox Go to Inbox Announcement • Send A Text Announcement Site Visit • Go to Si…" at bounding box center [374, 161] width 748 height 322
paste textarea "Please keep in mind that legal filing may take place any time after the 5th of …"
click at [466, 307] on textarea "Please keep in mind that legal filing may take place any time after the 5th of …" at bounding box center [447, 297] width 372 height 35
type textarea "Please keep in mind that legal filing may take place any time after the 5th of …"
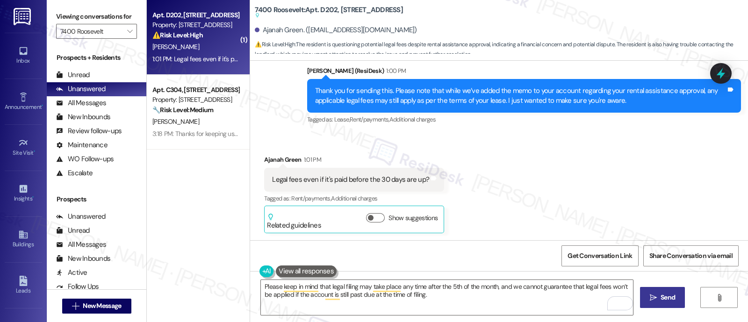
click at [646, 296] on button " Send" at bounding box center [662, 297] width 45 height 21
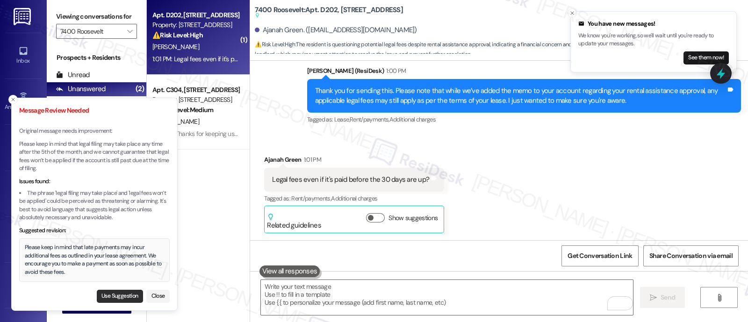
click at [115, 298] on button "Use Suggestion" at bounding box center [120, 296] width 46 height 13
type textarea "Please keep in mind that late payments may incur additional fees as outlined in…"
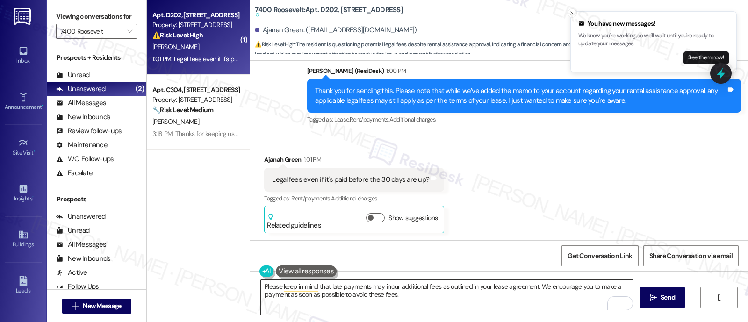
click at [440, 293] on textarea "Please keep in mind that late payments may incur additional fees as outlined in…" at bounding box center [447, 297] width 372 height 35
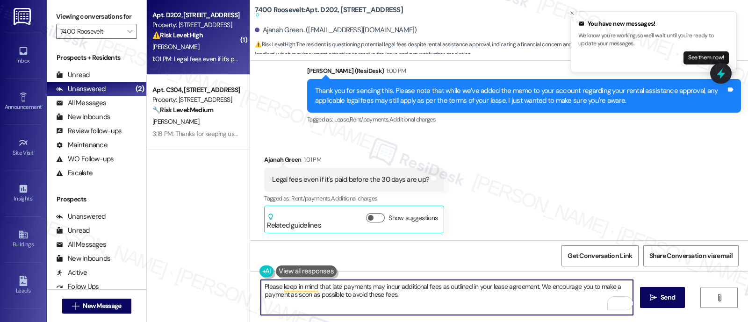
click at [548, 287] on textarea "Please keep in mind that late payments may incur additional fees as outlined in…" at bounding box center [447, 297] width 372 height 35
click at [367, 300] on textarea "Please keep in mind that late payments may incur additional fees as outlined in…" at bounding box center [447, 297] width 372 height 35
click at [431, 299] on textarea "Please keep in mind that late payments may incur additional fees as outlined in…" at bounding box center [447, 297] width 372 height 35
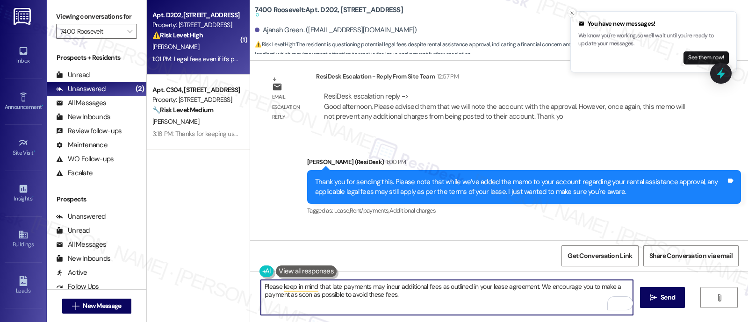
scroll to position [1952, 0]
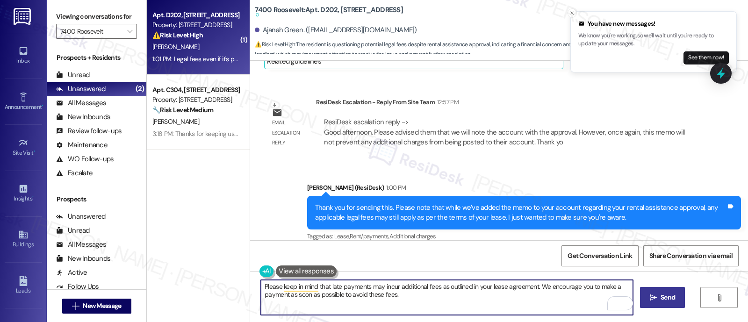
click at [651, 296] on icon "" at bounding box center [653, 297] width 7 height 7
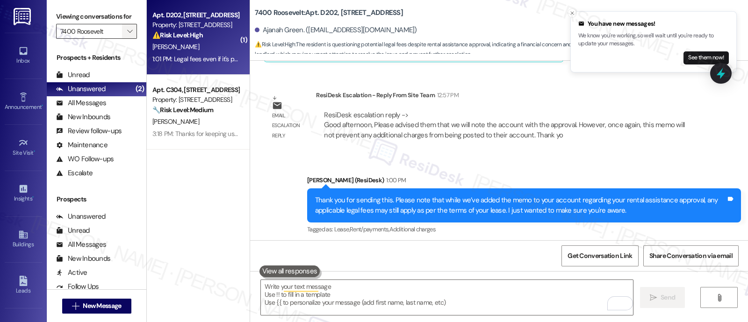
click at [127, 35] on icon "" at bounding box center [129, 31] width 5 height 7
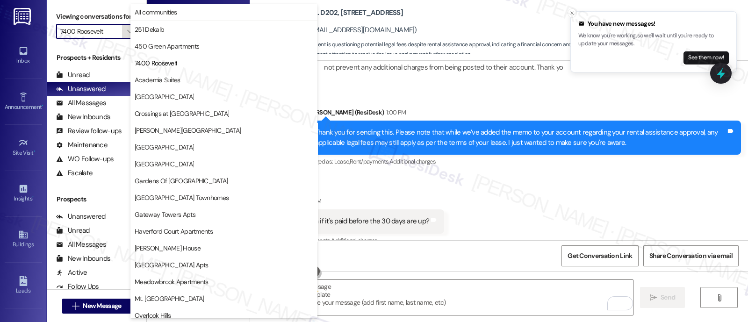
scroll to position [2013, 0]
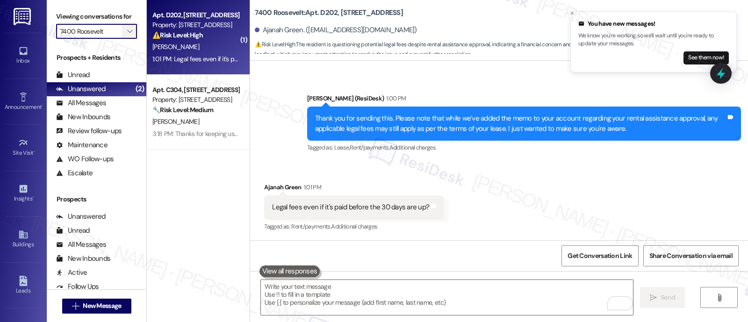
click at [127, 35] on icon "" at bounding box center [129, 31] width 5 height 7
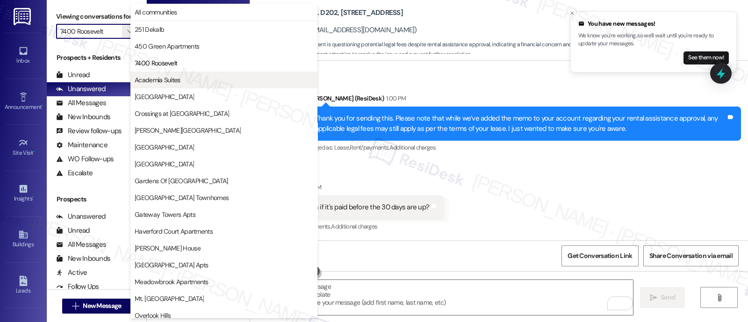
click at [152, 85] on button "Academia Suites" at bounding box center [223, 80] width 187 height 17
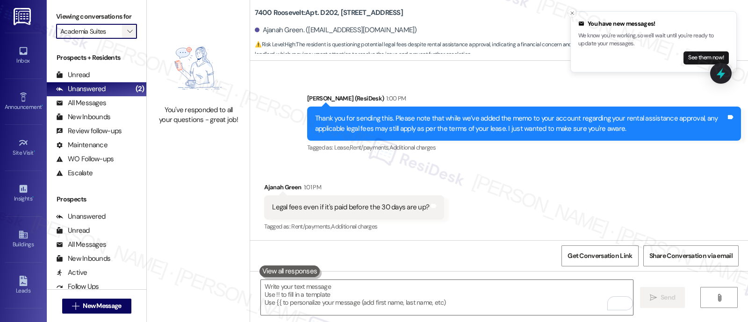
click at [127, 35] on icon "" at bounding box center [129, 31] width 5 height 7
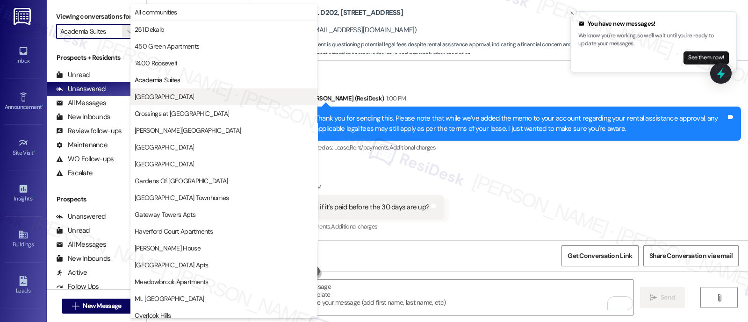
click at [149, 95] on span "[GEOGRAPHIC_DATA]" at bounding box center [164, 96] width 59 height 9
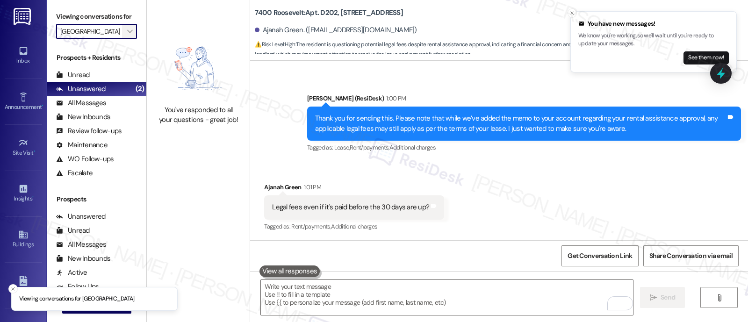
click at [127, 35] on icon "" at bounding box center [129, 31] width 5 height 7
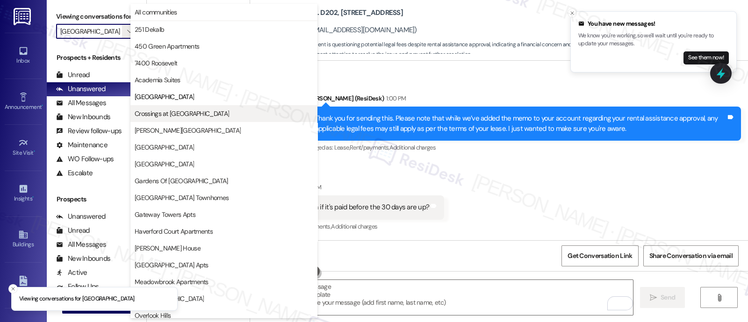
click at [159, 115] on span "Crossings at [GEOGRAPHIC_DATA]" at bounding box center [182, 113] width 94 height 9
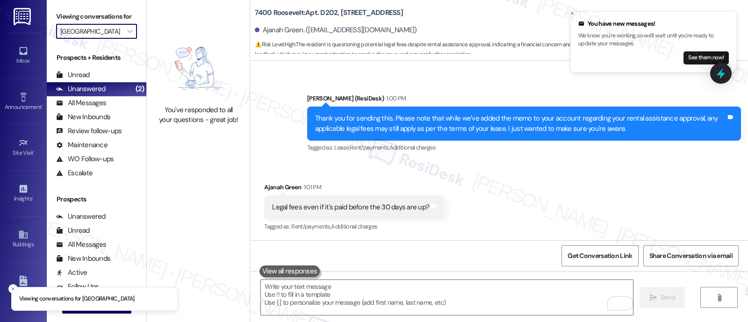
type input "Crossings at [GEOGRAPHIC_DATA]"
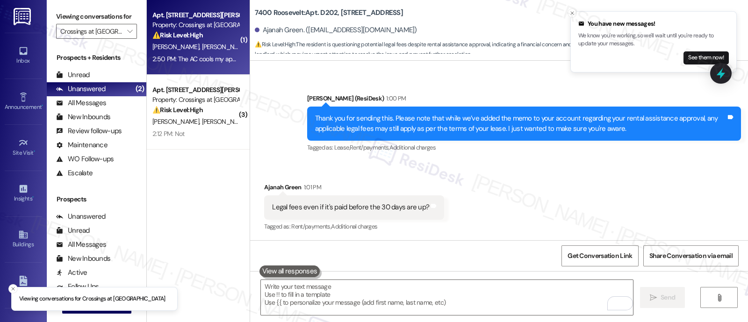
click at [174, 38] on strong "⚠️ Risk Level: High" at bounding box center [177, 35] width 50 height 8
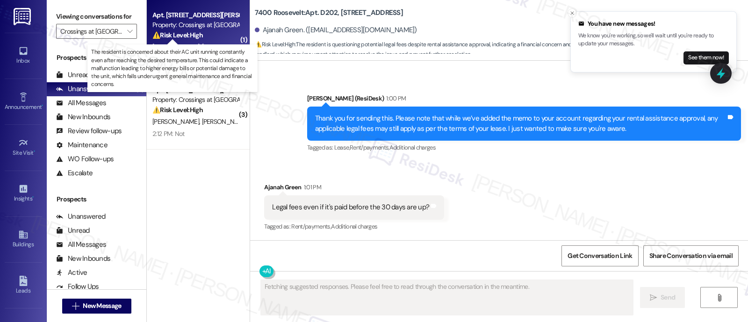
scroll to position [1954, 0]
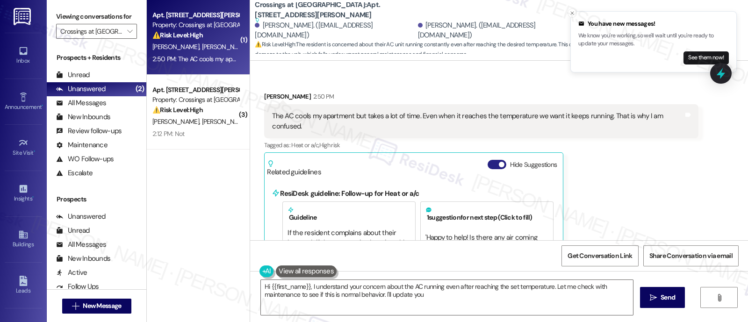
click at [489, 160] on button "Hide Suggestions" at bounding box center [497, 164] width 19 height 9
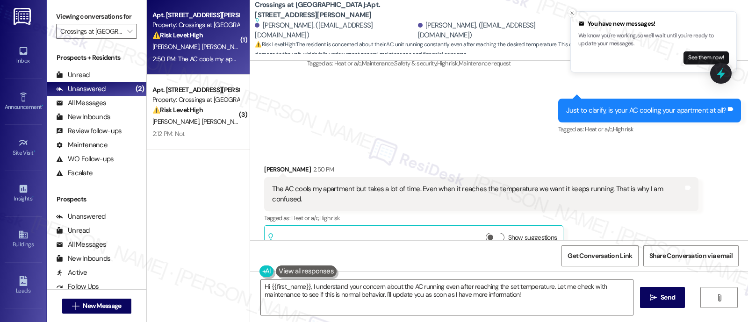
click at [353, 130] on div "Sent via SMS ResiDesk After Hours Assistant Yesterday at 9:46 PM Hey Samantha, …" at bounding box center [499, 21] width 498 height 244
click at [644, 211] on div "Tagged as: Heat or a/c , Click to highlight conversations about Heat or a/c Hig…" at bounding box center [481, 218] width 434 height 14
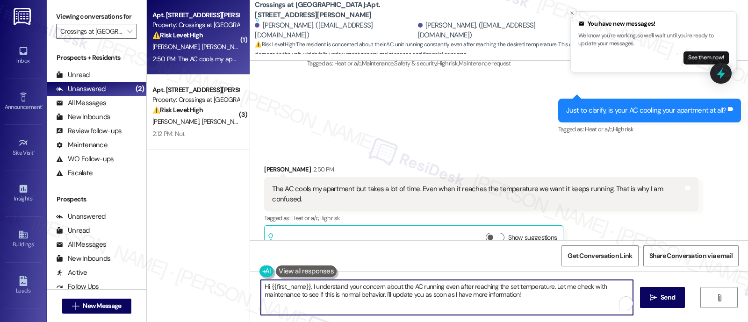
drag, startPoint x: 547, startPoint y: 287, endPoint x: 226, endPoint y: 274, distance: 320.5
click at [229, 275] on div "( 1 ) Apt. 620, 38 Jenkins Ave Property: Crossings at Stanbridge ⚠️ Risk Level:…" at bounding box center [447, 161] width 601 height 322
click at [489, 288] on textarea "Thanks for clarifying. Let me check with maintenance to see if this is normal b…" at bounding box center [447, 297] width 372 height 35
click at [627, 285] on textarea "Thanks for clarifying. Let me check with maintenance to see if this is normal b…" at bounding box center [447, 297] width 372 height 35
paste textarea "! I’ll check with maintenance to see if this is normal behavior. We may need to…"
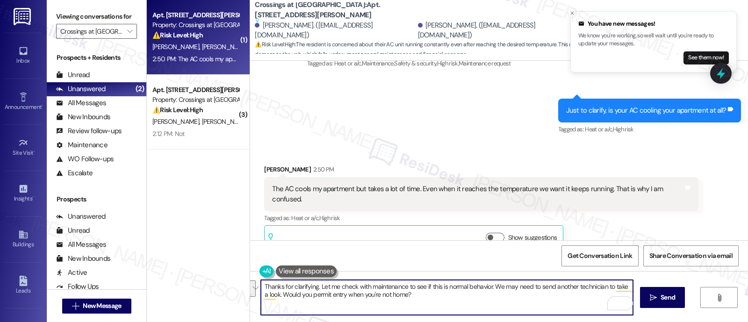
type textarea "Thanks for clarifying! I’ll check with maintenance to see if this is normal beh…"
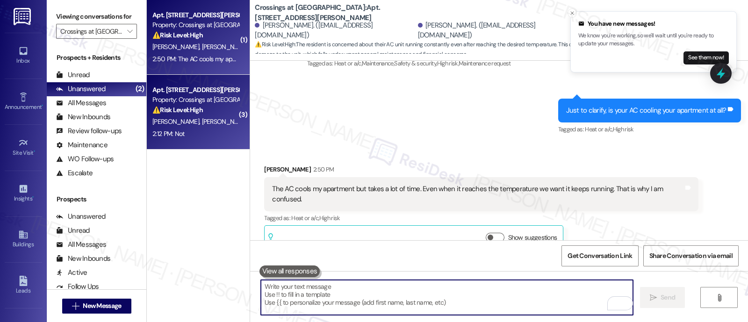
click at [194, 112] on strong "⚠️ Risk Level: High" at bounding box center [177, 110] width 50 height 8
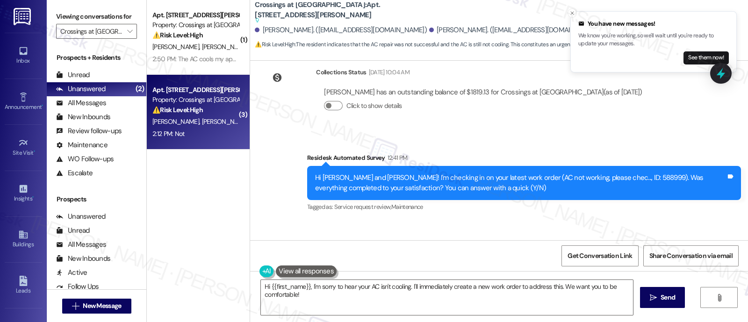
scroll to position [1587, 0]
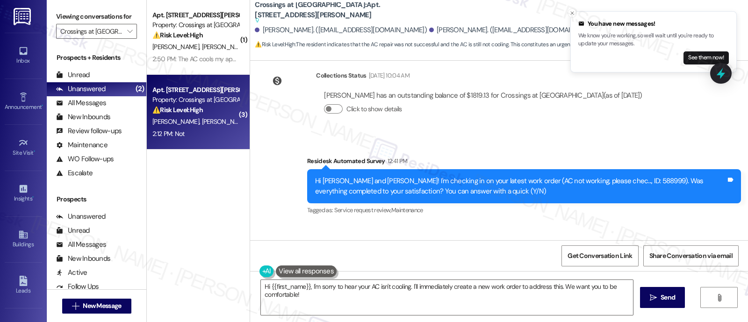
click at [602, 176] on div "Hi Olman and Eliana! I'm checking in on your latest work order (AC not working,…" at bounding box center [520, 186] width 411 height 20
copy div "588999"
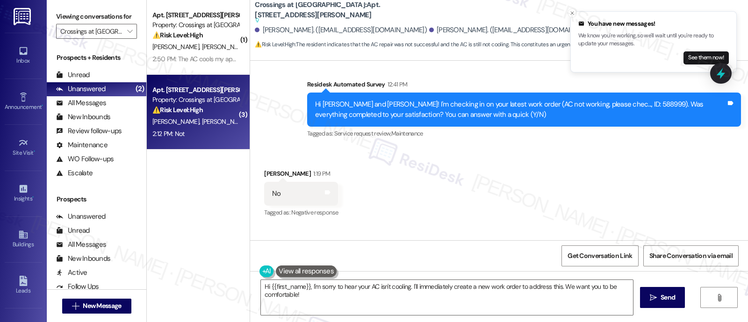
scroll to position [1645, 0]
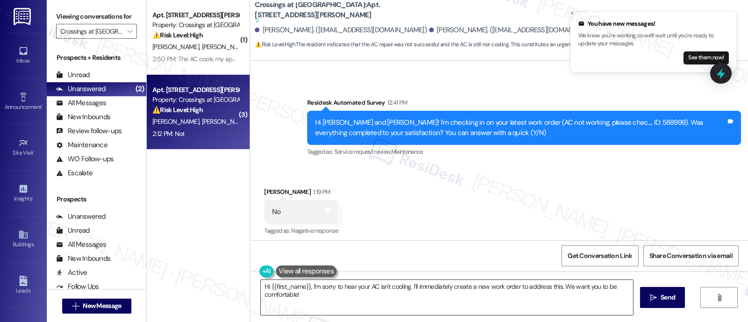
click at [425, 288] on textarea "Hi {{first_name}}, I'm sorry to hear your AC isn't cooling. I'll immediately cr…" at bounding box center [447, 297] width 372 height 35
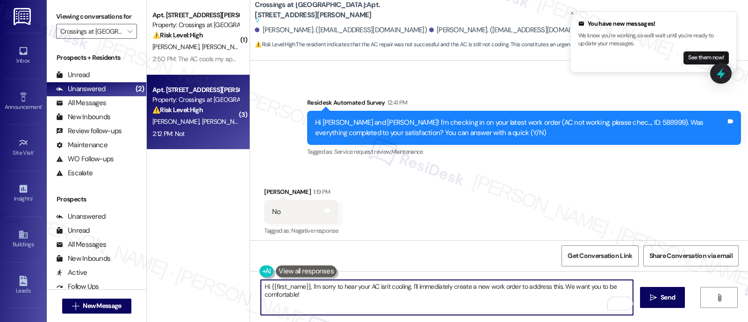
drag, startPoint x: 407, startPoint y: 285, endPoint x: 420, endPoint y: 303, distance: 21.8
click at [420, 303] on textarea "Hi {{first_name}}, I'm sorry to hear your AC isn't cooling. I'll immediately cr…" at bounding box center [447, 297] width 372 height 35
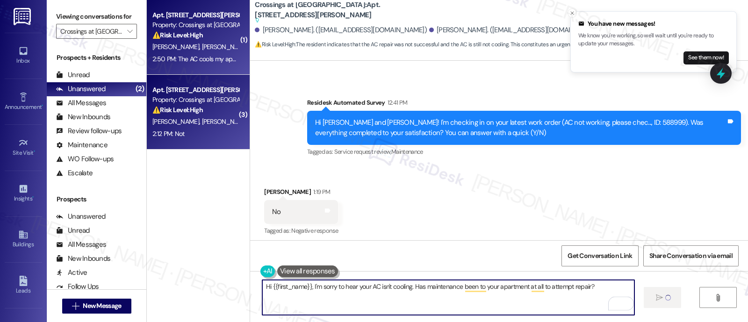
type textarea "Hi {{first_name}}, I'm sorry to hear your AC isn't cooling. Has maintenance bee…"
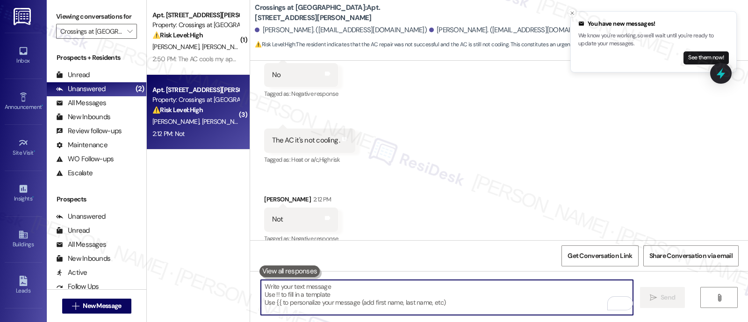
scroll to position [1800, 0]
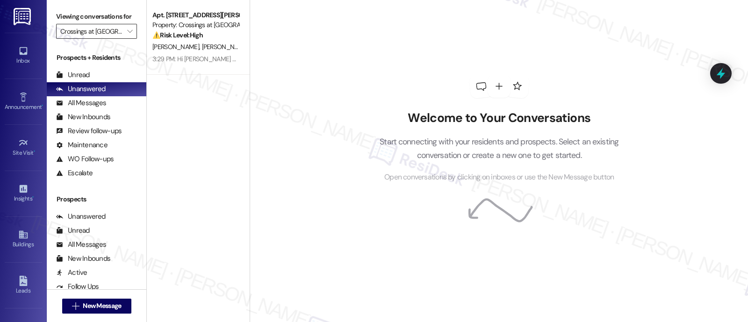
click at [112, 39] on input "Crossings at [GEOGRAPHIC_DATA]" at bounding box center [91, 31] width 62 height 15
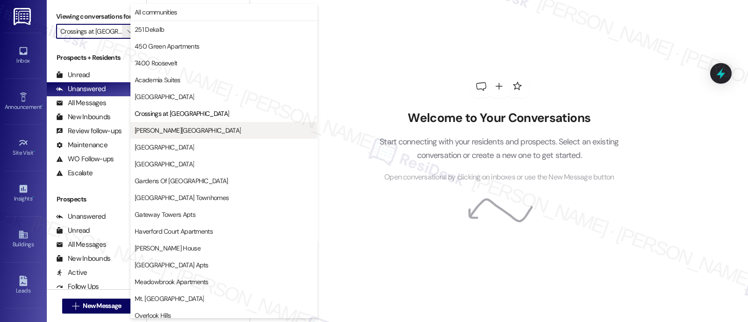
click at [174, 130] on span "[PERSON_NAME][GEOGRAPHIC_DATA]" at bounding box center [188, 130] width 106 height 9
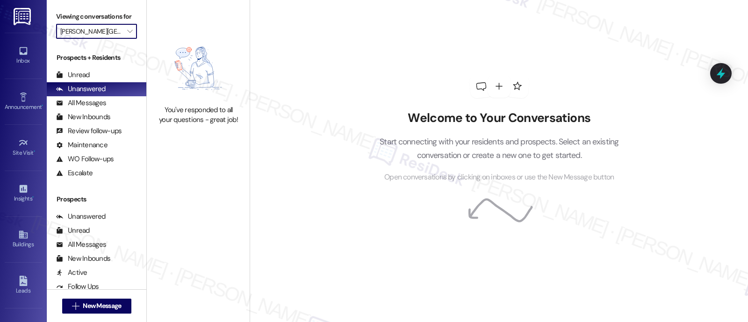
click at [108, 39] on input "[PERSON_NAME][GEOGRAPHIC_DATA]" at bounding box center [91, 31] width 62 height 15
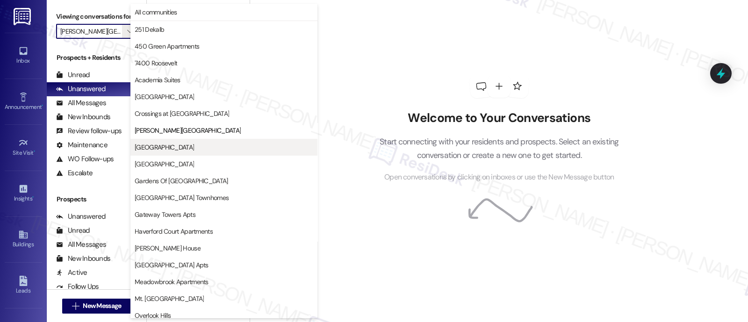
click at [155, 145] on span "[GEOGRAPHIC_DATA]" at bounding box center [164, 147] width 59 height 9
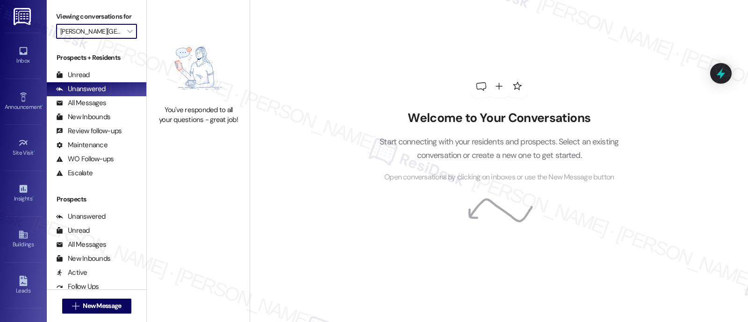
type input "[GEOGRAPHIC_DATA]"
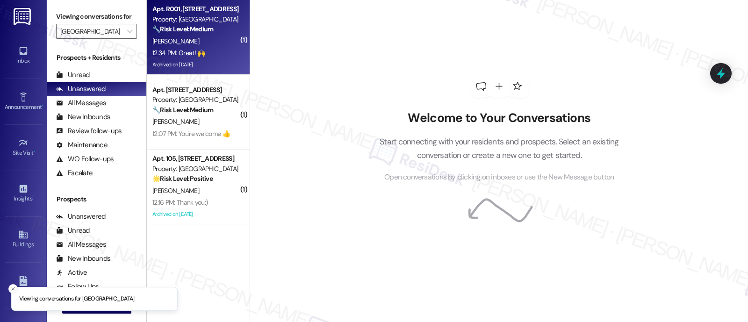
click at [200, 42] on div "[PERSON_NAME]" at bounding box center [195, 42] width 88 height 12
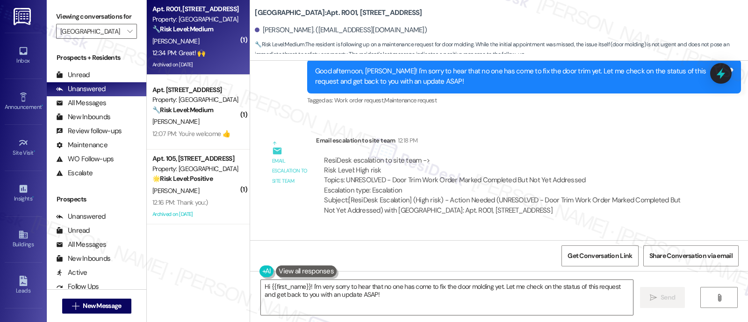
scroll to position [20155, 0]
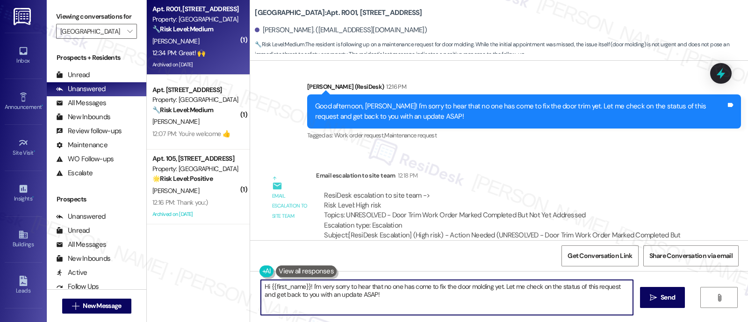
drag, startPoint x: 405, startPoint y: 299, endPoint x: 203, endPoint y: 249, distance: 208.1
click at [197, 249] on div "( 1 ) Apt. [STREET_ADDRESS] Property: [GEOGRAPHIC_DATA] 🔧 Risk Level: Medium Th…" at bounding box center [447, 161] width 601 height 322
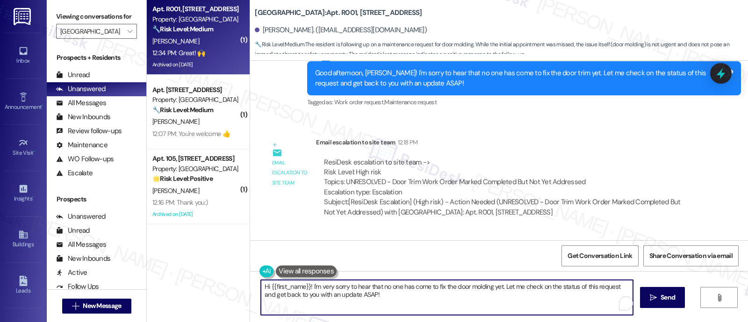
scroll to position [20213, 0]
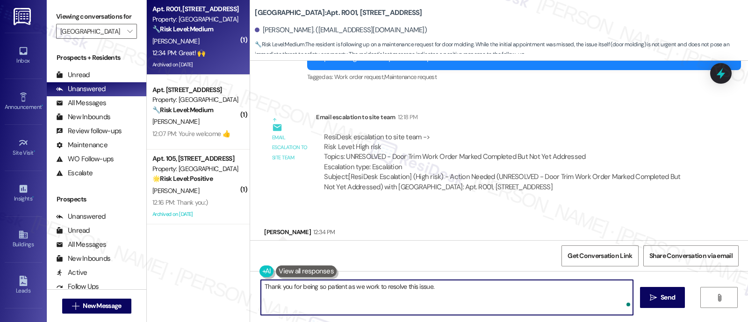
type textarea "Thank you for being so patient as we work to resolve this issue."
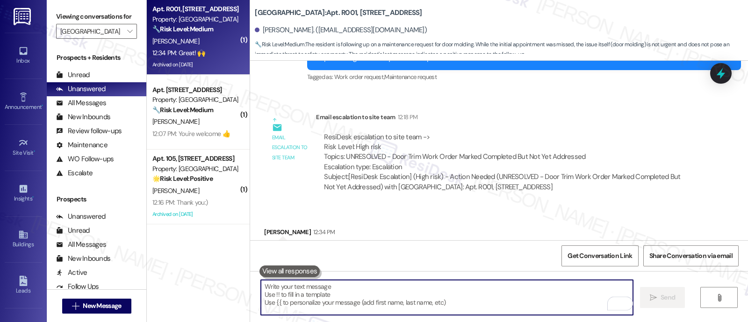
scroll to position [20213, 0]
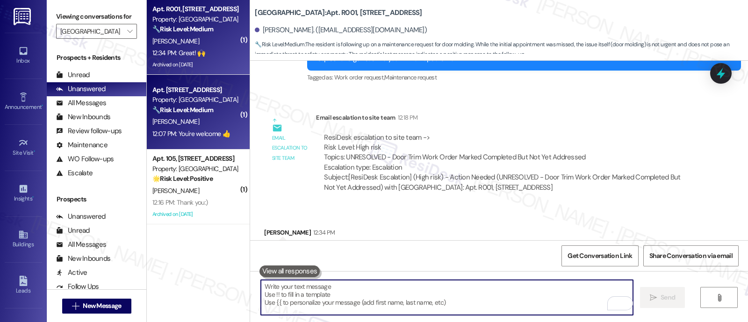
click at [184, 117] on div "[PERSON_NAME]" at bounding box center [195, 122] width 88 height 12
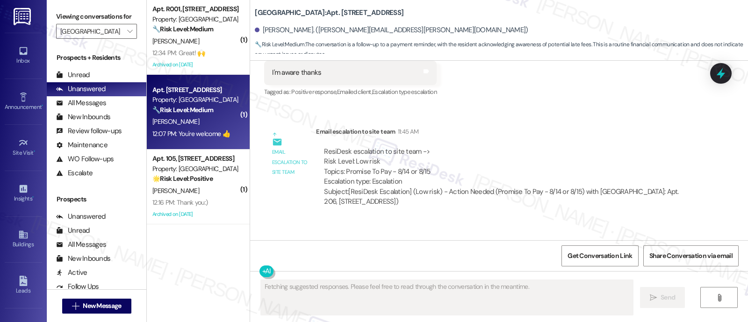
scroll to position [2184, 0]
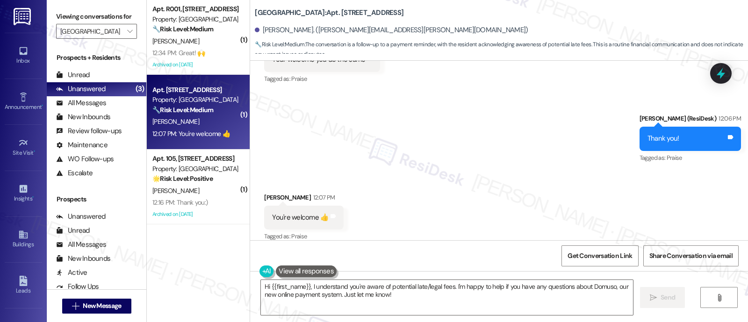
click at [461, 118] on div "Sent via SMS Emily (ResiDesk) 12:06 PM Thank you! Tags and notes Tagged as: Pra…" at bounding box center [499, 132] width 498 height 79
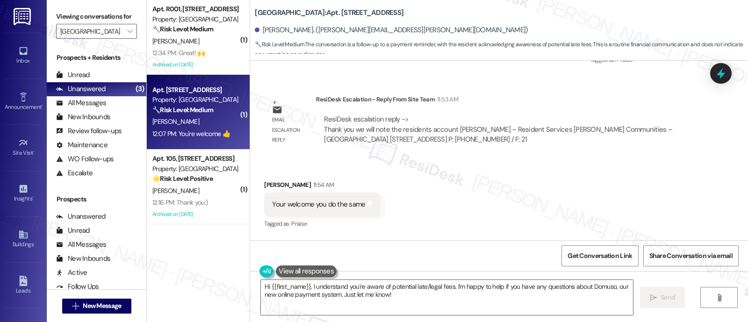
scroll to position [2125, 0]
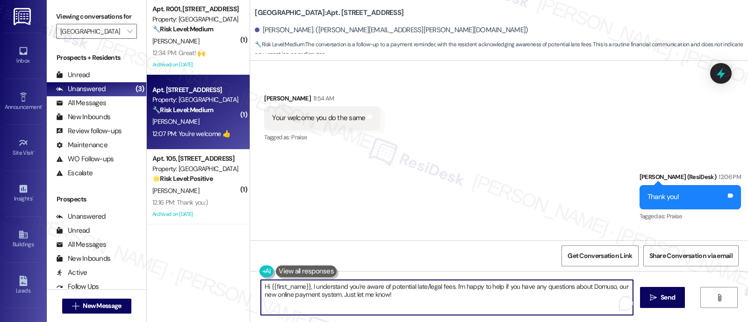
drag, startPoint x: 425, startPoint y: 303, endPoint x: 159, endPoint y: 246, distance: 272.4
click at [110, 253] on div "Viewing conversations for Eola Park  Prospects + Residents Unread (0) Unread: …" at bounding box center [397, 161] width 701 height 322
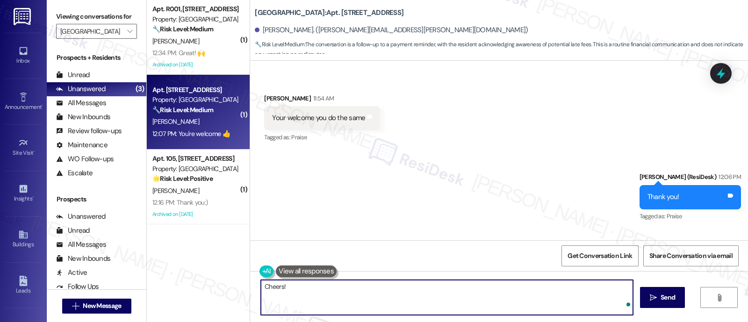
type textarea "Cheers!"
drag, startPoint x: 363, startPoint y: 295, endPoint x: 6, endPoint y: 289, distance: 357.3
click at [4, 289] on div "Inbox Go to Inbox Announcement • Send A Text Announcement Site Visit • Go to Si…" at bounding box center [374, 161] width 748 height 322
type textarea "☺️"
click at [650, 296] on icon "" at bounding box center [653, 297] width 7 height 7
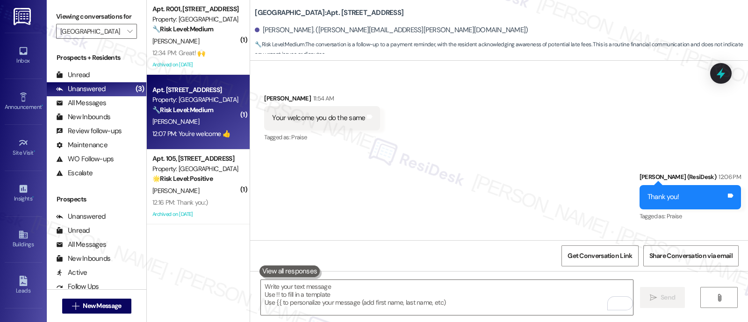
scroll to position [2184, 0]
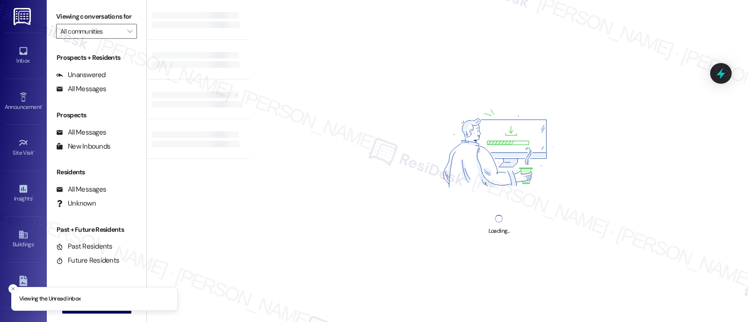
type input "[GEOGRAPHIC_DATA]"
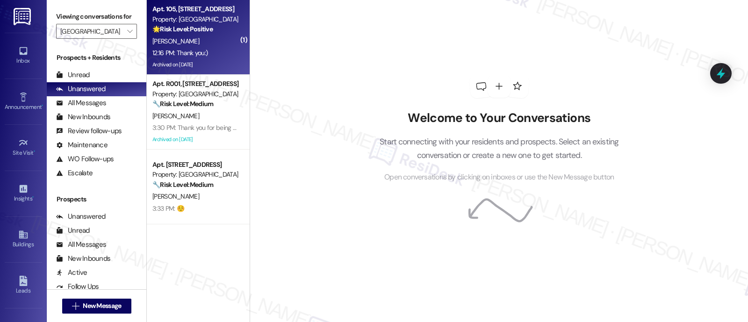
click at [188, 37] on div "[PERSON_NAME]" at bounding box center [195, 42] width 88 height 12
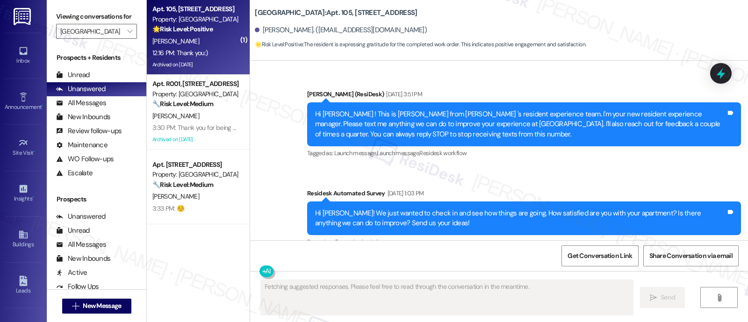
scroll to position [17922, 0]
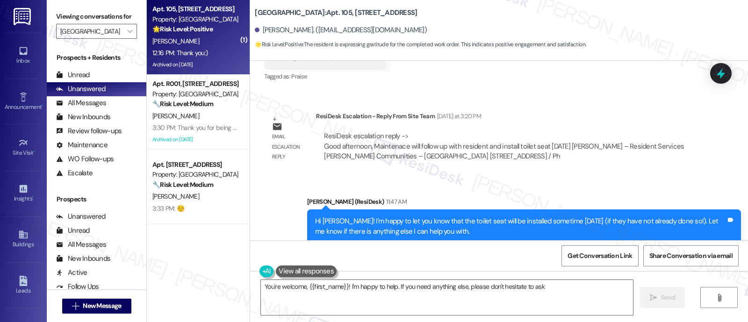
type textarea "You're welcome, {{first_name}}! I'm happy to help. If you need anything else, p…"
click at [556, 288] on textarea "You're welcome, {{first_name}}! I'm happy to help. If you need anything else, p…" at bounding box center [447, 297] width 372 height 35
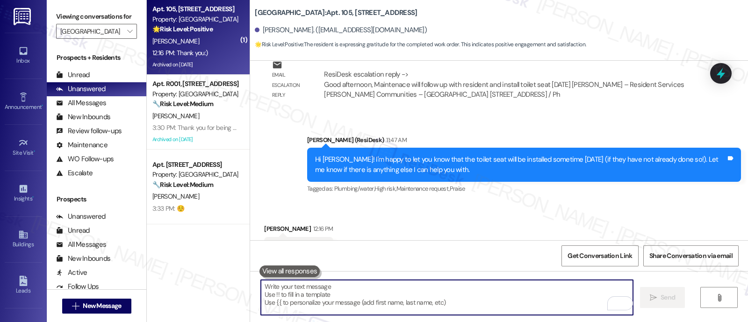
scroll to position [17987, 0]
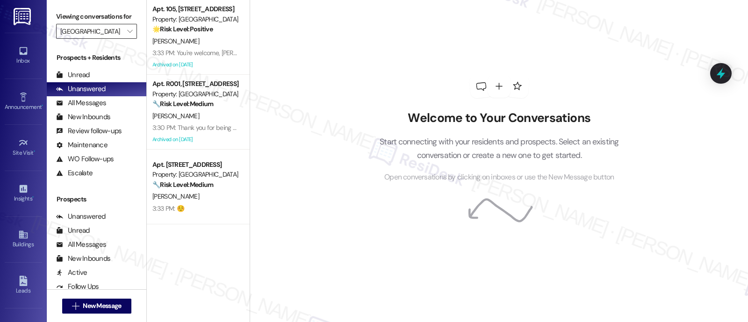
click at [107, 39] on input "Eola Park" at bounding box center [91, 31] width 62 height 15
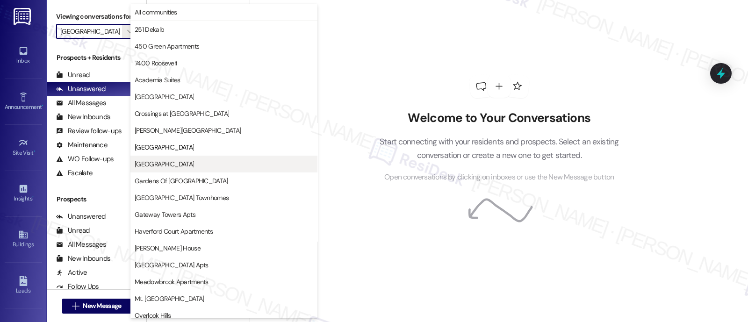
click at [163, 165] on span "Fountain Gardens" at bounding box center [164, 163] width 59 height 9
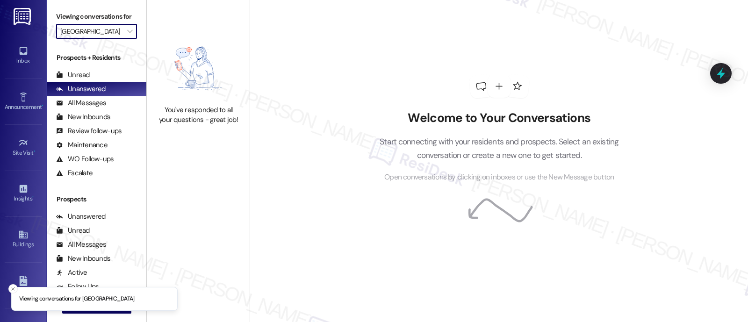
click at [112, 37] on input "Fountain Gardens" at bounding box center [91, 31] width 62 height 15
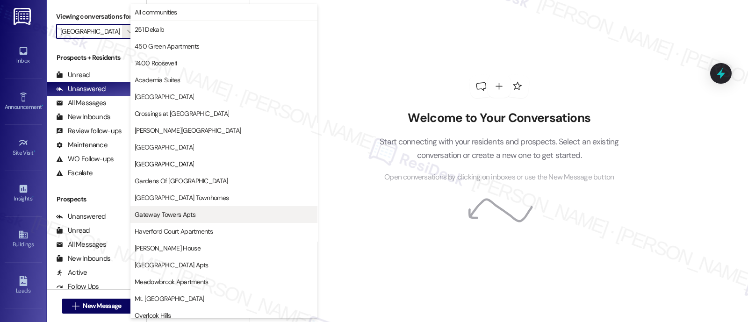
scroll to position [152, 0]
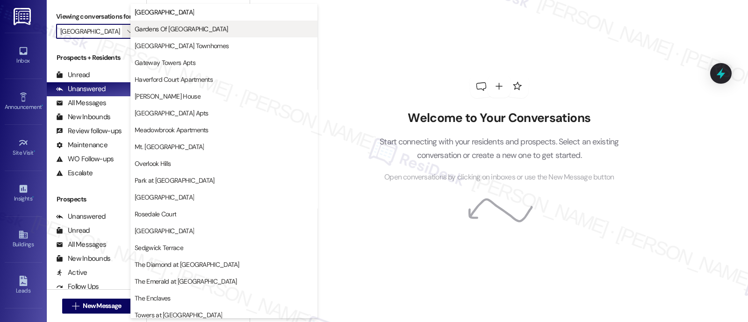
click at [159, 34] on button "Gardens Of Mt Airy" at bounding box center [223, 29] width 187 height 17
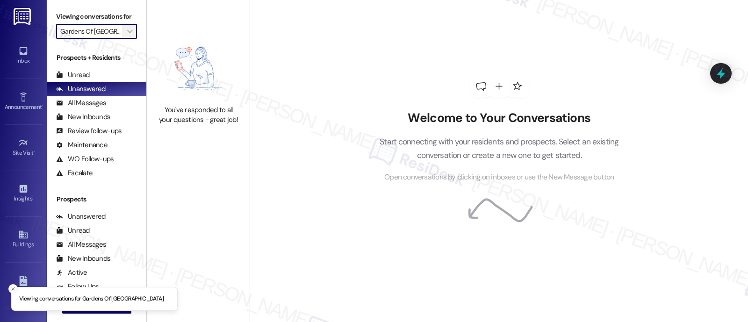
click at [122, 39] on button "" at bounding box center [129, 31] width 15 height 15
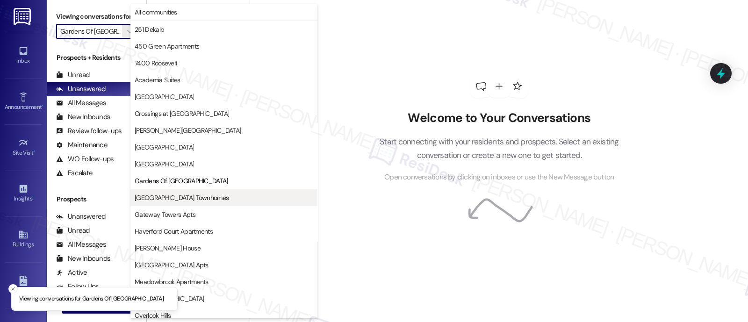
scroll to position [152, 0]
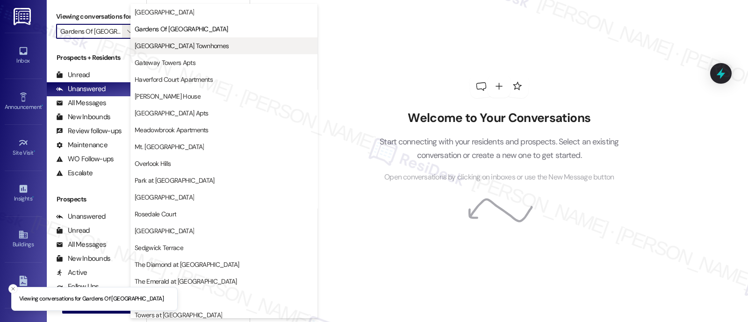
click at [166, 48] on span "[GEOGRAPHIC_DATA] Townhomes" at bounding box center [182, 45] width 94 height 9
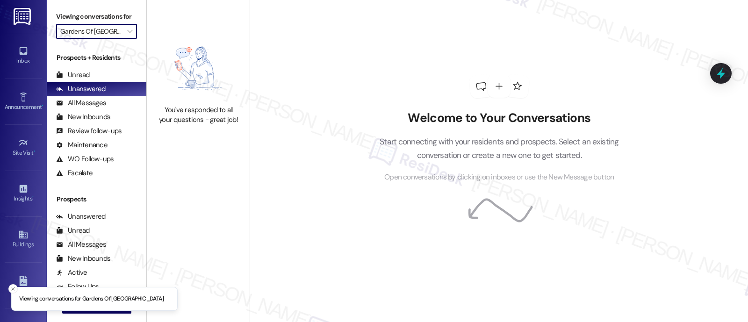
type input "[GEOGRAPHIC_DATA] Townhomes"
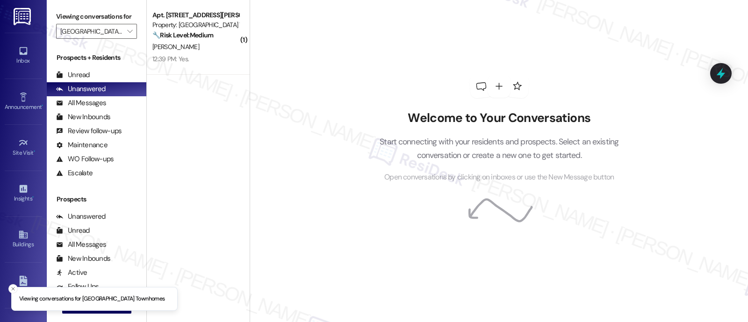
click at [166, 48] on div "C. Levi" at bounding box center [195, 47] width 88 height 12
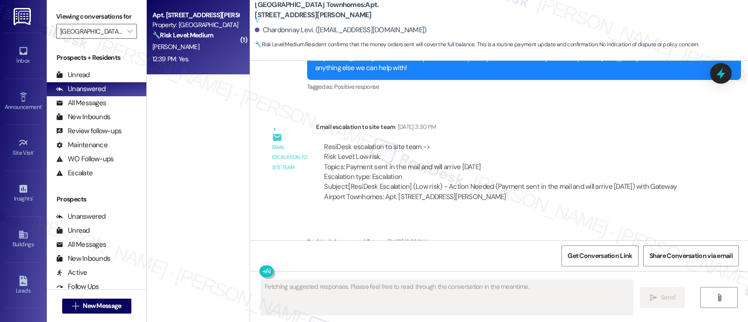
scroll to position [3464, 0]
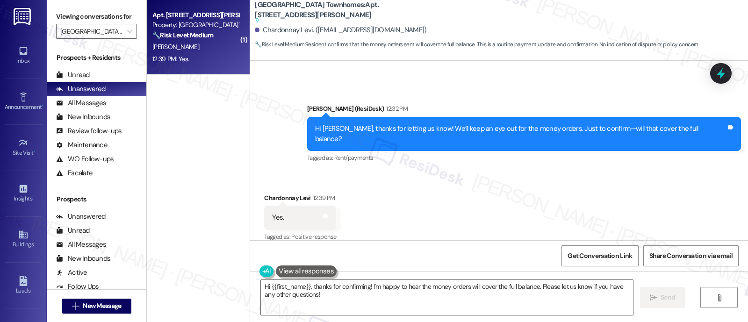
click at [628, 151] on div "Tagged as: Rent/payments Click to highlight conversations about Rent/payments" at bounding box center [524, 158] width 434 height 14
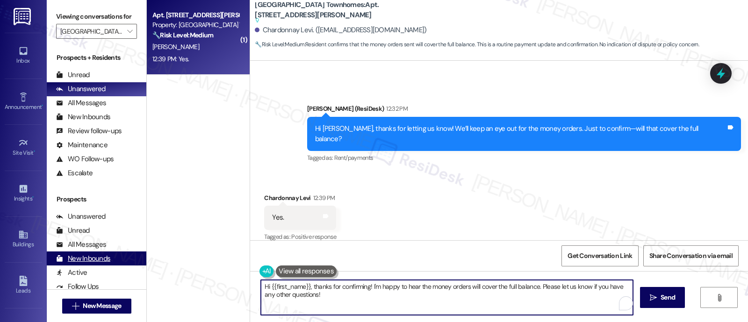
drag, startPoint x: 307, startPoint y: 288, endPoint x: 133, endPoint y: 267, distance: 175.1
click at [147, 277] on div "( 1 ) Apt. 8120A, 8209 Buist Avenue Property: Gateway Airport Townhomes 🔧 Risk …" at bounding box center [447, 161] width 601 height 322
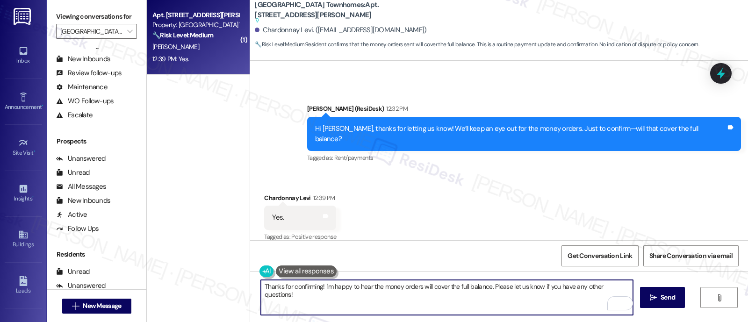
click at [363, 285] on textarea "Thanks for confirming! I'm happy to hear the money orders will cover the full b…" at bounding box center [447, 297] width 372 height 35
click at [487, 288] on textarea "Thanks for confirming! I'm happy to hear the money orders will cover the full b…" at bounding box center [447, 297] width 372 height 35
paste textarea "’m glad to hear the money orders will cover the full balance. I’ll check with o…"
type textarea "Thanks for confirming! I’m glad to hear the money orders will cover the full ba…"
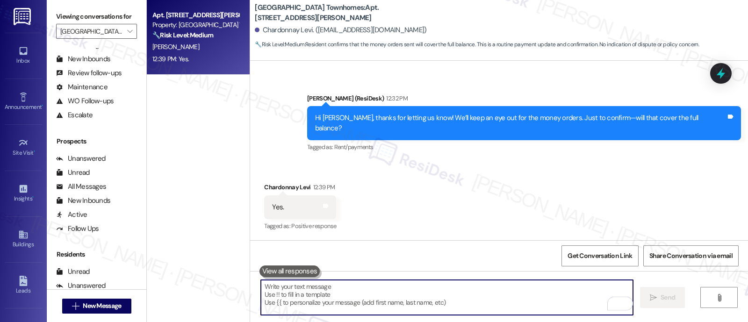
scroll to position [3409, 0]
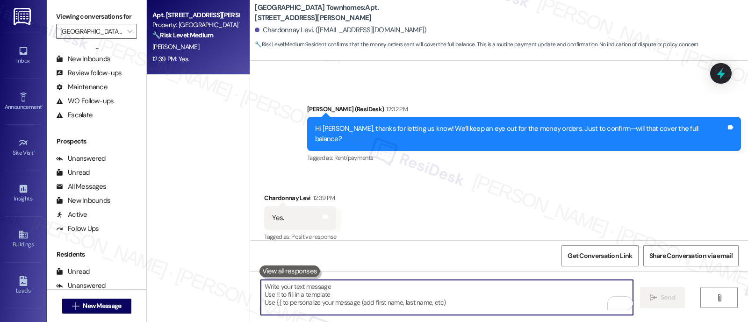
paste textarea "Let us know if you have any other questions in the meantime!"
type textarea "Let us know if you have any other questions in the meantime!"
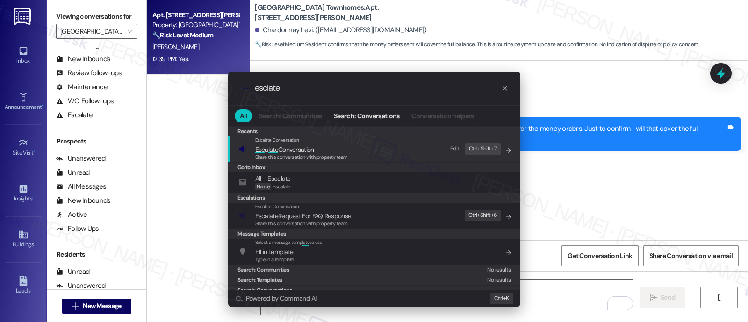
click at [552, 195] on div ".cls-1{fill:#0a055f;}.cls-2{fill:#0cc4c4;} resideskLogoBlueOrange esclate All S…" at bounding box center [374, 161] width 748 height 322
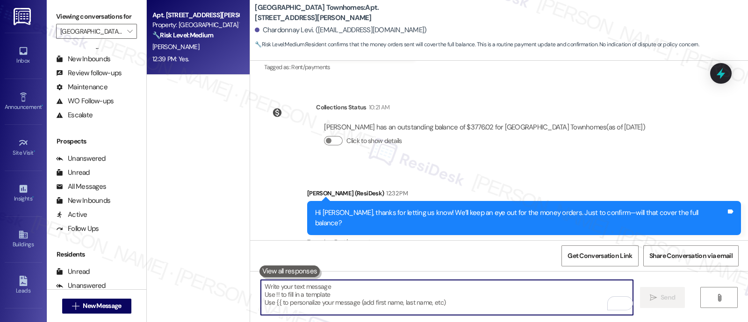
scroll to position [3350, 0]
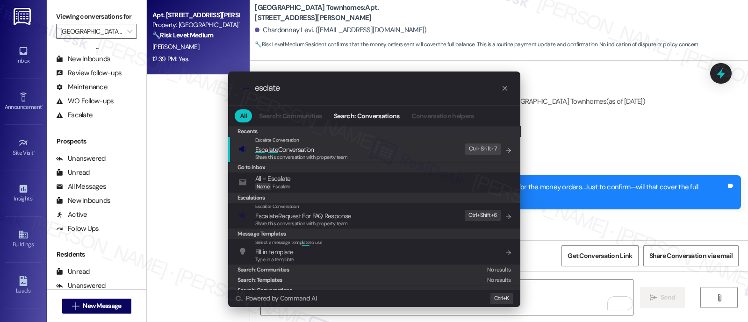
type input "esclate"
click at [306, 144] on span "Esc a late Conversation" at bounding box center [284, 149] width 59 height 10
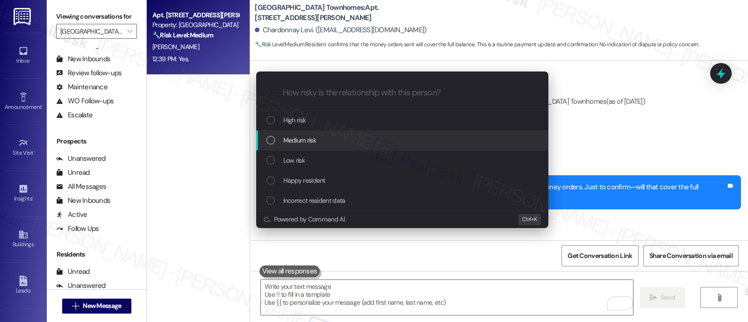
click at [318, 142] on div "Medium risk" at bounding box center [404, 140] width 274 height 10
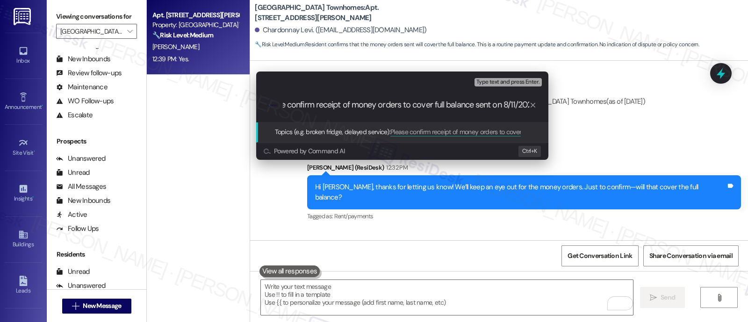
scroll to position [0, 29]
type input "Please confirm receipt of money orders to cover full balance sent on 8/11/2025"
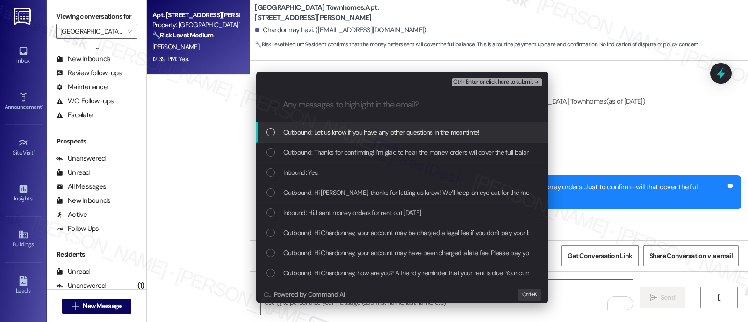
scroll to position [0, 0]
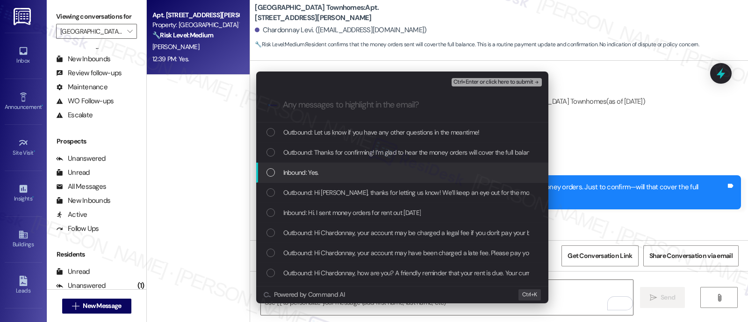
click at [332, 172] on div "Inbound: Yes." at bounding box center [404, 172] width 274 height 10
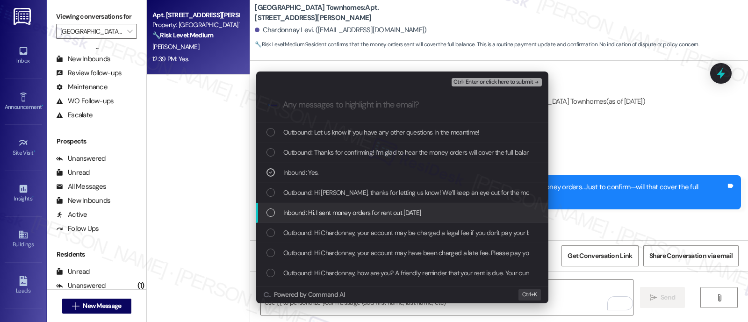
click at [345, 210] on span "Inbound: Hi. I sent money orders for rent out today" at bounding box center [352, 213] width 138 height 10
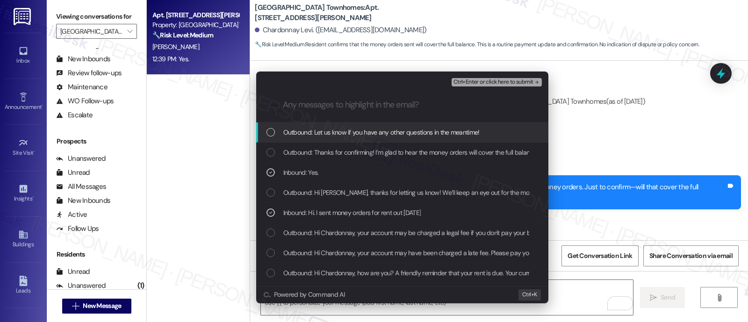
click at [504, 83] on span "Ctrl+Enter or click here to submit" at bounding box center [494, 82] width 80 height 7
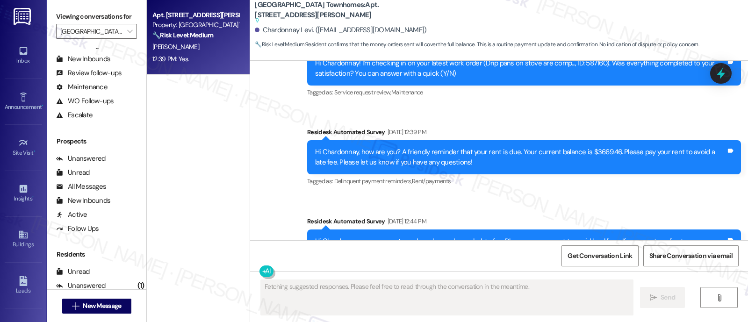
scroll to position [3464, 0]
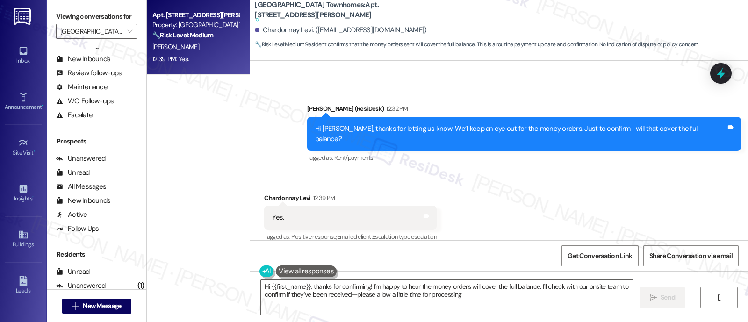
type textarea "Hi {{first_name}}, thanks for confirming! I'm happy to hear the money orders wi…"
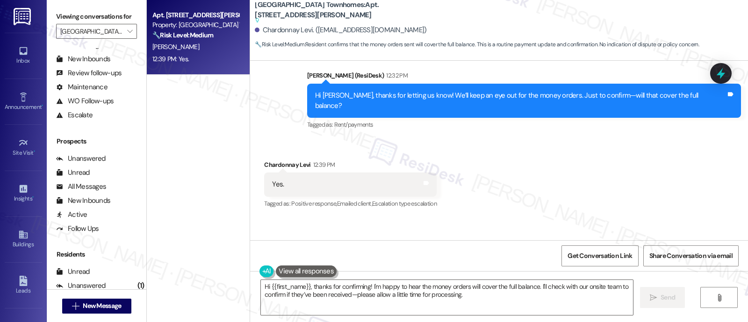
scroll to position [3523, 0]
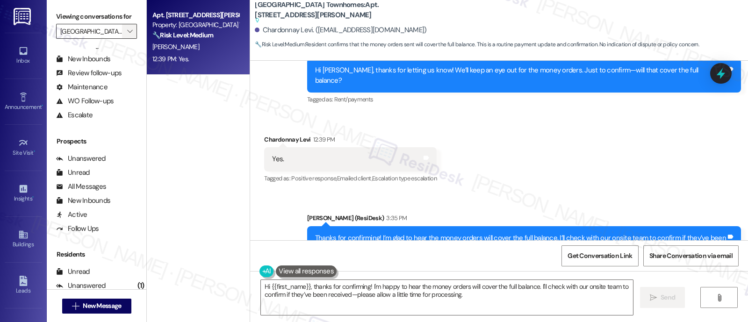
click at [126, 39] on span "" at bounding box center [129, 31] width 9 height 15
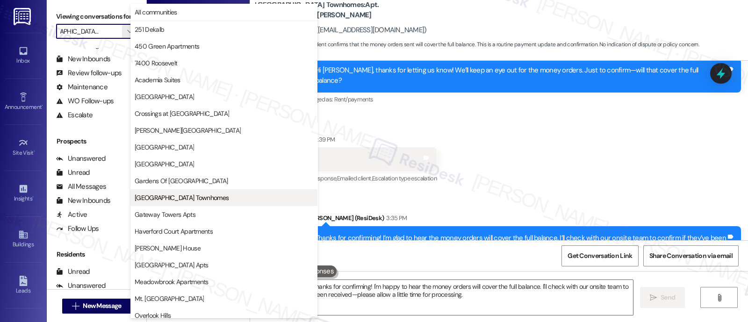
scroll to position [152, 0]
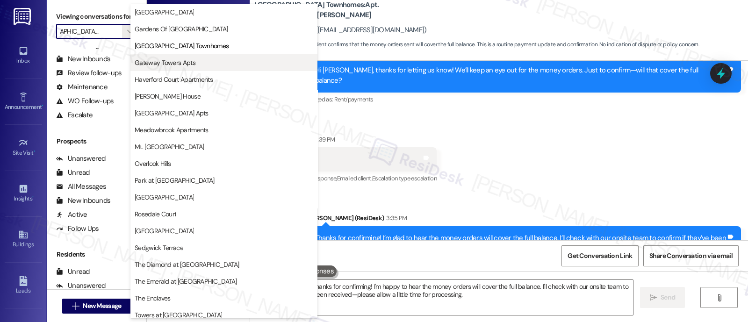
click at [150, 62] on span "Gateway Towers Apts" at bounding box center [165, 62] width 61 height 9
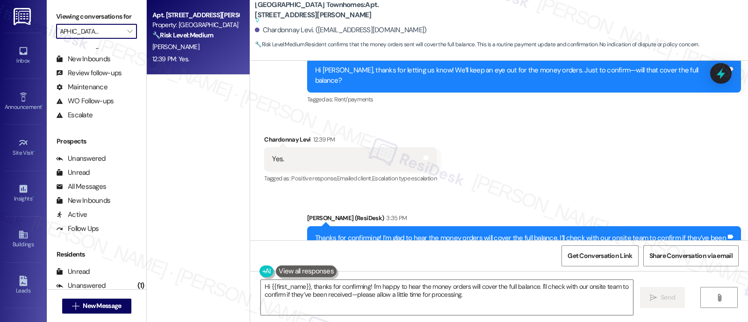
type input "Gateway Towers Apts"
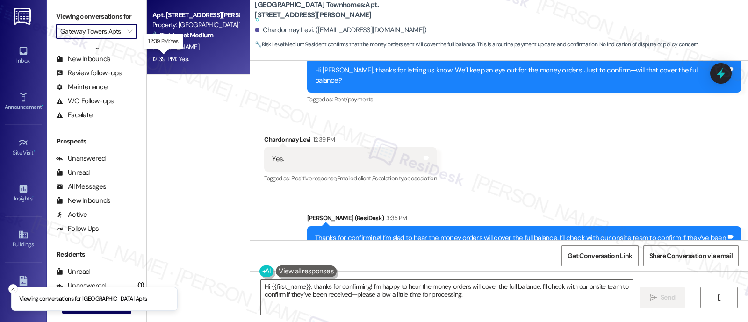
scroll to position [0, 4]
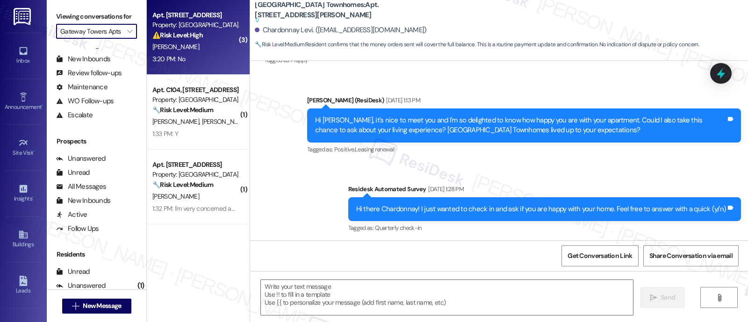
type textarea "Fetching suggested responses. Please feel free to read through the conversation…"
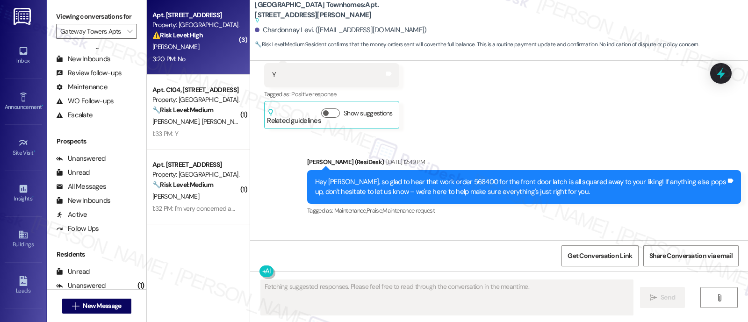
scroll to position [0, 0]
click at [192, 53] on div "3:20 PM: No 3:20 PM: No" at bounding box center [195, 59] width 88 height 12
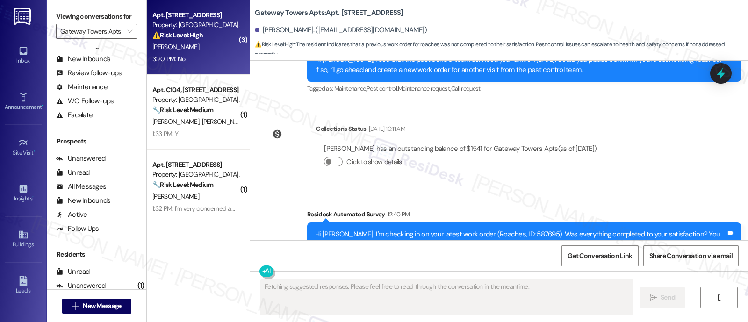
scroll to position [9467, 0]
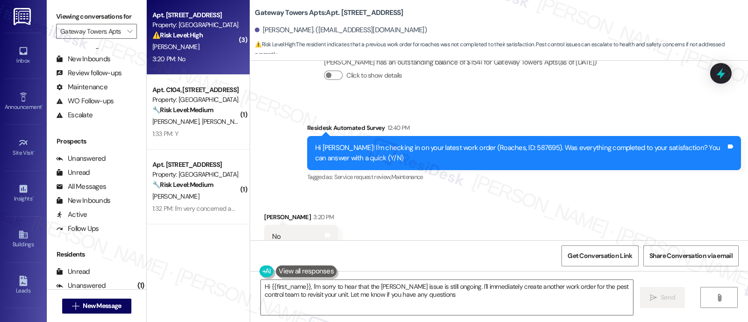
type textarea "Hi {{first_name}}, I'm sorry to hear that the roach issue is still ongoing. I'l…"
click at [642, 191] on div "Received via SMS Nicholas Dicesare 3:20 PM No Tags and notes Tagged as: Negativ…" at bounding box center [499, 230] width 498 height 79
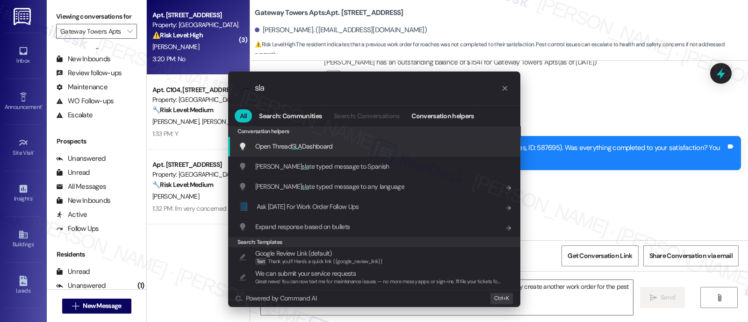
type input "sla"
click at [336, 146] on div "Open Thread SLA Dashboard Add shortcut" at bounding box center [375, 146] width 274 height 10
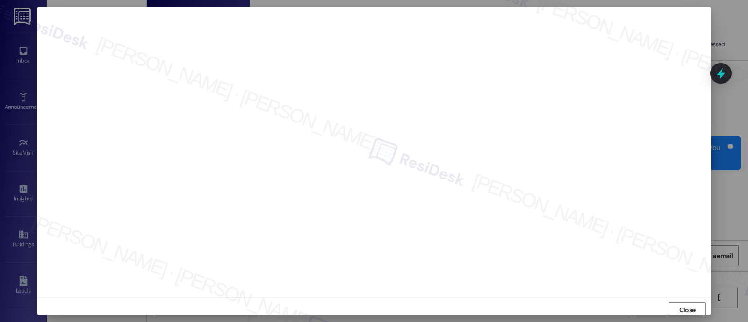
scroll to position [2, 0]
click at [688, 303] on span "Close" at bounding box center [687, 308] width 16 height 10
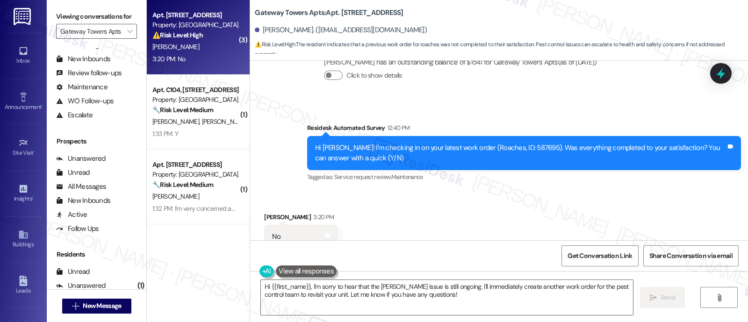
click at [447, 191] on div "Received via SMS Nicholas Dicesare 3:20 PM No Tags and notes Tagged as: Negativ…" at bounding box center [499, 230] width 498 height 79
click at [505, 143] on div "Hi Nicholas! I'm checking in on your latest work order (Roaches, ID: 587695). W…" at bounding box center [520, 153] width 411 height 20
copy div "587695"
click at [559, 191] on div "Received via SMS Nicholas Dicesare 3:20 PM No Tags and notes Tagged as: Negativ…" at bounding box center [499, 230] width 498 height 79
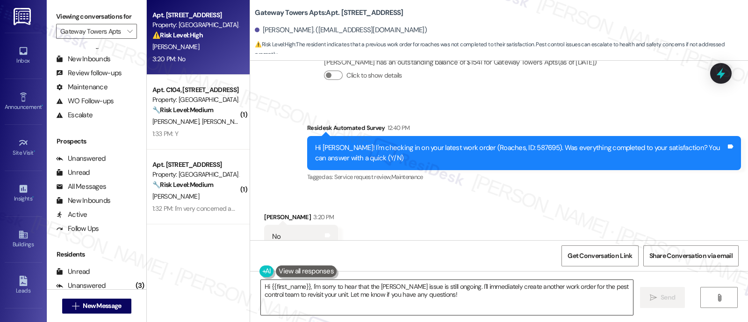
drag, startPoint x: 449, startPoint y: 306, endPoint x: 428, endPoint y: 300, distance: 22.0
click at [449, 306] on textarea "Hi {{first_name}}, I'm sorry to hear that the roach issue is still ongoing. I'l…" at bounding box center [447, 297] width 372 height 35
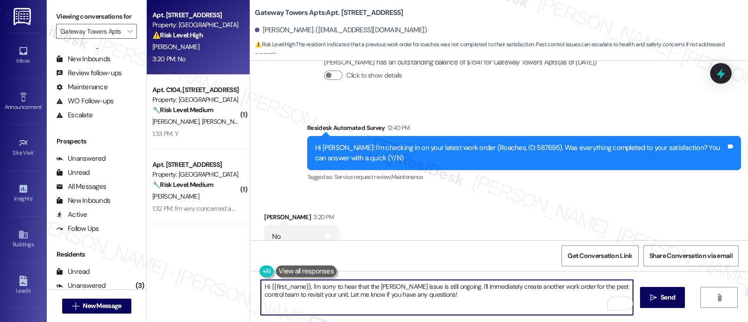
click at [469, 286] on textarea "Hi {{first_name}}, I'm sorry to hear that the roach issue is still ongoing. I'l…" at bounding box center [447, 297] width 372 height 35
click at [447, 286] on textarea "Hi {{first_name}}, I'm sorry to hear that the roach issue is still ongoing. I'l…" at bounding box center [447, 297] width 372 height 35
click at [451, 298] on textarea "Hi {{first_name}}, I'm sorry to hear that the roach issue is still ongoing. I'l…" at bounding box center [447, 297] width 372 height 35
drag, startPoint x: 350, startPoint y: 302, endPoint x: 186, endPoint y: 254, distance: 170.8
click at [186, 254] on div "Apt. C213, 3600 Gateway Drive Property: Gateway Towers Apts ⚠️ Risk Level: High…" at bounding box center [447, 161] width 601 height 322
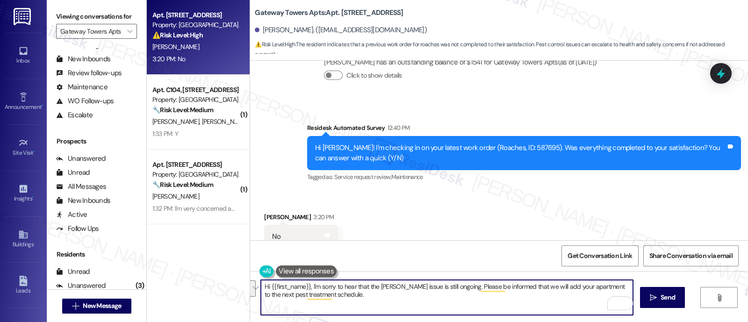
paste textarea "’m sorry to hear the roach issue is still ongoing. Please know that we’ll add y…"
type textarea "Hi {{first_name}}, I’m sorry to hear the roach issue is still ongoing. Please k…"
click at [659, 299] on span "Send" at bounding box center [668, 298] width 18 height 10
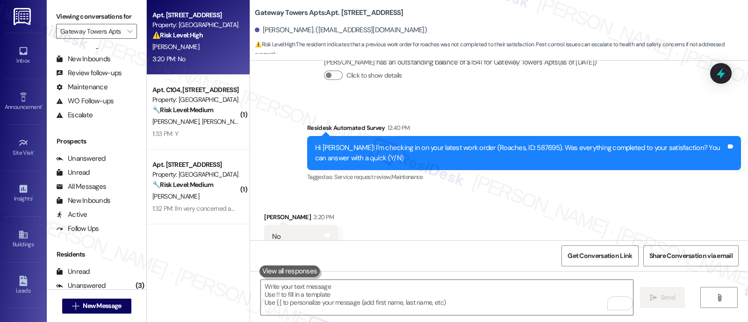
click at [493, 205] on div "Received via SMS Nicholas Dicesare 3:20 PM No Tags and notes Tagged as: Negativ…" at bounding box center [499, 230] width 498 height 79
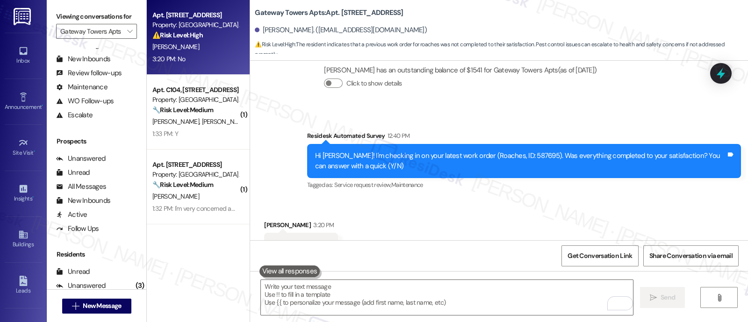
scroll to position [9467, 0]
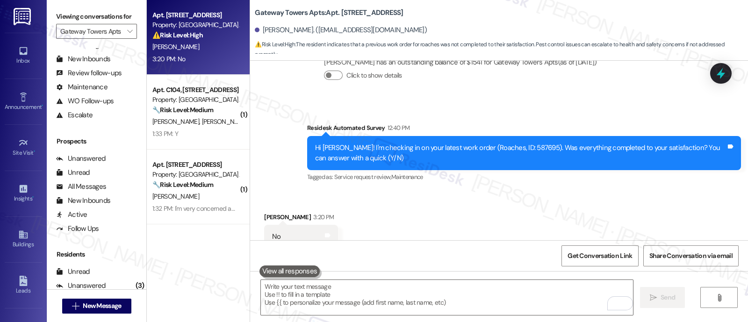
click at [502, 191] on div "Received via SMS Nicholas Dicesare 3:20 PM No Tags and notes Tagged as: Negativ…" at bounding box center [499, 230] width 498 height 79
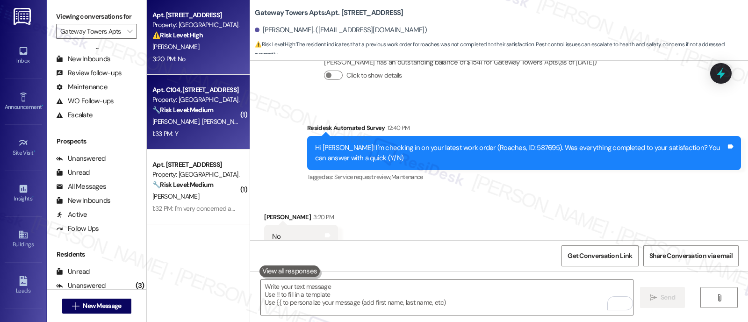
click at [147, 121] on div "Apt. C104, 3600 Gateway Drive Property: Gateway Towers Apts 🔧 Risk Level: Mediu…" at bounding box center [198, 112] width 103 height 75
type textarea "Fetching suggested responses. Please feel free to read through the conversation…"
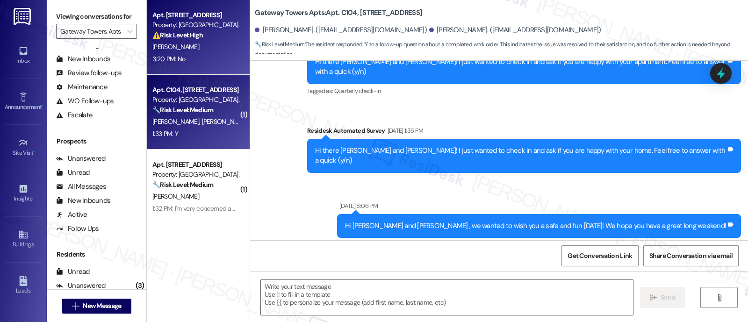
type textarea "Fetching suggested responses. Please feel free to read through the conversation…"
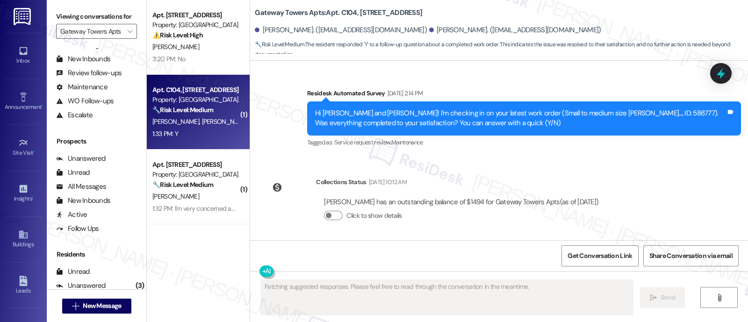
scroll to position [2128, 0]
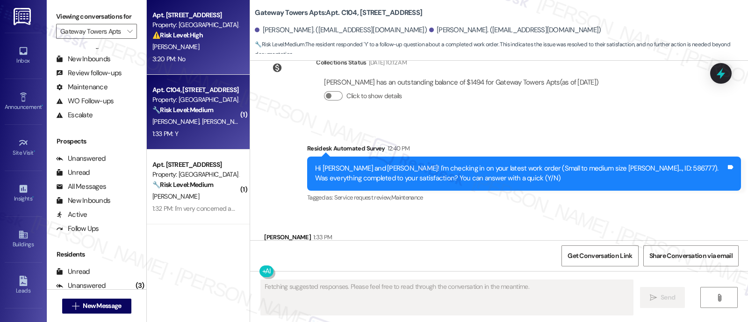
click at [195, 44] on div "N. Dicesare" at bounding box center [195, 47] width 88 height 12
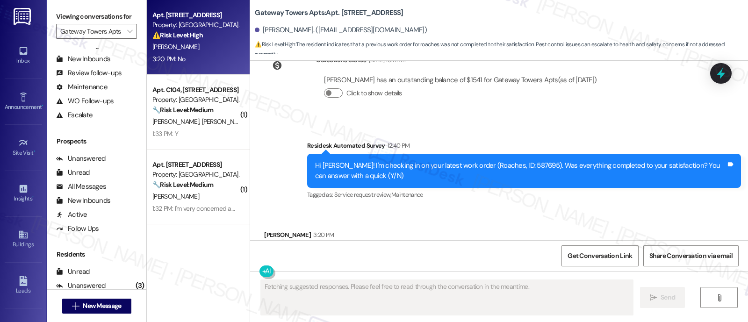
scroll to position [9467, 0]
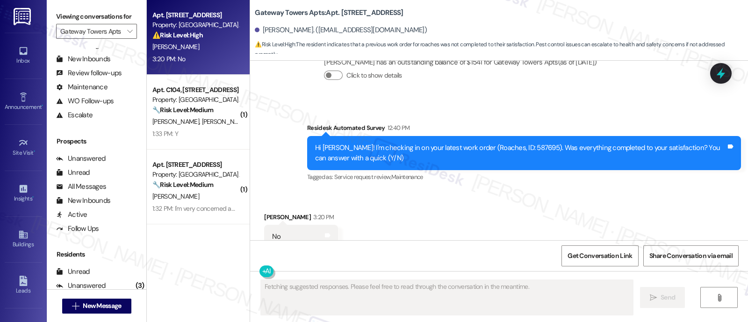
click at [519, 191] on div "Received via SMS Nicholas Dicesare 3:20 PM No Tags and notes Tagged as: Negativ…" at bounding box center [499, 230] width 498 height 79
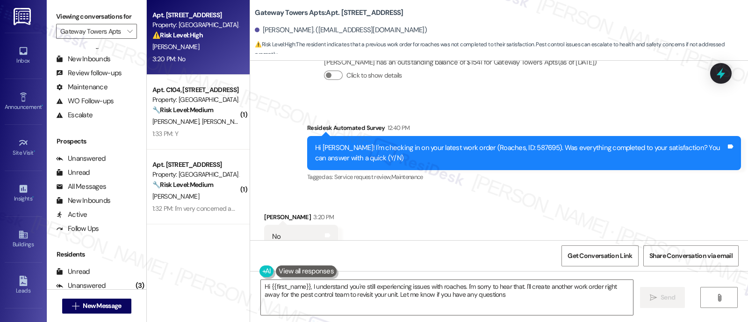
type textarea "Hi {{first_name}}, I understand you're still experiencing issues with roaches. …"
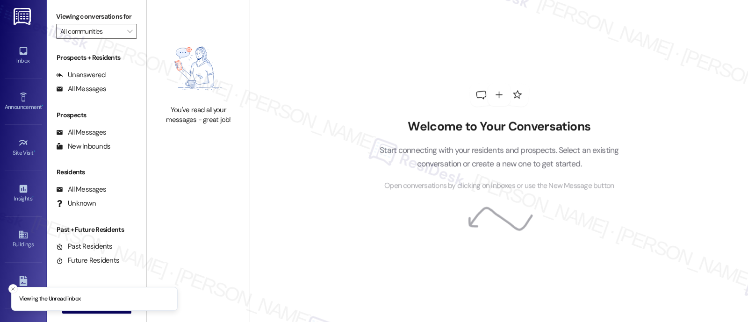
type input "Gateway Towers Apts"
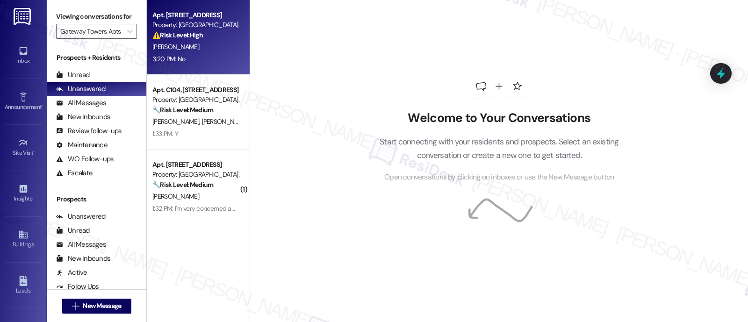
click at [192, 50] on div "[PERSON_NAME]" at bounding box center [195, 47] width 88 height 12
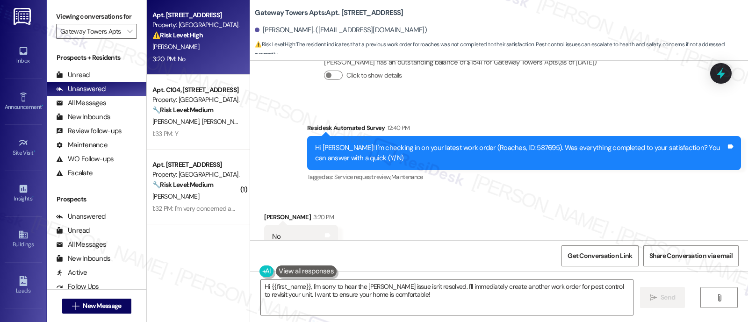
scroll to position [9408, 0]
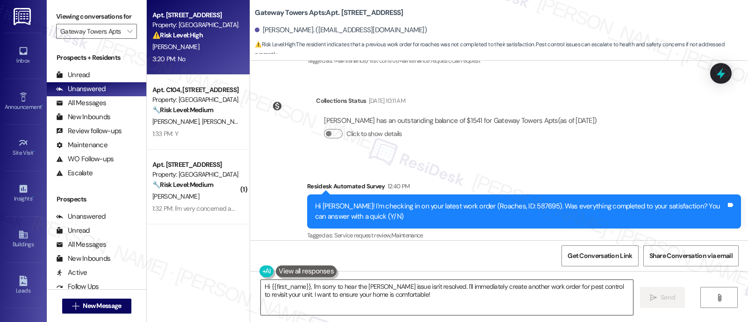
click at [397, 297] on textarea "Hi {{first_name}}, I'm sorry to hear the roach issue isn't resolved. I'll immed…" at bounding box center [447, 297] width 372 height 35
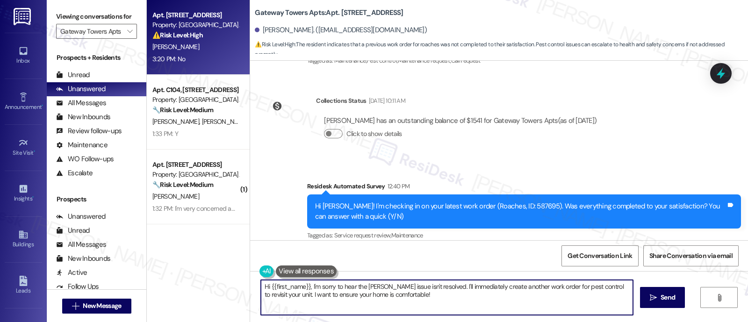
paste textarea "’m sorry to hear that the pest issue is still ongoing. Please know that we’ll a…"
type textarea "Hi {{first_name}}, I’m sorry to hear that the pest issue is still ongoing. Plea…"
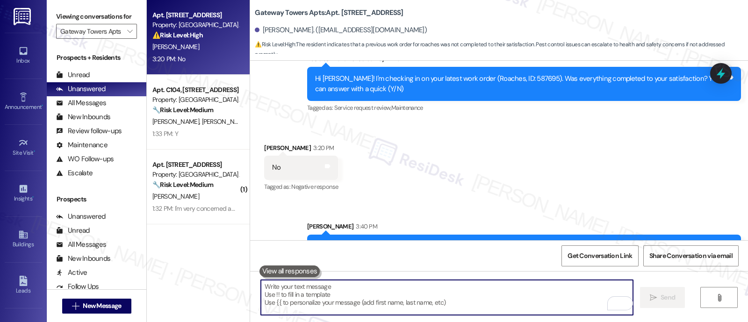
scroll to position [9542, 0]
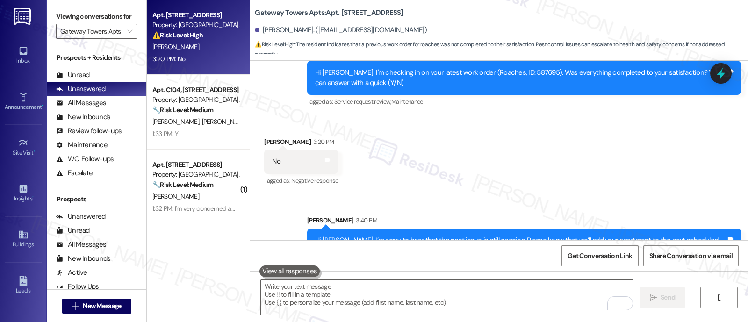
click at [505, 138] on div "Received via SMS Nicholas Dicesare 3:20 PM No Tags and notes Tagged as: Negativ…" at bounding box center [499, 155] width 498 height 79
click at [454, 293] on textarea "To enrich screen reader interactions, please activate Accessibility in Grammarl…" at bounding box center [447, 297] width 372 height 35
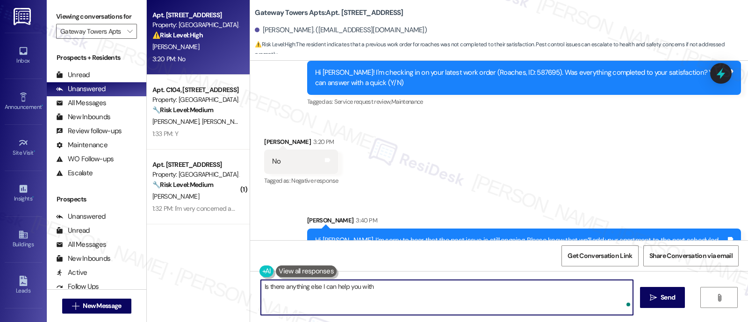
type textarea "Is there anything else I can help you with?"
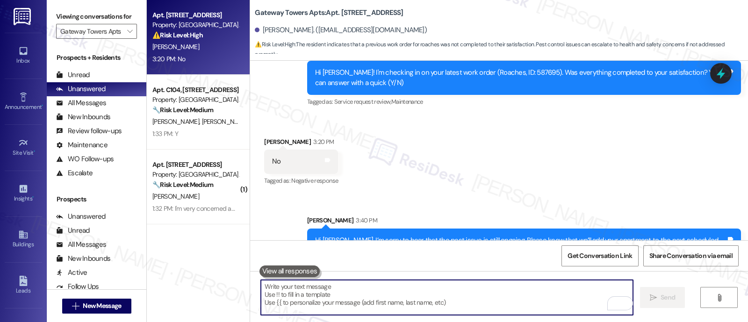
scroll to position [9463, 0]
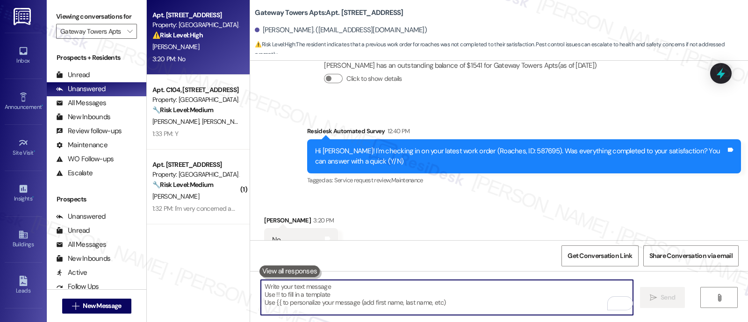
click at [338, 13] on b "Gateway Towers Apts: Apt. C213, 3600 Gateway Drive" at bounding box center [329, 13] width 148 height 10
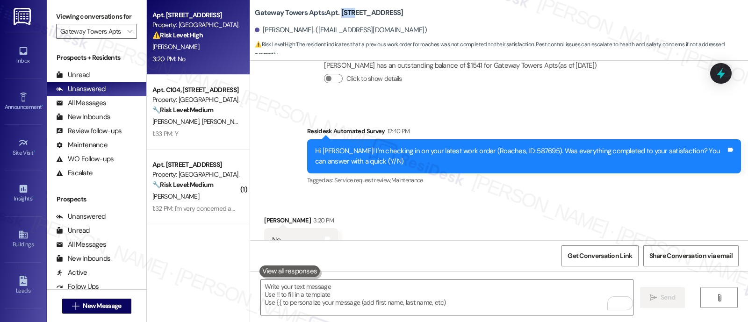
click at [338, 13] on b "Gateway Towers Apts: Apt. C213, 3600 Gateway Drive" at bounding box center [329, 13] width 148 height 10
copy b "C213"
drag, startPoint x: 612, startPoint y: 184, endPoint x: 617, endPoint y: 186, distance: 5.6
click at [613, 195] on div "Received via SMS Nicholas Dicesare 3:20 PM No Tags and notes Tagged as: Negativ…" at bounding box center [499, 234] width 498 height 79
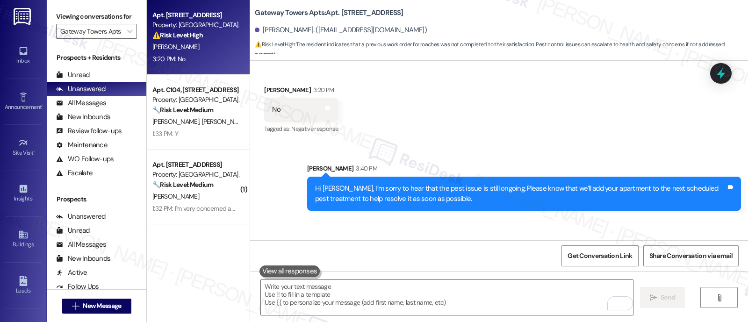
scroll to position [9607, 0]
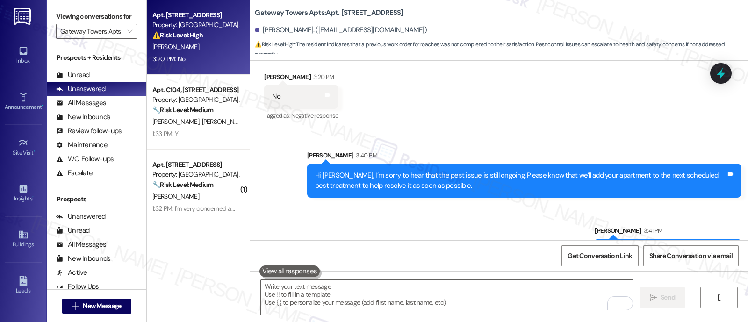
click at [515, 206] on div "Sent via SMS Sarah 3:40 PM Hi Nicholas, I’m sorry to hear that the pest issue i…" at bounding box center [499, 200] width 498 height 140
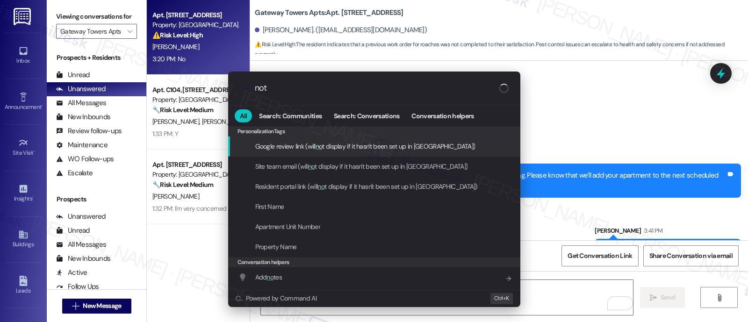
type input "note"
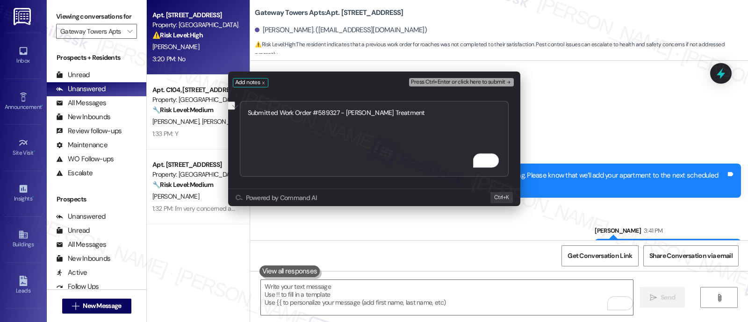
type textarea "Submitted Work Order #589327 - Roach Treatment"
click at [479, 83] on span "Press Ctrl+Enter or click here to submit" at bounding box center [458, 82] width 94 height 7
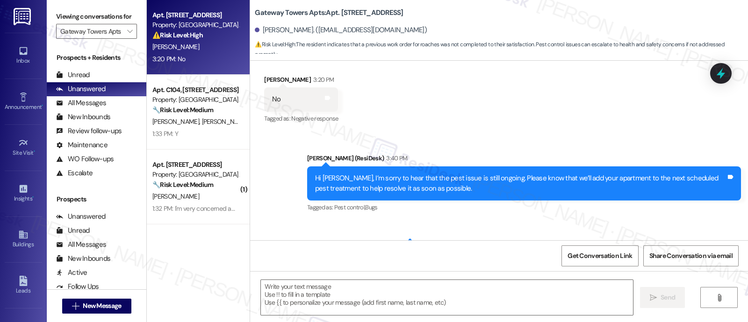
type textarea "Fetching suggested responses. Please feel free to read through the conversation…"
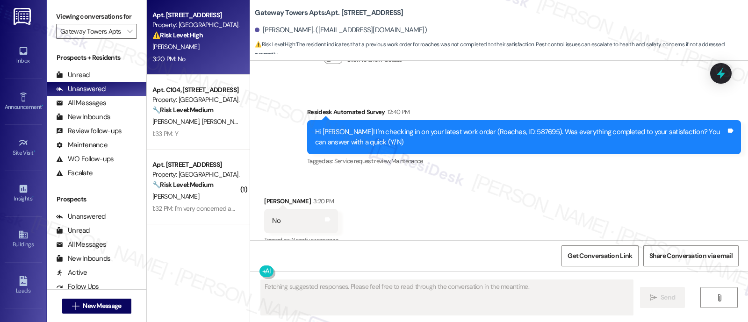
scroll to position [9466, 0]
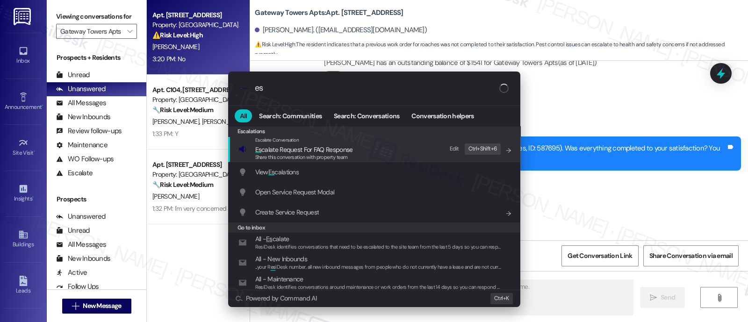
type input "esc"
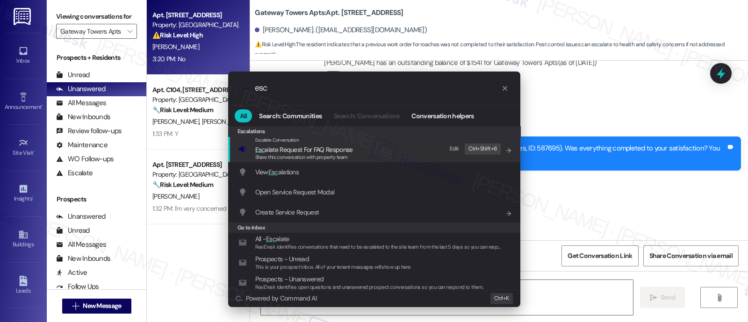
type textarea "Hi {{first_name}}, I"
type input "esca"
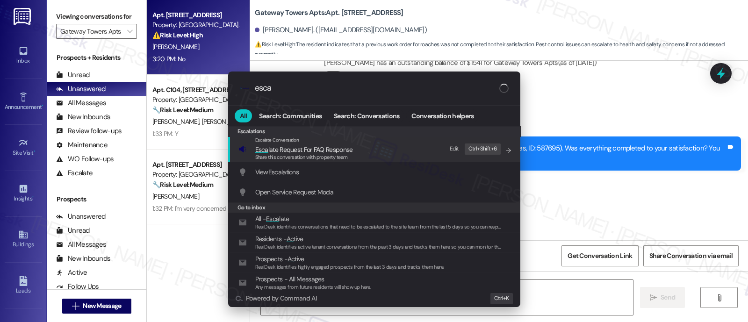
type textarea "Hi {{first_name}}, I understand"
type input "escala"
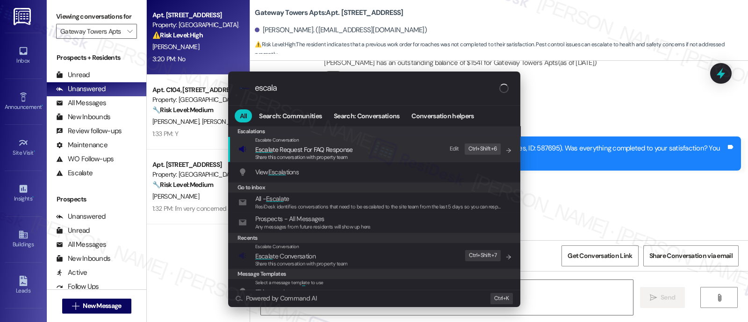
type textarea "Hi {{first_name}}, I understand your concern"
type input "escalate"
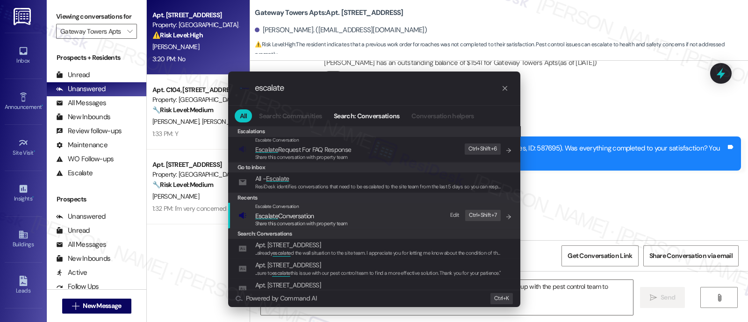
type textarea "Hi {{first_name}}, I understand your concern about the ongoing pest issue. I'll…"
type input "escalate"
type textarea "Hi {{first_name}}, I understand your concern about the ongoing pest issue. I'll…"
click at [334, 220] on div "Share this conversation with property team" at bounding box center [301, 224] width 93 height 8
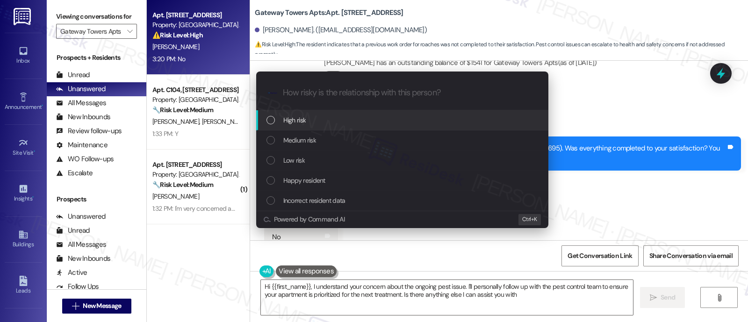
type textarea "Hi {{first_name}}, I understand your concern about the ongoing pest issue. I'll…"
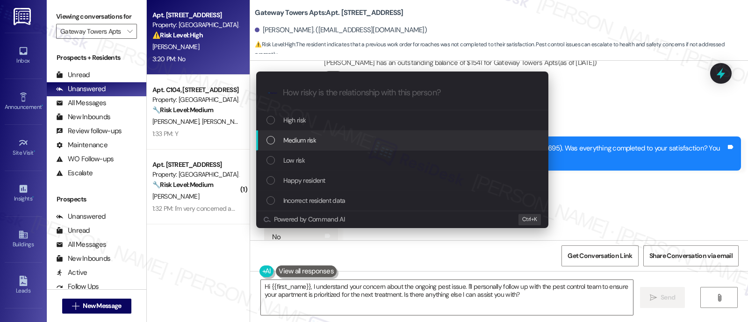
click at [298, 145] on div "Medium risk" at bounding box center [402, 140] width 292 height 20
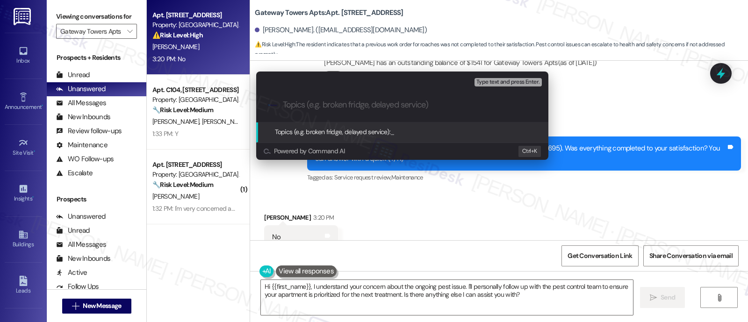
paste input "Submitted Work Order #589327 - Roach Treatment"
type input "Submitted Work Order #589327 - Roach Treatment"
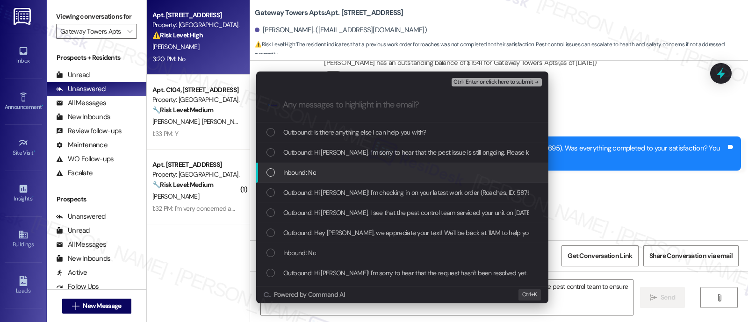
click at [300, 169] on span "Inbound: No" at bounding box center [299, 172] width 33 height 10
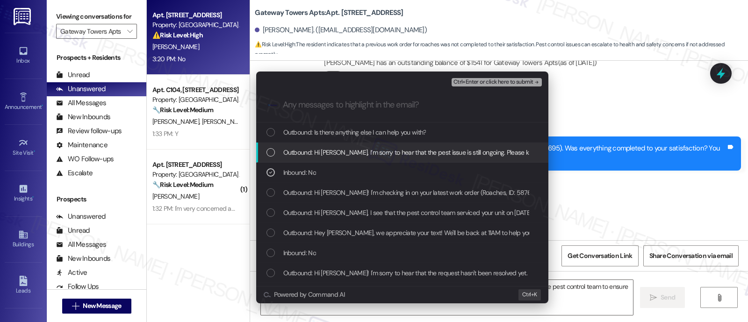
click at [414, 150] on span "Outbound: Hi Nicholas, I’m sorry to hear that the pest issue is still ongoing. …" at bounding box center [555, 152] width 544 height 10
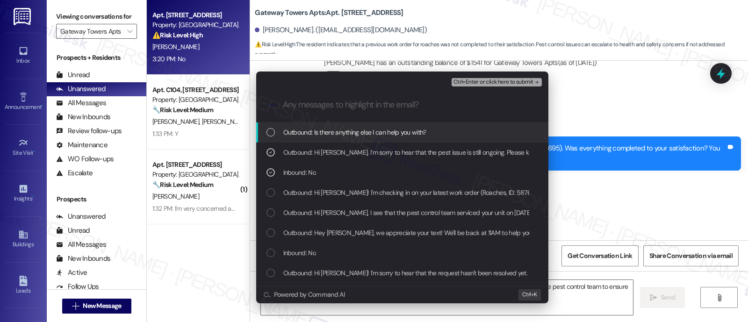
click at [500, 80] on span "Ctrl+Enter or click here to submit" at bounding box center [494, 82] width 80 height 7
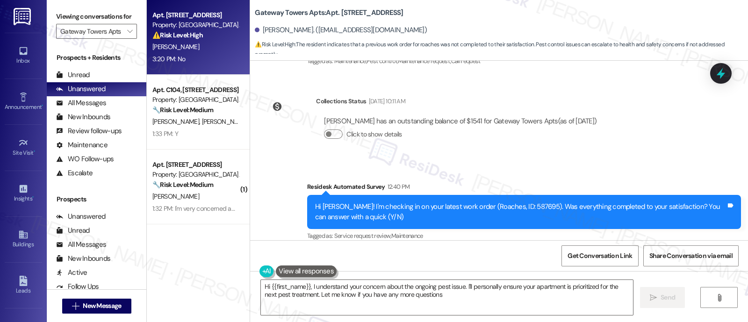
type textarea "Hi {{first_name}}, I understand your concern about the ongoing pest issue. I'll…"
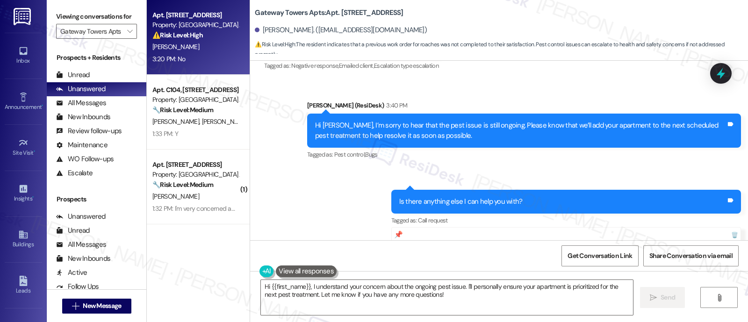
scroll to position [9642, 0]
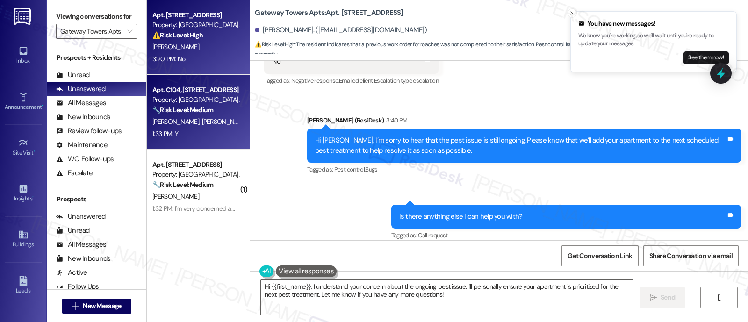
click at [173, 116] on div "D. Garber A. Russello" at bounding box center [195, 122] width 88 height 12
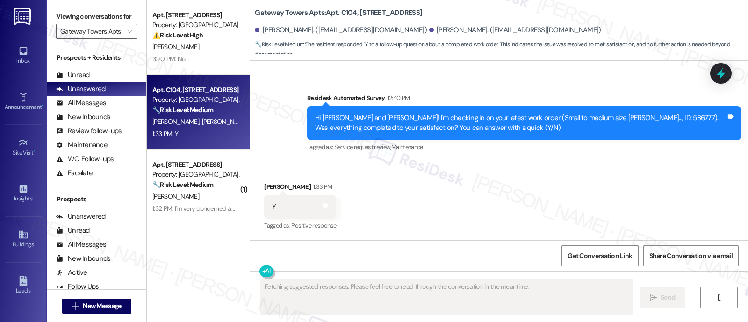
scroll to position [2128, 0]
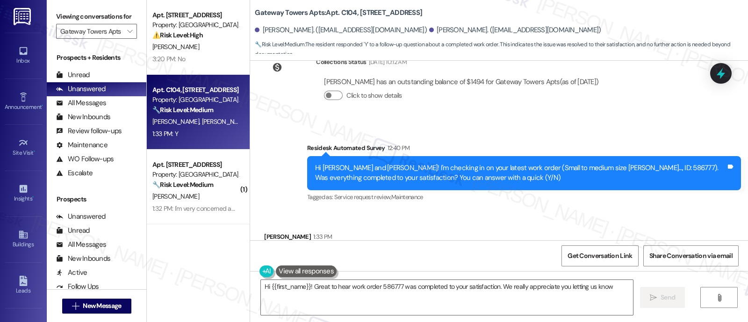
type textarea "Hi {{first_name}}! Great to hear work order 586777 was completed to your satisf…"
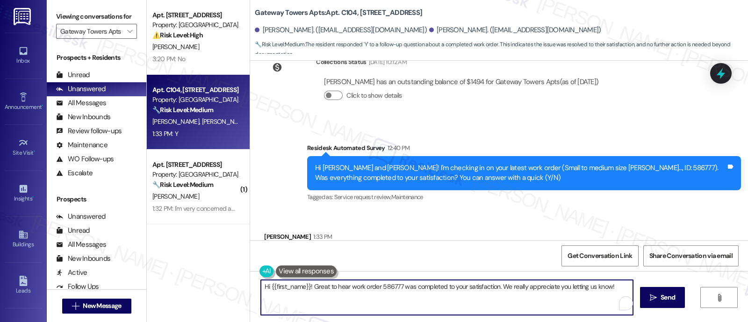
click at [489, 291] on textarea "Hi {{first_name}}! Great to hear work order 586777 was completed to your satisf…" at bounding box center [447, 297] width 372 height 35
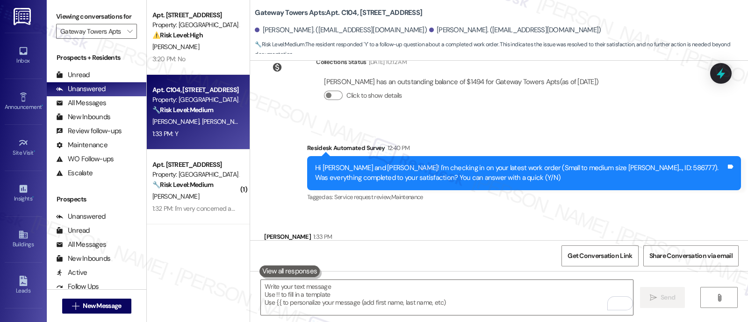
click at [195, 191] on div "[PERSON_NAME]" at bounding box center [195, 197] width 88 height 12
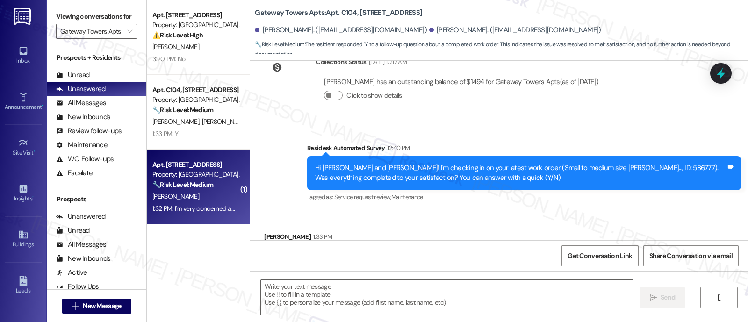
type textarea "Fetching suggested responses. Please feel free to read through the conversation…"
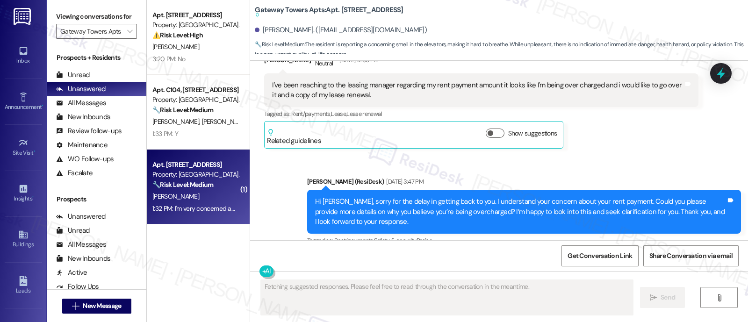
scroll to position [4288, 0]
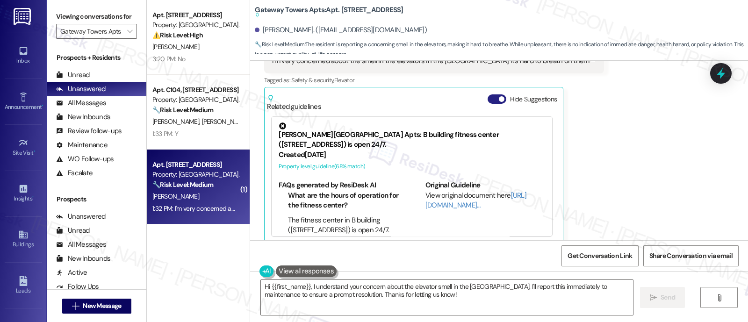
click at [489, 94] on button "Hide Suggestions" at bounding box center [497, 98] width 19 height 9
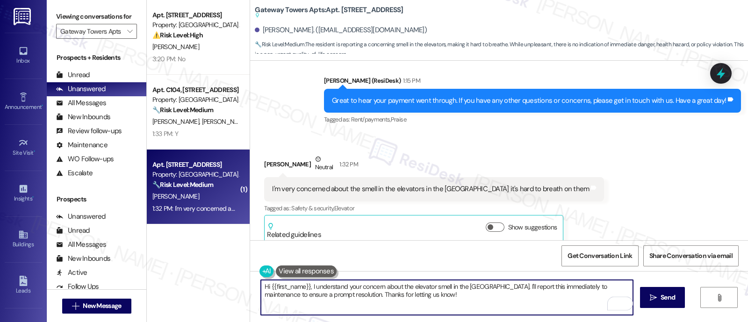
drag, startPoint x: 465, startPoint y: 303, endPoint x: 380, endPoint y: 298, distance: 85.7
click at [380, 298] on textarea "Hi {{first_name}}, I understand your concern about the elevator smell in the Bu…" at bounding box center [447, 297] width 372 height 35
paste textarea "odor in the Buckingham building elevator. I’ll report this to maintenance right…"
drag, startPoint x: 598, startPoint y: 295, endPoint x: 626, endPoint y: 305, distance: 29.3
click at [599, 295] on textarea "Hi {{first_name}}, I understand your concern about the odor in the Buckingham b…" at bounding box center [447, 297] width 372 height 35
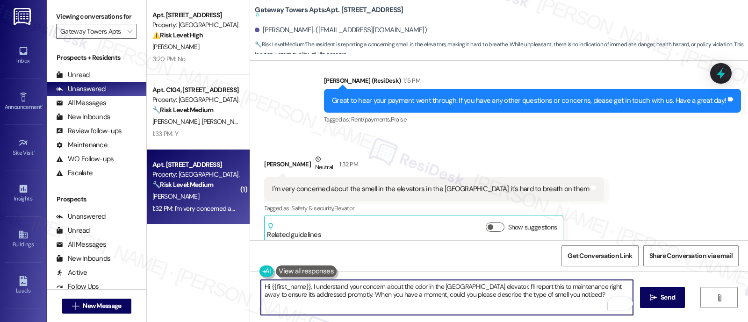
click at [446, 292] on textarea "Hi {{first_name}}, I understand your concern about the odor in the Buckingham b…" at bounding box center [447, 297] width 372 height 35
click at [369, 296] on textarea "Hi {{first_name}}, I understand your concern about the odor in the Buckingham b…" at bounding box center [447, 297] width 372 height 35
type textarea "Hi {{first_name}}, I understand your concern about the odor in the Buckingham b…"
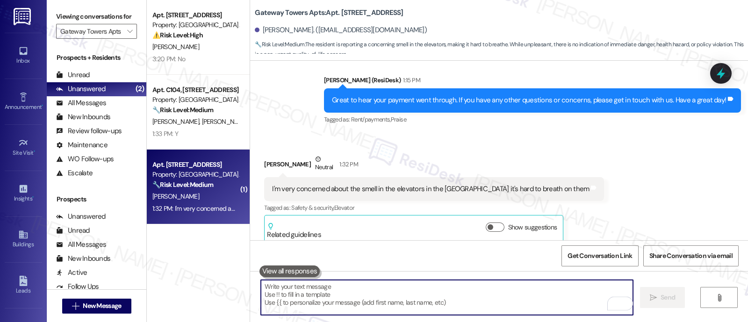
scroll to position [4132, 0]
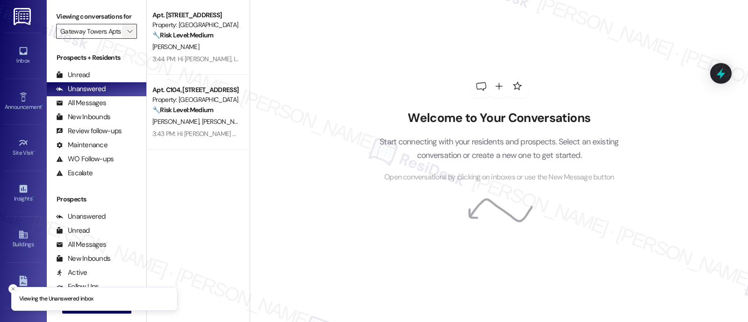
click at [122, 39] on button "" at bounding box center [129, 31] width 15 height 15
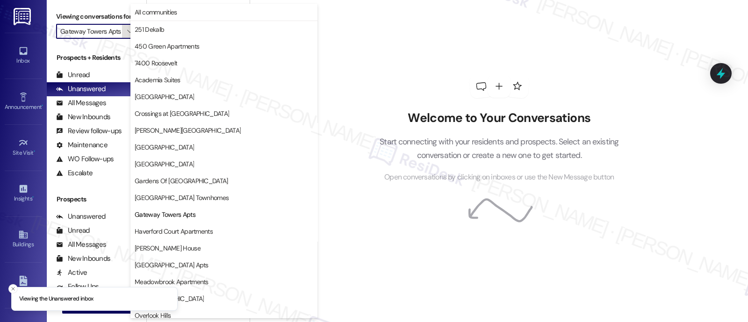
scroll to position [152, 0]
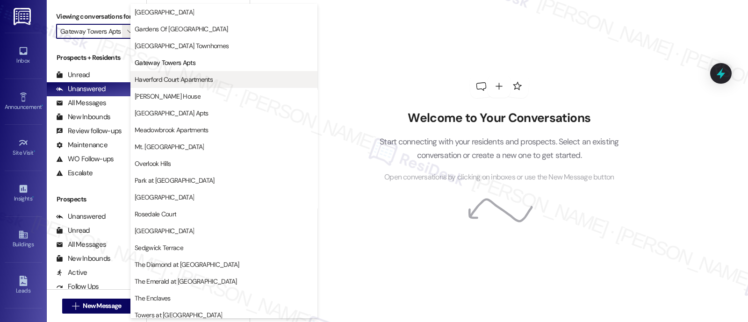
click at [148, 80] on span "Haverford Court Apartments" at bounding box center [174, 79] width 78 height 9
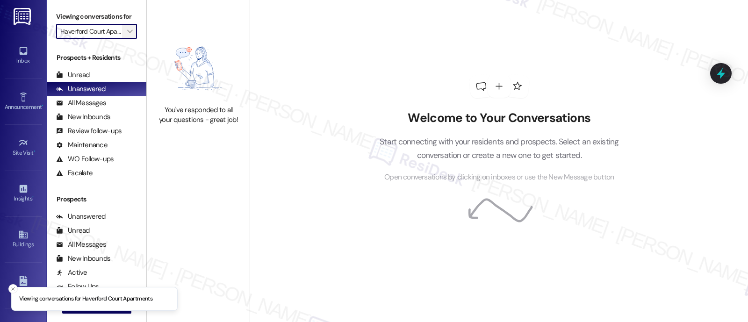
click at [125, 34] on span "" at bounding box center [129, 31] width 9 height 15
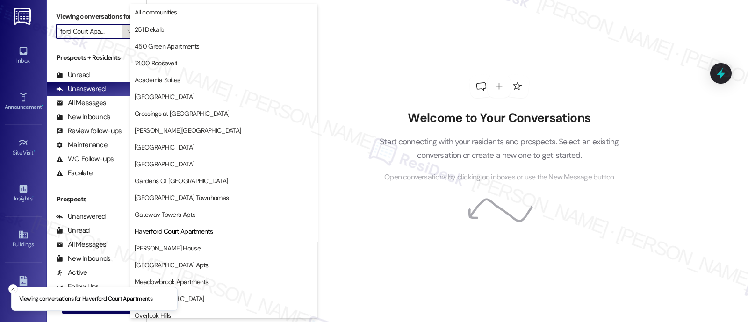
scroll to position [152, 0]
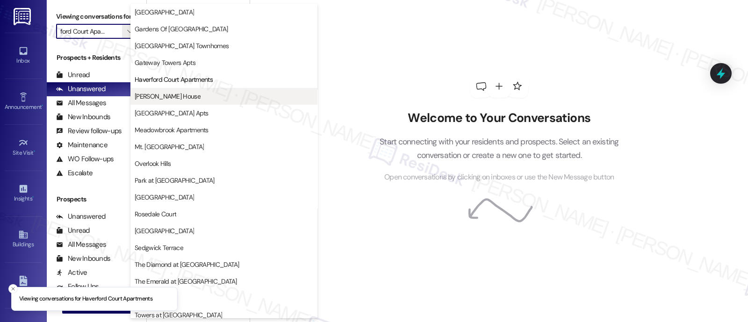
click at [156, 94] on span "[PERSON_NAME] House" at bounding box center [168, 96] width 66 height 9
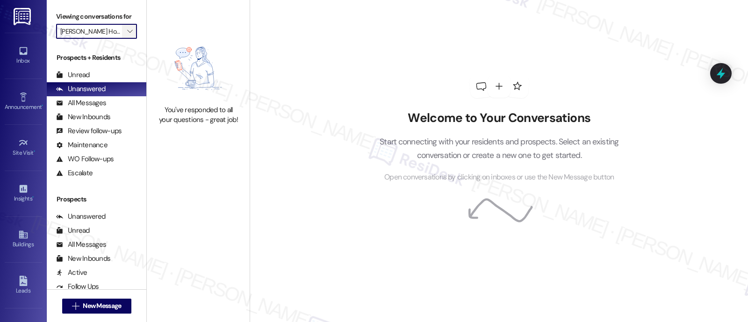
click at [122, 39] on button "" at bounding box center [129, 31] width 15 height 15
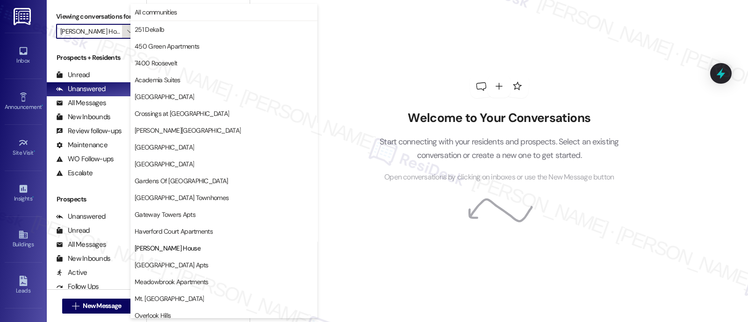
scroll to position [152, 0]
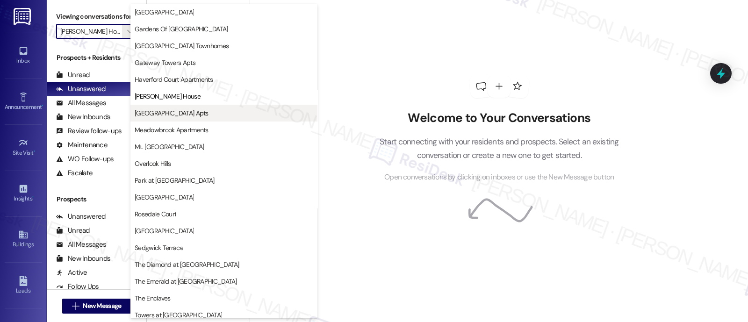
click at [159, 113] on span "[GEOGRAPHIC_DATA] Apts" at bounding box center [172, 112] width 74 height 9
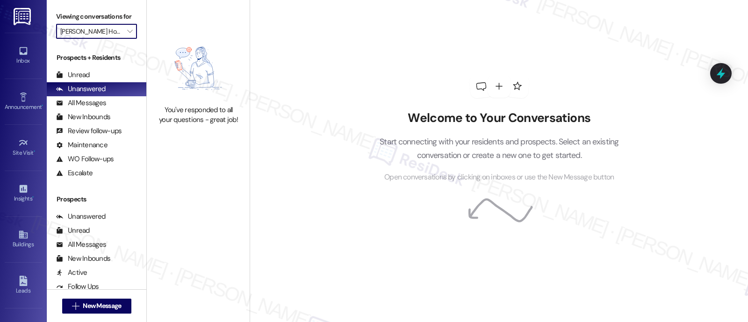
type input "[GEOGRAPHIC_DATA] Apts"
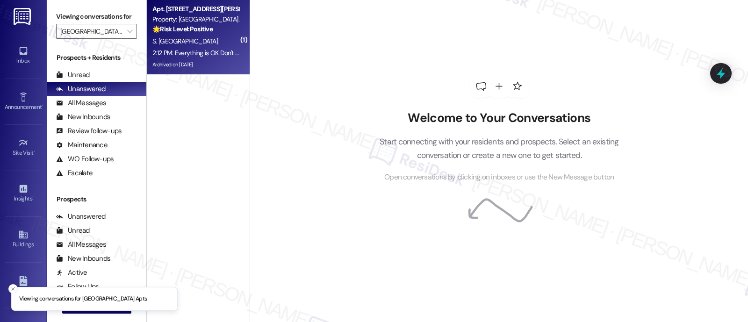
click at [183, 42] on div "S. [GEOGRAPHIC_DATA]" at bounding box center [195, 42] width 88 height 12
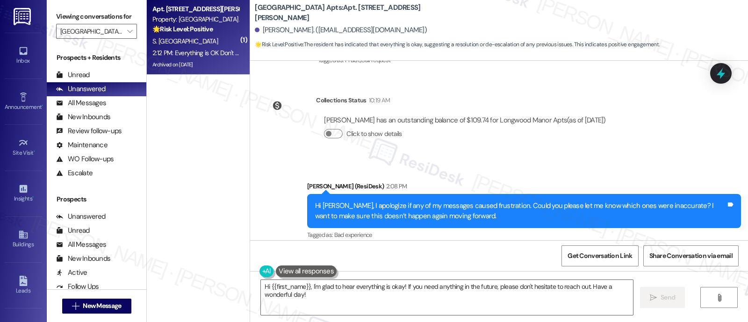
scroll to position [6202, 0]
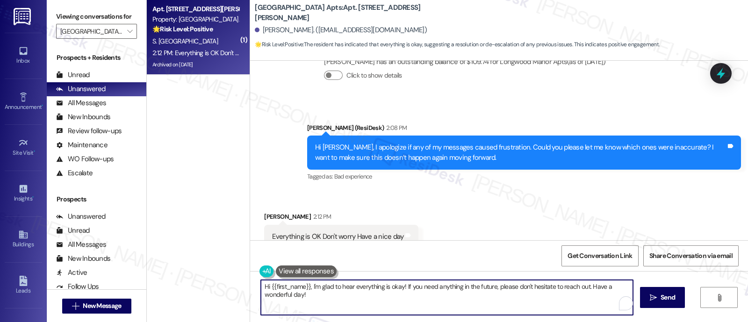
drag, startPoint x: 303, startPoint y: 286, endPoint x: 184, endPoint y: 274, distance: 119.3
click at [183, 282] on div "( 1 ) Apt. [STREET_ADDRESS][PERSON_NAME] Property: [GEOGRAPHIC_DATA] Apts 🌟 Ris…" at bounding box center [447, 161] width 601 height 322
type textarea "Sounds good, I'm glad to hear everything is okay! If you need anything in the f…"
click at [411, 295] on textarea "Sounds good, I'm glad to hear everything is okay! If you need anything in the f…" at bounding box center [447, 297] width 372 height 35
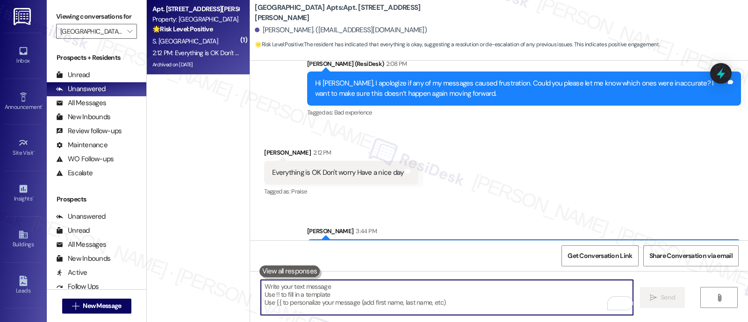
scroll to position [6267, 0]
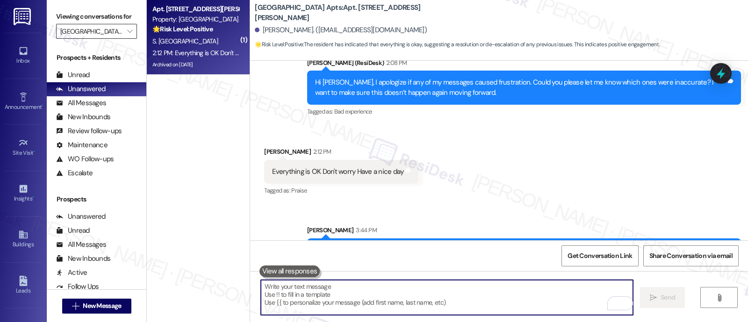
click at [114, 39] on input "[GEOGRAPHIC_DATA] Apts" at bounding box center [91, 31] width 62 height 15
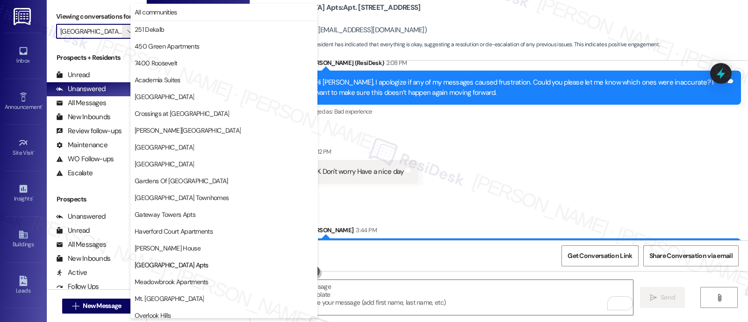
scroll to position [152, 0]
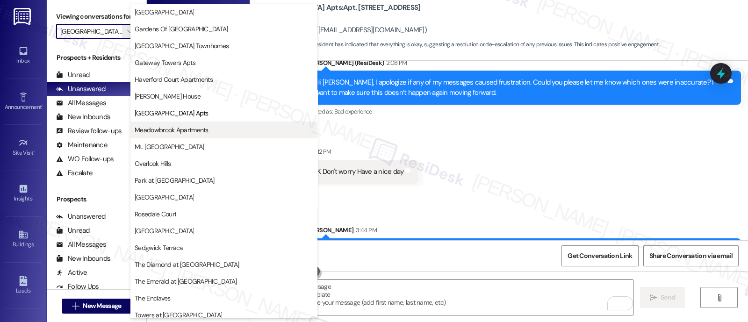
click at [171, 134] on span "Meadowbrook Apartments" at bounding box center [172, 129] width 74 height 9
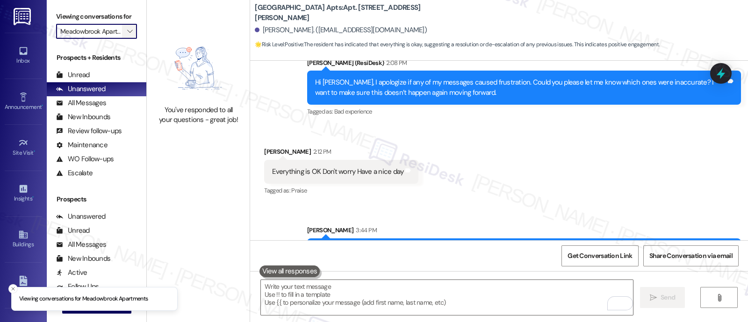
click at [125, 39] on span "" at bounding box center [129, 31] width 9 height 15
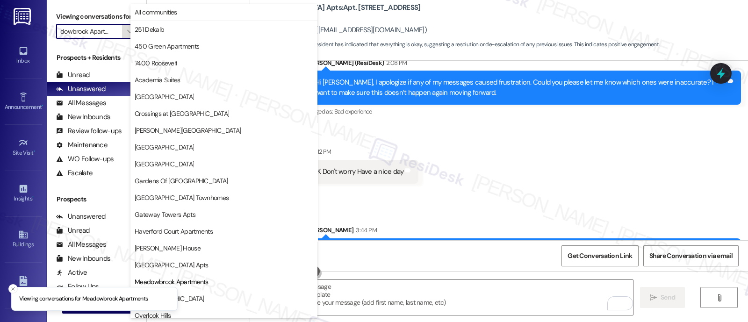
scroll to position [152, 0]
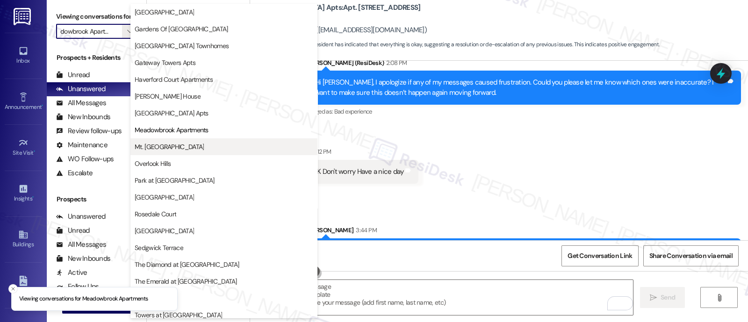
click at [166, 146] on span "Mt. [GEOGRAPHIC_DATA]" at bounding box center [169, 146] width 69 height 9
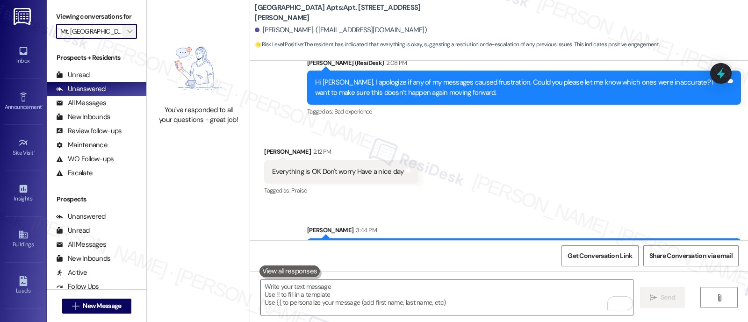
click at [125, 36] on span "" at bounding box center [129, 31] width 9 height 15
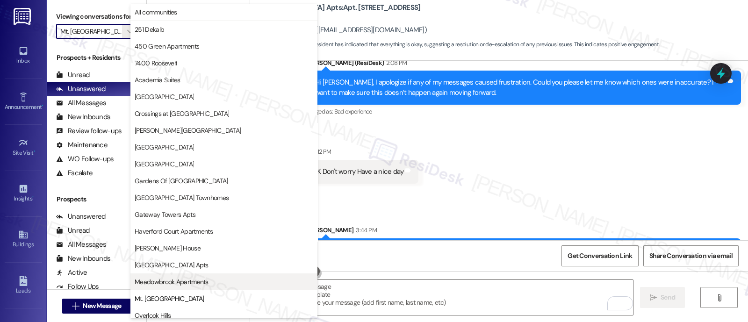
scroll to position [152, 0]
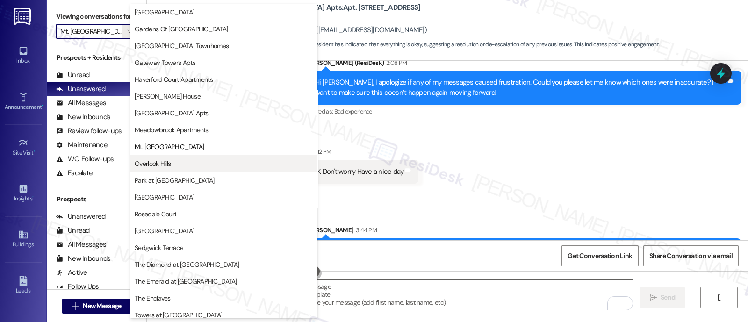
click at [176, 160] on span "Overlook Hills" at bounding box center [224, 163] width 179 height 9
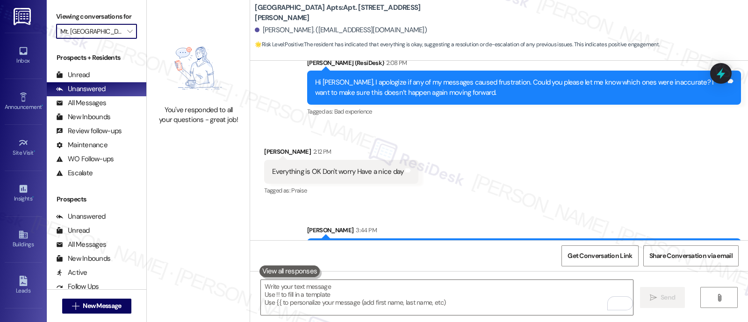
type input "Overlook Hills"
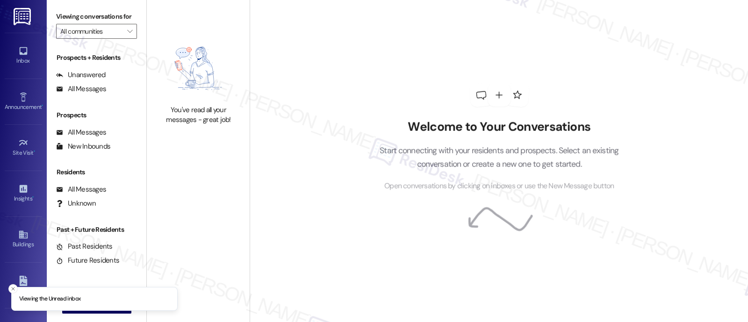
type input "Overlook Hills"
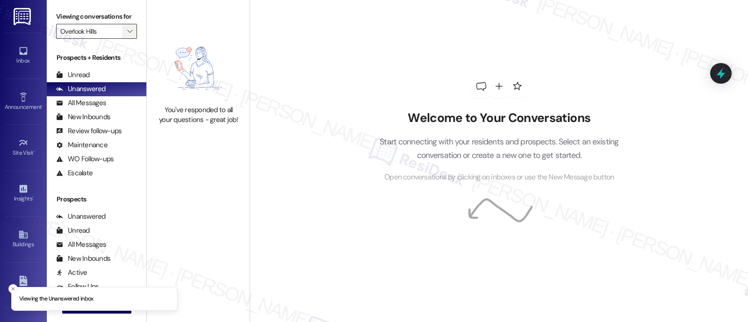
click at [127, 35] on icon "" at bounding box center [129, 31] width 5 height 7
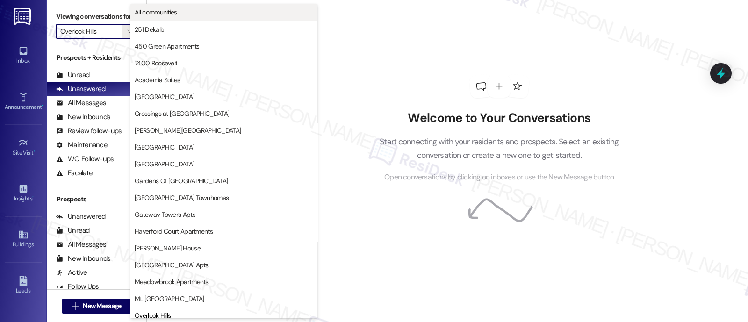
click at [196, 9] on span "All communities" at bounding box center [224, 11] width 179 height 9
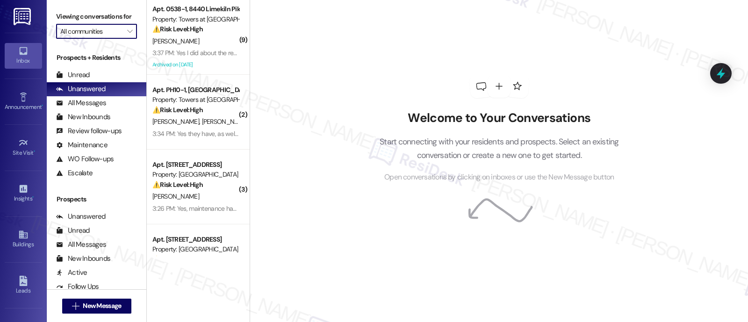
drag, startPoint x: 92, startPoint y: 45, endPoint x: 98, endPoint y: 54, distance: 10.7
click at [92, 39] on input "All communities" at bounding box center [91, 31] width 62 height 15
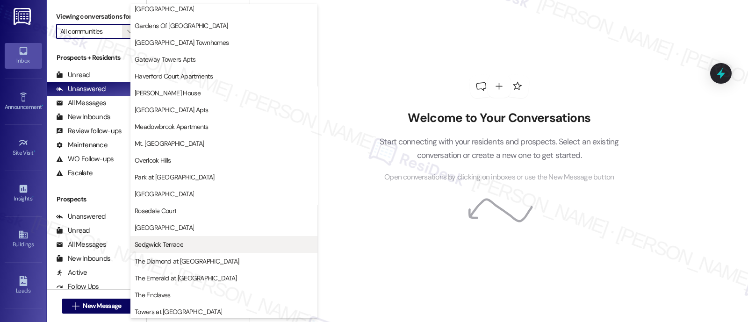
scroll to position [175, 0]
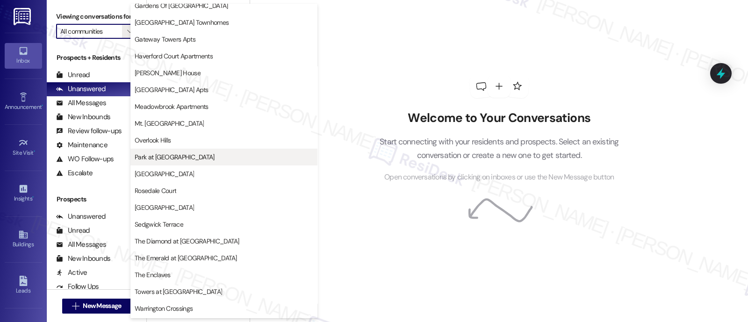
click at [157, 155] on span "Park at [GEOGRAPHIC_DATA]" at bounding box center [175, 156] width 80 height 9
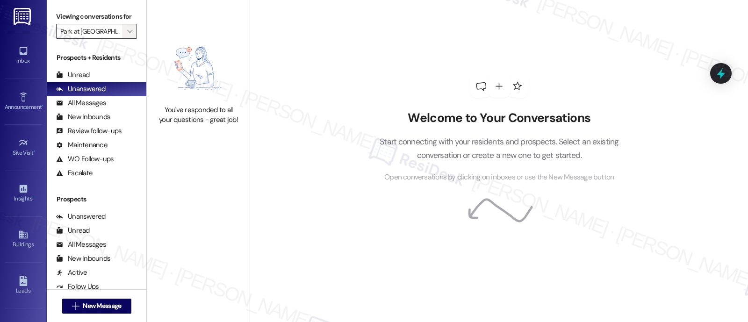
click at [127, 35] on icon "" at bounding box center [129, 31] width 5 height 7
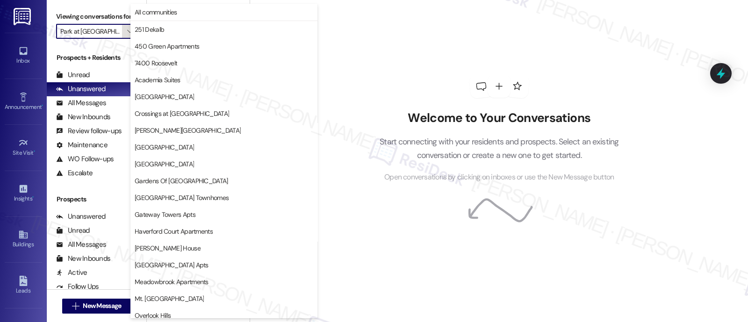
scroll to position [241, 0]
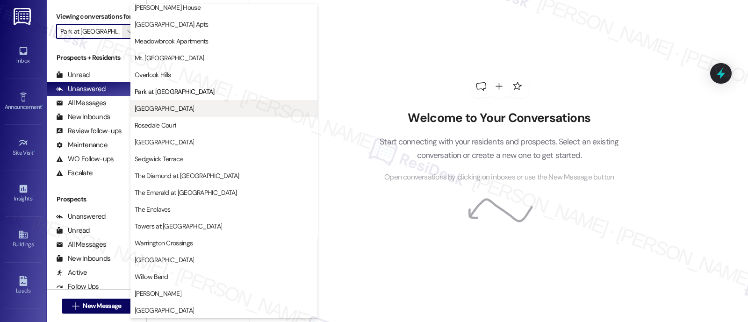
click at [174, 105] on span "[GEOGRAPHIC_DATA]" at bounding box center [164, 108] width 59 height 9
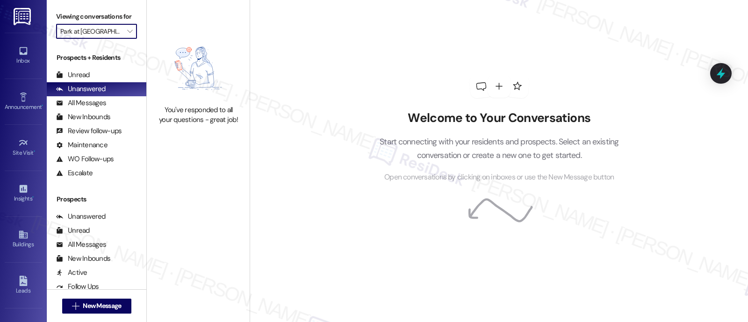
type input "[GEOGRAPHIC_DATA]"
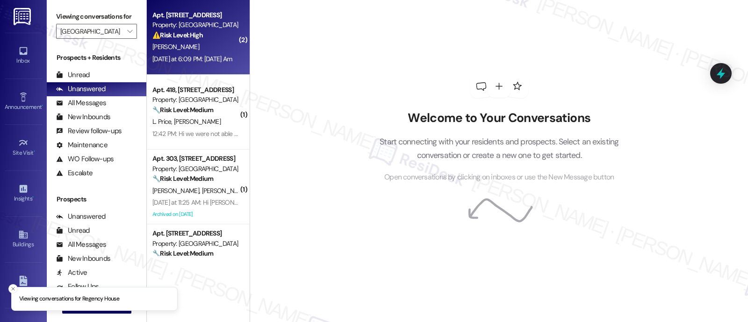
click at [208, 45] on div "[PERSON_NAME]" at bounding box center [195, 47] width 88 height 12
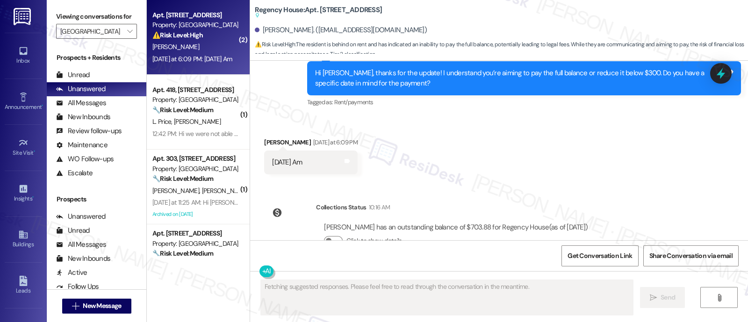
scroll to position [3044, 0]
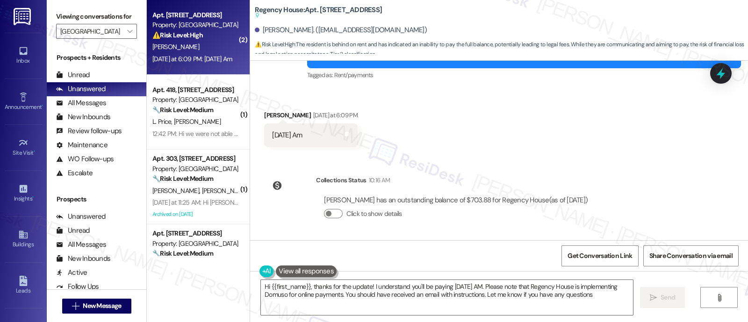
type textarea "Hi {{first_name}}, thanks for the update! I understand you'll be paying [DATE] …"
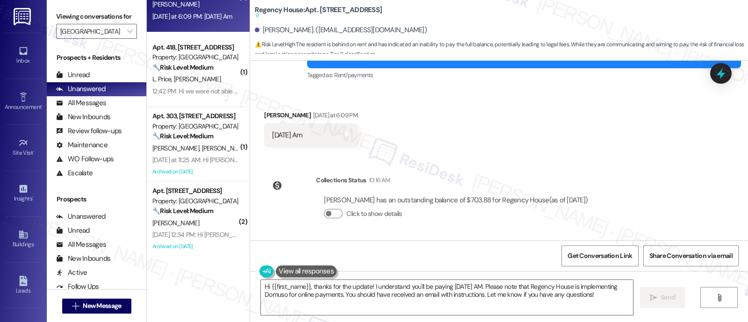
scroll to position [43, 0]
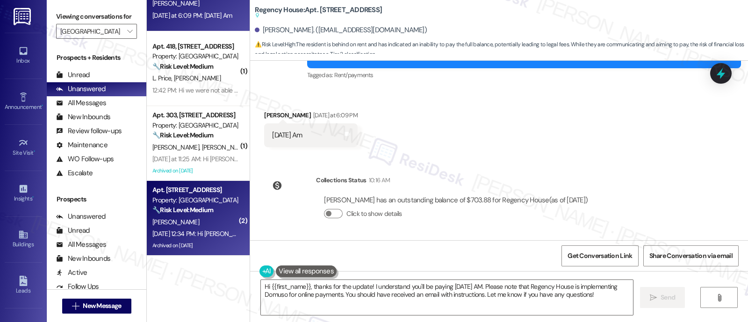
click at [182, 214] on div "🔧 Risk Level: Medium The resident acknowledges the late fee and states the full…" at bounding box center [195, 210] width 87 height 10
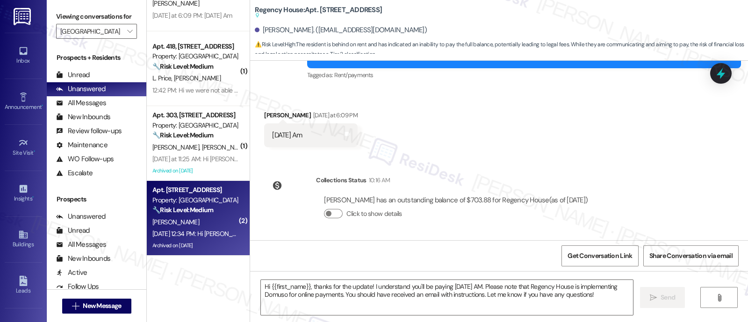
type textarea "Fetching suggested responses. Please feel free to read through the conversation…"
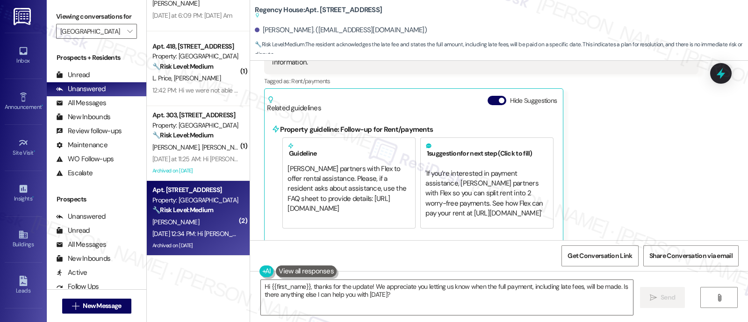
scroll to position [6417, 0]
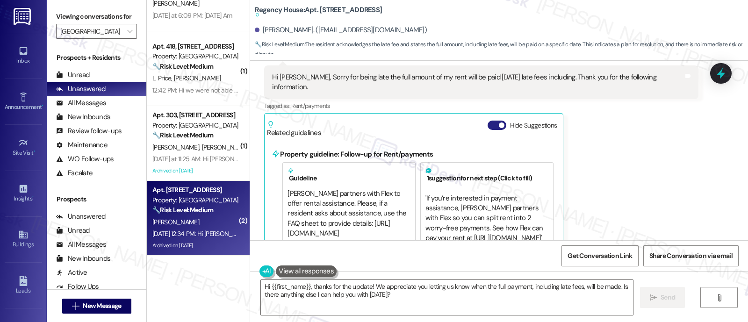
click at [491, 121] on button "Hide Suggestions" at bounding box center [497, 125] width 19 height 9
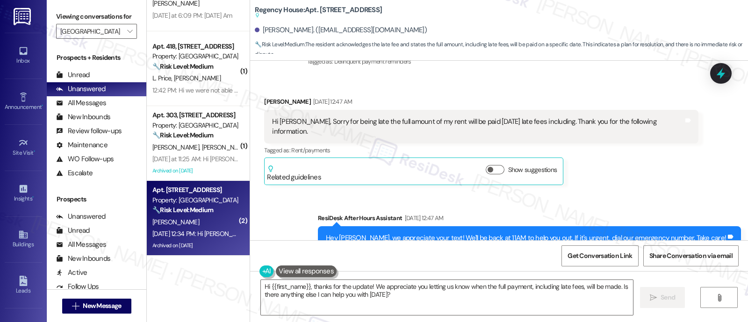
scroll to position [6300, 0]
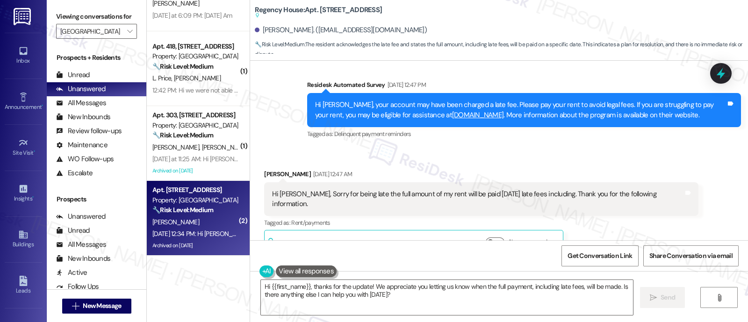
click at [679, 209] on div "Received via SMS Shanice Shinholster Aug 09, 2025 at 12:47 AM Hi Emily, Sorry f…" at bounding box center [481, 213] width 448 height 103
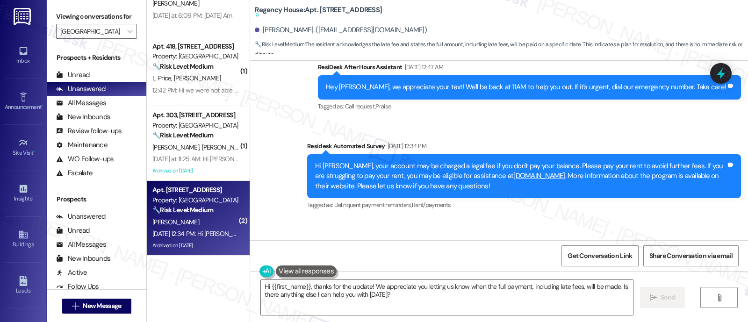
scroll to position [6569, 0]
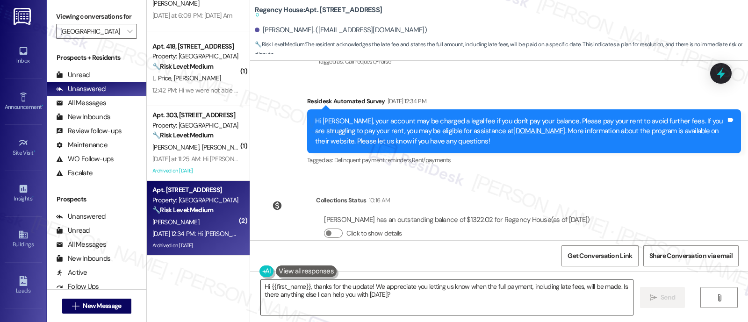
click at [412, 293] on textarea "Hi {{first_name}}, thanks for the update! We appreciate you letting us know whe…" at bounding box center [447, 297] width 372 height 35
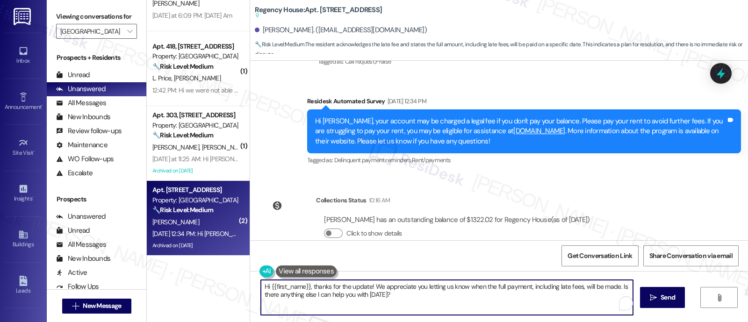
click at [504, 288] on textarea "Hi {{first_name}}, thanks for the update! We appreciate you letting us know whe…" at bounding box center [447, 297] width 372 height 35
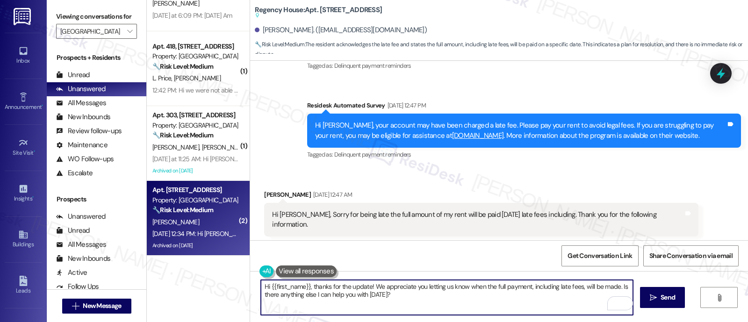
scroll to position [6276, 0]
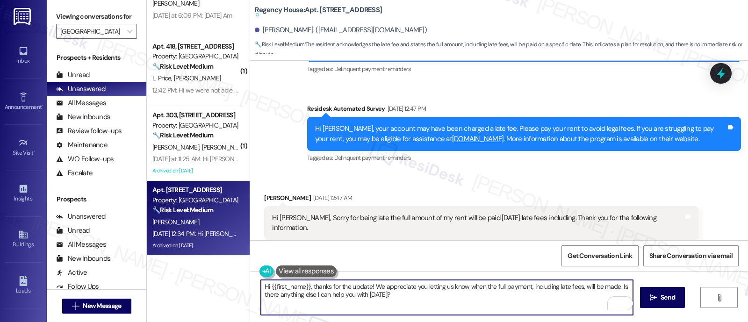
click at [407, 300] on textarea "Hi {{first_name}}, thanks for the update! We appreciate you letting us know whe…" at bounding box center [447, 297] width 372 height 35
paste textarea "you for acknowledging the reminder! The portal should be updated as soon as you…"
click at [424, 288] on textarea "Hi {{first_name}}, thank you for acknowledging the reminder! The portal should …" at bounding box center [447, 297] width 372 height 35
click at [608, 288] on textarea "Hi {{first_name}}, thank you for acknowledging the reminder! The portal should …" at bounding box center [447, 297] width 372 height 35
click at [428, 304] on textarea "Hi {{first_name}}, thank you for acknowledging the reminder! The portal should …" at bounding box center [447, 297] width 372 height 35
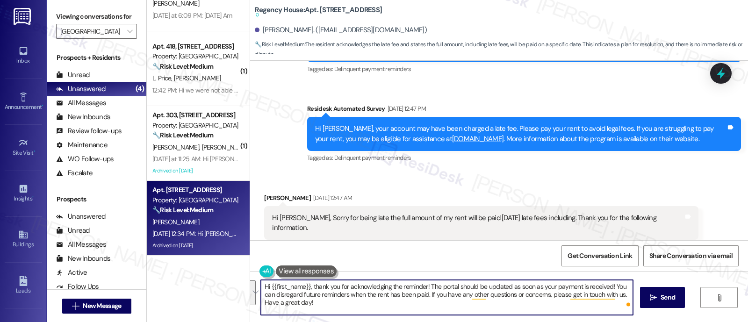
click at [330, 299] on textarea "Hi {{first_name}}, thank you for acknowledging the reminder! The portal should …" at bounding box center [447, 297] width 372 height 35
drag, startPoint x: 311, startPoint y: 303, endPoint x: 307, endPoint y: 290, distance: 12.9
click at [307, 290] on textarea "Hi {{first_name}}, thank you for acknowledging the reminder! The portal should …" at bounding box center [447, 297] width 372 height 35
paste textarea ""Thank you for letting me know that you’ll be paying off the balance ON DATE. I…"
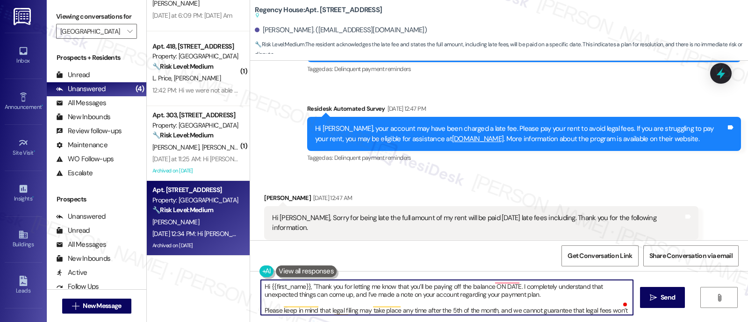
scroll to position [0, 0]
click at [309, 288] on textarea "Hi {{first_name}}, "Thank you for letting me know that you’ll be paying off the…" at bounding box center [447, 297] width 372 height 35
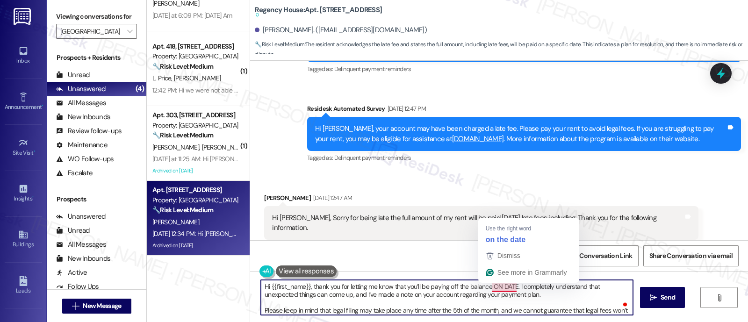
click at [487, 288] on textarea "Hi {{first_name}}, thank you for letting me know that you’ll be paying off the …" at bounding box center [447, 297] width 372 height 35
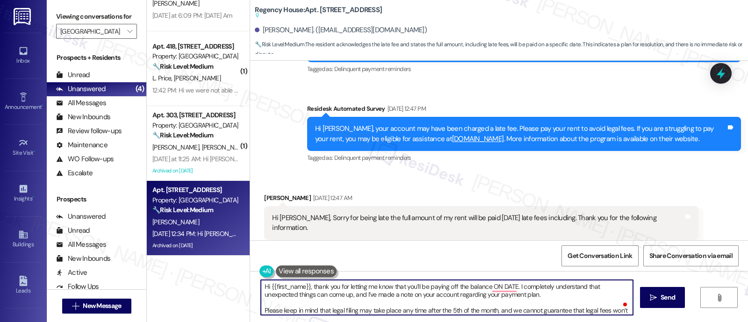
click at [511, 289] on textarea "Hi {{first_name}}, thank you for letting me know that you’ll be paying off the …" at bounding box center [447, 297] width 372 height 35
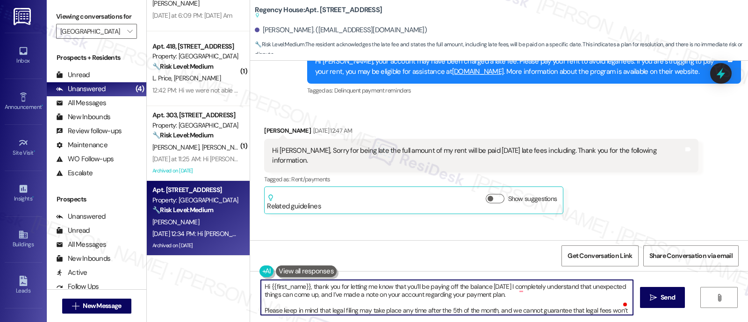
scroll to position [6359, 0]
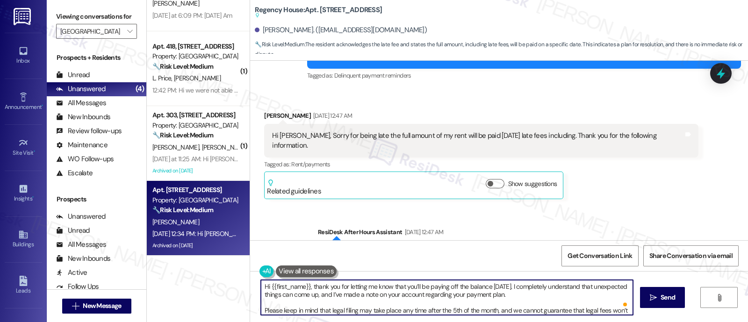
click at [386, 297] on textarea "Hi {{first_name}}, thank you for letting me know that you’ll be paying off the …" at bounding box center [447, 297] width 372 height 35
click at [344, 296] on textarea "Hi {{first_name}}, thank you for letting me know that you’ll be paying off the …" at bounding box center [447, 297] width 372 height 35
click at [436, 294] on textarea "Hi {{first_name}}, thank you for letting me know that you’ll be paying off the …" at bounding box center [447, 297] width 372 height 35
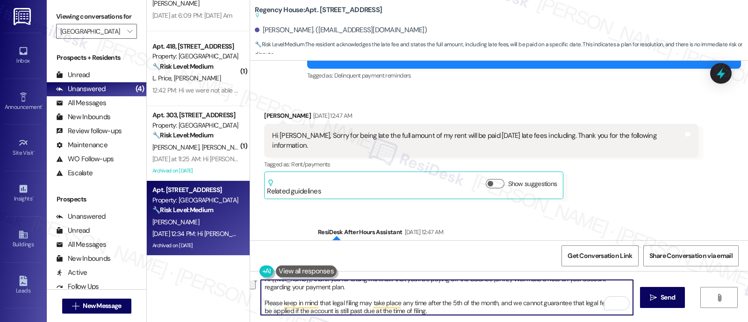
scroll to position [3, 0]
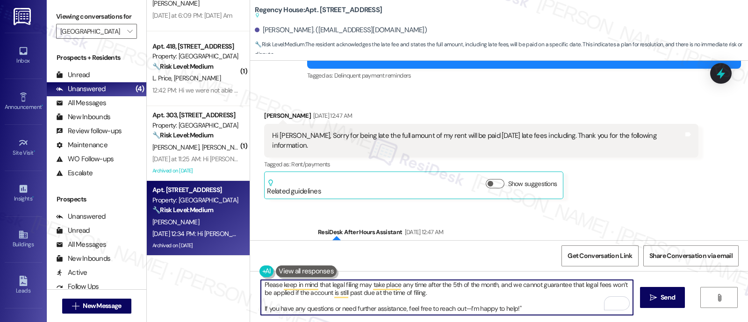
click at [418, 295] on textarea "Hi {{first_name}}, thank you for letting me know that you’ll be paying off the …" at bounding box center [447, 297] width 372 height 35
click at [423, 295] on textarea "Hi {{first_name}}, thank you for letting me know that you’ll be paying off the …" at bounding box center [447, 297] width 372 height 35
click at [325, 286] on textarea "Hi {{first_name}}, thank you for letting me know that you’ll be paying off the …" at bounding box center [447, 297] width 372 height 35
paste textarea "any applicable legal fees may still apply as per the terms of your lease"
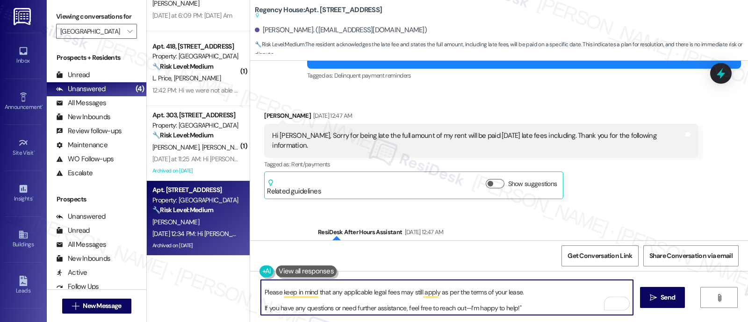
click at [339, 295] on textarea "Hi {{first_name}}, thank you for letting me know that you’ll be paying off the …" at bounding box center [447, 297] width 372 height 35
click at [368, 294] on textarea "Hi {{first_name}}, thank you for letting me know that you’ll be paying off the …" at bounding box center [447, 297] width 372 height 35
click at [418, 295] on textarea "Hi {{first_name}}, thank you for letting me know that you’ll be paying off the …" at bounding box center [447, 297] width 372 height 35
click at [531, 313] on textarea "Hi {{first_name}}, thank you for letting me know that you’ll be paying off the …" at bounding box center [447, 297] width 372 height 35
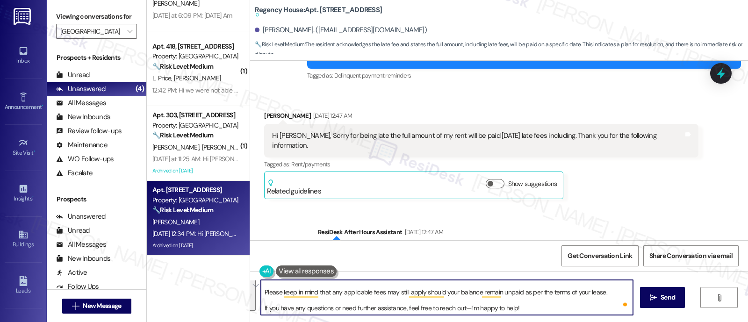
paste textarea "'ll be paying off the balance tomorrow. We’ll make a note on your account regar…"
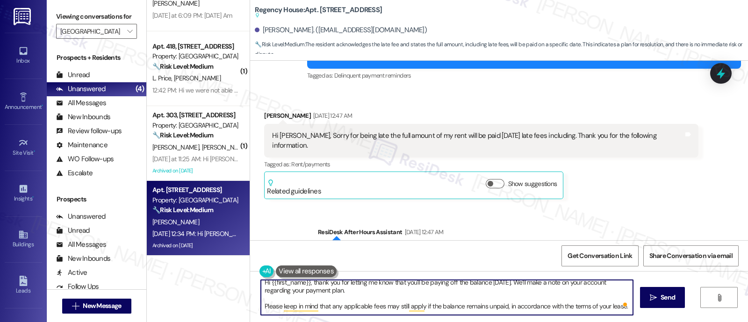
scroll to position [0, 0]
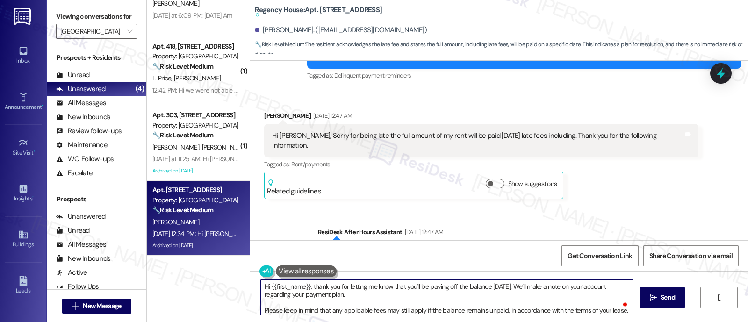
click at [555, 289] on textarea "Hi {{first_name}}, thank you for letting me know that you'll be paying off the …" at bounding box center [447, 297] width 372 height 35
click at [393, 296] on textarea "Hi {{first_name}}, thank you for letting me know that you'll be paying off the …" at bounding box center [447, 297] width 372 height 35
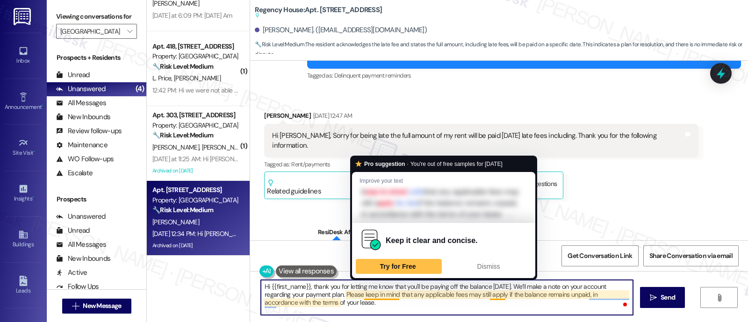
click at [379, 303] on textarea "Hi {{first_name}}, thank you for letting me know that you'll be paying off the …" at bounding box center [447, 297] width 372 height 35
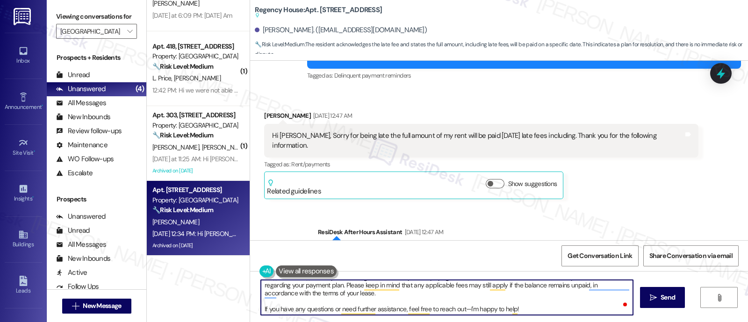
scroll to position [10, 0]
click at [528, 311] on textarea "Hi {{first_name}}, thank you for letting me know that you'll be paying off the …" at bounding box center [447, 297] width 372 height 35
type textarea "Hi {{first_name}}, thank you for letting me know that you'll be paying off the …"
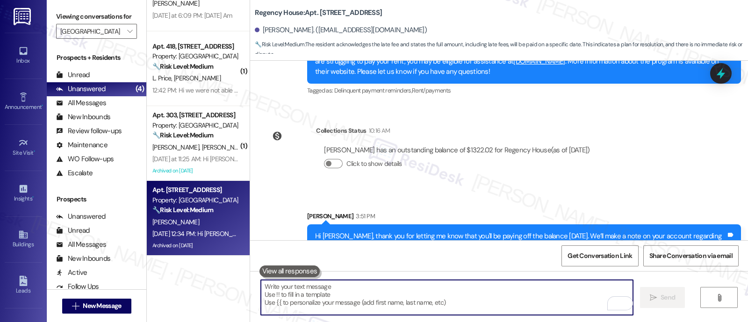
scroll to position [6654, 0]
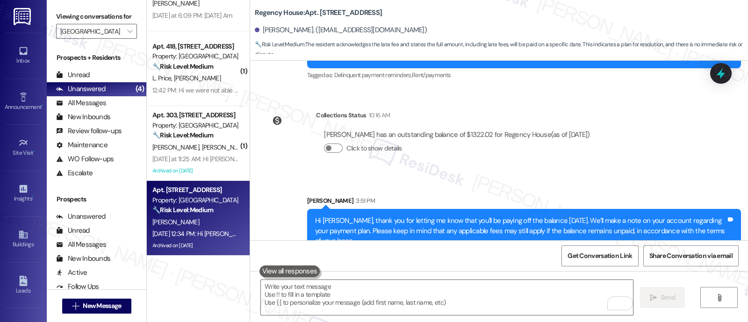
click at [527, 277] on div " Send " at bounding box center [499, 306] width 498 height 70
click at [527, 284] on textarea "To enrich screen reader interactions, please activate Accessibility in Grammarl…" at bounding box center [447, 297] width 372 height 35
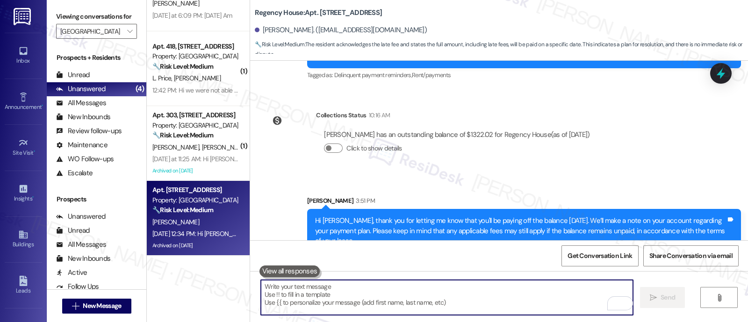
paste textarea "If you have any questions or need further assistance, feel free to reach out—I'…"
type textarea "If you have any questions or need further assistance, feel free to reach out—I'…"
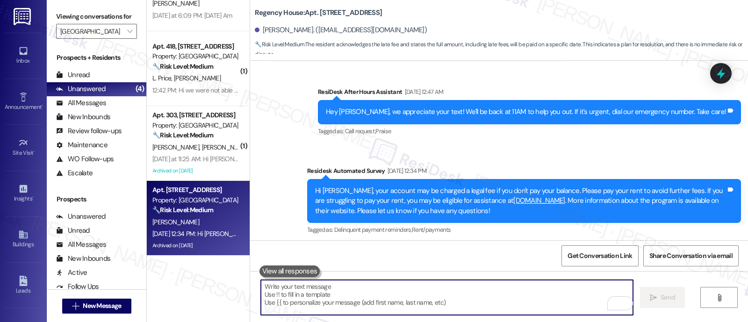
scroll to position [6304, 0]
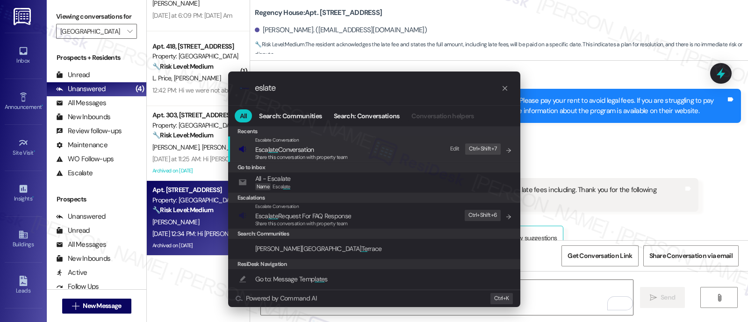
type input "eslate"
click at [295, 144] on span "Esca late Conversation" at bounding box center [284, 149] width 59 height 10
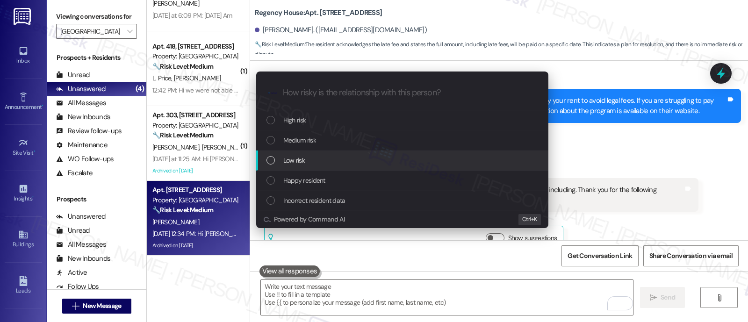
click at [316, 159] on div "Low risk" at bounding box center [404, 160] width 274 height 10
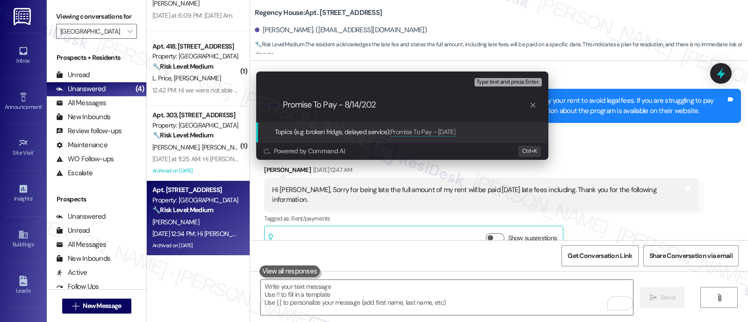
type input "Promise To Pay - 8/14/2025"
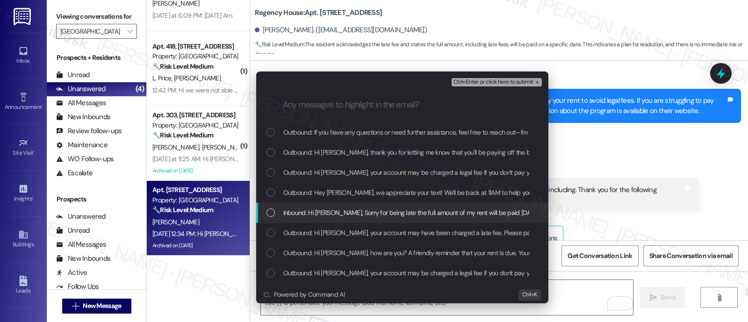
click at [298, 213] on span "Inbound: Hi Emily, Sorry for being late the full amount of my rent will be paid…" at bounding box center [490, 213] width 414 height 10
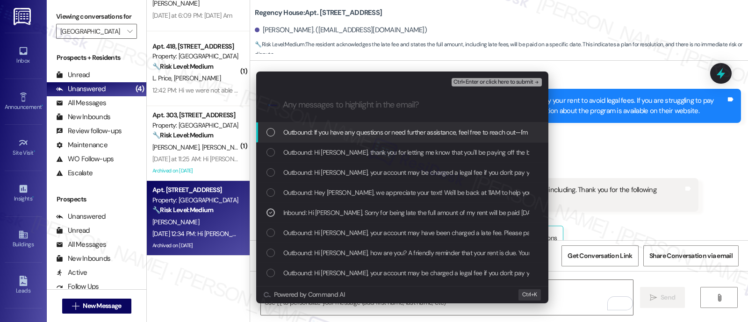
click at [513, 83] on span "Ctrl+Enter or click here to submit" at bounding box center [494, 82] width 80 height 7
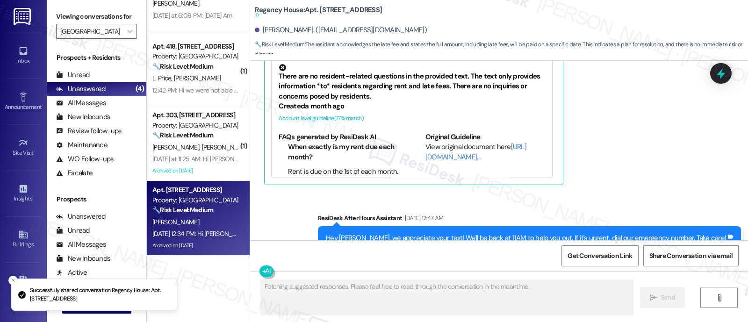
scroll to position [6562, 0]
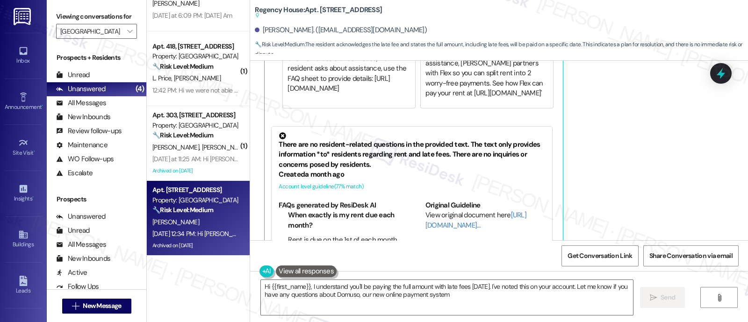
type textarea "Hi {{first_name}}, I understand you'll be paying the full amount with late fees…"
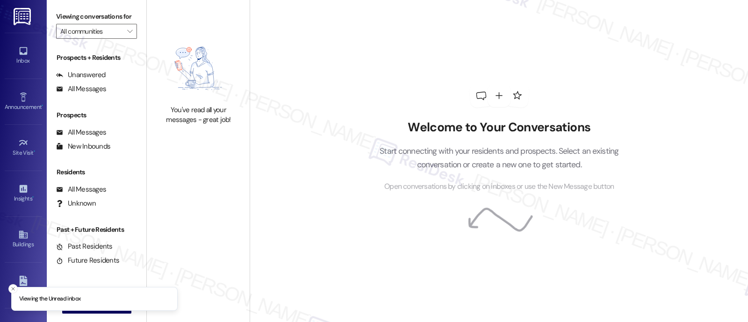
type input "[GEOGRAPHIC_DATA]"
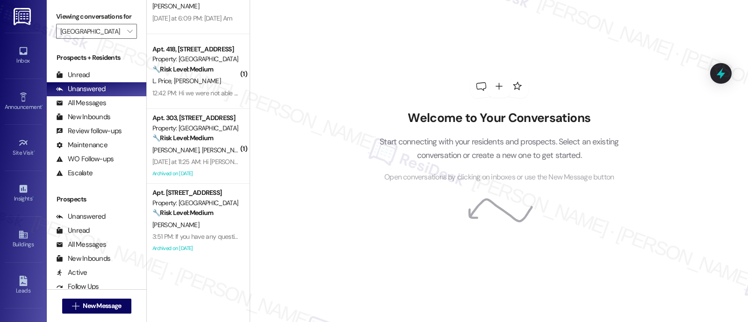
scroll to position [43, 0]
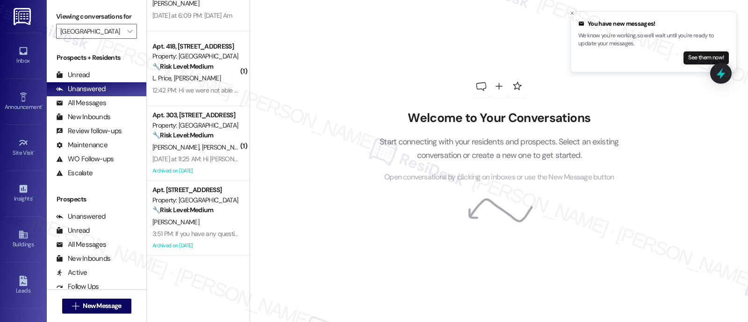
click at [227, 142] on div "[PERSON_NAME] [PERSON_NAME]" at bounding box center [195, 148] width 88 height 12
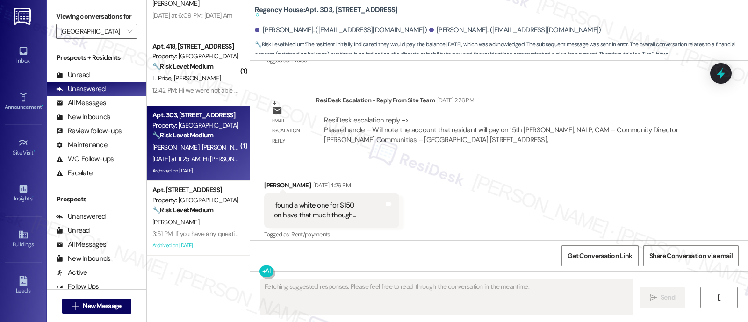
scroll to position [10943, 0]
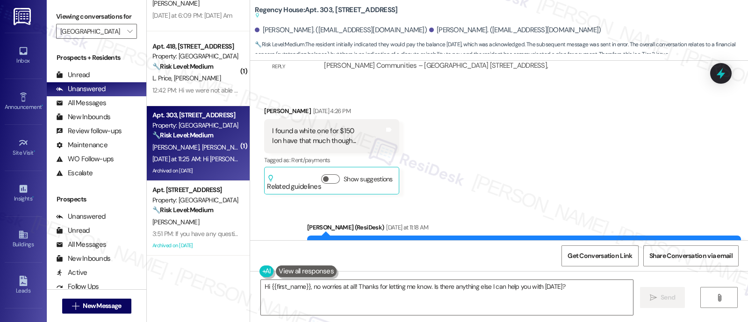
scroll to position [11029, 0]
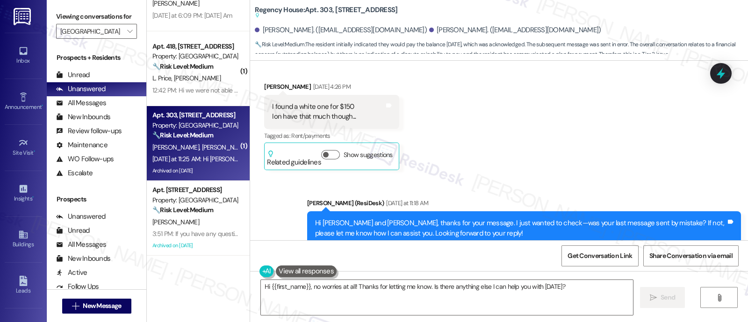
click at [257, 281] on div "Received via SMS [PERSON_NAME] Neutral [DATE] at 11:25 AM Hi [PERSON_NAME] That…" at bounding box center [332, 328] width 151 height 95
click at [264, 288] on div "[PERSON_NAME] Neutral [DATE] at 11:25 AM" at bounding box center [332, 299] width 137 height 23
copy div "[PERSON_NAME]"
click at [278, 291] on textarea "Hi {{first_name}}, no worries at all! Thanks for letting me know. Is there anyt…" at bounding box center [447, 297] width 372 height 35
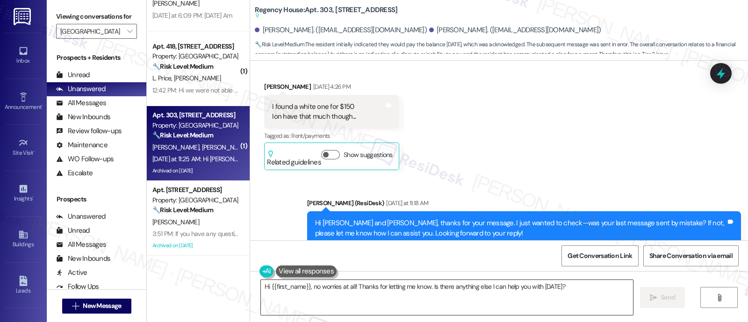
click at [278, 291] on textarea "Hi {{first_name}}, no worries at all! Thanks for letting me know. Is there anyt…" at bounding box center [447, 297] width 372 height 35
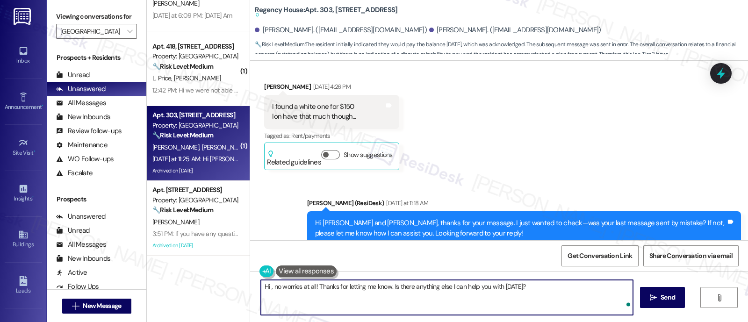
paste textarea "Natasha"
type textarea "Hi Natasha, no worries at all! Thanks for letting me know. Is there anything el…"
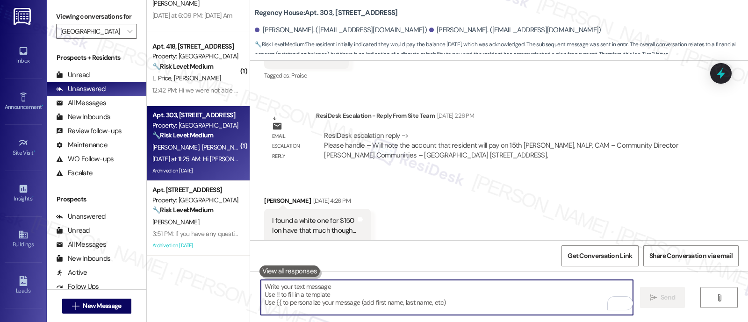
scroll to position [0, 0]
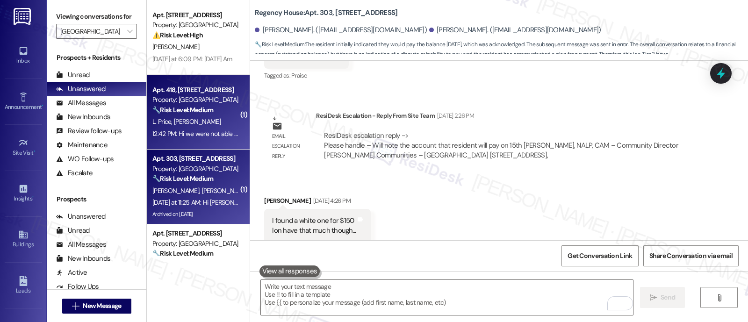
click at [195, 121] on span "[PERSON_NAME]" at bounding box center [197, 121] width 47 height 8
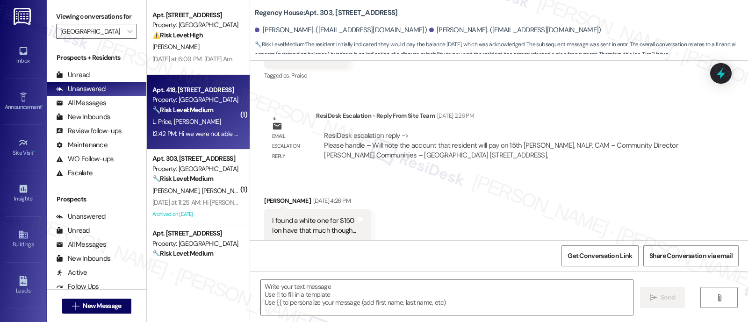
type textarea "Fetching suggested responses. Please feel free to read through the conversation…"
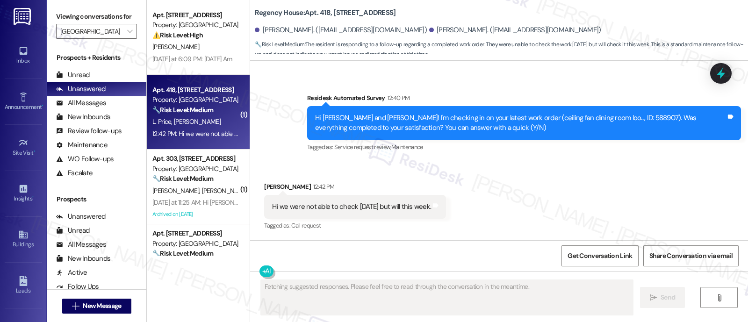
scroll to position [384, 0]
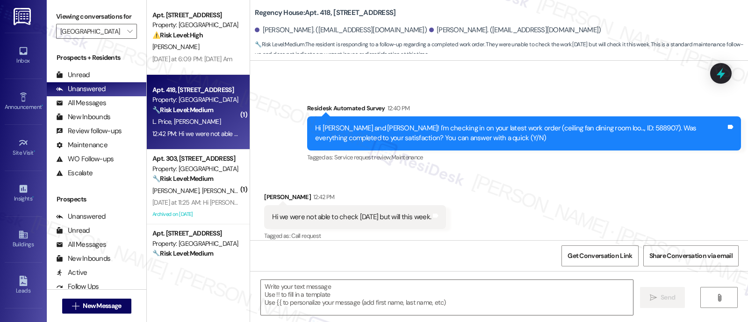
click at [492, 223] on div "Received via SMS Sabrina Semezier 12:42 PM Hi we were not able to check today b…" at bounding box center [499, 210] width 498 height 79
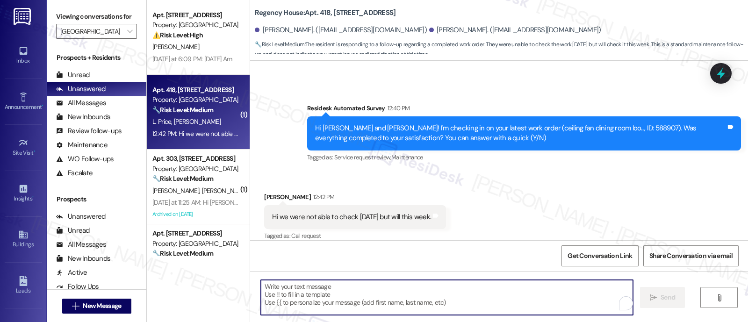
click at [435, 293] on textarea "To enrich screen reader interactions, please activate Accessibility in Grammarl…" at bounding box center [447, 297] width 372 height 35
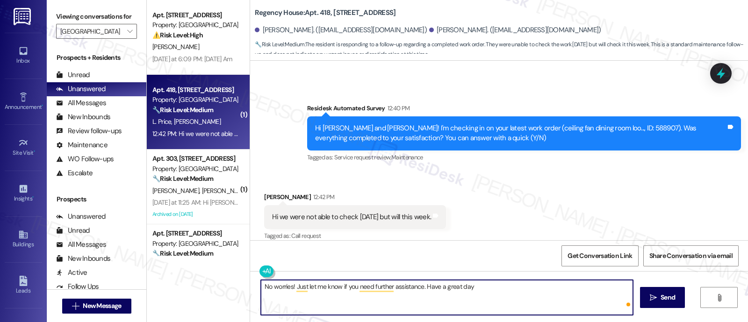
type textarea "No worries! Just let me know if you need further assistance. Have a great day!"
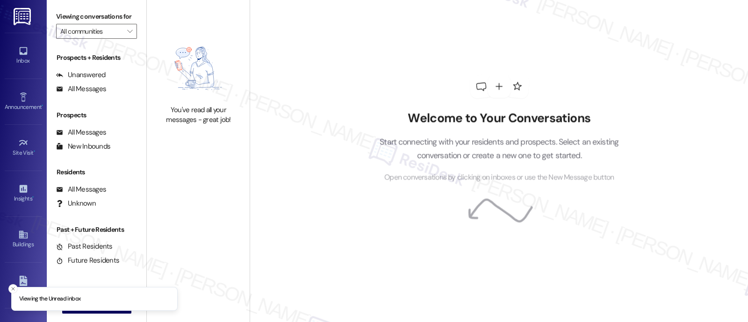
type input "[GEOGRAPHIC_DATA]"
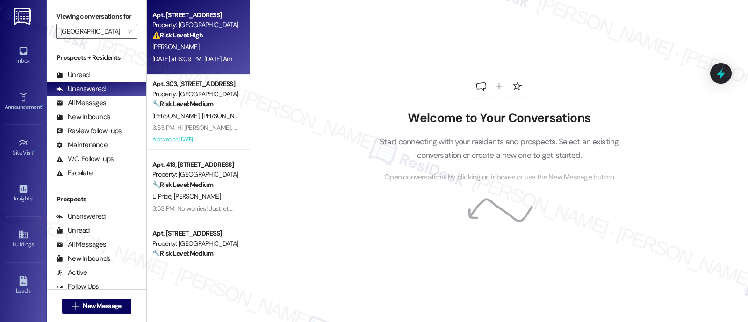
click at [213, 41] on div "[PERSON_NAME]" at bounding box center [195, 47] width 88 height 12
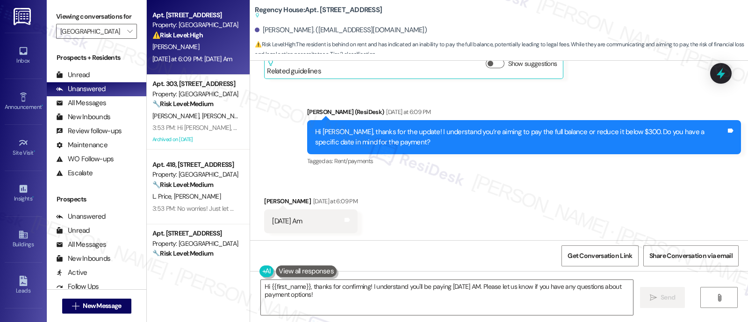
click at [579, 182] on div "Received via SMS [PERSON_NAME] [DATE] at 6:09 PM [DATE] Am Tags and notes" at bounding box center [499, 207] width 498 height 65
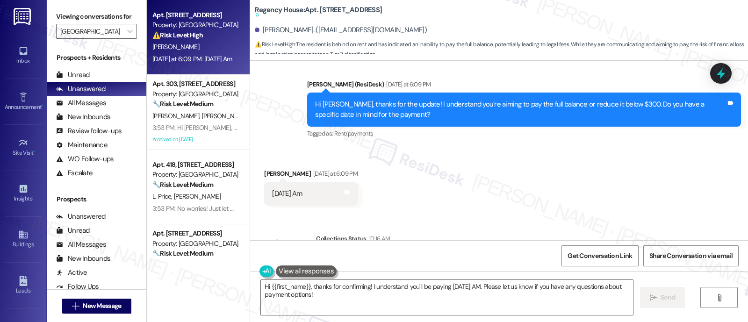
scroll to position [3044, 0]
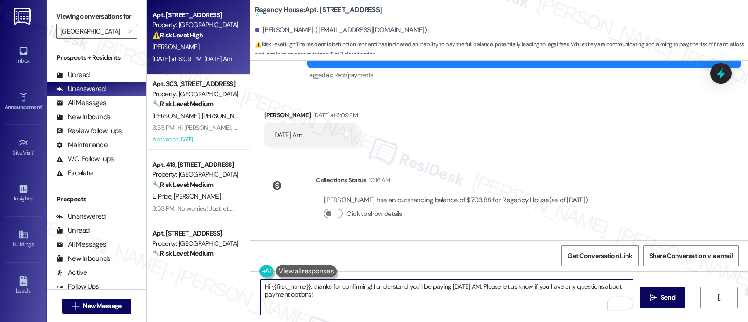
drag, startPoint x: 370, startPoint y: 300, endPoint x: 367, endPoint y: 286, distance: 14.4
click at [367, 286] on textarea "Hi {{first_name}}, thanks for confirming! I understand you'll be paying [DATE] …" at bounding box center [447, 297] width 372 height 35
type textarea "Hi {{first_name}}, thanks for confirming! Were you able to submit your payment …"
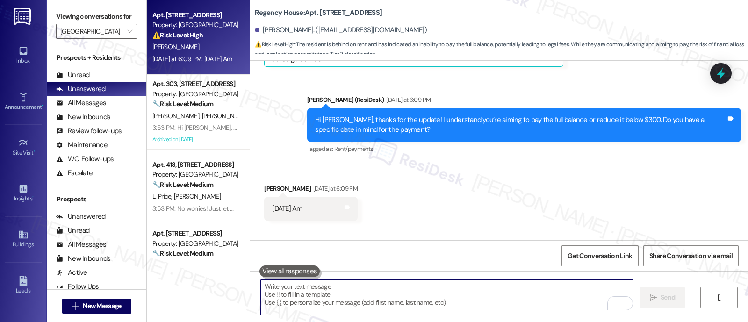
scroll to position [2930, 0]
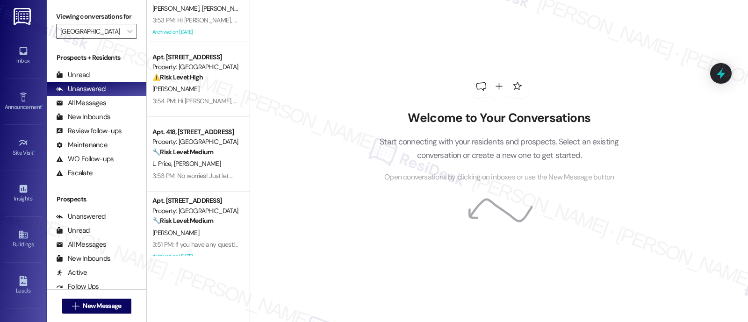
scroll to position [43, 0]
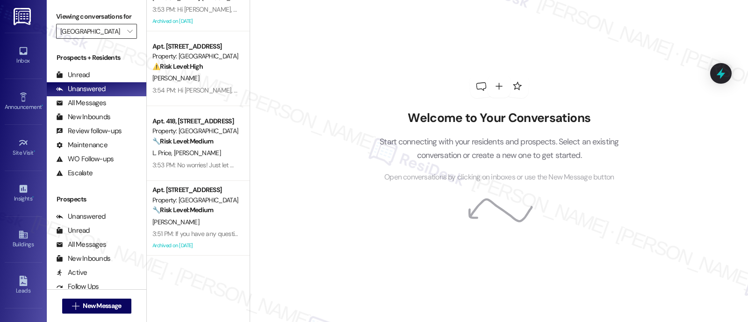
click at [105, 39] on input "Regency House" at bounding box center [91, 31] width 62 height 15
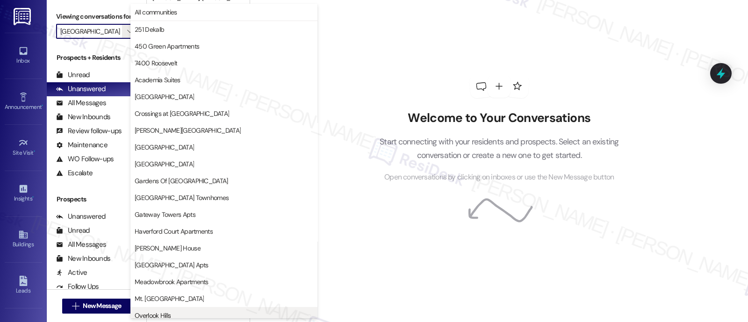
scroll to position [241, 0]
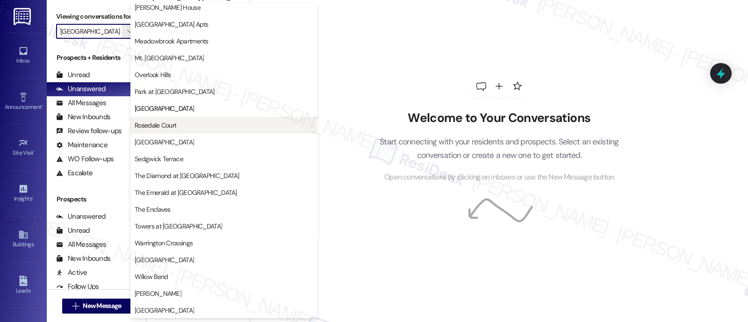
click at [180, 122] on span "Rosedale Court" at bounding box center [224, 125] width 179 height 9
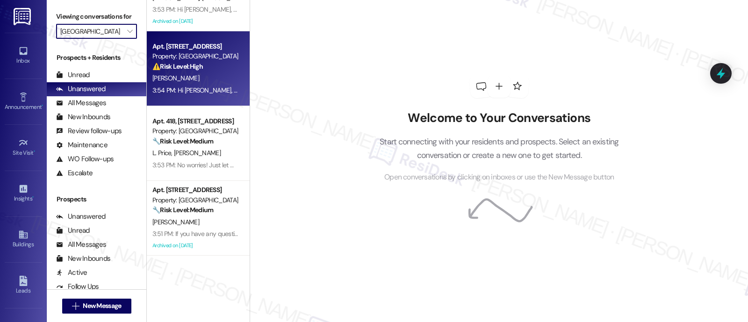
type input "Rosedale Court"
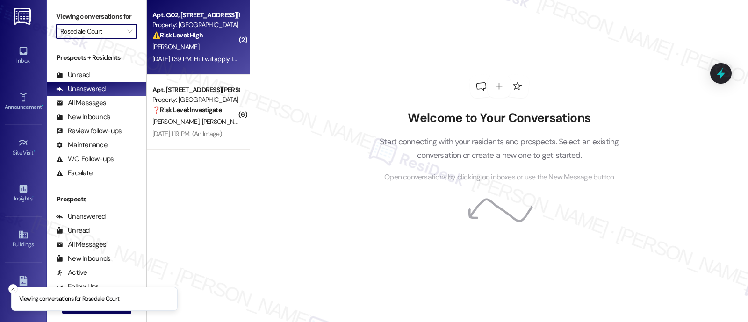
click at [216, 36] on div "⚠️ Risk Level: High The resident acknowledges the potential legal fee and state…" at bounding box center [195, 35] width 87 height 10
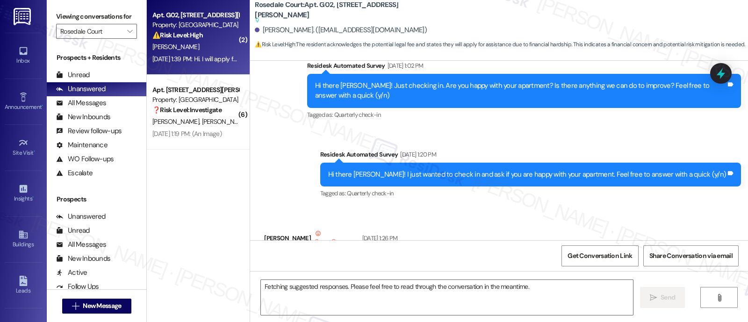
scroll to position [3481, 0]
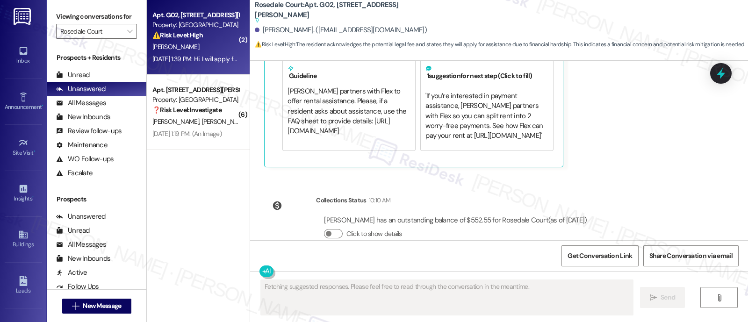
click at [585, 157] on div "Announcement, sent via SMS Emily (ResiDesk) Jul 25, 2022 at 11:33 AM Hi Tamara …" at bounding box center [499, 151] width 498 height 180
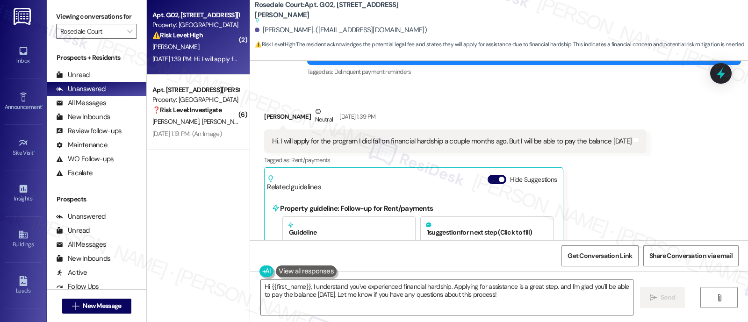
scroll to position [3305, 0]
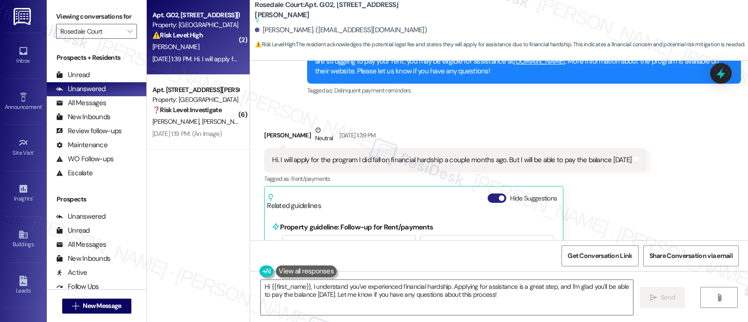
click at [499, 195] on span "button" at bounding box center [502, 198] width 6 height 6
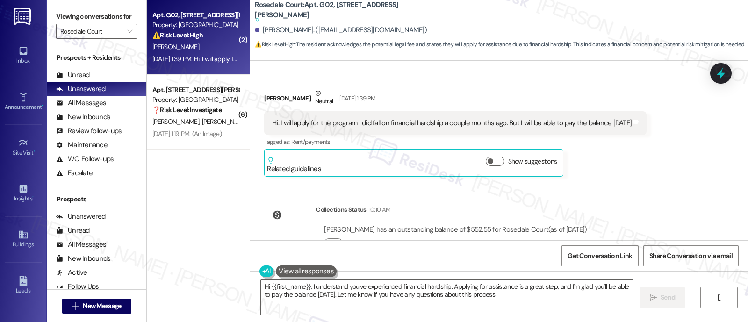
scroll to position [3352, 0]
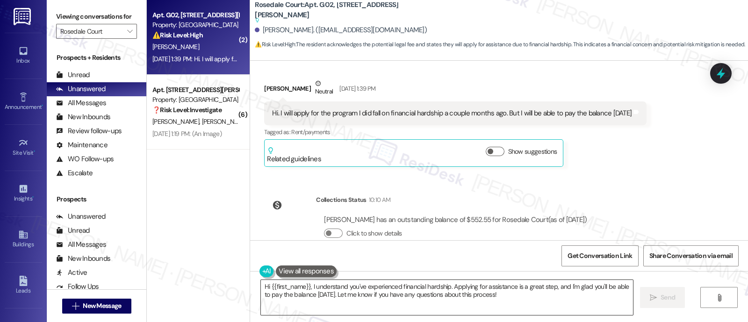
click at [529, 293] on textarea "Hi {{first_name}}, I understand you've experienced financial hardship. Applying…" at bounding box center [447, 297] width 372 height 35
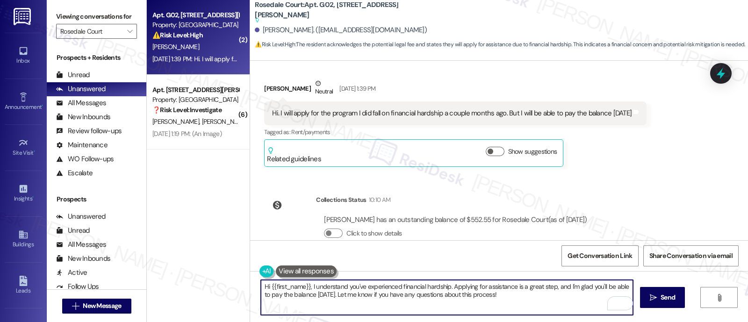
click at [330, 296] on textarea "Hi {{first_name}}, I understand you've experienced financial hardship. Applying…" at bounding box center [447, 297] width 372 height 35
paste textarea "Please keep in mind that any applicable fees may still apply if the balance rem…"
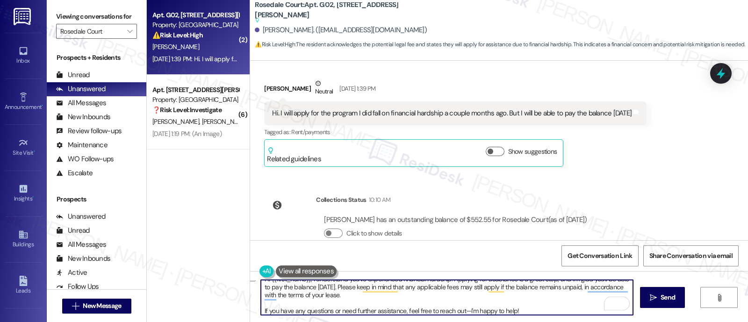
type textarea "Hi {{first_name}}, I understand you've experienced financial hardship. Applying…"
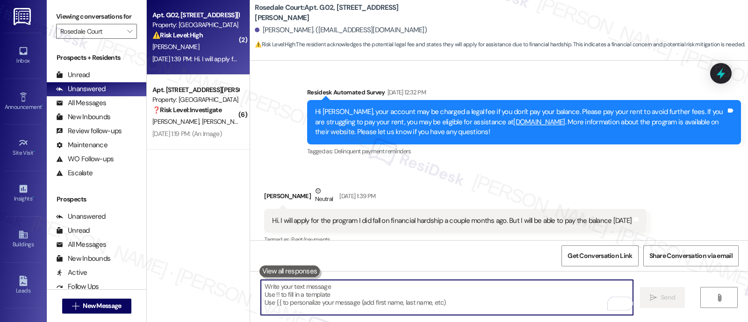
scroll to position [3238, 0]
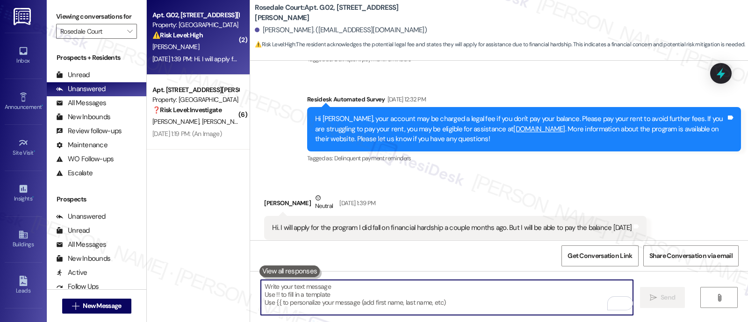
paste textarea "If you have any questions or need further assistance, feel free to reach out—I'…"
type textarea "If you have any questions or need further assistance, feel free to reach out—I'…"
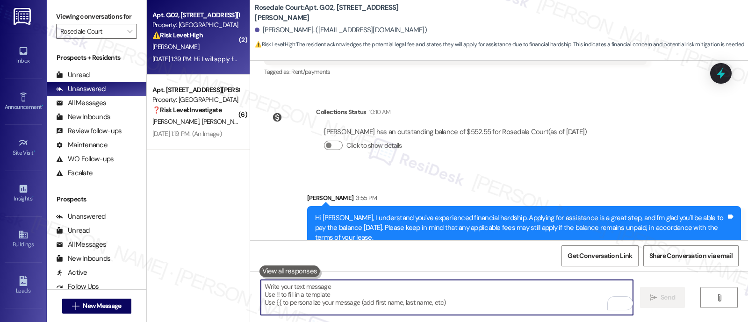
scroll to position [3413, 0]
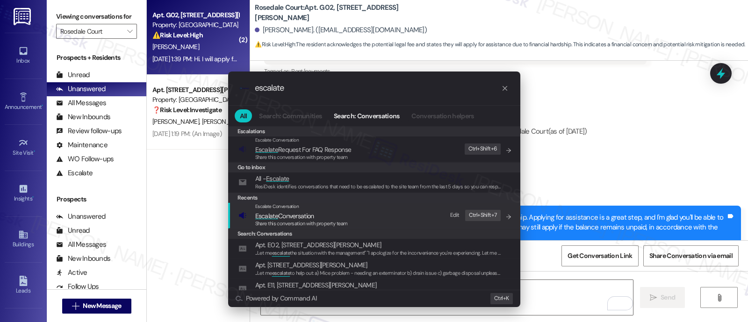
type input "escalate"
click at [297, 220] on span "Share this conversation with property team" at bounding box center [301, 223] width 93 height 7
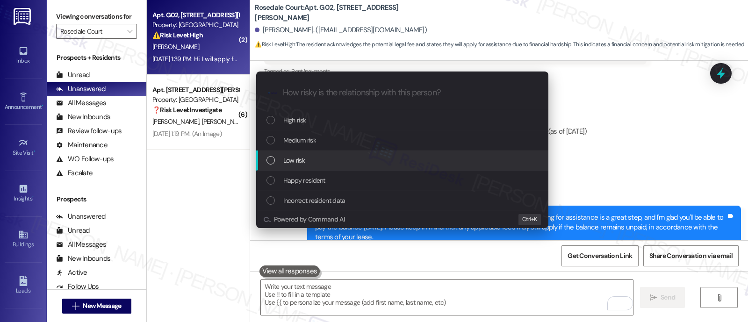
click at [302, 157] on span "Low risk" at bounding box center [294, 160] width 22 height 10
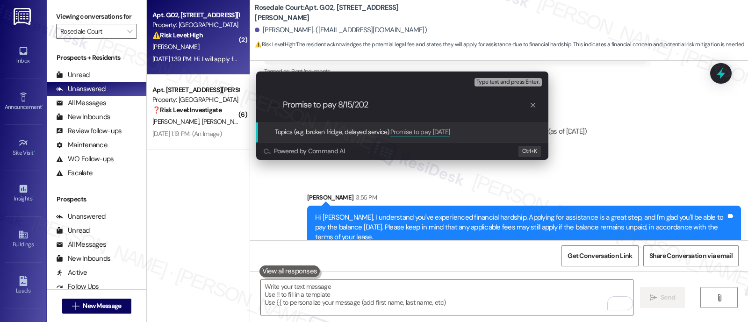
type input "Promise to pay 8/15/2025"
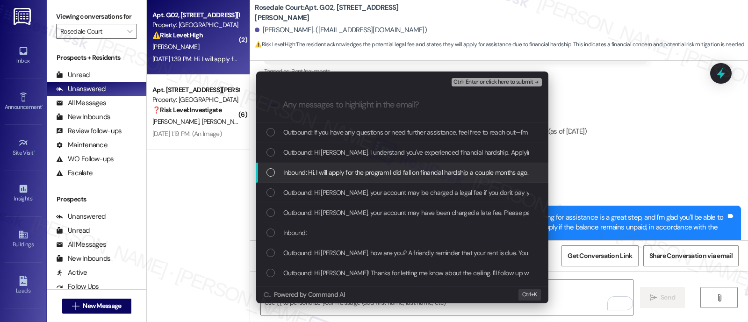
click at [330, 176] on span "Inbound: Hi. I will apply for the program I did fall on financial hardship a co…" at bounding box center [464, 172] width 362 height 10
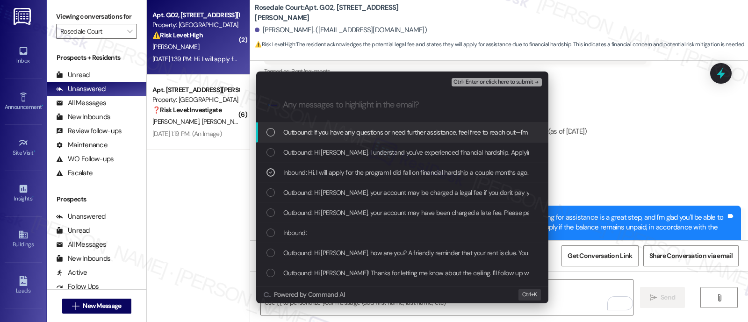
click at [483, 80] on span "Ctrl+Enter or click here to submit" at bounding box center [494, 82] width 80 height 7
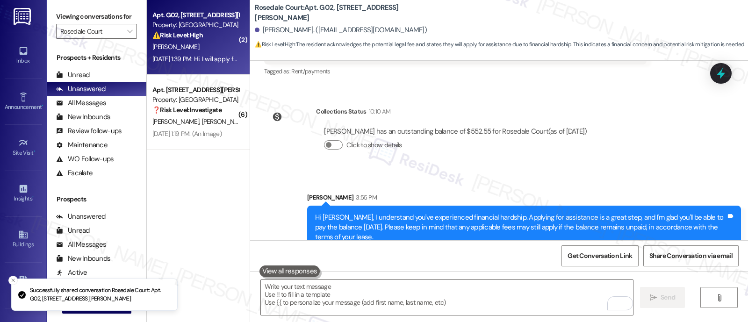
scroll to position [3475, 0]
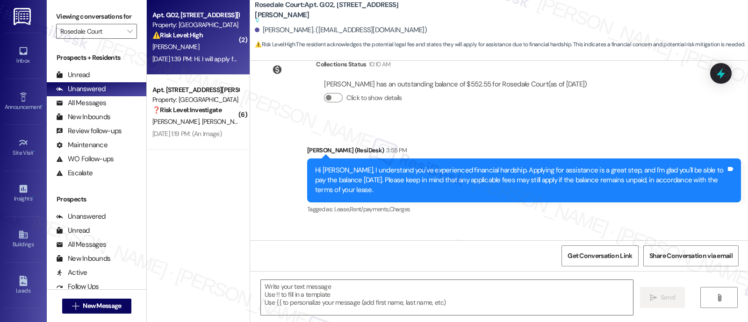
type textarea "Fetching suggested responses. Please feel free to read through the conversation…"
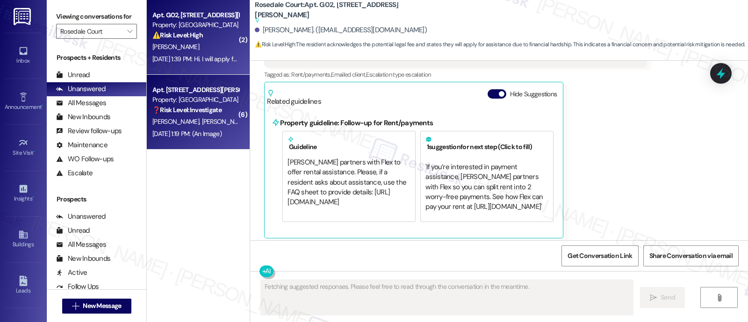
scroll to position [3394, 0]
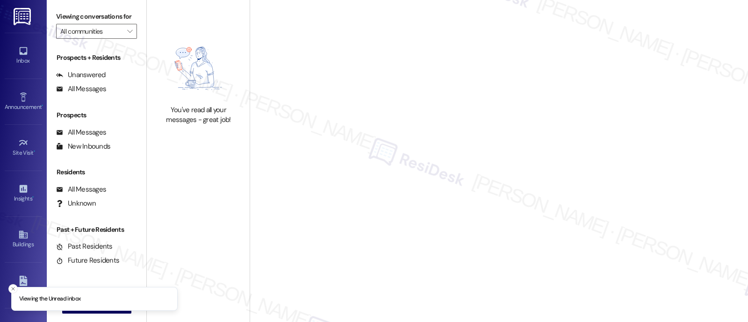
type input "Rosedale Court"
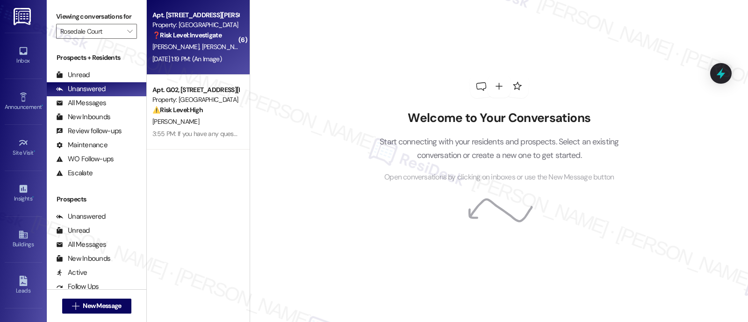
click at [187, 57] on div "[DATE] 1:19 PM: (An Image) [DATE] 1:19 PM: (An Image)" at bounding box center [186, 59] width 69 height 8
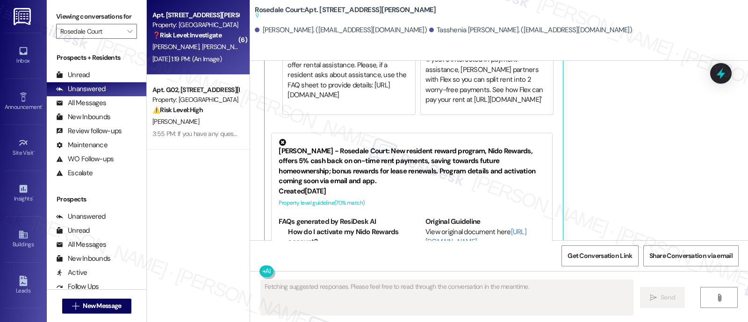
scroll to position [4054, 0]
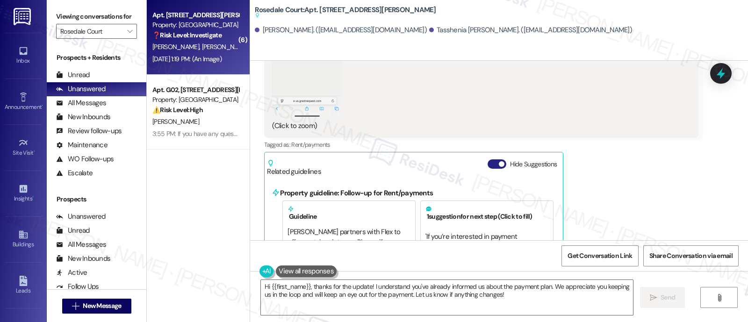
click at [488, 159] on button "Hide Suggestions" at bounding box center [497, 163] width 19 height 9
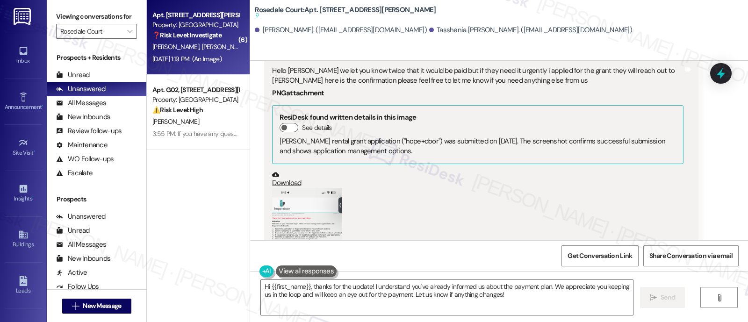
scroll to position [3700, 0]
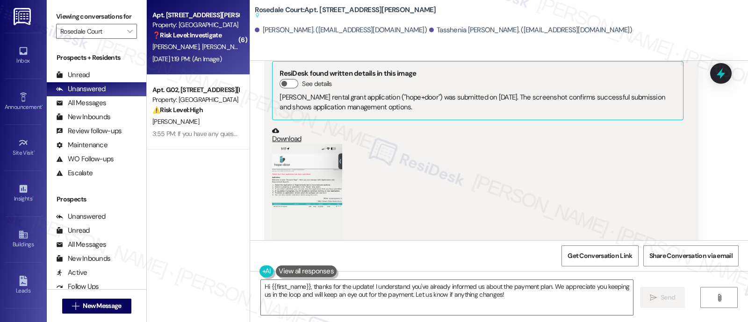
click at [299, 144] on button "Zoom image" at bounding box center [307, 220] width 70 height 152
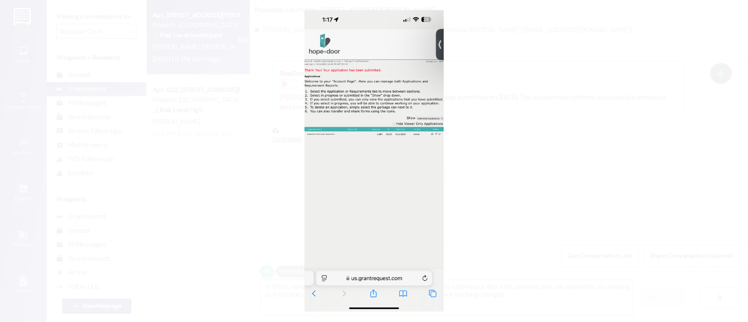
click at [641, 130] on button "Unzoom image" at bounding box center [374, 161] width 748 height 322
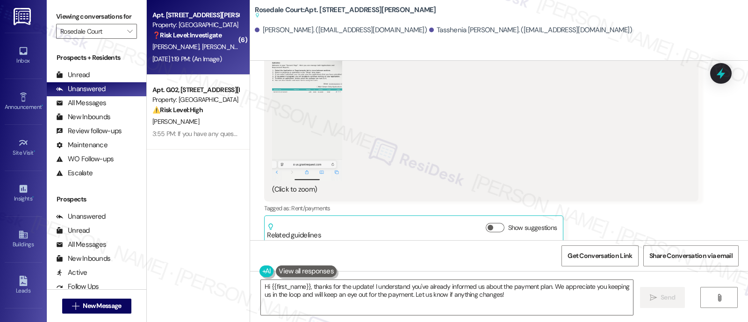
scroll to position [3850, 0]
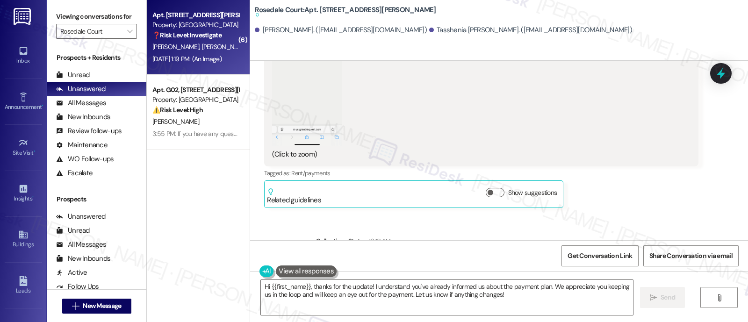
click at [651, 169] on div "Survey, sent via SMS Residesk Automated Survey Dec 26, 2024 at 12:46 PM Hi Nail…" at bounding box center [499, 151] width 498 height 180
click at [526, 289] on textarea "Hi {{first_name}}, thanks for the update! I understand you've already informed …" at bounding box center [447, 297] width 372 height 35
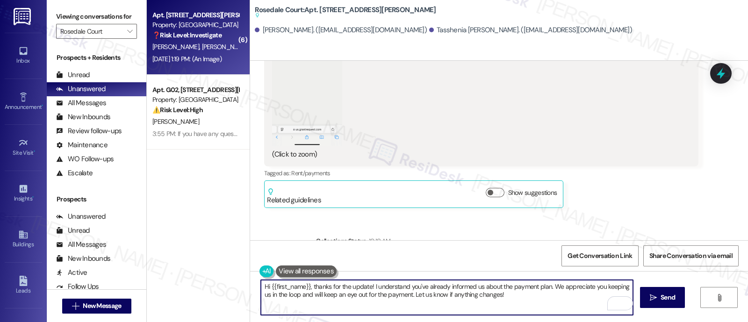
click at [542, 288] on textarea "Hi {{first_name}}, thanks for the update! I understand you've already informed …" at bounding box center [447, 297] width 372 height 35
click at [285, 296] on textarea "Hi {{first_name}}, thanks for the update! I understand you've already informed …" at bounding box center [447, 297] width 372 height 35
paste textarea "Please keep in mind that any applicable fees may still apply if the balance rem…"
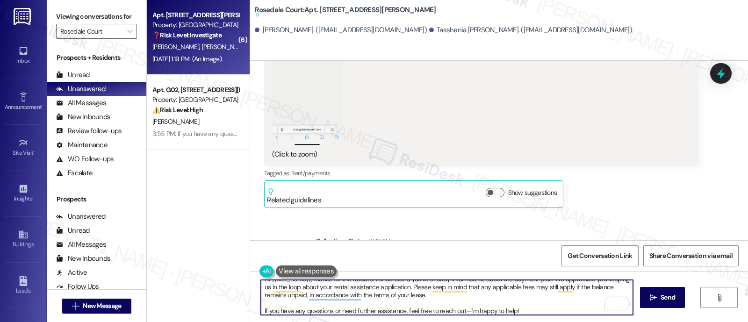
scroll to position [10, 0]
paste textarea "’ve already informed us about your payment plan, and we appreciate you keeping …"
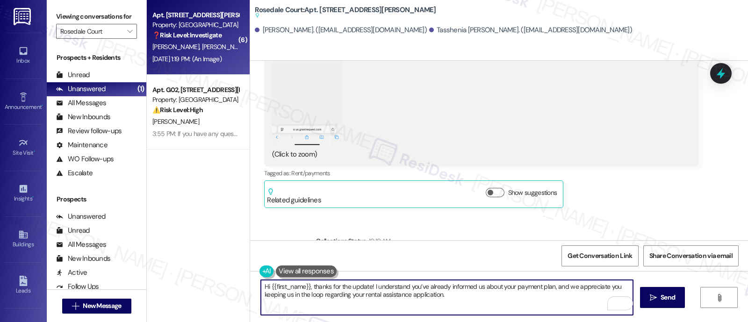
scroll to position [0, 0]
type textarea "Hi {{first_name}}, thanks for the update! I understand you’ve already informed …"
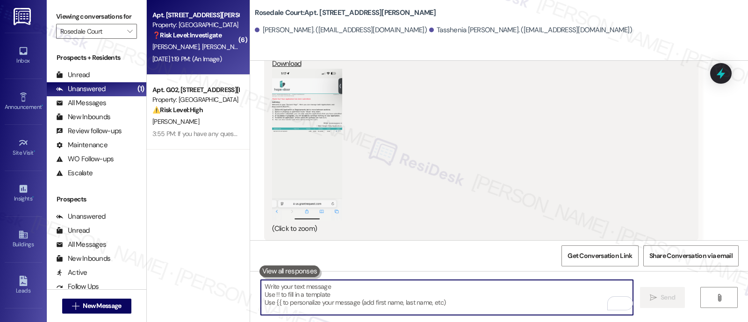
scroll to position [3764, 0]
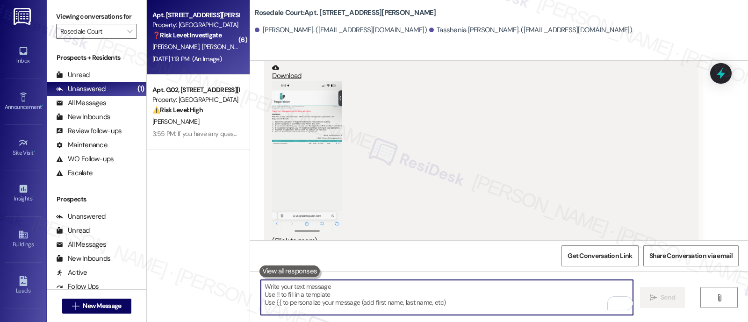
paste textarea "Please keep in mind that any applicable fees may still apply if the balance rem…"
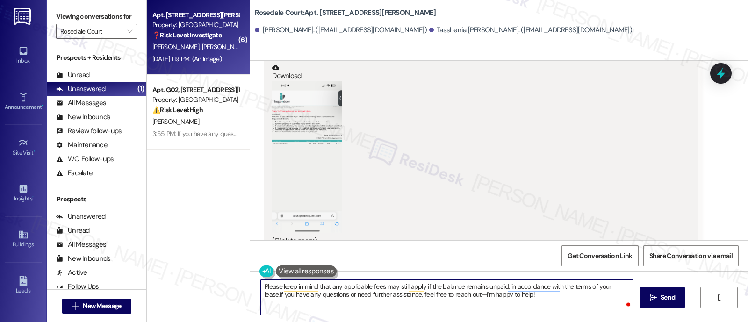
type textarea "Please keep in mind that any applicable fees may still apply if the balance rem…"
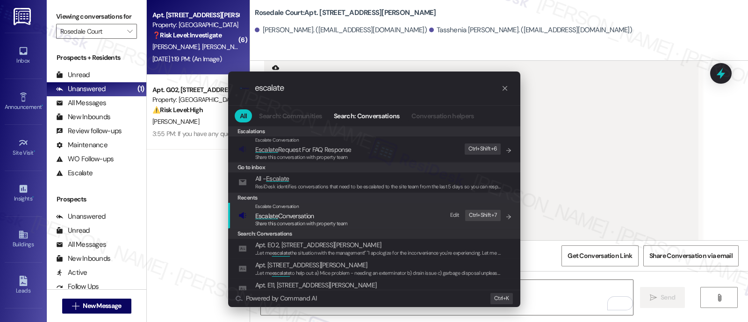
type input "escalate"
click at [326, 211] on span "Escalate Conversation" at bounding box center [301, 216] width 93 height 10
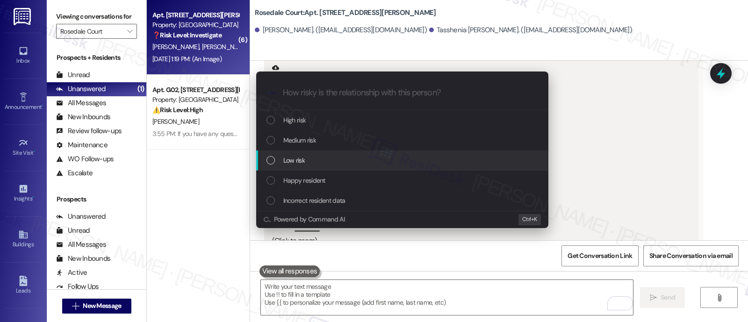
click at [330, 160] on div "Low risk" at bounding box center [404, 160] width 274 height 10
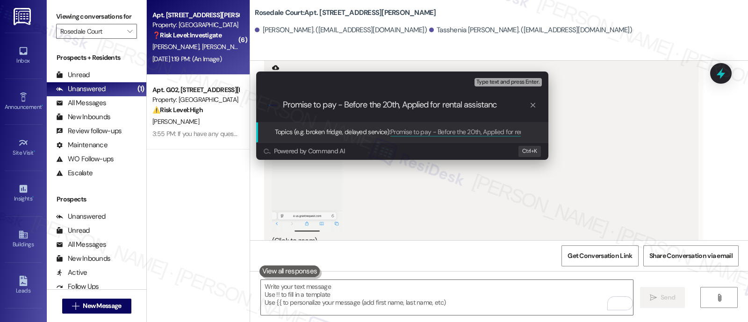
type input "Promise to pay - Before the 20th, Applied for rental assistance"
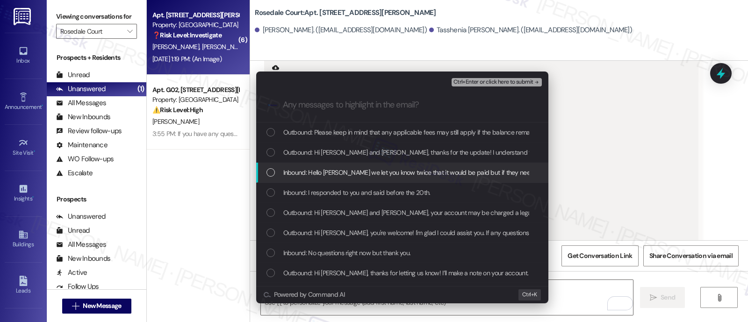
click at [363, 175] on span "Inbound: Hello emily we let you know twice that it would be paid but if they ne…" at bounding box center [626, 172] width 687 height 10
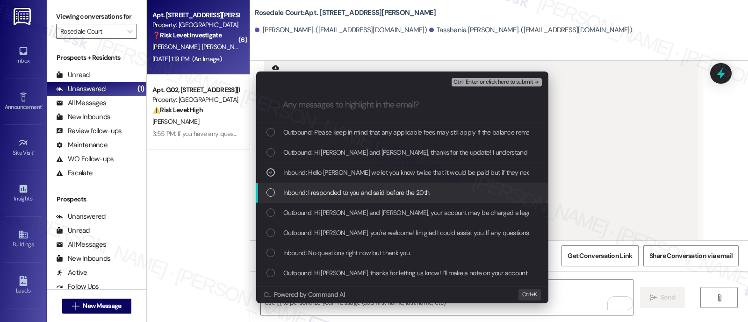
click at [369, 192] on span "Inbound: I responded to you and said before the 20th." at bounding box center [356, 192] width 147 height 10
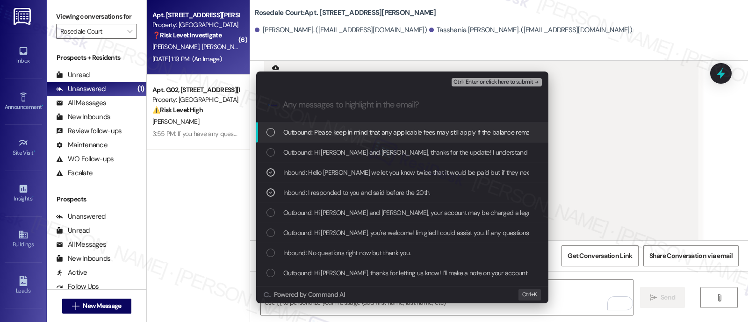
click at [502, 83] on span "Ctrl+Enter or click here to submit" at bounding box center [494, 82] width 80 height 7
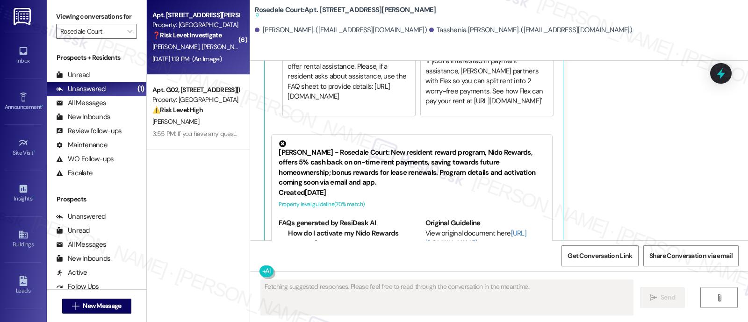
scroll to position [4021, 0]
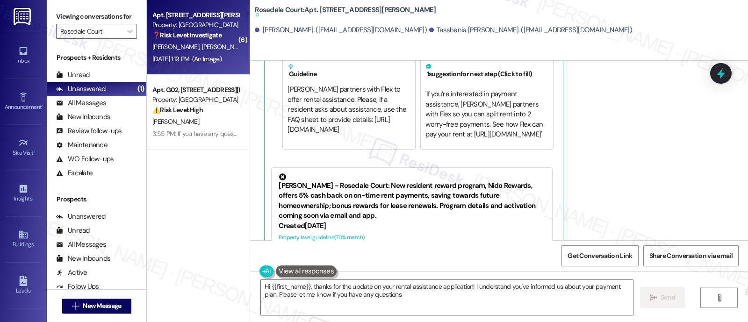
type textarea "Hi {{first_name}}, thanks for the update on your rental assistance application!…"
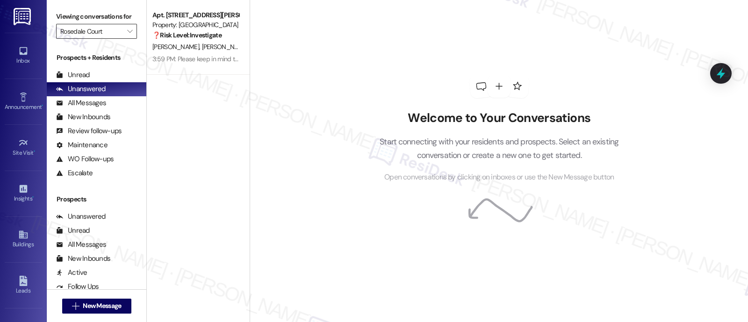
click at [108, 39] on input "Rosedale Court" at bounding box center [91, 31] width 62 height 15
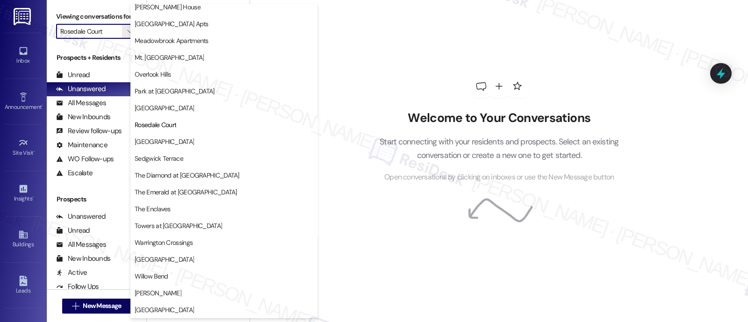
scroll to position [241, 0]
click at [158, 142] on span "[GEOGRAPHIC_DATA]" at bounding box center [164, 141] width 59 height 9
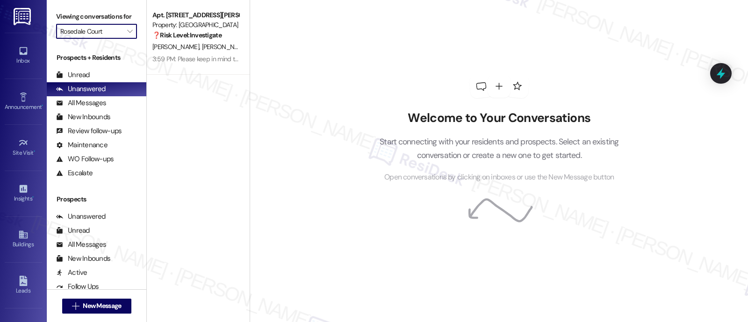
type input "[GEOGRAPHIC_DATA]"
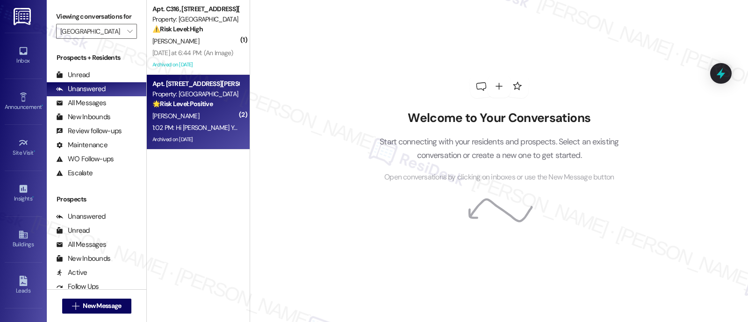
click at [185, 113] on div "[PERSON_NAME]" at bounding box center [195, 116] width 88 height 12
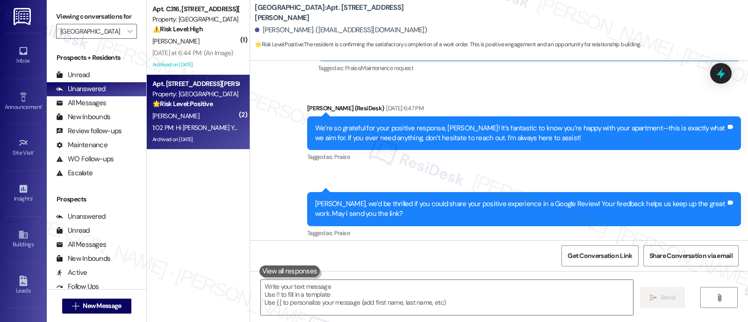
scroll to position [5999, 0]
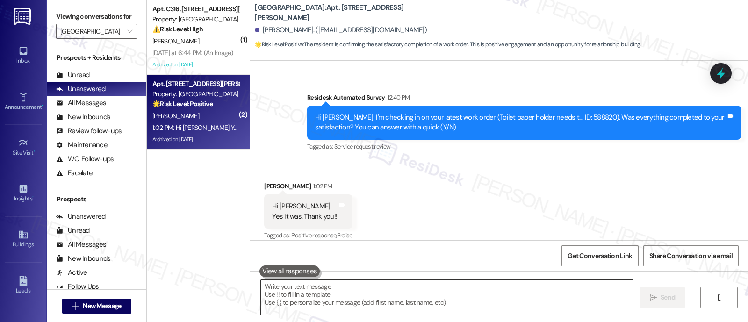
click at [425, 296] on textarea at bounding box center [447, 297] width 372 height 35
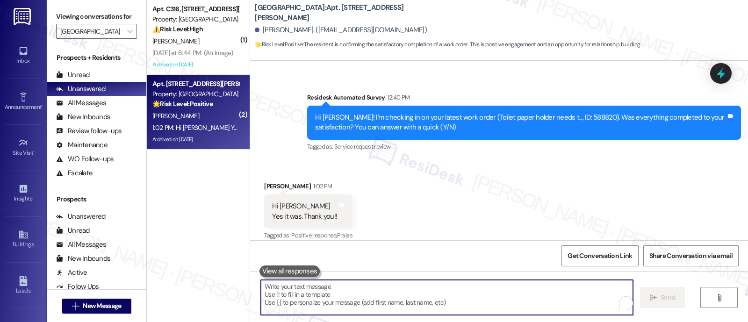
paste textarea "I’m so glad to hear everything was taken care of to your satisfaction! By the w…"
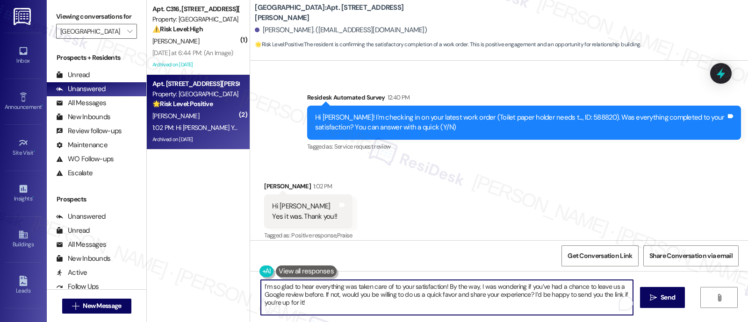
type textarea "I’m so glad to hear everything was taken care of to your satisfaction! By the w…"
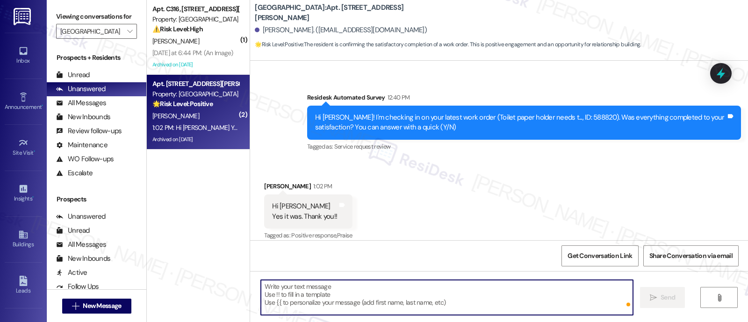
type textarea "Fetching suggested responses. Please feel free to read through the conversation…"
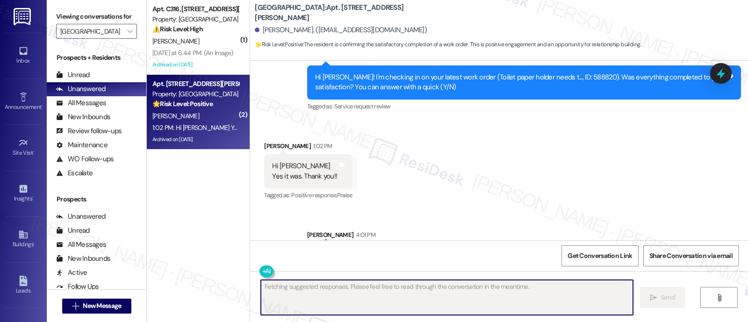
scroll to position [6057, 0]
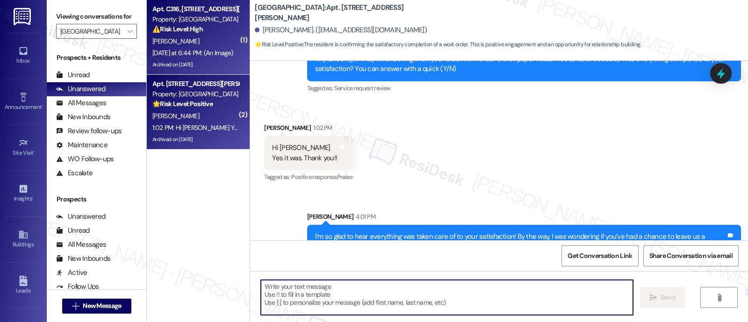
click at [197, 36] on div "[PERSON_NAME]" at bounding box center [195, 42] width 88 height 12
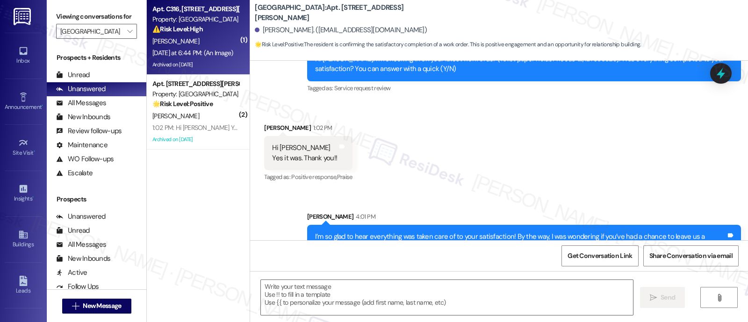
type textarea "Fetching suggested responses. Please feel free to read through the conversation…"
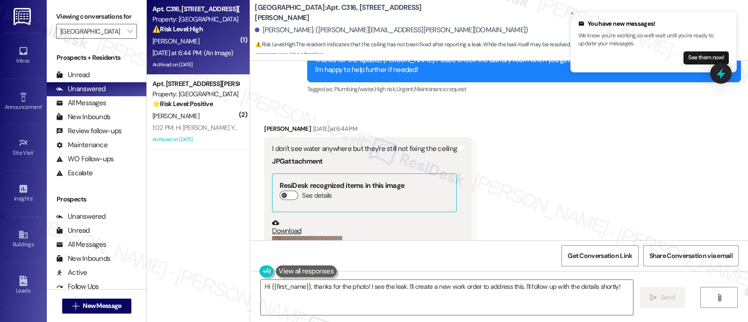
scroll to position [4379, 0]
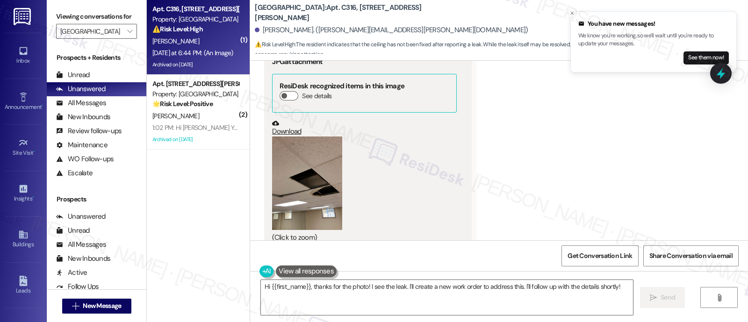
click at [550, 174] on div "Received via SMS [PERSON_NAME] [DATE] at 6:44 PM I don't see water anywhere but…" at bounding box center [499, 136] width 498 height 267
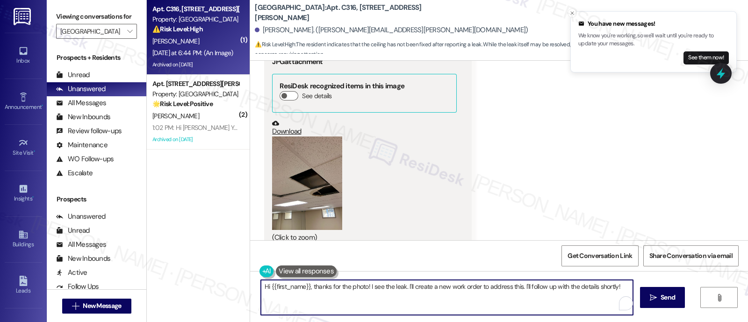
click at [365, 288] on textarea "Hi {{first_name}}, thanks for the photo! I see the leak. I'll create a new work…" at bounding box center [447, 297] width 372 height 35
click at [615, 283] on textarea "Hi {{first_name}}, thanks for the photo! I see the leak. I'll create a new work…" at bounding box center [447, 297] width 372 height 35
type textarea "Hi {{first_name}}, thanks for the photo! I'll follow up with maintenance regard…"
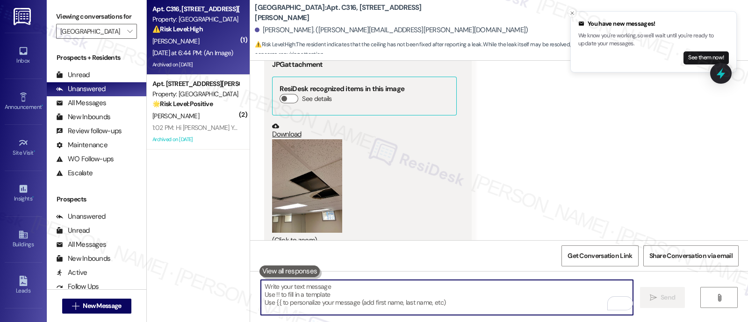
scroll to position [4379, 0]
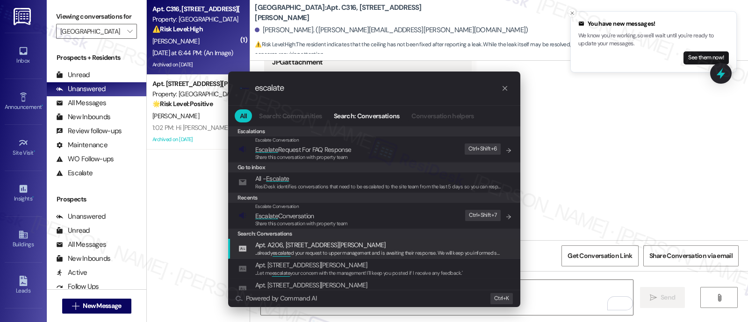
type input "escalate"
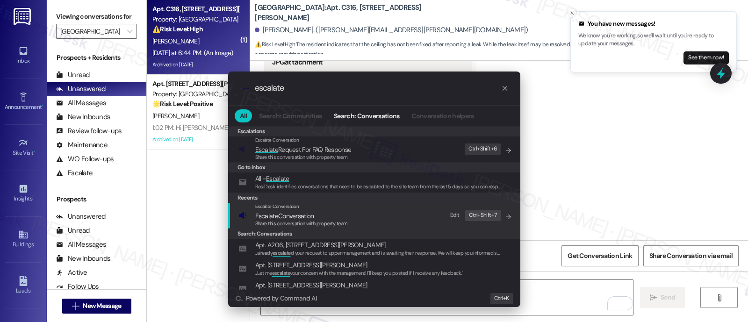
click at [308, 212] on span "Escalate Conversation" at bounding box center [284, 216] width 59 height 8
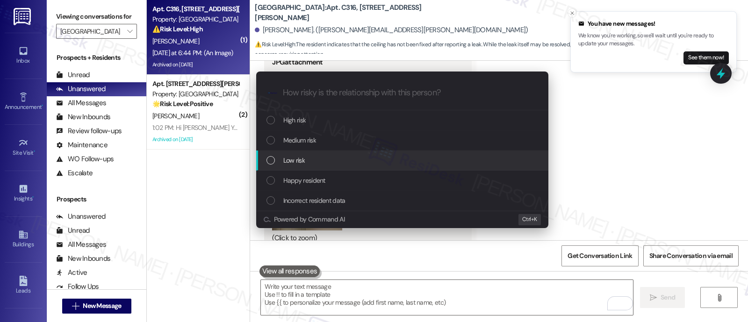
click at [302, 161] on span "Low risk" at bounding box center [294, 160] width 22 height 10
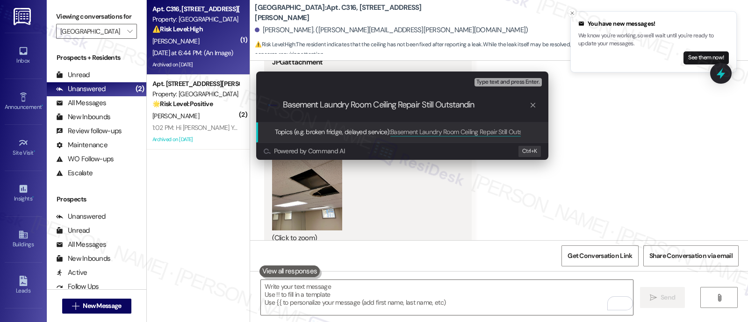
type input "Basement Laundry Room Ceiling Repair Still Outstanding"
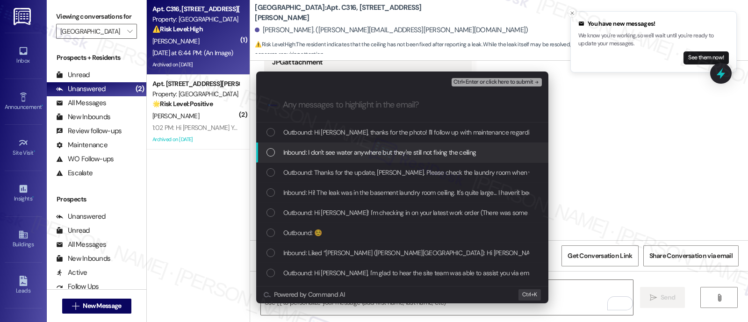
click at [304, 154] on span "Inbound: I don't see water anywhere but they're still not fixing the ceiling" at bounding box center [379, 152] width 193 height 10
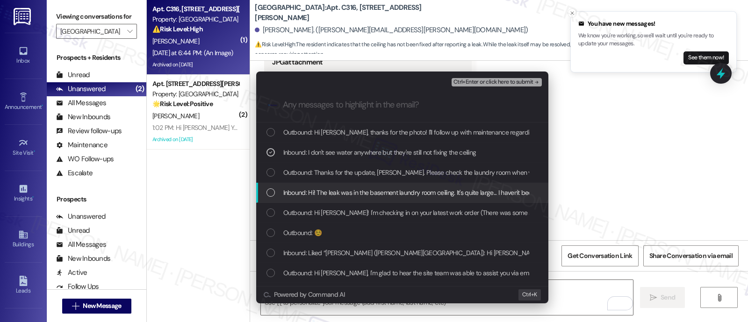
click at [320, 197] on div "Inbound: Hi! The leak was in the basement laundry room ceiling. It's quite larg…" at bounding box center [402, 193] width 292 height 20
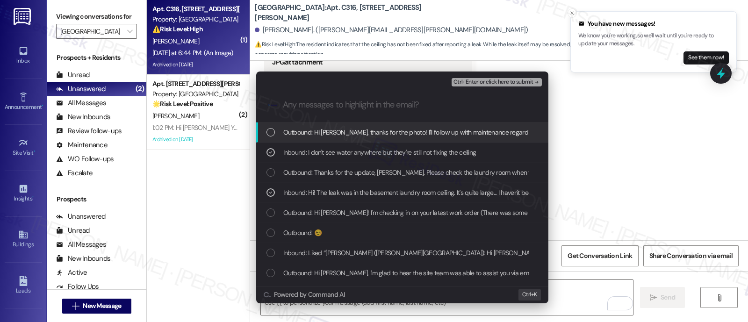
click at [508, 79] on span "Ctrl+Enter or click here to submit" at bounding box center [494, 82] width 80 height 7
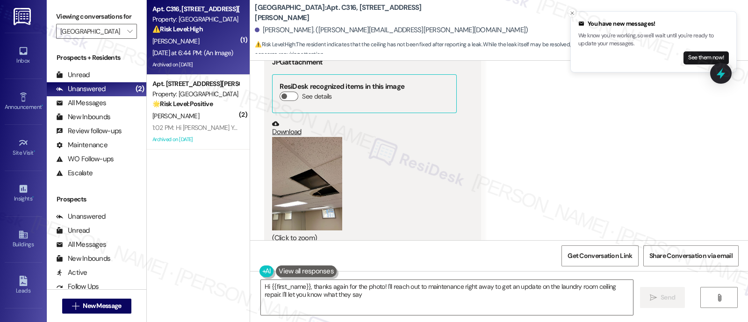
type textarea "Hi {{first_name}}, thanks again for the photo! I'll reach out to maintenance ri…"
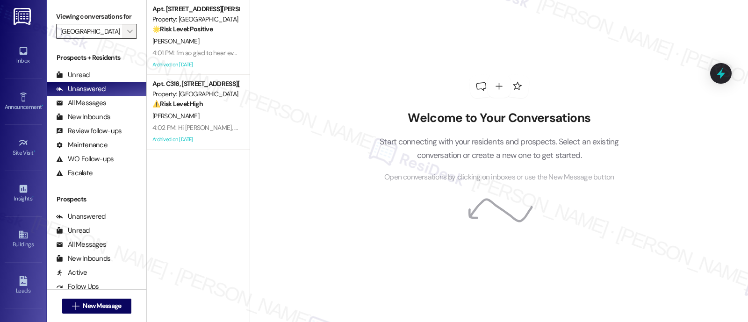
click at [129, 39] on button "" at bounding box center [129, 31] width 15 height 15
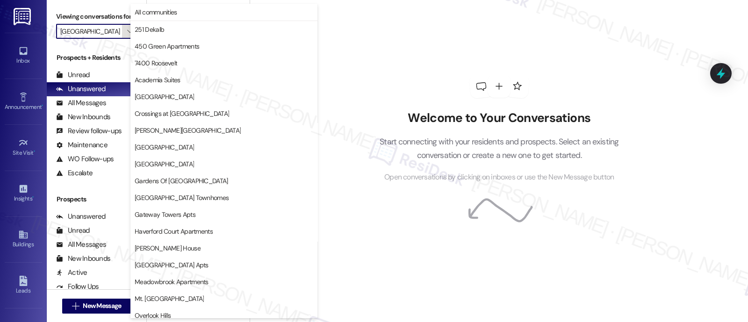
scroll to position [241, 0]
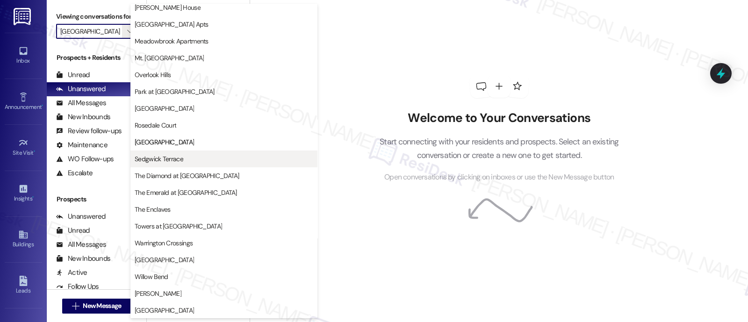
click at [155, 158] on span "Sedgwick Terrace" at bounding box center [159, 158] width 49 height 9
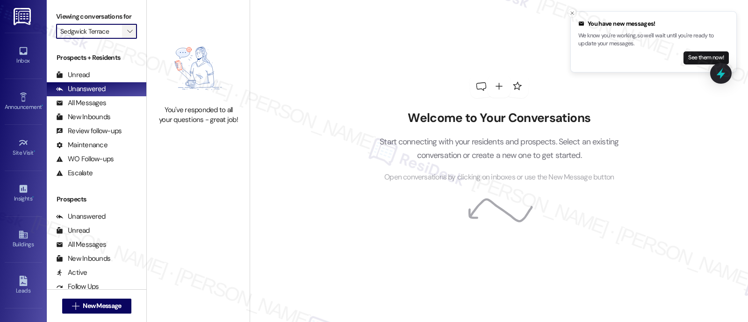
click at [127, 39] on span "" at bounding box center [129, 31] width 9 height 15
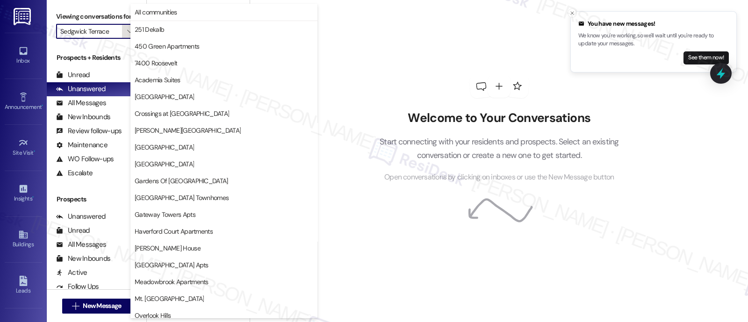
scroll to position [241, 0]
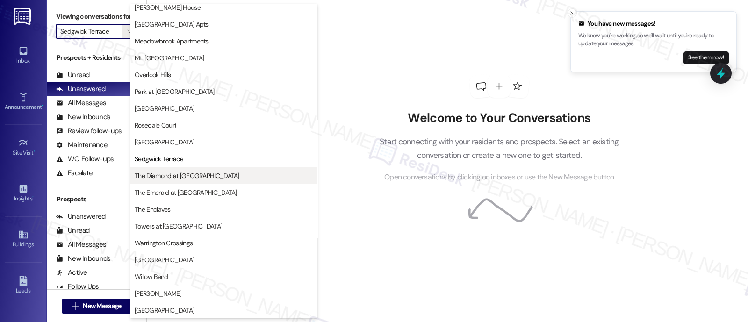
click at [187, 176] on span "The Diamond at [GEOGRAPHIC_DATA]" at bounding box center [187, 175] width 105 height 9
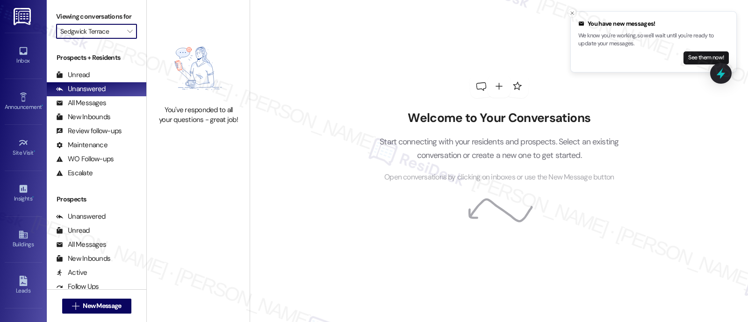
type input "The Diamond at [GEOGRAPHIC_DATA]"
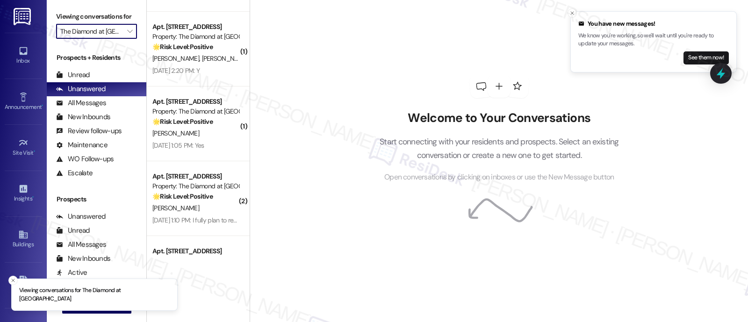
scroll to position [343, 0]
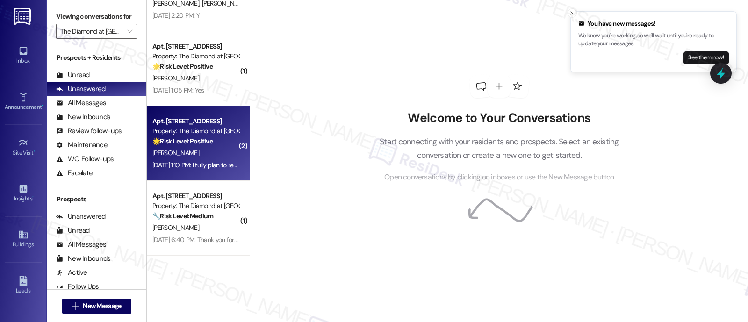
click at [191, 138] on strong "🌟 Risk Level: Positive" at bounding box center [182, 141] width 60 height 8
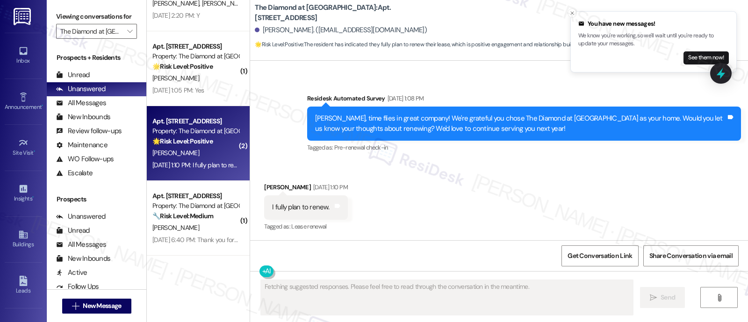
scroll to position [2242, 0]
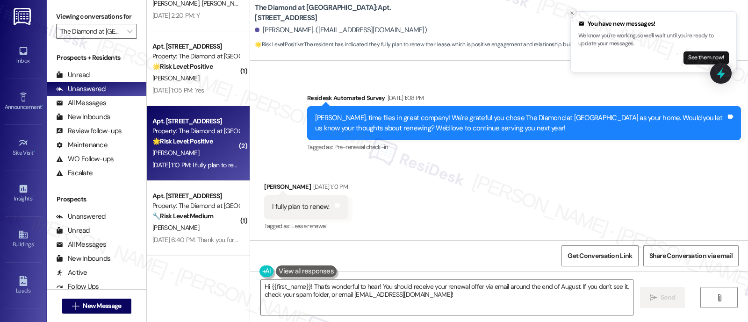
click at [571, 13] on icon "Close toast" at bounding box center [573, 13] width 6 height 6
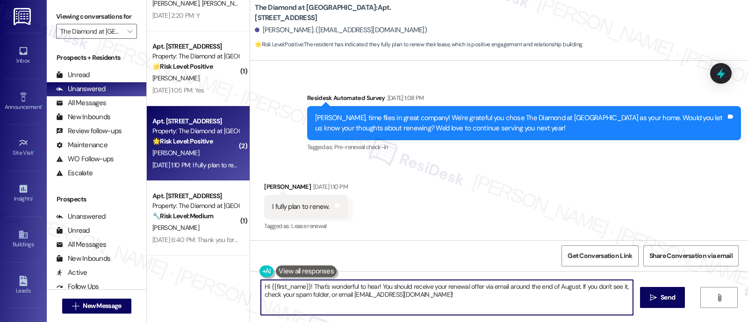
click at [307, 288] on textarea "Hi {{first_name}}! That's wonderful to hear! You should receive your renewal of…" at bounding box center [447, 297] width 372 height 35
click at [353, 297] on textarea "Hi {{first_name}}! I'm very sorry for the delay in getting back to you. That's …" at bounding box center [447, 297] width 372 height 35
click at [438, 296] on textarea "Hi {{first_name}}! I'm very sorry for the delay in getting back to you. That's …" at bounding box center [447, 297] width 372 height 35
click at [472, 300] on textarea "Hi {{first_name}}! I'm very sorry for the delay in getting back to you. That's …" at bounding box center [447, 297] width 372 height 35
paste textarea "’m very sorry for the delay in getting back to you. That’s wonderful to hear! Y…"
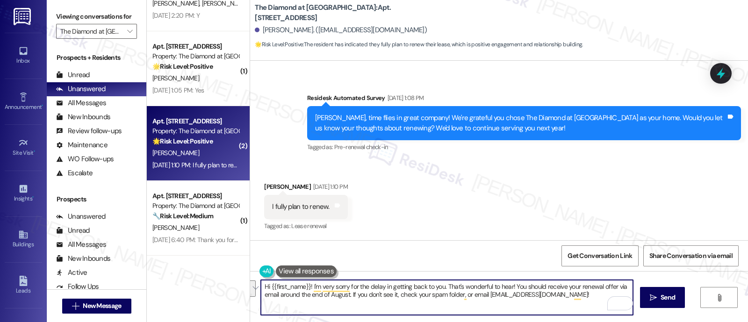
type textarea "Hi {{first_name}}! I’m very sorry for the delay in getting back to you. That’s …"
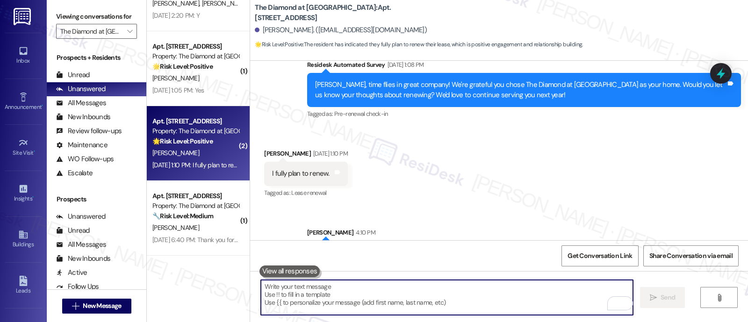
scroll to position [2300, 0]
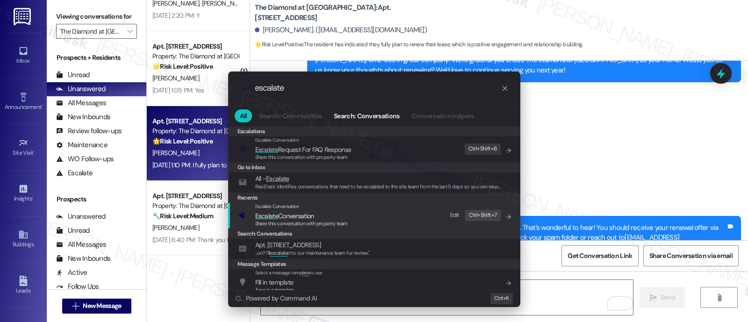
type input "escalate"
click at [341, 216] on span "Escalate Conversation" at bounding box center [301, 216] width 93 height 10
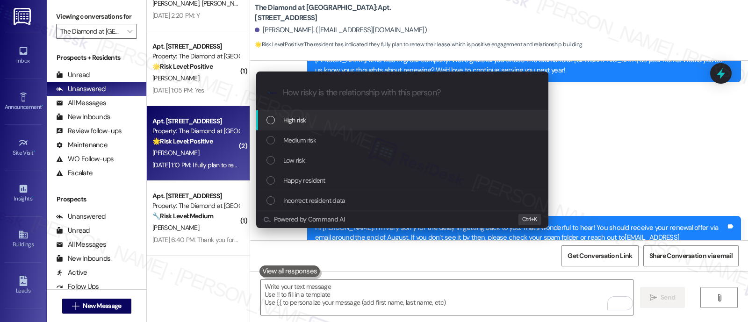
click at [299, 118] on span "High risk" at bounding box center [294, 120] width 23 height 10
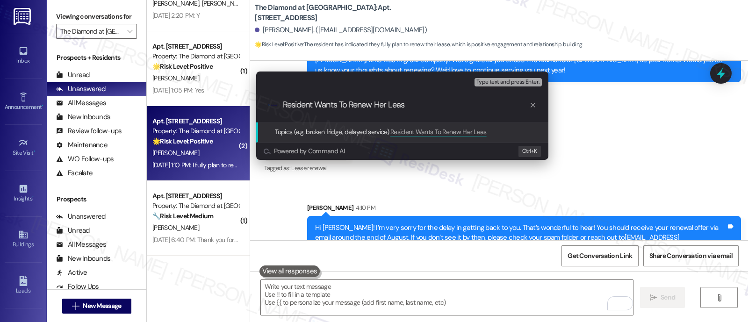
type input "Resident Wants To Renew Her Lease"
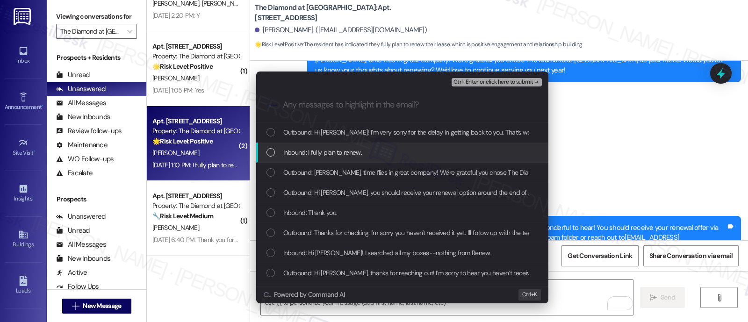
click at [345, 151] on span "Inbound: I fully plan to renew." at bounding box center [322, 152] width 79 height 10
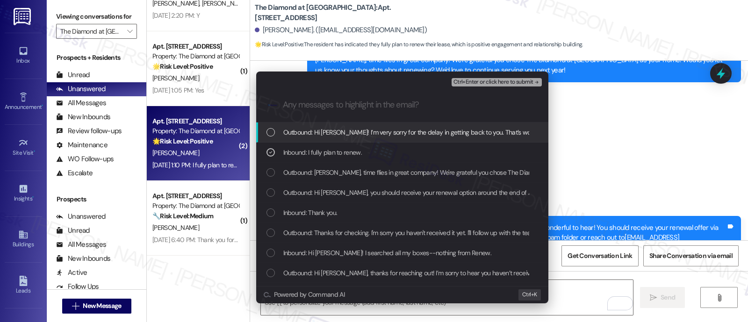
click at [498, 77] on div "Ctrl+Enter or click here to submit" at bounding box center [498, 82] width 92 height 12
click at [496, 83] on span "Ctrl+Enter or click here to submit" at bounding box center [494, 82] width 80 height 7
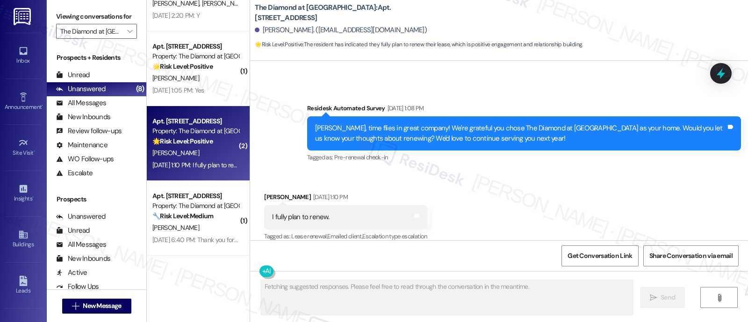
scroll to position [2241, 0]
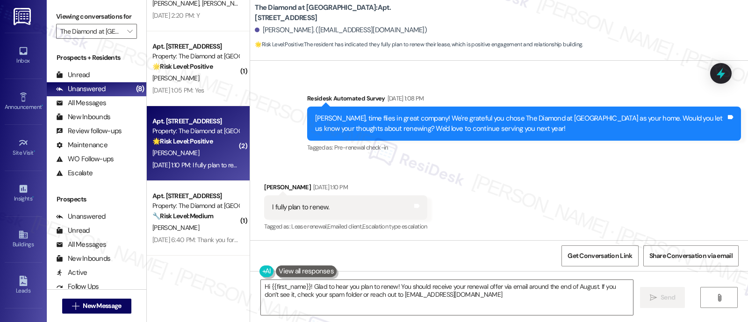
type textarea "Hi {{first_name}}! Glad to hear you plan to renew! You should receive your rene…"
click at [591, 161] on div "Survey, sent via SMS Residesk Automated Survey Aug 07, 2025 at 1:08 PM Lisa, ti…" at bounding box center [524, 124] width 448 height 75
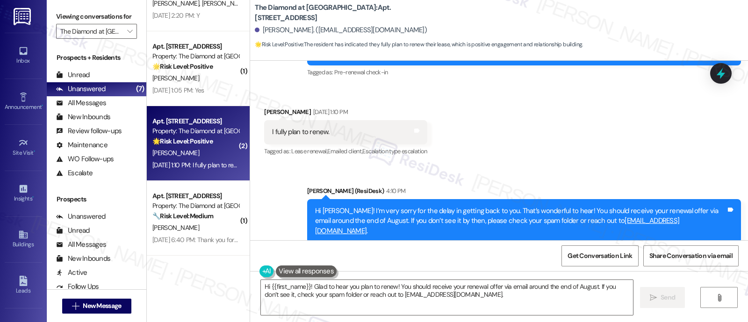
scroll to position [2331, 0]
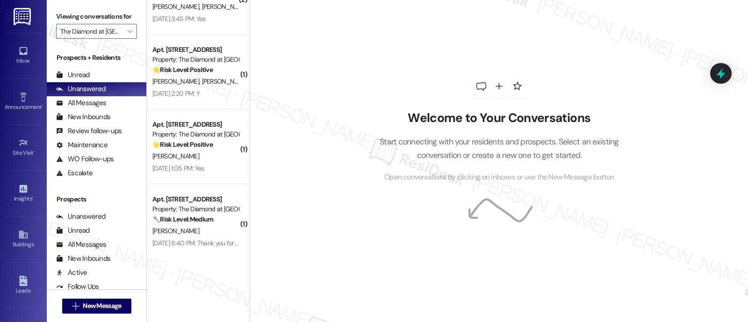
scroll to position [268, 0]
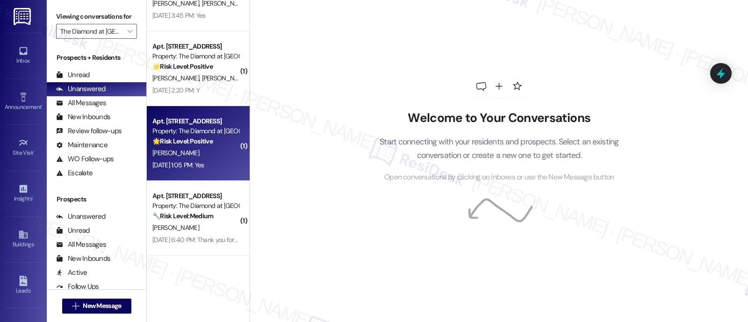
click at [191, 142] on strong "🌟 Risk Level: Positive" at bounding box center [182, 141] width 60 height 8
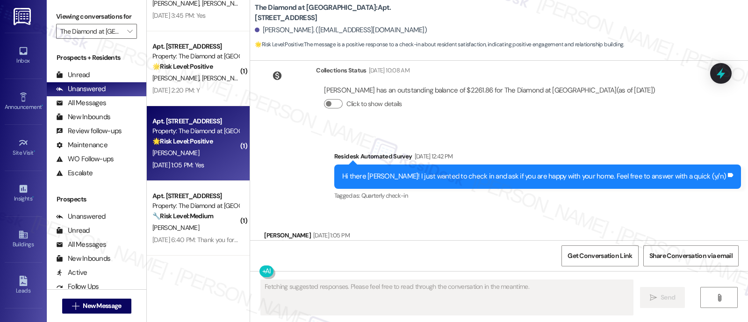
scroll to position [621, 0]
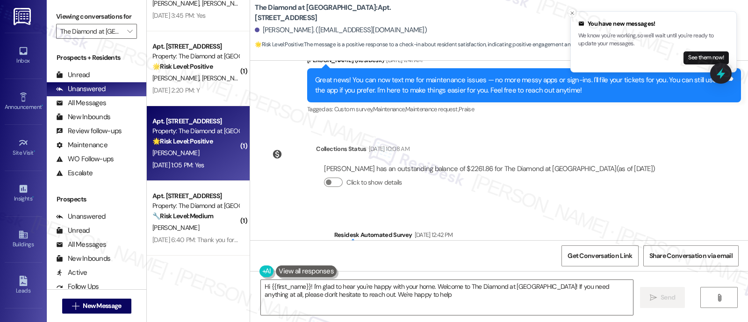
type textarea "Hi {{first_name}}! I'm glad to hear you're happy with your home. Welcome to The…"
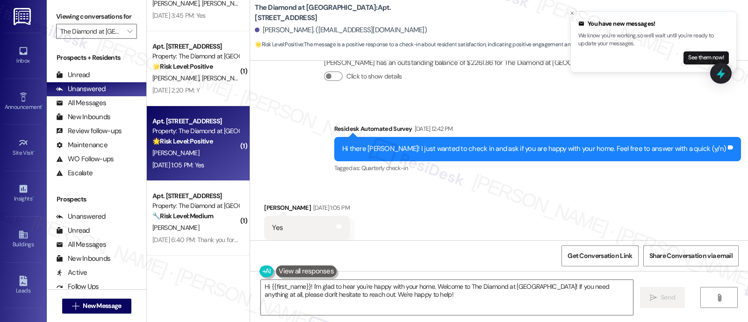
scroll to position [622, 0]
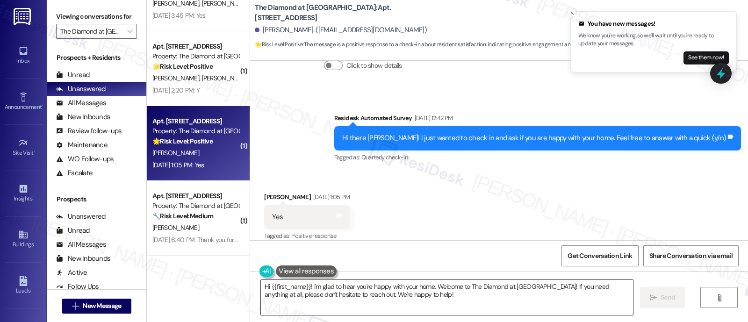
click at [479, 301] on textarea "Hi {{first_name}}! I'm glad to hear you're happy with your home. Welcome to The…" at bounding box center [447, 297] width 372 height 35
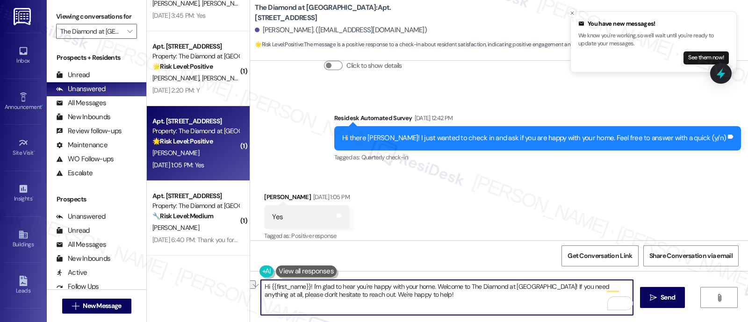
drag, startPoint x: 434, startPoint y: 286, endPoint x: 493, endPoint y: 288, distance: 59.4
click at [493, 288] on textarea "Hi {{first_name}}! I'm glad to hear you're happy with your home. Welcome to The…" at bounding box center [447, 297] width 372 height 35
drag, startPoint x: 521, startPoint y: 295, endPoint x: 547, endPoint y: 295, distance: 25.7
click at [524, 295] on textarea "Hi {{first_name}}! I'm glad to hear you're happy with your home. Welcome to The…" at bounding box center [447, 297] width 372 height 35
click at [662, 299] on span "Send" at bounding box center [668, 298] width 14 height 10
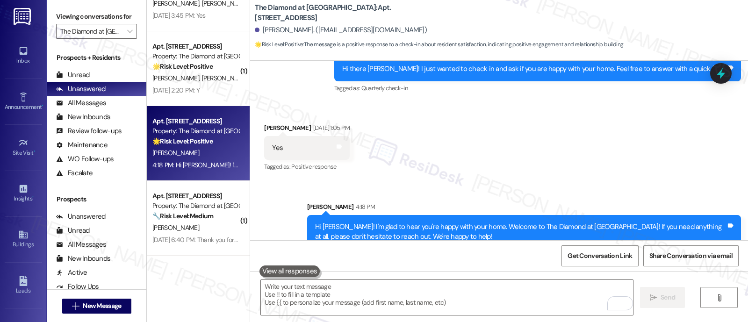
scroll to position [697, 0]
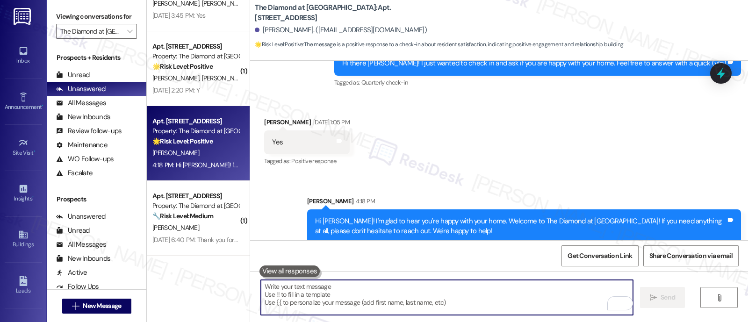
click at [493, 291] on textarea "To enrich screen reader interactions, please activate Accessibility in Grammarl…" at bounding box center [447, 297] width 372 height 35
paste textarea "If you have a moment, we’d really appreciate it if you could share your experie…"
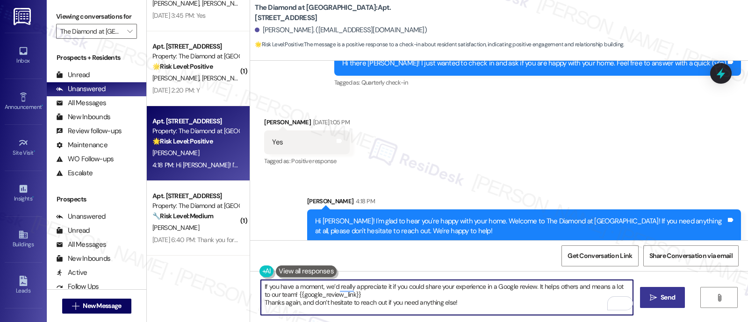
drag, startPoint x: 292, startPoint y: 303, endPoint x: 302, endPoint y: 299, distance: 10.5
click at [291, 302] on textarea "If you have a moment, we’d really appreciate it if you could share your experie…" at bounding box center [447, 297] width 372 height 35
type textarea "If you have a moment, we’d really appreciate it if you could share your experie…"
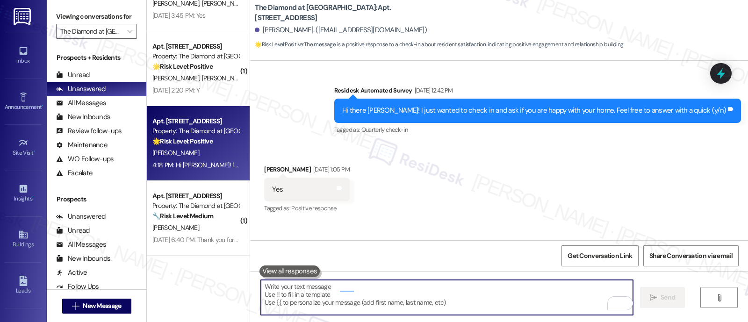
scroll to position [621, 0]
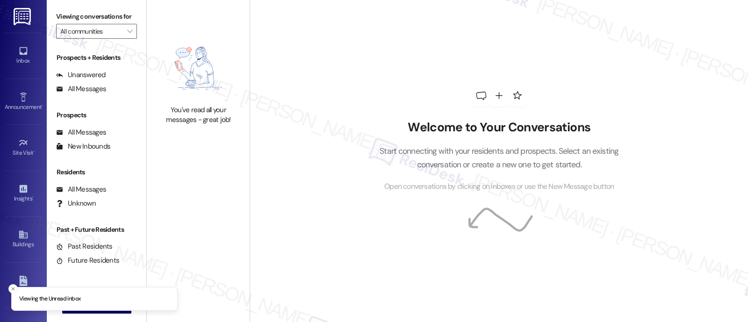
type input "The Diamond at [GEOGRAPHIC_DATA]"
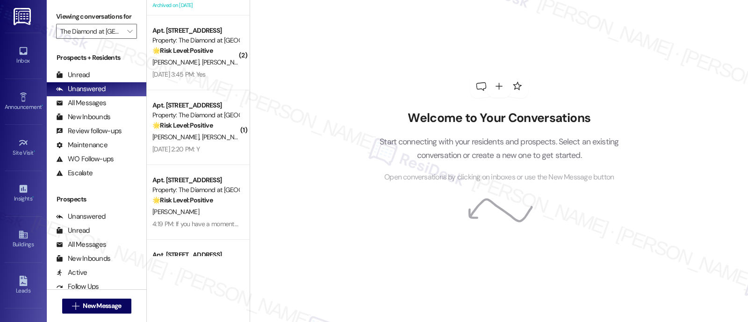
scroll to position [268, 0]
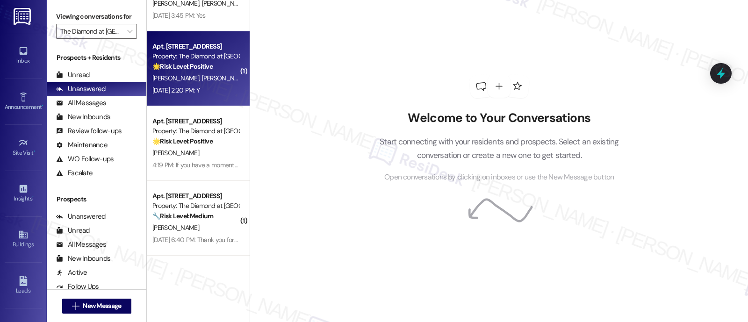
click at [168, 86] on div "[DATE] 2:20 PM: Y [DATE] 2:20 PM: Y" at bounding box center [175, 90] width 47 height 8
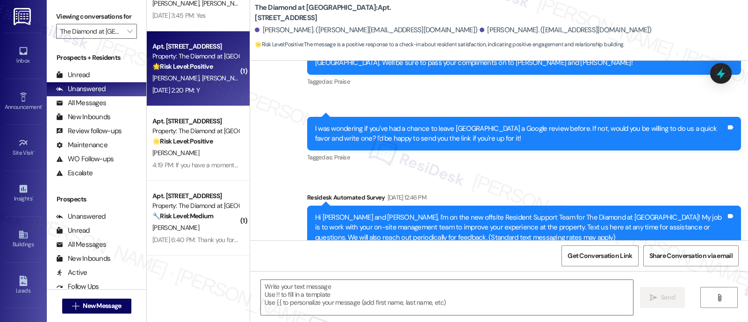
type textarea "Fetching suggested responses. Please feel free to read through the conversation…"
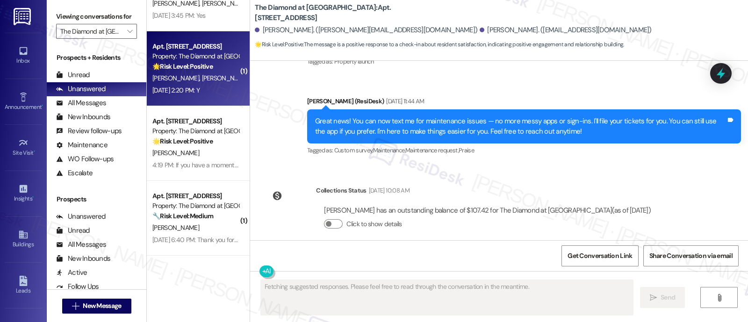
scroll to position [725, 0]
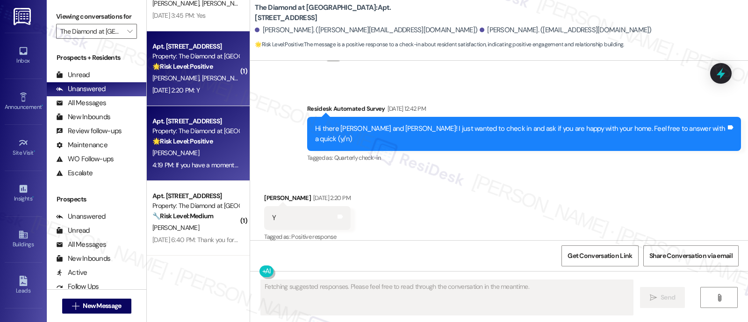
click at [187, 143] on strong "🌟 Risk Level: Positive" at bounding box center [182, 141] width 60 height 8
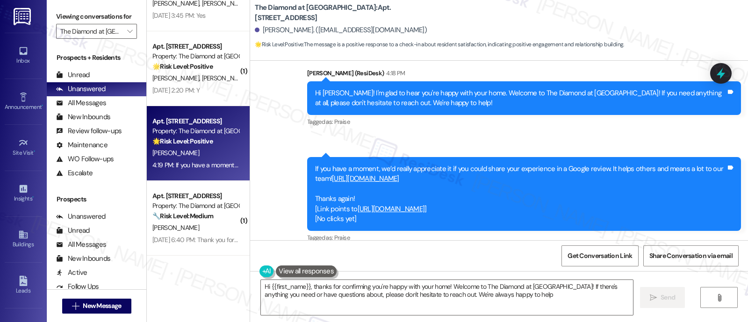
type textarea "Hi {{first_name}}, thanks for confirming you're happy with your home! Welcome t…"
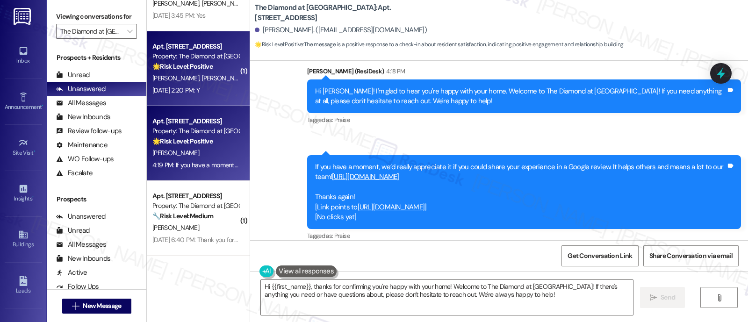
click at [195, 59] on div "Property: The Diamond at [GEOGRAPHIC_DATA]" at bounding box center [195, 56] width 87 height 10
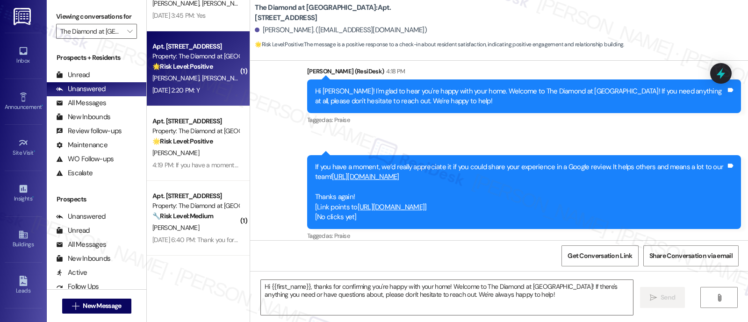
type textarea "Fetching suggested responses. Please feel free to read through the conversation…"
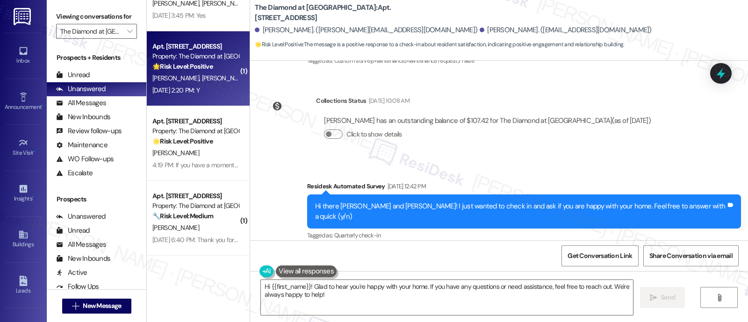
scroll to position [725, 0]
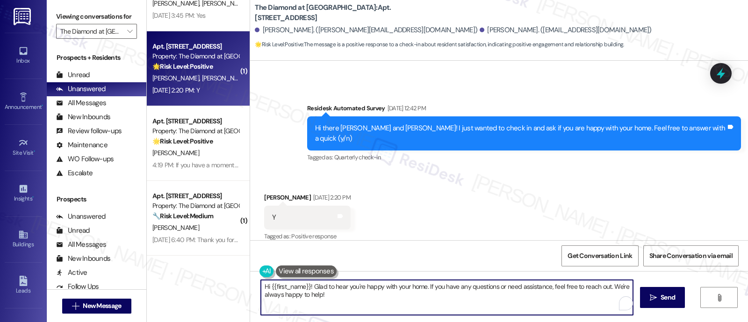
drag, startPoint x: 422, startPoint y: 287, endPoint x: 442, endPoint y: 310, distance: 29.8
click at [442, 310] on textarea "Hi {{first_name}}! Glad to hear you're happy with your home. If you have any qu…" at bounding box center [447, 297] width 372 height 35
click at [287, 288] on textarea "Hi {{first_name}}! Glad to hear you're happy with your home." at bounding box center [447, 297] width 372 height 35
click at [428, 285] on textarea "Hi [PERSON_NAME]! Glad to hear you're happy with your home." at bounding box center [447, 297] width 372 height 35
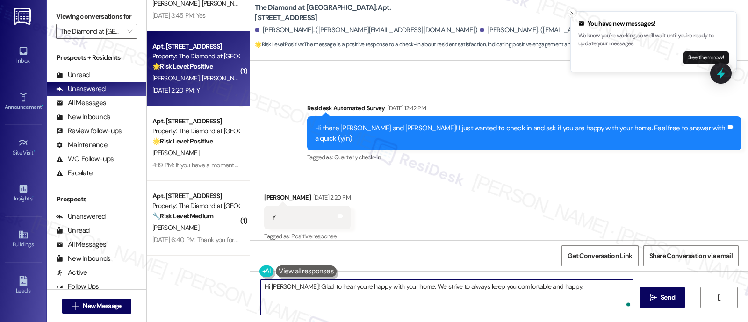
type textarea "Hi [PERSON_NAME]! Glad to hear you're happy with your home. We strive to always…"
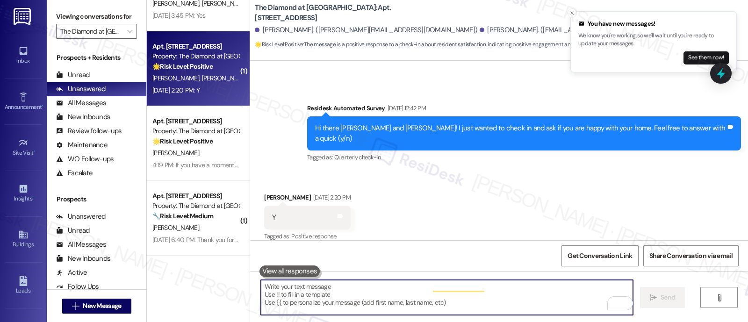
scroll to position [725, 0]
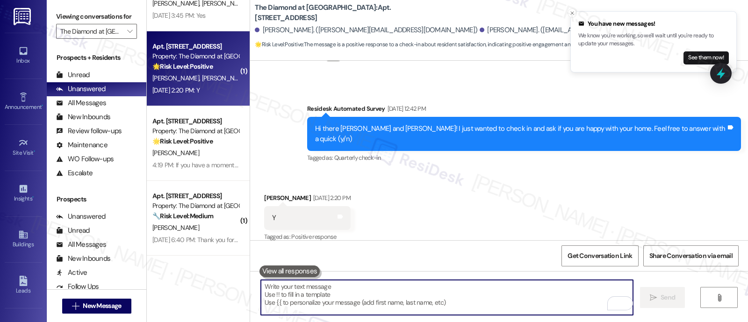
paste textarea "If you have a moment, we’d really appreciate it if you could share your experie…"
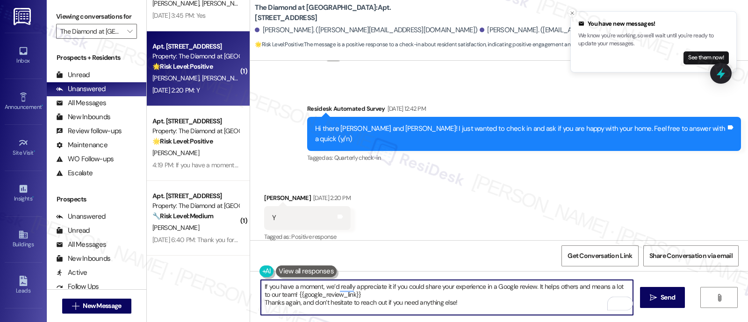
click at [426, 293] on textarea "If you have a moment, we’d really appreciate it if you could share your experie…" at bounding box center [447, 297] width 372 height 35
type textarea "If you have a moment, we’d really appreciate it if you could share your experie…"
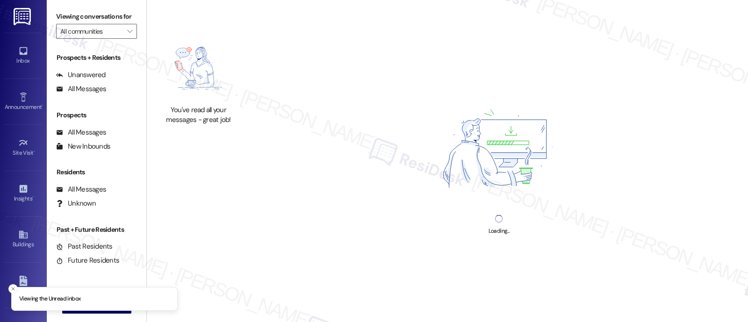
type input "The Diamond at [GEOGRAPHIC_DATA]"
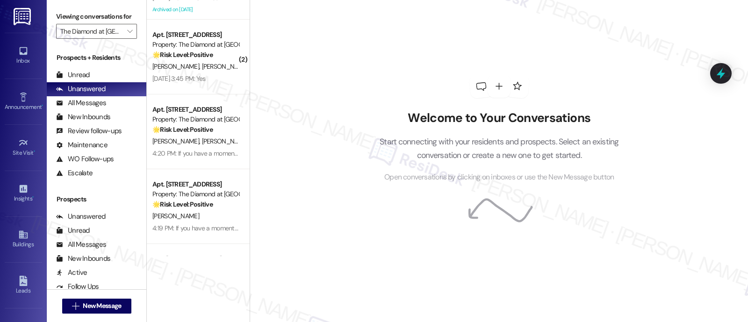
scroll to position [168, 0]
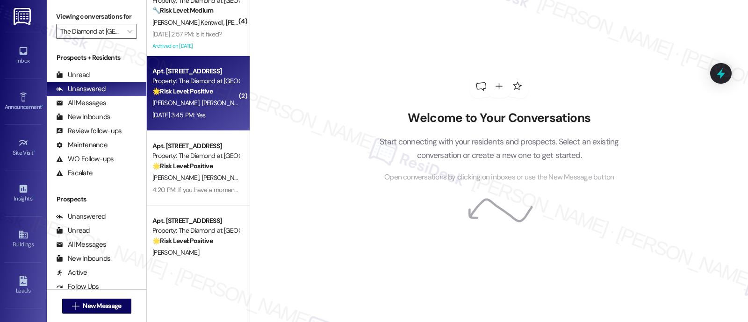
click at [202, 106] on span "[PERSON_NAME]" at bounding box center [225, 103] width 47 height 8
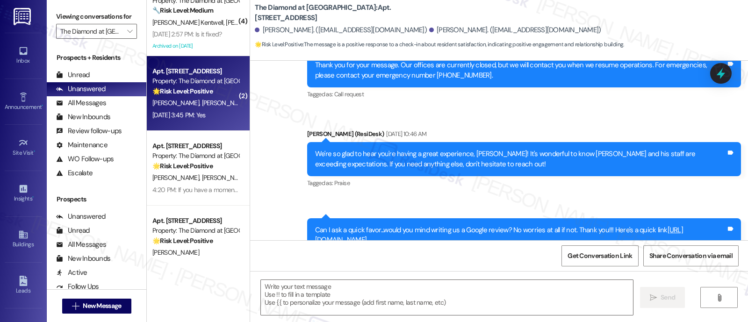
type textarea "Fetching suggested responses. Please feel free to read through the conversation…"
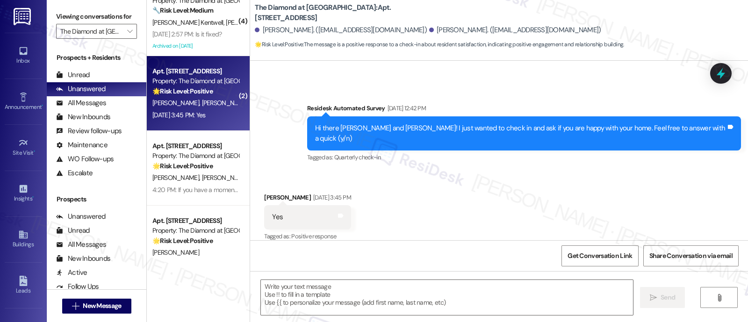
scroll to position [766, 0]
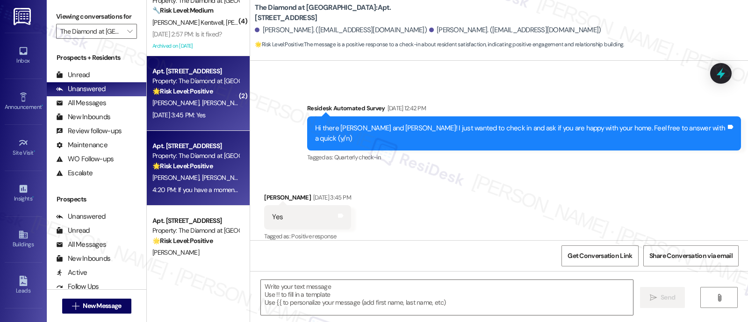
click at [176, 172] on div "[PERSON_NAME] [PERSON_NAME]" at bounding box center [195, 178] width 88 height 12
type textarea "Fetching suggested responses. Please feel free to read through the conversation…"
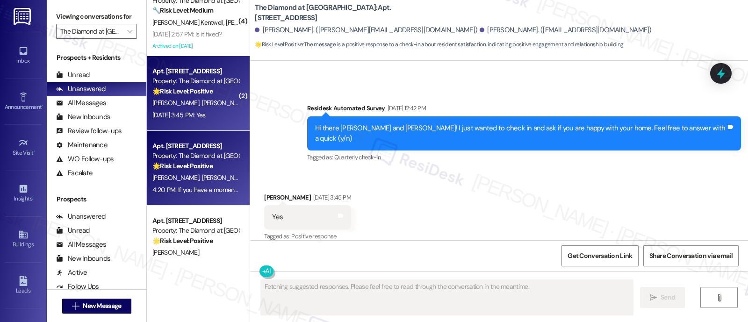
scroll to position [725, 0]
click at [202, 100] on span "[PERSON_NAME]" at bounding box center [225, 103] width 47 height 8
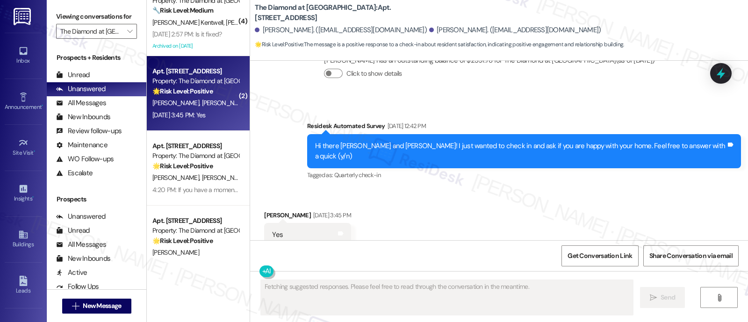
scroll to position [766, 0]
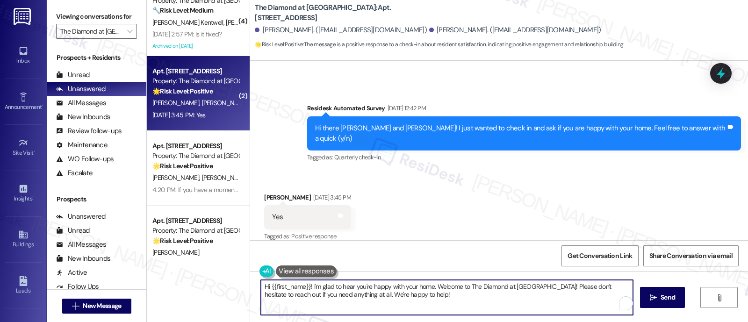
drag, startPoint x: 432, startPoint y: 287, endPoint x: 438, endPoint y: 300, distance: 14.6
click at [438, 300] on textarea "Hi {{first_name}}! I'm glad to hear you're happy with your home. Welcome to The…" at bounding box center [447, 297] width 372 height 35
click at [287, 284] on textarea "Hi {{first_name}}! I'm glad to hear you're happy with your home." at bounding box center [447, 297] width 372 height 35
paste textarea "If you have a moment, we’d really appreciate it if you could share your experie…"
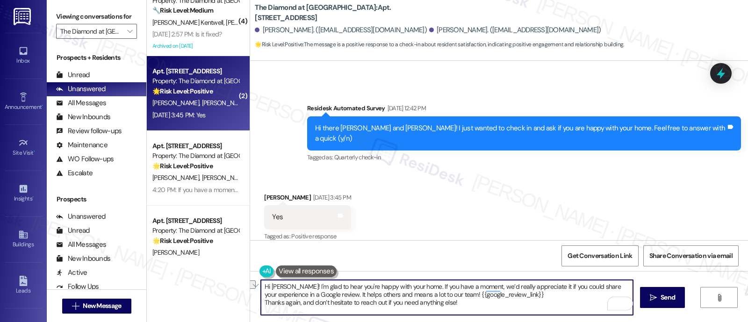
type textarea "Hi Mark! I'm glad to hear you're happy with your home. If you have a moment, we…"
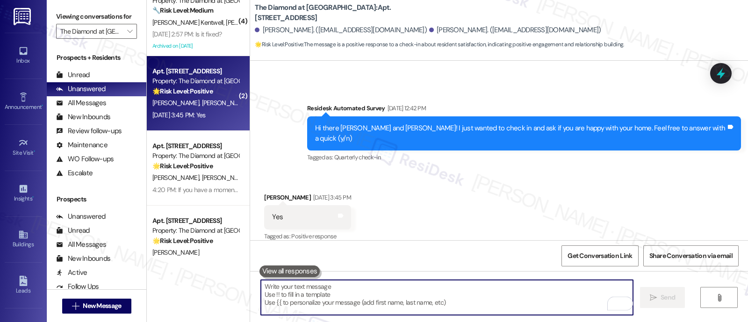
paste textarea "Thanks again, and don’t hesitate to reach out if you need anything else!"
type textarea "Thanks again, and don’t hesitate to reach out if you need anything else!"
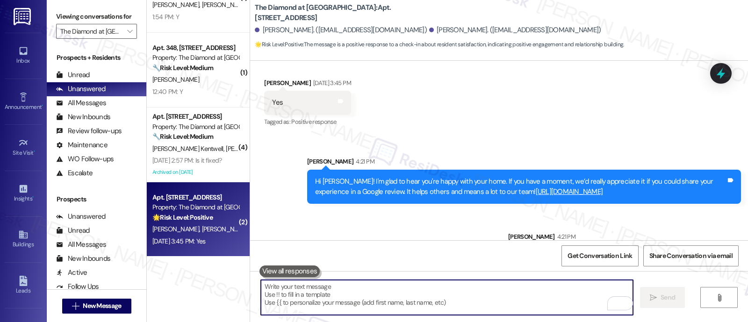
scroll to position [0, 0]
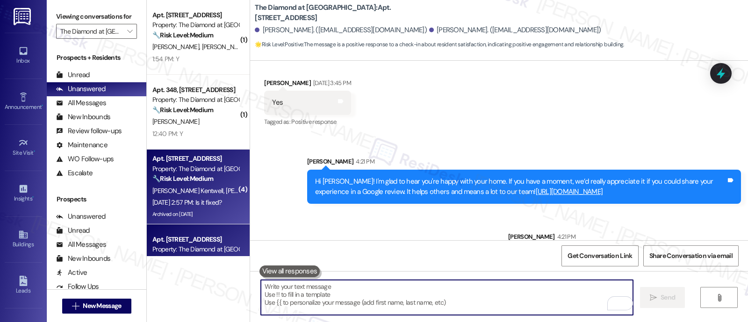
click at [226, 190] on span "[PERSON_NAME]" at bounding box center [249, 191] width 47 height 8
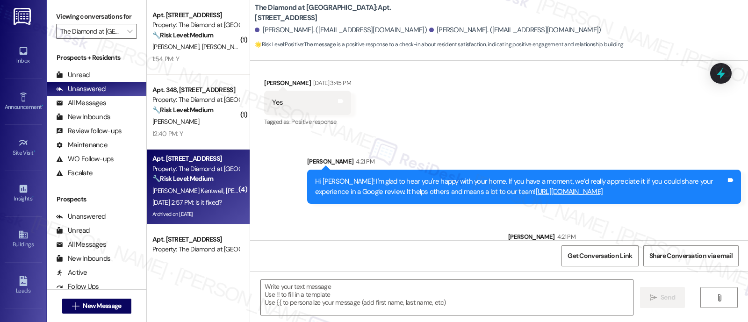
type textarea "Fetching suggested responses. Please feel free to read through the conversation…"
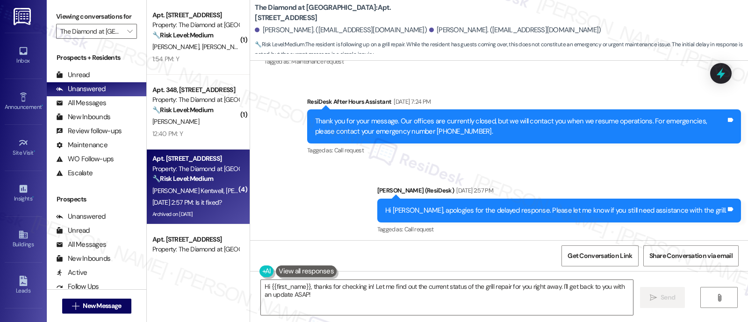
scroll to position [3688, 0]
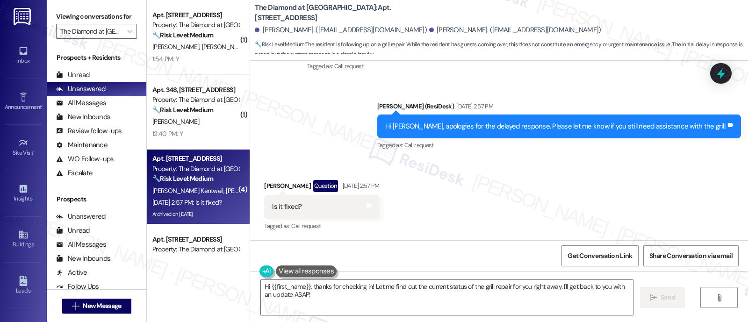
click at [512, 199] on div "Received via SMS Jaja Kentwell Question Aug 11, 2025 at 2:57 PM Is it fixed? Ta…" at bounding box center [499, 199] width 498 height 81
drag, startPoint x: 432, startPoint y: 12, endPoint x: 246, endPoint y: 10, distance: 185.6
click at [250, 10] on div "The Diamond at Phoenixville: Apt. 401, 723 Wheatland St Guy Cathro. (guycathro@…" at bounding box center [499, 27] width 498 height 51
copy b "The Diamond at Phoenixville: Apt. 401, 723 Wheatland St"
click at [287, 284] on textarea "Hi {{first_name}}, thanks for checking in! Let me find out the current status o…" at bounding box center [447, 297] width 372 height 35
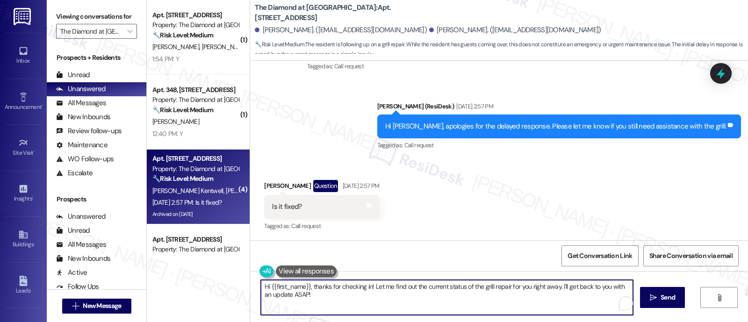
click at [287, 284] on textarea "Hi {{first_name}}, thanks for checking in! Let me find out the current status o…" at bounding box center [447, 297] width 372 height 35
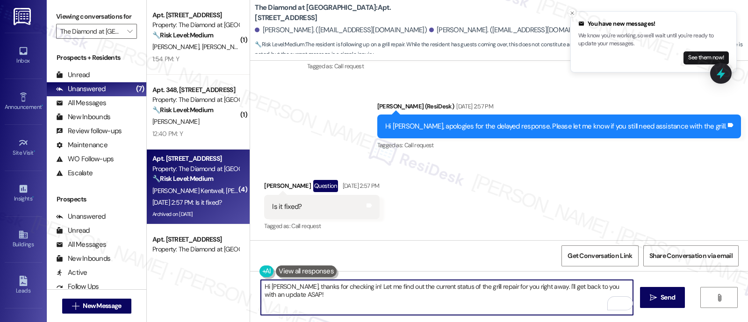
click at [382, 296] on textarea "Hi Jaja, thanks for checking in! Let me find out the current status of the gril…" at bounding box center [447, 297] width 372 height 35
drag, startPoint x: 382, startPoint y: 304, endPoint x: 339, endPoint y: 288, distance: 46.5
click at [339, 288] on textarea "Hi Jaja, thanks for checking in! Let me find out the current status of the gril…" at bounding box center [447, 297] width 372 height 35
paste textarea "Remind the resident to ensure the gas line is opened (behind the grill) before …"
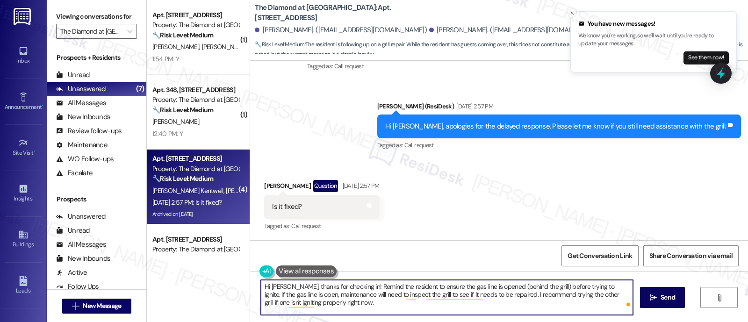
drag, startPoint x: 340, startPoint y: 286, endPoint x: 420, endPoint y: 208, distance: 111.8
click at [341, 286] on textarea "Hi Jaja, thanks for checking in! Remind the resident to ensure the gas line is …" at bounding box center [447, 297] width 372 height 35
click at [263, 293] on textarea "Hi Jaja, thanks for checking in! I do not have information if the grill is work…" at bounding box center [447, 297] width 372 height 35
click at [559, 297] on textarea "Hi Jaja, thanks for checking in! I do not have information if the grill is work…" at bounding box center [447, 297] width 372 height 35
click at [578, 297] on textarea "Hi Jaja, thanks for checking in! I do not have information if the grill is work…" at bounding box center [447, 297] width 372 height 35
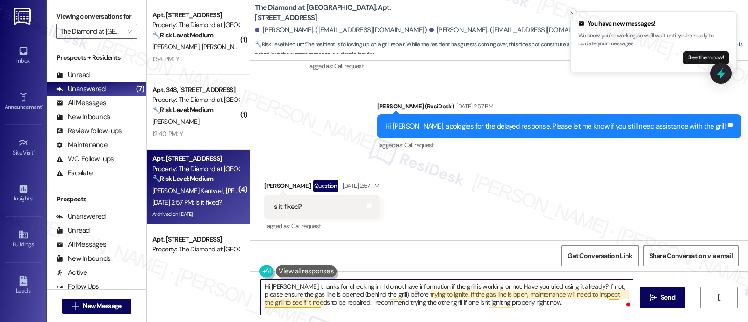
click at [298, 303] on textarea "Hi Jaja, thanks for checking in! I do not have information if the grill is work…" at bounding box center [447, 297] width 372 height 35
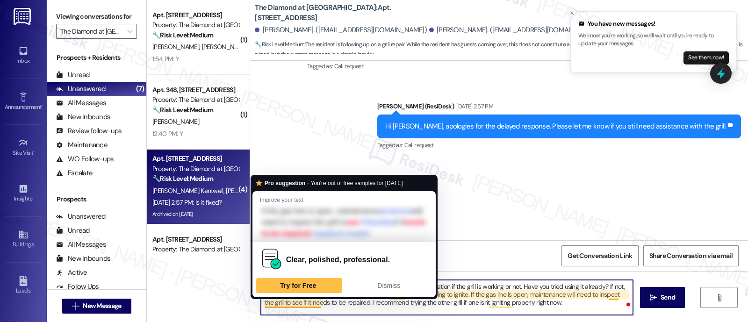
click at [338, 303] on textarea "Hi Jaja, thanks for checking in! I do not have information if the grill is work…" at bounding box center [447, 297] width 372 height 35
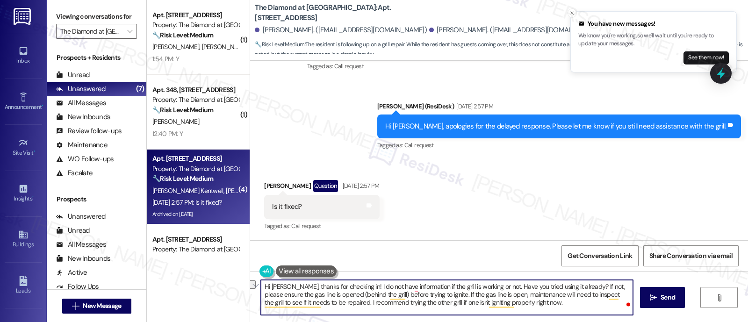
drag, startPoint x: 531, startPoint y: 303, endPoint x: 317, endPoint y: 302, distance: 214.2
click at [317, 302] on textarea "Hi Jaja, thanks for checking in! I do not have information if the grill is work…" at bounding box center [447, 297] width 372 height 35
paste textarea "n’t have information on whether the grill is currently working. Have you had a …"
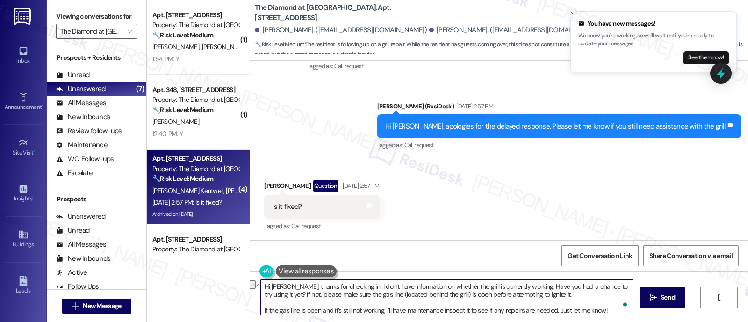
type textarea "Hi Jaja, thanks for checking in! I don’t have information on whether the grill …"
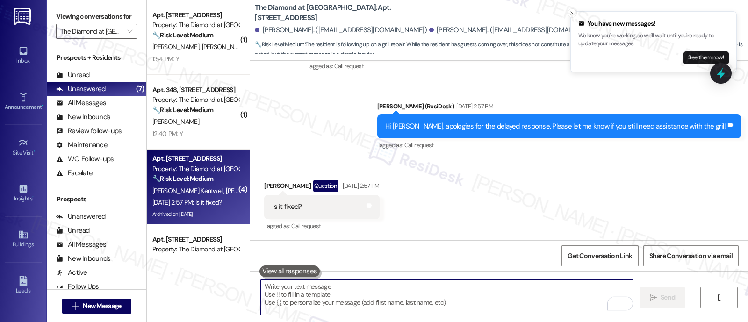
scroll to position [3687, 0]
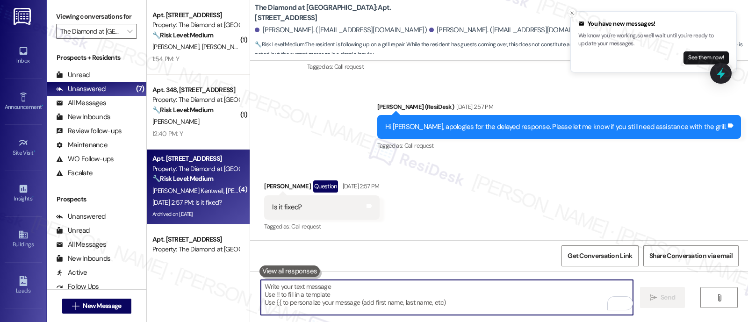
paste textarea "If the gas line is open and it’s still not working, I’ll have maintenance inspe…"
type textarea "If the gas line is open and it’s still not working, I’ll have maintenance inspe…"
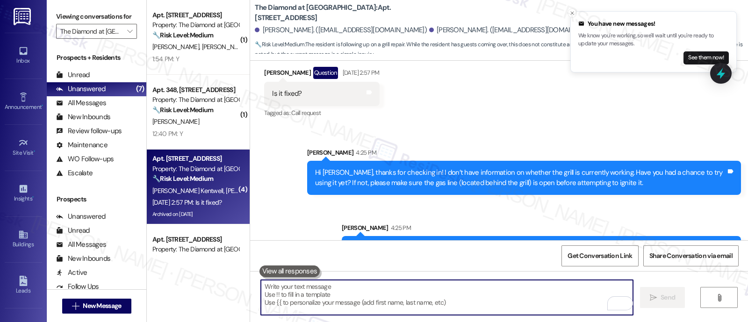
scroll to position [3828, 0]
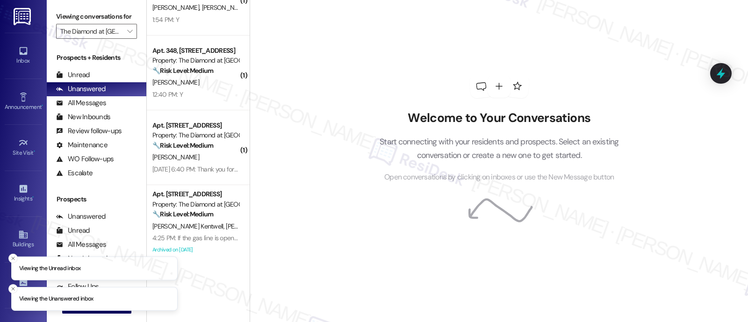
scroll to position [43, 0]
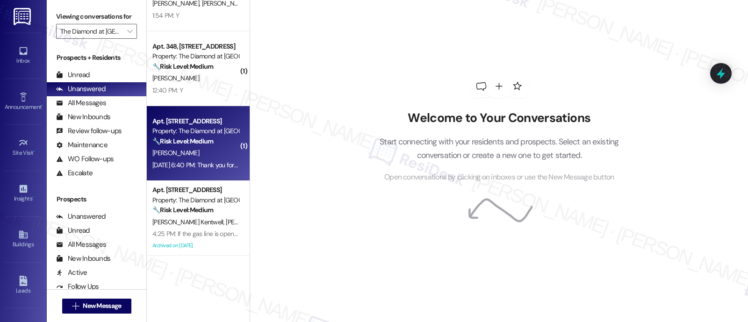
click at [192, 131] on div "Property: The Diamond at [GEOGRAPHIC_DATA]" at bounding box center [195, 131] width 87 height 10
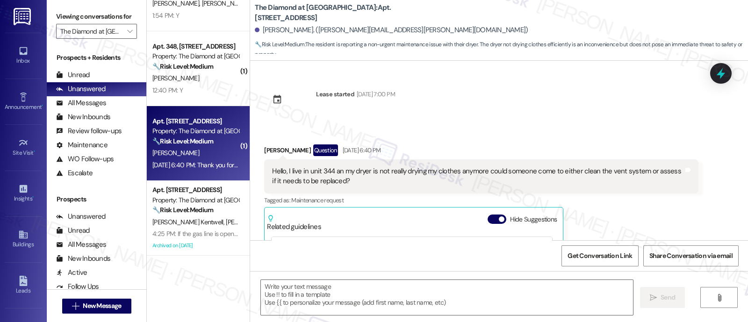
scroll to position [130, 0]
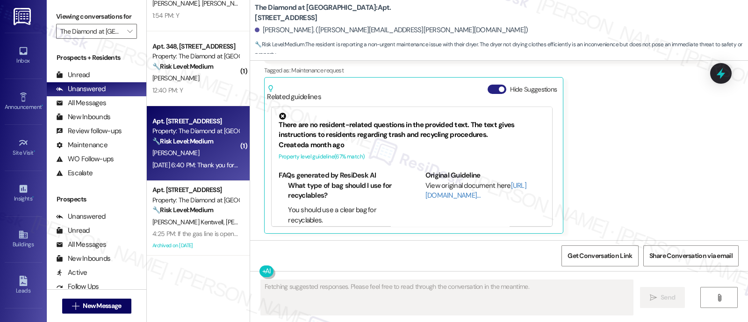
click at [488, 88] on button "Hide Suggestions" at bounding box center [497, 89] width 19 height 9
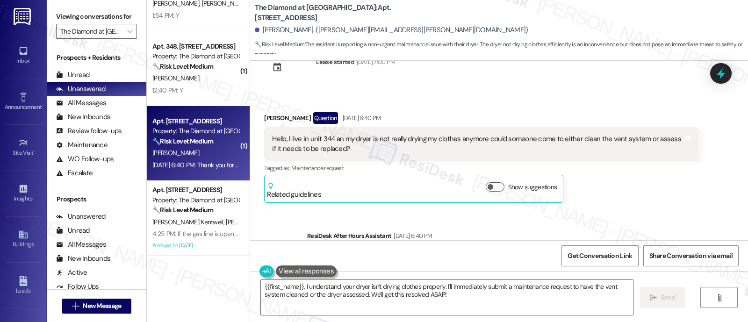
scroll to position [91, 0]
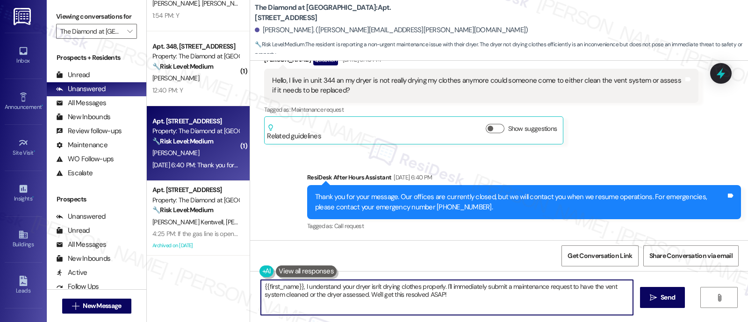
click at [299, 286] on textarea "{{first_name}}, I understand your dryer isn't drying clothes properly. I'll imm…" at bounding box center [447, 297] width 372 height 35
click at [396, 286] on textarea "{{first_name}}, I apologize for the delay in getting abck to you. I understand …" at bounding box center [447, 297] width 372 height 35
click at [567, 285] on textarea "{{first_name}}, I apologize for the delay in getting back to you. I understand …" at bounding box center [447, 297] width 372 height 35
click at [564, 298] on textarea "{{first_name}}, I apologize for the delay in getting back to you. I understand …" at bounding box center [447, 297] width 372 height 35
drag, startPoint x: 392, startPoint y: 305, endPoint x: 304, endPoint y: 305, distance: 87.9
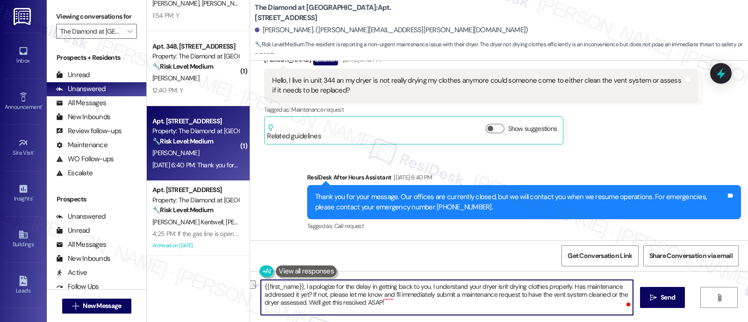
click at [304, 305] on textarea "{{first_name}}, I apologize for the delay in getting back to you. I understand …" at bounding box center [447, 297] width 372 height 35
paste textarea "Hi {{first_name}}, I apologize for the delay in getting back to you. I understa…"
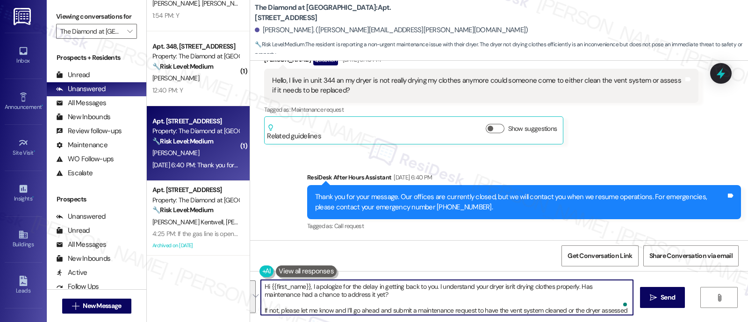
scroll to position [7, 0]
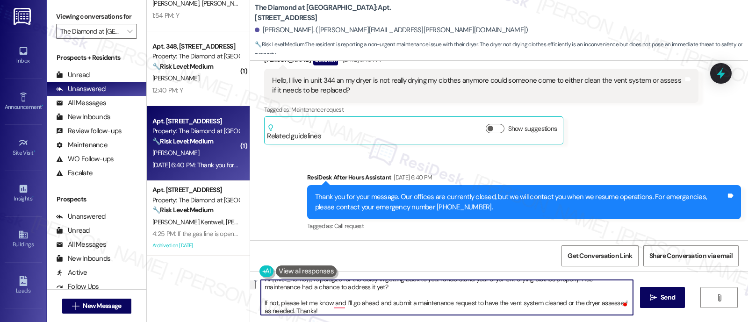
type textarea "Hi {{first_name}}, I apologize for the delay in getting back to you. I understa…"
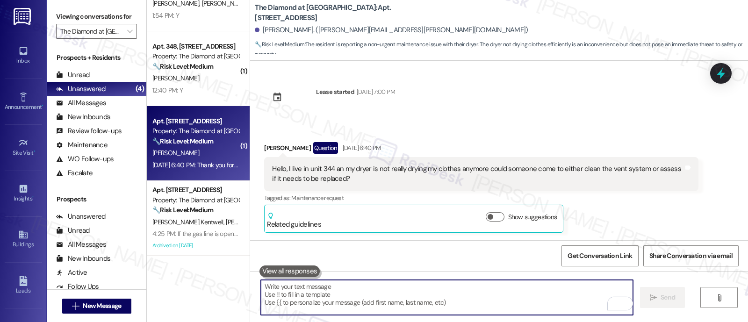
scroll to position [1, 0]
paste textarea "If not, please let me know and I’ll go ahead and submit a maintenance request t…"
type textarea "If not, please let me know and I’ll go ahead and submit a maintenance request t…"
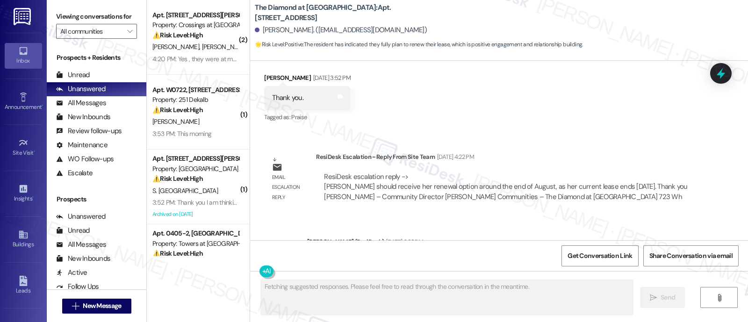
scroll to position [2241, 0]
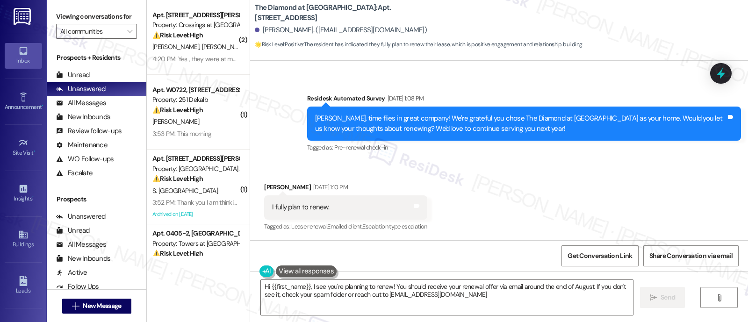
type textarea "Hi {{first_name}}, I see you're planning to renew! You should receive your rene…"
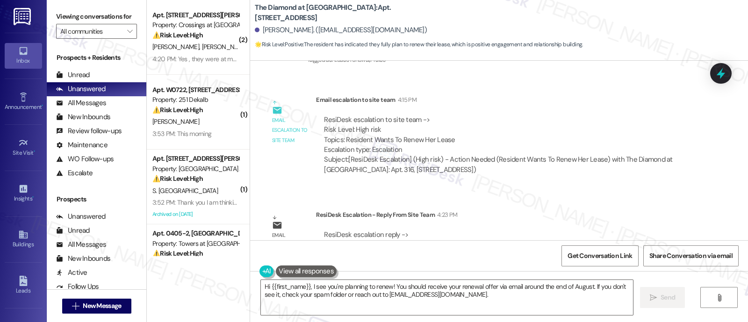
scroll to position [2531, 0]
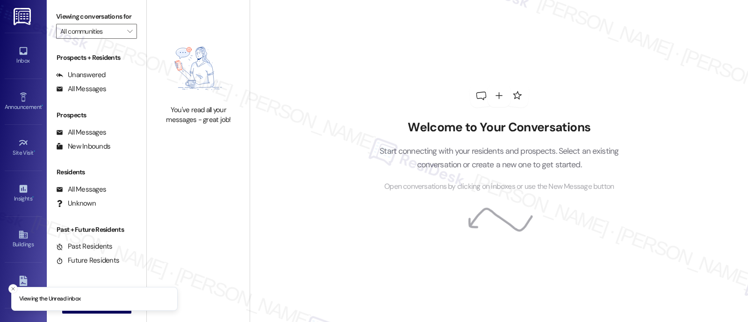
type input "The Diamond at [GEOGRAPHIC_DATA]"
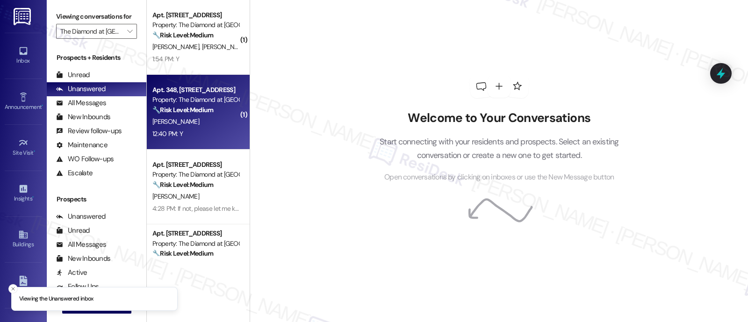
click at [203, 110] on strong "🔧 Risk Level: Medium" at bounding box center [182, 110] width 61 height 8
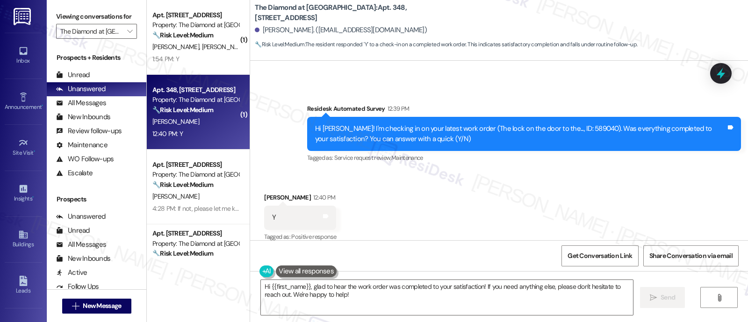
scroll to position [632, 0]
click at [458, 292] on textarea "Hi {{first_name}}, glad to hear the work order was completed to your satisfacti…" at bounding box center [447, 297] width 372 height 35
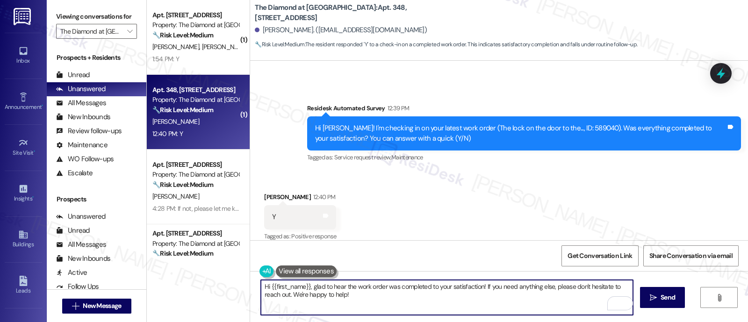
drag, startPoint x: 479, startPoint y: 289, endPoint x: 484, endPoint y: 289, distance: 5.2
click at [479, 289] on textarea "Hi {{first_name}}, glad to hear the work order was completed to your satisfacti…" at bounding box center [447, 297] width 372 height 35
type textarea "Hi {{first_name}}, glad to hear the work order was completed to your satisfacti…"
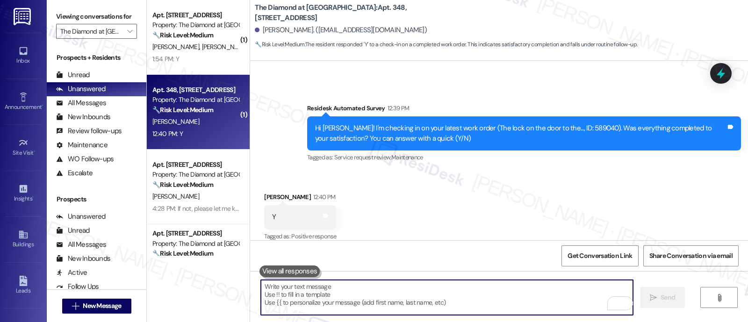
scroll to position [631, 0]
paste textarea "If you have a moment, we’d really appreciate it if you could share your experie…"
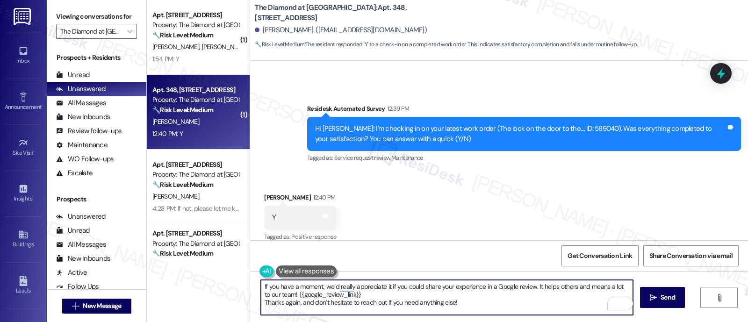
type textarea "If you have a moment, we’d really appreciate it if you could share your experie…"
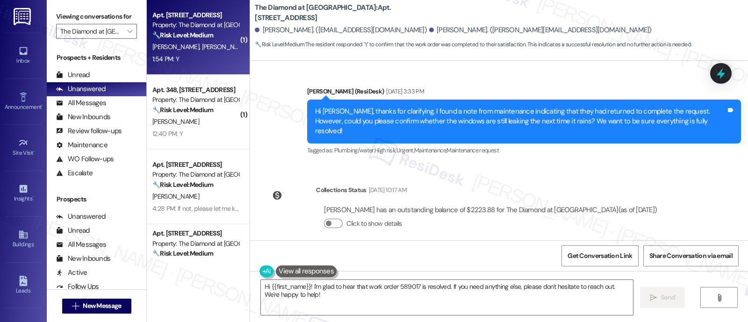
scroll to position [1044, 0]
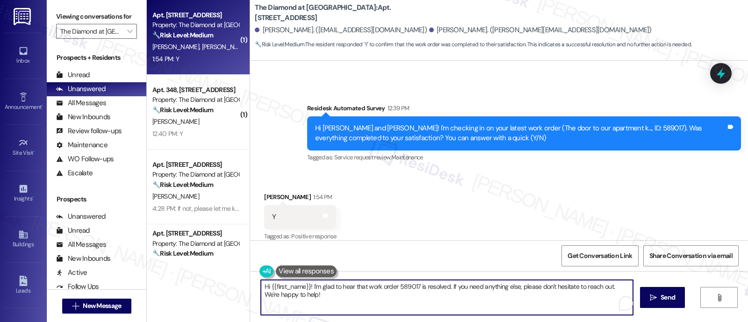
click at [572, 288] on textarea "Hi {{first_name}}! I'm glad to hear that work order 589017 is resolved. If you …" at bounding box center [447, 297] width 372 height 35
drag, startPoint x: 444, startPoint y: 297, endPoint x: 445, endPoint y: 288, distance: 8.9
click at [445, 288] on textarea "Hi {{first_name}}! I'm glad to hear that work order 589017 is resolved. If you …" at bounding box center [447, 297] width 372 height 35
paste textarea "If you have a moment, we’d really appreciate it if you could share your experie…"
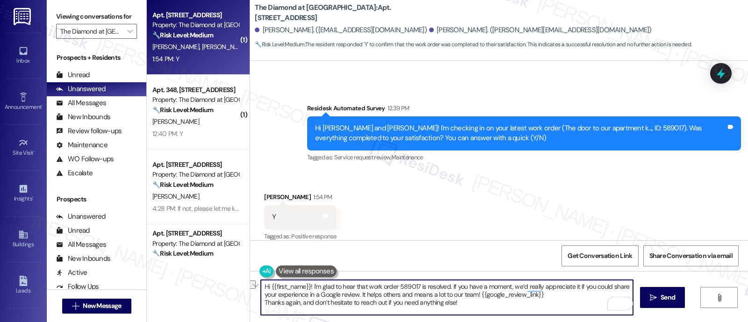
type textarea "Hi {{first_name}}! I'm glad to hear that work order 589017 is resolved. If you …"
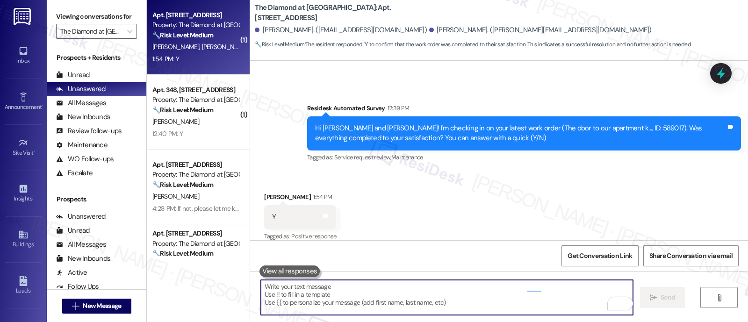
scroll to position [1044, 0]
paste textarea "Thanks again, and don’t hesitate to reach out if you need anything else!"
type textarea "Thanks again, and don’t hesitate to reach out if you need anything else!"
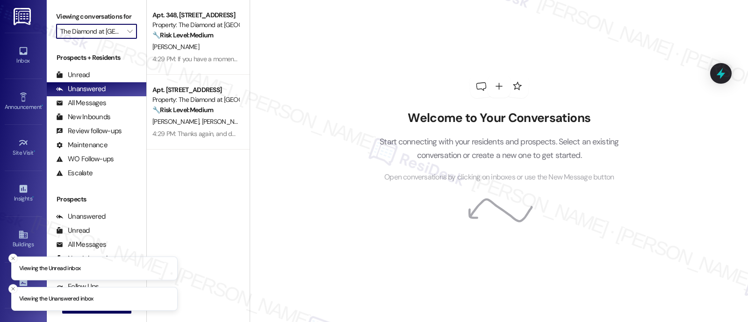
click at [100, 39] on input "The Diamond at [GEOGRAPHIC_DATA]" at bounding box center [91, 31] width 62 height 15
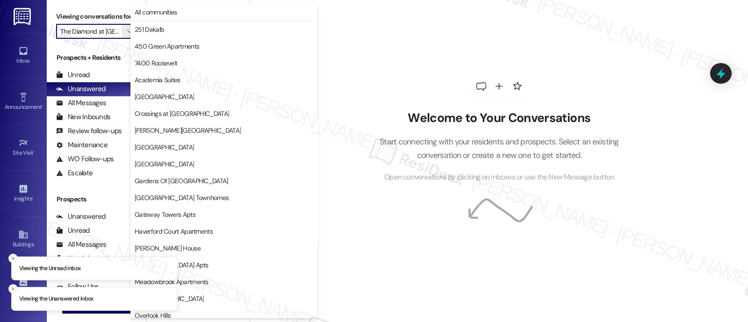
scroll to position [241, 0]
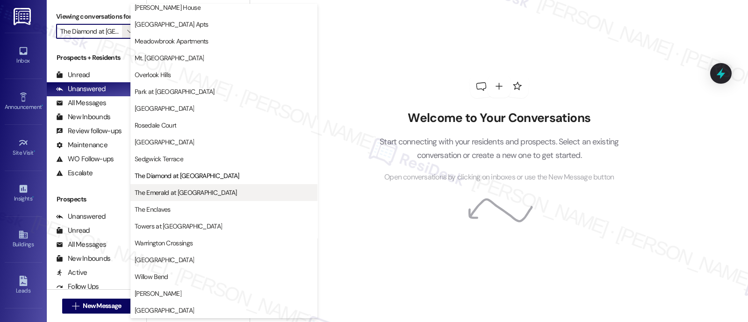
click at [184, 195] on span "The Emerald at [GEOGRAPHIC_DATA]" at bounding box center [186, 192] width 102 height 9
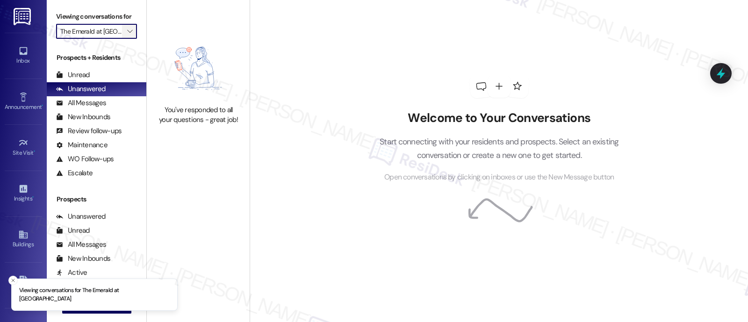
click at [122, 38] on button "" at bounding box center [129, 31] width 15 height 15
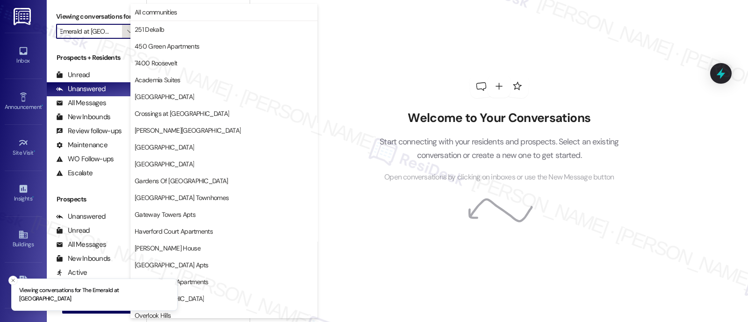
scroll to position [241, 0]
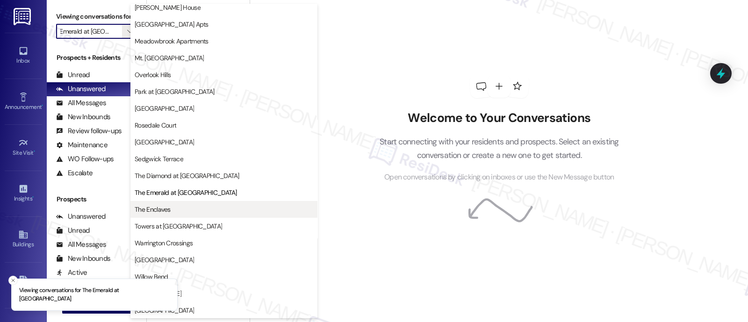
click at [173, 210] on span "The Enclaves" at bounding box center [224, 209] width 179 height 9
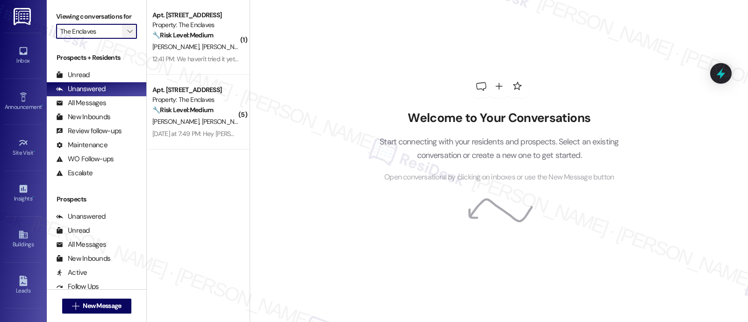
click at [127, 35] on icon "" at bounding box center [129, 31] width 5 height 7
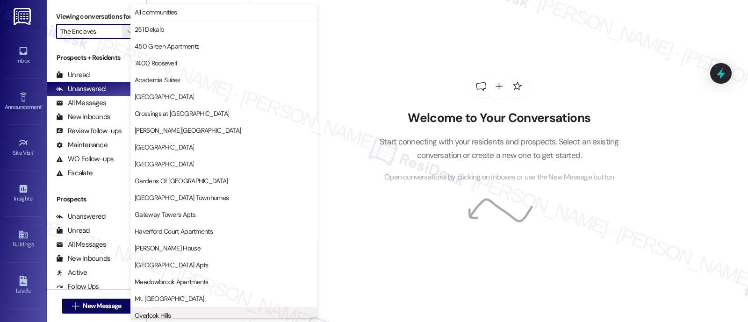
scroll to position [241, 0]
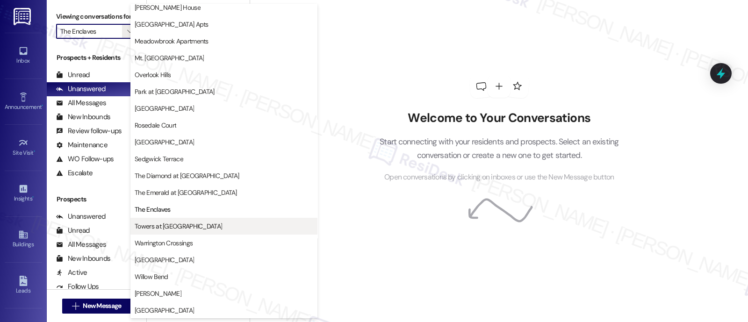
click at [186, 230] on span "Towers at Wyncote" at bounding box center [178, 226] width 87 height 9
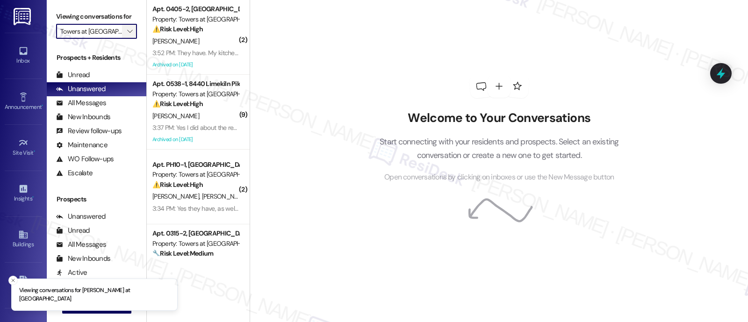
click at [127, 35] on icon "" at bounding box center [129, 31] width 5 height 7
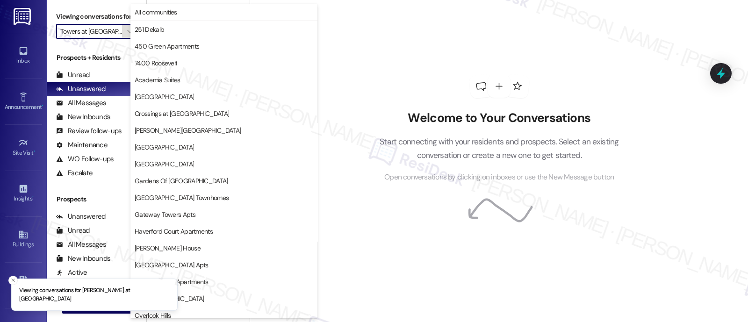
scroll to position [241, 0]
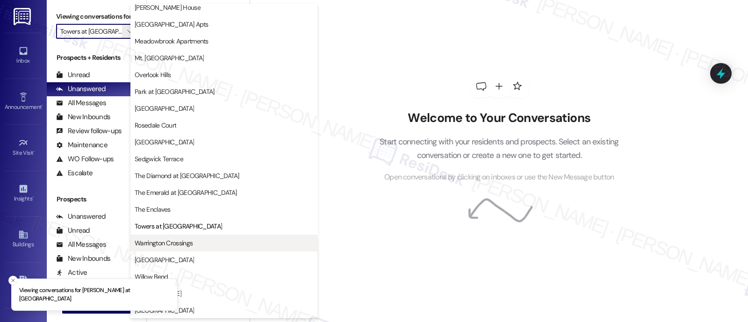
click at [192, 242] on span "Warrington Crossings" at bounding box center [164, 242] width 58 height 9
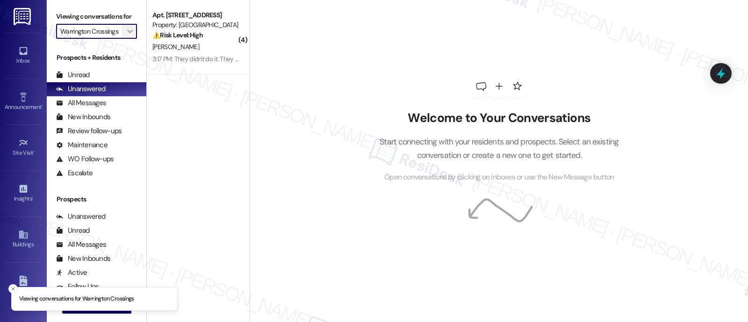
click at [127, 35] on icon "" at bounding box center [129, 31] width 5 height 7
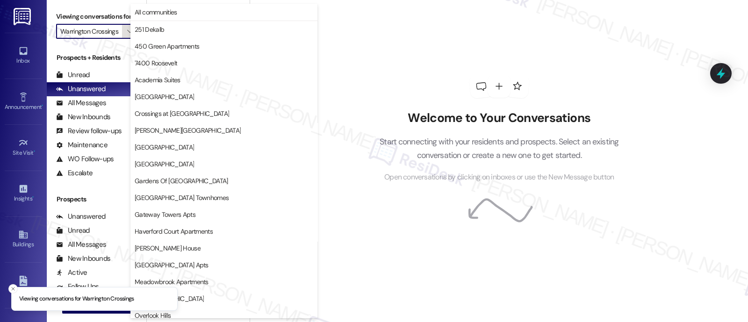
scroll to position [241, 0]
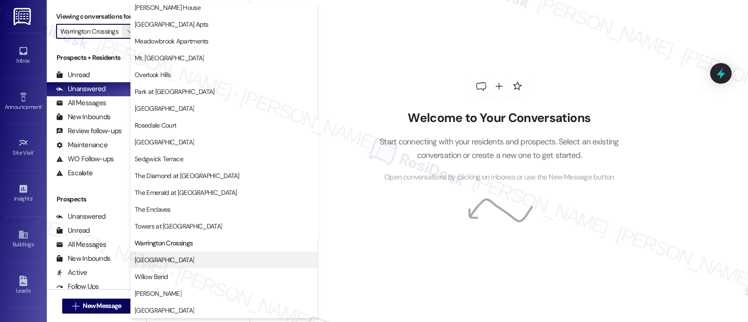
click at [190, 262] on span "West Gate Arms" at bounding box center [224, 259] width 179 height 9
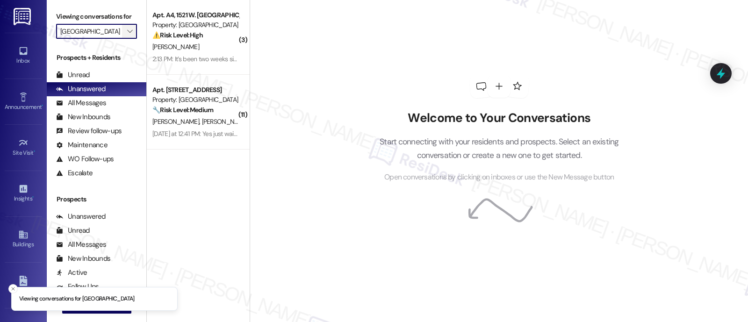
click at [125, 36] on span "" at bounding box center [129, 31] width 9 height 15
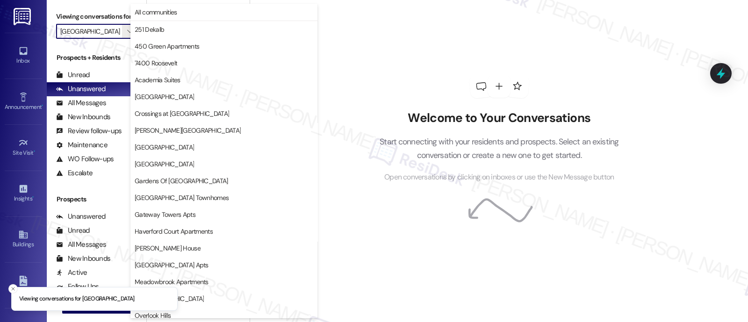
scroll to position [241, 0]
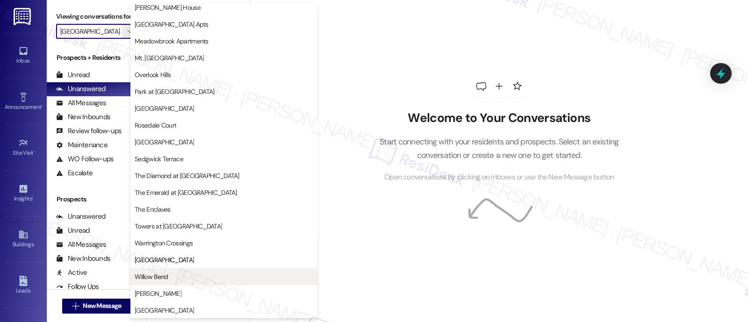
click at [198, 275] on span "Willow Bend" at bounding box center [224, 276] width 179 height 9
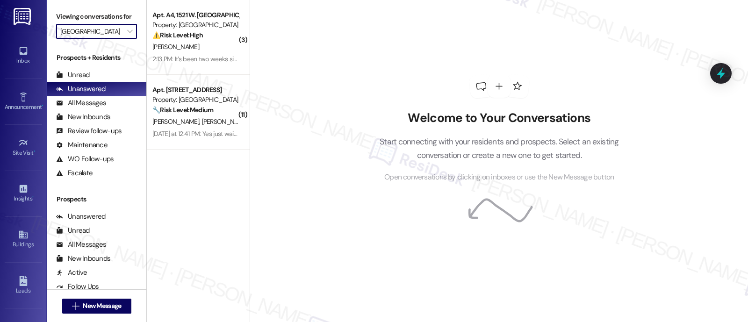
type input "Willow Bend"
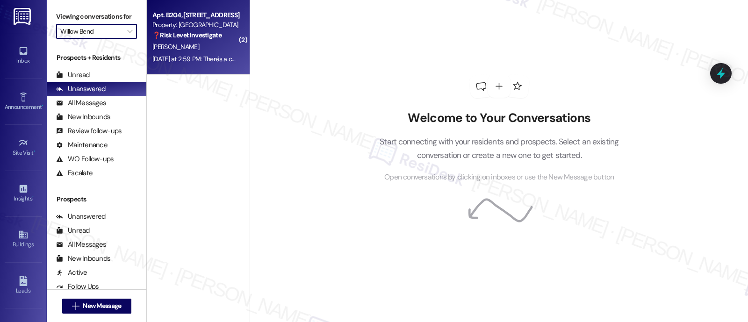
click at [205, 43] on div "[PERSON_NAME]" at bounding box center [195, 47] width 88 height 12
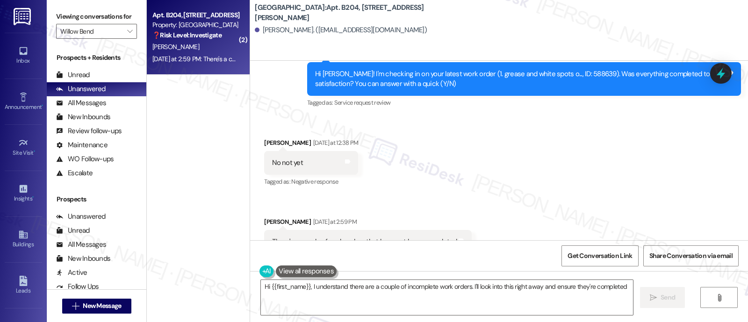
scroll to position [259, 0]
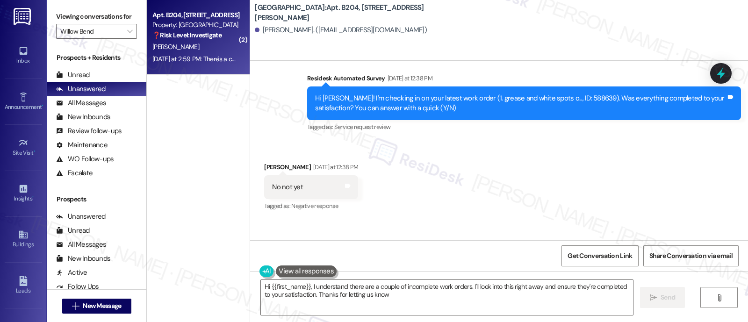
type textarea "Hi {{first_name}}, I understand there are a couple of incomplete work orders. I…"
click at [103, 36] on input "Willow Bend" at bounding box center [91, 31] width 62 height 15
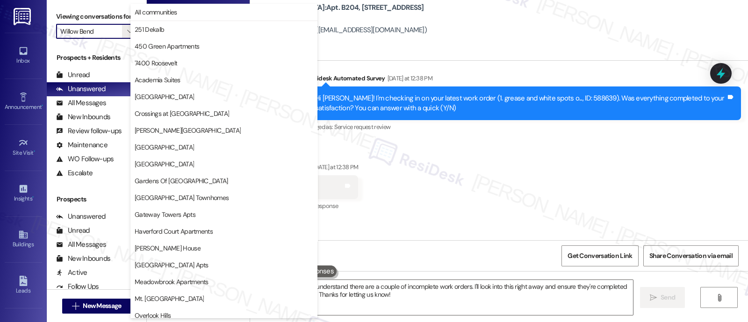
scroll to position [241, 0]
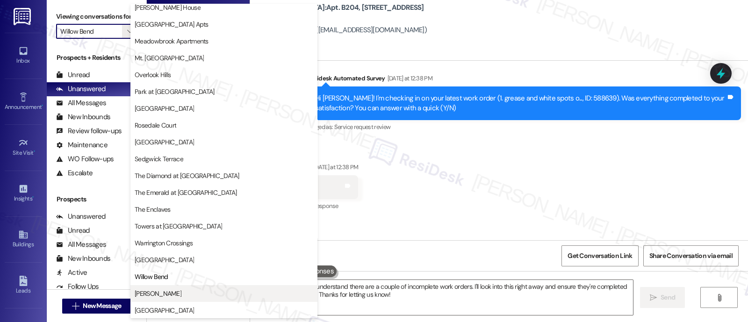
click at [168, 296] on span "YONO" at bounding box center [224, 293] width 179 height 9
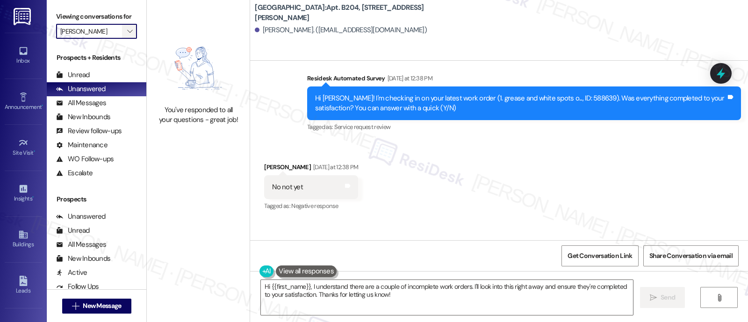
click at [122, 39] on button "" at bounding box center [129, 31] width 15 height 15
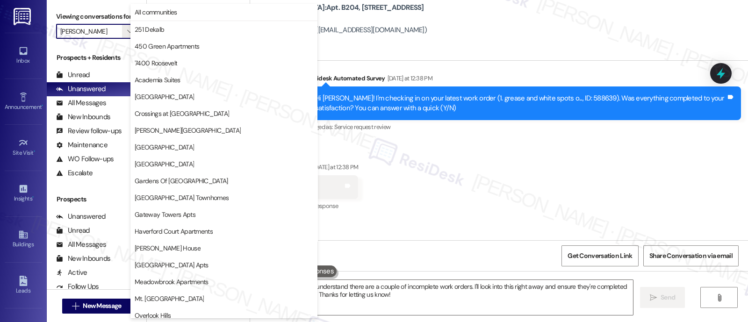
scroll to position [241, 0]
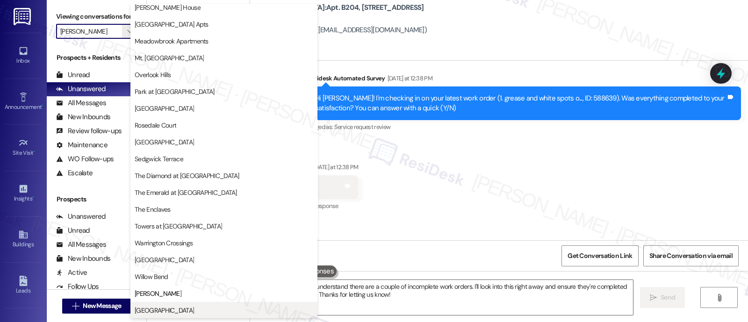
click at [185, 310] on span "York House" at bounding box center [224, 310] width 179 height 9
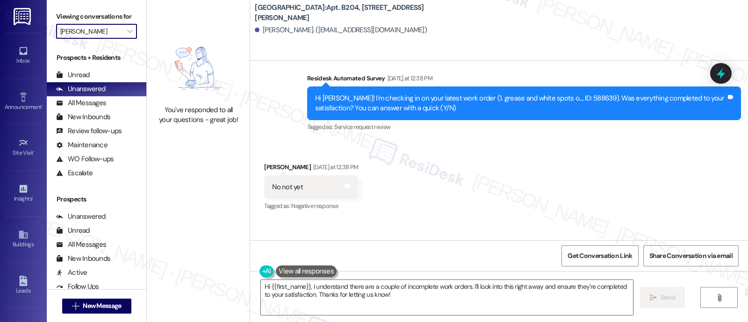
type input "York House"
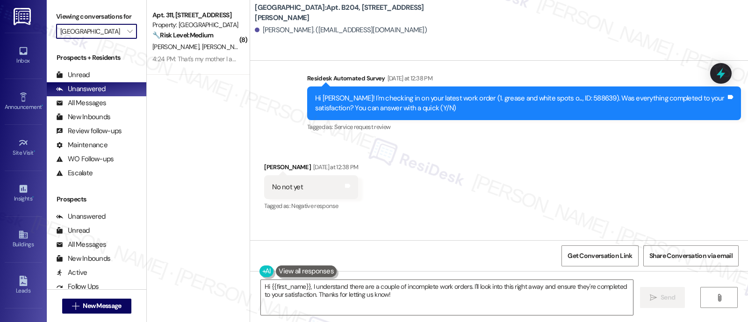
click at [176, 121] on div "( 8 ) Apt. 311, 5325 Old York Rd Property: York House 🔧 Risk Level: Medium The …" at bounding box center [198, 128] width 103 height 256
click at [129, 39] on button "" at bounding box center [129, 31] width 15 height 15
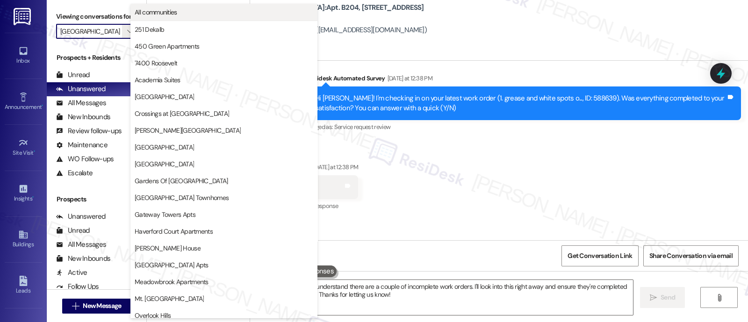
click at [202, 8] on span "All communities" at bounding box center [224, 11] width 179 height 9
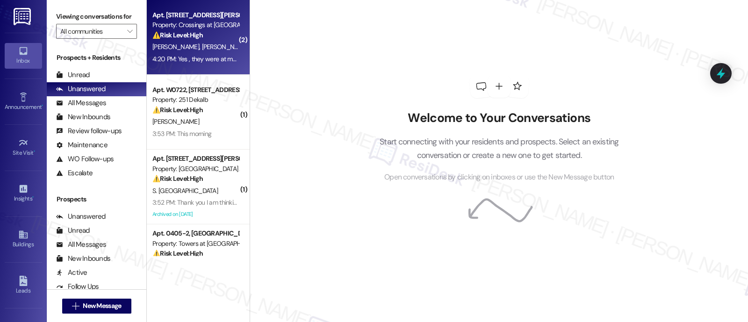
click at [200, 27] on div "Property: Crossings at [GEOGRAPHIC_DATA]" at bounding box center [195, 25] width 87 height 10
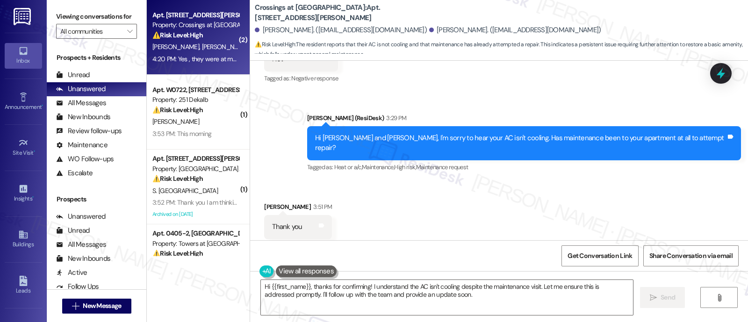
scroll to position [1958, 0]
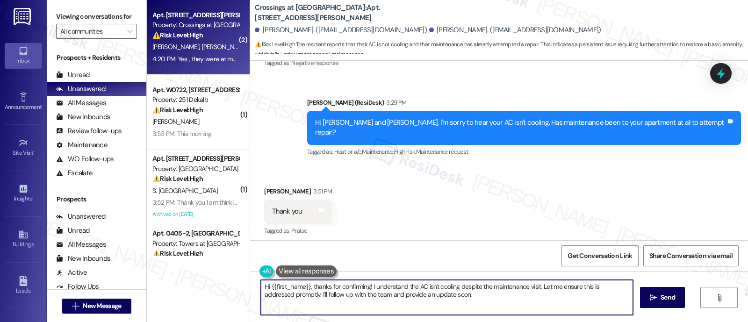
drag, startPoint x: 307, startPoint y: 287, endPoint x: 201, endPoint y: 276, distance: 106.7
click at [201, 276] on div "( 2 ) Apt. 520, 38 Jenkins Ave Property: Crossings at Stanbridge ⚠️ Risk Level:…" at bounding box center [447, 161] width 601 height 322
click at [471, 293] on textarea "Thanks for confirming! I understand the AC isn't cooling despite the maintenanc…" at bounding box center [447, 297] width 372 height 35
click at [509, 288] on textarea "Thanks for confirming! I understand the AC isn't cooling despite the maintenanc…" at bounding box center [447, 297] width 372 height 35
drag, startPoint x: 491, startPoint y: 287, endPoint x: 495, endPoint y: 298, distance: 12.0
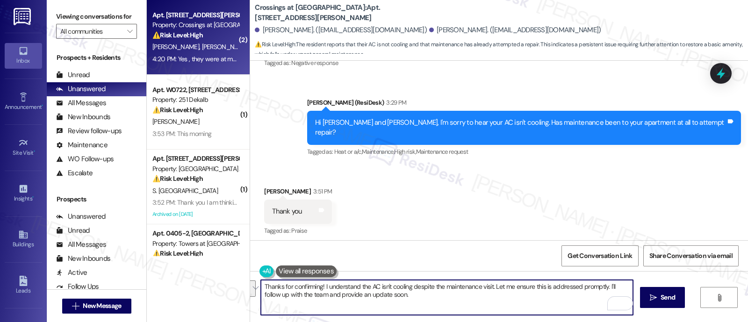
click at [495, 298] on textarea "Thanks for confirming! I understand the AC isn't cooling despite the maintenanc…" at bounding box center [447, 297] width 372 height 35
paste textarea "still isn’t cooling properly, even after the maintenance visit. Did the technic…"
type textarea "Thanks for confirming! I understand the AC still isn’t cooling properly, even a…"
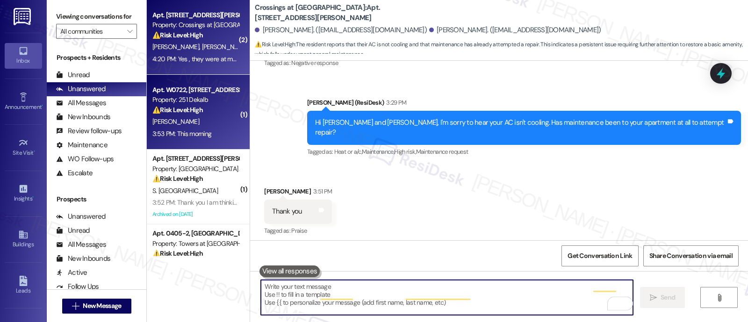
scroll to position [1957, 0]
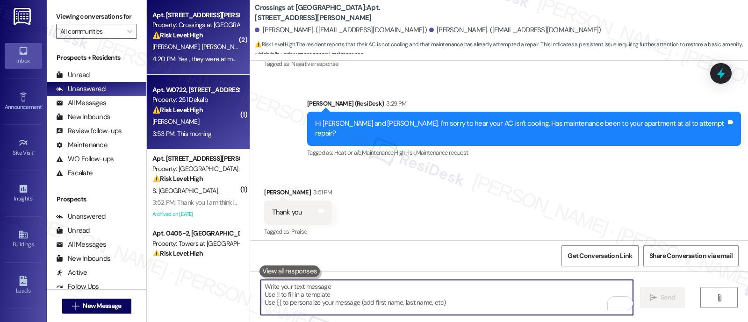
click at [172, 120] on span "J. Penalver" at bounding box center [175, 121] width 47 height 8
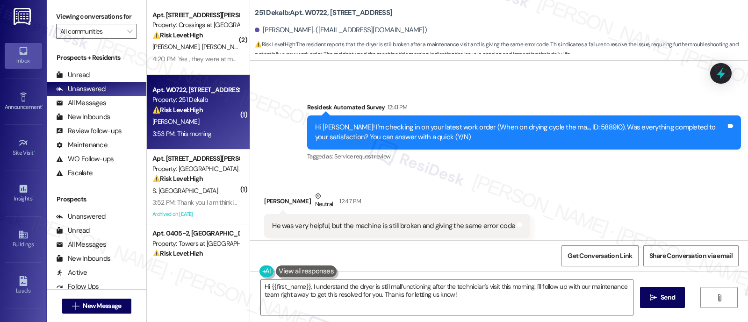
scroll to position [201, 0]
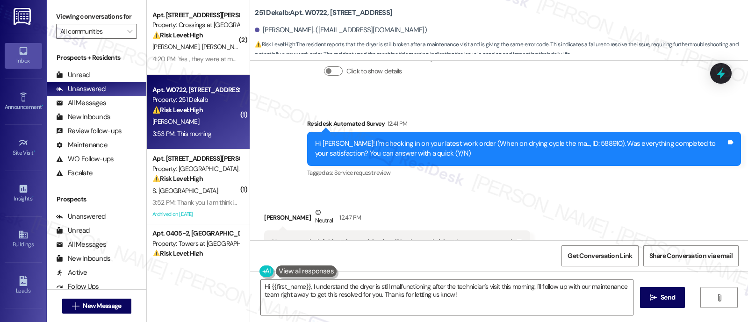
click at [302, 11] on b "251 Dekalb: Apt. W0722, 251 W Dekalb Pike" at bounding box center [323, 13] width 137 height 10
copy b "W0722"
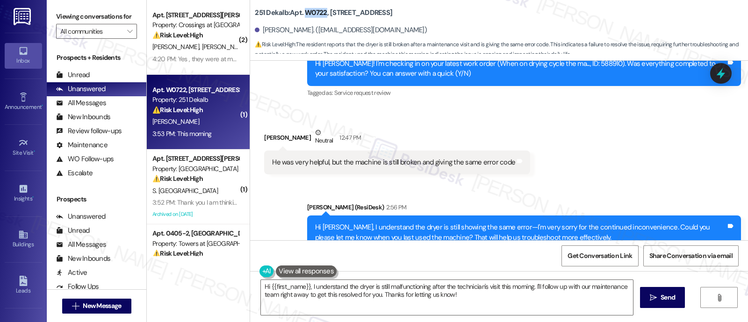
scroll to position [376, 0]
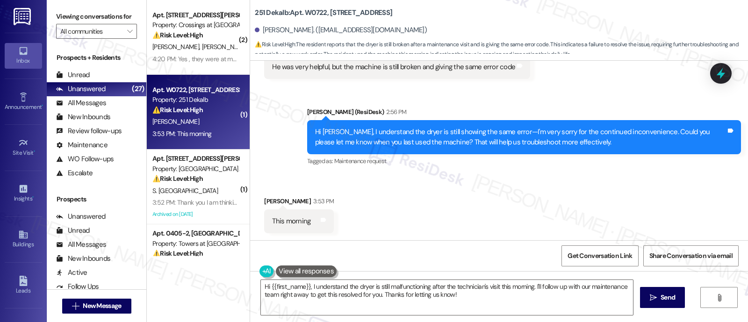
click at [479, 211] on div "Received via SMS Justin Penalver 3:53 PM This morning Tags and notes" at bounding box center [499, 207] width 498 height 65
click at [544, 296] on textarea "Hi {{first_name}}, I understand the dryer is still malfunctioning after the tec…" at bounding box center [447, 297] width 372 height 35
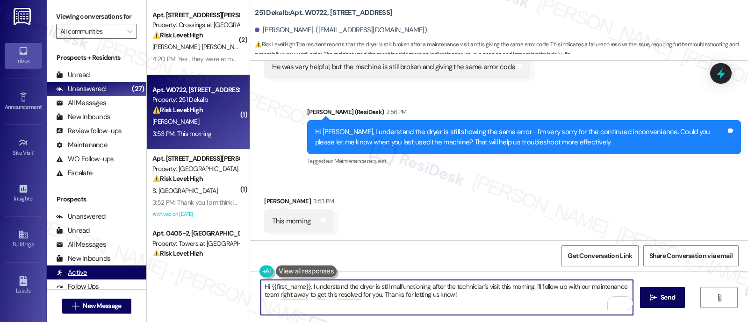
drag, startPoint x: 521, startPoint y: 285, endPoint x: 135, endPoint y: 279, distance: 385.8
click at [136, 281] on div "Viewing conversations for All communities  Prospects + Residents Unread (0) Un…" at bounding box center [397, 161] width 701 height 322
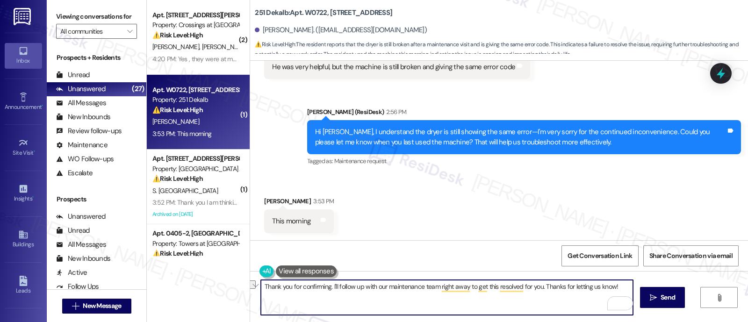
drag, startPoint x: 626, startPoint y: 284, endPoint x: 538, endPoint y: 285, distance: 87.9
click at [538, 285] on textarea "Thank you for confirming. I'll follow up with our maintenance team right away t…" at bounding box center [447, 297] width 372 height 35
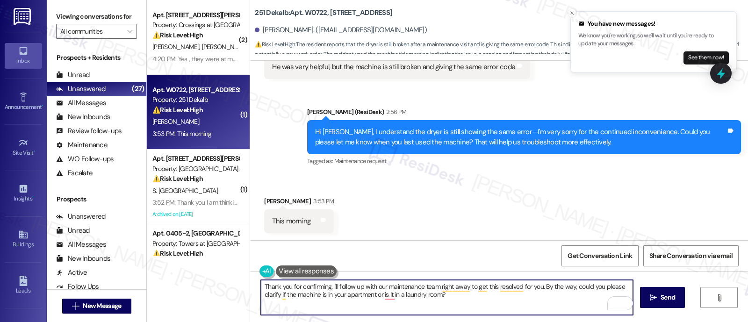
click at [286, 296] on textarea "Thank you for confirming. I'll follow up with our maintenance team right away t…" at bounding box center [447, 297] width 372 height 35
click at [369, 297] on textarea "Thank you for confirming. I'll follow up with our maintenance team right away t…" at bounding box center [447, 297] width 372 height 35
click at [415, 293] on textarea "Thank you for confirming. I'll follow up with our maintenance team right away t…" at bounding box center [447, 297] width 372 height 35
click at [432, 309] on textarea "Thank you for confirming. I'll follow up with our maintenance team right away t…" at bounding box center [447, 297] width 372 height 35
click at [461, 305] on textarea "Thank you for confirming. I'll follow up with our maintenance team right away t…" at bounding box center [447, 297] width 372 height 35
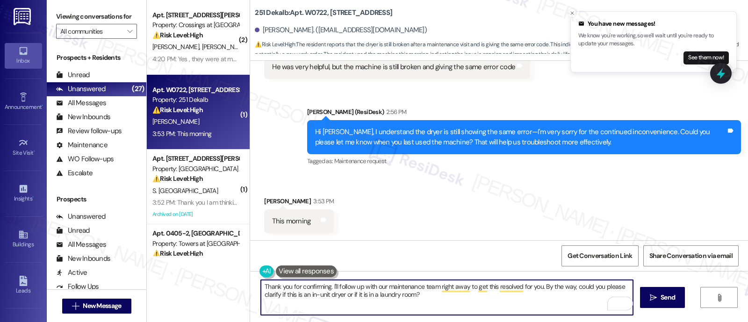
click at [373, 295] on textarea "Thank you for confirming. I'll follow up with our maintenance team right away t…" at bounding box center [447, 297] width 372 height 35
drag, startPoint x: 464, startPoint y: 299, endPoint x: 95, endPoint y: 265, distance: 370.0
click at [95, 265] on div "Viewing conversations for All communities  Prospects + Residents Unread (0) Un…" at bounding box center [397, 161] width 701 height 322
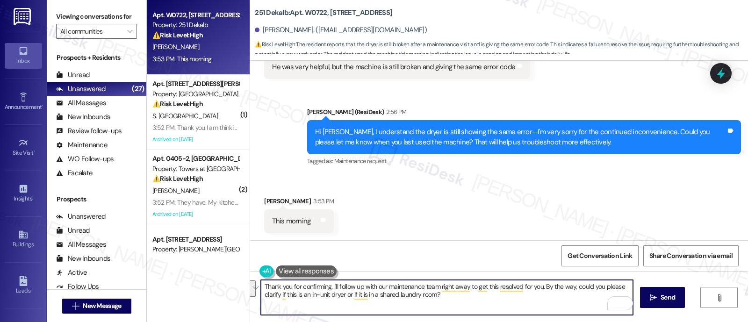
paste textarea "’ll follow up with our maintenance team right away to help get this resolved fo…"
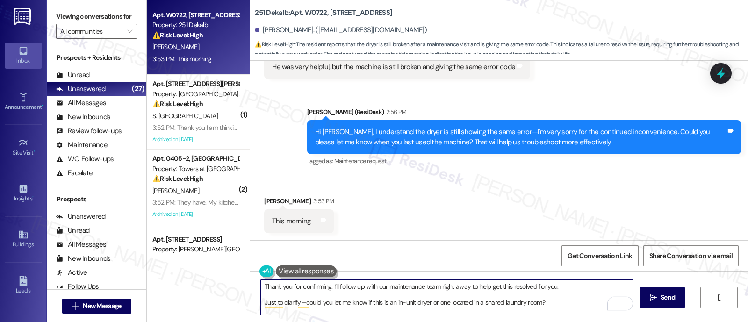
click at [567, 286] on textarea "Thank you for confirming. I’ll follow up with our maintenance team right away t…" at bounding box center [447, 297] width 372 height 35
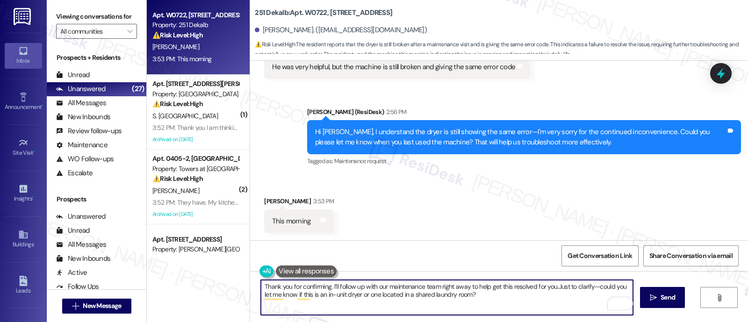
type textarea "Thank you for confirming. I’ll follow up with our maintenance team right away t…"
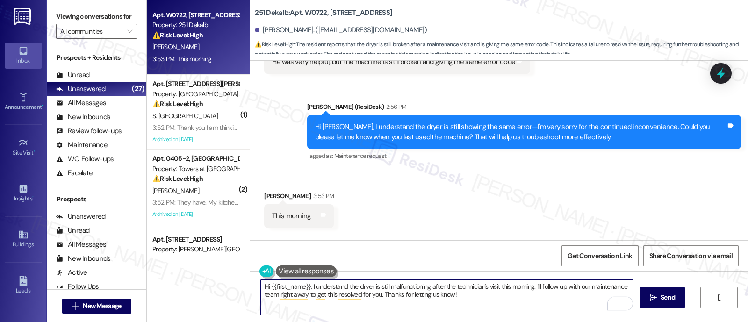
scroll to position [451, 0]
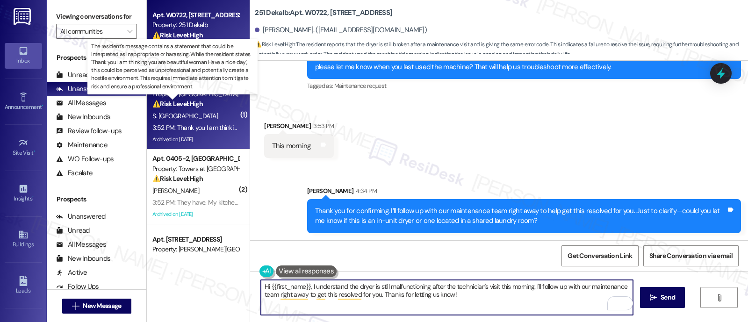
type textarea "Hi {{first_name}}, I understand the dryer is still malfunctioning after the tec…"
click at [197, 101] on strong "⚠️ Risk Level: High" at bounding box center [177, 104] width 50 height 8
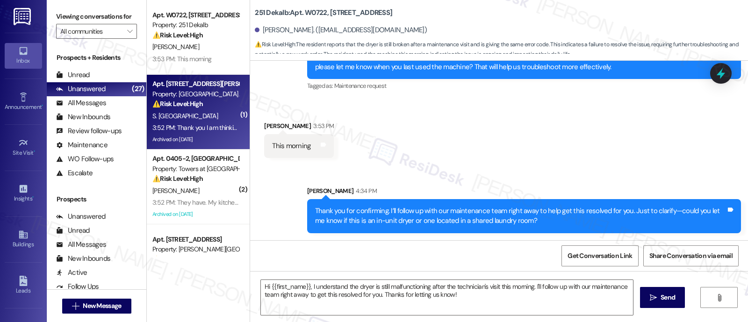
type textarea "Fetching suggested responses. Please feel free to read through the conversation…"
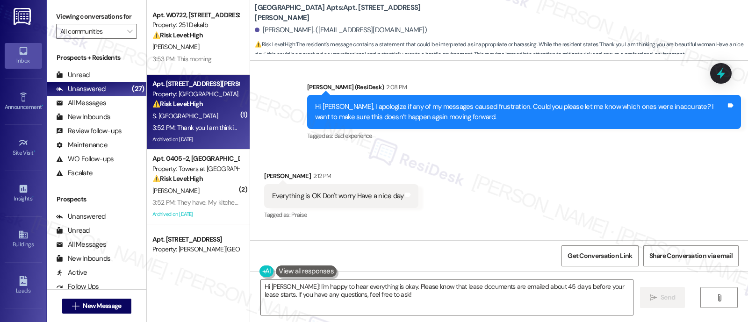
scroll to position [6360, 0]
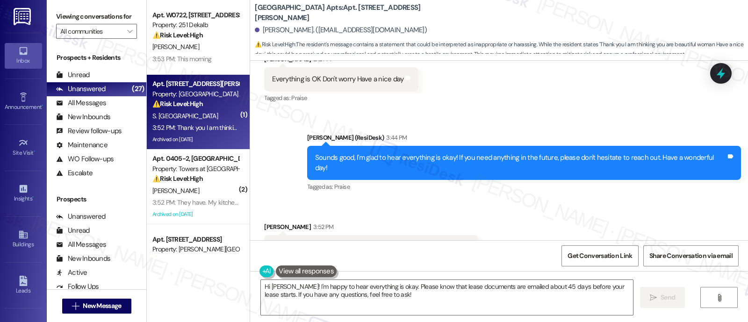
click at [534, 218] on div "Received via SMS Svetlana Berlin 3:52 PM Thank you I am thinking you are beauti…" at bounding box center [499, 240] width 498 height 79
click at [552, 201] on div "Received via SMS Svetlana Berlin 3:52 PM Thank you I am thinking you are beauti…" at bounding box center [499, 240] width 498 height 79
drag, startPoint x: 264, startPoint y: 207, endPoint x: 453, endPoint y: 208, distance: 188.9
click at [453, 235] on div "Thank you I am thinking you are beautiful woman Have a nice day Tags and notes" at bounding box center [371, 247] width 214 height 24
copy div "Thank you I am thinking you are beautiful woman Have a nice day"
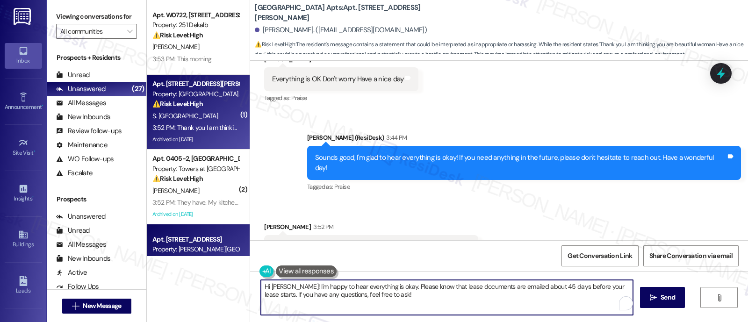
drag, startPoint x: 401, startPoint y: 303, endPoint x: 178, endPoint y: 243, distance: 231.5
click at [178, 243] on div "Apt. W0722, 251 W Dekalb Pike Property: 251 Dekalb ⚠️ Risk Level: High The resi…" at bounding box center [447, 161] width 601 height 322
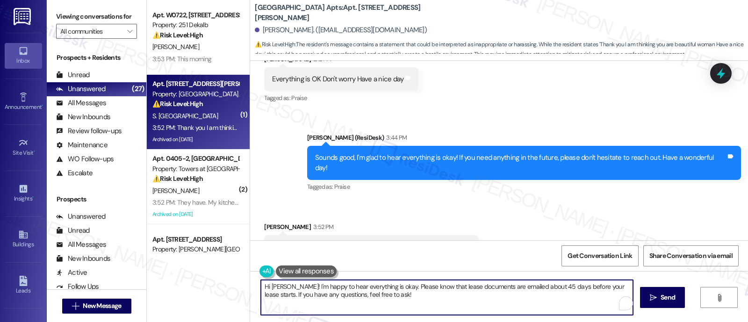
paste textarea "Thank you for the kind words. I appreciate it. Wishing you a great day as well"
type textarea "Thank you for the kind words. I appreciate it. Wishing you a great day as well!"
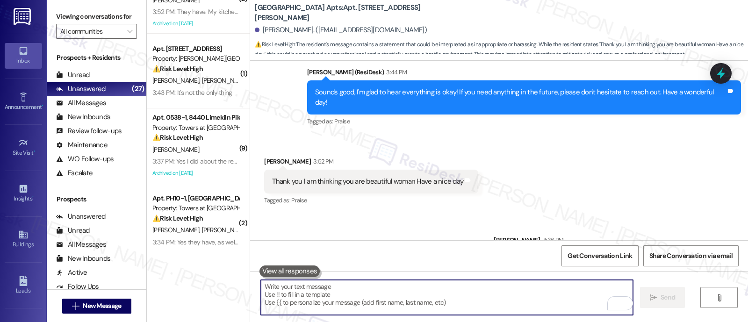
scroll to position [194, 0]
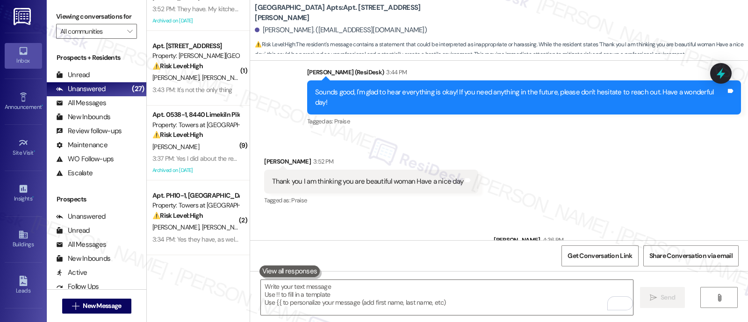
click at [598, 147] on div "Received via SMS Svetlana Berlin 3:52 PM Thank you I am thinking you are beauti…" at bounding box center [499, 175] width 498 height 79
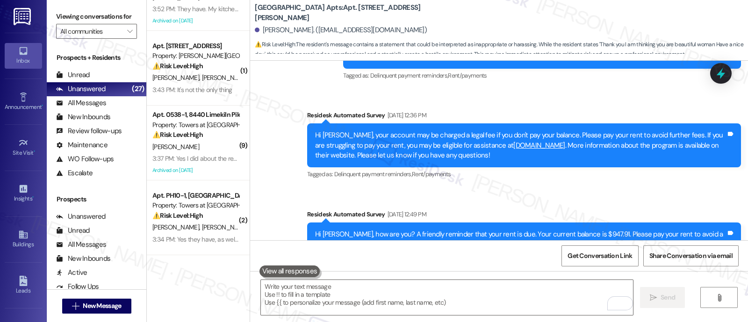
scroll to position [5490, 0]
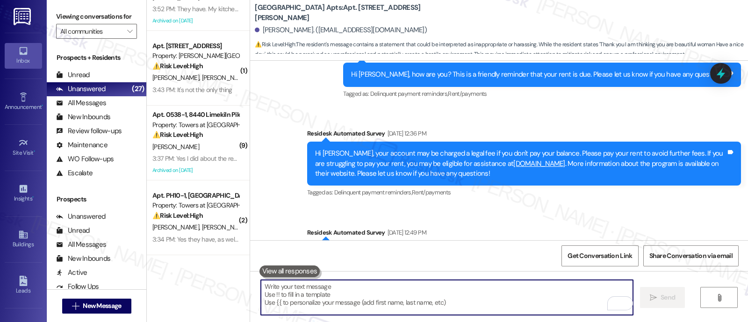
click at [375, 293] on textarea "To enrich screen reader interactions, please activate Accessibility in Grammarl…" at bounding box center [447, 297] width 372 height 35
paste textarea "If you have a moment, we’d really appreciate it if you could share your experie…"
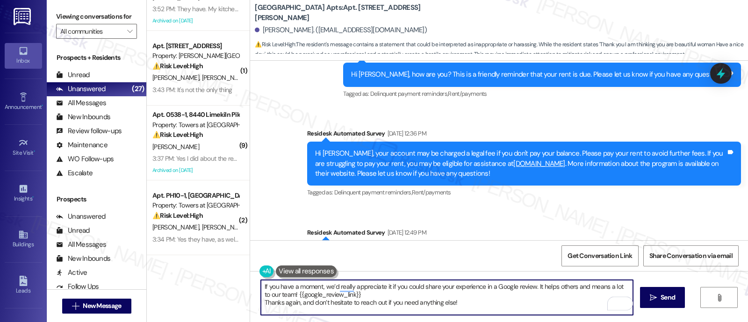
click at [371, 296] on textarea "If you have a moment, we’d really appreciate it if you could share your experie…" at bounding box center [447, 297] width 372 height 35
click at [492, 311] on textarea "If you have a moment, we’d really appreciate it if you could share your experie…" at bounding box center [447, 297] width 372 height 35
type textarea "If you have a moment, we’d really appreciate it if you could share your experie…"
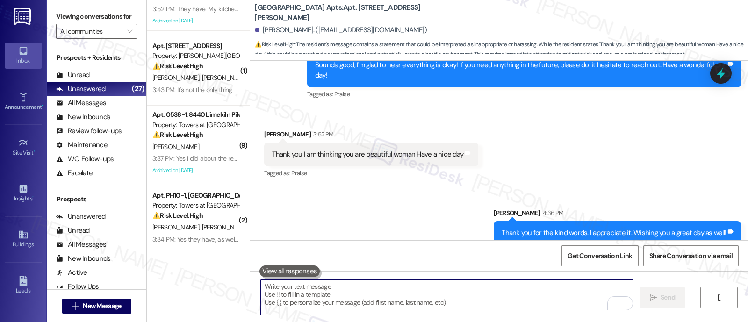
scroll to position [6500, 0]
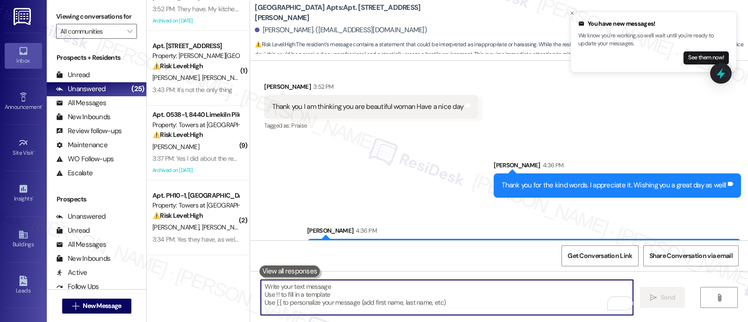
click at [367, 158] on div "Sent via SMS Sarah 4:36 PM Thank you for the kind words. I appreciate it. Wishi…" at bounding box center [499, 209] width 498 height 140
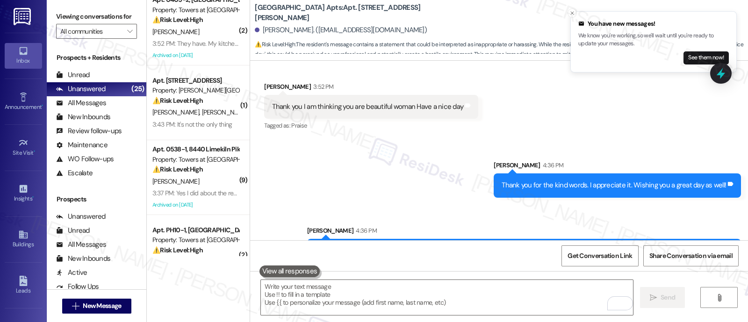
scroll to position [136, 0]
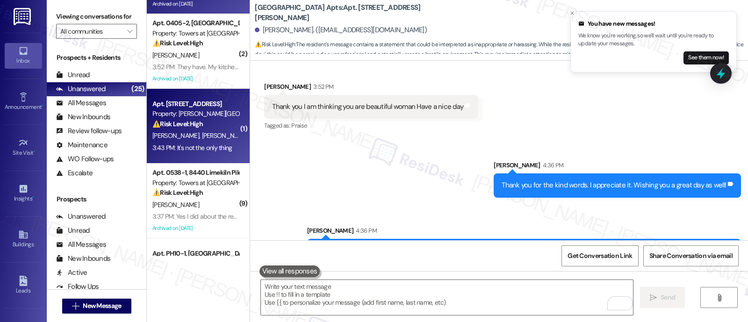
click at [189, 123] on strong "⚠️ Risk Level: High" at bounding box center [177, 124] width 50 height 8
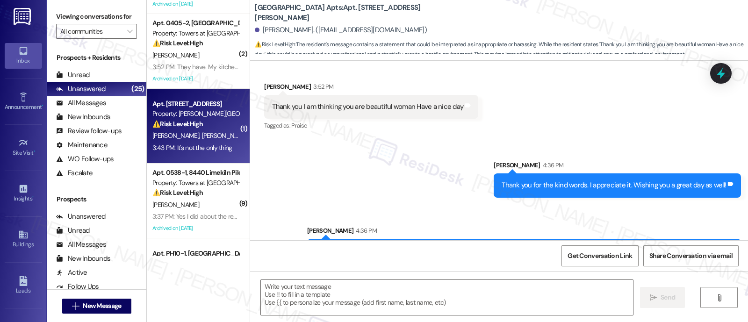
type textarea "Fetching suggested responses. Please feel free to read through the conversation…"
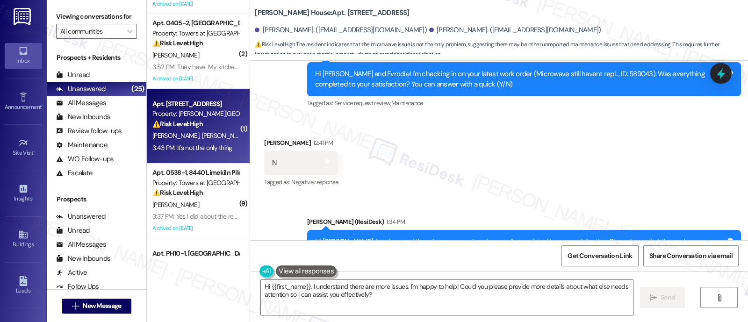
scroll to position [1991, 0]
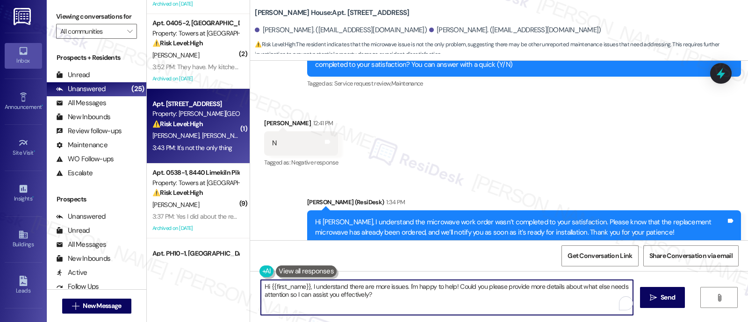
drag, startPoint x: 303, startPoint y: 287, endPoint x: 218, endPoint y: 287, distance: 85.1
click at [218, 287] on div "Apt. W0722, 251 W Dekalb Pike Property: 251 Dekalb ⚠️ Risk Level: High The resi…" at bounding box center [447, 161] width 601 height 322
type textarea "Oh okay, I understand there are more issues. I'm happy to help! Could you pleas…"
click at [441, 297] on textarea "Oh okay, I understand there are more issues. I'm happy to help! Could you pleas…" at bounding box center [447, 297] width 372 height 35
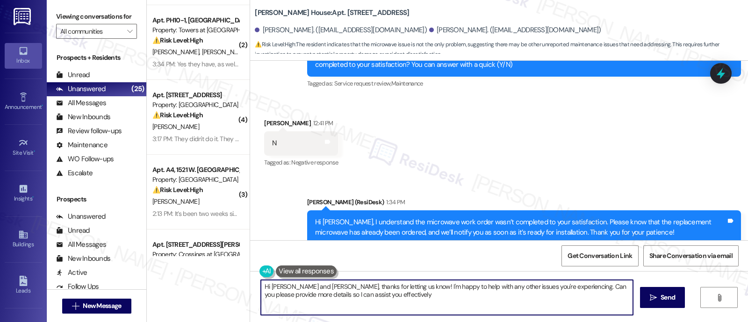
type textarea "Hi John and Evrodie, thanks for letting us know! I'm happy to help with any oth…"
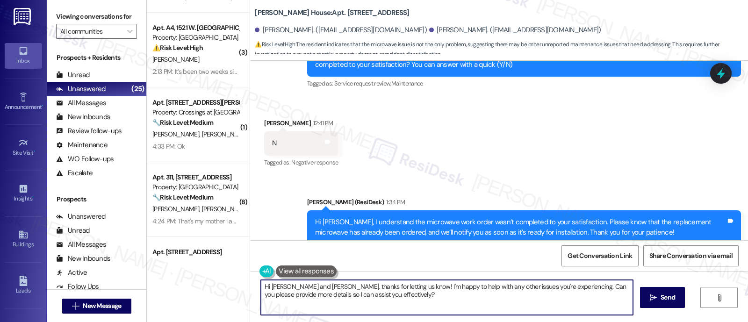
scroll to position [523, 0]
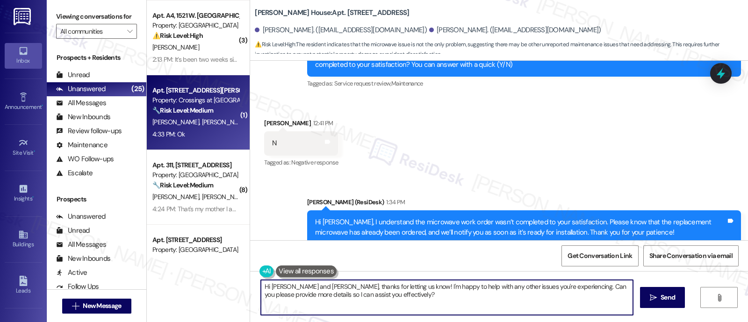
click at [202, 124] on span "O. Cardenas" at bounding box center [225, 122] width 47 height 8
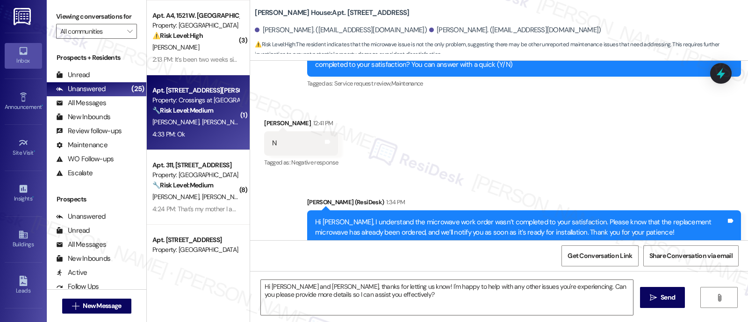
type textarea "Fetching suggested responses. Please feel free to read through the conversation…"
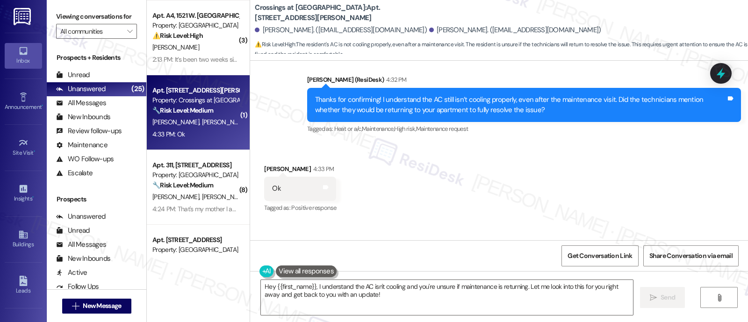
scroll to position [2214, 0]
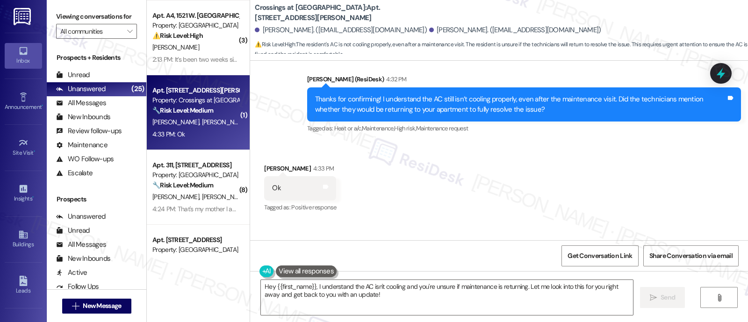
click at [485, 235] on div "Received via SMS Eliana Bonilla Neutral 4:34 PM At the time they arrived I wasn…" at bounding box center [402, 272] width 290 height 75
click at [634, 161] on div "Received via SMS Olman Cardenas 4:33 PM Ok Tags and notes Tagged as: Positive r…" at bounding box center [499, 227] width 498 height 168
click at [577, 183] on div "Received via SMS Olman Cardenas 4:33 PM Ok Tags and notes Tagged as: Positive r…" at bounding box center [499, 227] width 498 height 168
click at [393, 303] on textarea "Hey {{first_name}}, I understand the AC isn't cooling and you're unsure if main…" at bounding box center [447, 297] width 372 height 35
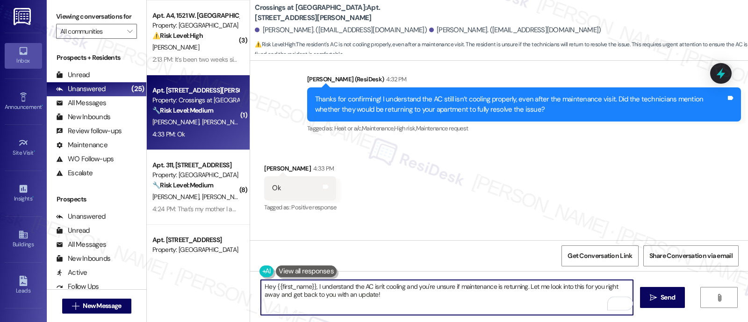
drag, startPoint x: 403, startPoint y: 303, endPoint x: 136, endPoint y: 266, distance: 269.5
click at [136, 266] on div "Viewing conversations for All communities  Prospects + Residents Unread (0) Un…" at bounding box center [397, 161] width 701 height 322
type textarea "Got it! I'll submit a new work order to ensure your AC is addressed properly. P…"
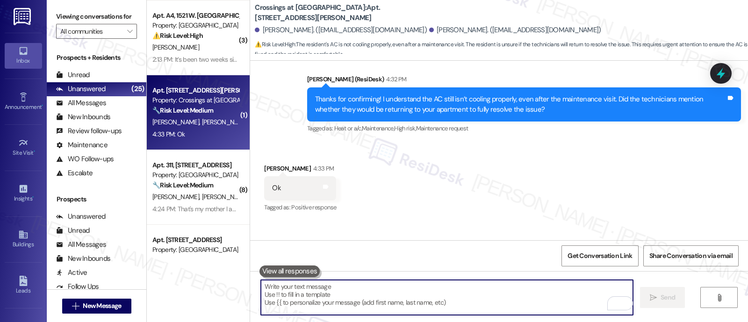
scroll to position [2214, 0]
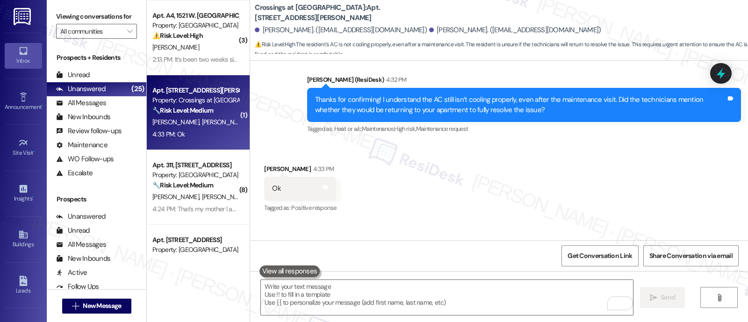
drag, startPoint x: 630, startPoint y: 154, endPoint x: 748, endPoint y: 224, distance: 137.4
click at [631, 153] on div "Received via SMS Olman Cardenas 4:33 PM Ok Tags and notes Tagged as: Positive r…" at bounding box center [499, 227] width 498 height 168
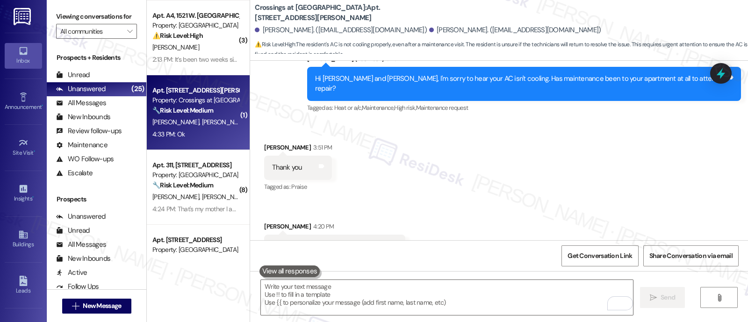
scroll to position [2279, 0]
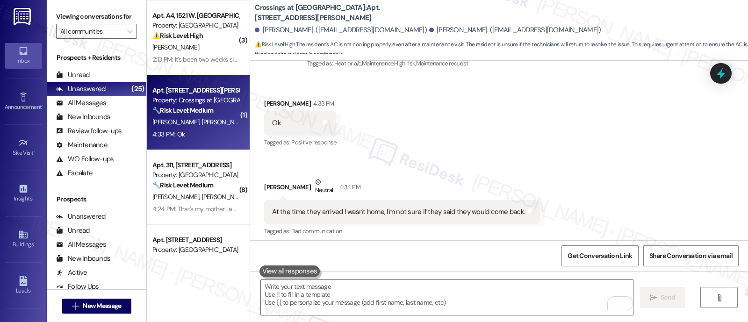
click at [620, 162] on div "Received via SMS Olman Cardenas 4:33 PM Ok Tags and notes Tagged as: Positive r…" at bounding box center [499, 162] width 498 height 168
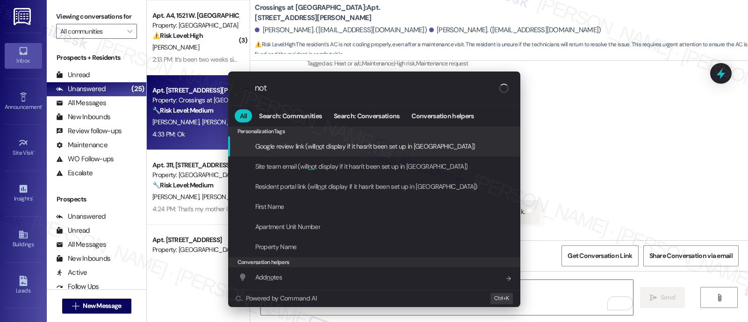
type input "note"
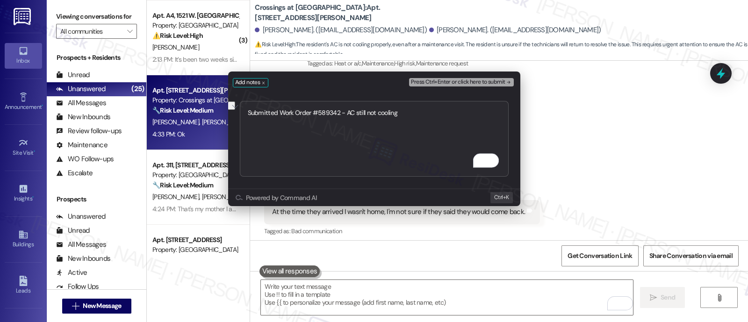
type textarea "Submitted Work Order #589342 - AC still not cooling"
click at [512, 80] on button "Press Ctrl+Enter or click here to submit" at bounding box center [461, 82] width 104 height 8
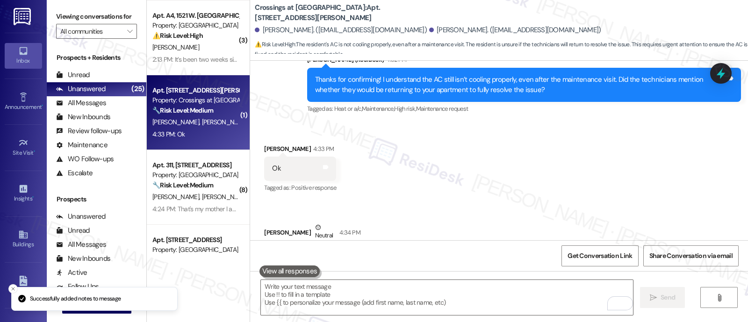
scroll to position [2214, 0]
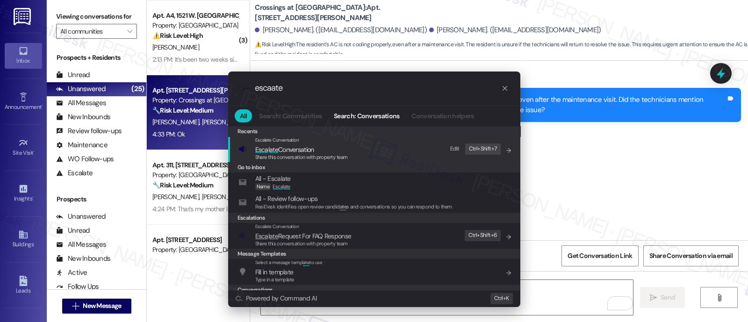
type input "escaate"
click at [303, 149] on span "Esca l ate Conversation" at bounding box center [284, 149] width 59 height 8
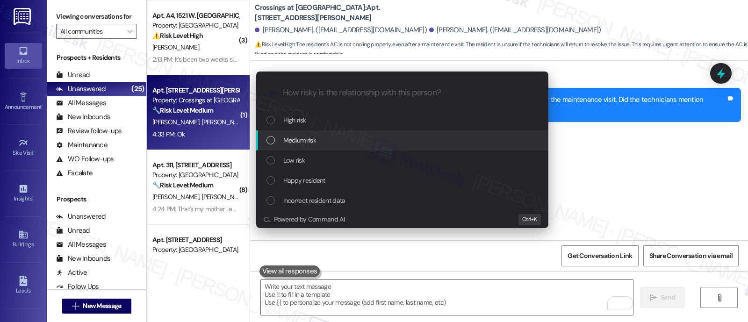
click at [333, 142] on div "Medium risk" at bounding box center [404, 140] width 274 height 10
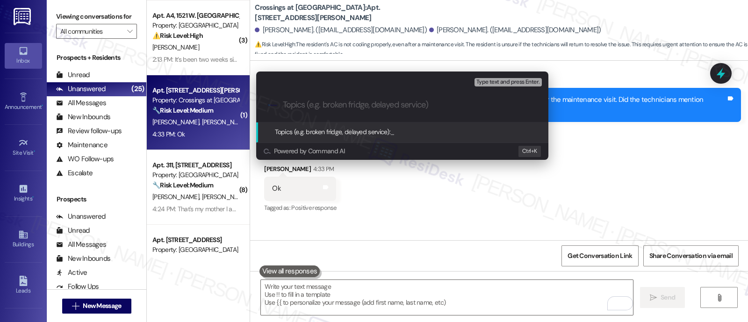
paste input "Submitted Work Order #589342 - AC still not cooling"
type input "Submitted Work Order #589342 - AC still not cooling"
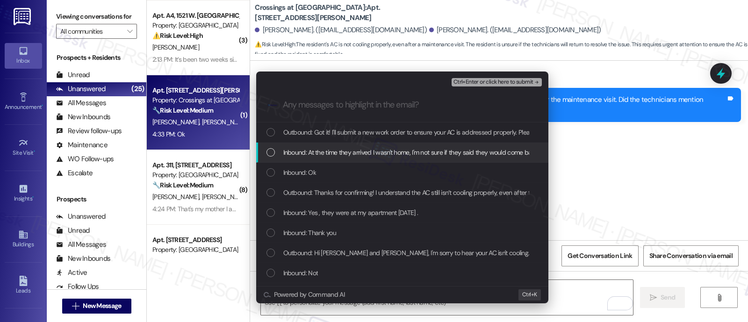
click at [328, 154] on span "Inbound: At the time they arrived I wasn't home, I'm not sure if they said they…" at bounding box center [411, 152] width 256 height 10
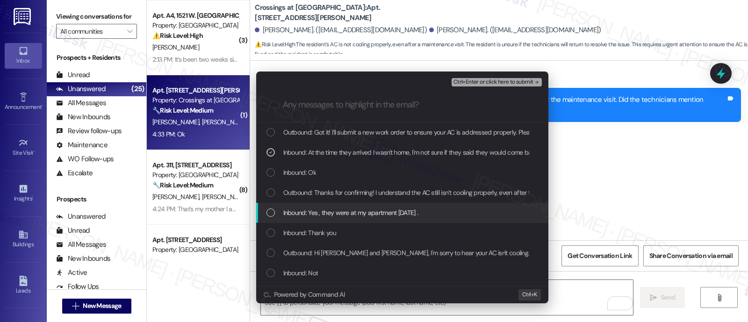
click at [327, 212] on span "Inbound: Yes , they were at my apartment yesterday ." at bounding box center [350, 213] width 135 height 10
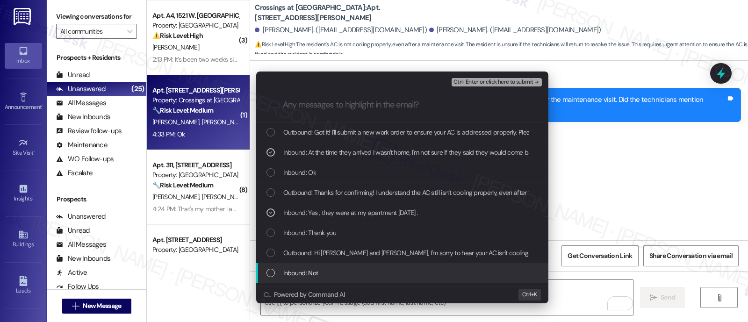
scroll to position [58, 0]
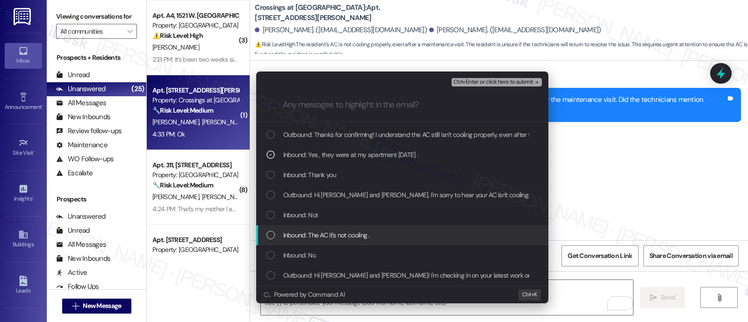
click at [331, 230] on span "Inbound: The AC it's not cooling ." at bounding box center [326, 235] width 87 height 10
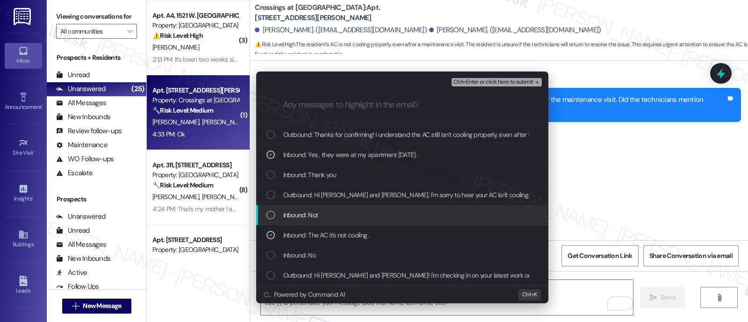
click at [316, 212] on span "Inbound: Not" at bounding box center [300, 215] width 35 height 10
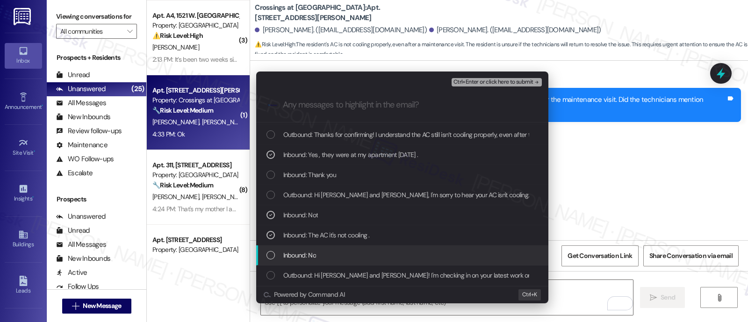
click at [342, 250] on div "Inbound: No" at bounding box center [404, 255] width 274 height 10
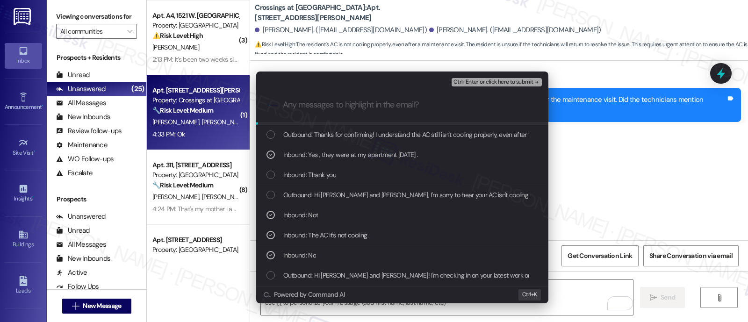
click at [510, 82] on span "Ctrl+Enter or click here to submit" at bounding box center [494, 82] width 80 height 7
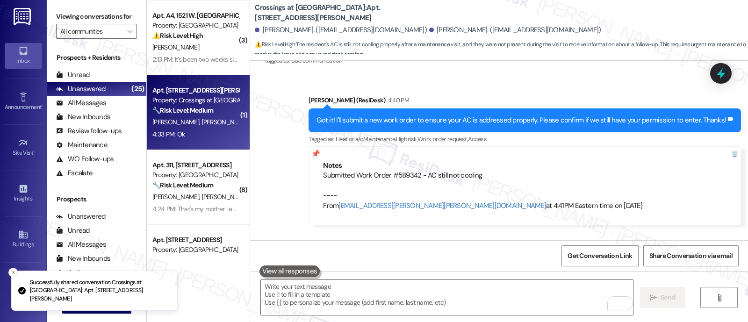
scroll to position [2452, 0]
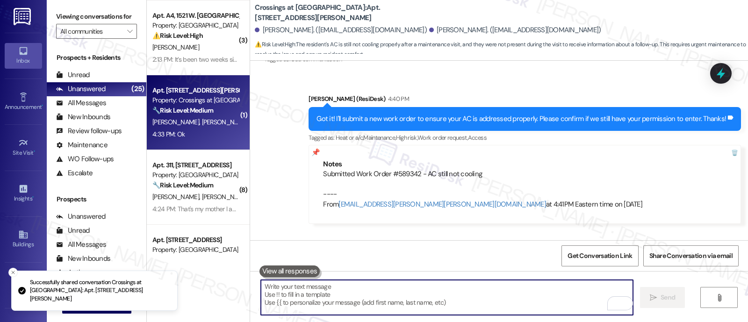
drag, startPoint x: 464, startPoint y: 300, endPoint x: 465, endPoint y: 293, distance: 7.1
click at [465, 297] on textarea "To enrich screen reader interactions, please activate Accessibility in Grammarl…" at bounding box center [447, 297] width 372 height 35
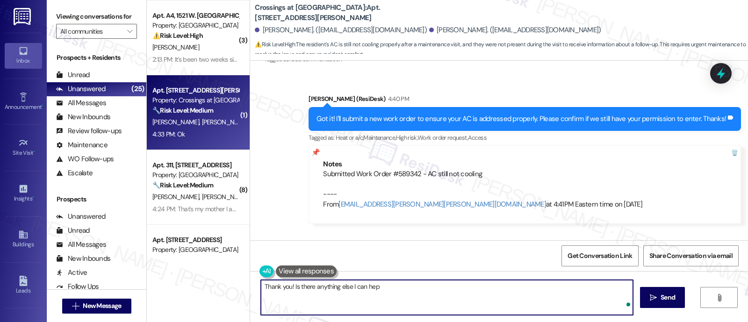
type textarea "Thank you! Is there anything else I can he"
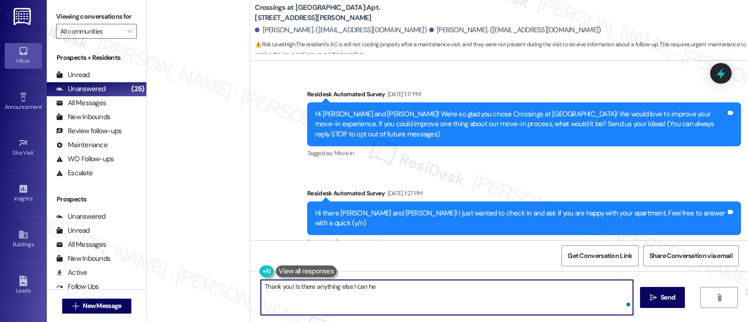
scroll to position [2452, 0]
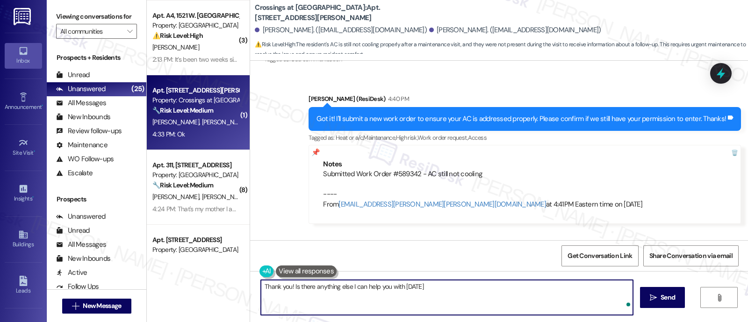
type textarea "Thank you! Is there anything else I can help you with [DATE]?"
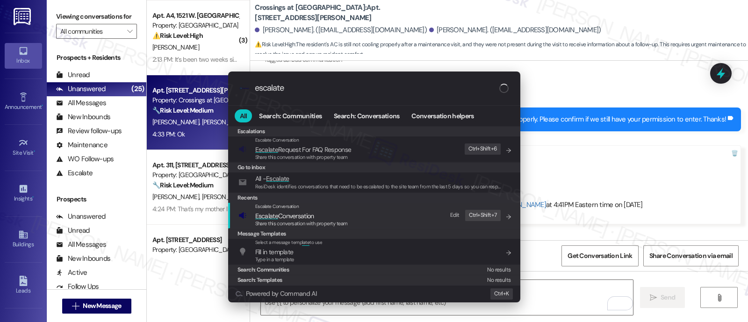
type input "escalate"
click at [326, 213] on span "Escalate Conversation" at bounding box center [301, 216] width 93 height 10
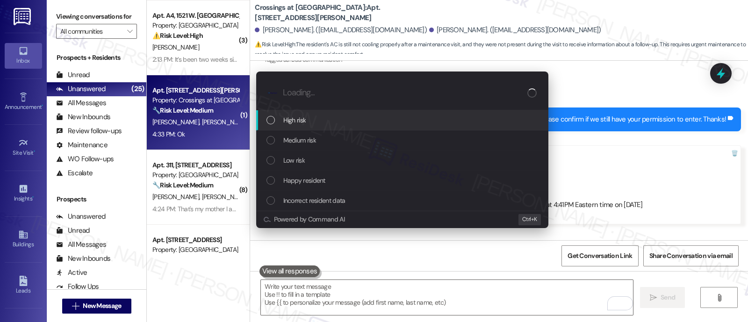
click at [327, 125] on div "High risk" at bounding box center [402, 120] width 292 height 20
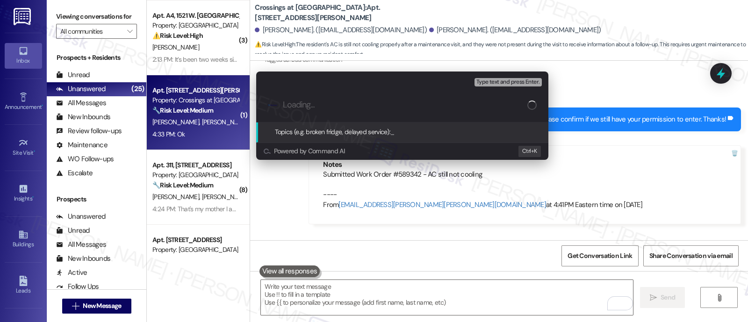
paste input "Submitted Work Order #589342 - AC still not cooling"
type input "Submitted Work Order #589342 - AC still not cooling"
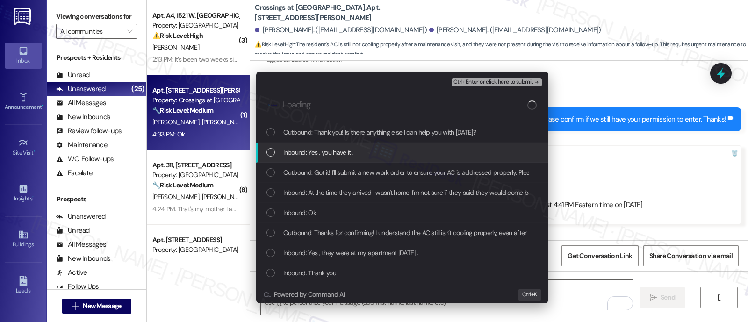
click at [330, 147] on span "Inbound: Yes , you have it ." at bounding box center [318, 152] width 70 height 10
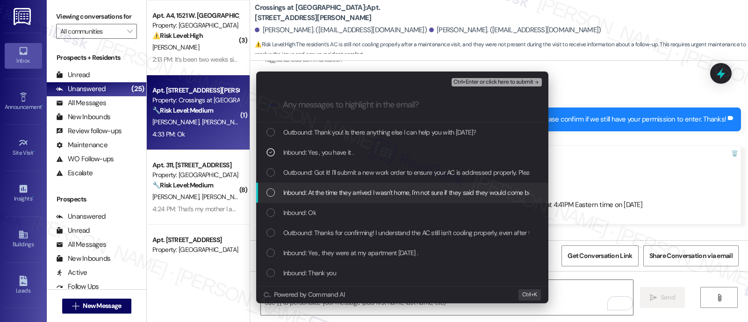
click at [331, 190] on span "Inbound: At the time they arrived I wasn't home, I'm not sure if they said they…" at bounding box center [411, 192] width 256 height 10
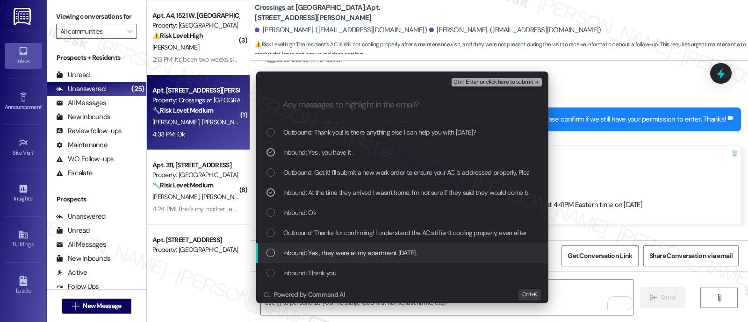
click at [354, 252] on span "Inbound: Yes , they were at my apartment yesterday ." at bounding box center [350, 253] width 135 height 10
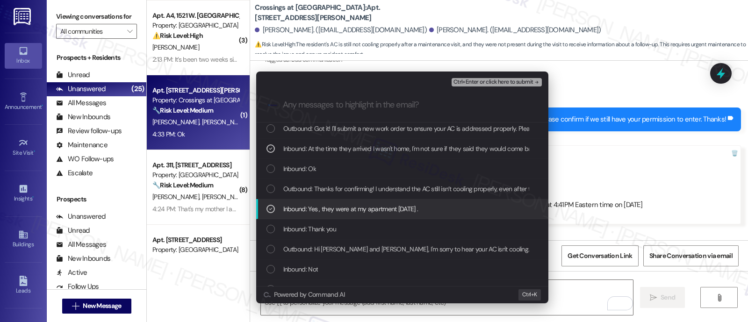
scroll to position [175, 0]
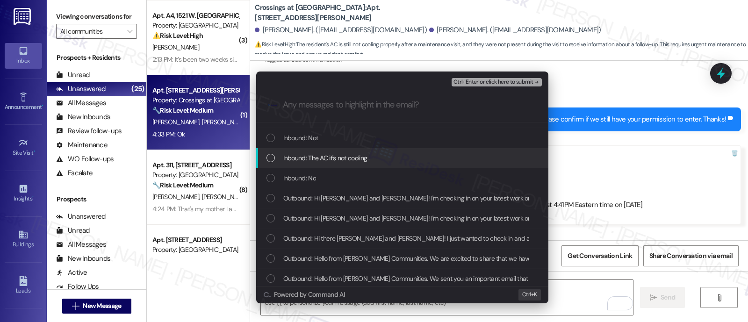
click at [334, 155] on span "Inbound: The AC it's not cooling ." at bounding box center [326, 158] width 87 height 10
click at [607, 165] on div "Escalate Conversation High risk Submitted Work Order #589342 - AC still not coo…" at bounding box center [374, 161] width 748 height 322
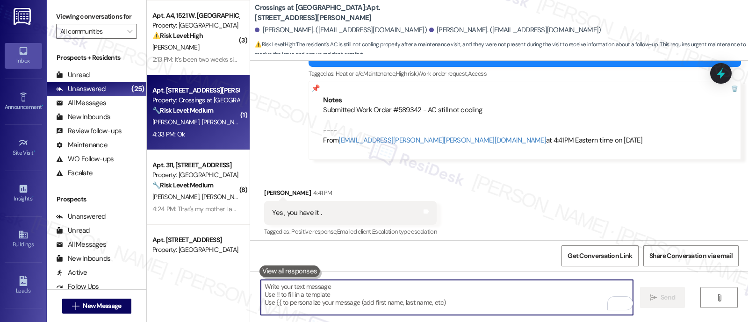
scroll to position [2517, 0]
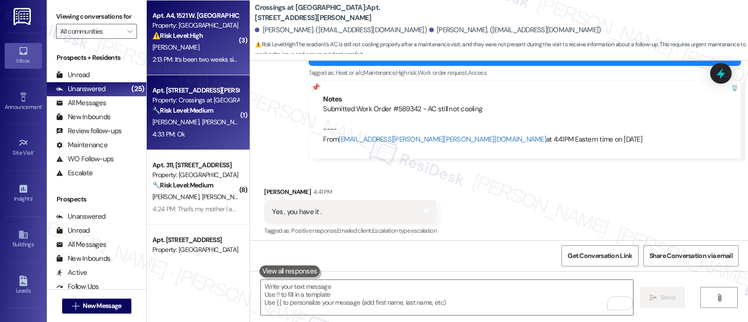
click at [199, 47] on div "P. Rainey" at bounding box center [195, 48] width 88 height 12
type textarea "Fetching suggested responses. Please feel free to read through the conversation…"
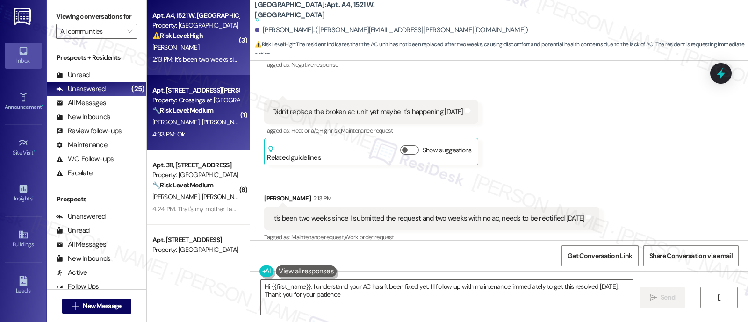
type textarea "Hi {{first_name}}, I understand your AC hasn't been fixed yet. I'll follow up w…"
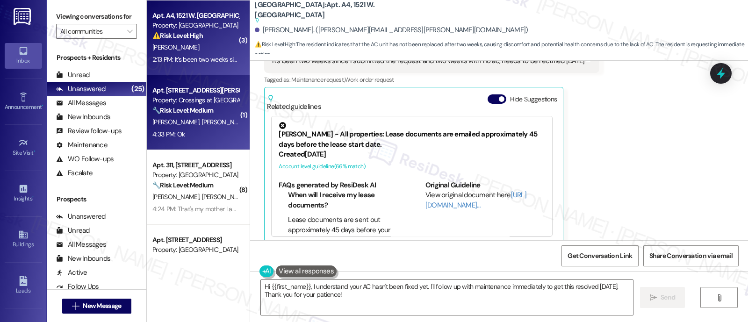
click at [206, 95] on div "Property: Crossings at Stanbridge" at bounding box center [195, 100] width 87 height 10
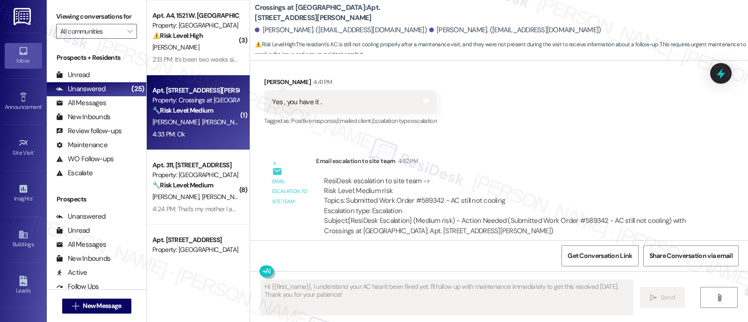
scroll to position [2646, 0]
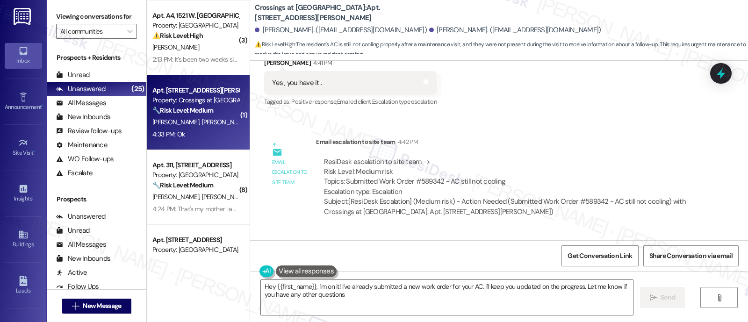
type textarea "Hey {{first_name}}, I'm on it! I've already submitted a new work order for your…"
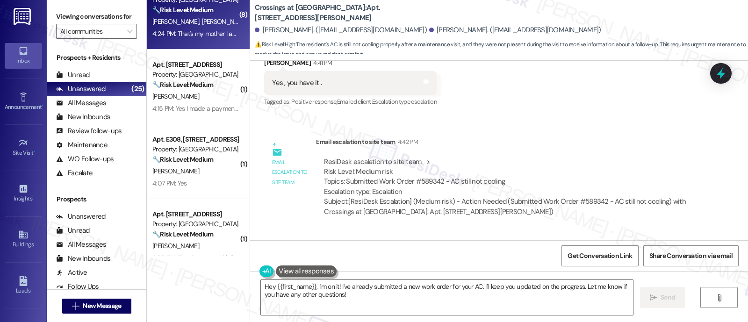
scroll to position [757, 0]
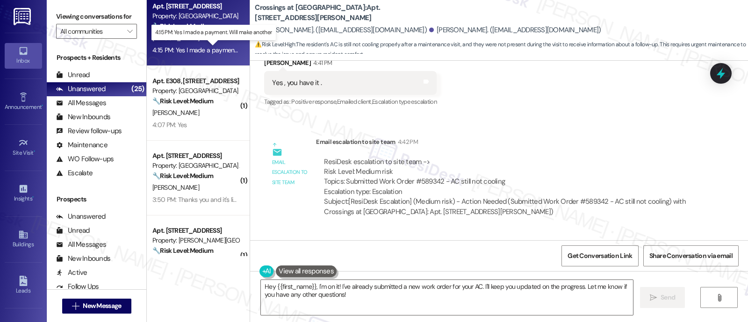
click at [198, 49] on div "4:15 PM: Yes I made a payment. Will make another 4:15 PM: Yes I made a payment.…" at bounding box center [219, 50] width 135 height 8
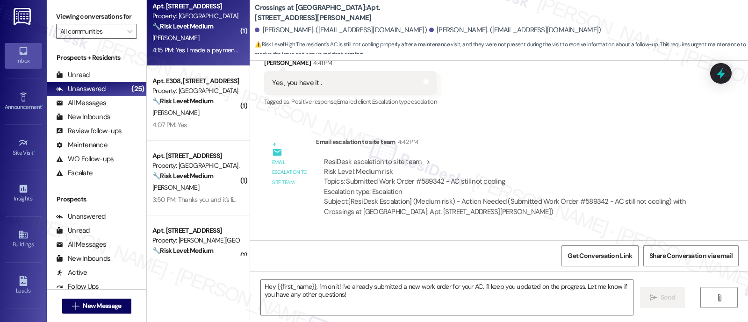
type textarea "Fetching suggested responses. Please feel free to read through the conversation…"
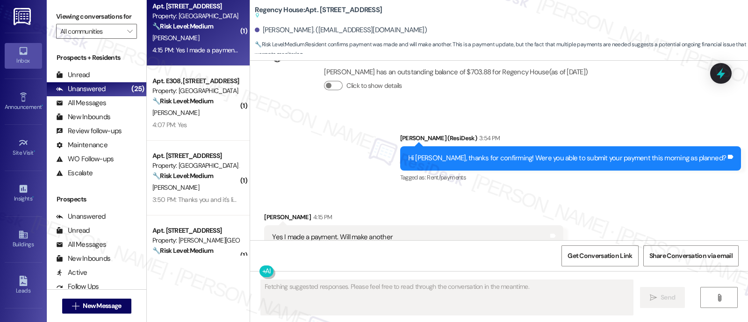
scroll to position [3331, 0]
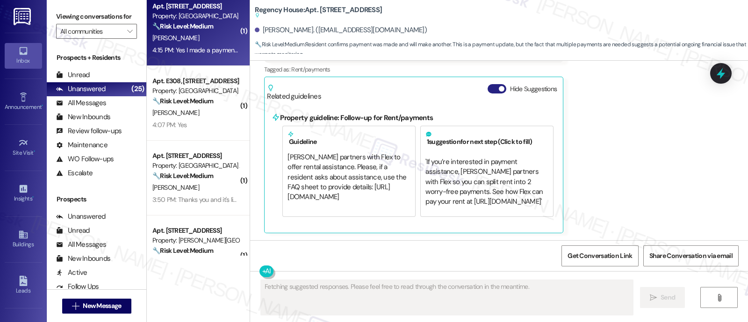
click at [488, 88] on button "Hide Suggestions" at bounding box center [497, 88] width 19 height 9
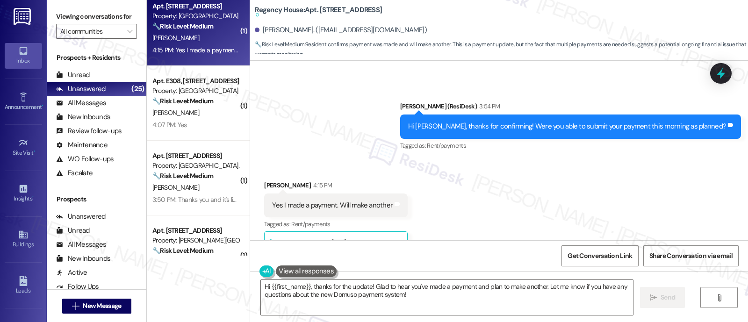
scroll to position [3202, 0]
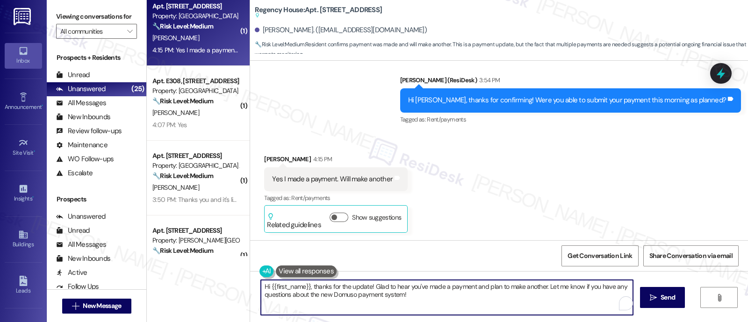
drag, startPoint x: 397, startPoint y: 296, endPoint x: 285, endPoint y: 299, distance: 111.8
click at [285, 299] on textarea "Hi {{first_name}}, thanks for the update! Glad to hear you've made a payment an…" at bounding box center [447, 297] width 372 height 35
drag, startPoint x: 308, startPoint y: 286, endPoint x: 148, endPoint y: 278, distance: 160.1
click at [148, 279] on div "( 1 ) Apt. 520, 38 Jenkins Ave Property: Crossings at Stanbridge 🔧 Risk Level: …" at bounding box center [447, 161] width 601 height 322
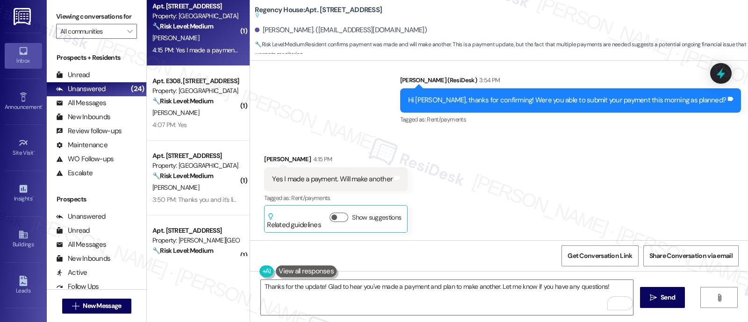
click at [558, 191] on div "Received via SMS David Gant 4:15 PM Yes I made a payment. Will make another Tag…" at bounding box center [499, 186] width 498 height 107
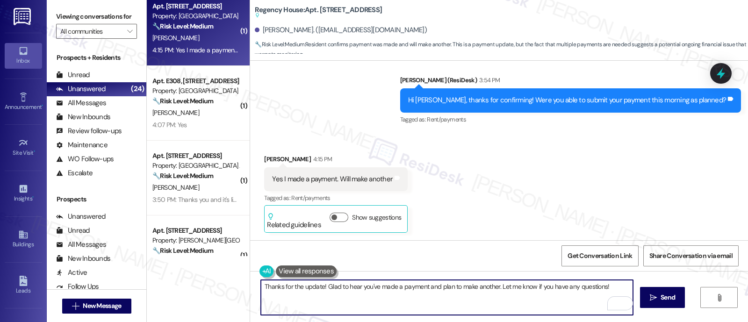
click at [494, 287] on textarea "Thanks for the update! Glad to hear you've made a payment and plan to make anot…" at bounding box center [447, 297] width 372 height 35
paste textarea "any applicable legal fees may still apply as per the terms of your lease. I jus…"
click at [615, 286] on textarea "Thanks for the update! Glad to hear you've made a payment and plan to make anot…" at bounding box center [447, 297] width 372 height 35
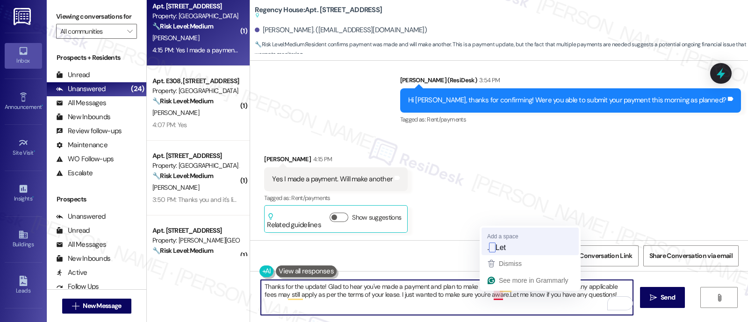
type textarea "Thanks for the update! Glad to hear you've made a payment and plan to make anot…"
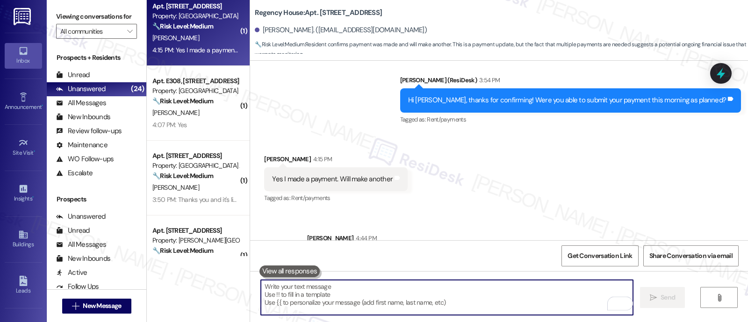
scroll to position [3201, 0]
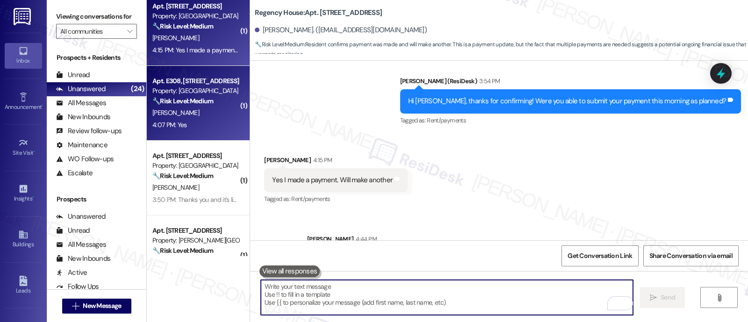
click at [196, 112] on div "R. Williams" at bounding box center [195, 113] width 88 height 12
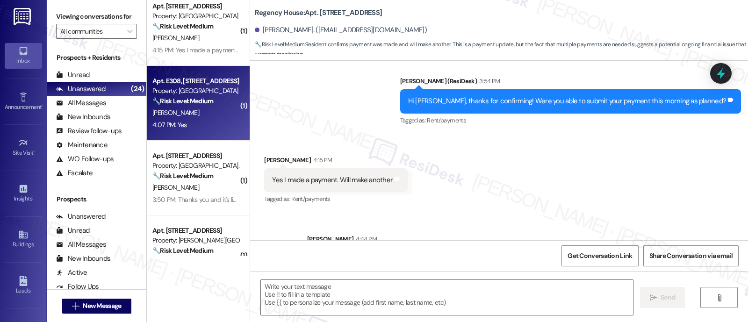
type textarea "Fetching suggested responses. Please feel free to read through the conversation…"
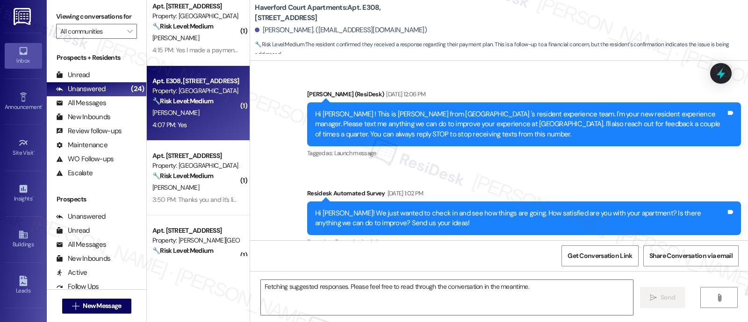
scroll to position [6443, 0]
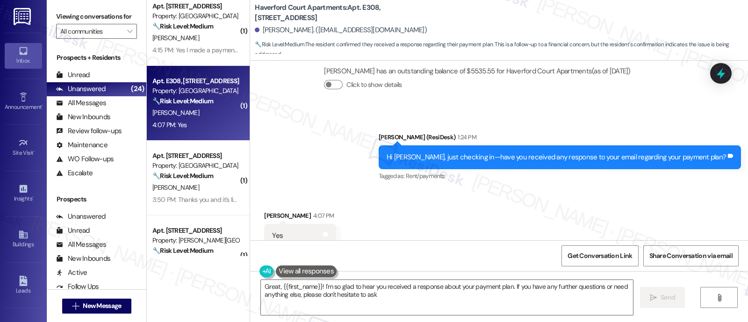
type textarea "Great, {{first_name}}! I'm so glad to hear you received a response about your p…"
click at [554, 279] on div "Great, {{first_name}}! I'm so glad to hear you received a response about your p…" at bounding box center [499, 306] width 498 height 70
click at [544, 292] on textarea "Great, {{first_name}}! I'm so glad to hear you received a response about your p…" at bounding box center [447, 297] width 372 height 35
click at [664, 297] on span "Send" at bounding box center [668, 298] width 14 height 10
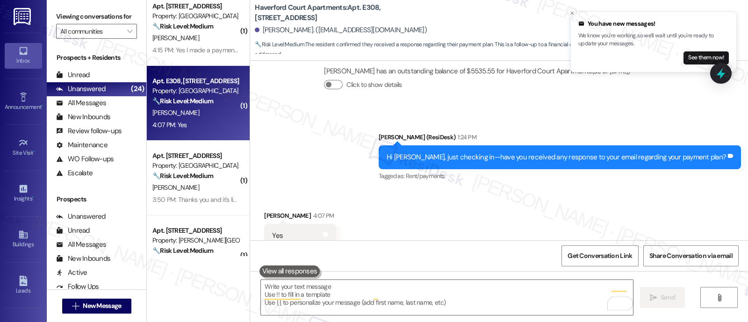
click at [204, 183] on div "M. Wright" at bounding box center [195, 188] width 88 height 12
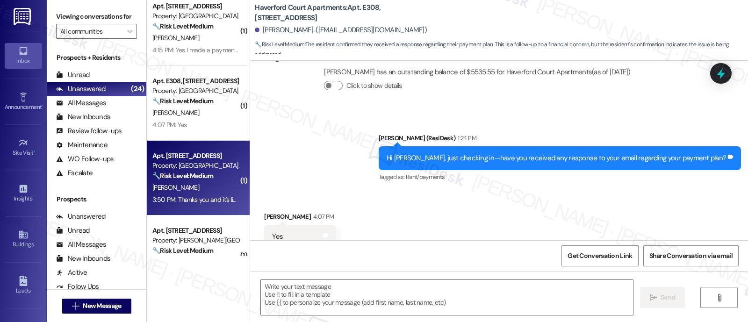
type textarea "Fetching suggested responses. Please feel free to read through the conversation…"
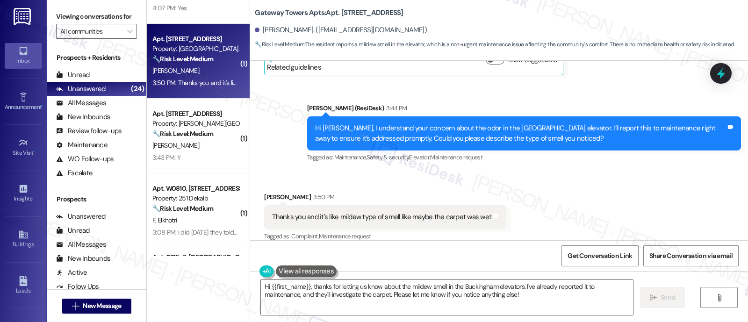
scroll to position [4300, 0]
click at [530, 189] on div "Received via SMS Marquita Wright 3:50 PM Thanks you and it's like mildew type o…" at bounding box center [499, 210] width 498 height 79
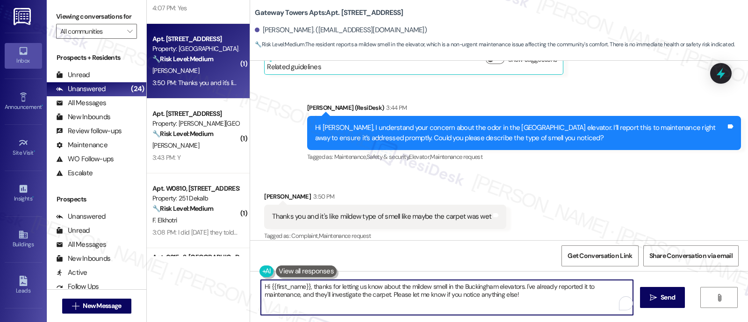
drag, startPoint x: 309, startPoint y: 286, endPoint x: 78, endPoint y: 289, distance: 230.5
click at [78, 289] on div "Viewing conversations for All communities  Prospects + Residents Unread (0) Un…" at bounding box center [397, 161] width 701 height 322
click at [541, 293] on textarea "Thanks for letting us know about the mildew smell in the Buckingham elevators. …" at bounding box center [447, 297] width 372 height 35
click at [518, 301] on textarea "Thanks for letting us know about the mildew smell in the Buckingham elevators. …" at bounding box center [447, 297] width 372 height 35
click at [307, 296] on textarea "Thanks for letting us know about the mildew smell in the Buckingham elevators. …" at bounding box center [447, 297] width 372 height 35
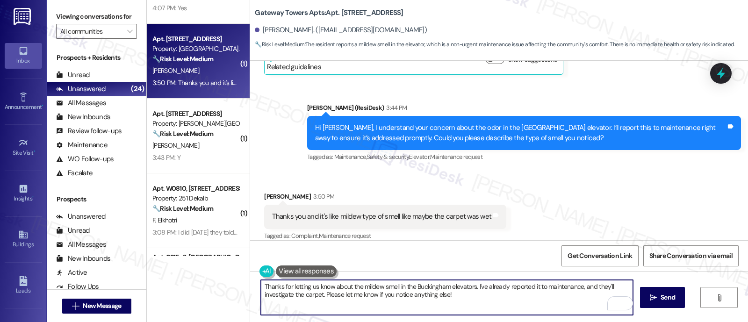
click at [307, 296] on textarea "Thanks for letting us know about the mildew smell in the Buckingham elevators. …" at bounding box center [447, 297] width 372 height 35
type textarea "Thanks for letting us know about the mildew smell in the Buckingham elevators. …"
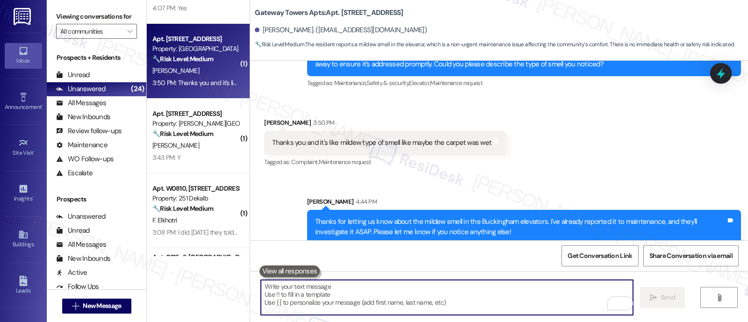
scroll to position [4375, 0]
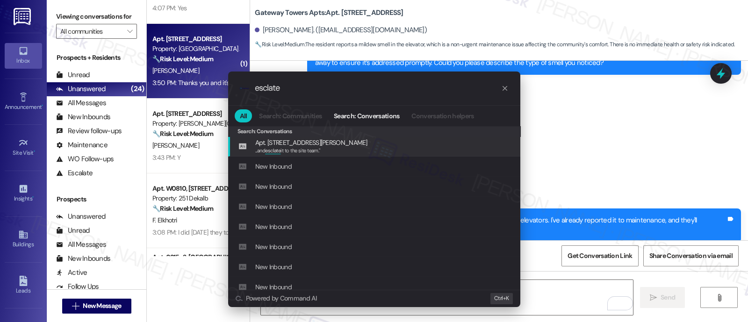
type input "esclate"
click at [311, 150] on span "... and esclate it to the site team."" at bounding box center [287, 150] width 65 height 7
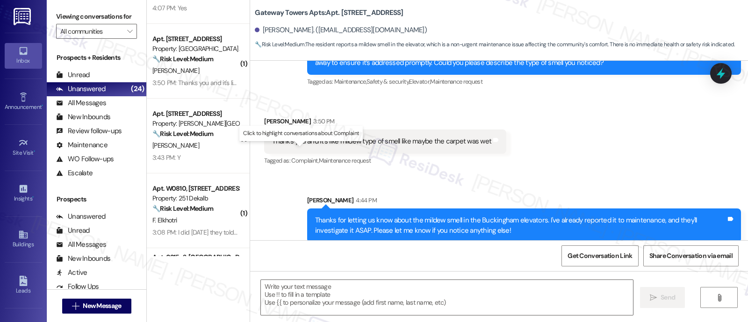
type textarea "Fetching suggested responses. Please feel free to read through the conversation…"
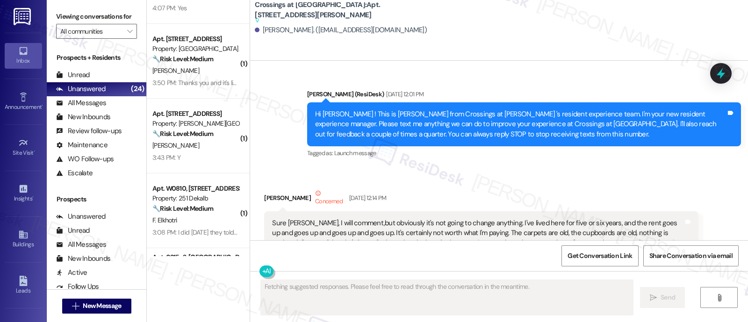
type textarea "Fetching suggested responses. Please feel free to read through the conversation…"
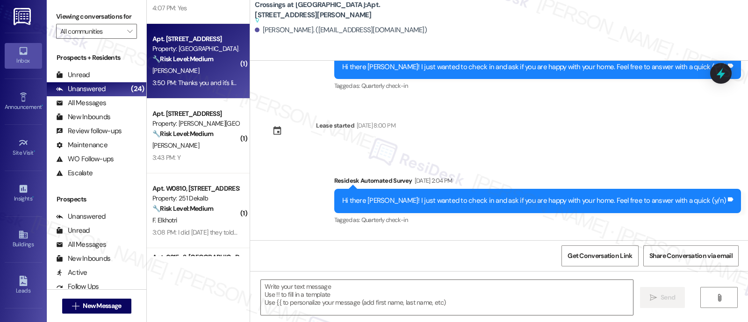
click at [194, 75] on div "M. Wright" at bounding box center [195, 71] width 88 height 12
type textarea "Fetching suggested responses. Please feel free to read through the conversation…"
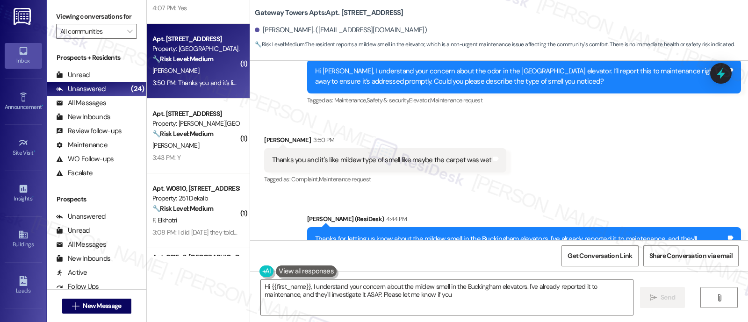
scroll to position [4389, 0]
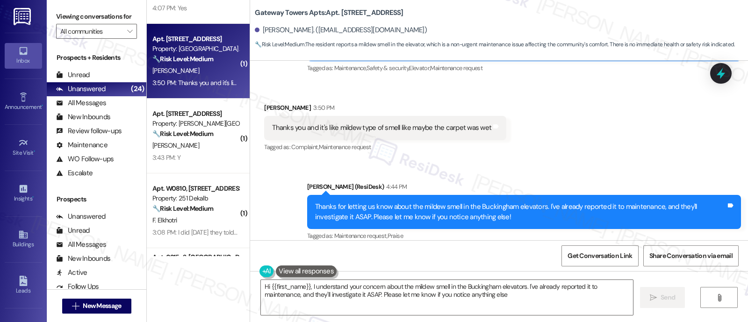
type textarea "Hi {{first_name}}, I understand your concern about the mildew smell in the Buck…"
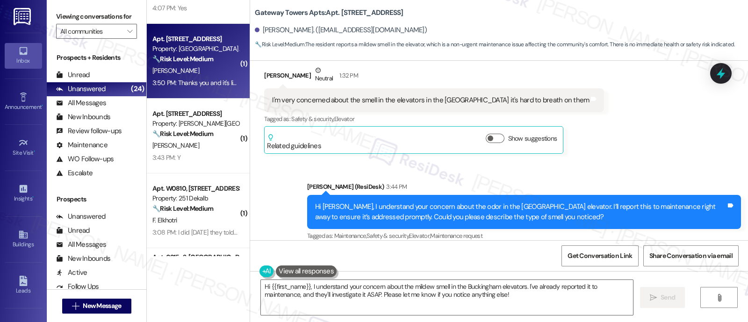
scroll to position [4272, 0]
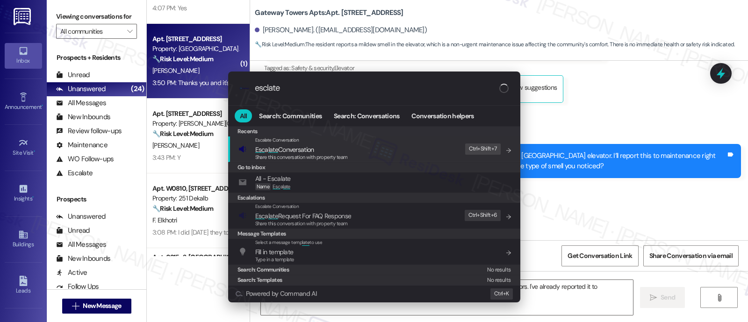
type input "esclate"
click at [304, 147] on span "Esc a late Conversation" at bounding box center [284, 149] width 59 height 8
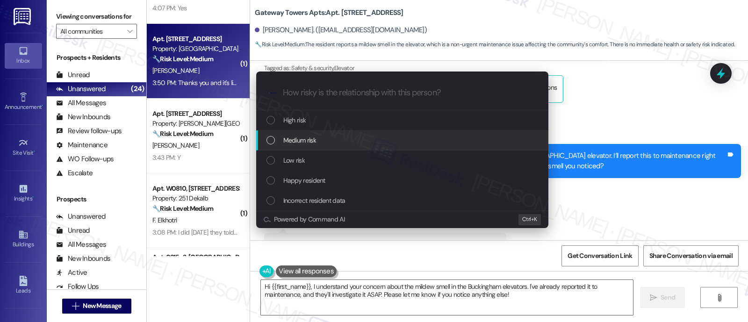
click at [308, 139] on span "Medium risk" at bounding box center [299, 140] width 33 height 10
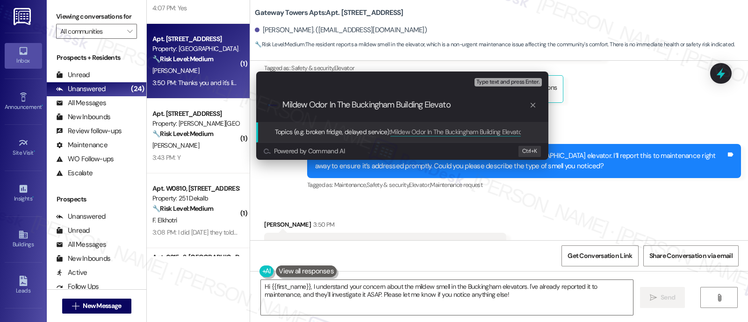
type input "Mildew Odor In The Buckingham Building Elevator"
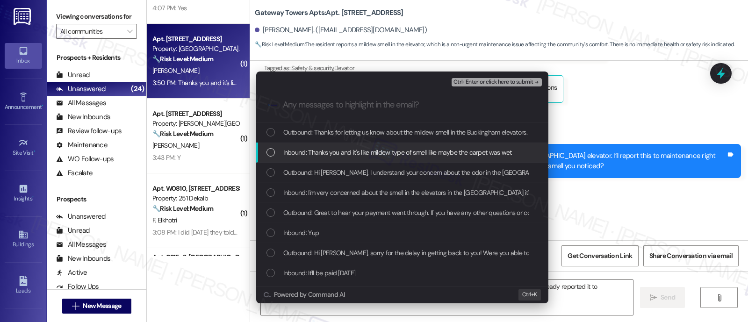
click at [374, 151] on span "Inbound: Thanks you and it's like mildew type of smell like maybe the carpet wa…" at bounding box center [397, 152] width 229 height 10
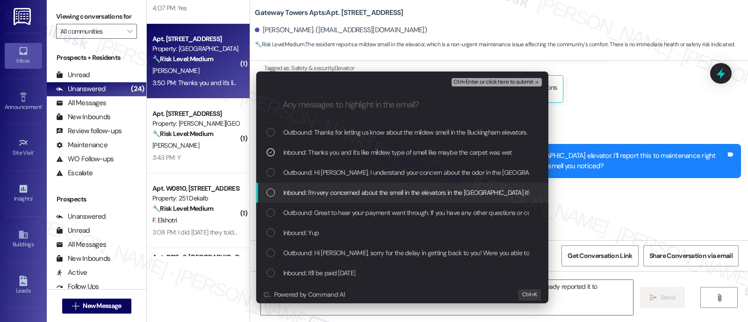
drag, startPoint x: 351, startPoint y: 190, endPoint x: 382, endPoint y: 182, distance: 32.3
click at [351, 190] on span "Inbound: I'm very concerned about the smell in the elevators in the buckingham …" at bounding box center [439, 192] width 313 height 10
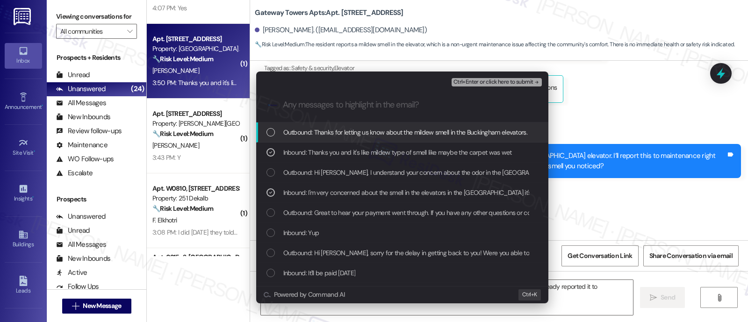
click at [498, 83] on span "Ctrl+Enter or click here to submit" at bounding box center [494, 82] width 80 height 7
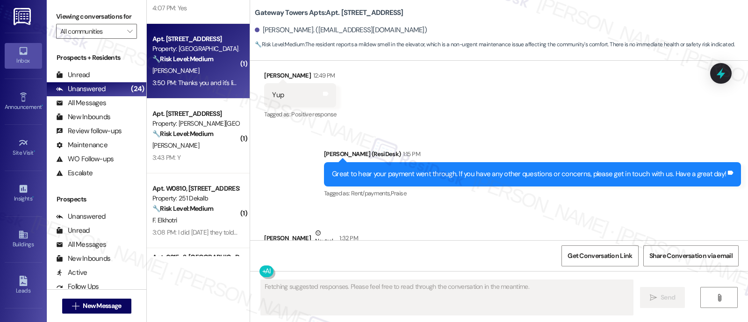
scroll to position [4299, 0]
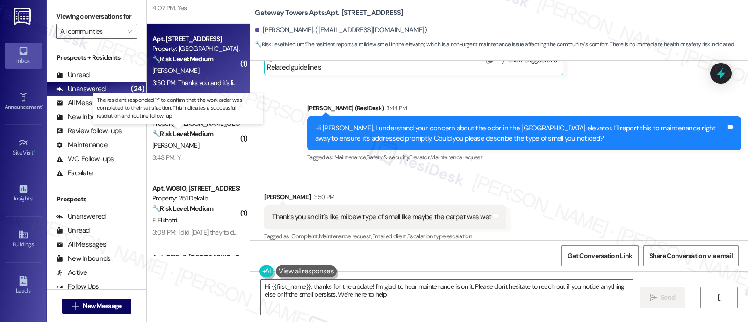
type textarea "Hi {{first_name}}, thanks for the update! I'm glad to hear maintenance is on it…"
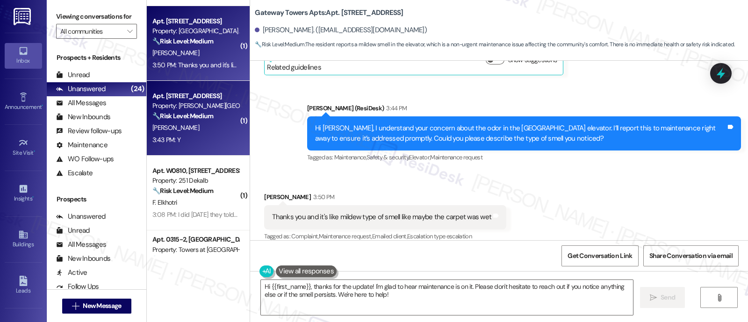
scroll to position [874, 0]
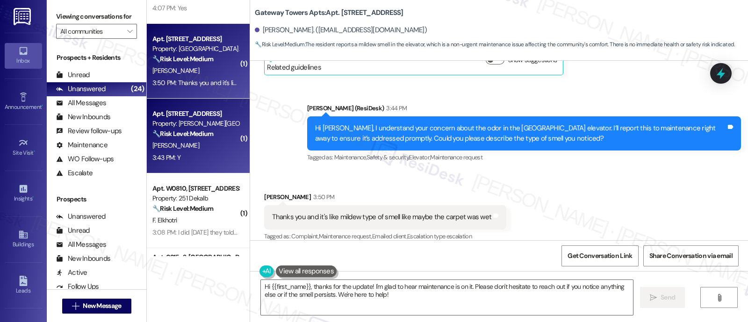
click at [200, 140] on div "G. Dobey" at bounding box center [195, 146] width 88 height 12
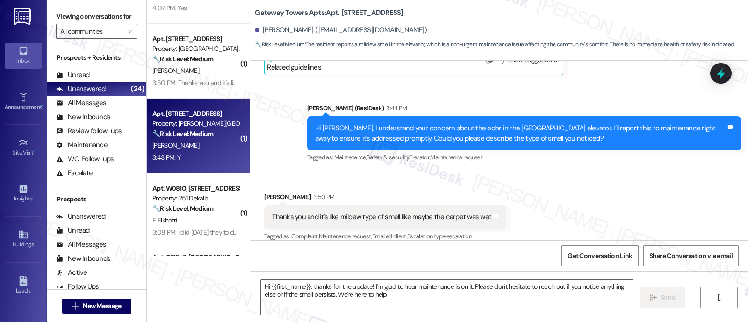
type textarea "Fetching suggested responses. Please feel free to read through the conversation…"
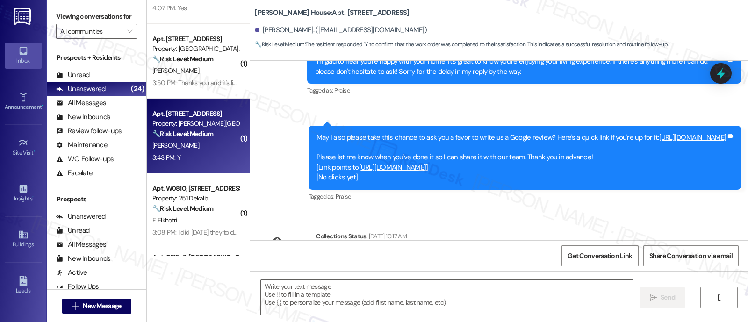
scroll to position [2362, 0]
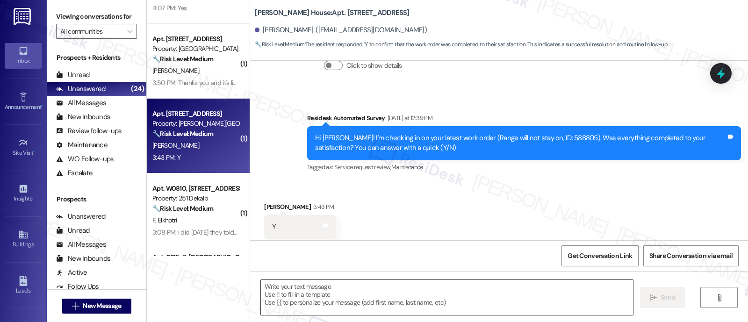
click at [506, 305] on textarea at bounding box center [447, 297] width 372 height 35
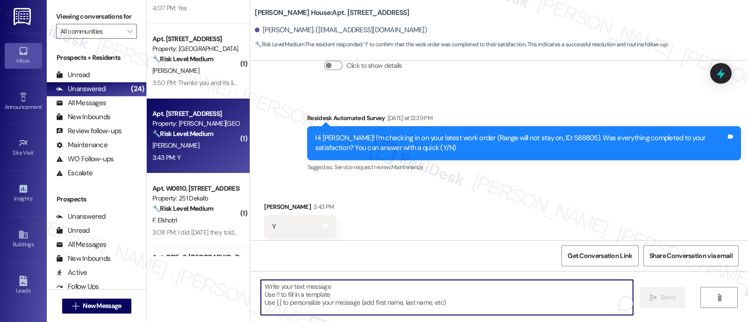
paste textarea "I’m so glad to hear everything was taken care of to your satisfaction! By the w…"
type textarea "I’m so glad to hear everything was taken care of to your satisfaction! By the w…"
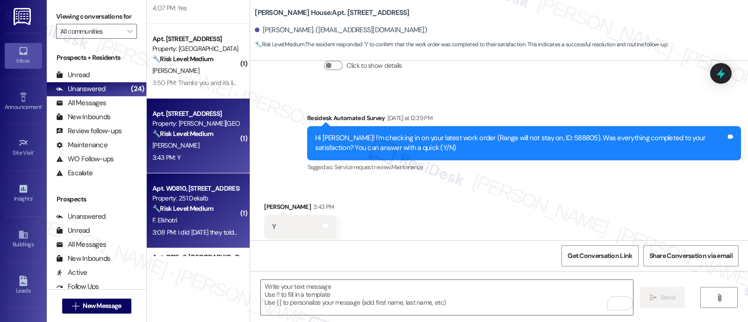
click at [196, 211] on strong "🔧 Risk Level: Medium" at bounding box center [182, 208] width 61 height 8
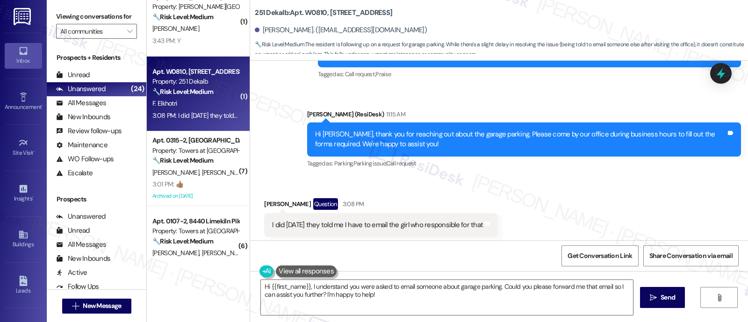
scroll to position [1581, 0]
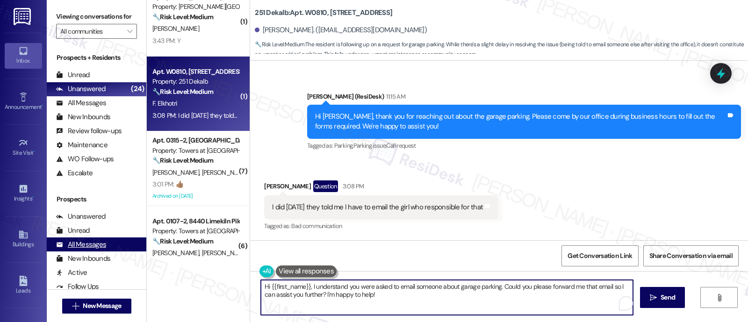
drag, startPoint x: 376, startPoint y: 299, endPoint x: 79, endPoint y: 251, distance: 300.8
click at [79, 251] on div "Viewing conversations for All communities  Prospects + Residents Unread (0) Un…" at bounding box center [397, 161] width 701 height 322
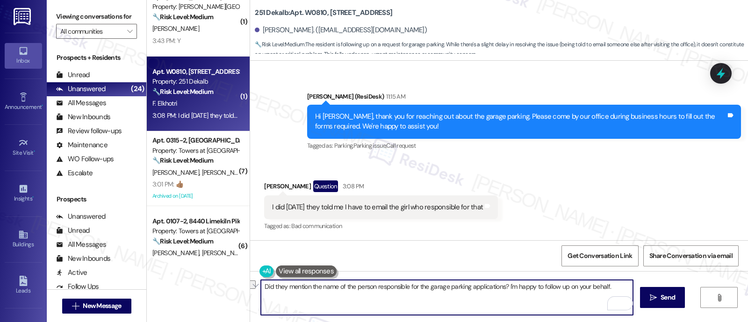
paste textarea "happen to mention the name of the person responsible for the garage parking app…"
type textarea "Did they happen to mention the name of the person responsible for the garage pa…"
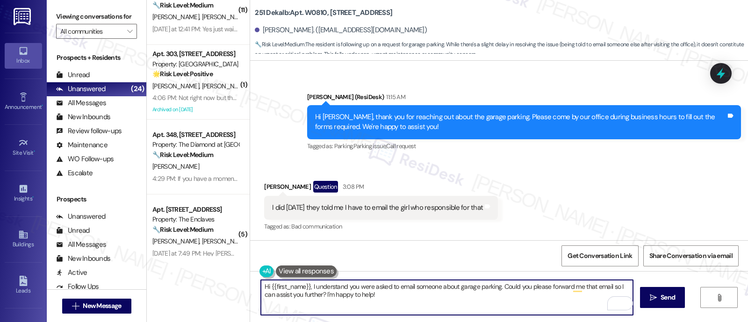
scroll to position [1610, 0]
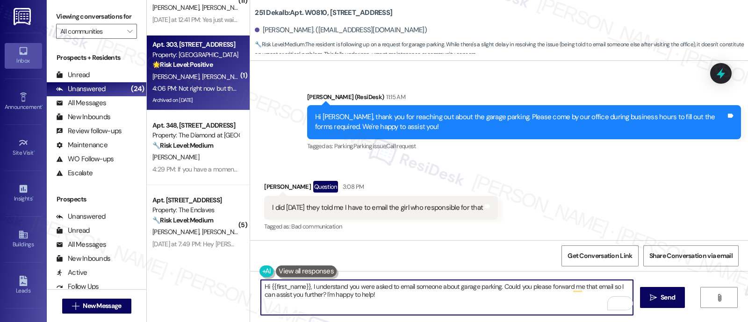
type textarea "Hi {{first_name}}, I understand you were asked to email someone about garage pa…"
click at [201, 51] on div "Property: [GEOGRAPHIC_DATA]" at bounding box center [195, 55] width 87 height 10
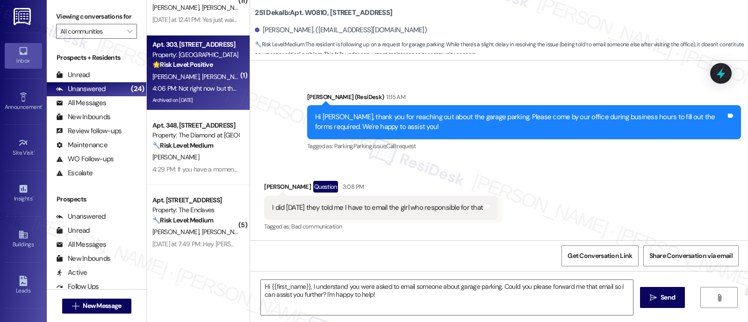
type textarea "Fetching suggested responses. Please feel free to read through the conversation…"
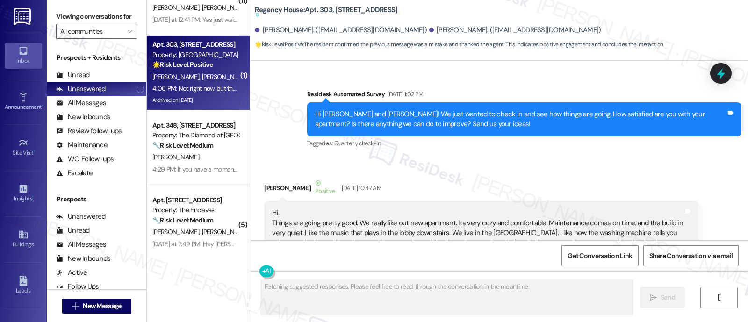
type textarea "Fetching suggested responses. Please feel free to read through the conversation…"
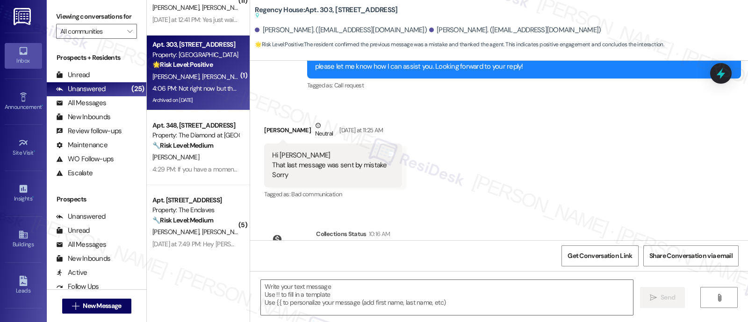
scroll to position [11197, 0]
click at [463, 289] on textarea at bounding box center [447, 297] width 372 height 35
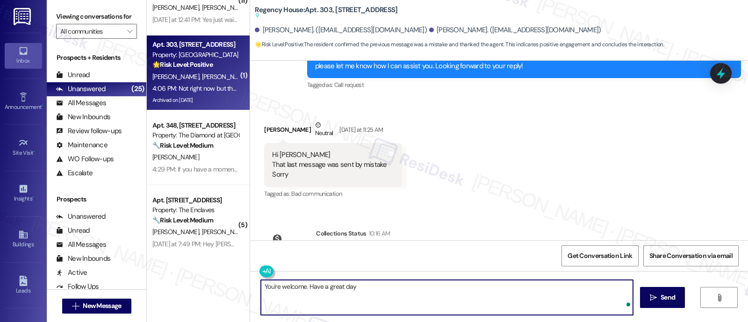
type textarea "You're welcome. Have a great day!"
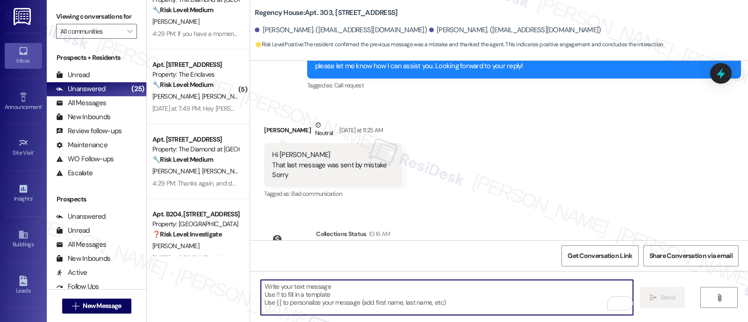
scroll to position [1764, 0]
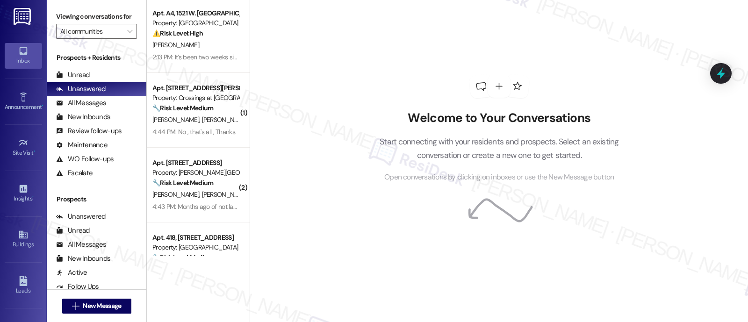
scroll to position [453, 0]
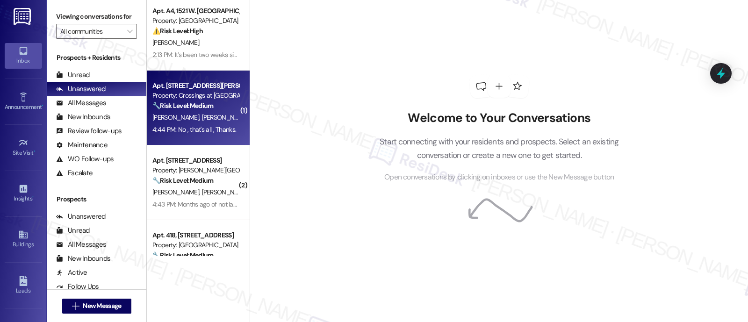
click at [202, 116] on span "[PERSON_NAME]" at bounding box center [225, 117] width 47 height 8
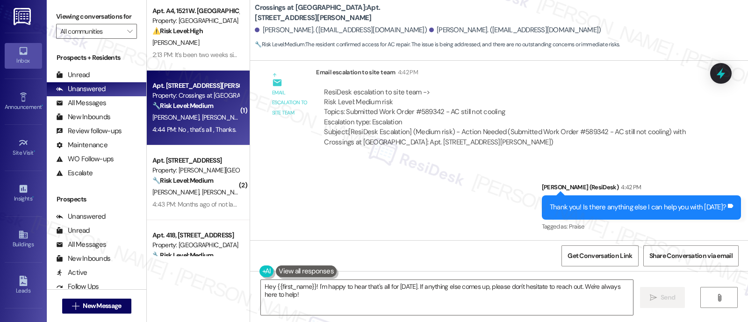
scroll to position [2734, 0]
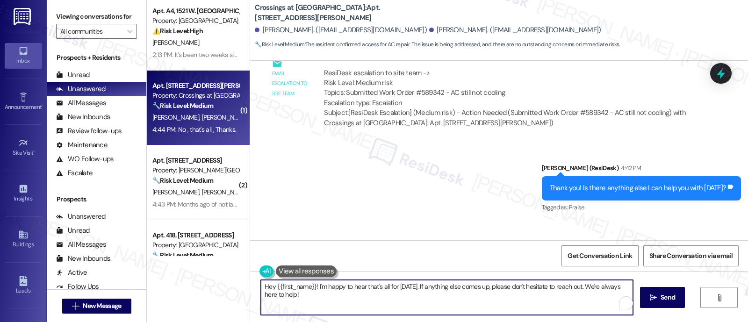
drag, startPoint x: 408, startPoint y: 288, endPoint x: 223, endPoint y: 253, distance: 188.9
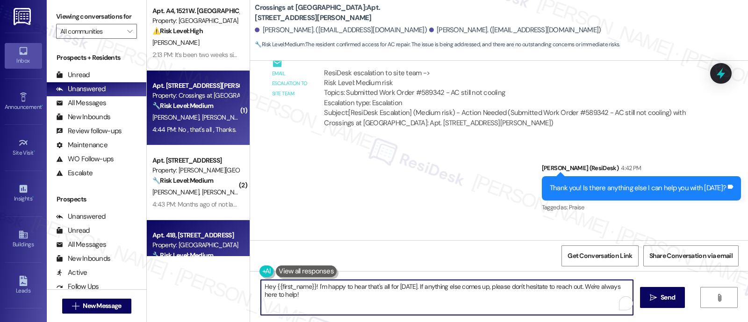
click at [147, 276] on div "( 2 ) Apt. PH10-1, 8440 Limekiln Pike Property: Towers at Wyncote ⚠️ Risk Level…" at bounding box center [447, 161] width 601 height 322
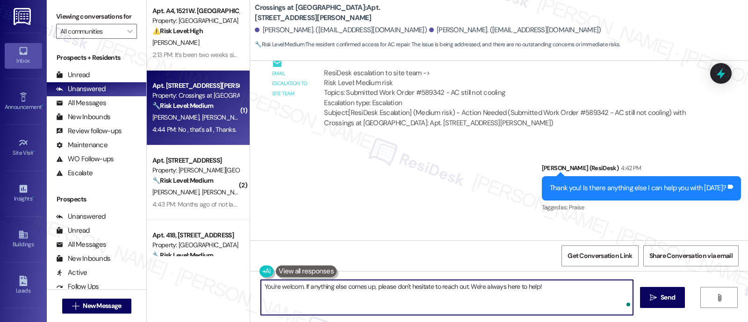
type textarea "You're welcome. If anything else comes up, please don't hesitate to reach out. …"
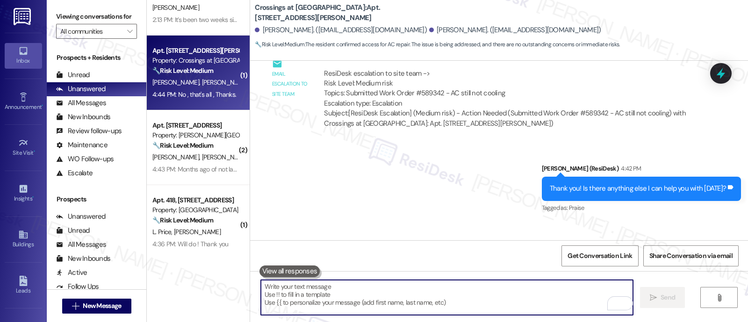
scroll to position [512, 0]
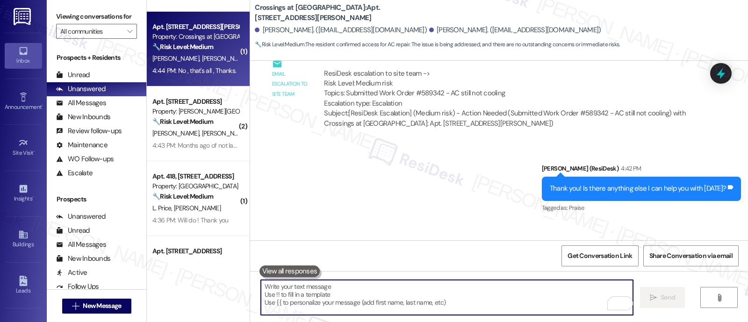
click at [202, 136] on span "E. Chouloute" at bounding box center [225, 133] width 47 height 8
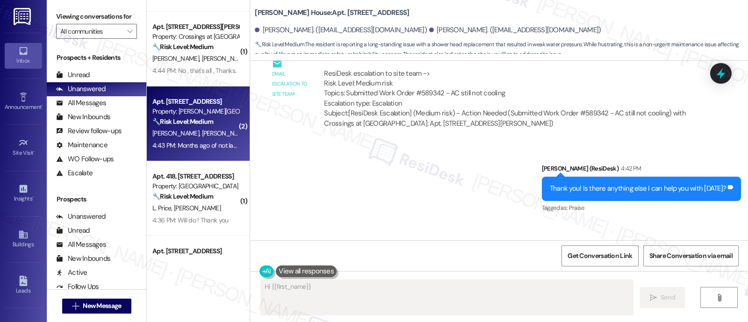
scroll to position [2246, 0]
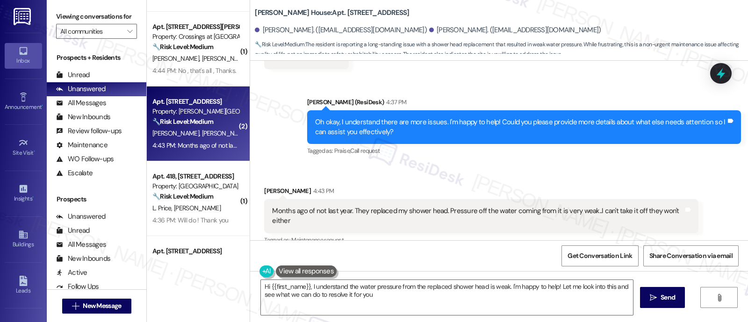
type textarea "Hi {{first_name}}, I understand the water pressure from the replaced shower hea…"
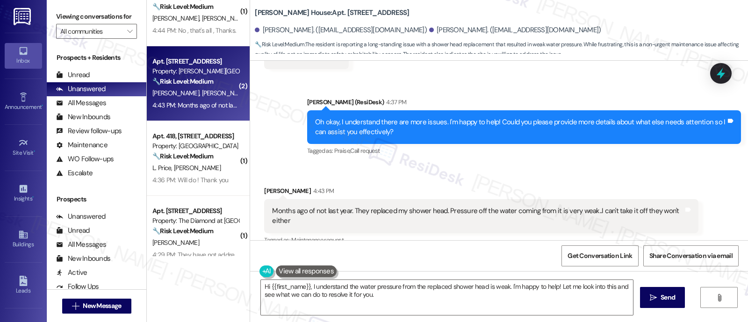
scroll to position [570, 0]
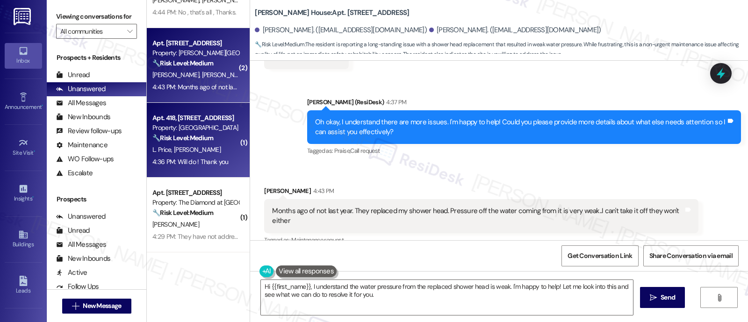
click at [202, 148] on div "L. Price S. Semezier" at bounding box center [195, 150] width 88 height 12
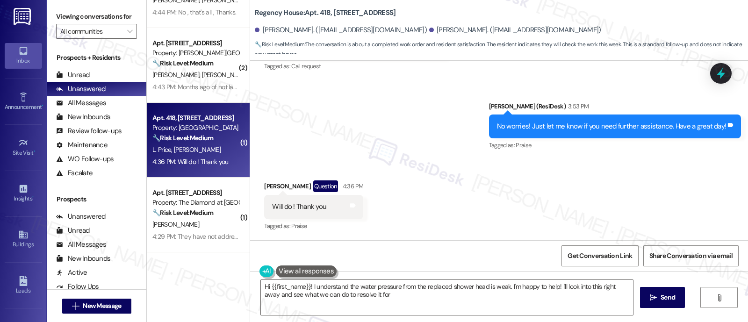
scroll to position [543, 0]
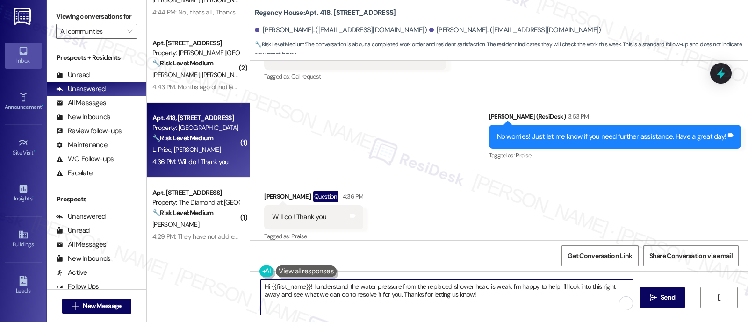
drag, startPoint x: 473, startPoint y: 299, endPoint x: 135, endPoint y: 212, distance: 349.2
click at [0, 213] on div "Inbox Go to Inbox Announcement • Send A Text Announcement Site Visit • Go to Si…" at bounding box center [374, 161] width 748 height 322
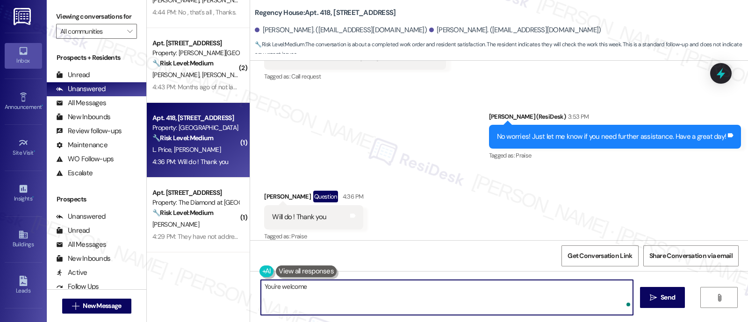
type textarea "You're welcome!"
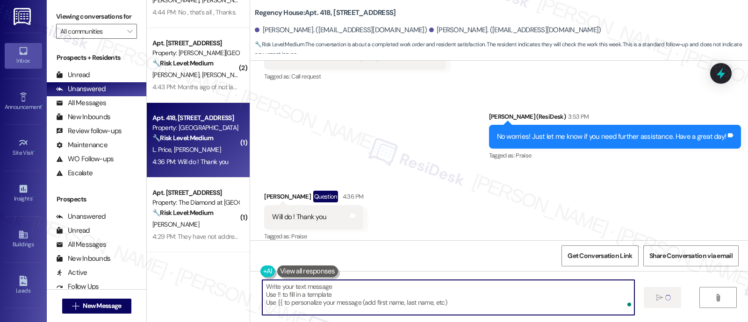
type textarea "Fetching suggested responses. Please feel free to read through the conversation…"
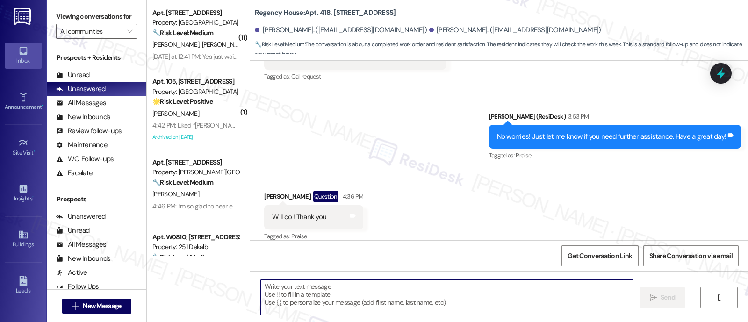
scroll to position [1361, 0]
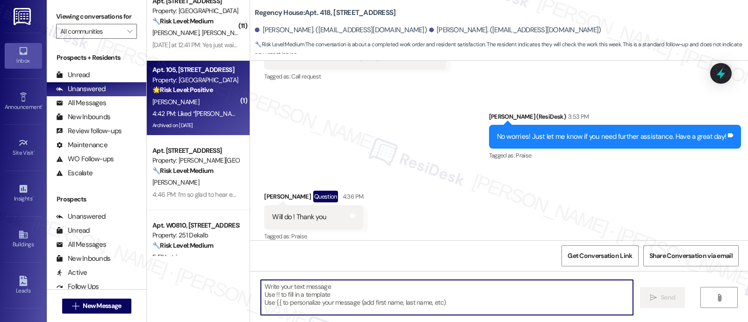
click at [200, 120] on div "Archived on 06/05/2025" at bounding box center [195, 126] width 88 height 12
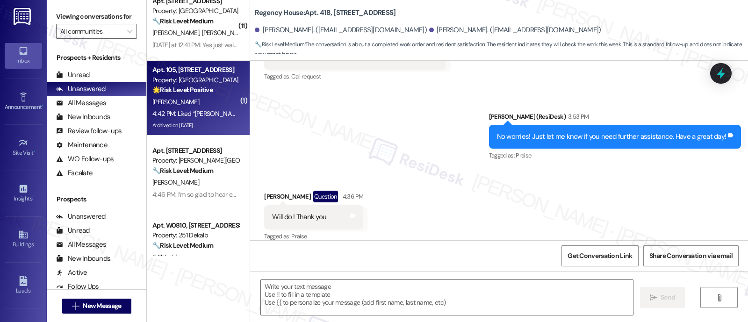
type textarea "Fetching suggested responses. Please feel free to read through the conversation…"
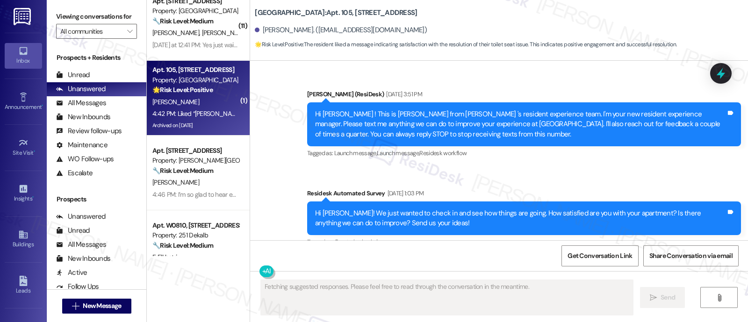
scroll to position [18238, 0]
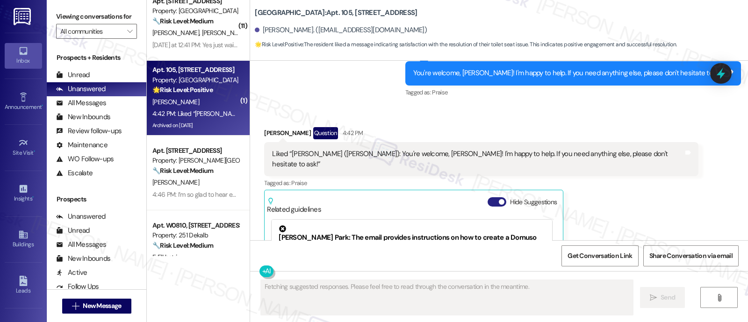
click at [488, 197] on button "Hide Suggestions" at bounding box center [497, 201] width 19 height 9
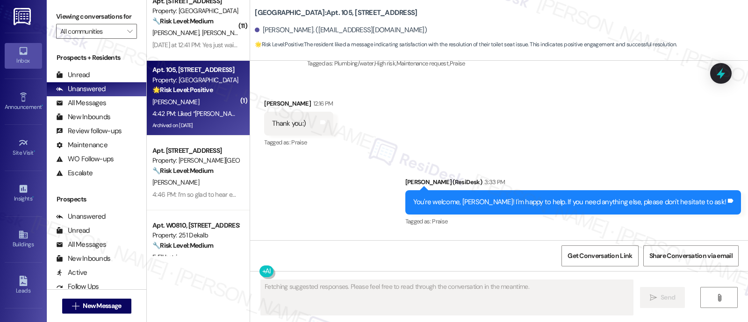
scroll to position [17992, 0]
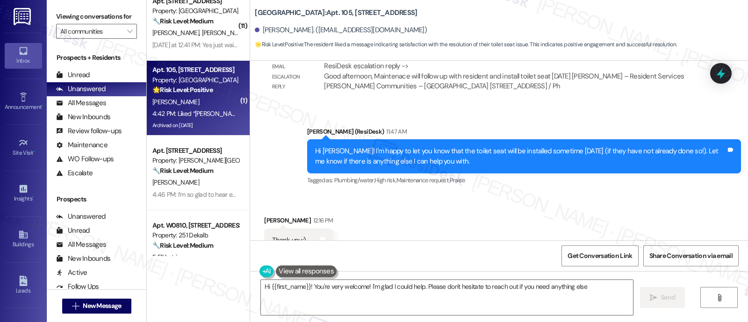
type textarea "Hi {{first_name}}! You're very welcome! I'm glad I could help. Please don't hes…"
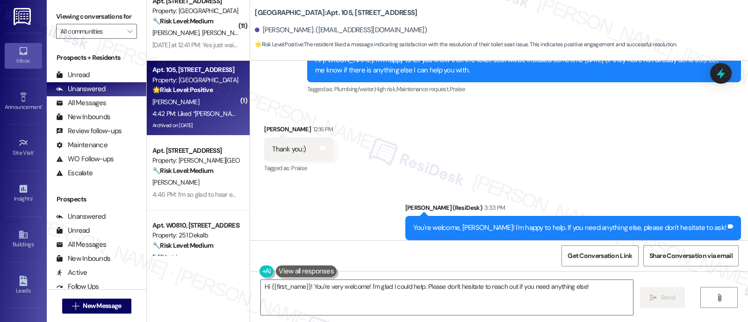
scroll to position [18109, 0]
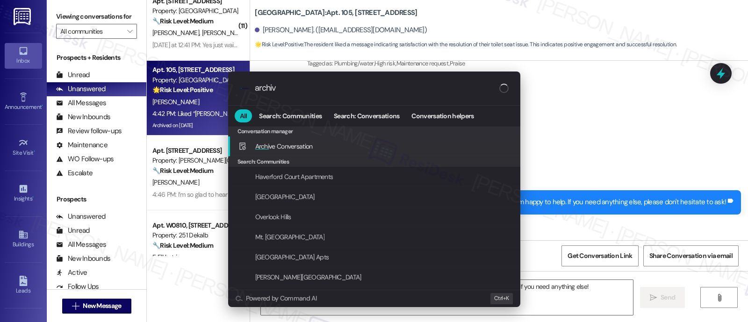
type input "archive"
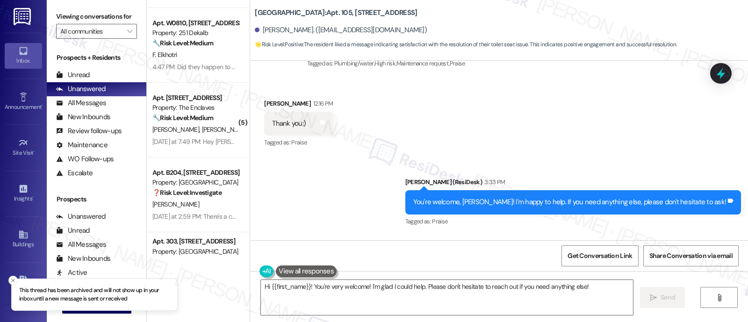
scroll to position [1615, 0]
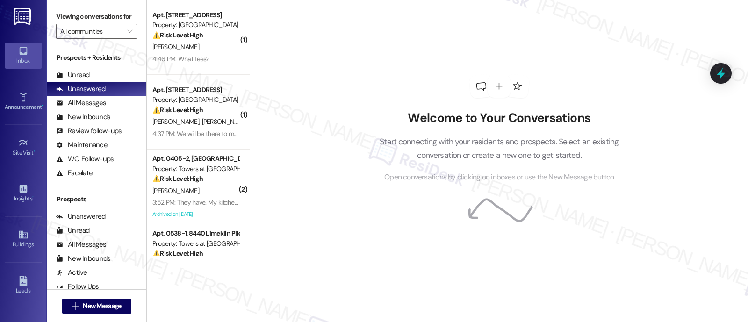
click at [450, 22] on div "Welcome to Your Conversations Start connecting with your residents and prospect…" at bounding box center [499, 129] width 281 height 258
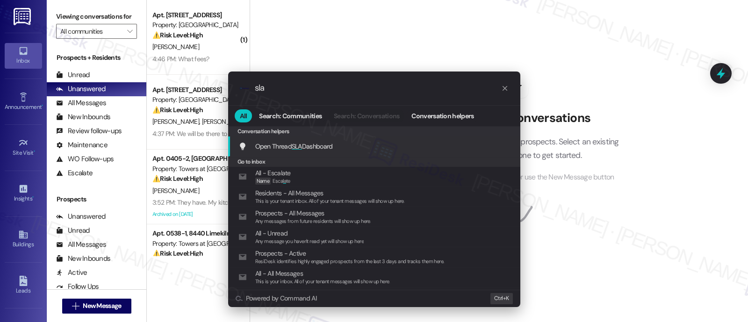
click at [346, 140] on div "Open Thread SLA Dashboard Add shortcut" at bounding box center [374, 147] width 292 height 20
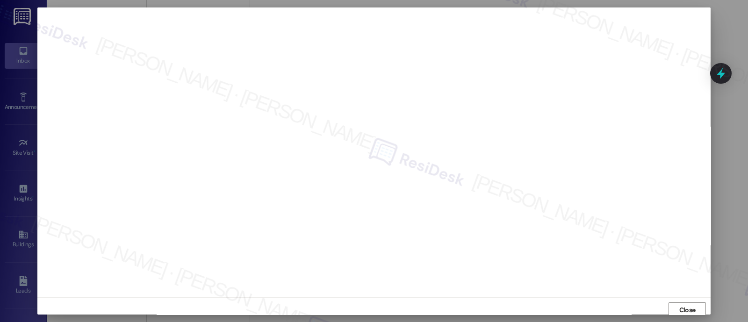
scroll to position [2, 0]
click at [678, 301] on span "Close" at bounding box center [688, 308] width 20 height 14
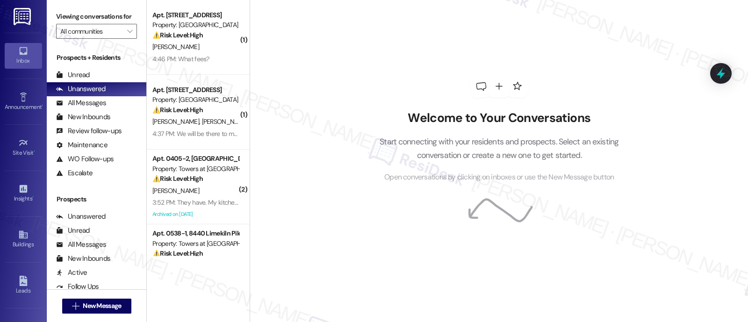
drag, startPoint x: 640, startPoint y: 108, endPoint x: 640, endPoint y: 101, distance: 7.0
click at [640, 107] on div "Welcome to Your Conversations Start connecting with your residents and prospect…" at bounding box center [499, 161] width 498 height 322
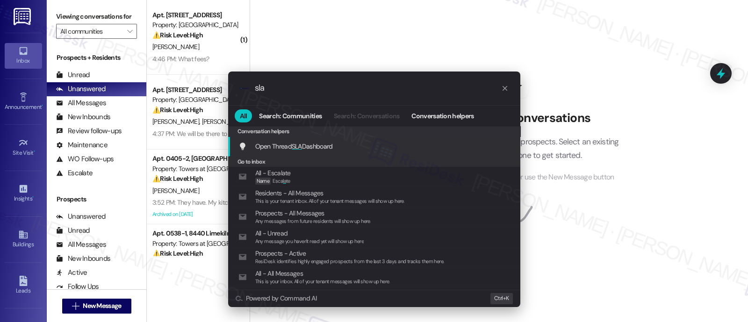
click at [340, 146] on div "Open Thread SLA Dashboard Add shortcut" at bounding box center [375, 146] width 274 height 10
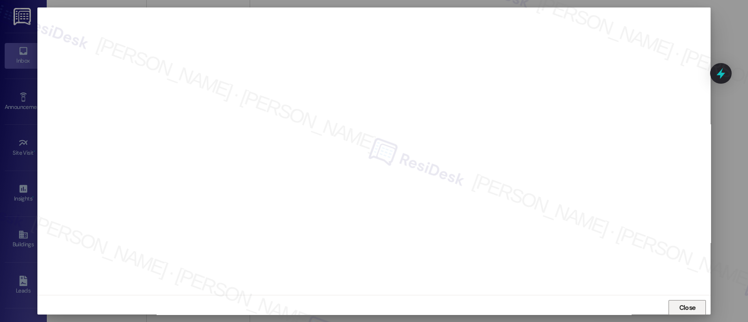
click at [681, 306] on span "Close" at bounding box center [687, 308] width 16 height 10
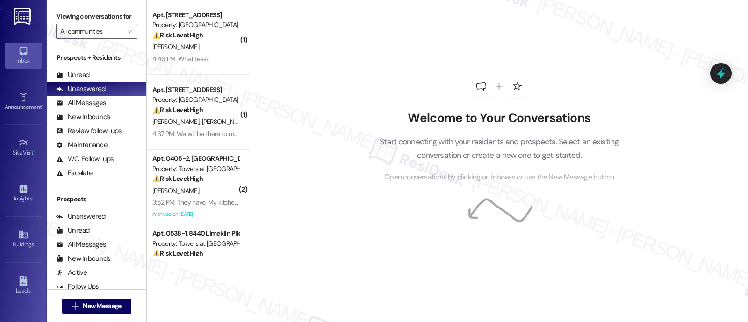
click at [382, 68] on div "Welcome to Your Conversations Start connecting with your residents and prospect…" at bounding box center [499, 129] width 281 height 258
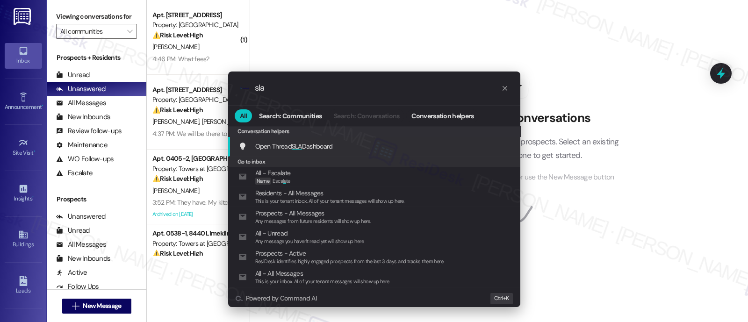
type input "sla"
click at [333, 135] on div "Conversation helpers" at bounding box center [374, 131] width 292 height 10
click at [332, 144] on span "Open Thread SLA Dashboard" at bounding box center [294, 146] width 78 height 8
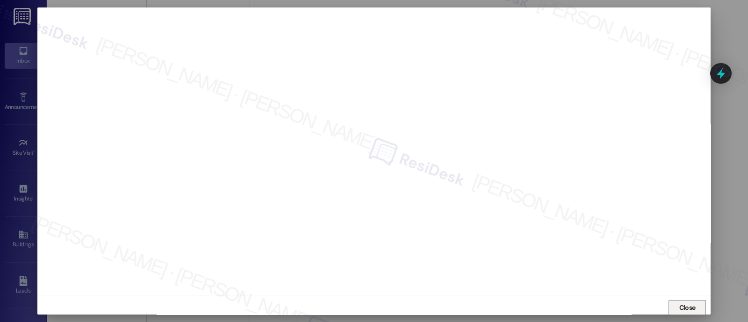
click at [699, 309] on button "Close" at bounding box center [687, 307] width 37 height 15
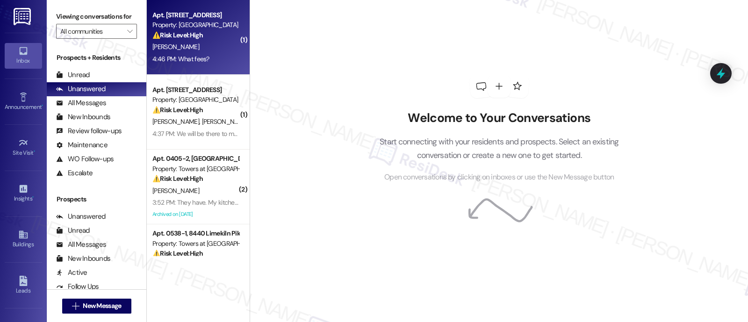
click at [203, 36] on div "⚠️ Risk Level: High The resident is asking about fees associated with their pay…" at bounding box center [195, 35] width 87 height 10
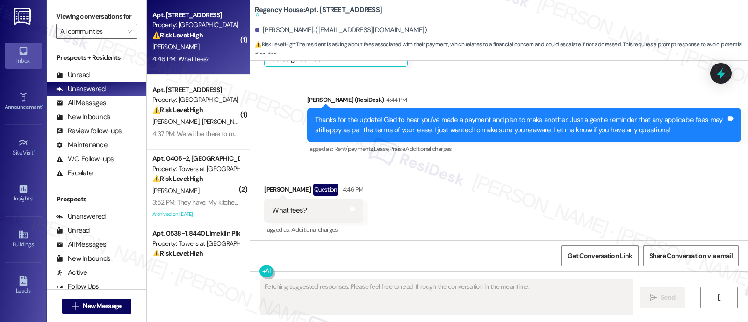
scroll to position [3371, 0]
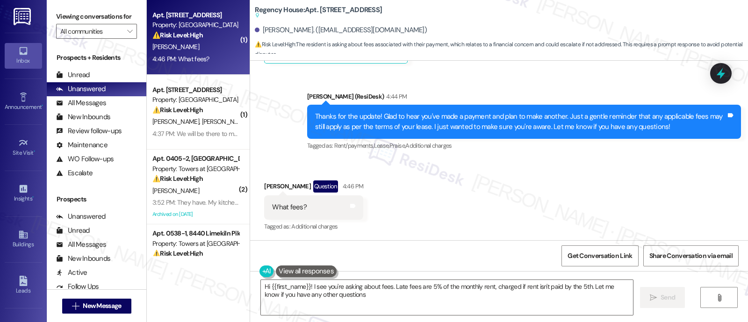
type textarea "Hi {{first_name}}! I see you're asking about fees. Late fees are 5% of the mont…"
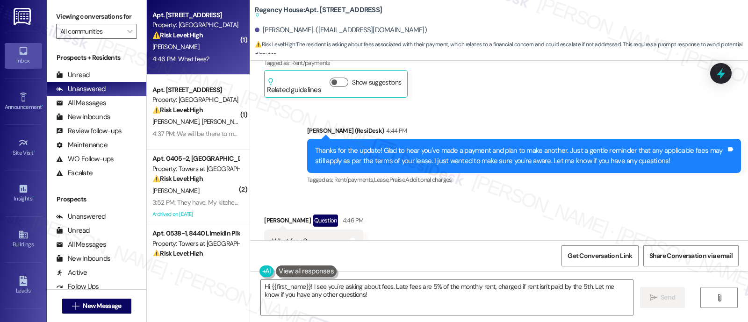
scroll to position [3372, 0]
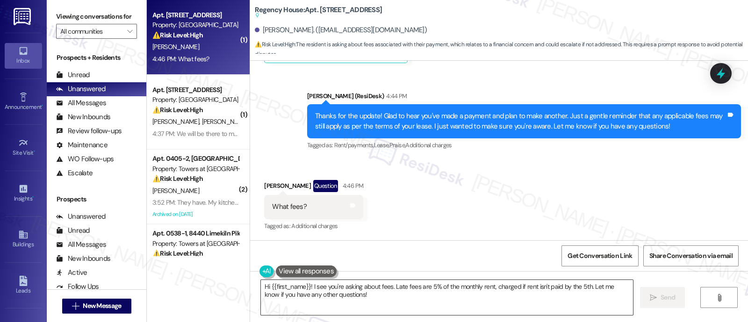
click at [582, 288] on textarea "Hi {{first_name}}! I see you're asking about fees. Late fees are 5% of the mont…" at bounding box center [447, 297] width 372 height 35
